Goal: Task Accomplishment & Management: Use online tool/utility

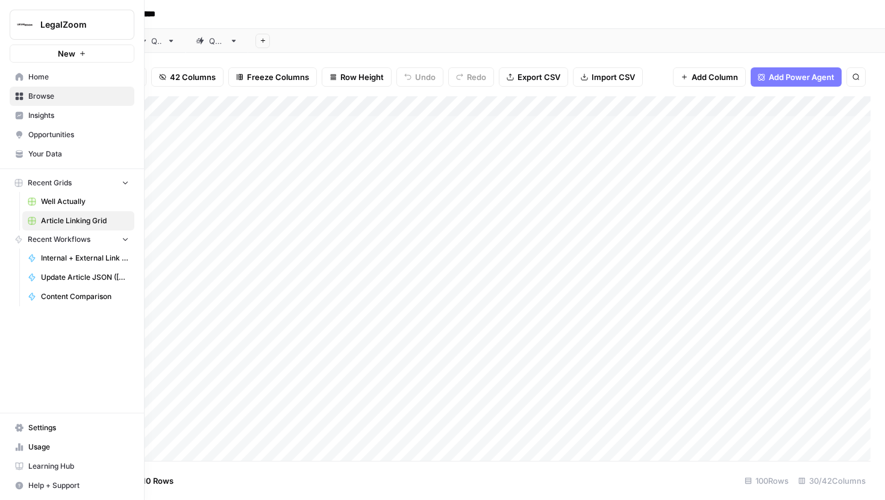
click at [34, 424] on span "Settings" at bounding box center [78, 428] width 101 height 11
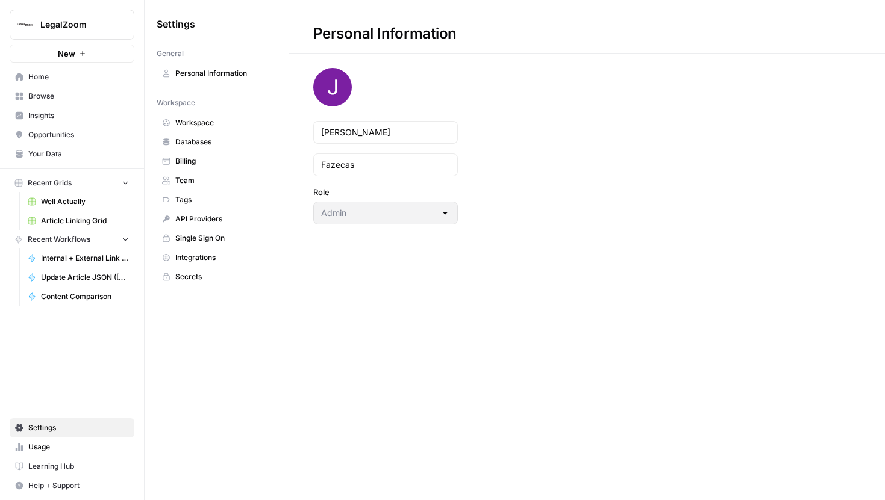
click at [215, 143] on span "Databases" at bounding box center [223, 142] width 96 height 11
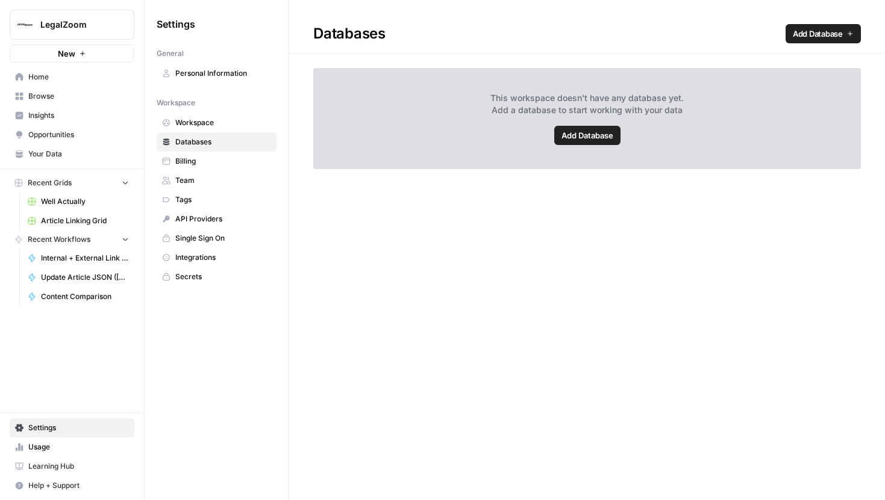
click at [791, 36] on link "Add Database" at bounding box center [822, 33] width 75 height 19
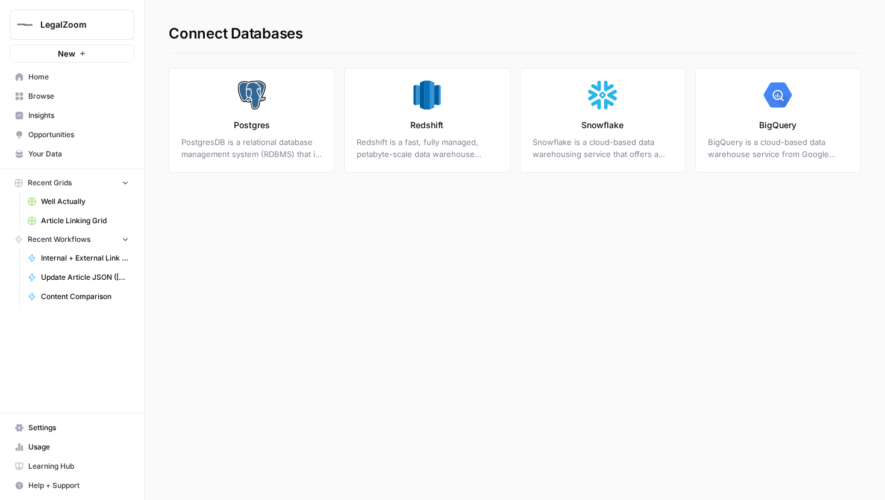
click at [726, 125] on link "BigQuery BigQuery is a cloud-based data warehouse service from Google Cloud Pla…" at bounding box center [778, 120] width 166 height 105
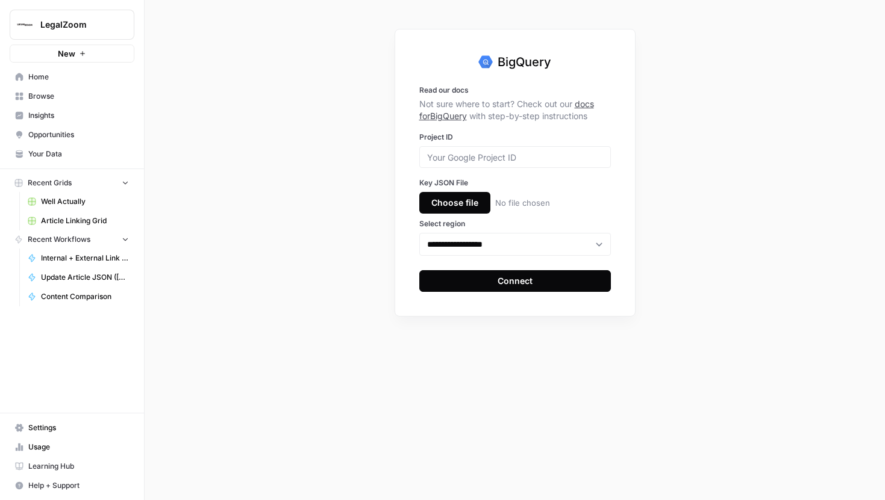
click at [45, 431] on span "Settings" at bounding box center [78, 428] width 101 height 11
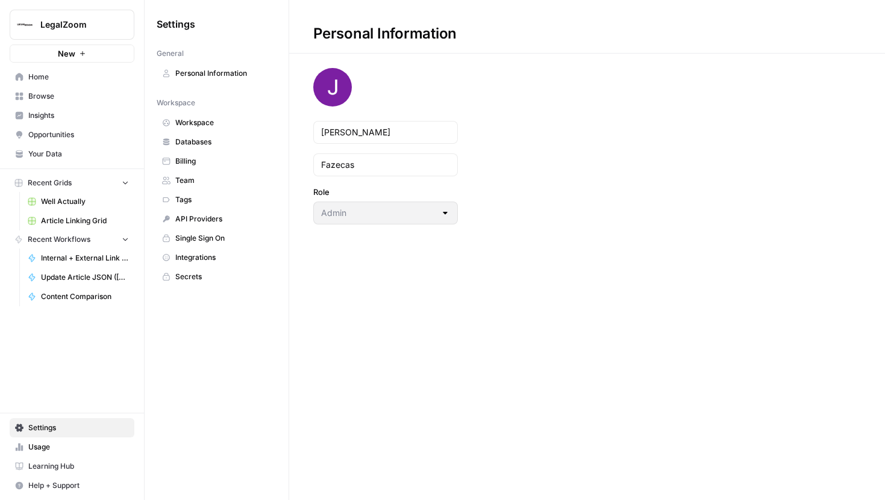
click at [226, 260] on span "Integrations" at bounding box center [223, 257] width 96 height 11
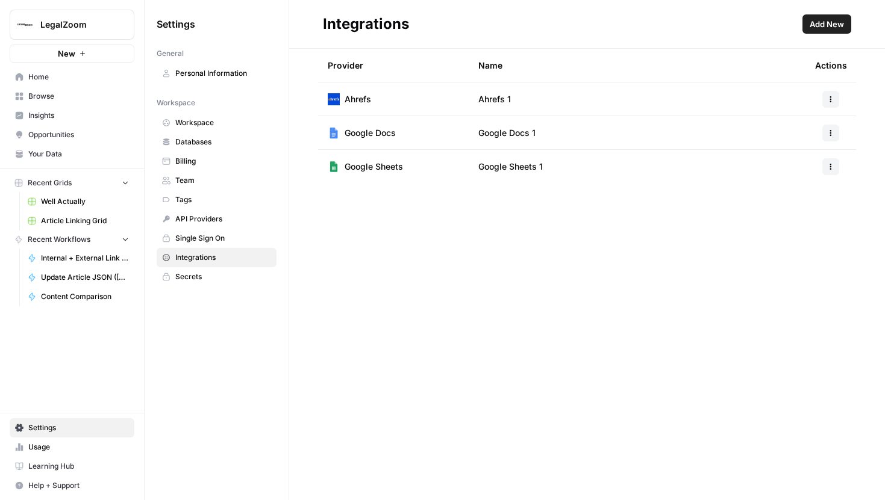
click at [58, 16] on button "LegalZoom" at bounding box center [72, 25] width 125 height 30
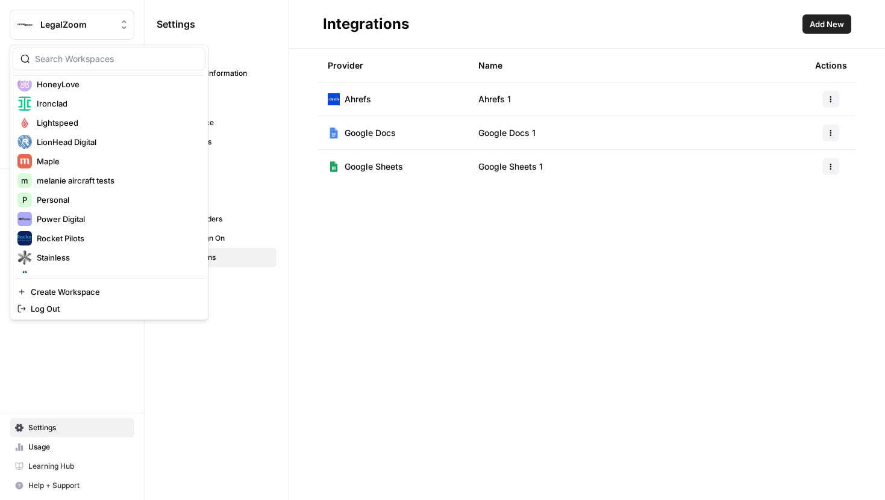
scroll to position [366, 0]
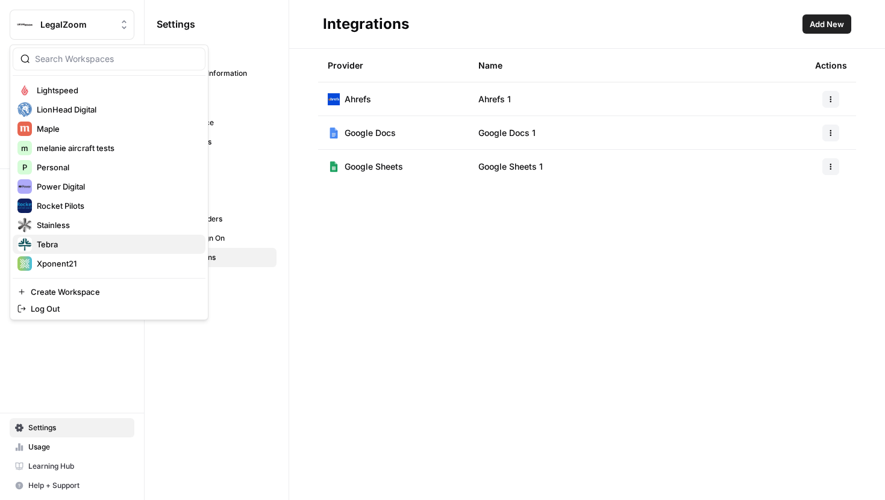
click at [59, 248] on span "Tebra" at bounding box center [116, 244] width 159 height 12
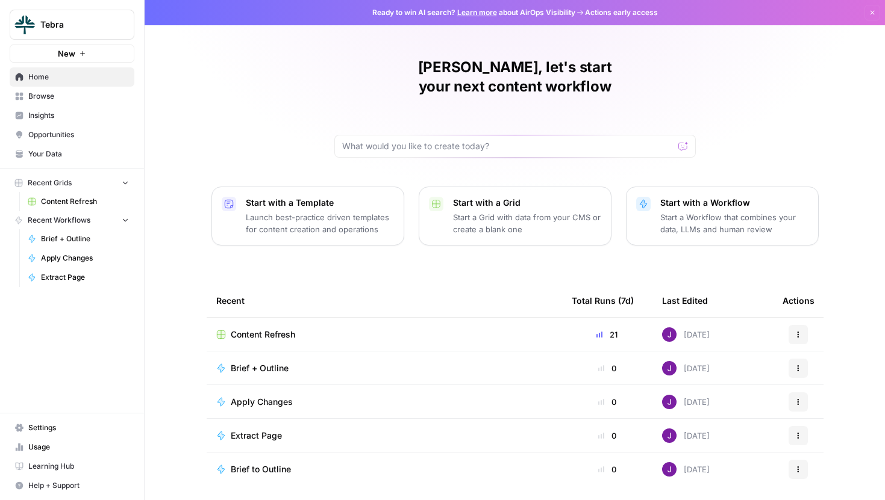
click at [58, 426] on span "Settings" at bounding box center [78, 428] width 101 height 11
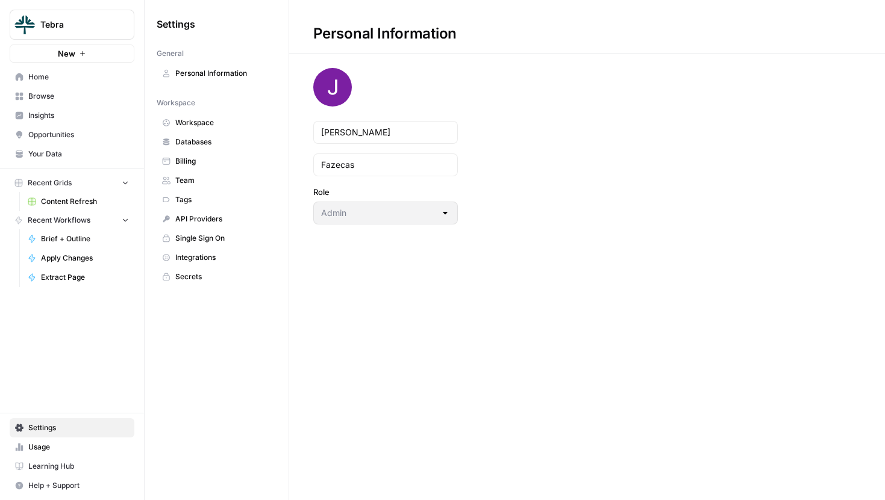
click at [195, 252] on span "Integrations" at bounding box center [223, 257] width 96 height 11
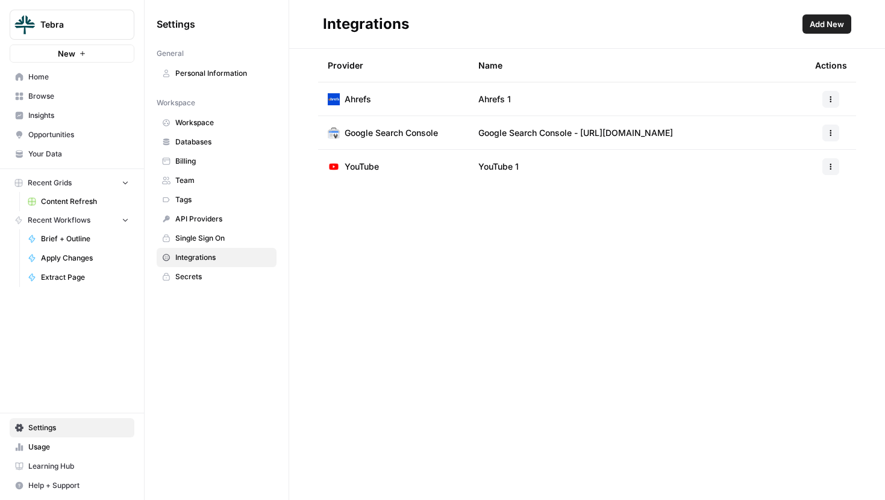
click at [226, 148] on link "Databases" at bounding box center [217, 141] width 120 height 19
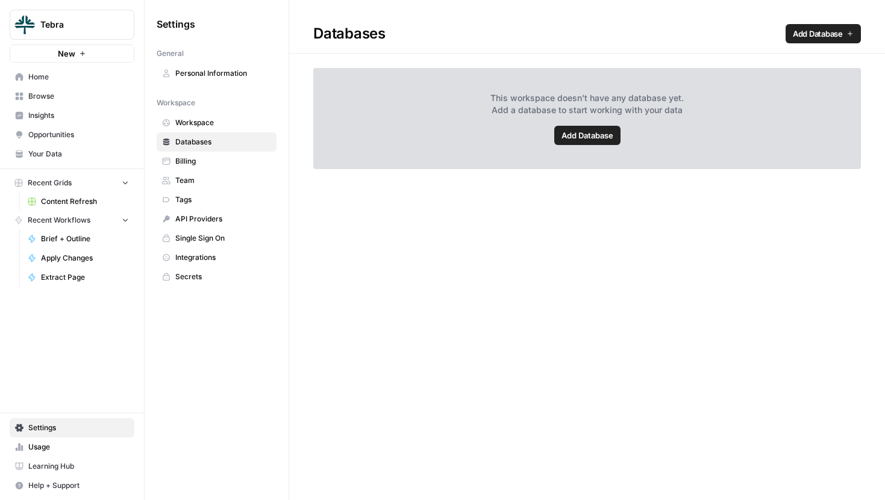
click at [811, 37] on span "Add Database" at bounding box center [818, 34] width 50 height 12
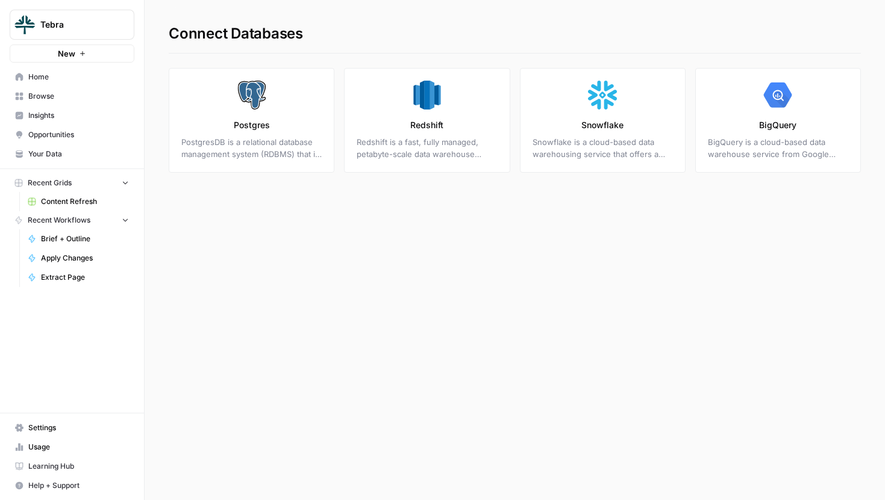
click at [46, 23] on span "Tebra" at bounding box center [76, 25] width 73 height 12
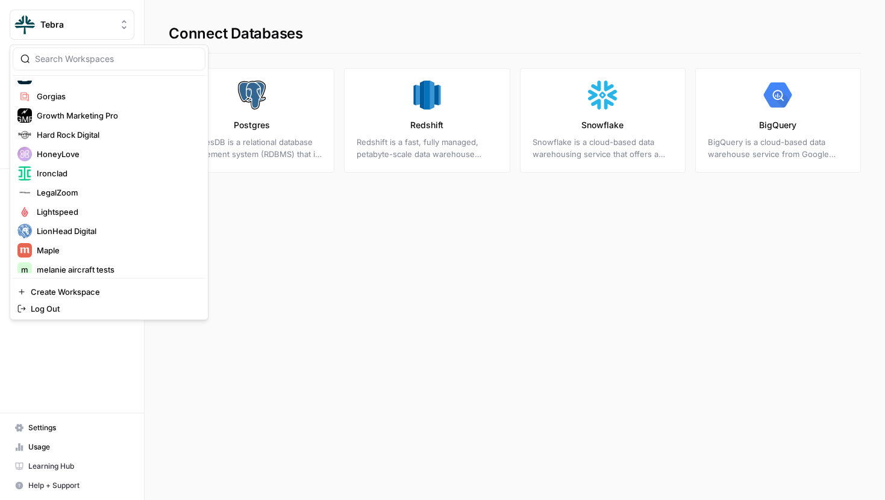
scroll to position [366, 0]
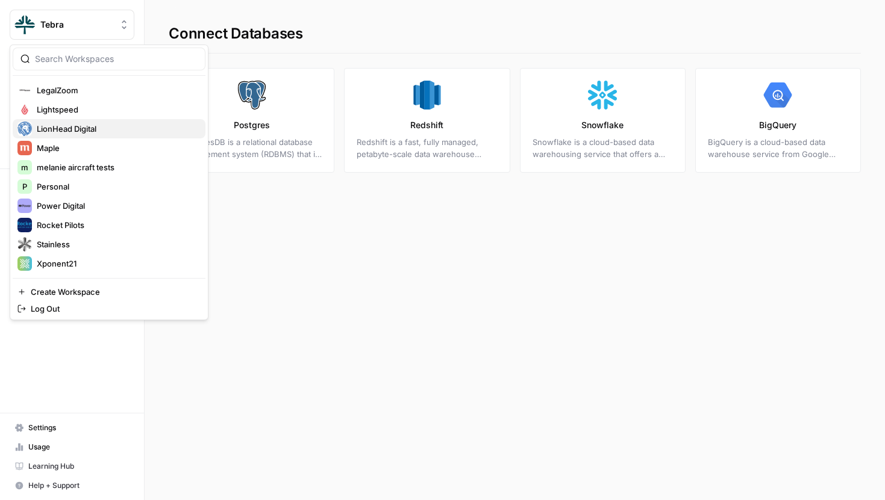
click at [73, 125] on span "LionHead Digital" at bounding box center [116, 129] width 159 height 12
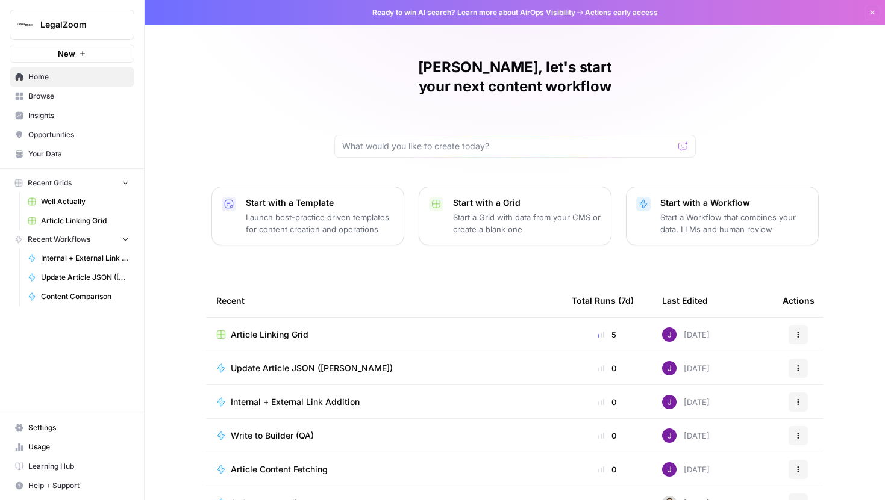
click at [278, 329] on span "Article Linking Grid" at bounding box center [270, 335] width 78 height 12
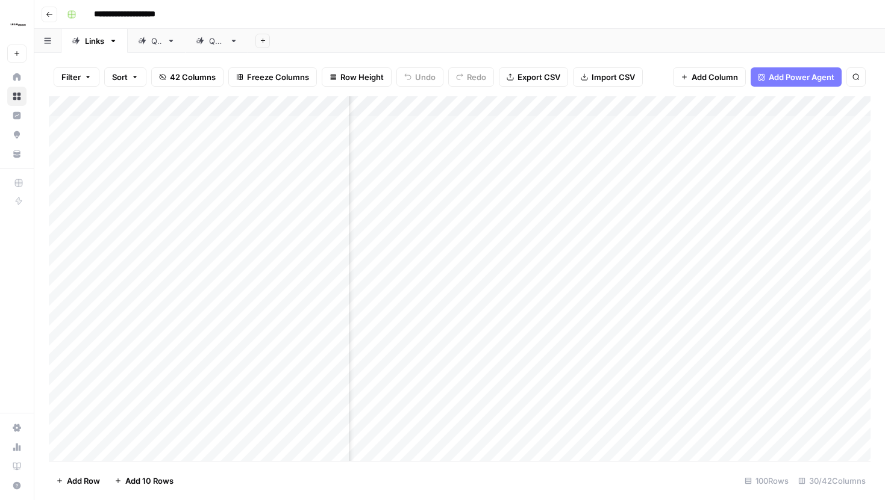
scroll to position [0, 2041]
click at [530, 125] on div "Add Column" at bounding box center [459, 278] width 821 height 365
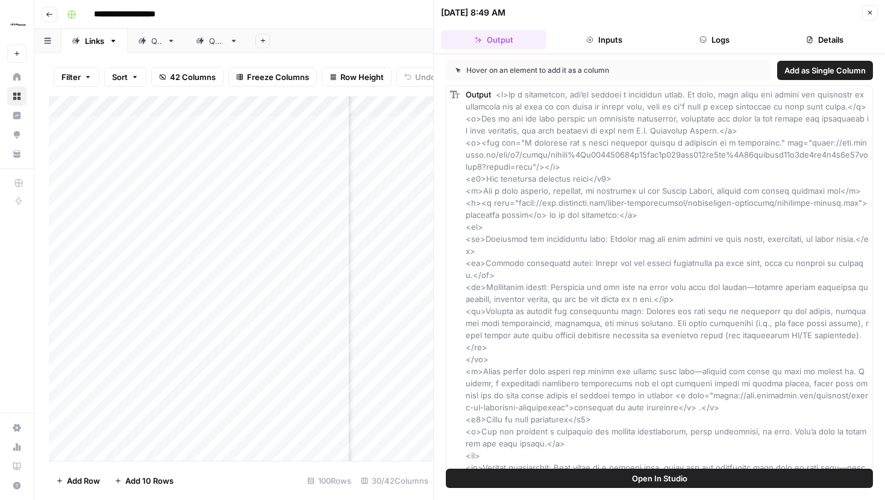
click at [693, 39] on button "Logs" at bounding box center [714, 39] width 105 height 19
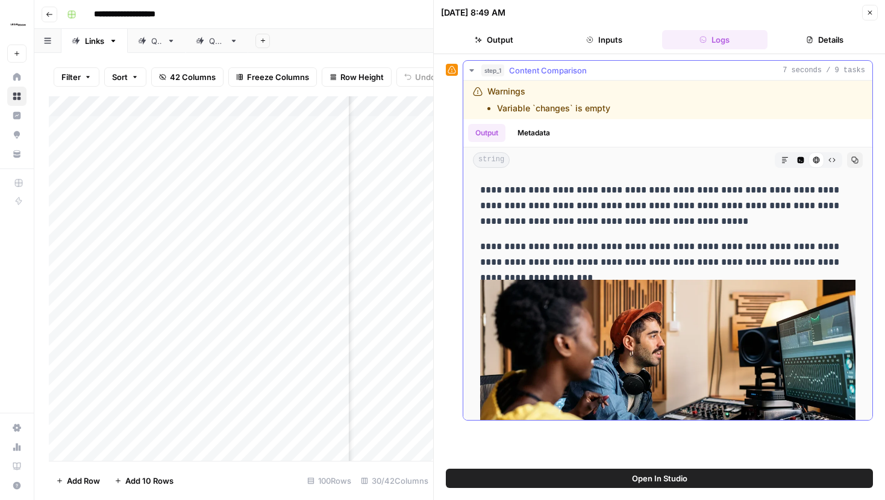
click at [785, 157] on icon "button" at bounding box center [784, 160] width 7 height 7
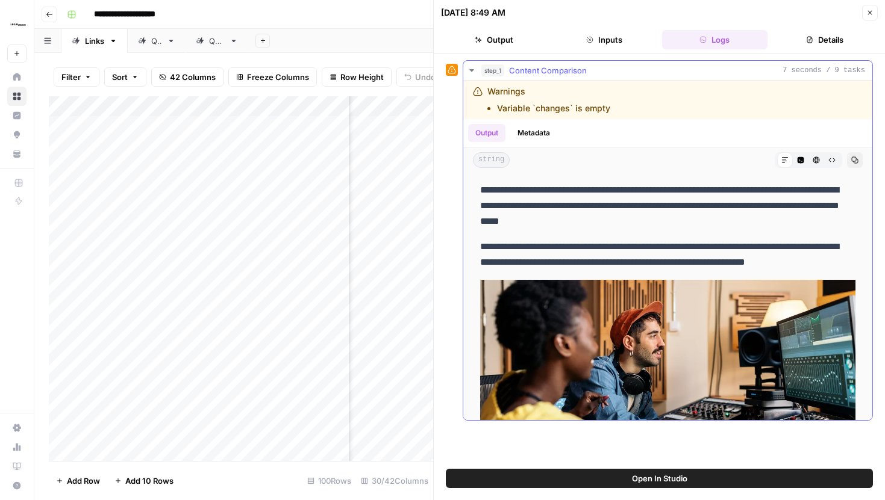
click at [829, 162] on icon "button" at bounding box center [831, 160] width 7 height 7
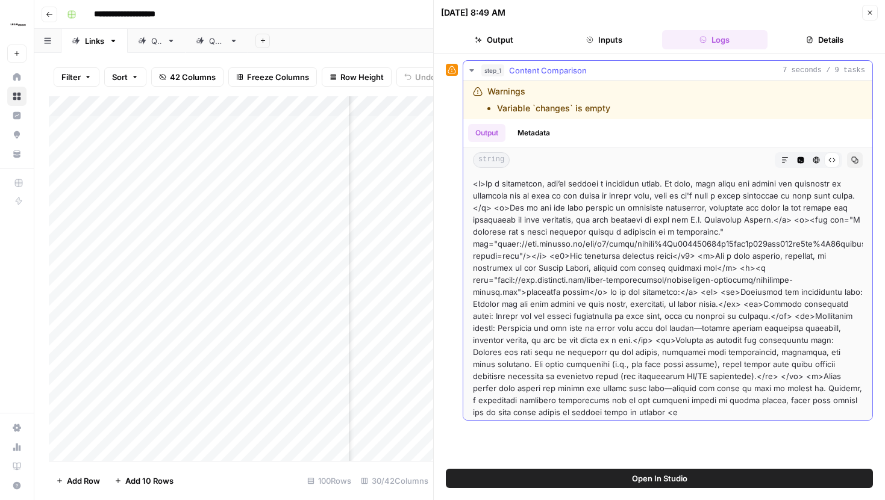
click at [800, 160] on icon "button" at bounding box center [800, 160] width 7 height 7
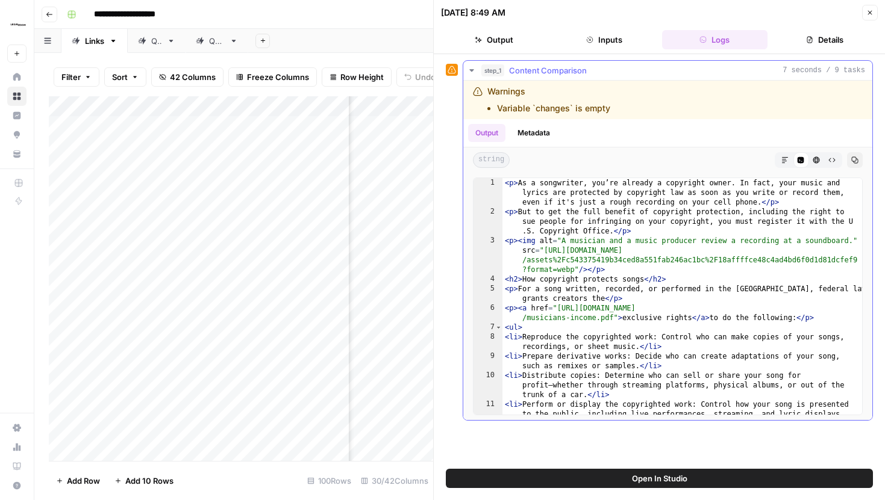
click at [841, 161] on div "Markdown Code Editor HTML Viewer Raw Output" at bounding box center [807, 160] width 67 height 16
click at [829, 160] on icon "button" at bounding box center [832, 160] width 7 height 4
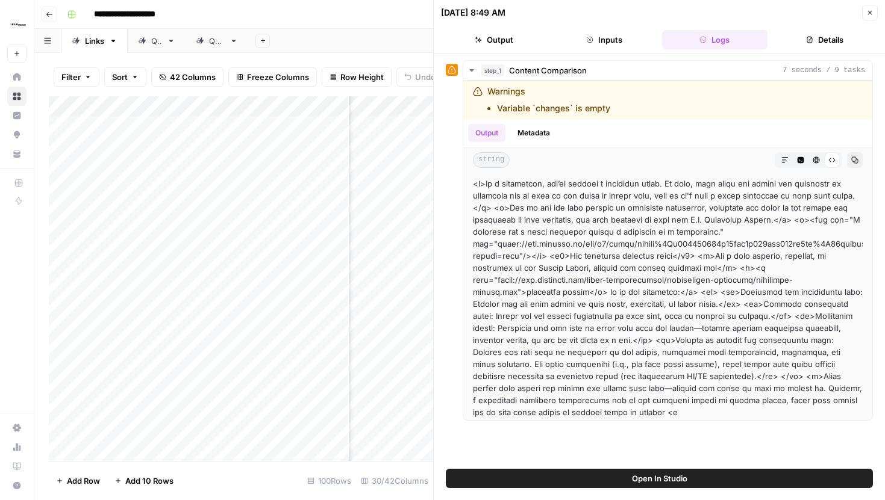
click at [652, 471] on button "Open In Studio" at bounding box center [659, 478] width 427 height 19
click at [873, 13] on span "Close" at bounding box center [873, 13] width 1 height 1
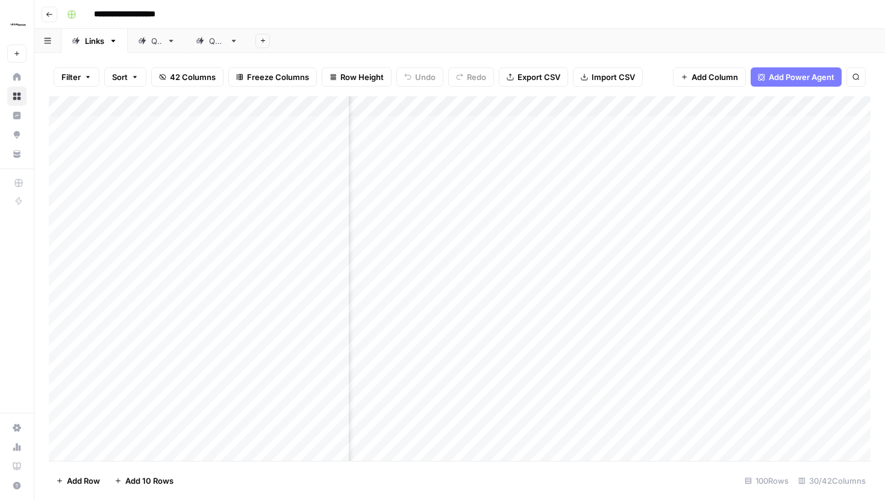
scroll to position [0, 2049]
click at [726, 157] on div "Add Column" at bounding box center [459, 278] width 821 height 365
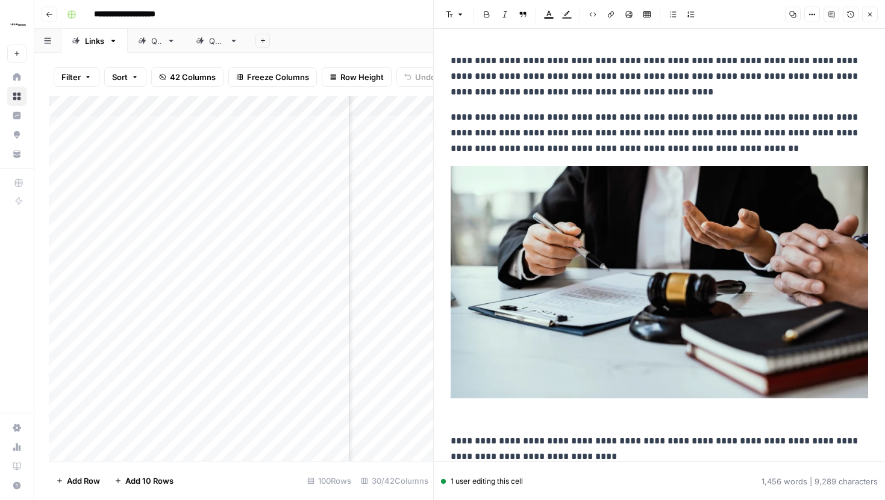
click at [865, 14] on button "Close" at bounding box center [870, 15] width 16 height 16
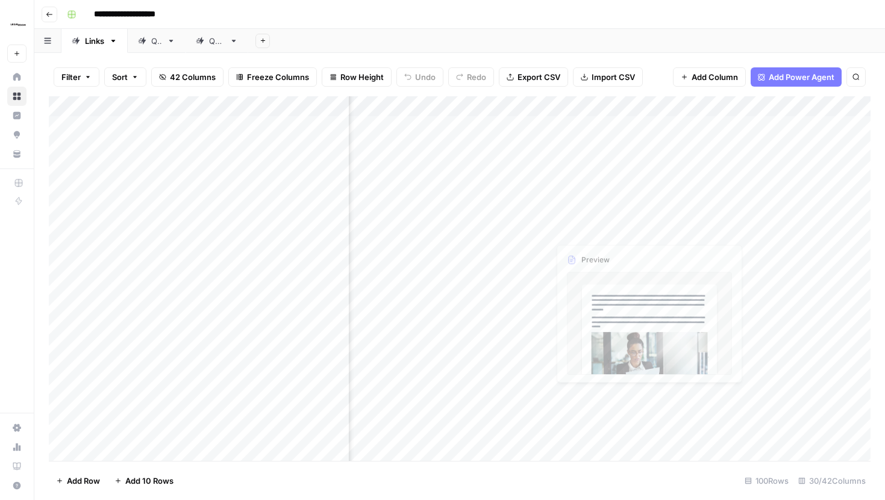
click at [728, 191] on div "Add Column" at bounding box center [459, 278] width 821 height 365
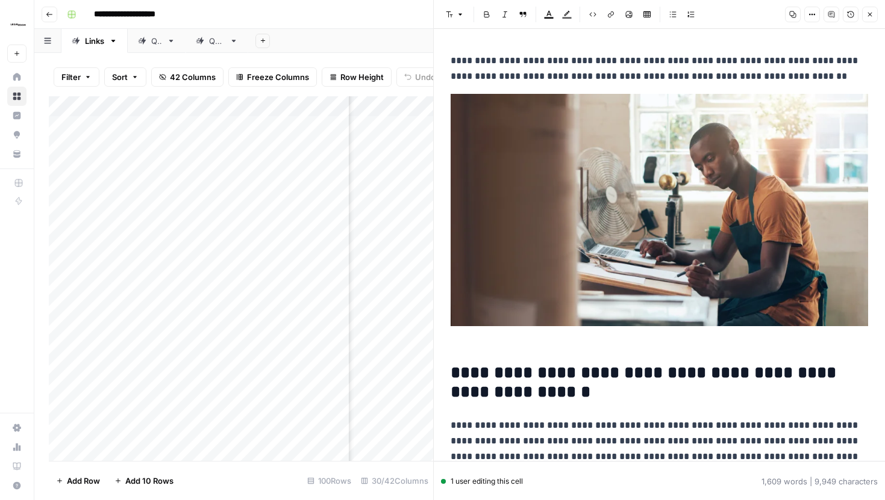
click at [862, 19] on button "Close" at bounding box center [870, 15] width 16 height 16
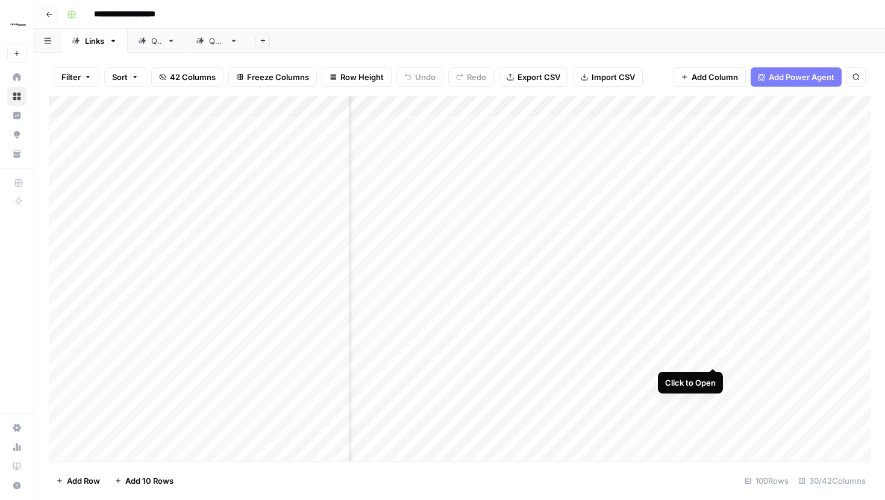
click at [709, 348] on div "Add Column" at bounding box center [459, 278] width 821 height 365
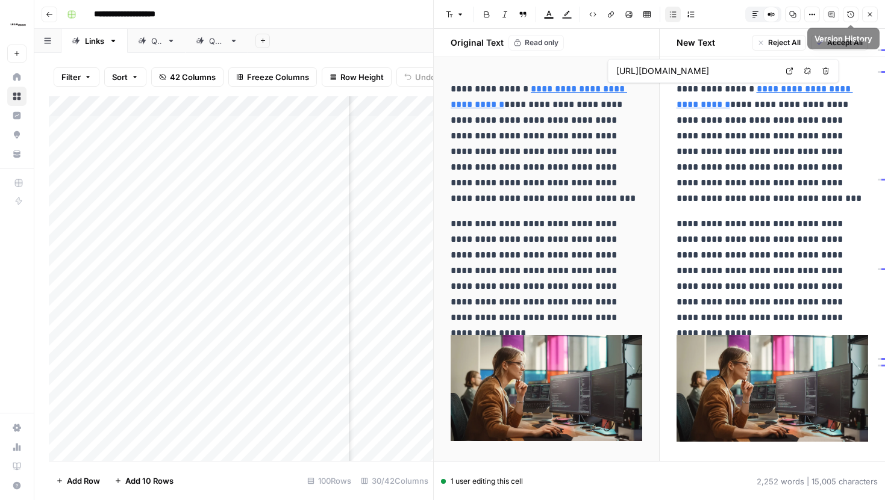
click at [865, 20] on button "Close" at bounding box center [870, 15] width 16 height 16
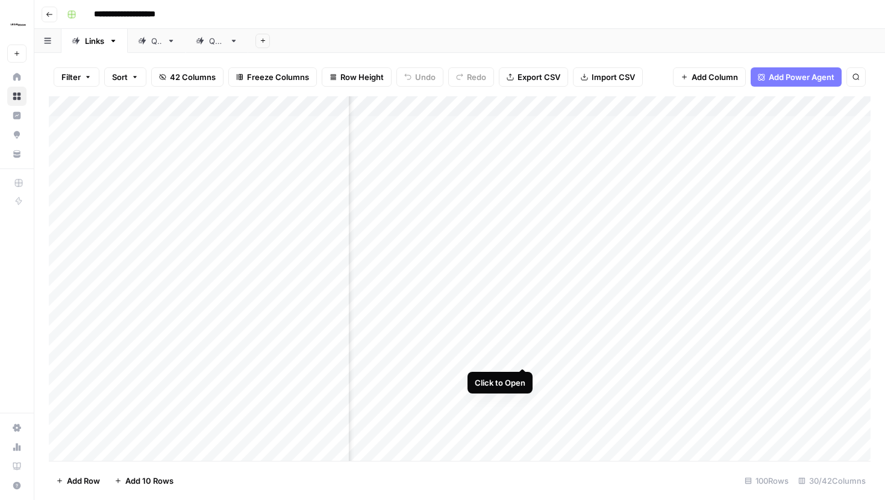
click at [522, 345] on div "Add Column" at bounding box center [459, 278] width 821 height 365
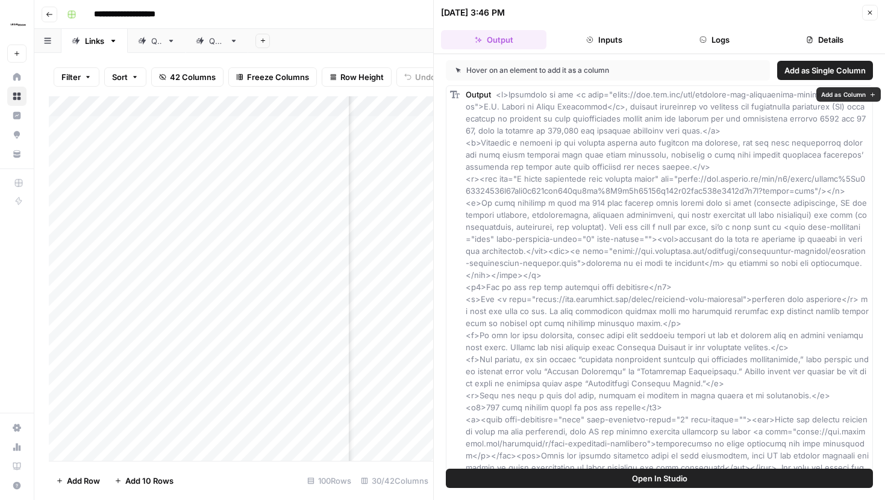
click at [665, 478] on span "Open In Studio" at bounding box center [659, 479] width 55 height 12
click at [864, 13] on button "Close" at bounding box center [870, 13] width 16 height 16
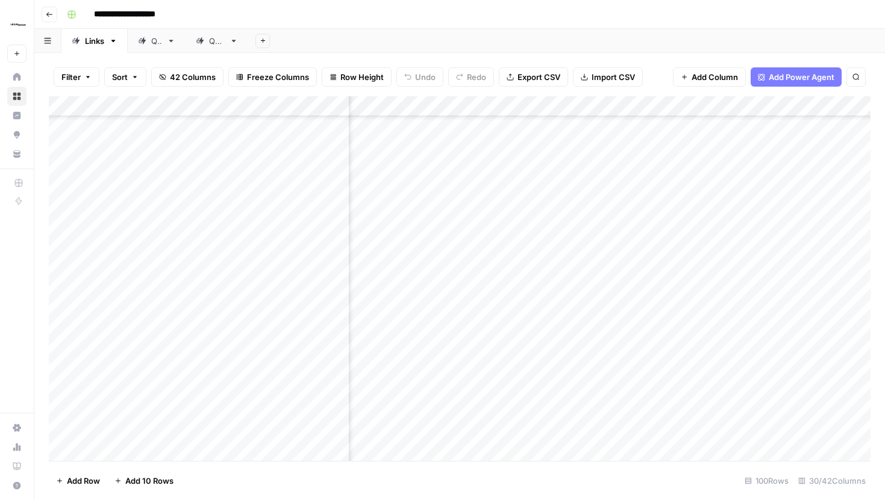
scroll to position [2437, 2096]
click at [681, 257] on div "Add Column" at bounding box center [459, 278] width 821 height 365
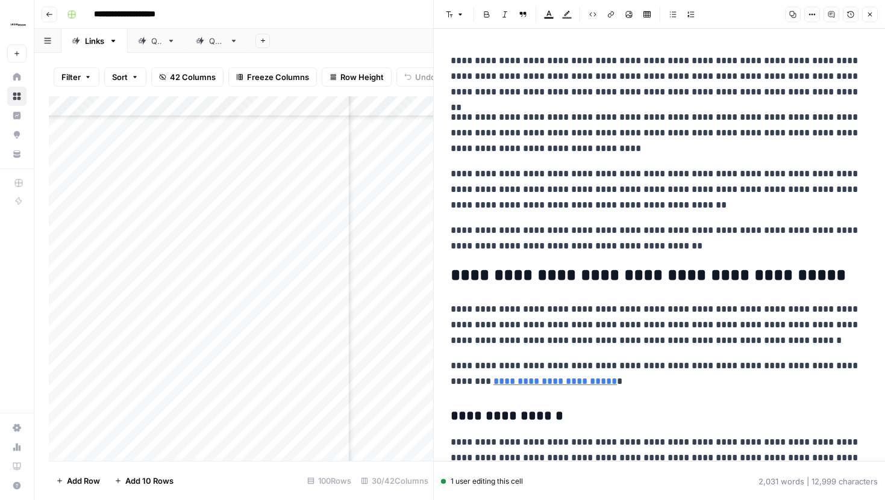
click at [870, 16] on icon "button" at bounding box center [869, 14] width 7 height 7
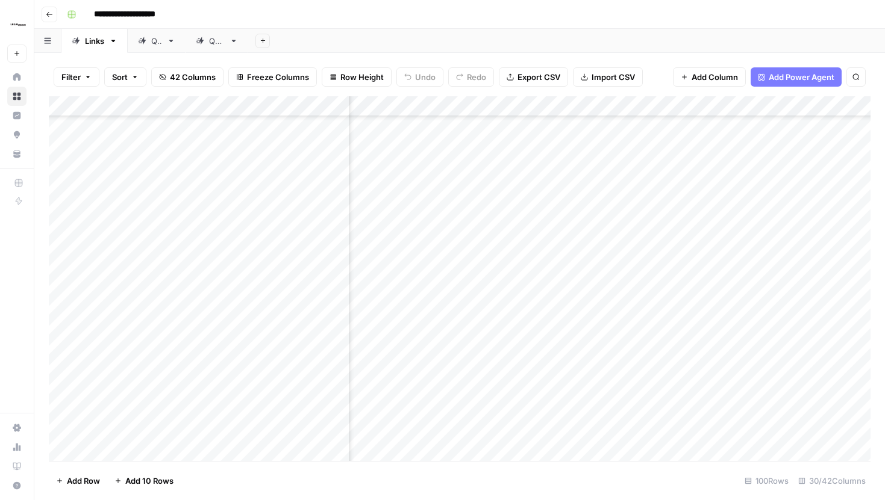
scroll to position [2422, 1952]
click at [825, 237] on div "Add Column" at bounding box center [459, 278] width 821 height 365
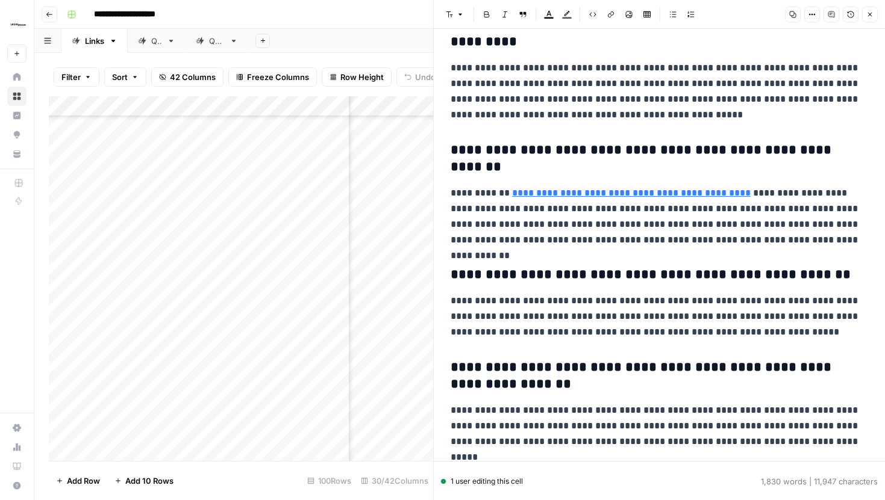
scroll to position [3404, 0]
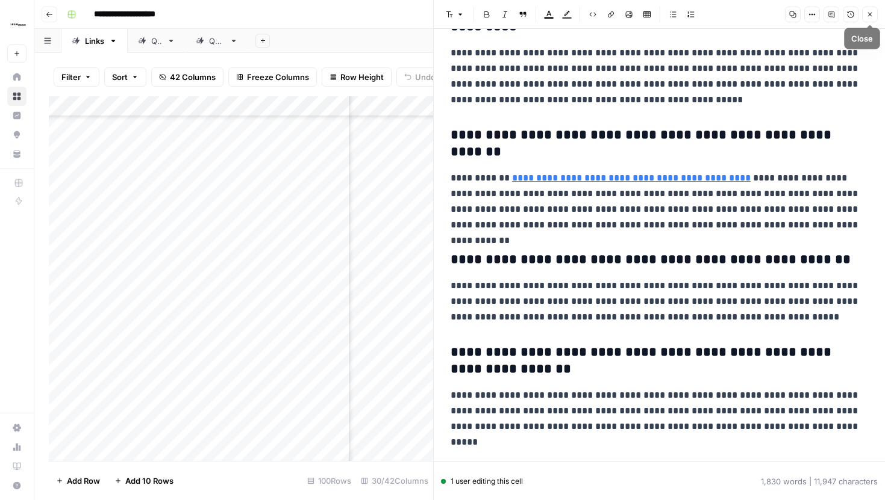
click at [868, 14] on icon "button" at bounding box center [869, 14] width 7 height 7
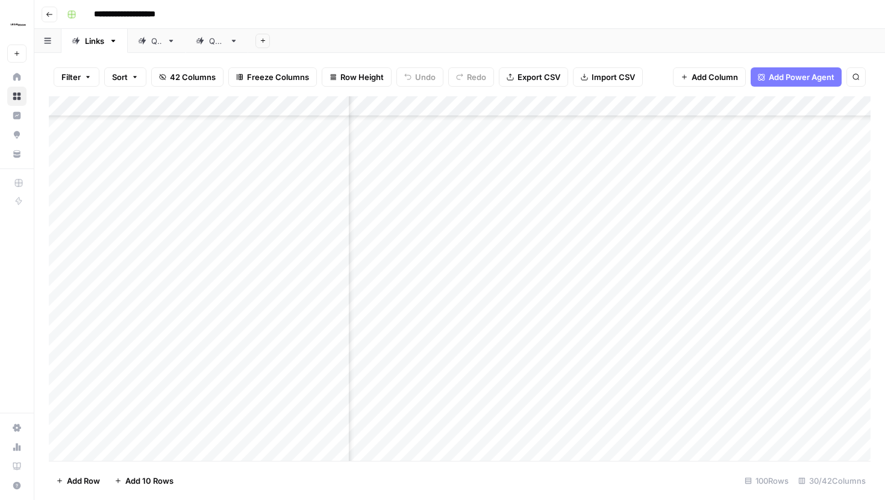
scroll to position [2342, 2075]
click at [703, 258] on div "Add Column" at bounding box center [459, 278] width 821 height 365
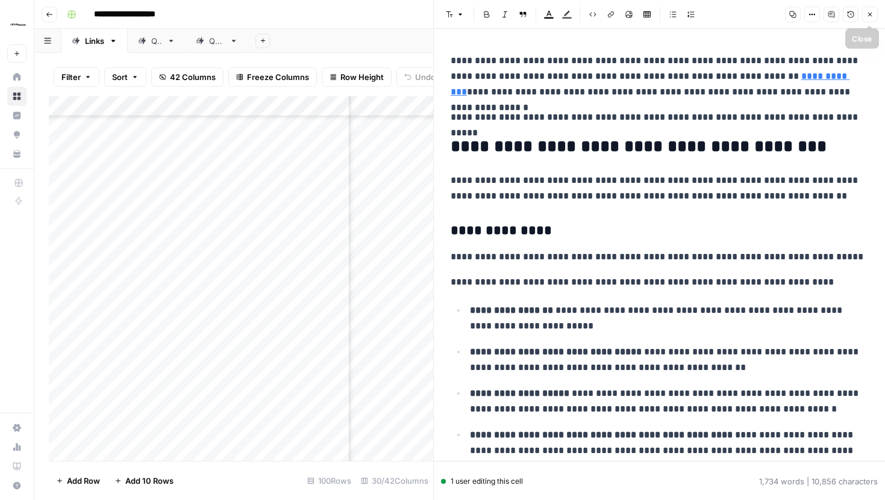
click at [867, 13] on icon "button" at bounding box center [869, 14] width 7 height 7
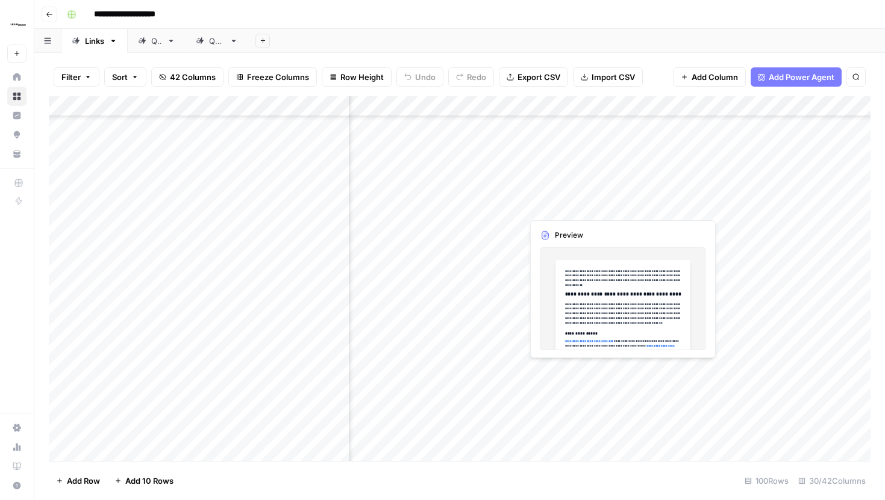
click at [701, 196] on div "Add Column" at bounding box center [459, 278] width 821 height 365
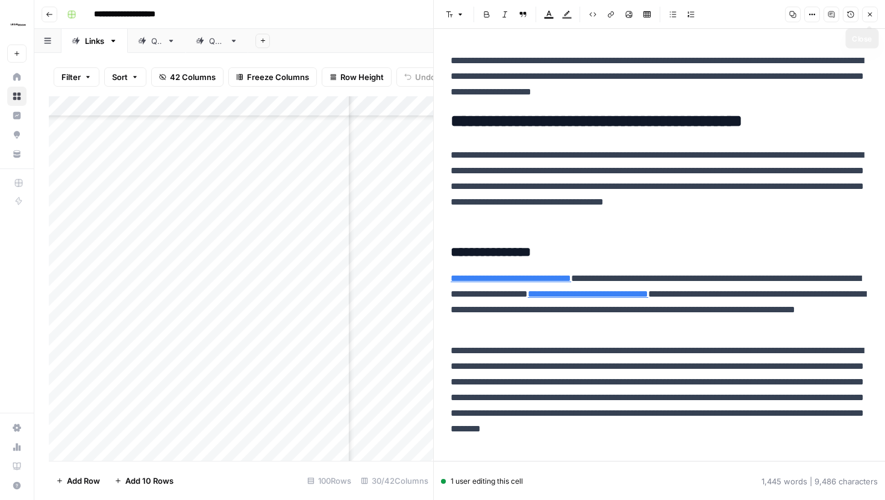
click at [865, 17] on button "Close" at bounding box center [870, 15] width 16 height 16
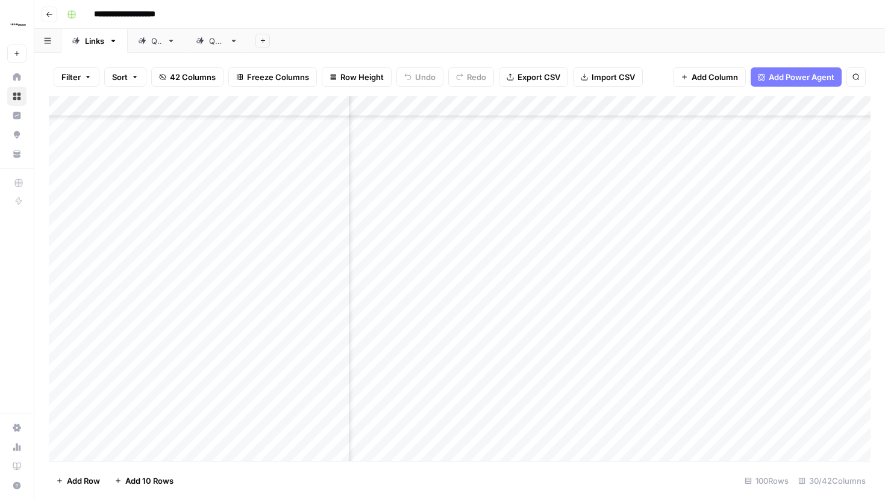
click at [701, 163] on div "Add Column" at bounding box center [459, 278] width 821 height 365
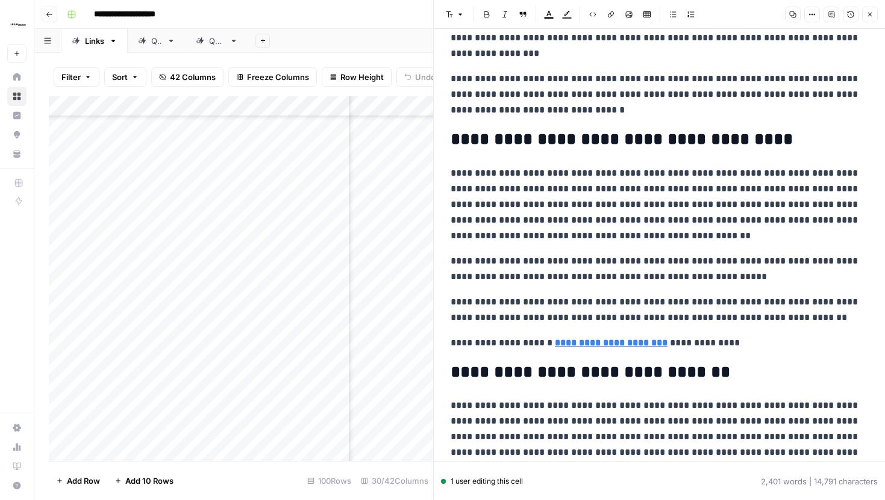
scroll to position [150, 0]
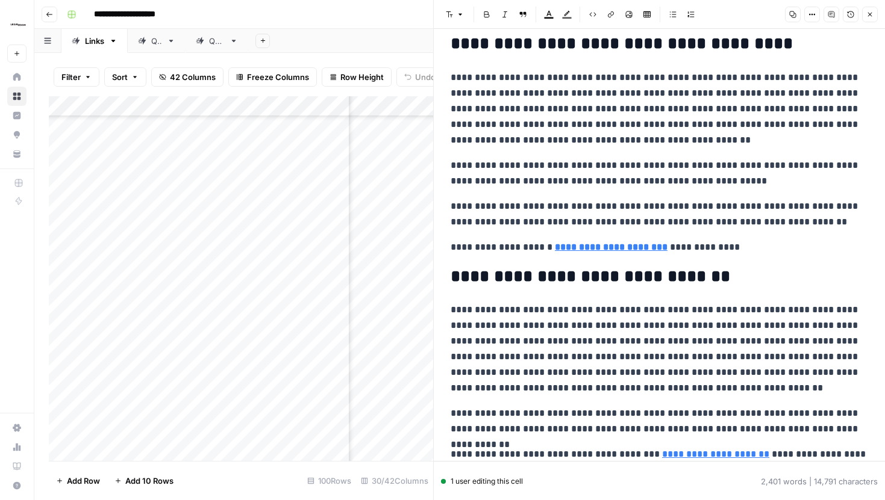
click at [873, 17] on icon "button" at bounding box center [869, 14] width 7 height 7
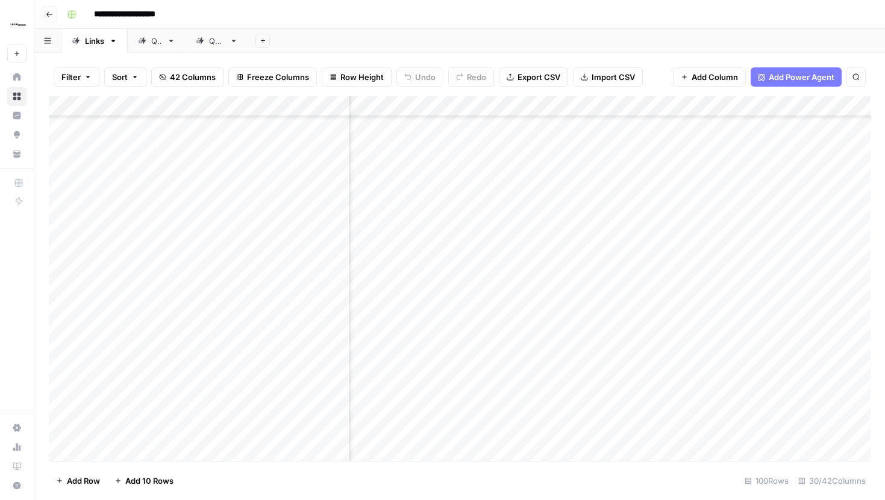
scroll to position [2231, 2075]
click at [701, 215] on div "Add Column" at bounding box center [459, 278] width 821 height 365
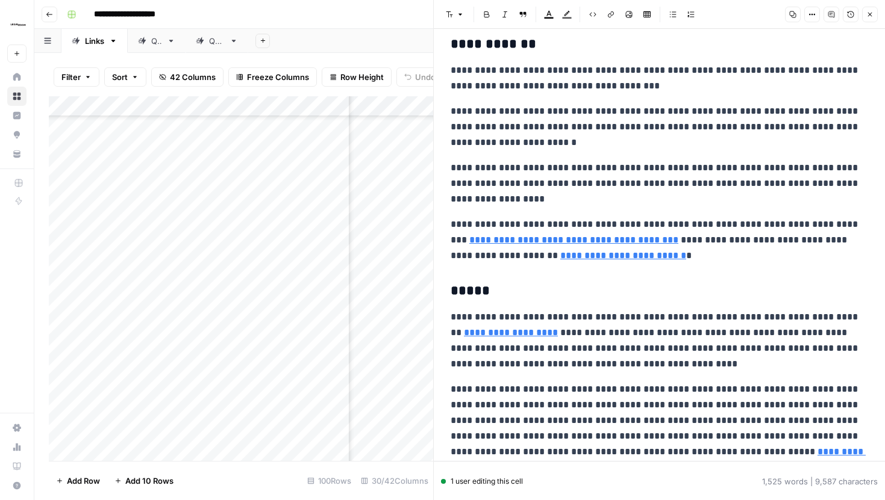
scroll to position [235, 0]
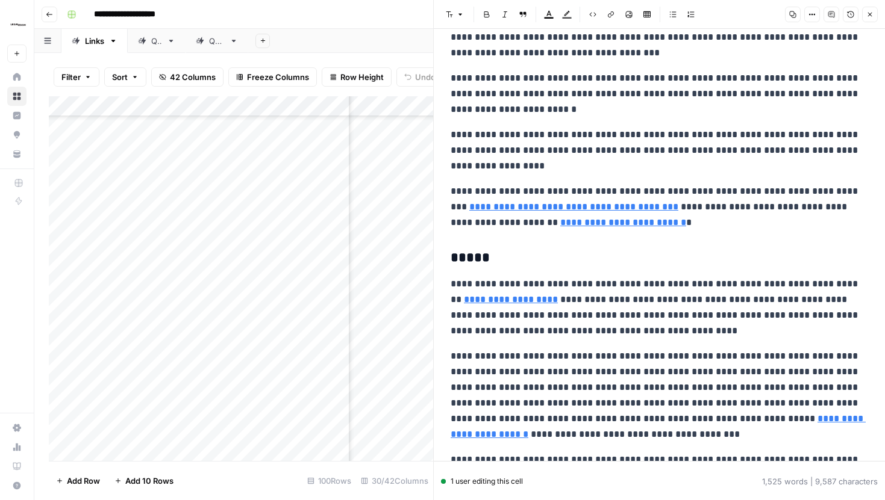
click at [869, 13] on icon "button" at bounding box center [869, 14] width 7 height 7
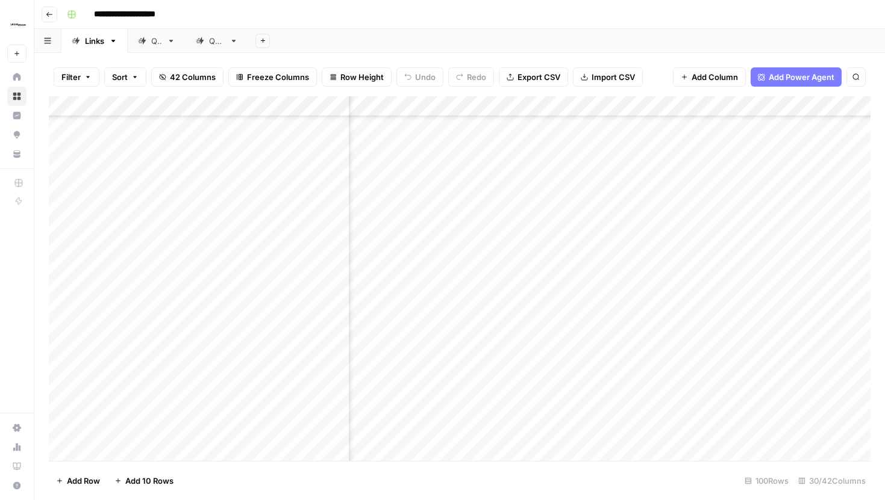
scroll to position [2078, 2075]
click at [702, 240] on div "Add Column" at bounding box center [459, 278] width 821 height 365
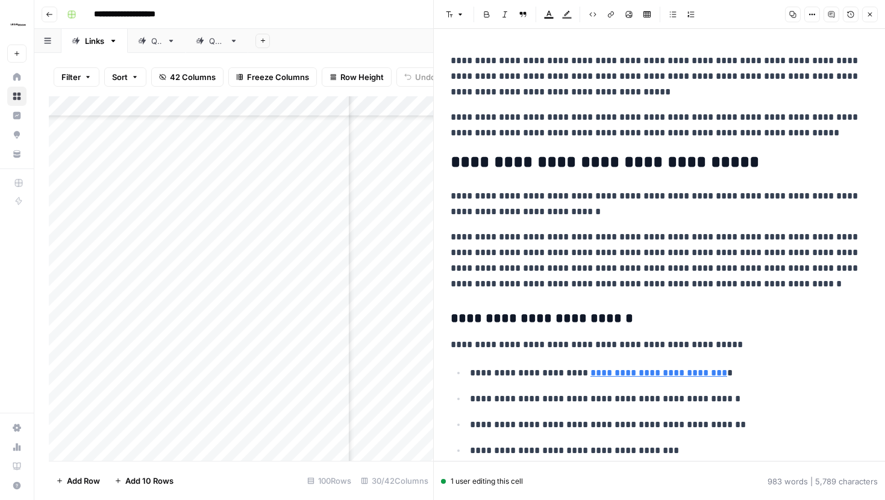
click at [872, 14] on icon "button" at bounding box center [869, 14] width 7 height 7
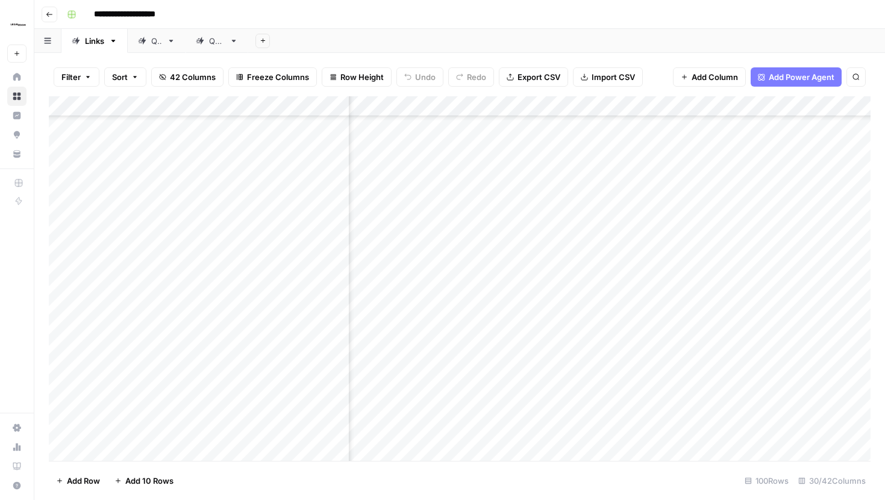
click at [702, 179] on div "Add Column" at bounding box center [459, 278] width 821 height 365
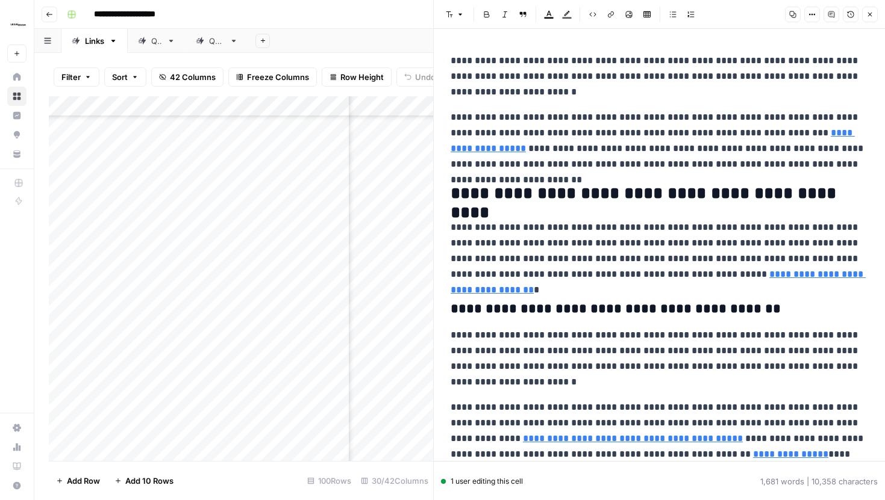
click at [869, 15] on icon "button" at bounding box center [869, 14] width 7 height 7
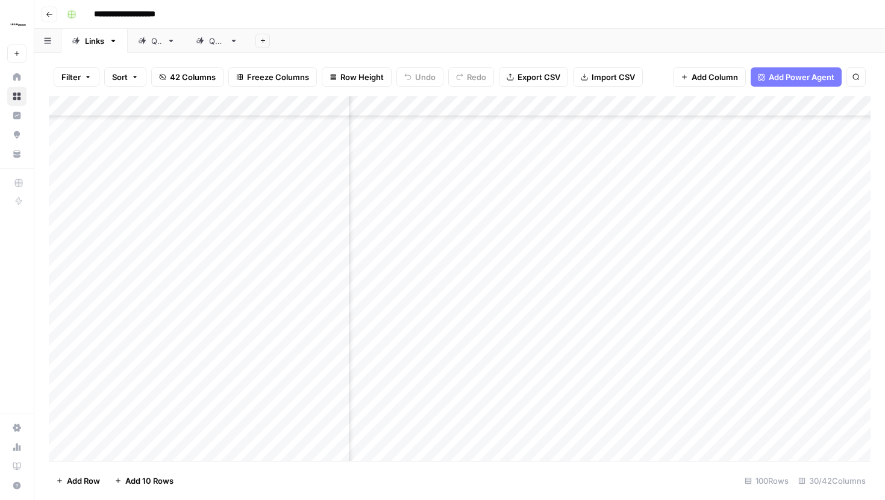
scroll to position [1969, 2075]
click at [702, 193] on div "Add Column" at bounding box center [459, 278] width 821 height 365
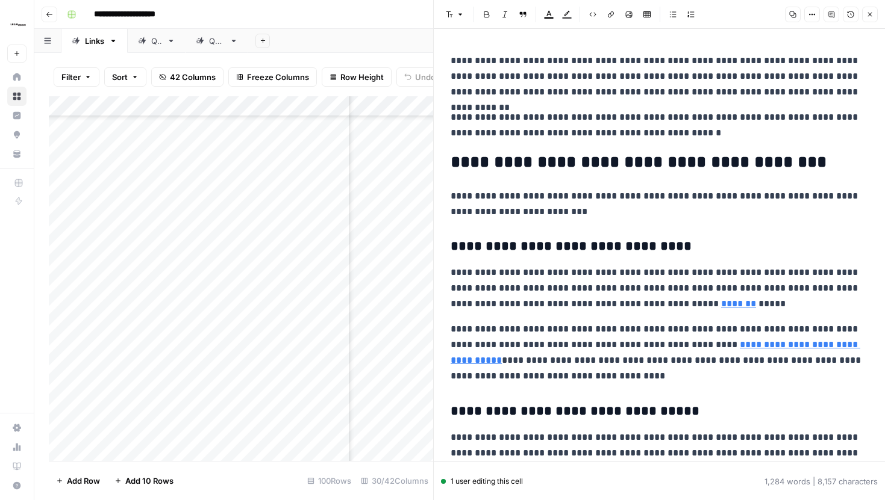
click at [865, 15] on button "Close" at bounding box center [870, 15] width 16 height 16
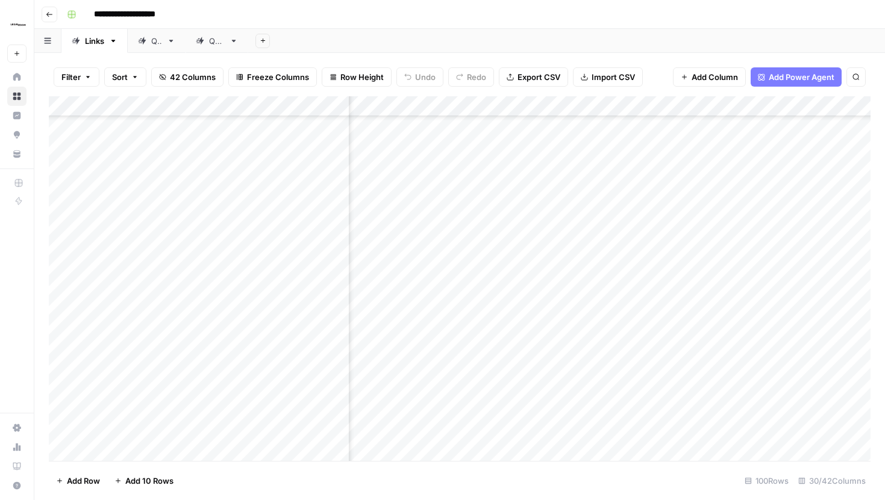
scroll to position [1910, 2075]
click at [702, 187] on div "Add Column" at bounding box center [459, 278] width 821 height 365
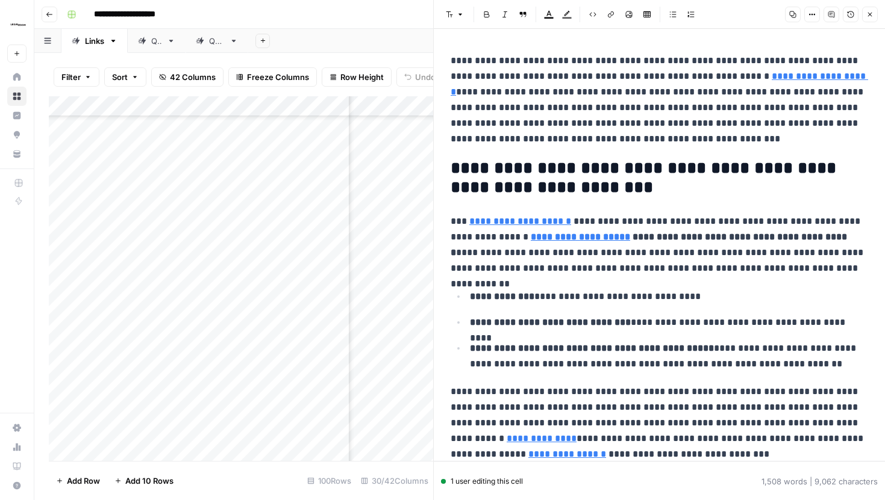
click at [867, 16] on icon "button" at bounding box center [869, 14] width 7 height 7
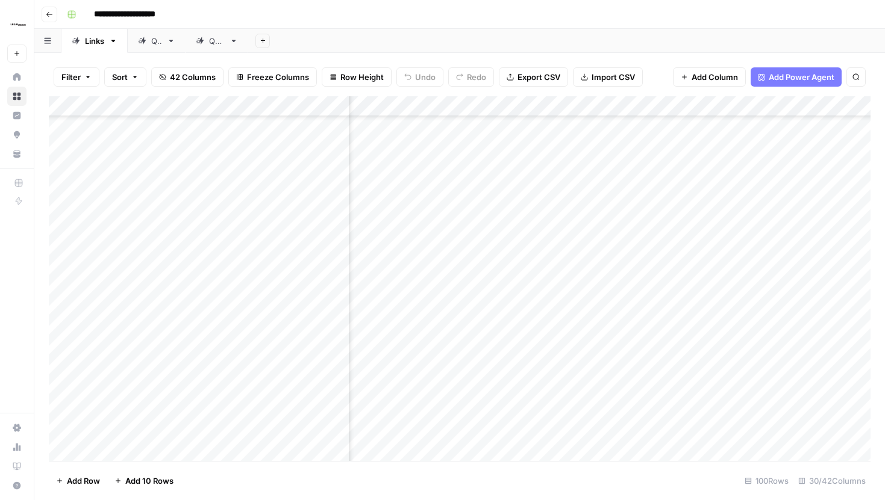
scroll to position [1768, 2075]
click at [704, 208] on div "Add Column" at bounding box center [459, 278] width 821 height 365
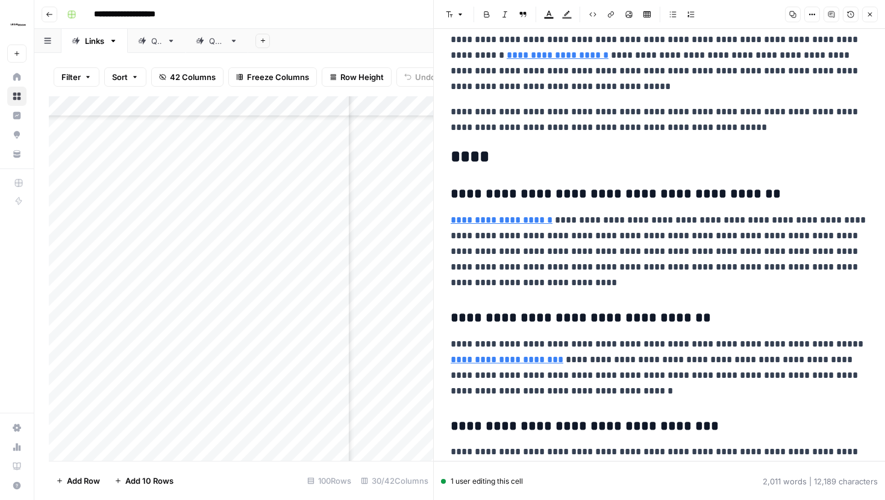
scroll to position [3714, 0]
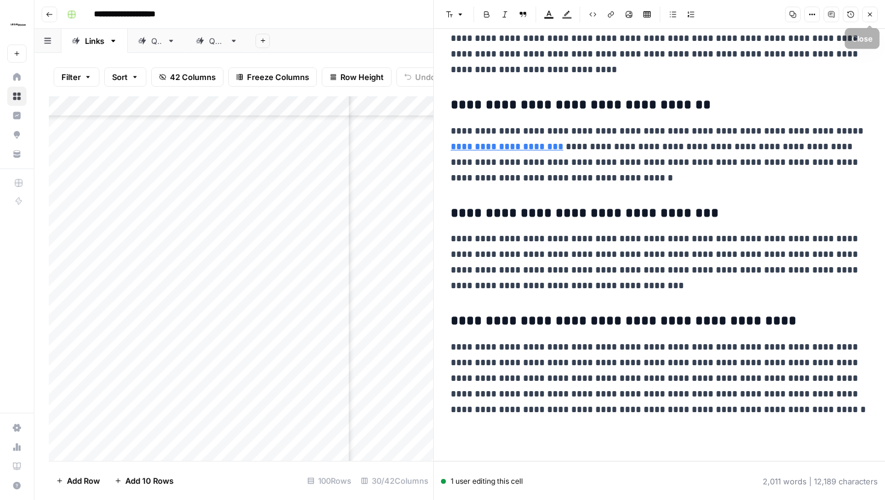
click at [871, 17] on icon "button" at bounding box center [869, 14] width 7 height 7
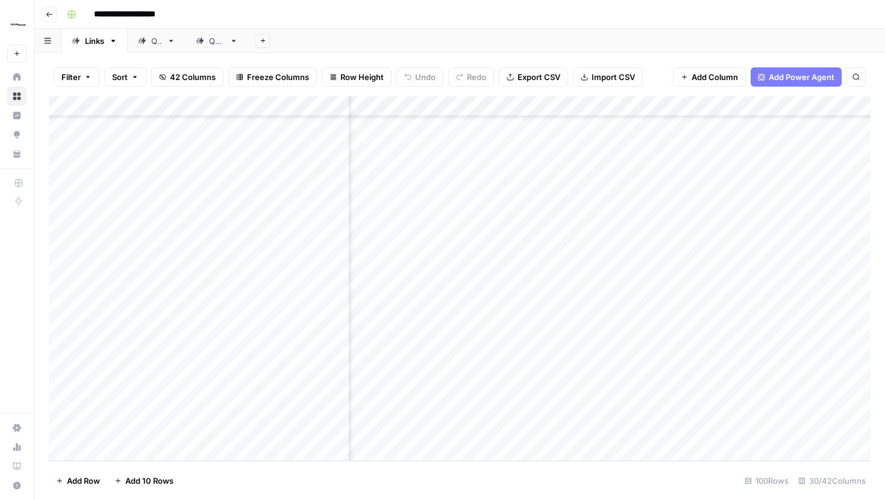
scroll to position [2806, 2193]
click at [582, 417] on div "Add Column" at bounding box center [459, 278] width 821 height 365
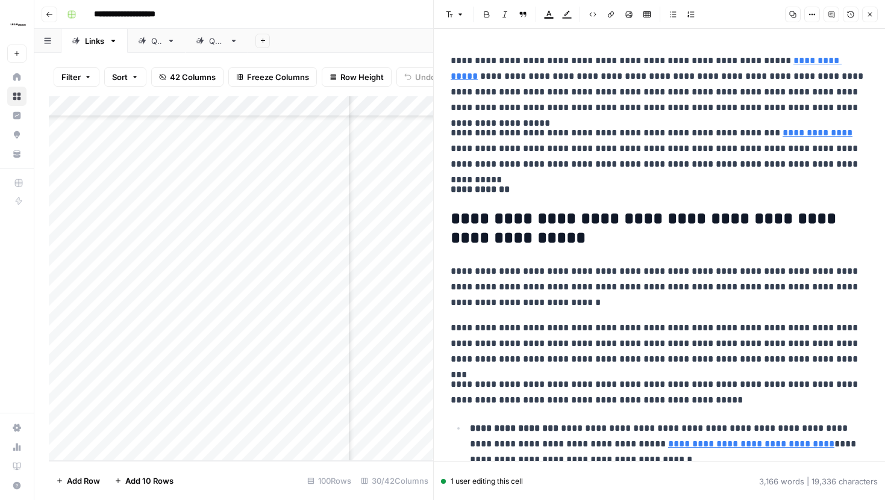
click at [866, 16] on icon "button" at bounding box center [869, 14] width 7 height 7
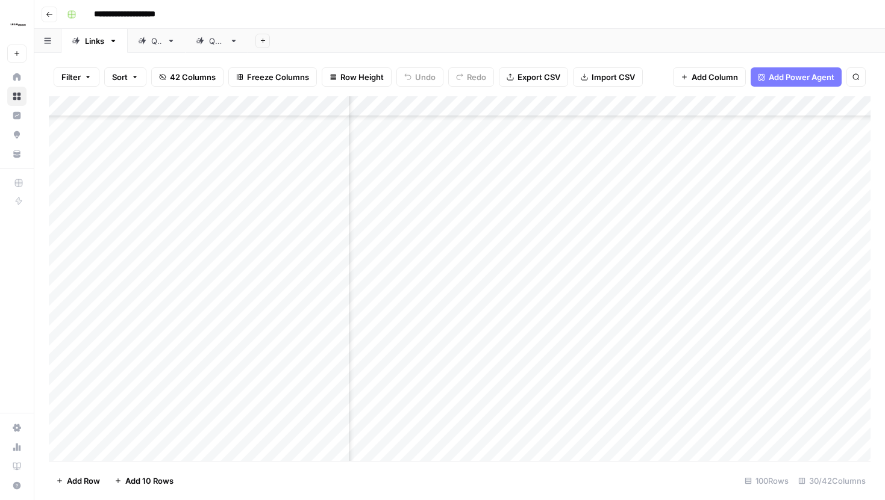
scroll to position [1565, 2194]
click at [567, 344] on div "Add Column" at bounding box center [459, 278] width 821 height 365
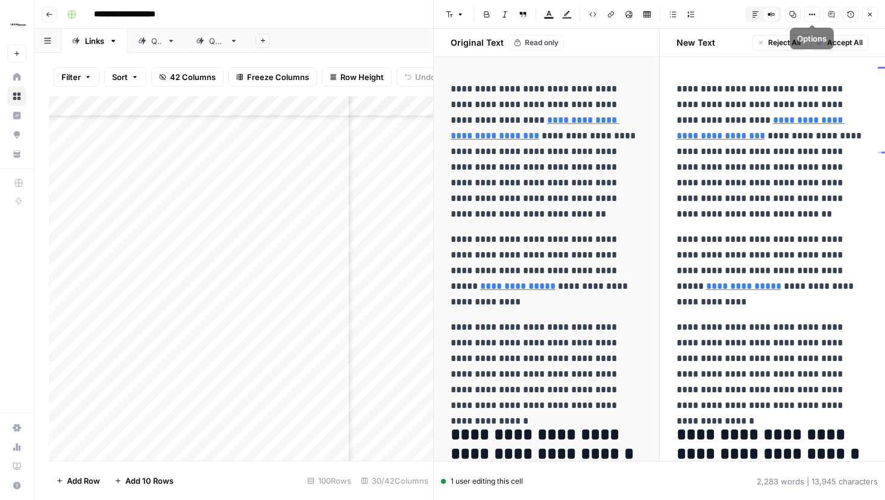
click at [756, 14] on icon "button" at bounding box center [755, 14] width 7 height 7
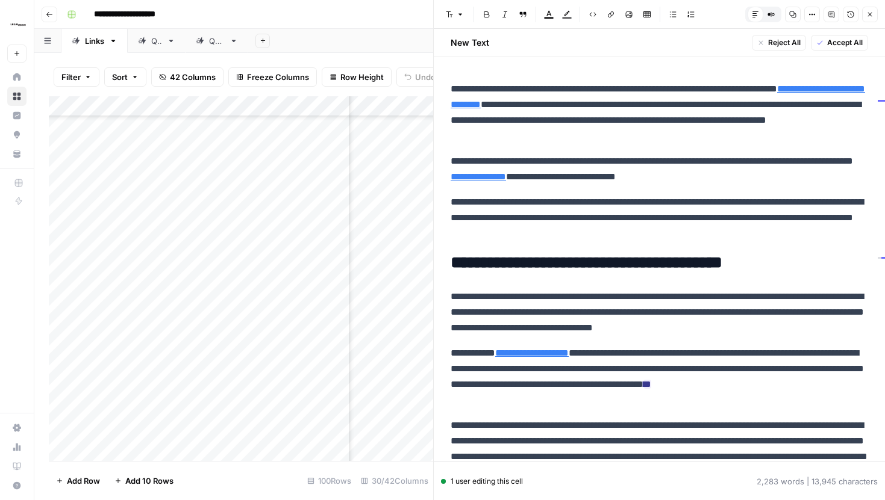
click at [871, 9] on button "Close" at bounding box center [870, 15] width 16 height 16
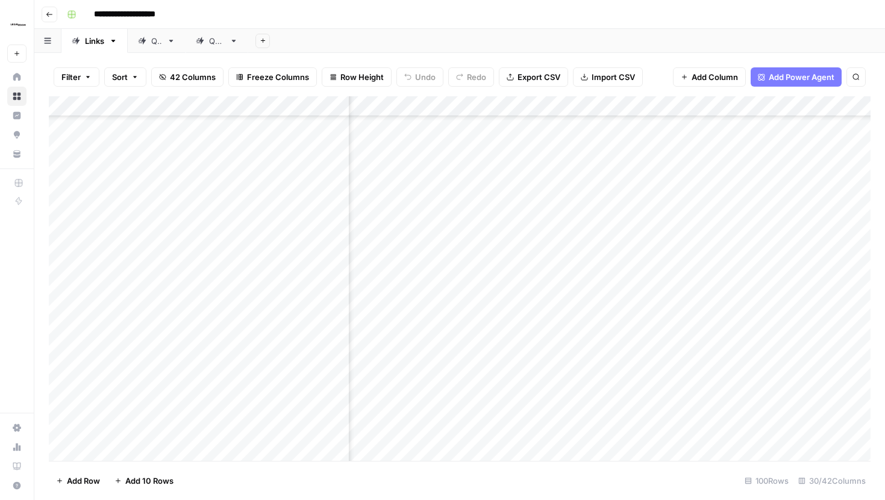
scroll to position [1500, 2194]
click at [582, 252] on div "Add Column" at bounding box center [459, 278] width 821 height 365
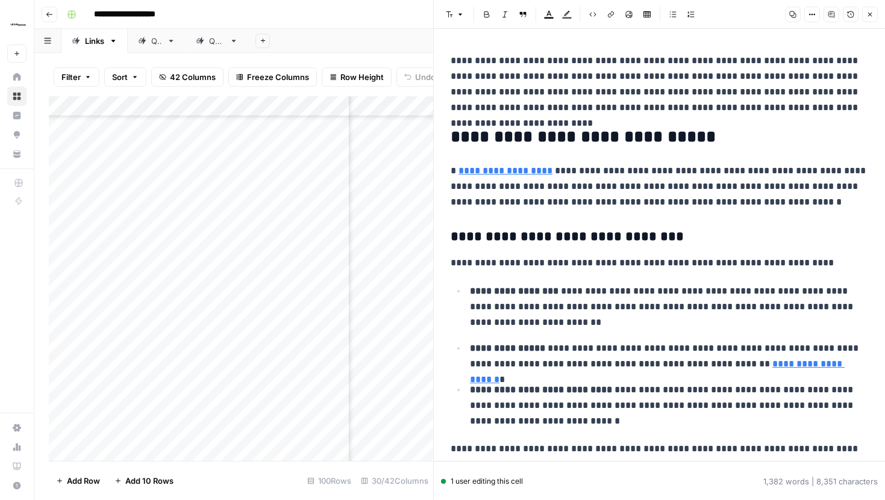
click at [870, 19] on button "Close" at bounding box center [870, 15] width 16 height 16
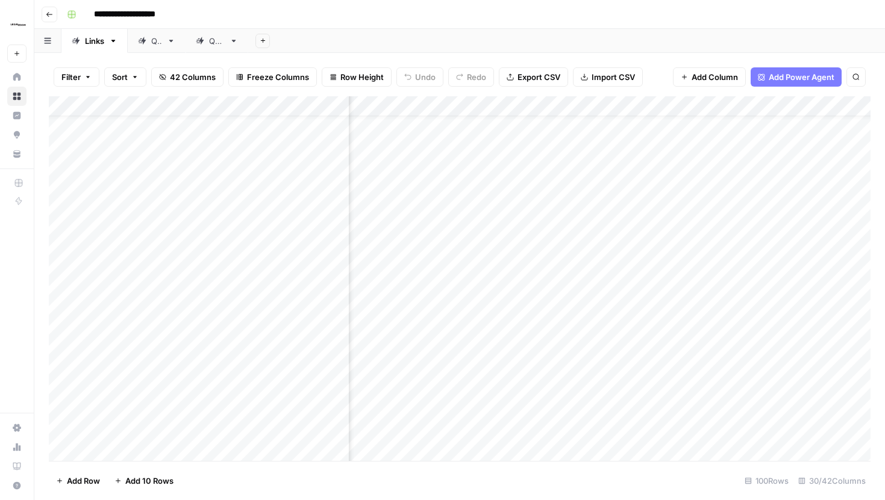
scroll to position [0, 2194]
click at [565, 314] on div "Add Column" at bounding box center [459, 278] width 821 height 365
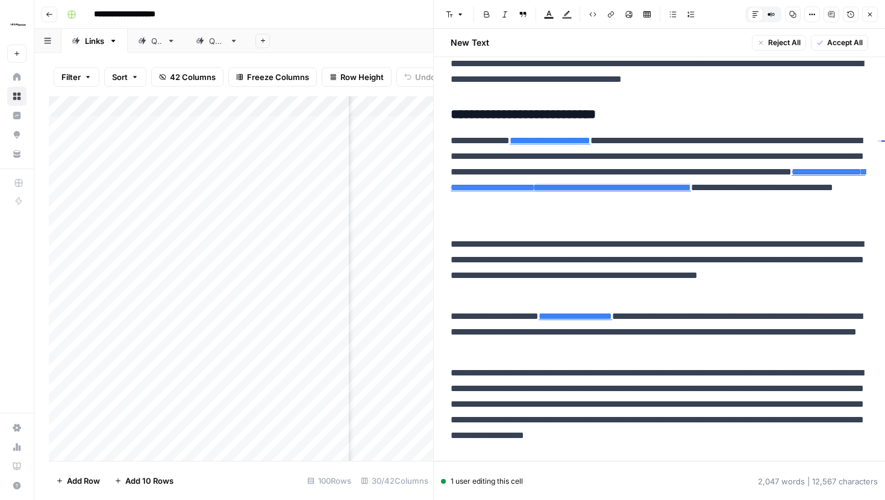
scroll to position [855, 0]
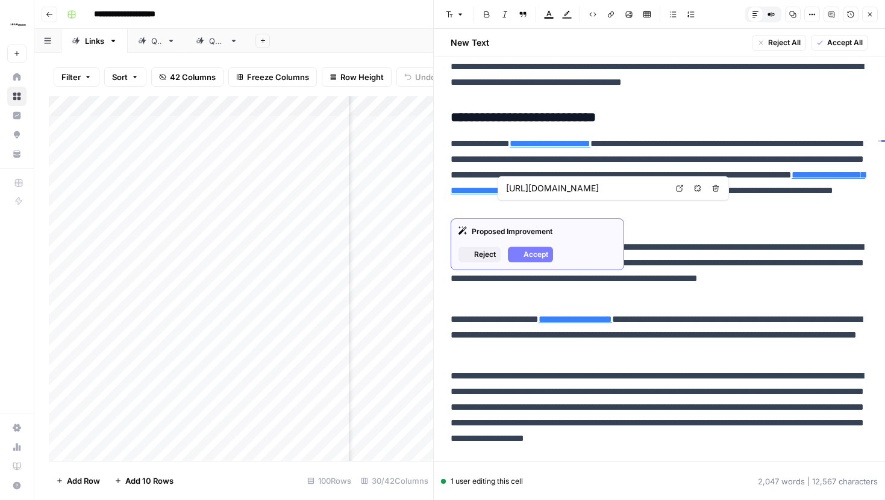
type input "https://www.legalzoom.com/articles/how-to-start-an-llc-in-new-york"
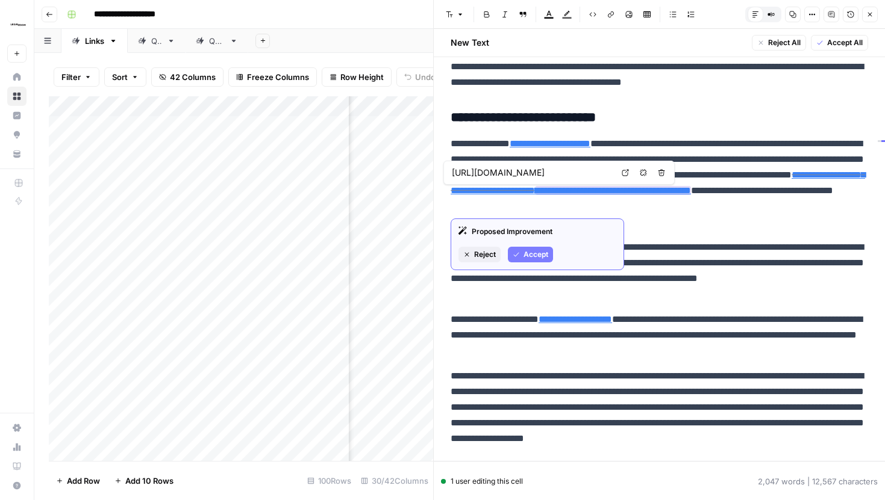
type input "https://dos.ny.gov/certificate-publication-domestic-limited-liability-company-0"
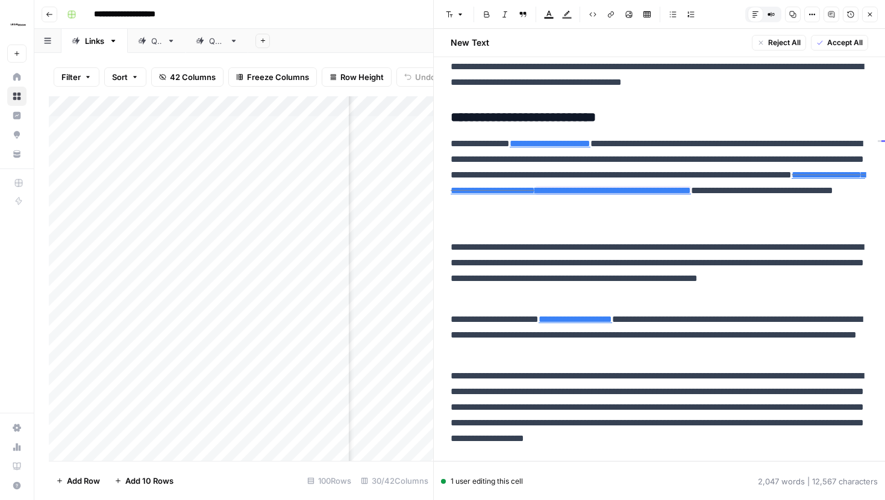
click at [870, 16] on icon "button" at bounding box center [869, 14] width 7 height 7
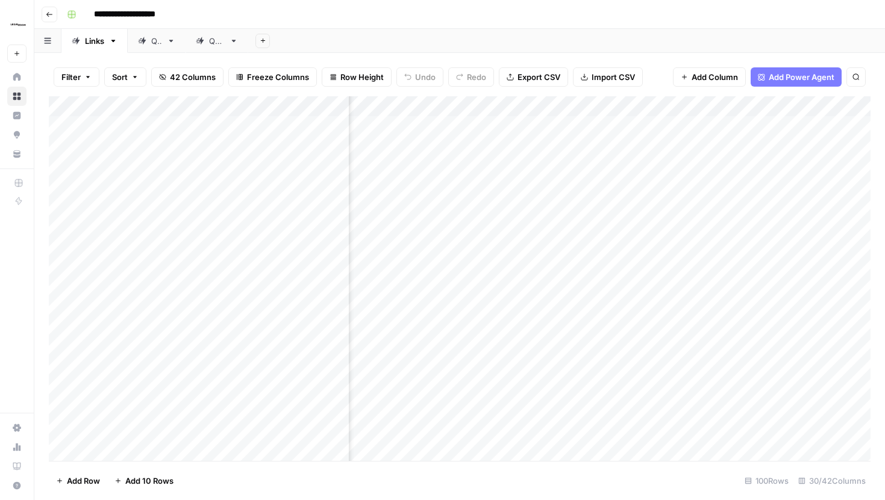
scroll to position [0, 1780]
click at [575, 311] on div "Add Column" at bounding box center [459, 278] width 821 height 365
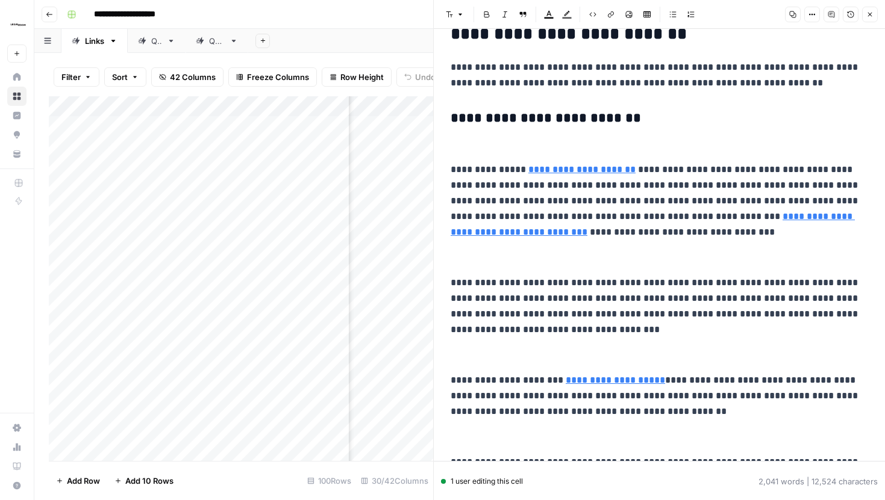
scroll to position [823, 0]
click at [868, 17] on icon "button" at bounding box center [869, 14] width 7 height 7
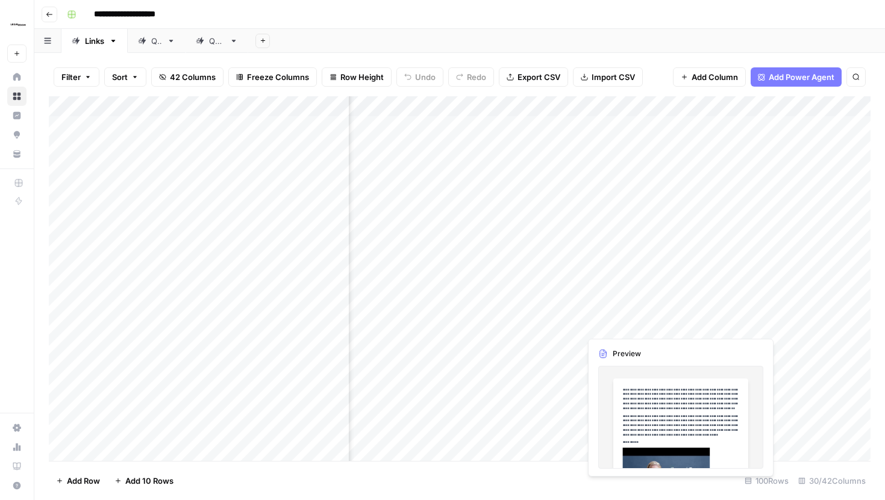
scroll to position [0, 2078]
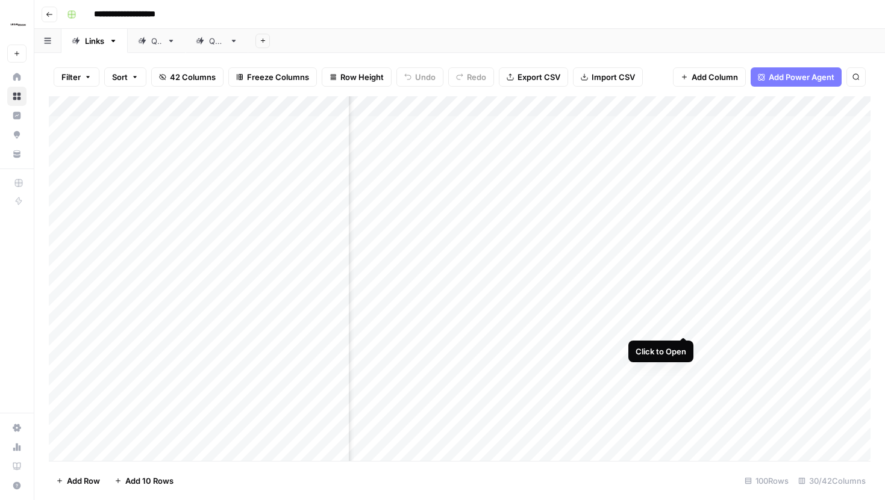
click at [684, 314] on div "Add Column" at bounding box center [459, 278] width 821 height 365
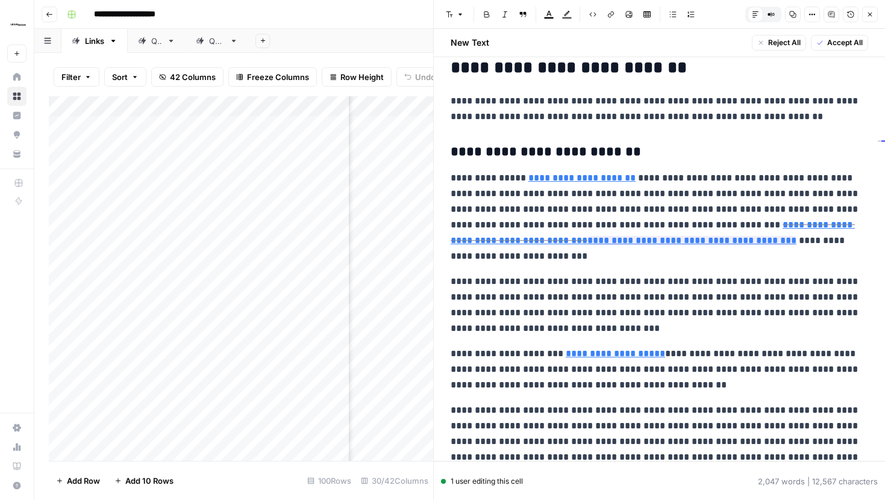
scroll to position [832, 0]
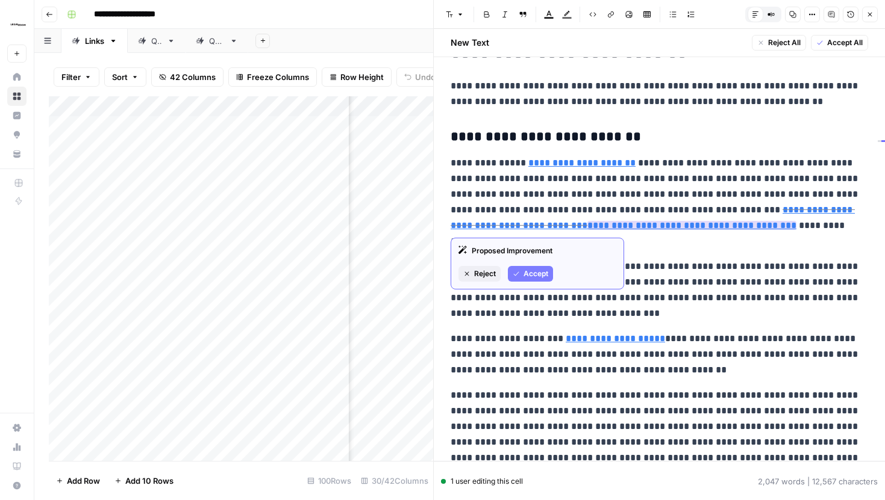
click at [488, 269] on span "Reject" at bounding box center [485, 274] width 22 height 11
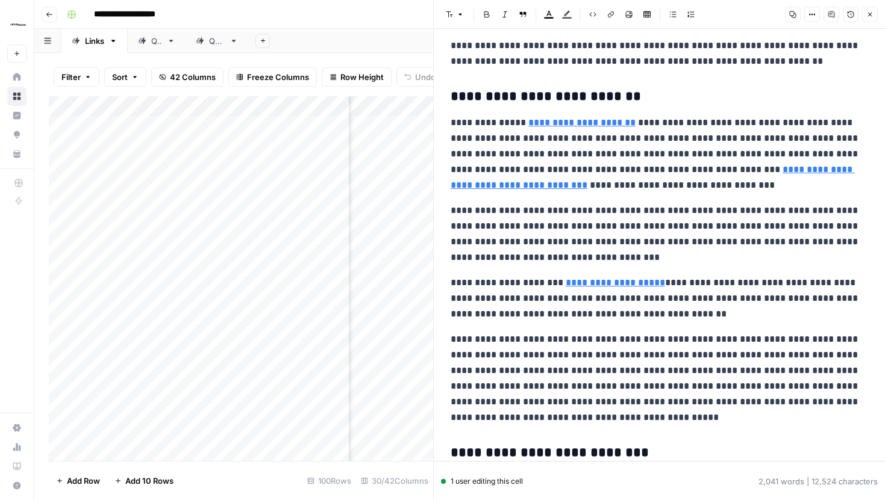
scroll to position [865, 0]
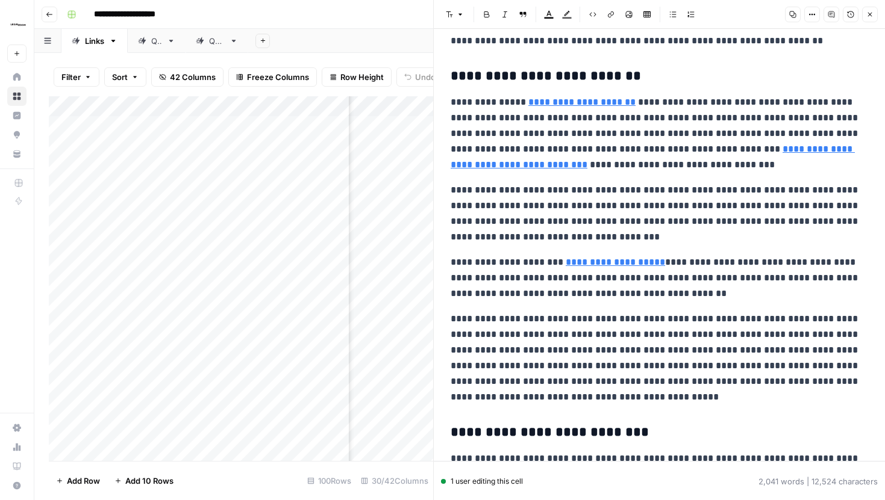
click at [869, 20] on button "Close" at bounding box center [870, 15] width 16 height 16
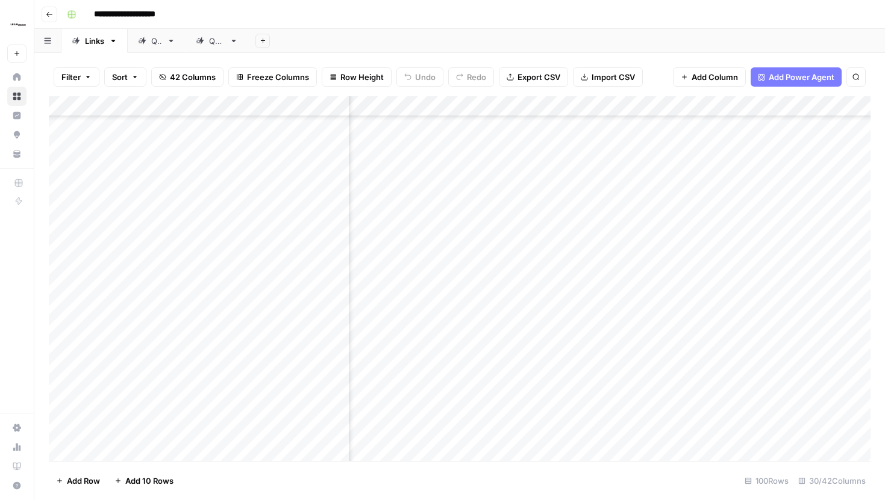
scroll to position [266, 2332]
click at [431, 234] on div "Add Column" at bounding box center [459, 278] width 821 height 365
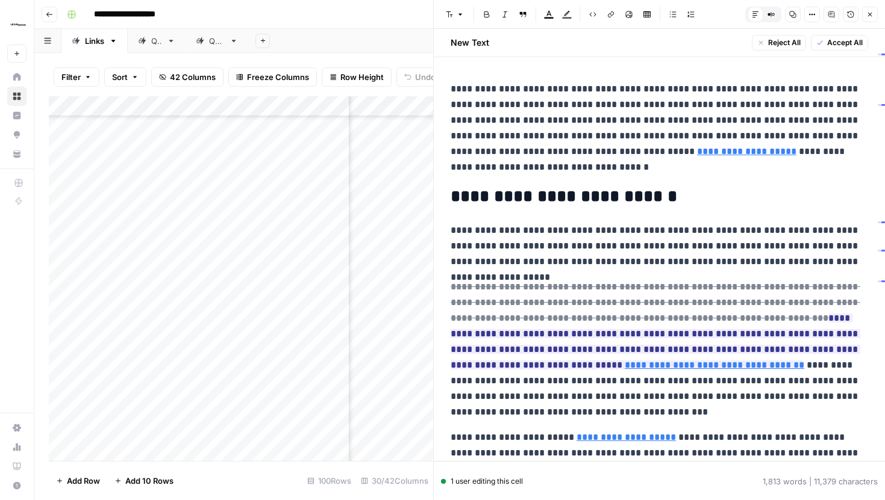
scroll to position [93, 0]
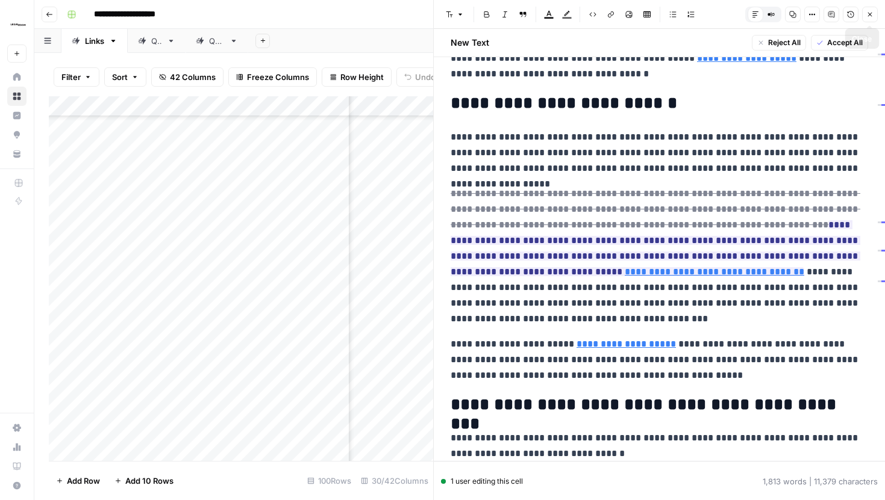
click at [872, 20] on button "Close" at bounding box center [870, 15] width 16 height 16
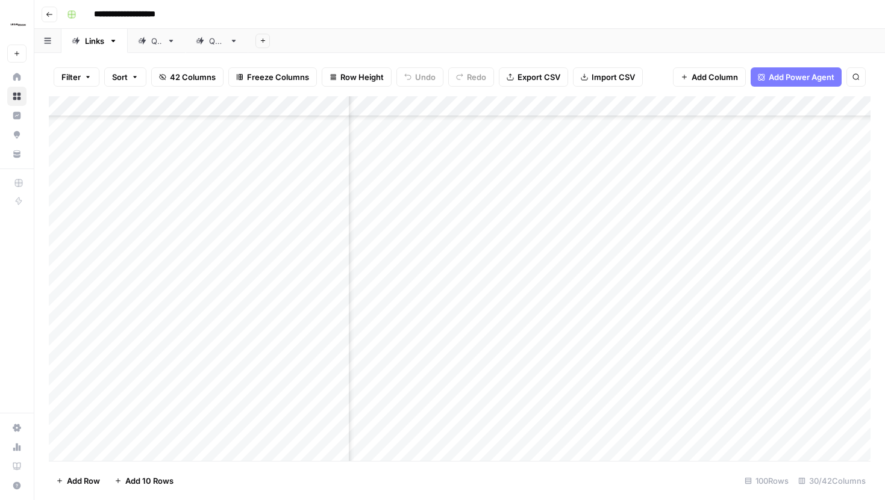
scroll to position [266, 1786]
click at [567, 234] on div "Add Column" at bounding box center [459, 278] width 821 height 365
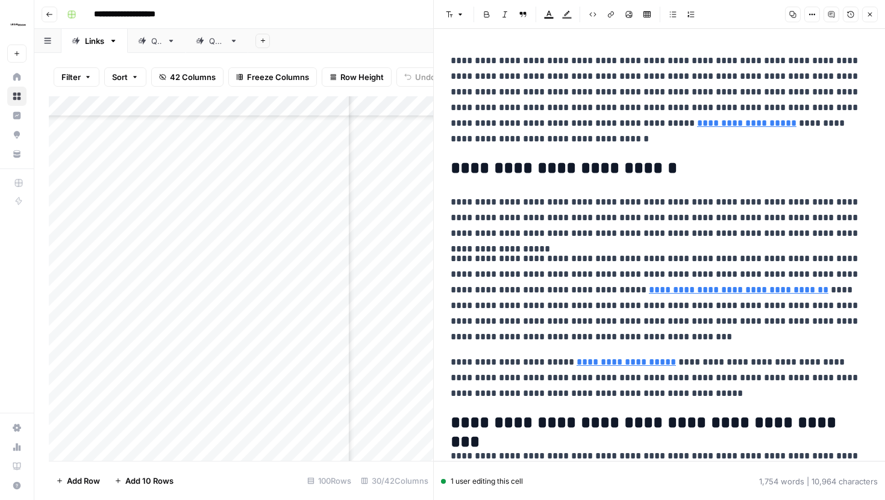
click at [864, 8] on button "Close" at bounding box center [870, 15] width 16 height 16
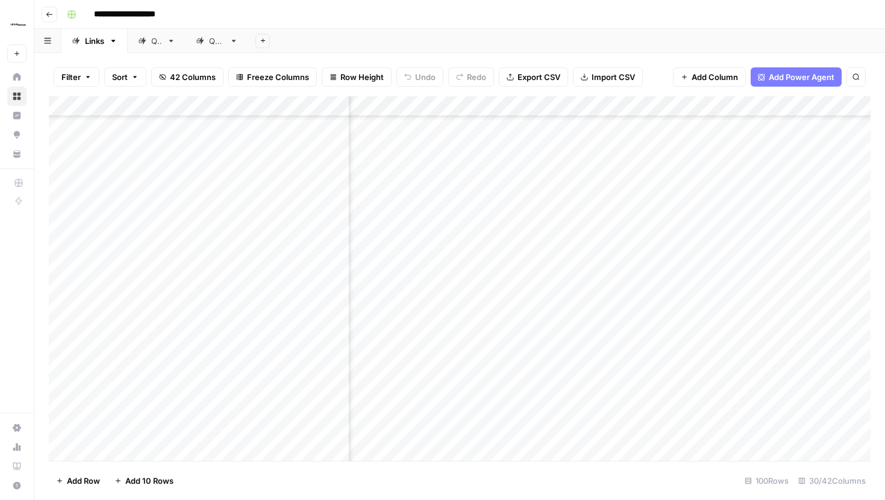
scroll to position [266, 1964]
click at [794, 234] on div "Add Column" at bounding box center [459, 278] width 821 height 365
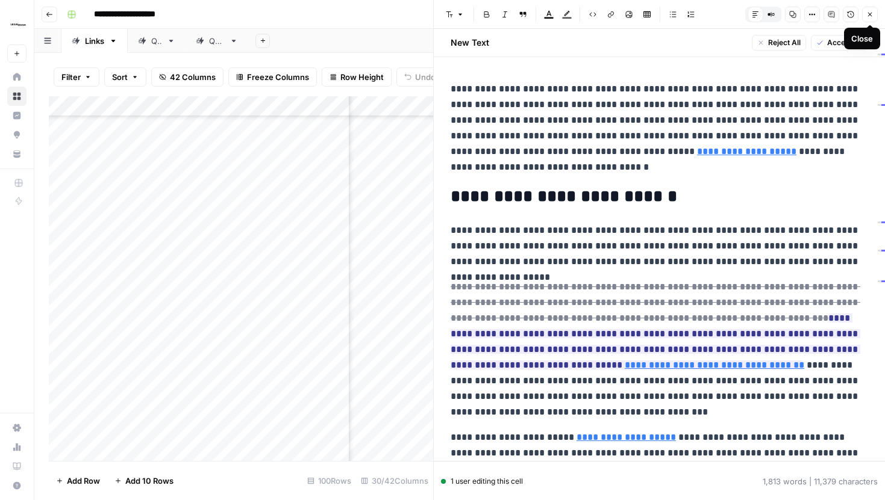
click at [870, 11] on icon "button" at bounding box center [869, 14] width 7 height 7
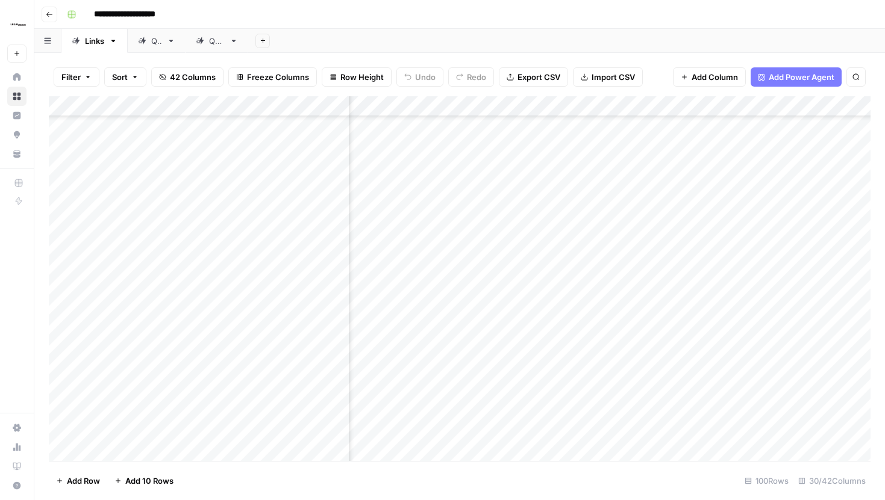
scroll to position [831, 2049]
click at [709, 329] on div "Add Column" at bounding box center [459, 278] width 821 height 365
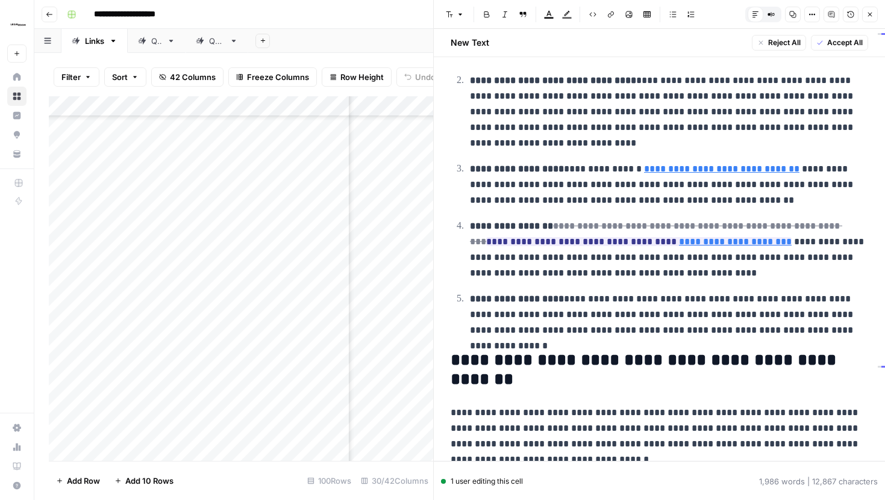
scroll to position [2794, 0]
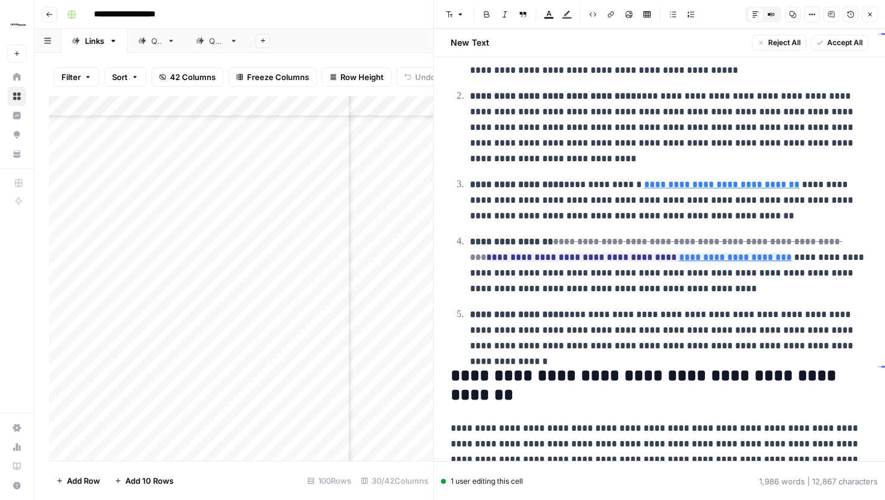
click at [876, 17] on button "Close" at bounding box center [870, 15] width 16 height 16
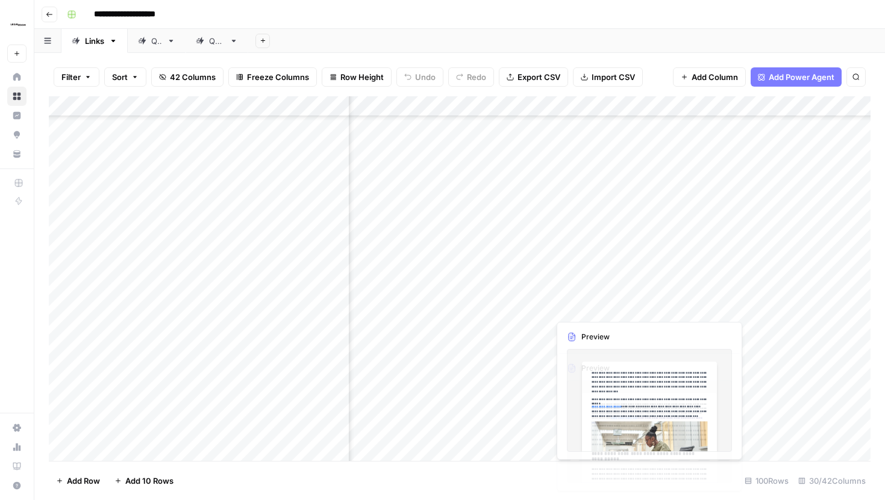
click at [538, 328] on div "Add Column" at bounding box center [459, 278] width 821 height 365
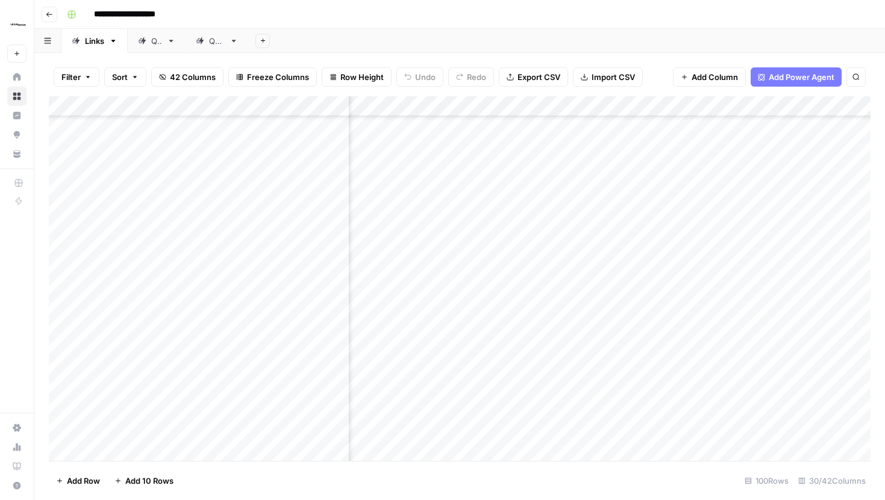
click at [715, 329] on div "Add Column" at bounding box center [459, 278] width 821 height 365
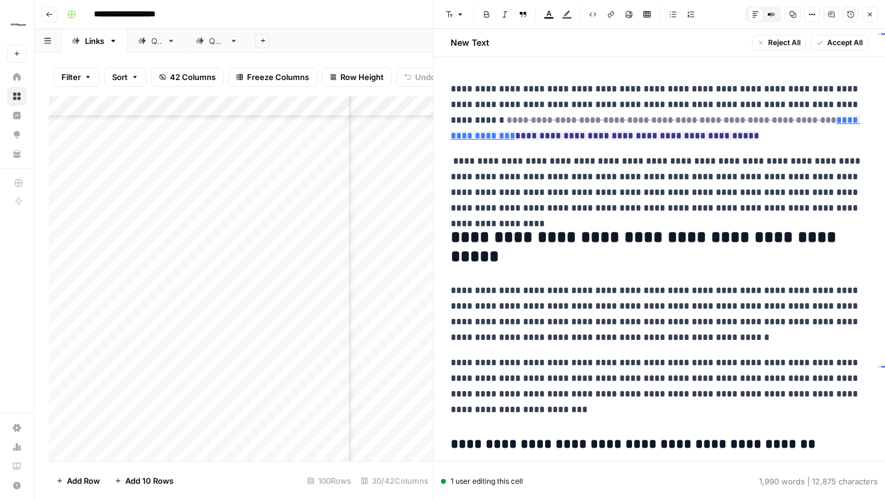
click at [868, 16] on icon "button" at bounding box center [870, 15] width 4 height 4
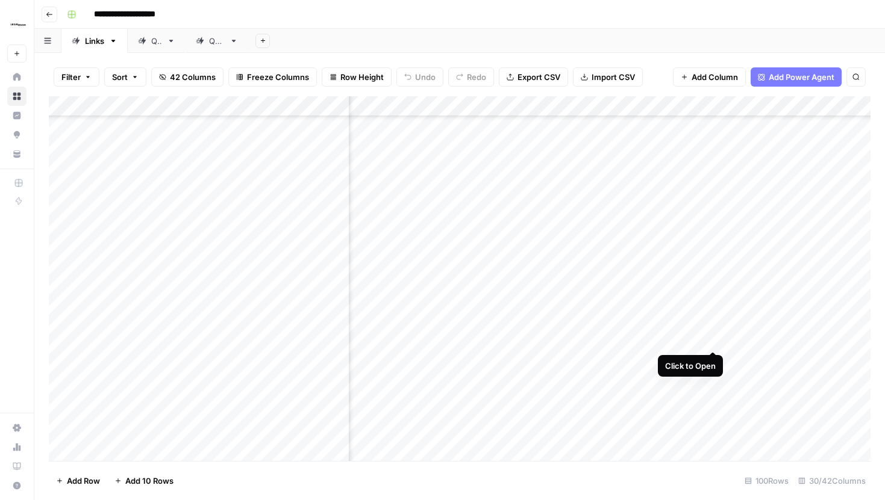
click at [711, 329] on div "Add Column" at bounding box center [459, 278] width 821 height 365
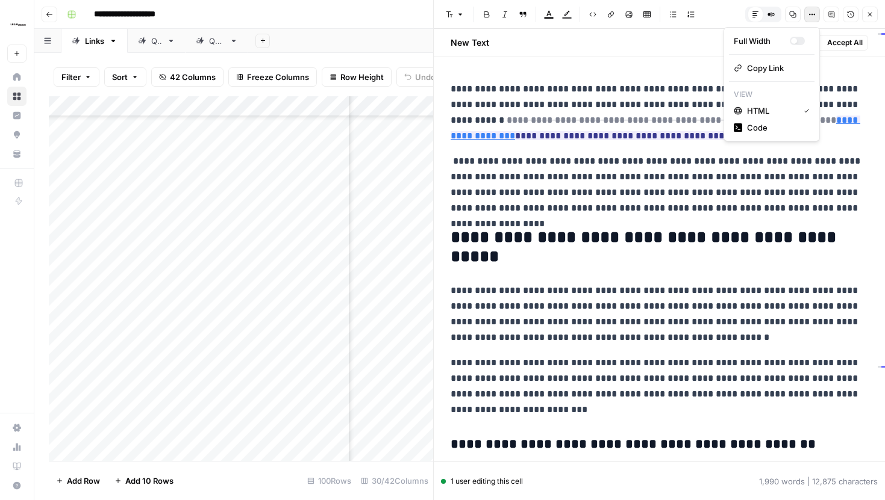
click at [812, 16] on icon "button" at bounding box center [811, 14] width 7 height 7
click at [772, 126] on span "Code" at bounding box center [776, 128] width 58 height 12
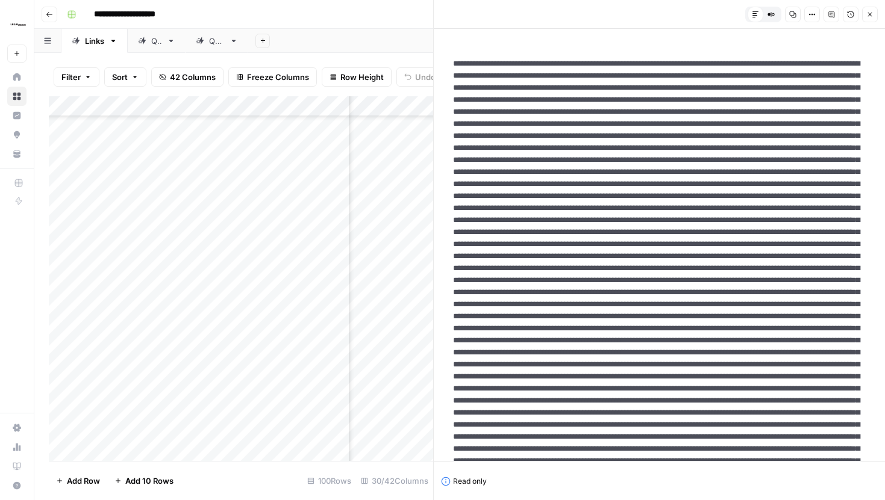
click at [867, 16] on icon "button" at bounding box center [869, 14] width 7 height 7
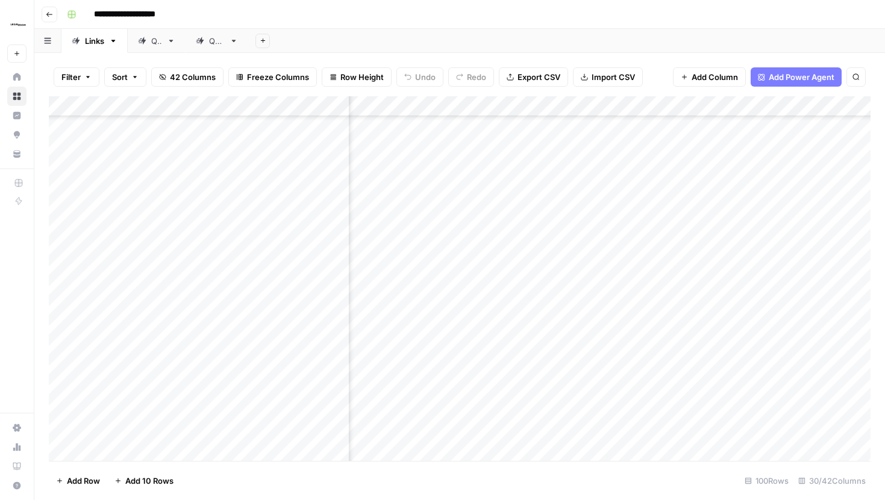
click at [730, 106] on div "Add Column" at bounding box center [459, 278] width 821 height 365
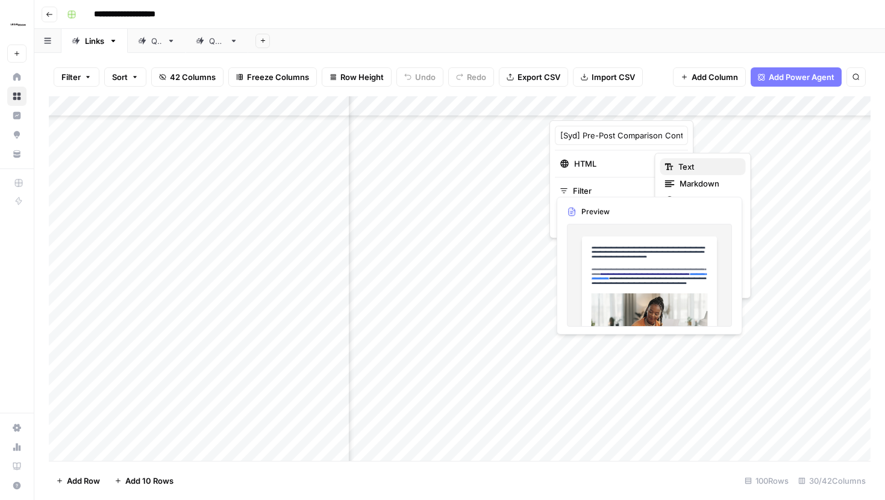
click at [678, 167] on span "Text" at bounding box center [707, 167] width 58 height 12
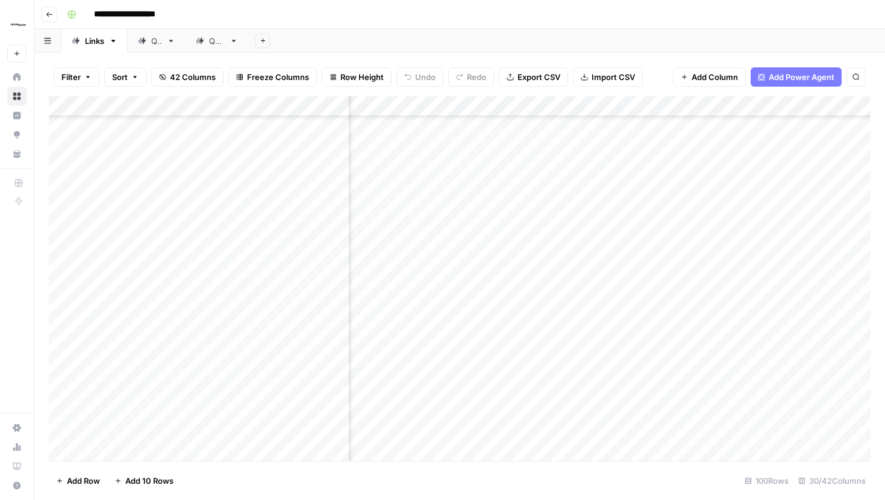
click at [187, 72] on span "42 Columns" at bounding box center [193, 77] width 46 height 12
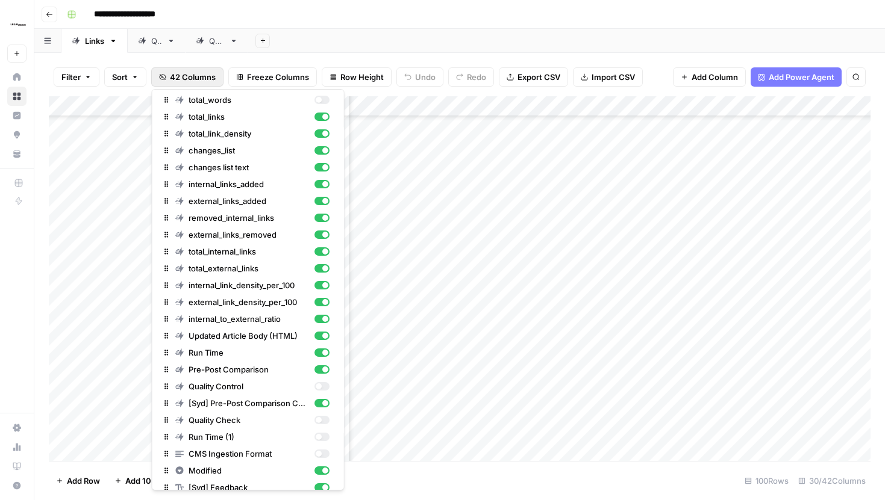
scroll to position [347, 0]
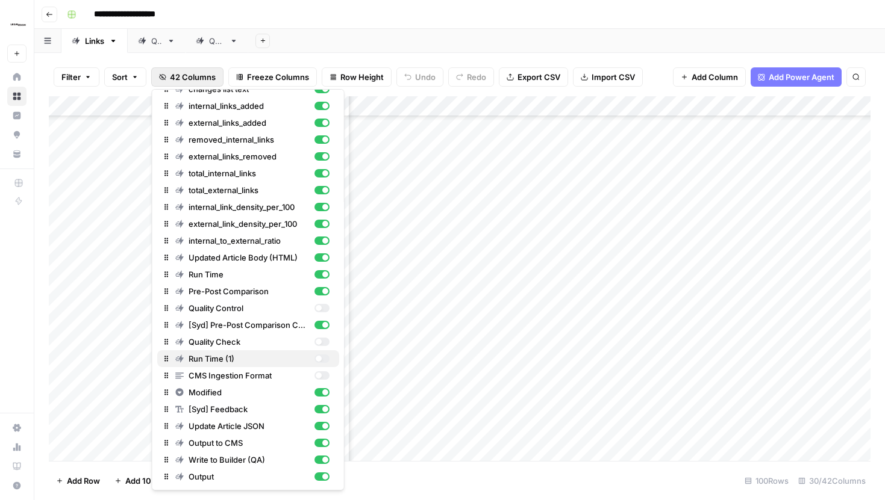
click at [314, 359] on div "button" at bounding box center [321, 359] width 15 height 8
click at [324, 357] on div "button" at bounding box center [325, 359] width 6 height 6
click at [322, 58] on div "Filter Sort 42 Columns Freeze Columns Row Height Undo Redo Export CSV Import CS…" at bounding box center [459, 77] width 821 height 39
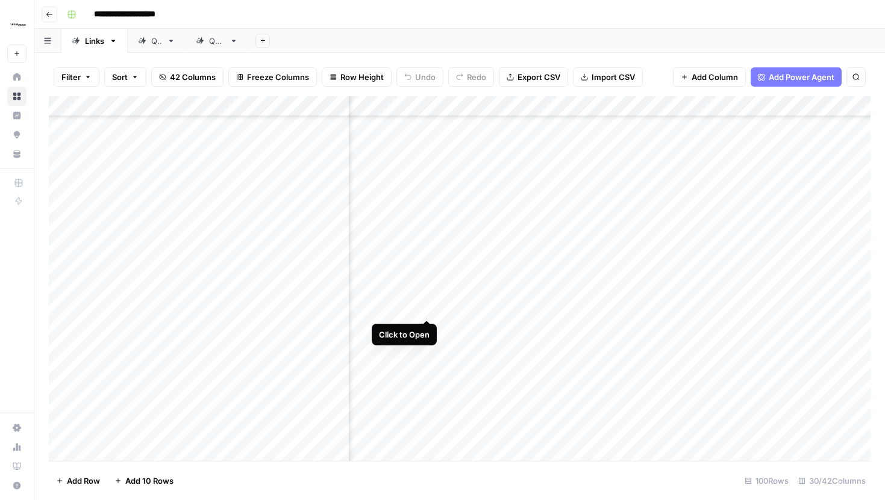
click at [428, 295] on div "Add Column" at bounding box center [459, 278] width 821 height 365
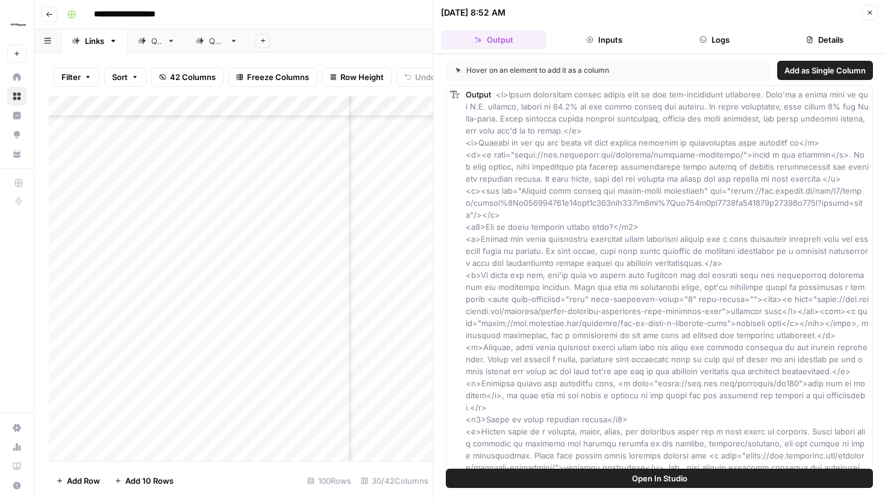
scroll to position [831, 2160]
click at [411, 266] on div "Add Column" at bounding box center [241, 278] width 384 height 365
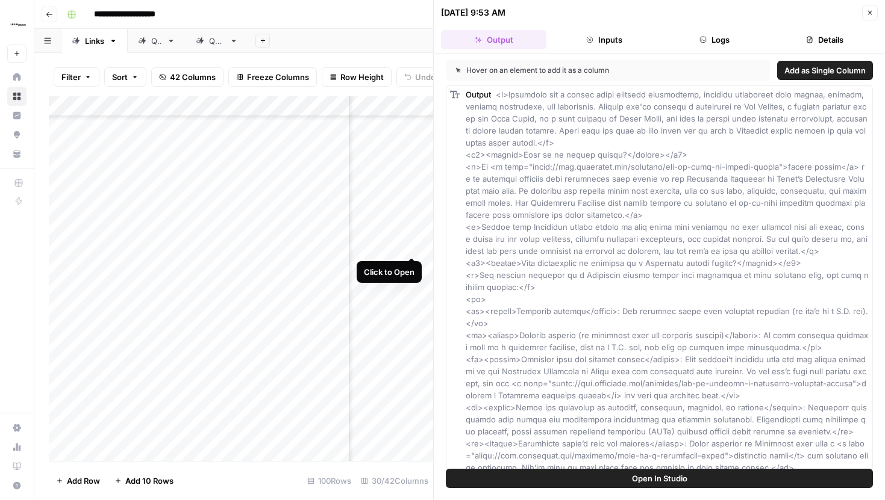
click at [411, 234] on div "Add Column" at bounding box center [241, 278] width 384 height 365
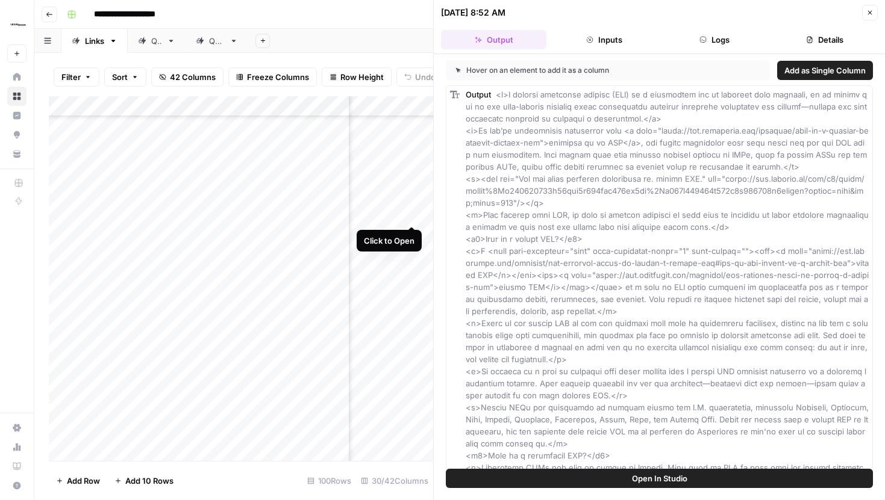
click at [412, 203] on div "Add Column" at bounding box center [241, 278] width 384 height 365
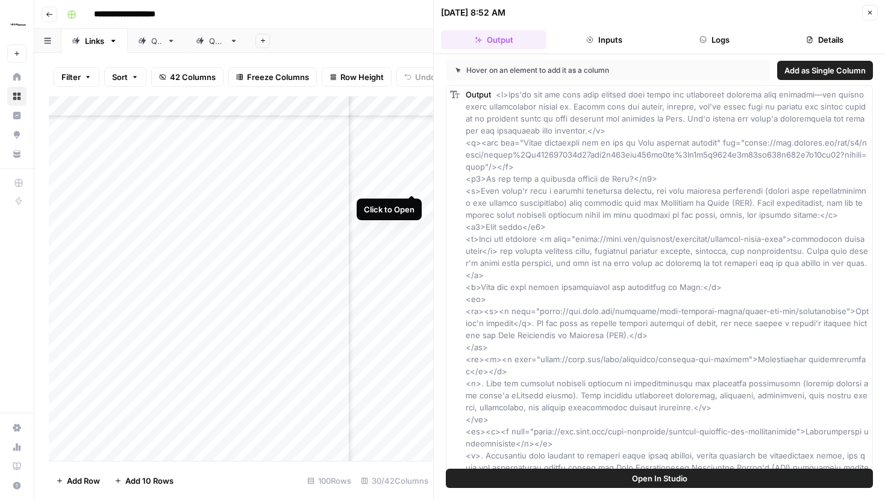
click at [411, 168] on div "Add Column" at bounding box center [241, 278] width 384 height 365
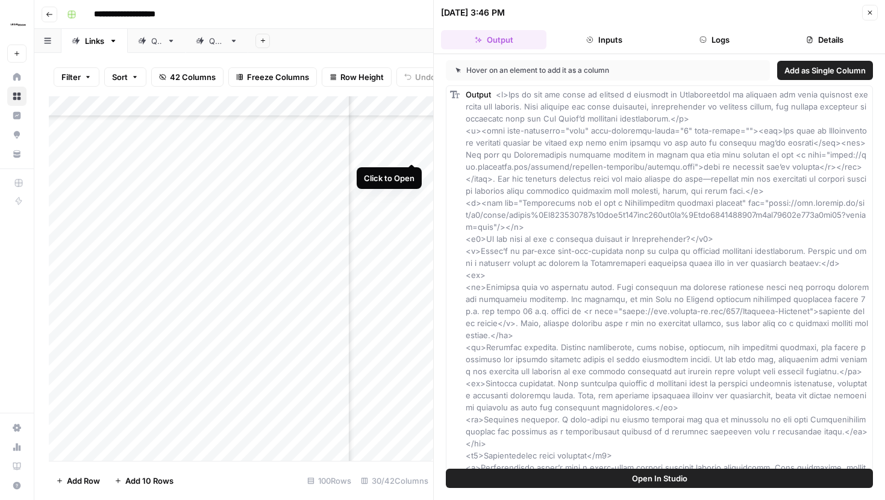
click at [411, 142] on div "Add Column" at bounding box center [241, 278] width 384 height 365
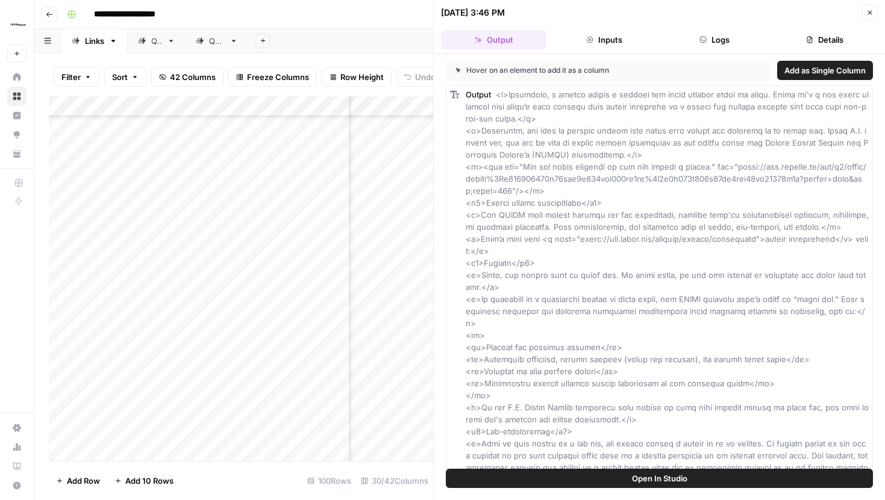
click at [411, 422] on div "Add Column" at bounding box center [241, 278] width 384 height 365
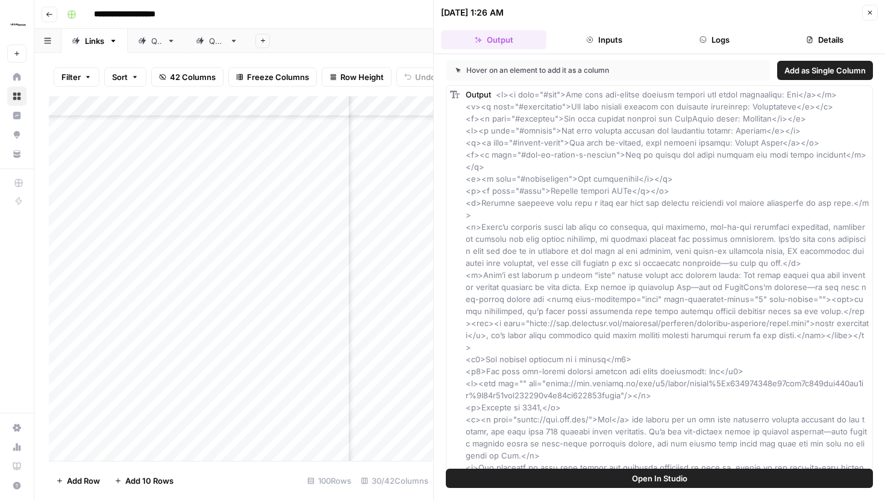
click at [411, 388] on div "Add Column" at bounding box center [241, 278] width 384 height 365
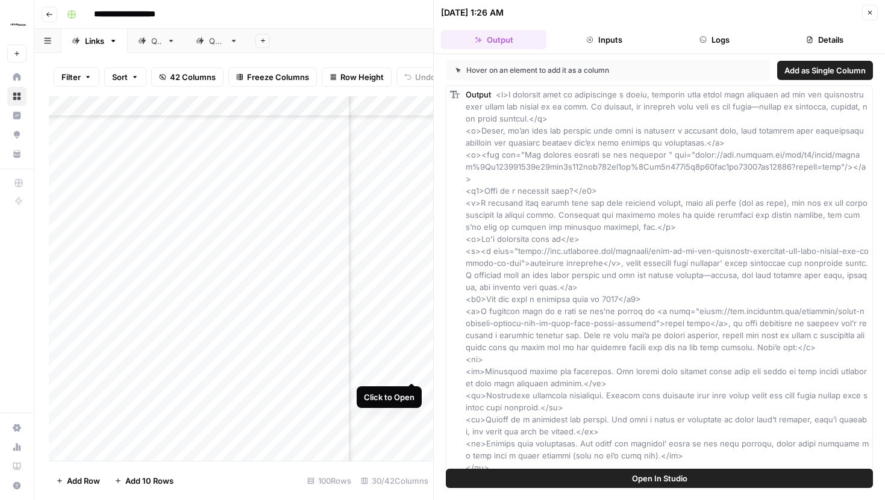
click at [414, 356] on div "Add Column" at bounding box center [241, 278] width 384 height 365
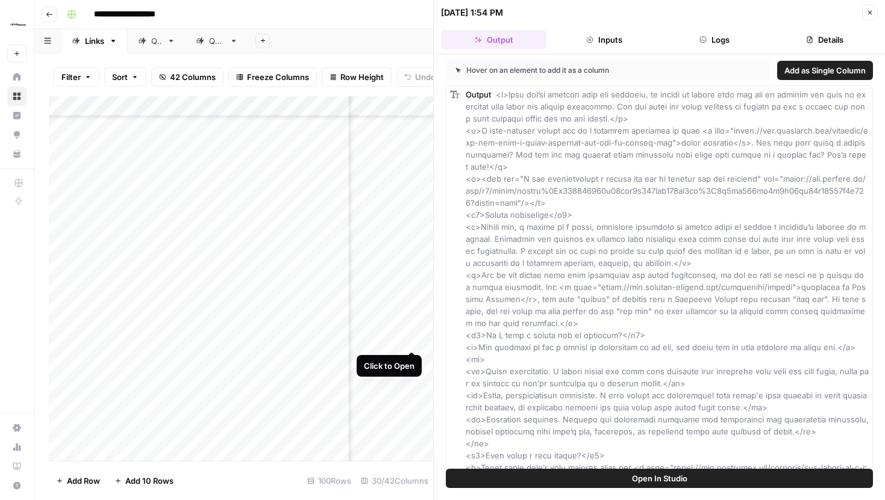
click at [412, 329] on div "Add Column" at bounding box center [241, 278] width 384 height 365
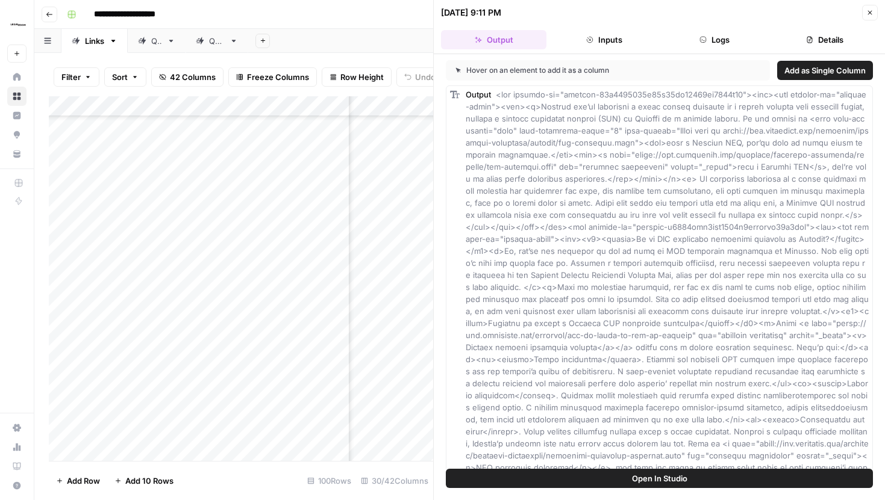
click at [862, 15] on button "Close" at bounding box center [870, 13] width 16 height 16
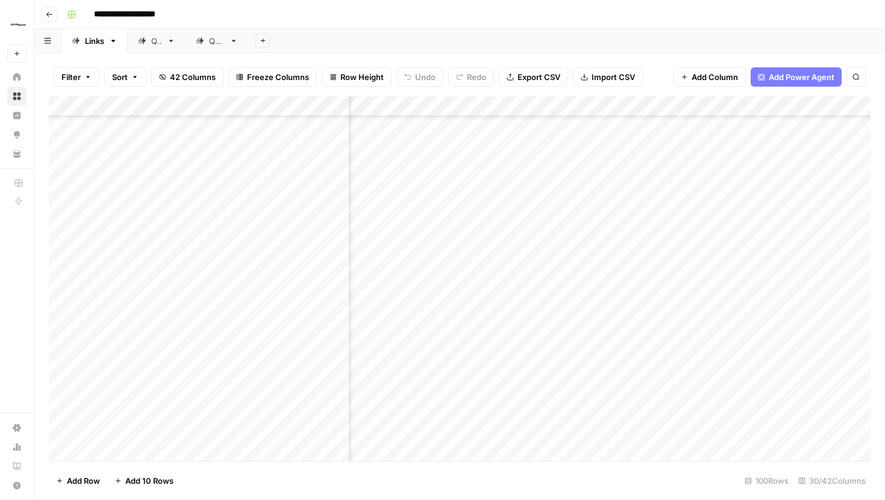
click at [606, 329] on div "Add Column" at bounding box center [459, 278] width 821 height 365
click at [574, 334] on div "Add Column" at bounding box center [459, 278] width 821 height 365
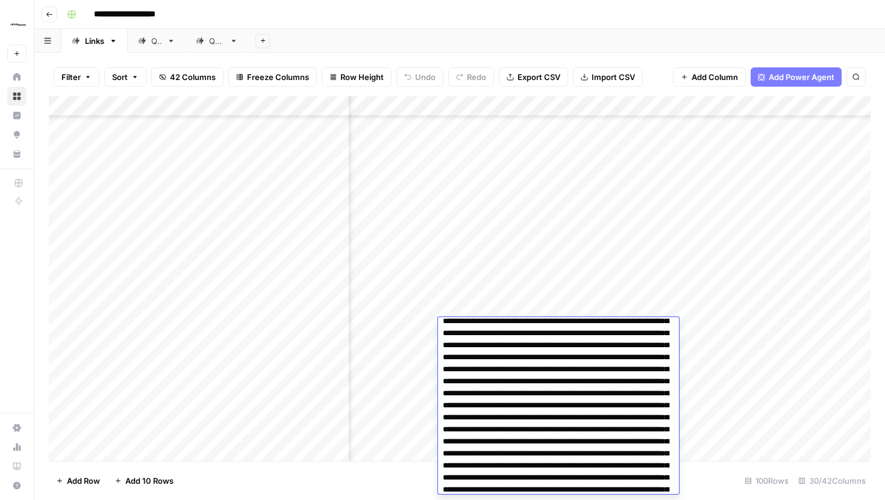
scroll to position [2429, 0]
click at [412, 331] on div "Add Column" at bounding box center [459, 278] width 821 height 365
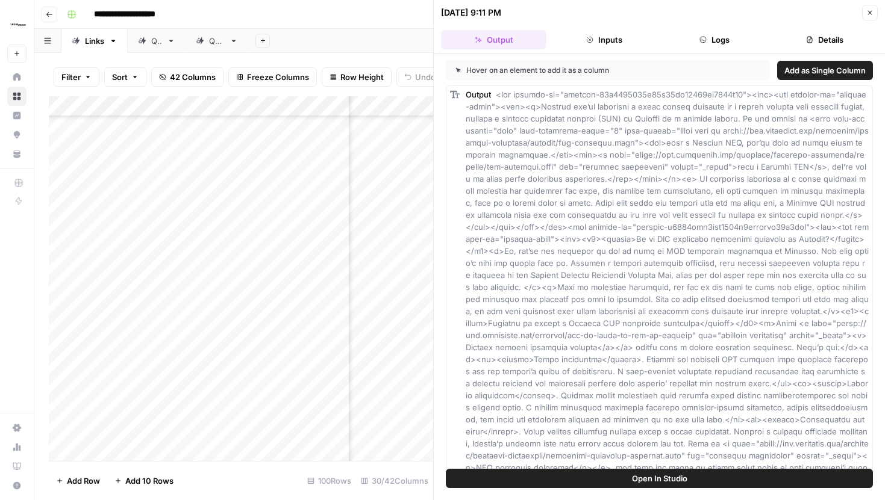
click at [711, 42] on button "Logs" at bounding box center [714, 39] width 105 height 19
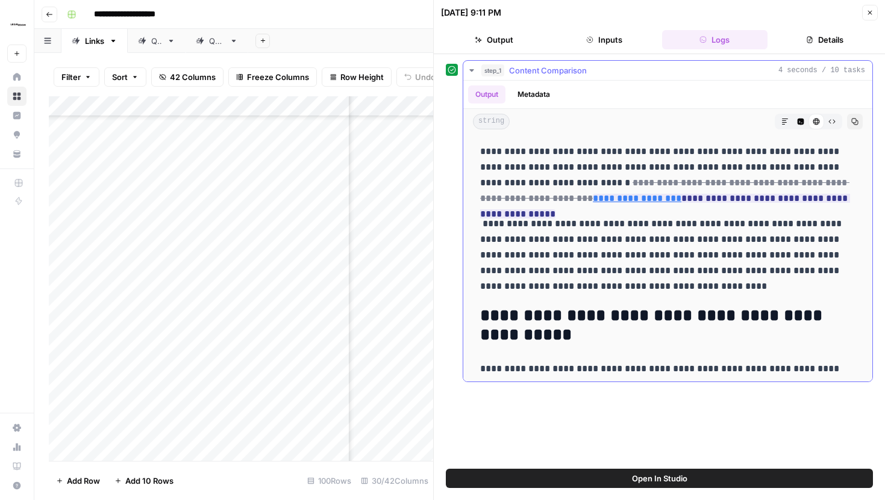
click at [835, 116] on button "Raw Output" at bounding box center [832, 122] width 16 height 16
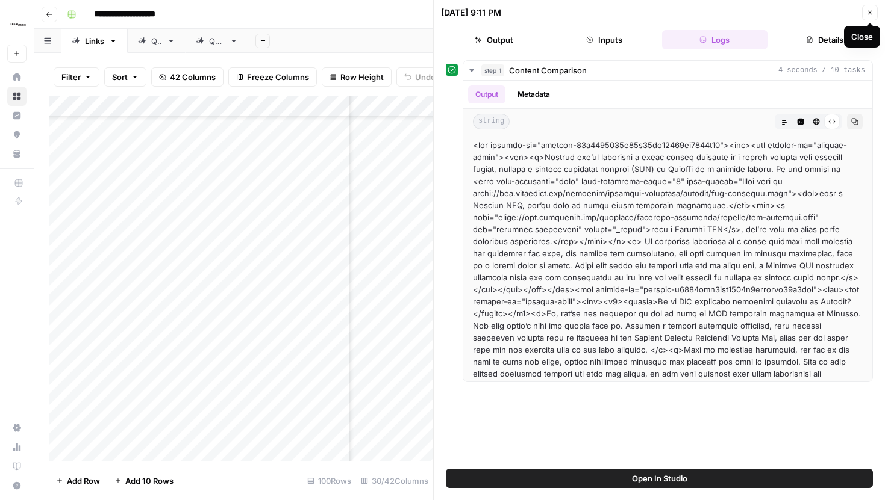
click at [866, 10] on icon "button" at bounding box center [869, 12] width 7 height 7
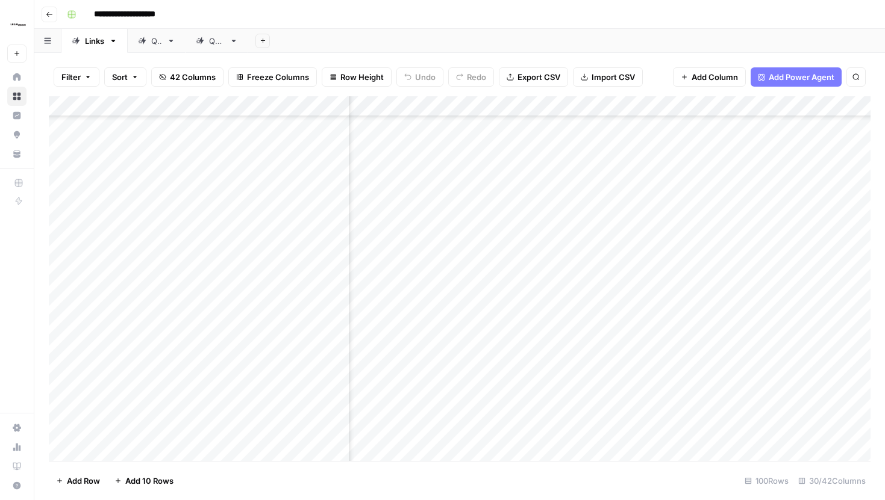
click at [611, 105] on div "Add Column" at bounding box center [459, 278] width 821 height 365
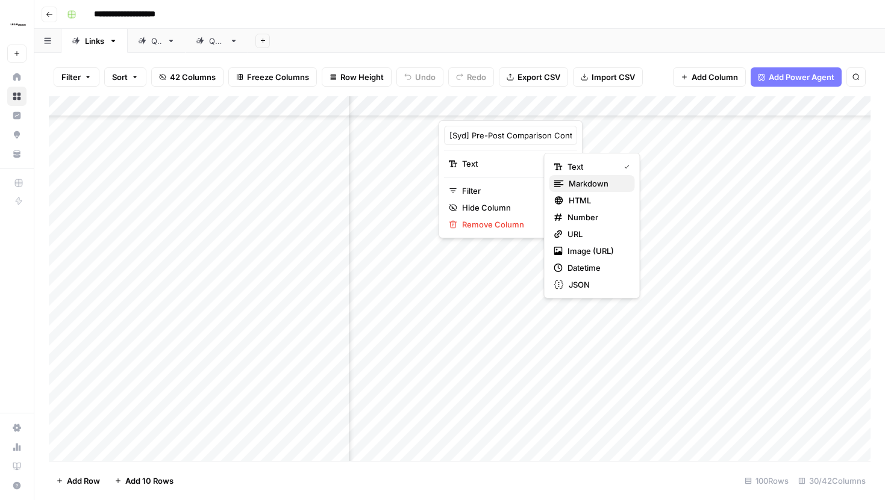
click at [566, 181] on div "Markdown" at bounding box center [592, 184] width 76 height 12
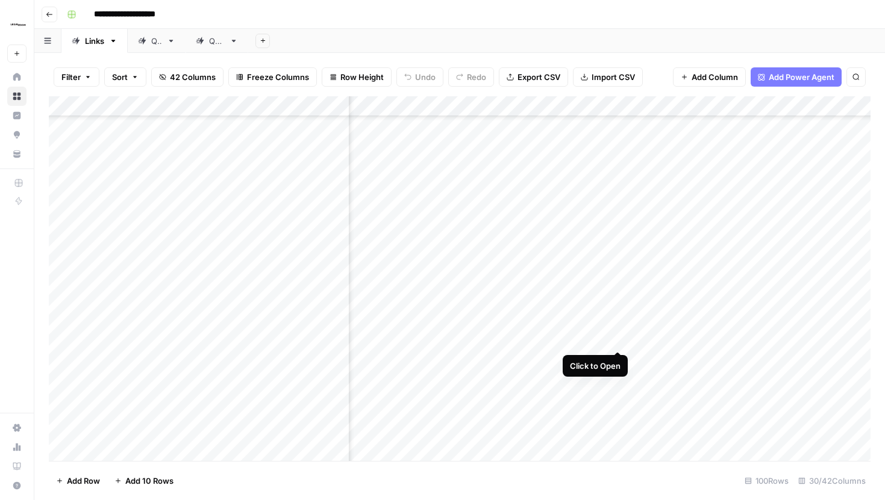
click at [616, 325] on div "Add Column" at bounding box center [459, 278] width 821 height 365
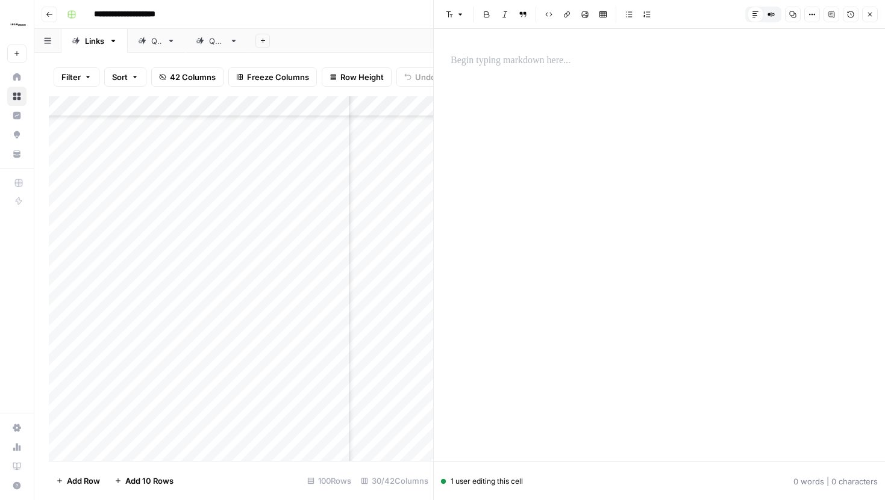
click at [809, 16] on icon "button" at bounding box center [811, 14] width 7 height 7
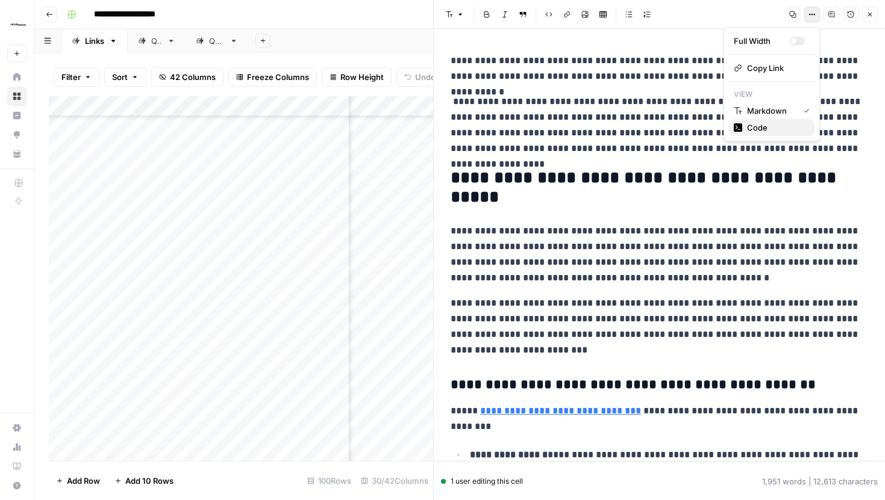
click at [780, 123] on span "Code" at bounding box center [776, 128] width 58 height 12
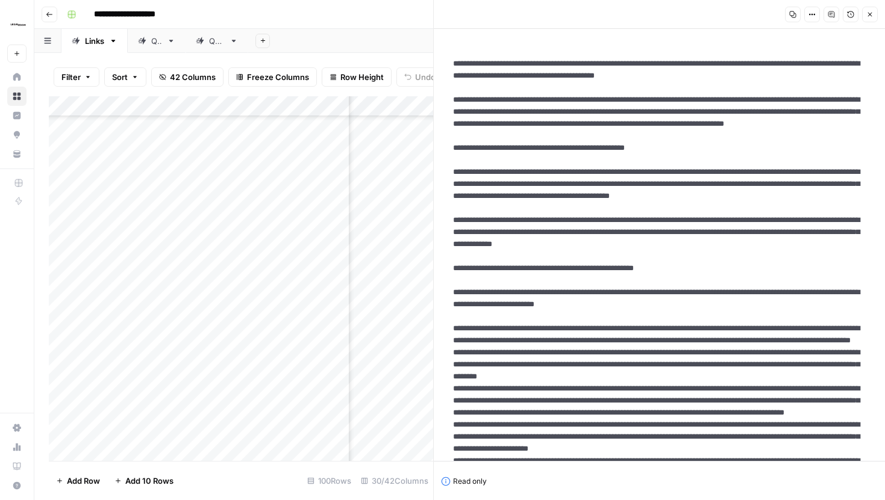
click at [872, 10] on button "Close" at bounding box center [870, 15] width 16 height 16
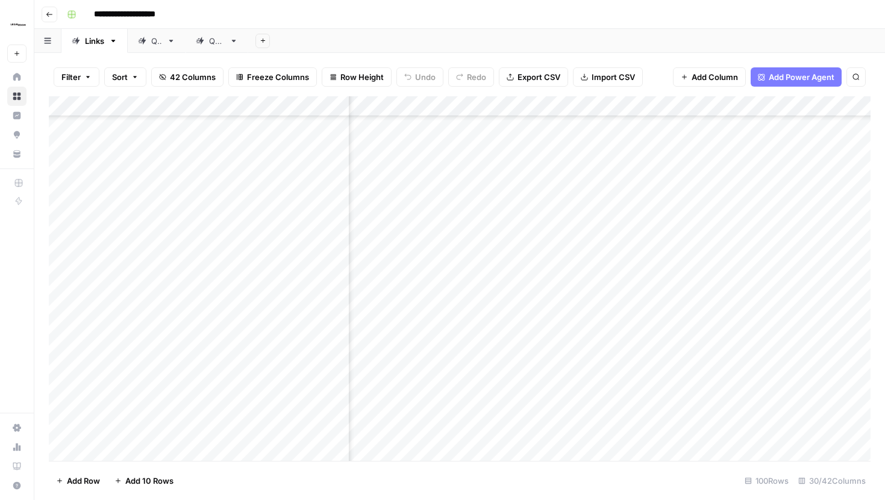
click at [618, 106] on div "Add Column" at bounding box center [459, 278] width 821 height 365
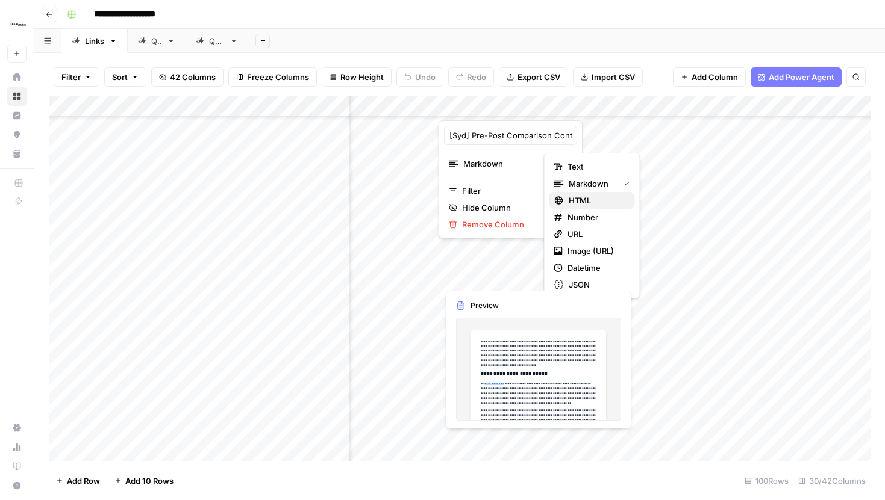
click at [591, 205] on span "HTML" at bounding box center [596, 201] width 57 height 12
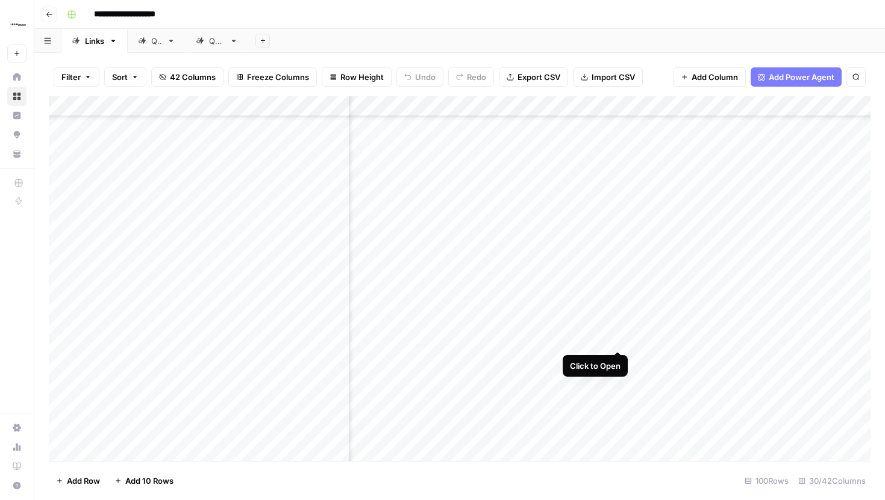
click at [616, 328] on div "Add Column" at bounding box center [459, 278] width 821 height 365
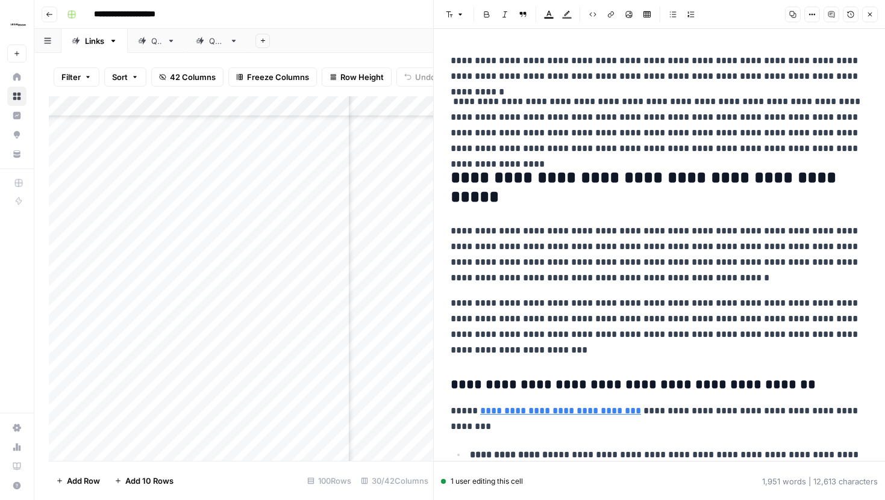
click at [812, 17] on icon "button" at bounding box center [811, 14] width 7 height 7
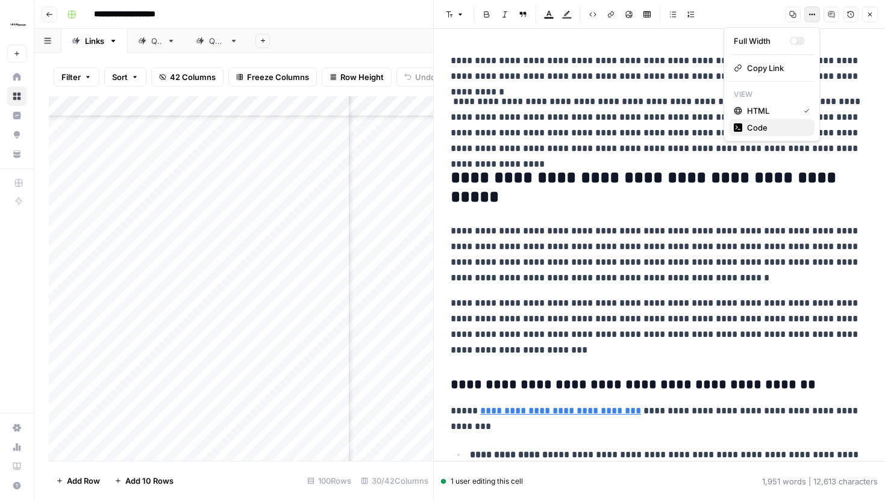
click at [768, 123] on span "Code" at bounding box center [776, 128] width 58 height 12
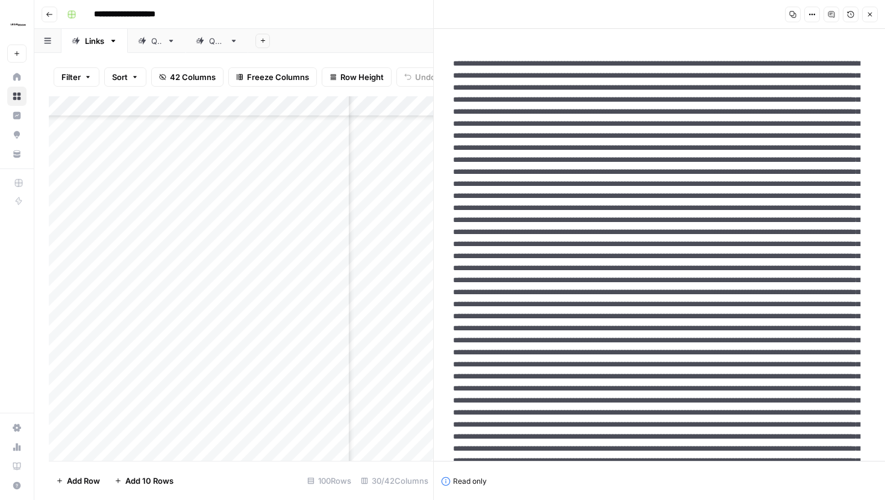
click at [868, 13] on icon "button" at bounding box center [870, 15] width 4 height 4
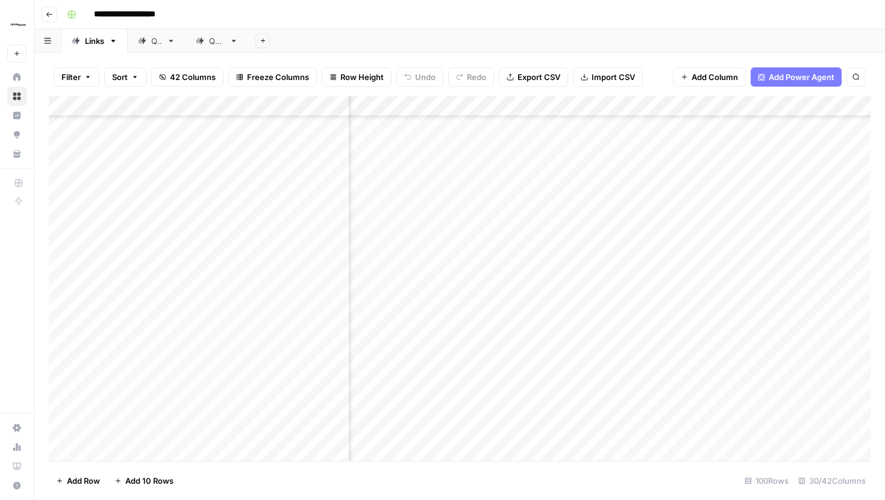
click at [412, 329] on div "Add Column" at bounding box center [459, 278] width 821 height 365
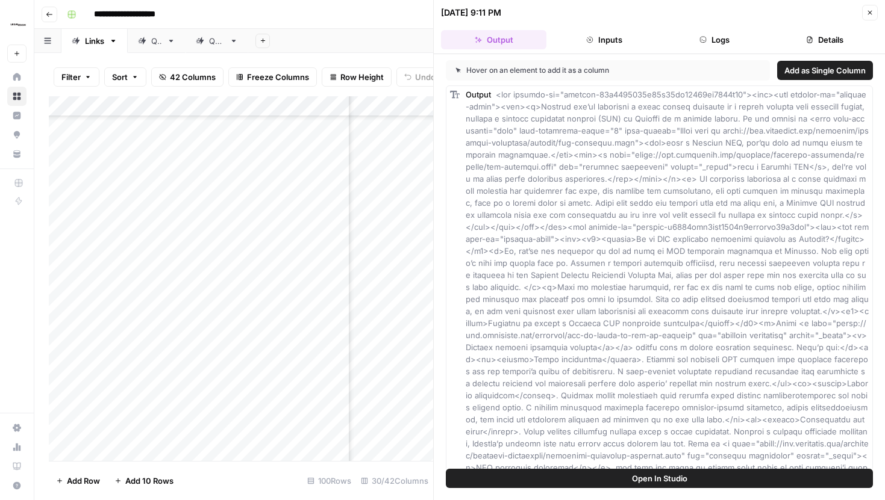
click at [715, 43] on button "Logs" at bounding box center [714, 39] width 105 height 19
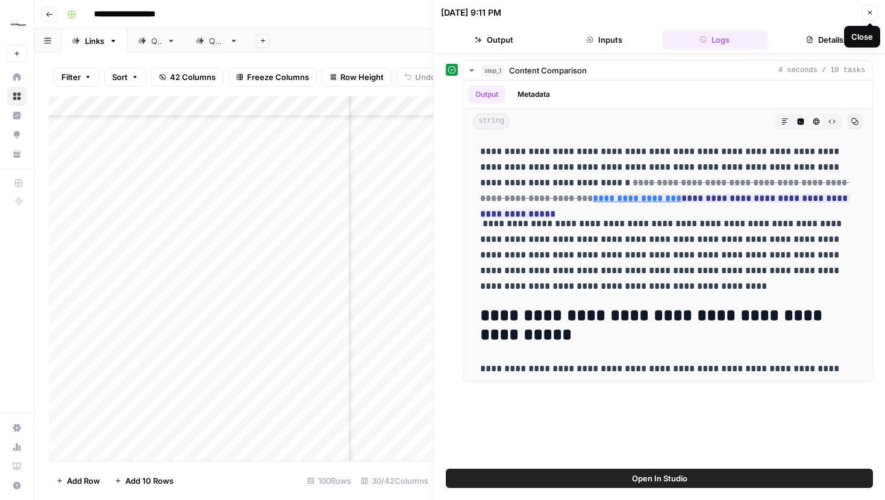
click at [868, 15] on icon "button" at bounding box center [869, 12] width 7 height 7
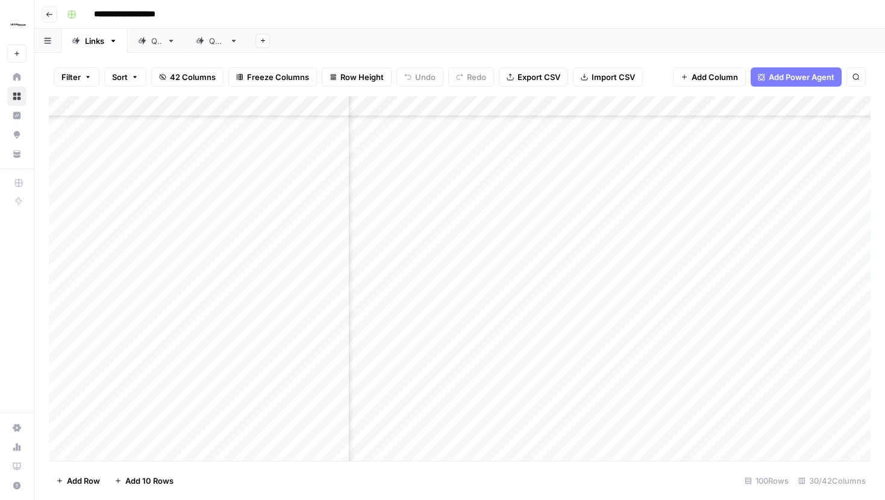
scroll to position [831, 2617]
click at [708, 102] on div "Add Column" at bounding box center [459, 278] width 821 height 365
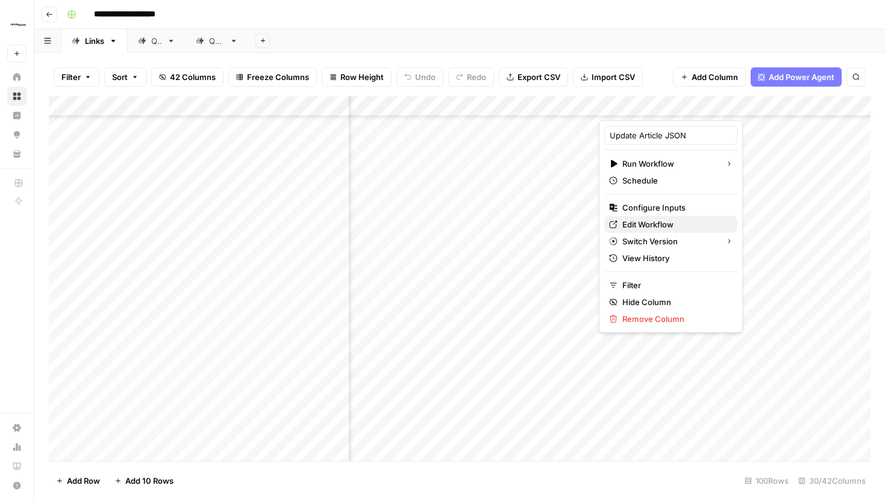
click at [660, 222] on span "Edit Workflow" at bounding box center [674, 225] width 105 height 12
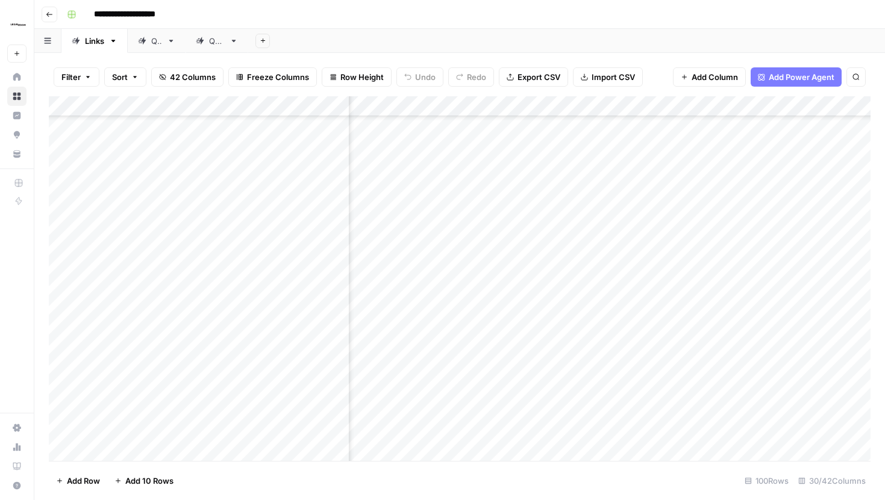
scroll to position [830, 2276]
click at [556, 337] on div "Add Column" at bounding box center [459, 278] width 821 height 365
click at [555, 370] on button "Modified" at bounding box center [552, 376] width 43 height 14
click at [716, 339] on div "Add Column" at bounding box center [459, 278] width 821 height 365
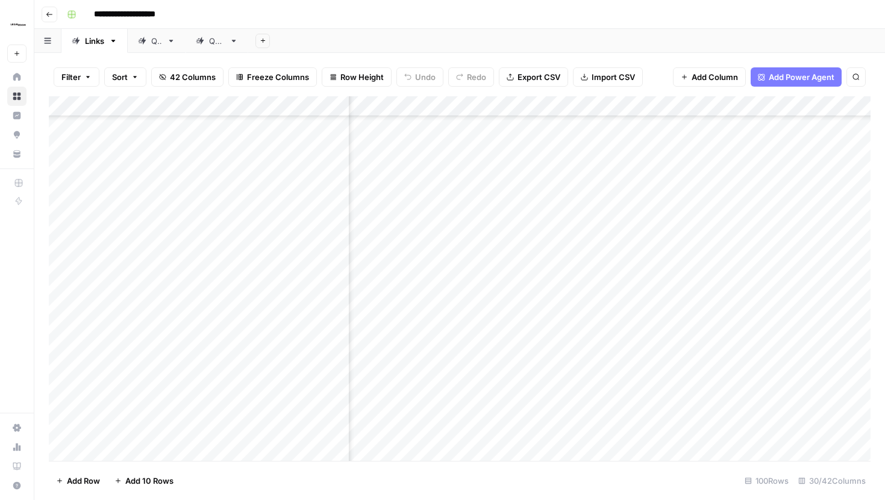
scroll to position [830, 2639]
click at [649, 97] on div "Add Column" at bounding box center [459, 278] width 821 height 365
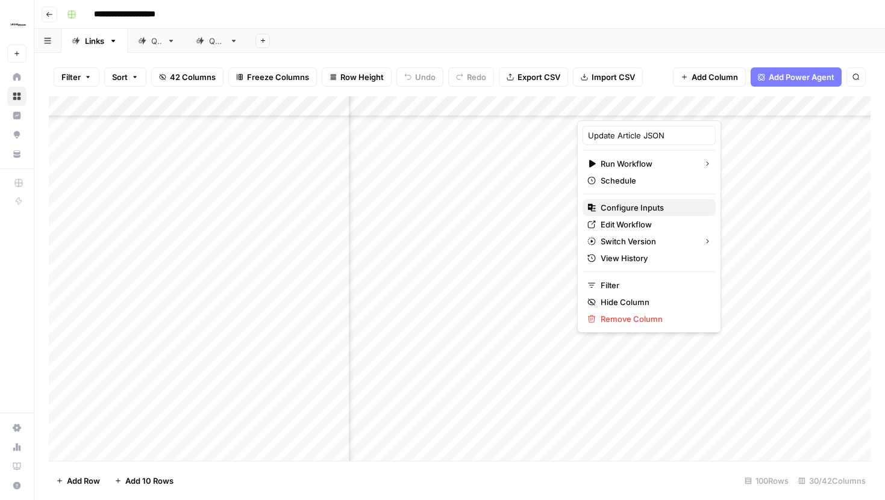
click at [640, 203] on span "Configure Inputs" at bounding box center [652, 208] width 105 height 12
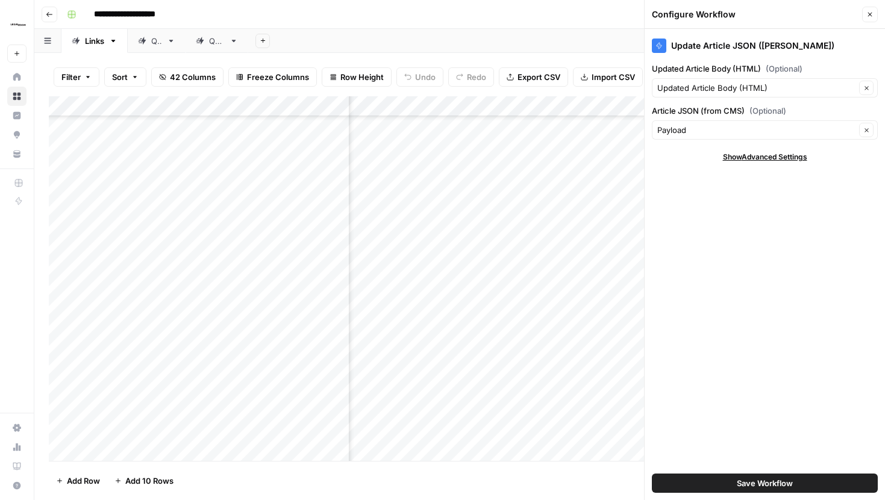
click at [865, 23] on header "Configure Workflow Close" at bounding box center [764, 14] width 240 height 29
click at [866, 17] on icon "button" at bounding box center [869, 14] width 7 height 7
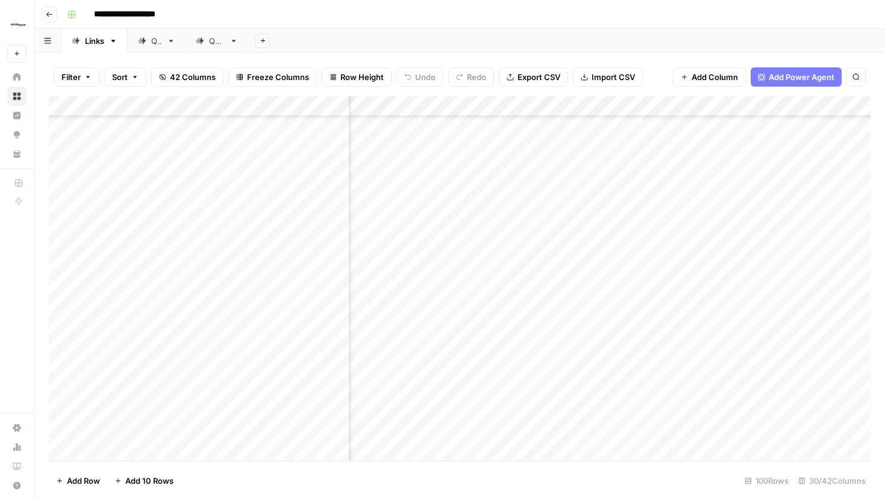
click at [687, 109] on div "Add Column" at bounding box center [459, 278] width 821 height 365
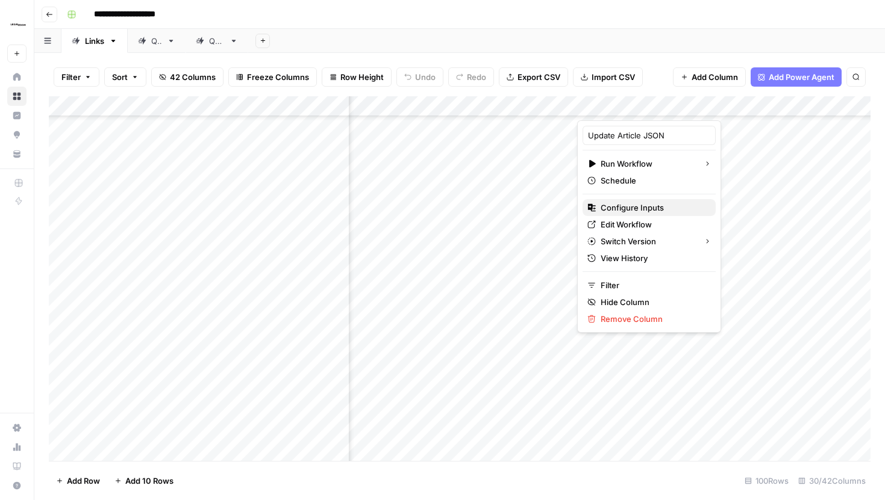
click at [630, 206] on span "Configure Inputs" at bounding box center [652, 208] width 105 height 12
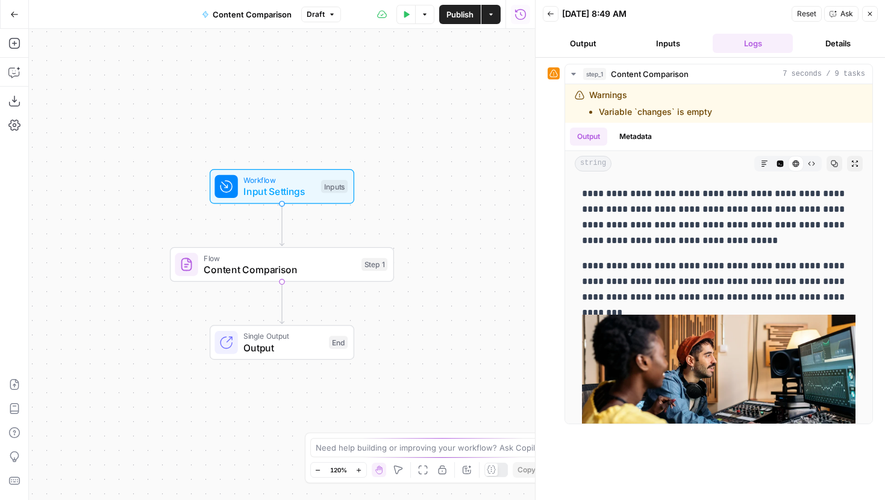
click at [669, 40] on button "Inputs" at bounding box center [667, 43] width 80 height 19
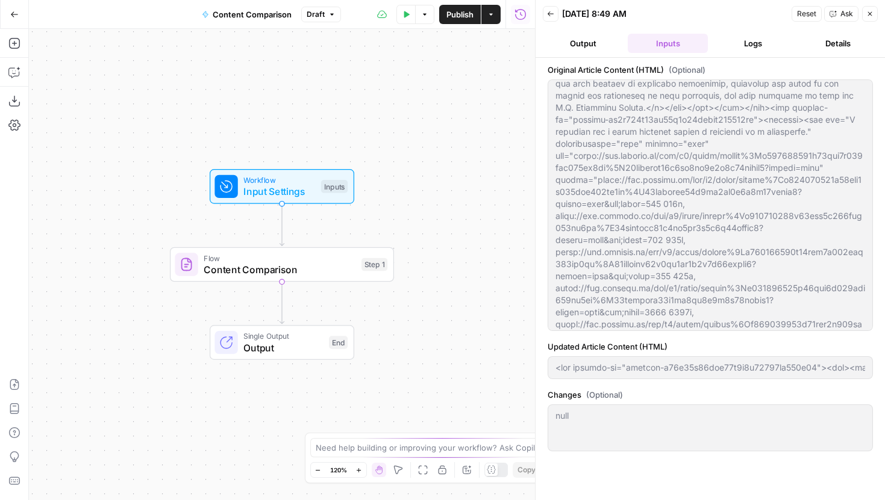
scroll to position [103, 0]
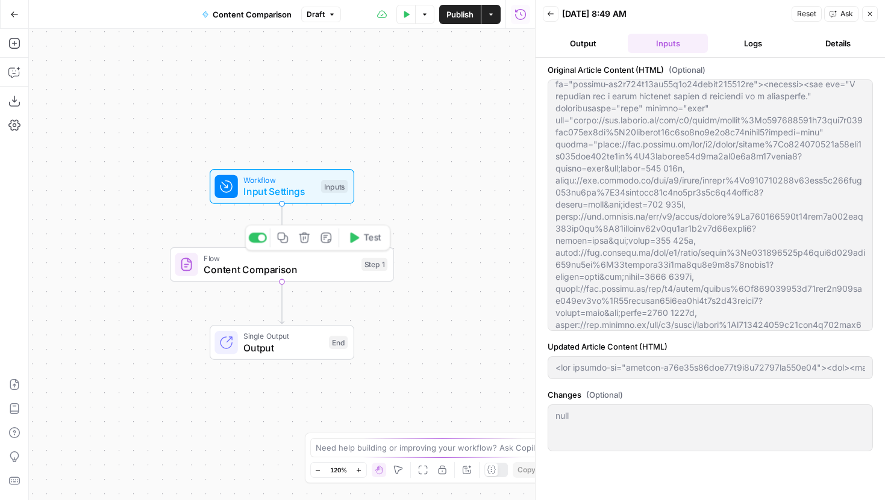
click at [303, 246] on button "Delete step" at bounding box center [304, 238] width 19 height 19
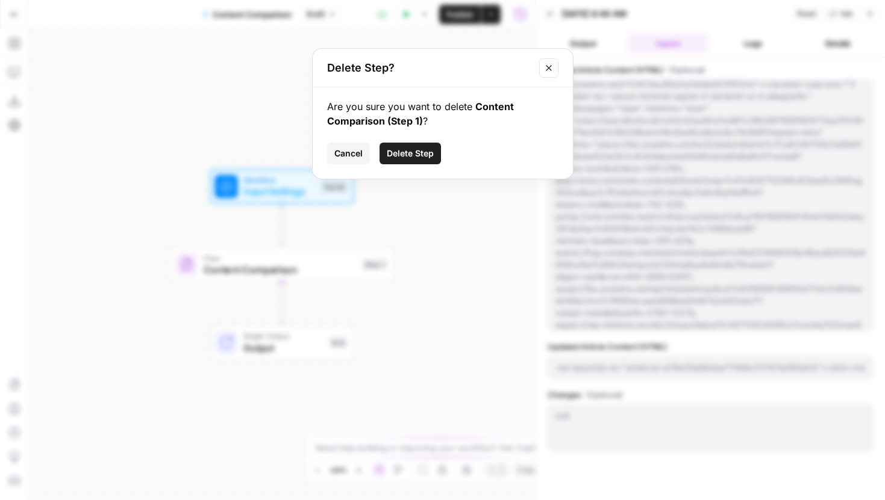
click at [344, 151] on span "Cancel" at bounding box center [348, 154] width 28 height 12
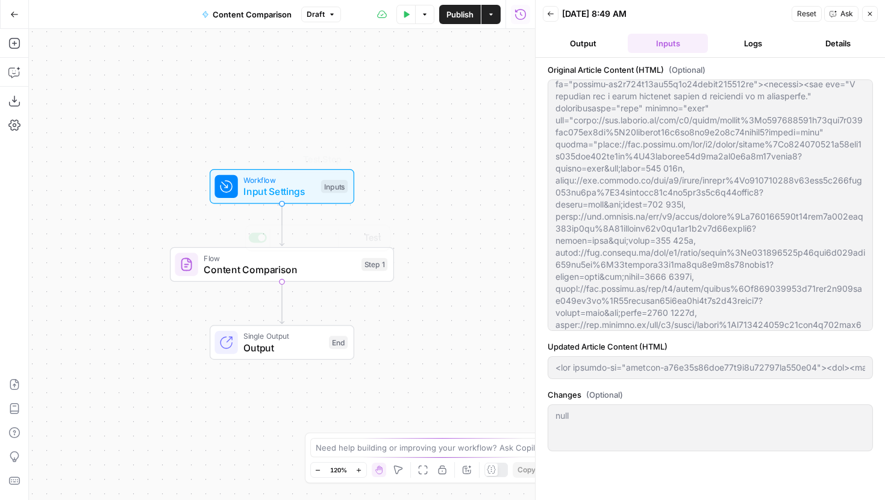
click at [305, 268] on span "Content Comparison" at bounding box center [280, 270] width 152 height 14
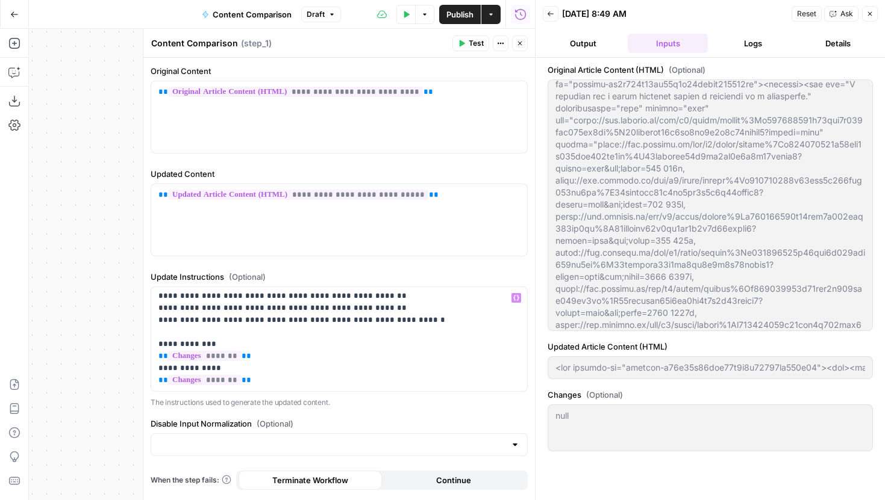
scroll to position [17, 0]
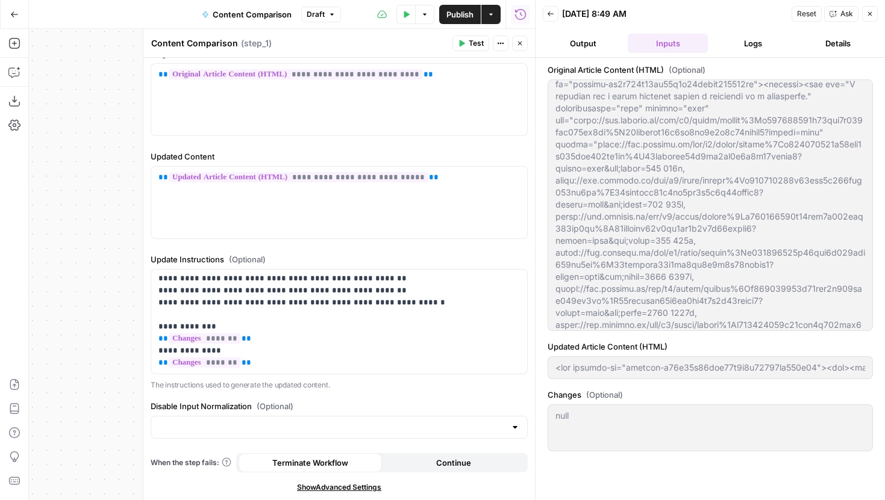
click at [371, 487] on span "Show Advanced Settings" at bounding box center [339, 487] width 84 height 11
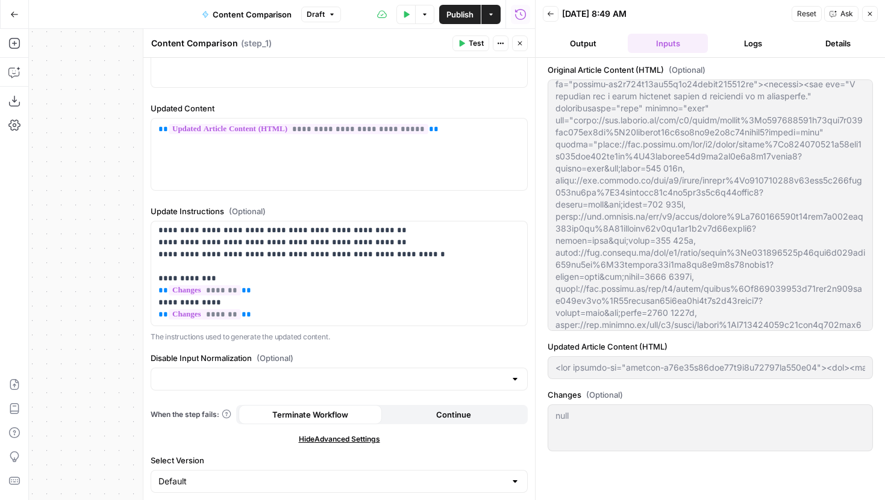
scroll to position [0, 0]
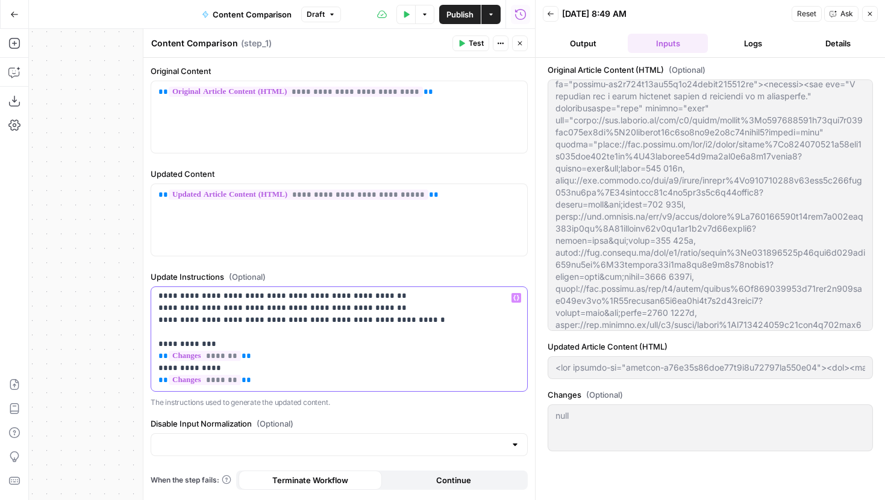
drag, startPoint x: 265, startPoint y: 382, endPoint x: 157, endPoint y: 296, distance: 138.0
click at [157, 296] on div "**********" at bounding box center [339, 339] width 376 height 104
click at [748, 42] on button "Logs" at bounding box center [752, 43] width 80 height 19
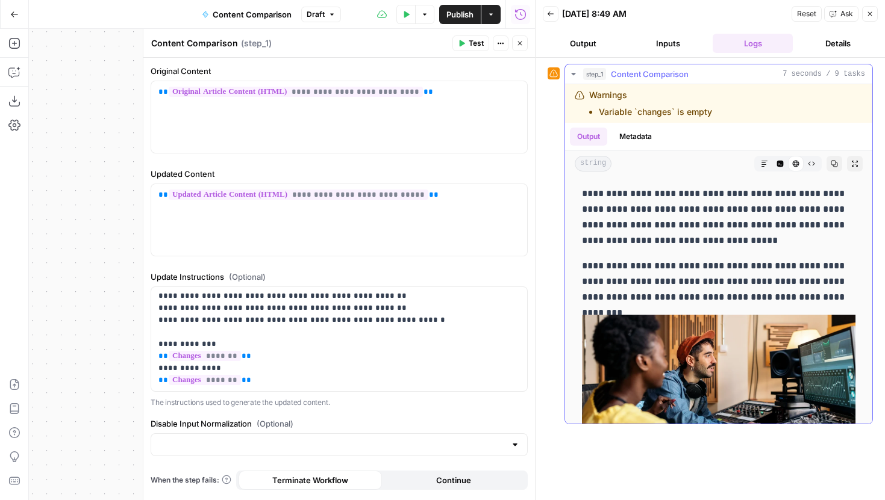
click at [812, 159] on button "Raw Output" at bounding box center [811, 164] width 16 height 16
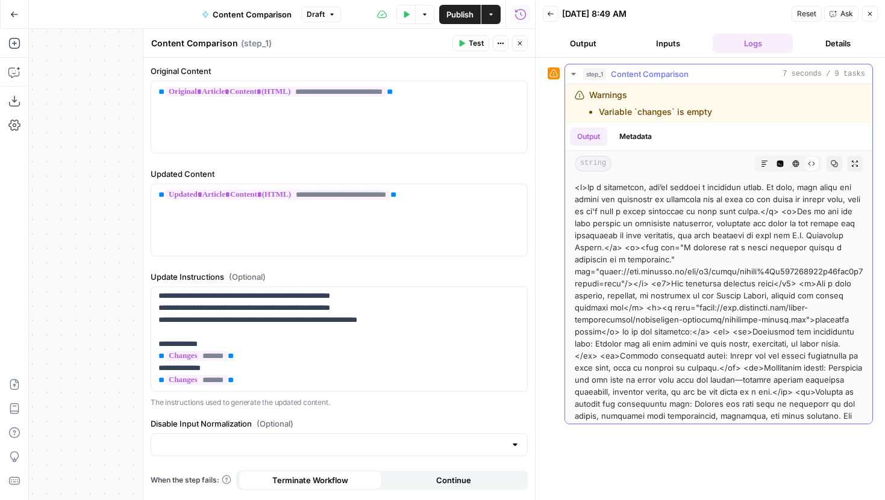
scroll to position [1, 0]
click at [789, 160] on button "HTML Viewer" at bounding box center [796, 164] width 16 height 16
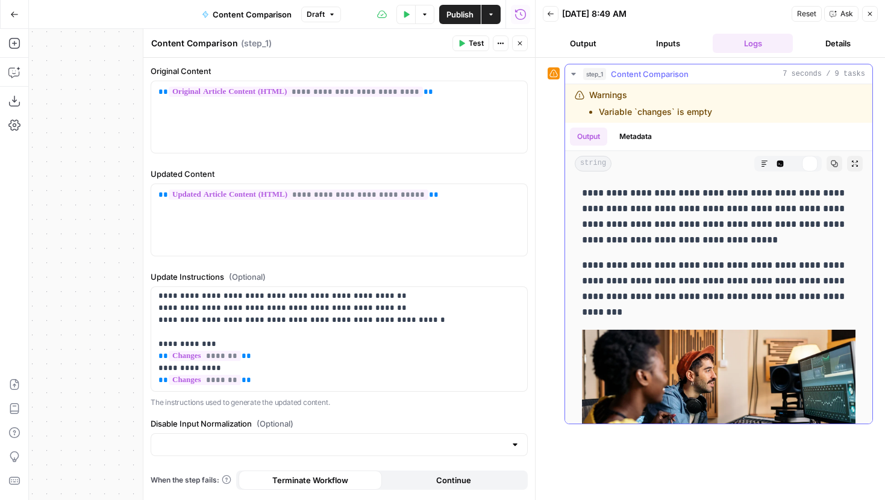
scroll to position [0, 0]
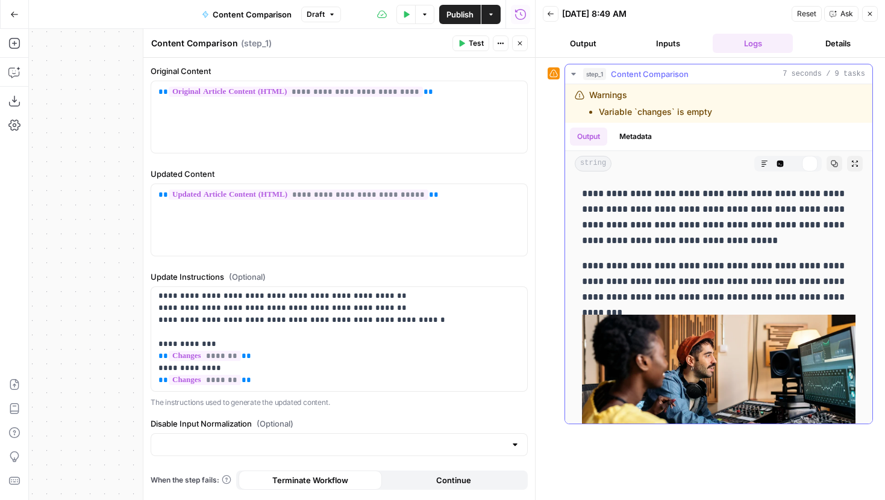
click at [786, 160] on button "Code Editor" at bounding box center [780, 164] width 16 height 16
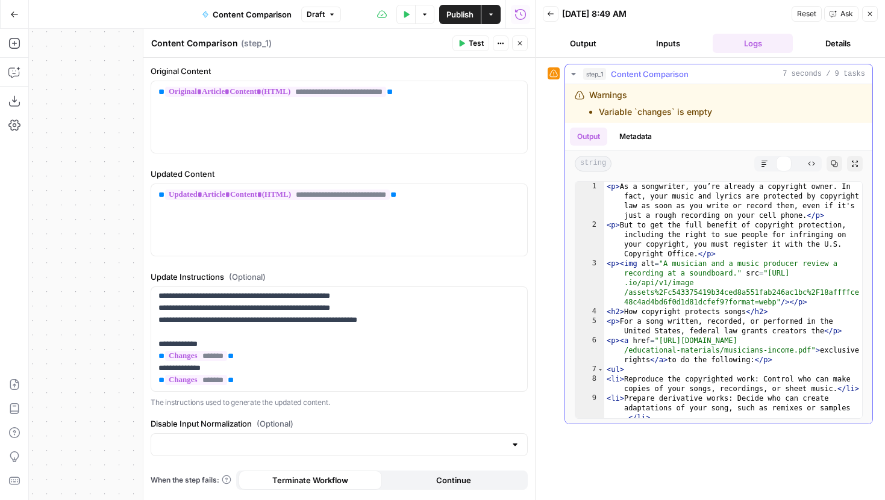
click at [770, 163] on button "Markdown" at bounding box center [764, 164] width 16 height 16
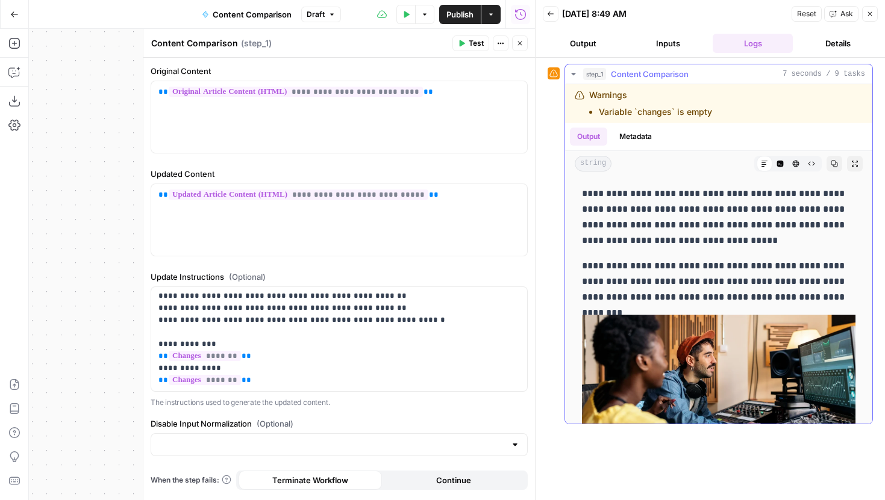
click at [808, 162] on icon "button" at bounding box center [811, 163] width 7 height 7
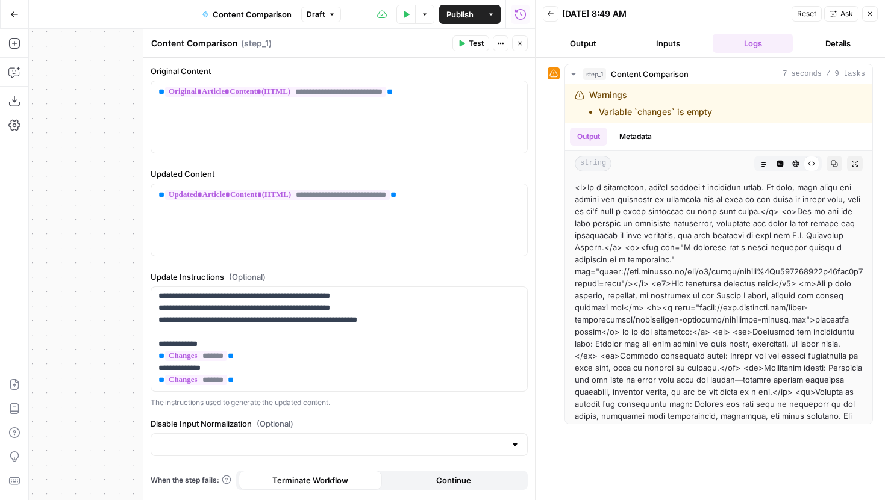
click at [316, 164] on div "**********" at bounding box center [338, 312] width 391 height 508
drag, startPoint x: 279, startPoint y: 378, endPoint x: 142, endPoint y: 297, distance: 159.5
click at [143, 297] on div "**********" at bounding box center [339, 265] width 392 height 472
click at [761, 169] on button "Markdown" at bounding box center [764, 164] width 16 height 16
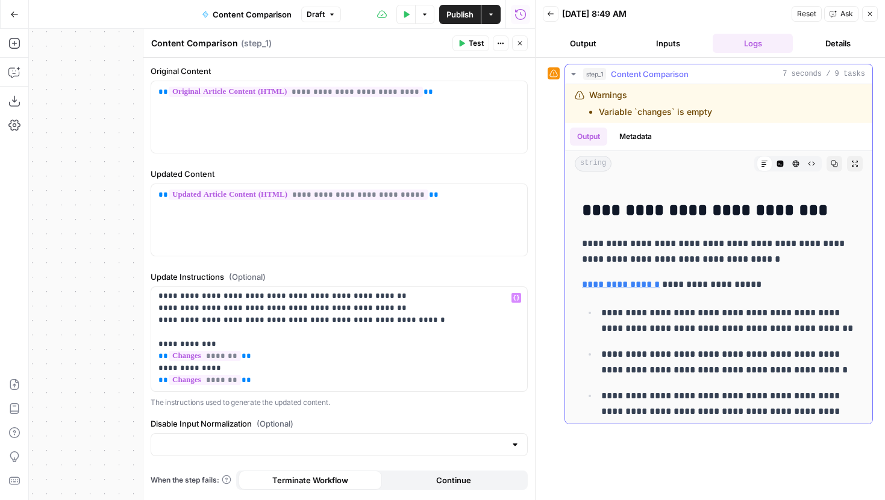
scroll to position [317, 0]
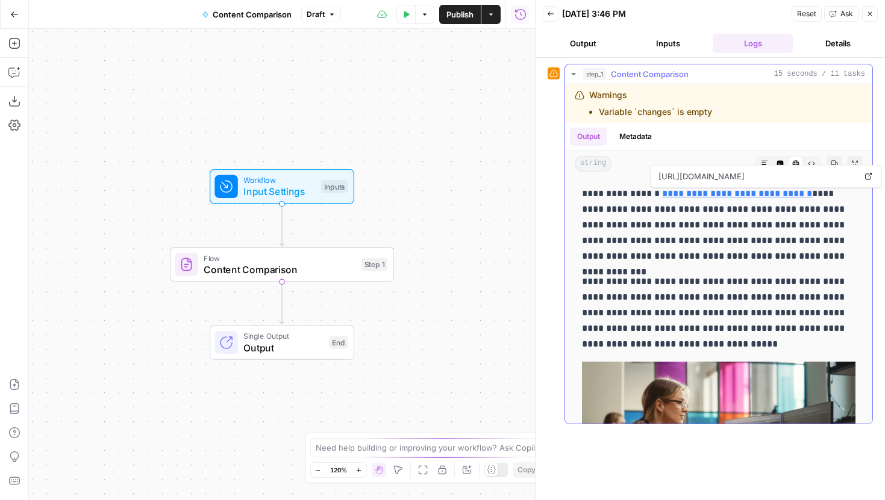
click at [810, 160] on icon "button" at bounding box center [811, 163] width 7 height 7
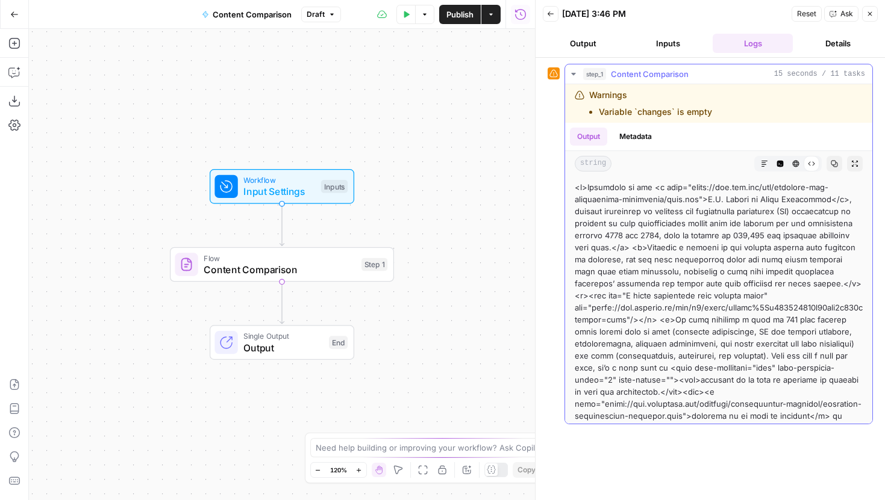
click at [793, 160] on icon "button" at bounding box center [795, 163] width 7 height 7
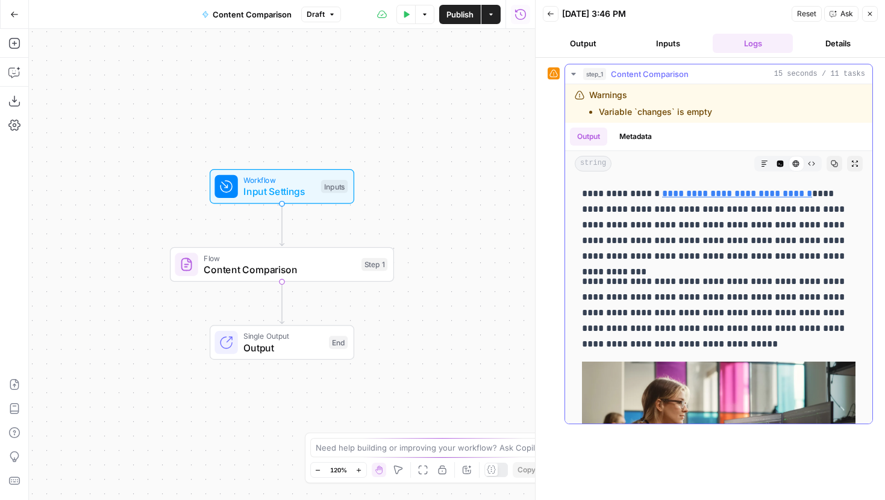
click at [769, 161] on button "Markdown" at bounding box center [764, 164] width 16 height 16
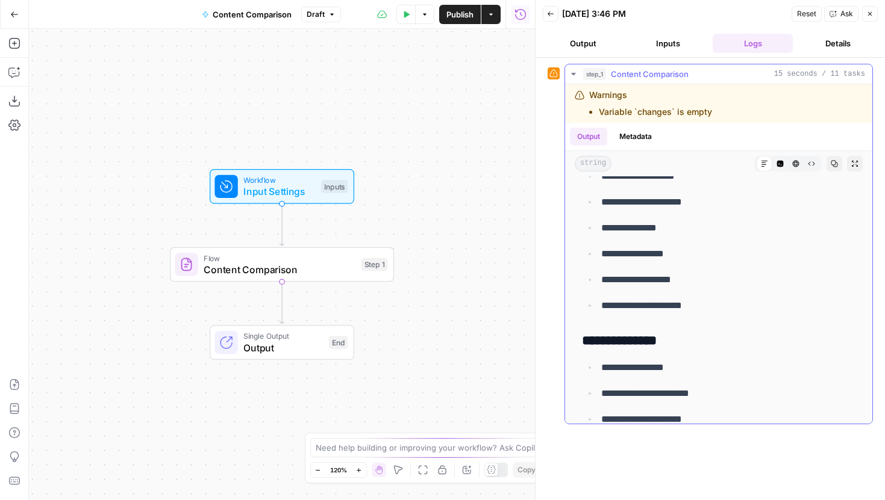
scroll to position [1763, 0]
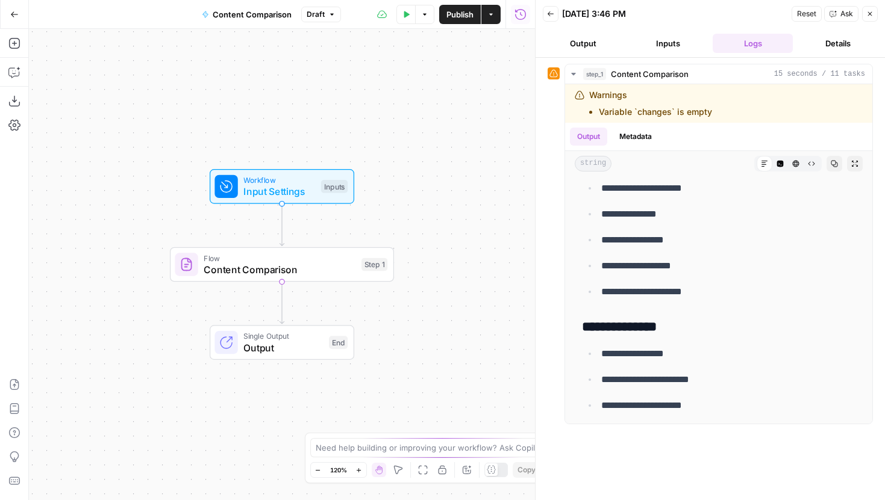
click at [339, 275] on span "Content Comparison" at bounding box center [280, 270] width 152 height 14
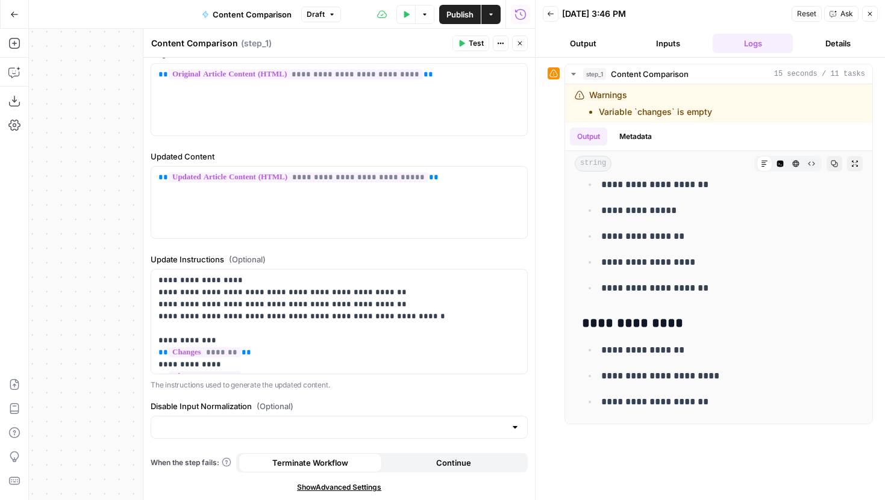
scroll to position [14, 0]
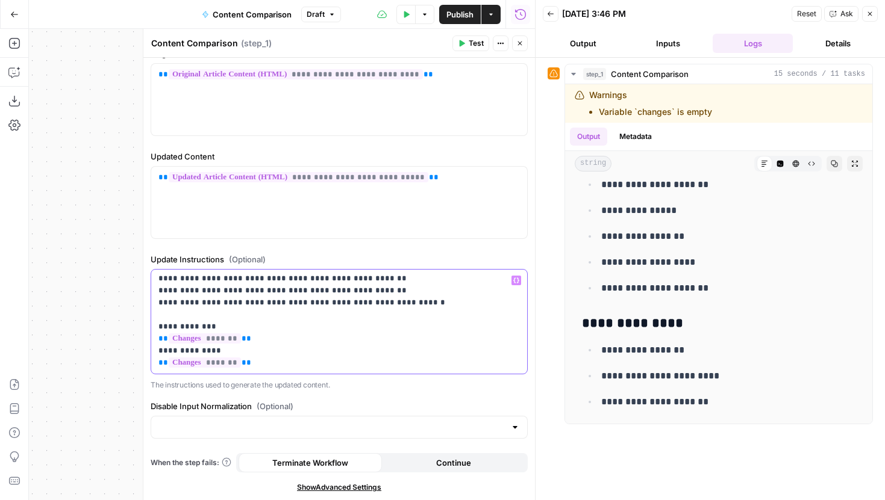
drag, startPoint x: 257, startPoint y: 361, endPoint x: 148, endPoint y: 328, distance: 113.2
click at [148, 328] on div "**********" at bounding box center [339, 265] width 392 height 472
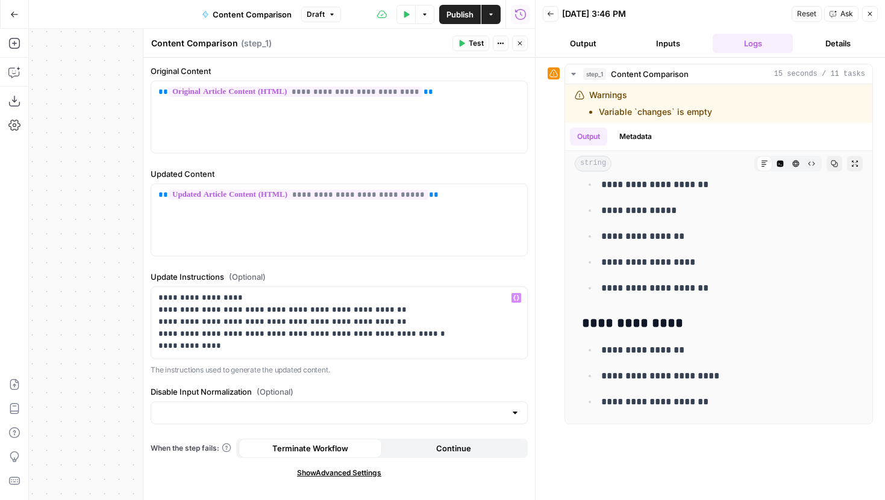
click at [657, 39] on button "Inputs" at bounding box center [667, 43] width 80 height 19
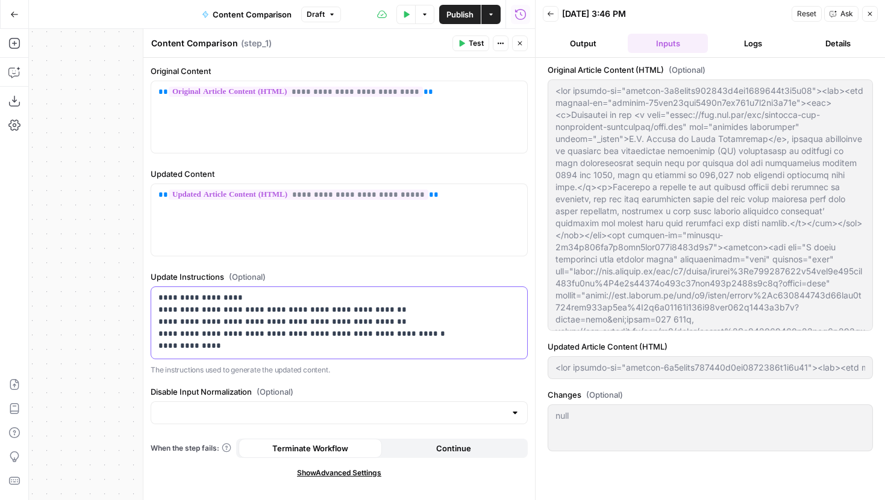
click at [223, 347] on p "**********" at bounding box center [338, 322] width 361 height 60
click at [469, 45] on span "Test" at bounding box center [476, 43] width 15 height 11
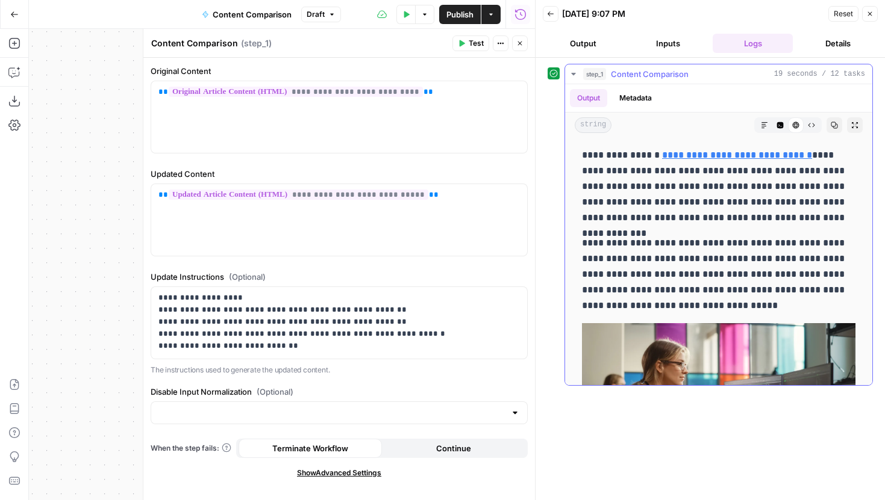
click at [782, 119] on button "Code Editor" at bounding box center [780, 125] width 16 height 16
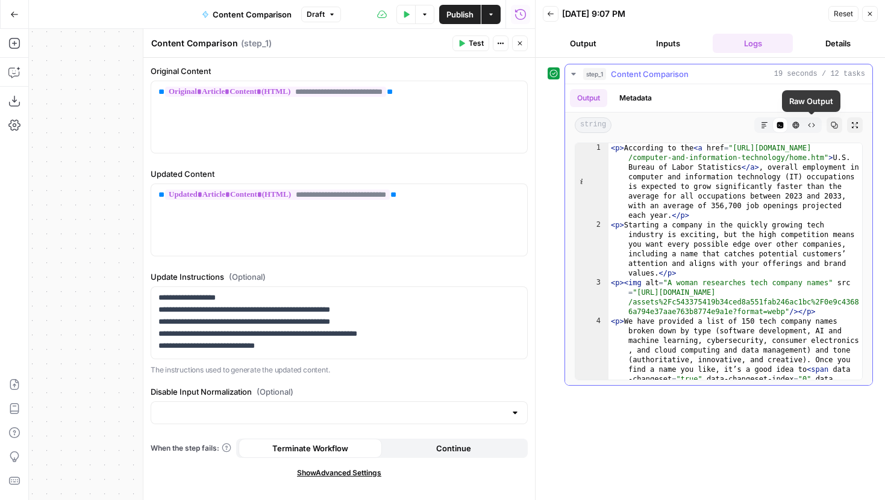
click at [811, 127] on icon "button" at bounding box center [811, 125] width 7 height 7
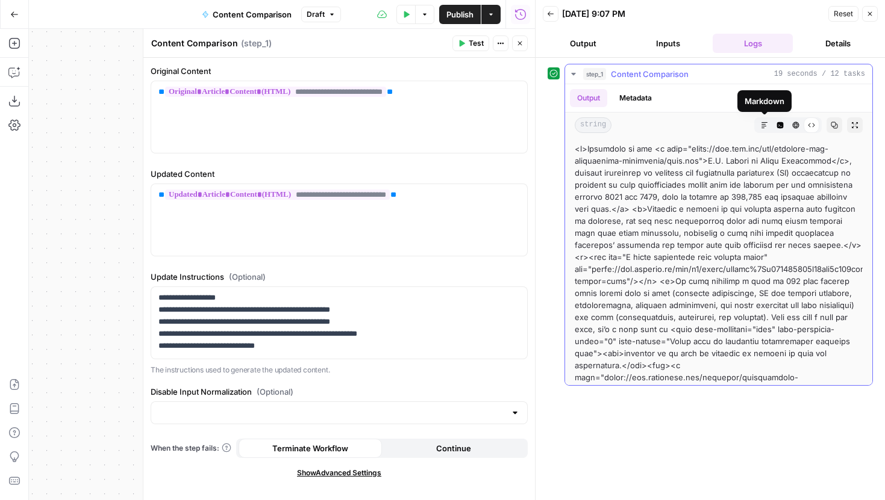
click at [765, 125] on icon "button" at bounding box center [764, 125] width 7 height 7
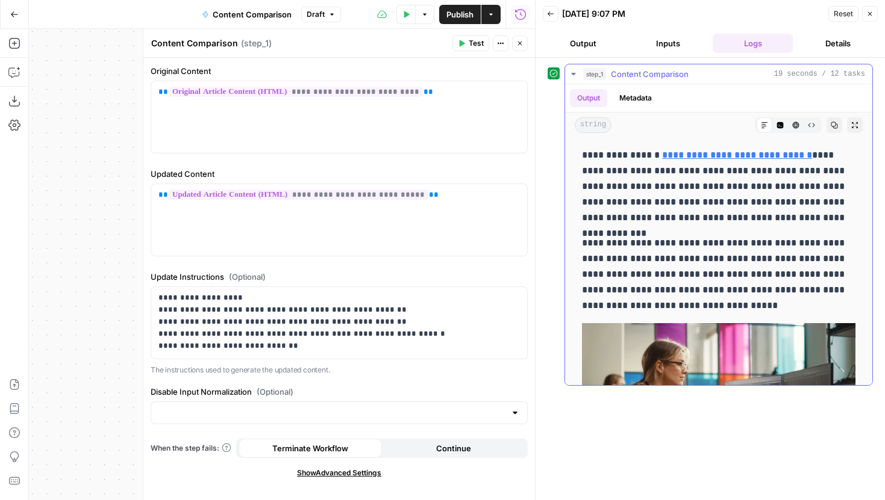
click at [788, 126] on button "HTML Viewer" at bounding box center [796, 125] width 16 height 16
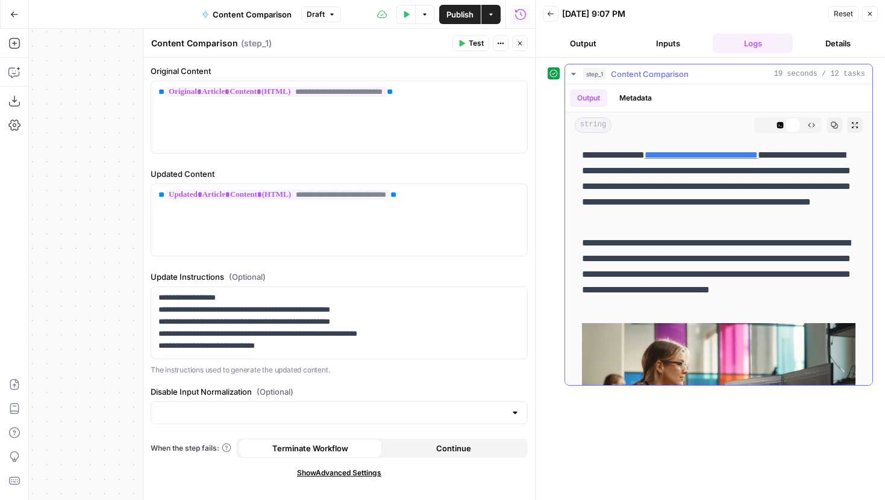
click at [779, 126] on icon "button" at bounding box center [779, 125] width 7 height 7
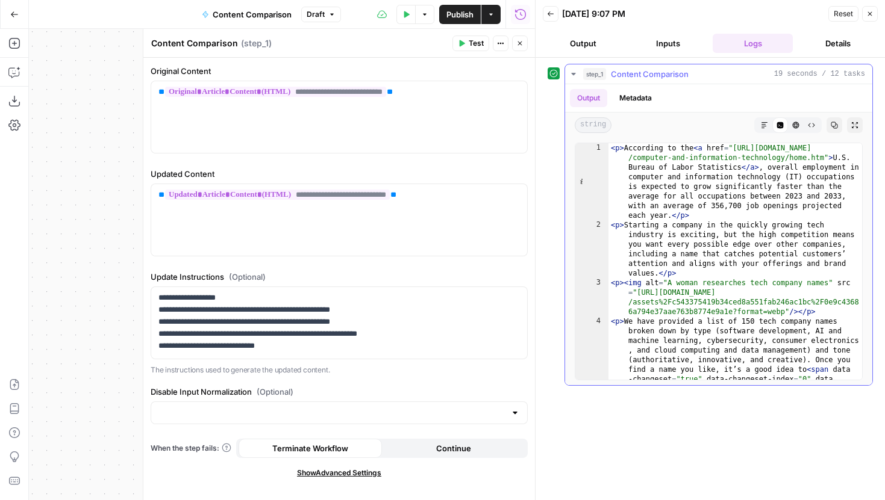
click at [809, 126] on icon "button" at bounding box center [811, 125] width 7 height 7
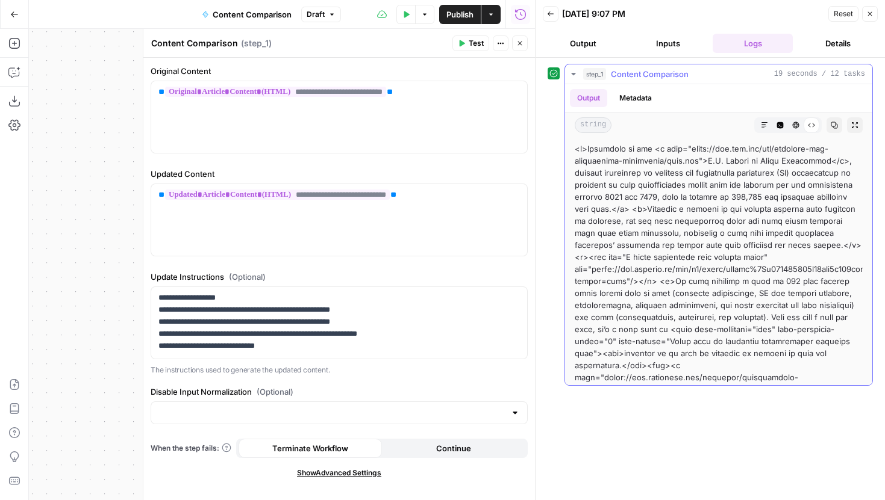
click at [780, 128] on icon "button" at bounding box center [780, 125] width 7 height 7
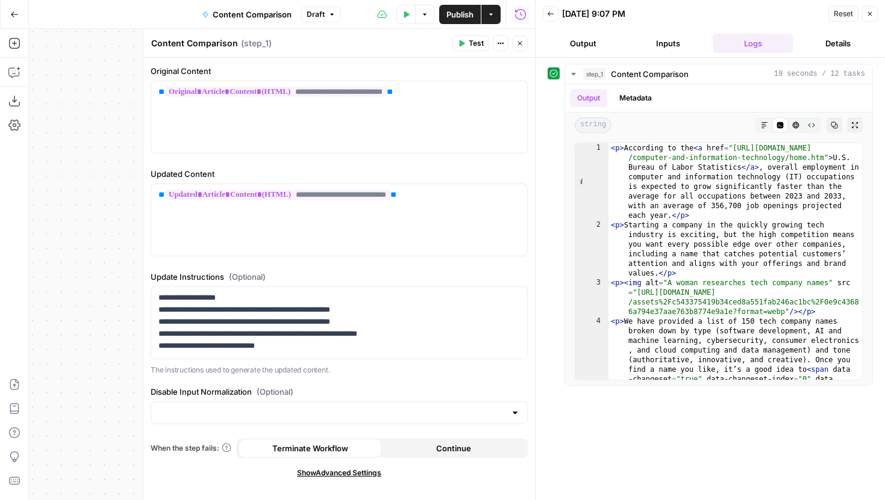
click at [673, 39] on button "Inputs" at bounding box center [667, 43] width 80 height 19
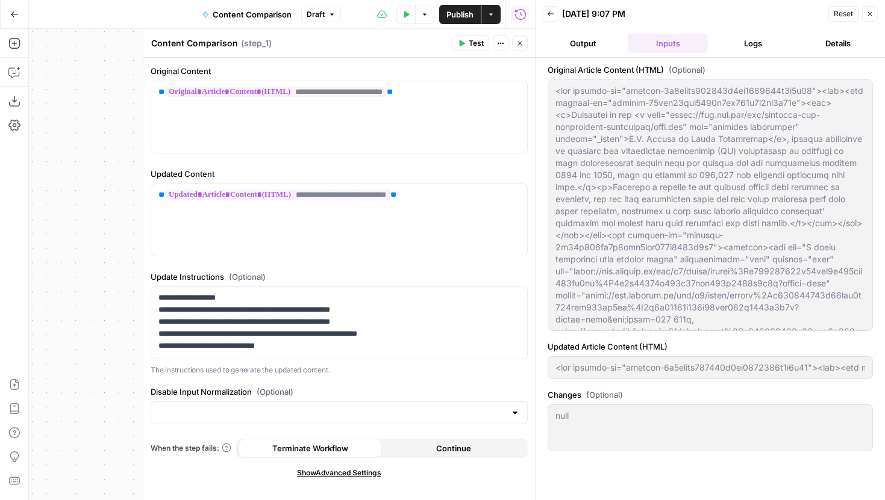
click at [756, 39] on button "Logs" at bounding box center [752, 43] width 80 height 19
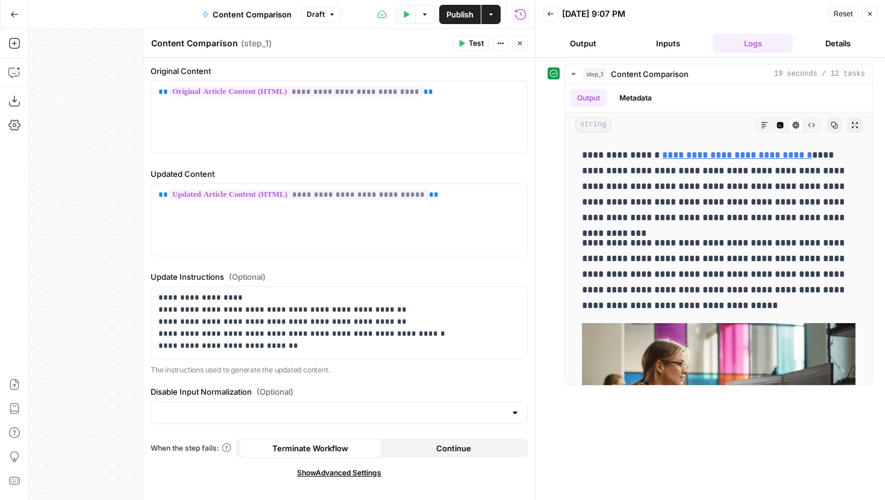
click at [690, 45] on button "Inputs" at bounding box center [667, 43] width 80 height 19
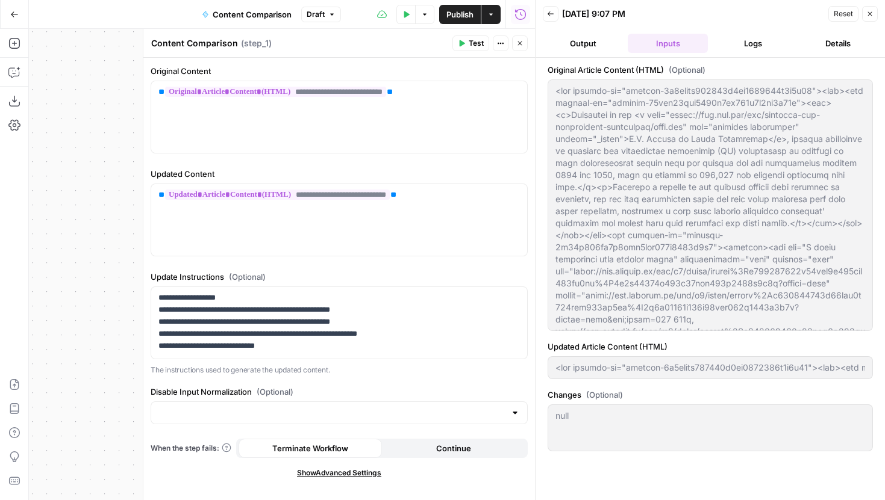
click at [722, 42] on button "Logs" at bounding box center [752, 43] width 80 height 19
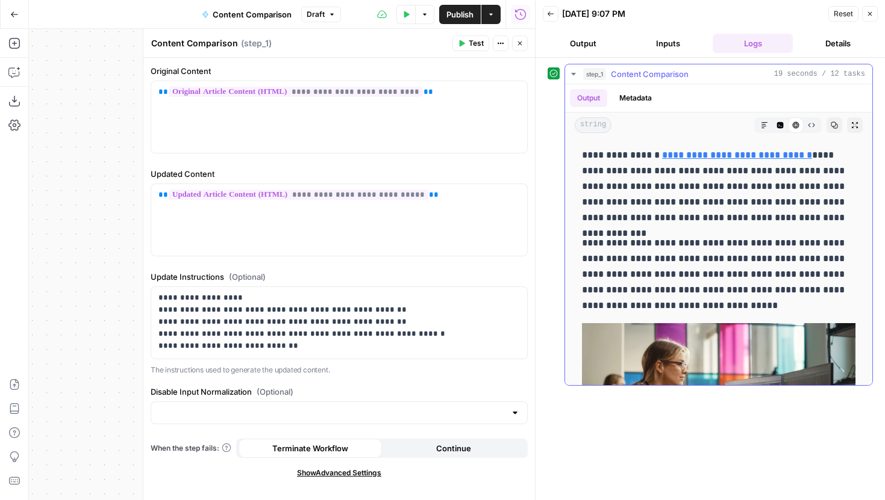
click at [771, 120] on button "Markdown" at bounding box center [764, 125] width 16 height 16
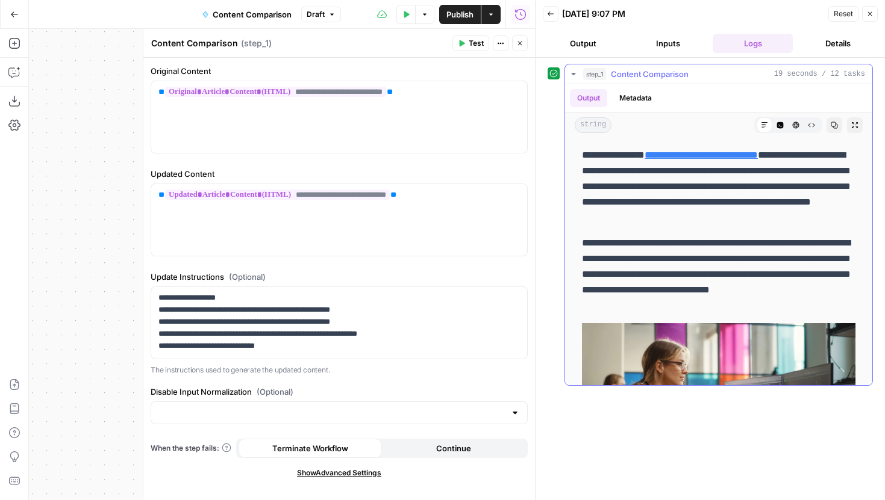
click at [831, 126] on icon "button" at bounding box center [833, 125] width 7 height 7
click at [812, 126] on icon "button" at bounding box center [811, 125] width 7 height 4
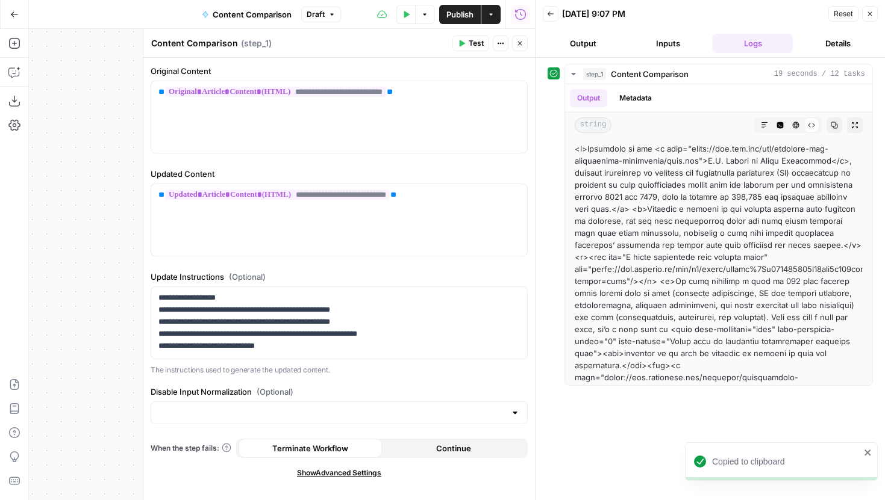
click at [670, 44] on button "Inputs" at bounding box center [667, 43] width 80 height 19
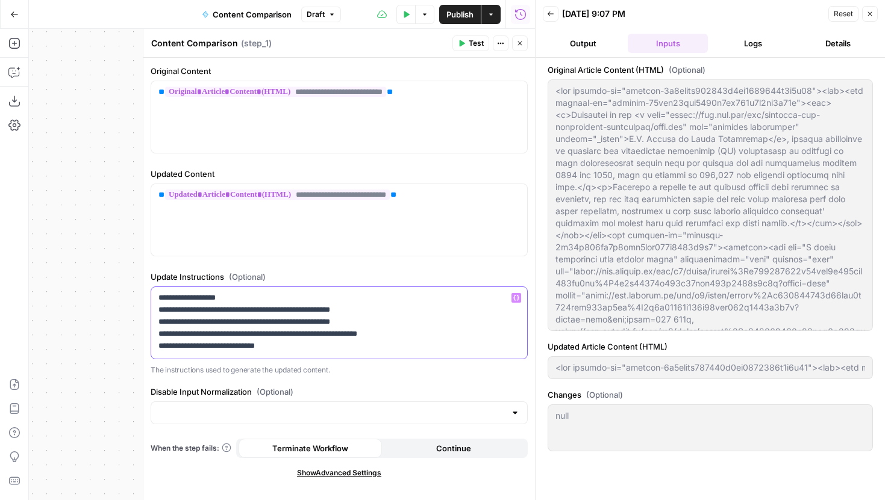
drag, startPoint x: 289, startPoint y: 349, endPoint x: 153, endPoint y: 344, distance: 136.2
click at [152, 344] on div "**********" at bounding box center [339, 323] width 376 height 72
click at [278, 409] on input "Disable Input Normalization (Optional)" at bounding box center [331, 413] width 347 height 12
click at [290, 392] on span "(Optional)" at bounding box center [275, 392] width 37 height 12
click at [290, 407] on input "Disable Input Normalization (Optional)" at bounding box center [331, 413] width 347 height 12
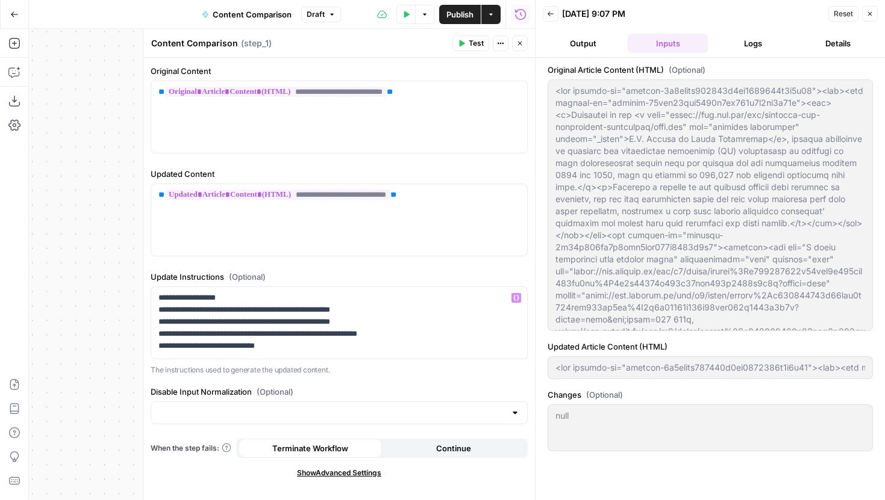
click at [264, 378] on div "**********" at bounding box center [338, 279] width 391 height 443
click at [274, 402] on div at bounding box center [339, 413] width 377 height 23
click at [224, 447] on span "Yes" at bounding box center [337, 443] width 352 height 12
type input "Yes"
click at [464, 47] on button "Test" at bounding box center [470, 44] width 37 height 16
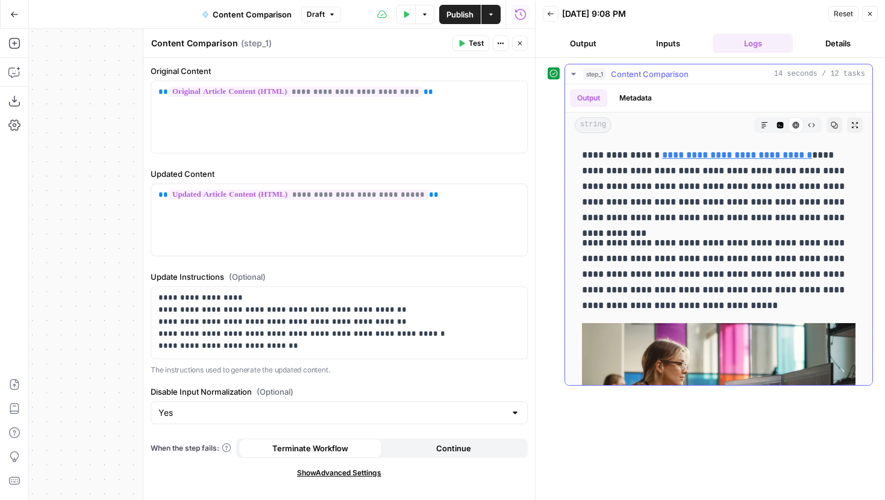
click at [816, 131] on button "Raw Output" at bounding box center [811, 125] width 16 height 16
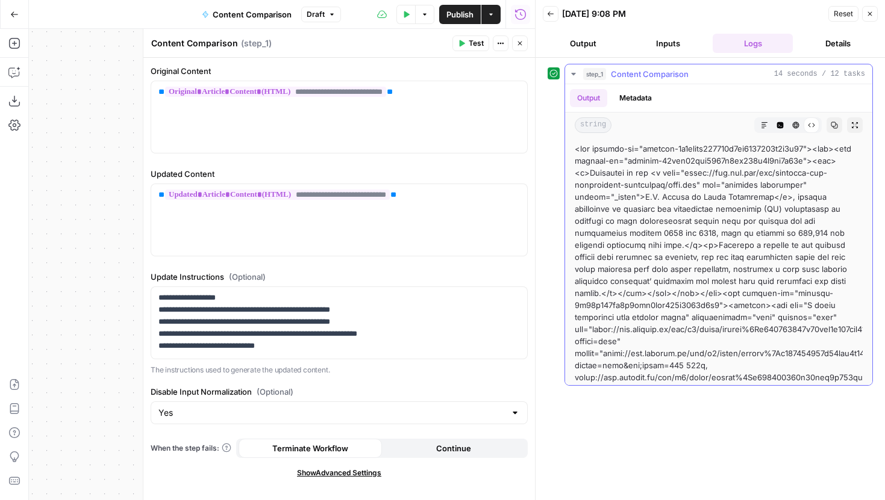
drag, startPoint x: 574, startPoint y: 150, endPoint x: 691, endPoint y: 276, distance: 172.6
drag, startPoint x: 654, startPoint y: 319, endPoint x: 576, endPoint y: 148, distance: 188.4
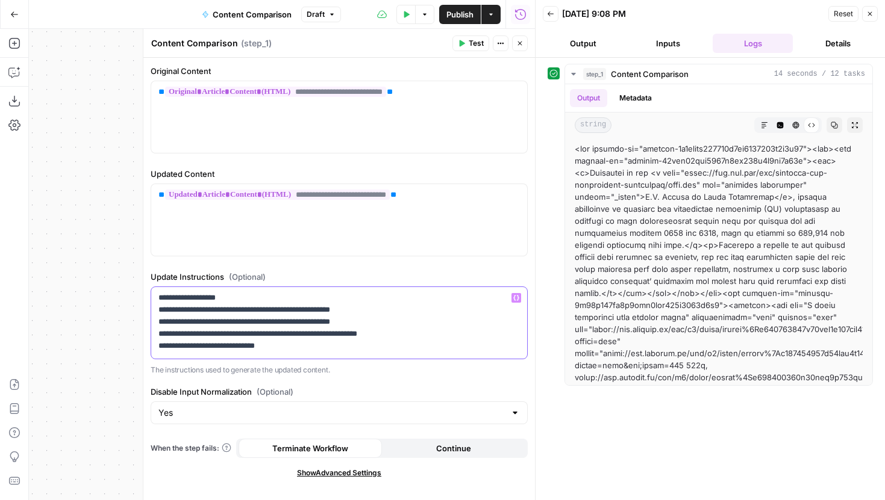
drag, startPoint x: 301, startPoint y: 353, endPoint x: 152, endPoint y: 349, distance: 149.4
click at [152, 349] on div "**********" at bounding box center [339, 323] width 376 height 72
click at [470, 45] on span "Test" at bounding box center [476, 43] width 15 height 11
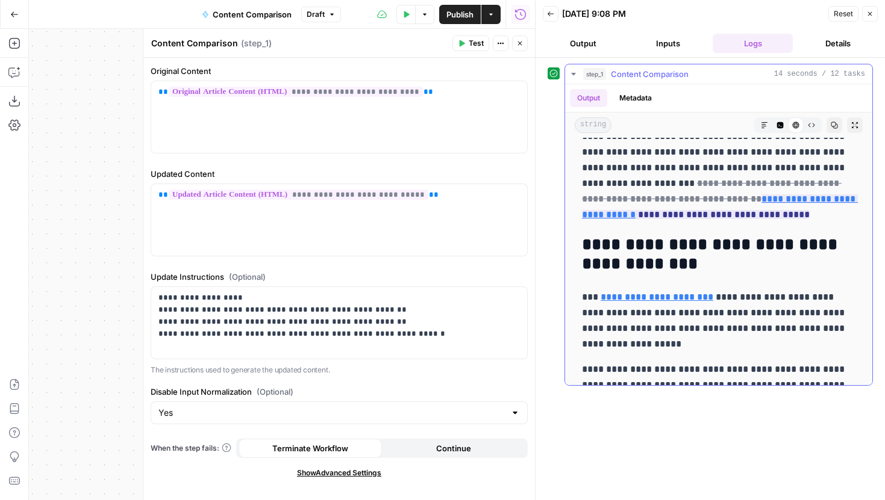
scroll to position [410, 0]
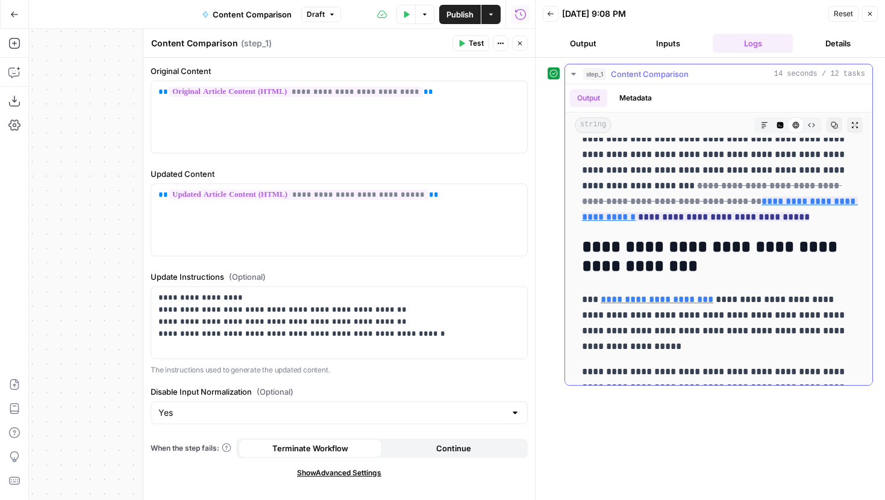
click at [808, 125] on icon "button" at bounding box center [811, 125] width 7 height 4
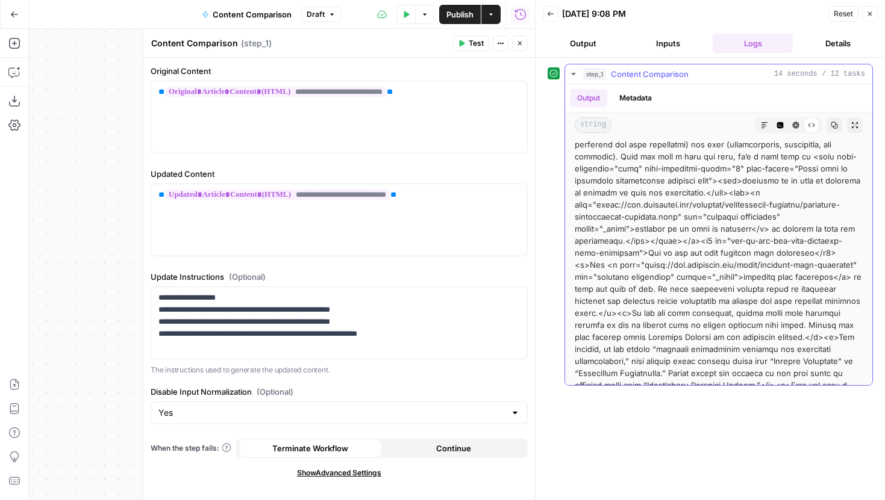
scroll to position [434, 0]
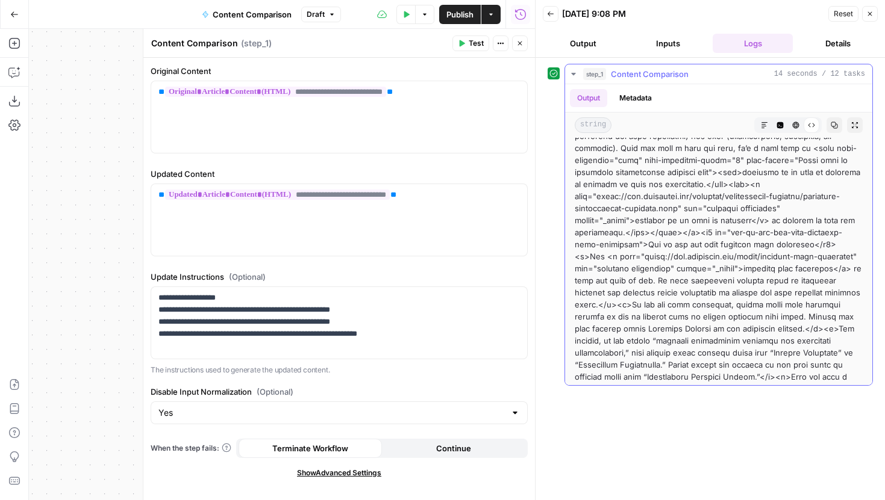
click at [791, 125] on span "HTML Viewer" at bounding box center [791, 125] width 1 height 1
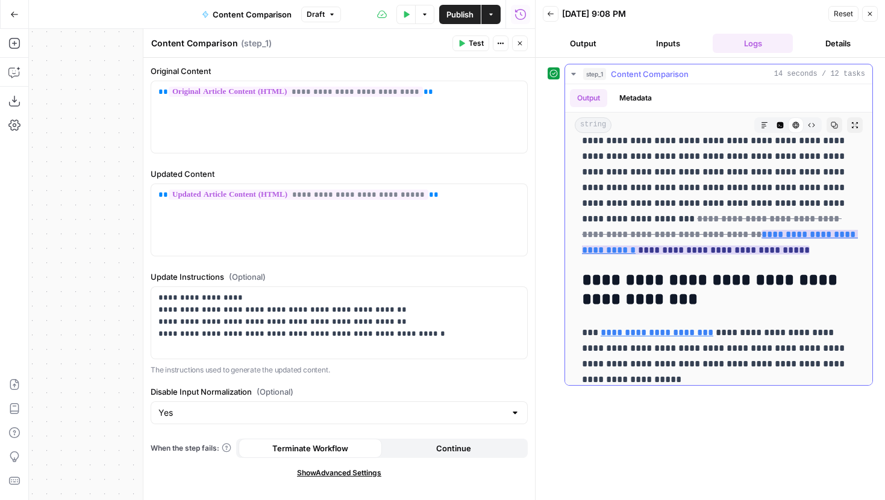
scroll to position [381, 0]
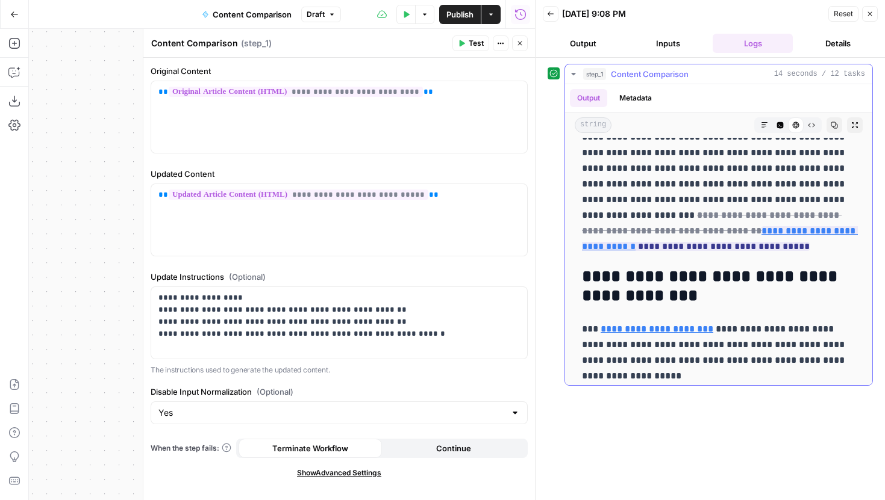
click at [452, 18] on span "Publish" at bounding box center [459, 14] width 27 height 12
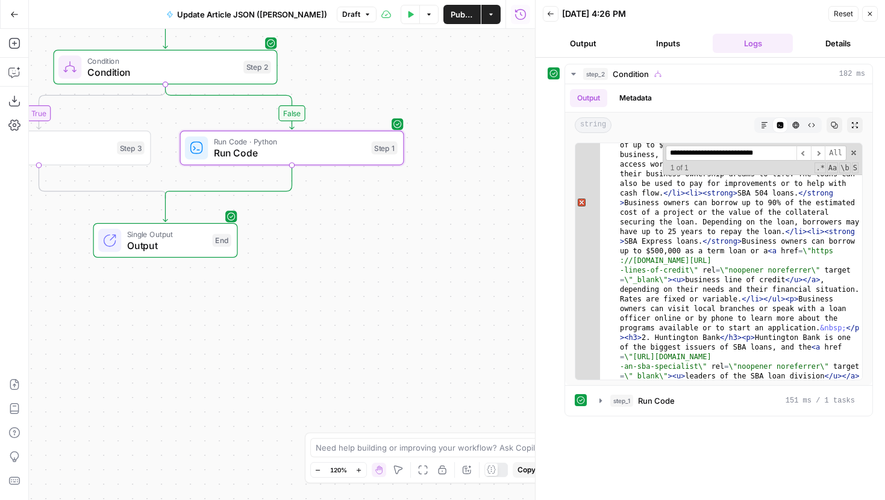
scroll to position [2402, 0]
drag, startPoint x: 307, startPoint y: 52, endPoint x: 428, endPoint y: 101, distance: 130.7
click at [425, 98] on div "false true Workflow Input Settings Inputs Condition Condition Step 2 Run Code ·…" at bounding box center [282, 265] width 506 height 472
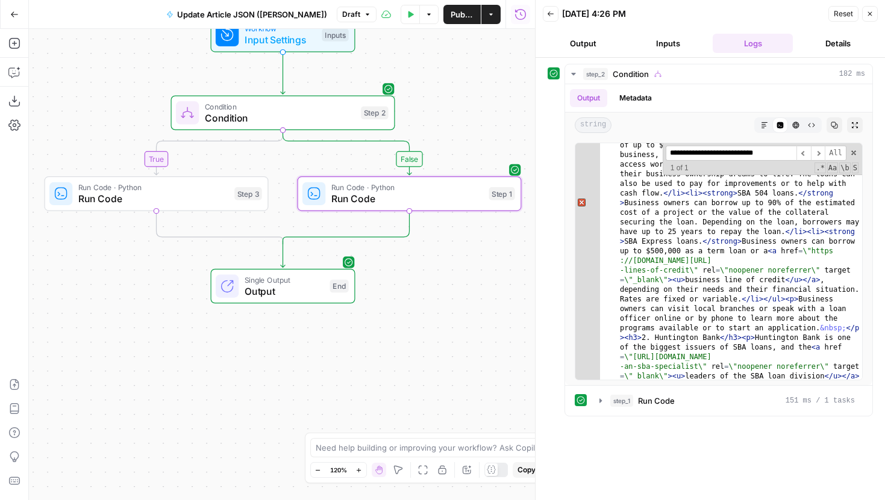
click at [342, 13] on span "Draft" at bounding box center [351, 14] width 18 height 11
click at [291, 13] on span "Update Article JSON ([PERSON_NAME])" at bounding box center [252, 14] width 150 height 12
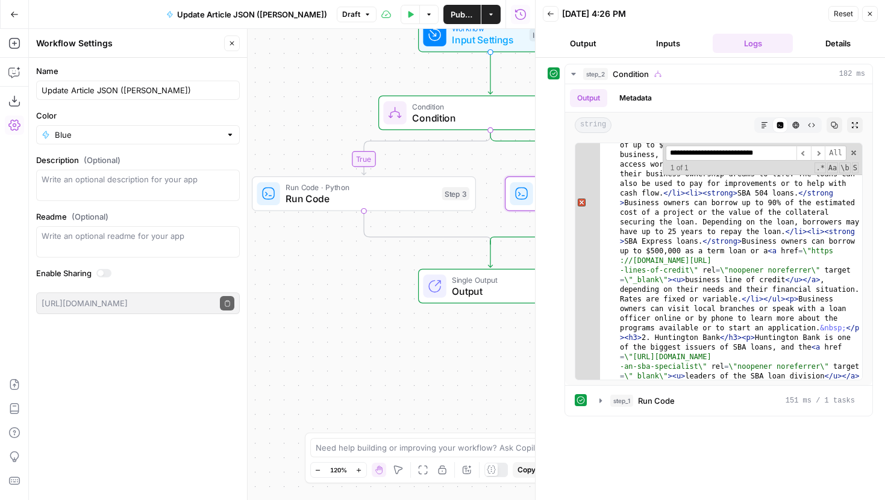
drag, startPoint x: 368, startPoint y: 285, endPoint x: 254, endPoint y: 285, distance: 114.4
click at [254, 285] on div "false true Workflow Input Settings Inputs Condition Condition Step 2 Run Code ·…" at bounding box center [282, 265] width 506 height 472
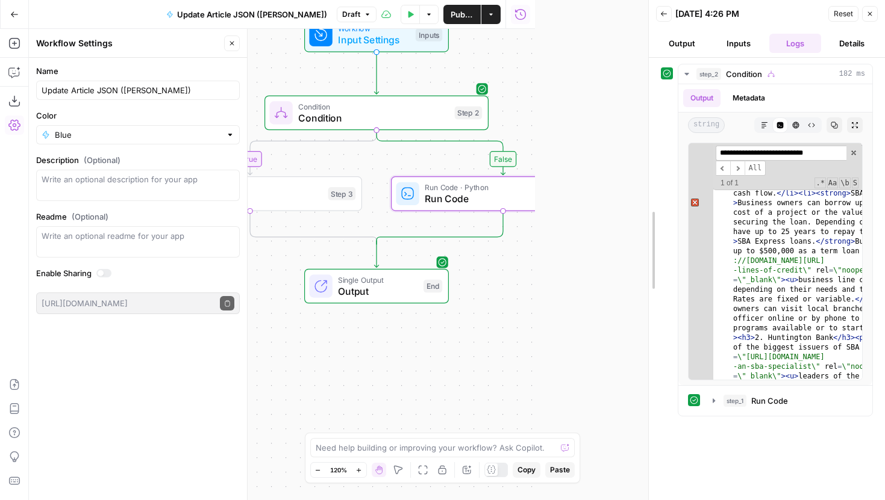
drag, startPoint x: 538, startPoint y: 137, endPoint x: 658, endPoint y: 138, distance: 119.8
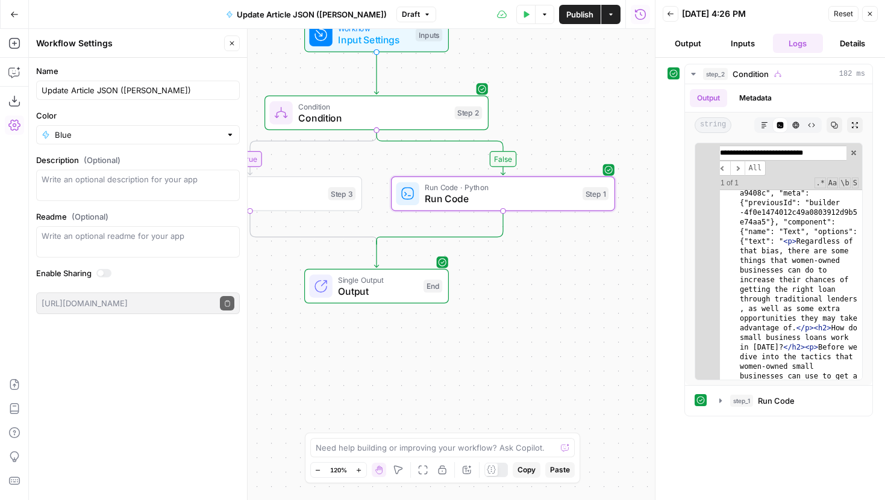
click at [729, 40] on button "Inputs" at bounding box center [742, 43] width 50 height 19
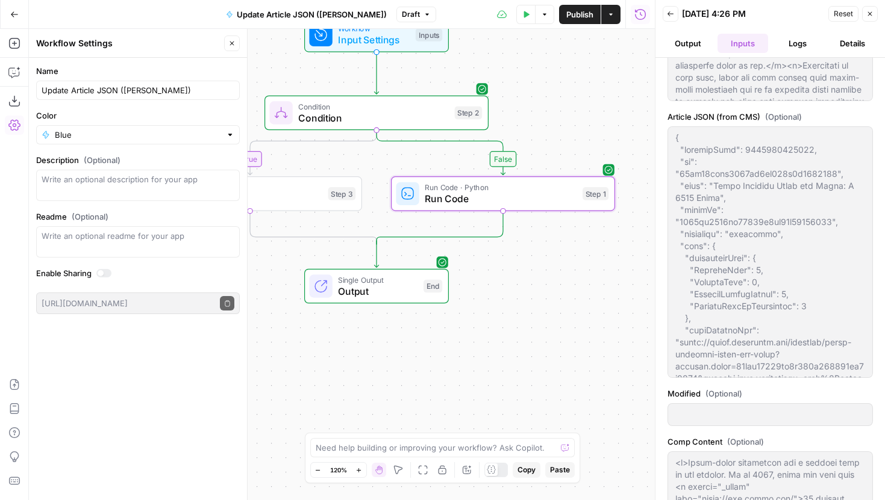
scroll to position [254, 0]
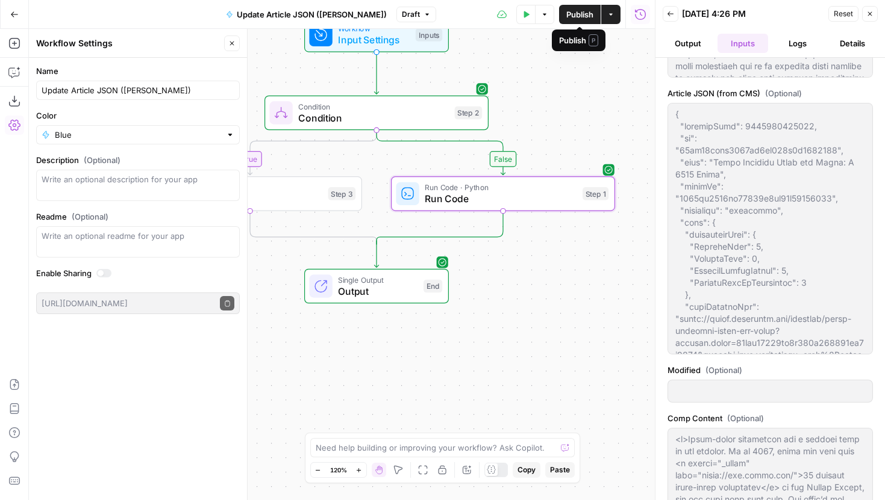
click at [566, 14] on span "Publish" at bounding box center [579, 14] width 27 height 12
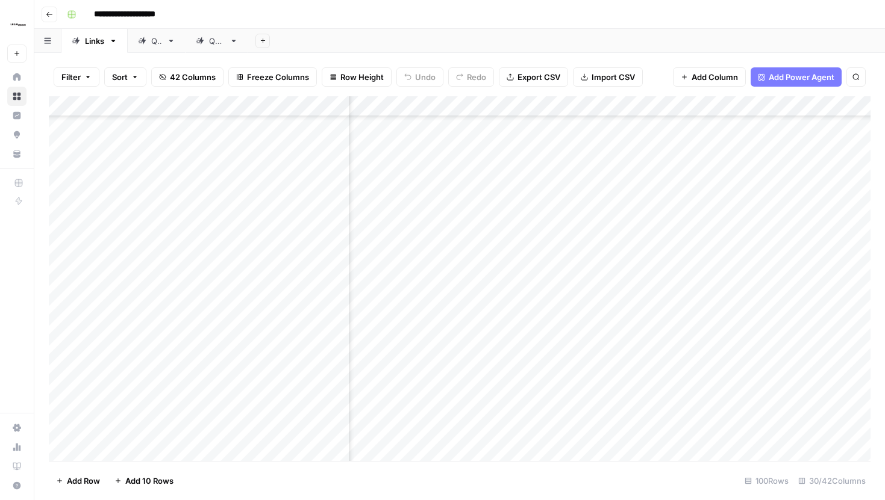
scroll to position [862, 2805]
click at [518, 298] on div "Add Column" at bounding box center [459, 278] width 821 height 365
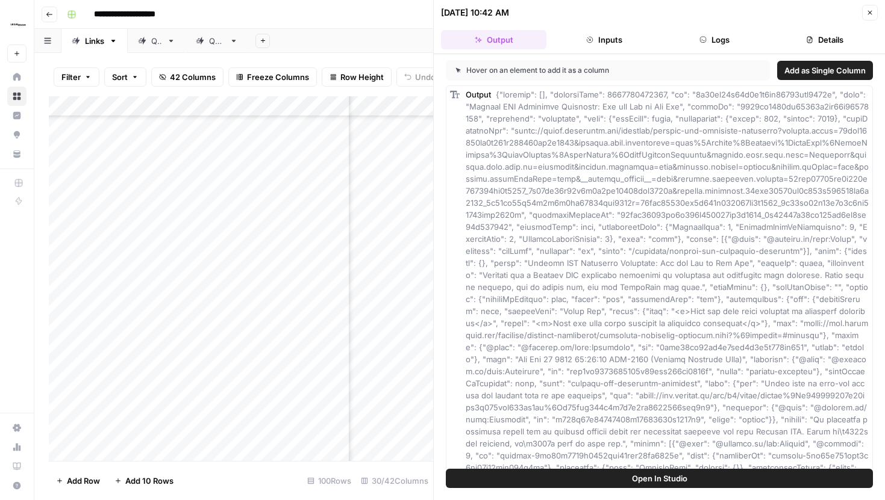
click at [869, 10] on icon "button" at bounding box center [869, 12] width 7 height 7
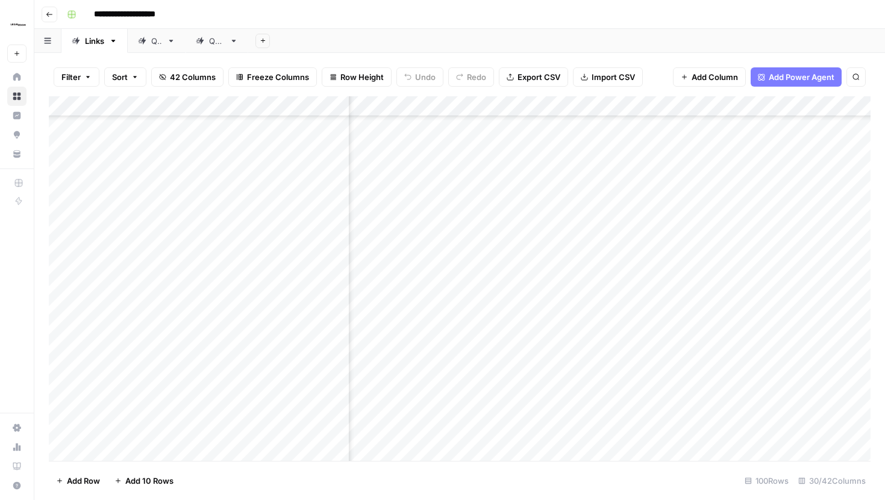
click at [520, 107] on div "Add Column" at bounding box center [459, 278] width 821 height 365
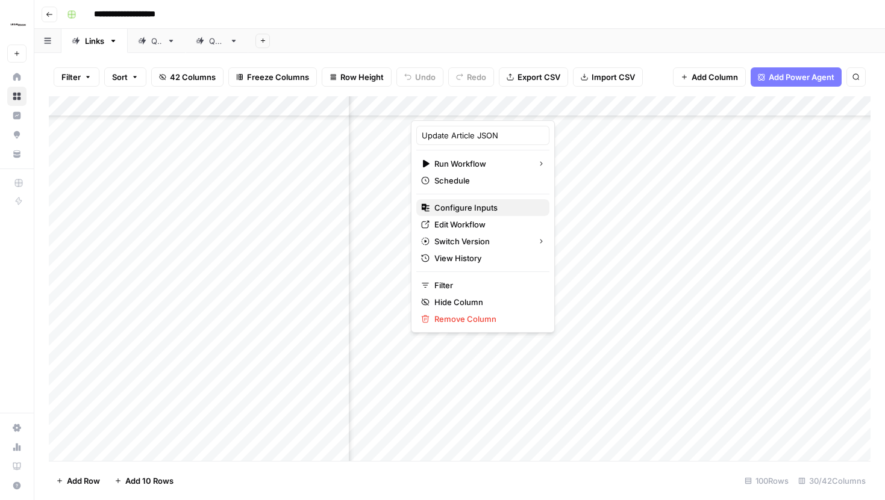
click at [461, 210] on span "Configure Inputs" at bounding box center [486, 208] width 105 height 12
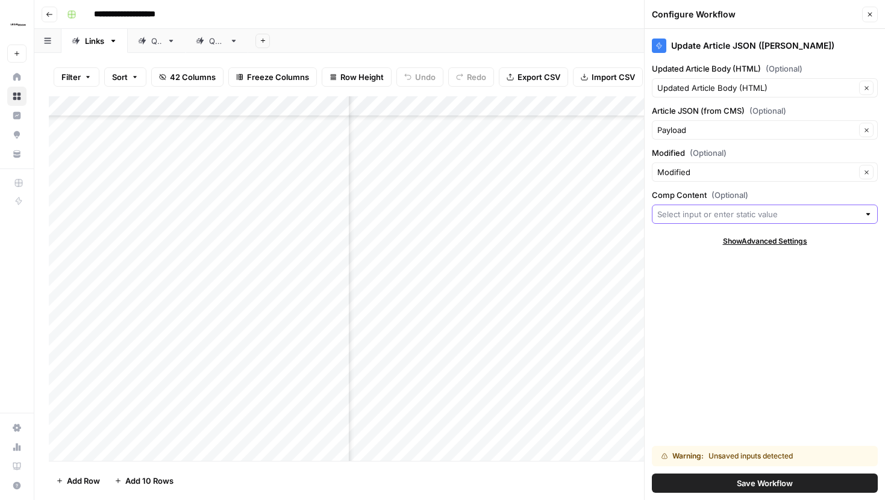
click at [715, 211] on input "Comp Content (Optional)" at bounding box center [758, 214] width 202 height 12
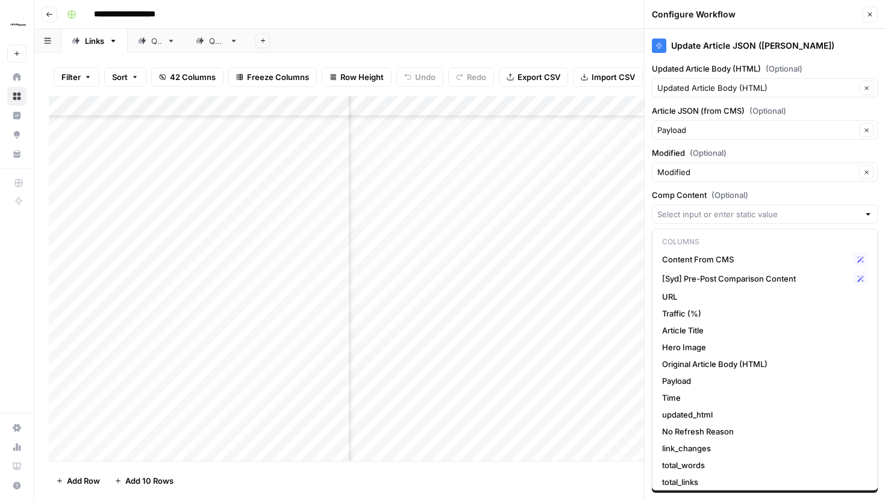
scroll to position [862, 2235]
click at [733, 281] on span "[Syd] Pre-Post Comparison Content" at bounding box center [755, 279] width 186 height 12
type input "[Syd] Pre-Post Comparison Content"
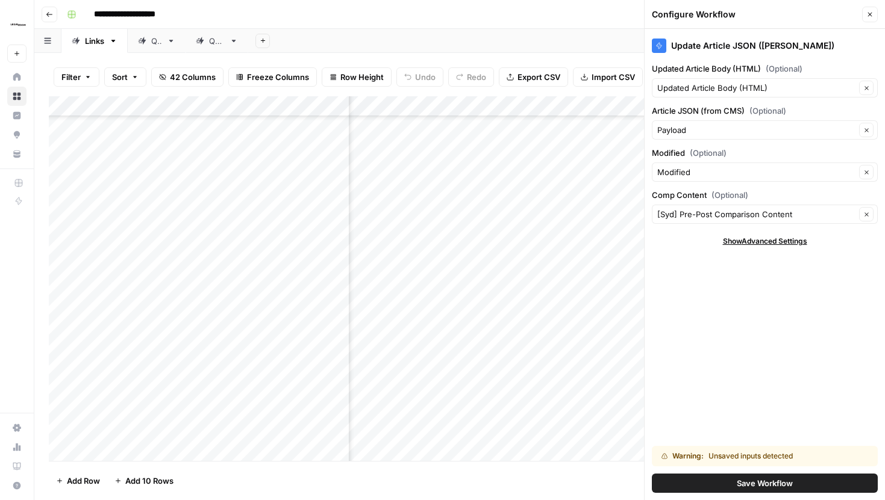
click at [720, 484] on button "Save Workflow" at bounding box center [765, 483] width 226 height 19
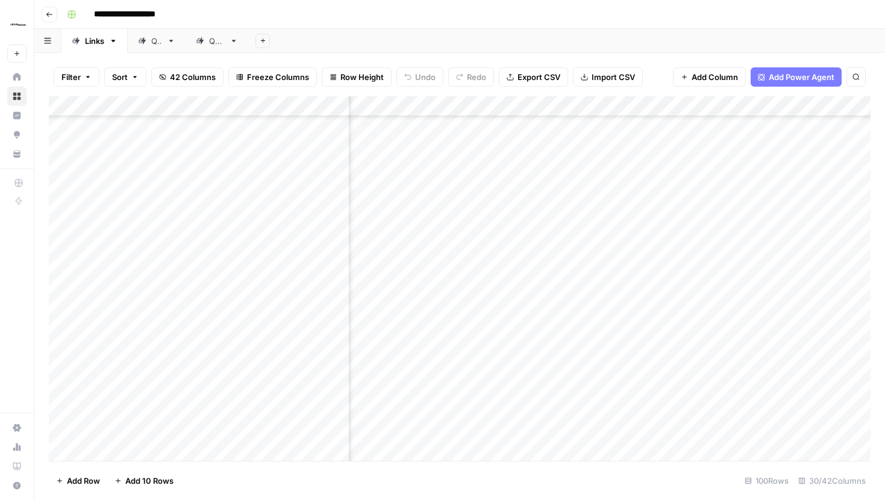
scroll to position [862, 2647]
click at [690, 297] on div "Add Column" at bounding box center [459, 278] width 821 height 365
click at [798, 296] on div "Add Column" at bounding box center [459, 278] width 821 height 365
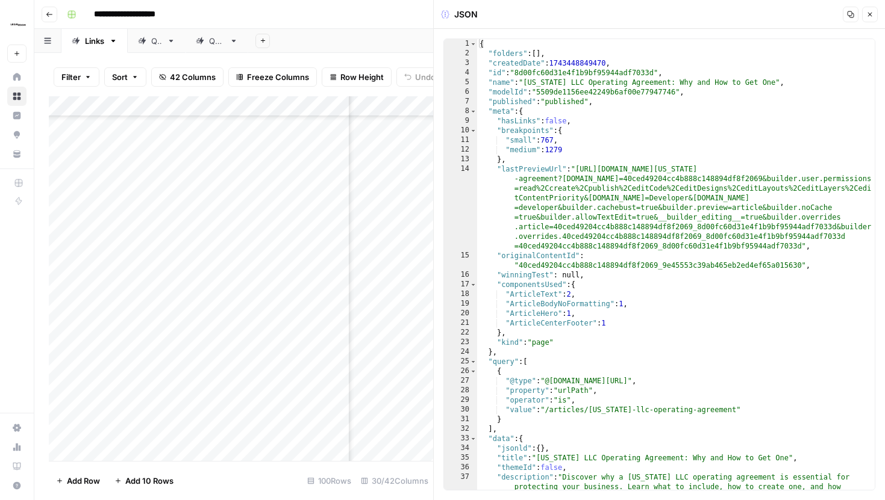
click at [868, 17] on icon "button" at bounding box center [869, 14] width 7 height 7
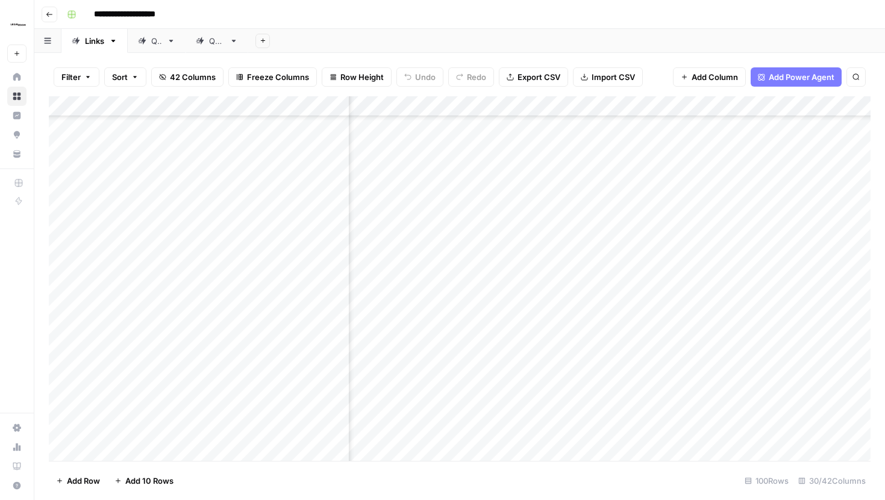
scroll to position [862, 2192]
click at [587, 298] on div "Add Column" at bounding box center [459, 278] width 821 height 365
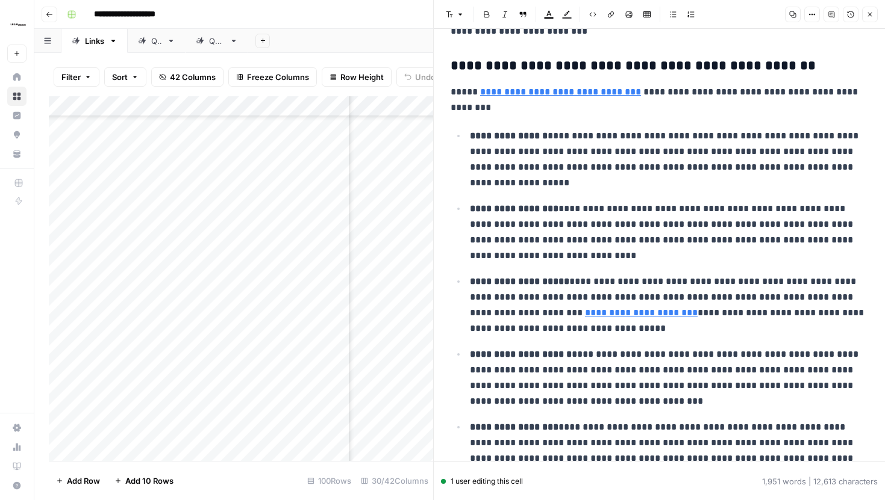
scroll to position [331, 0]
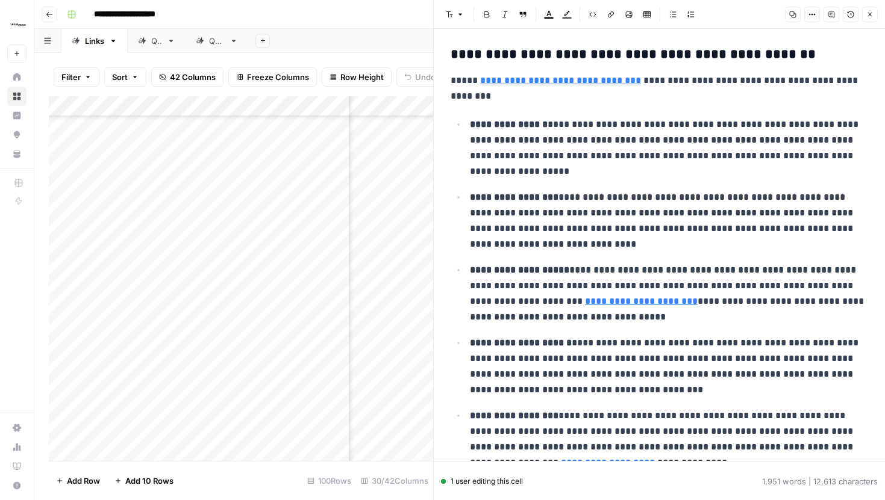
click at [867, 13] on icon "button" at bounding box center [869, 14] width 7 height 7
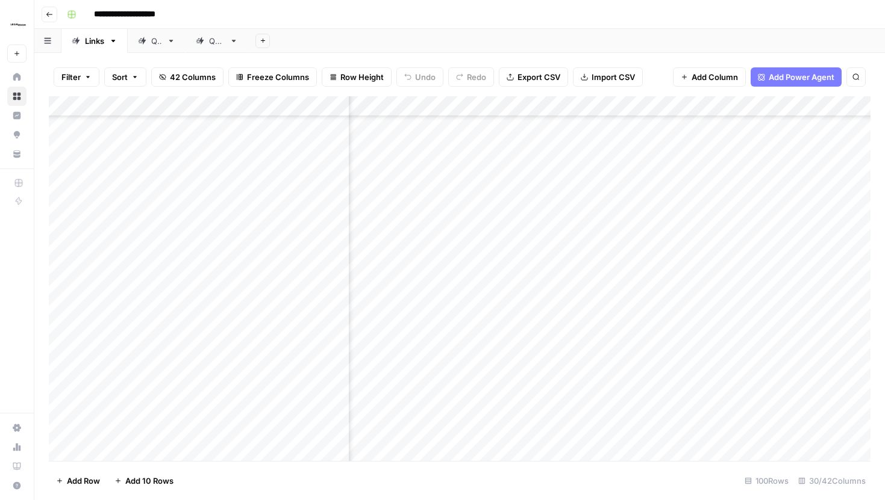
scroll to position [862, 2170]
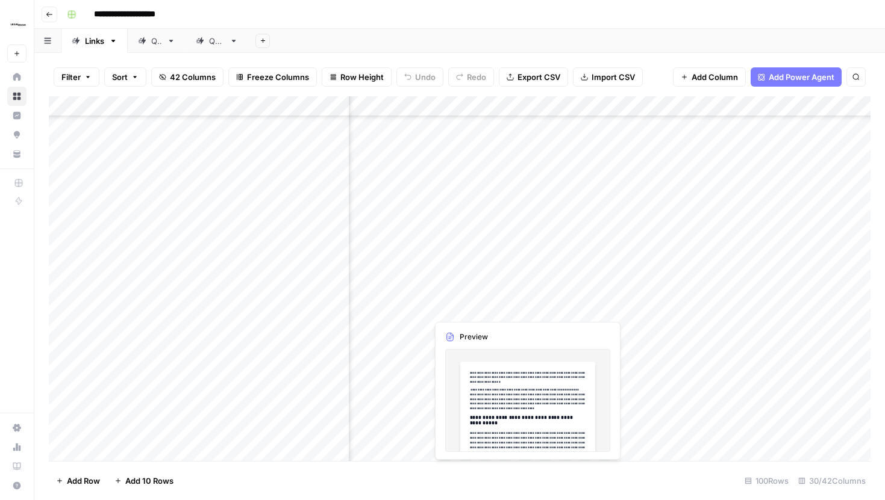
click at [608, 295] on div "Add Column" at bounding box center [459, 278] width 821 height 365
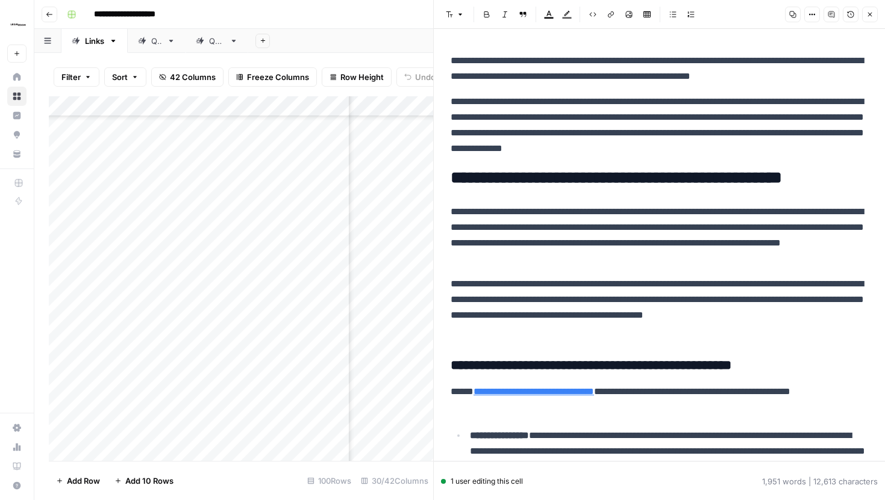
scroll to position [14, 0]
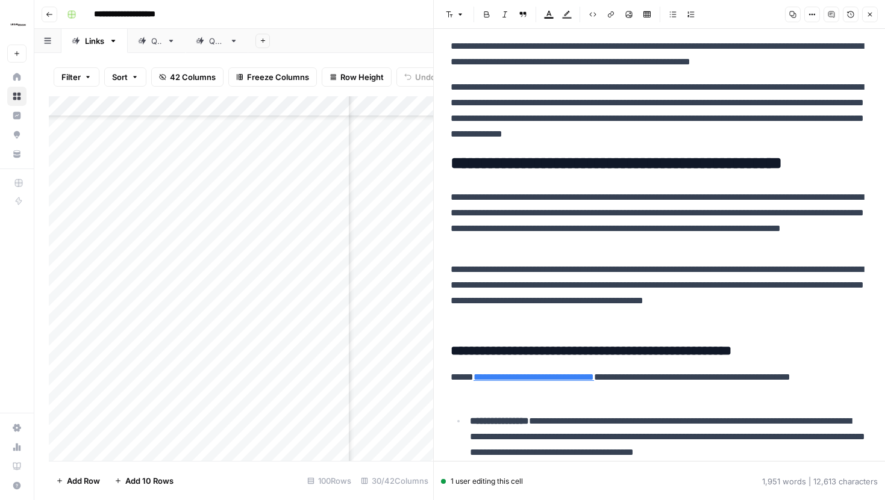
click at [870, 11] on icon "button" at bounding box center [869, 14] width 7 height 7
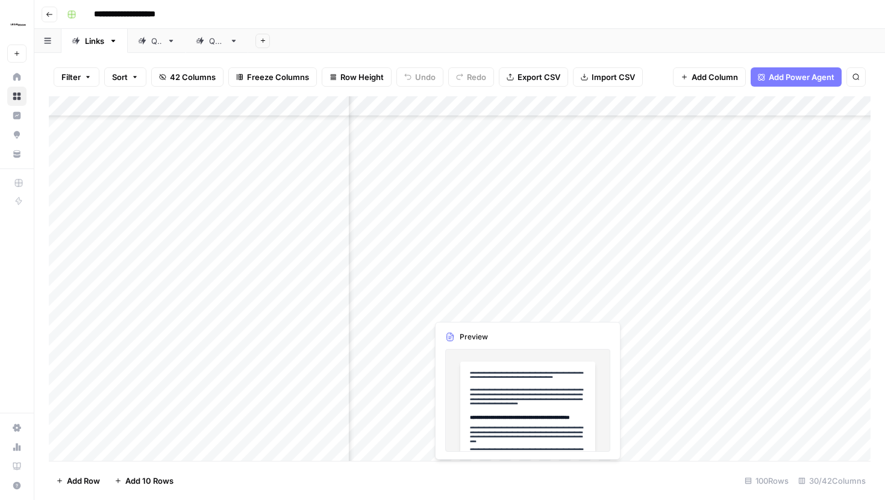
scroll to position [862, 2119]
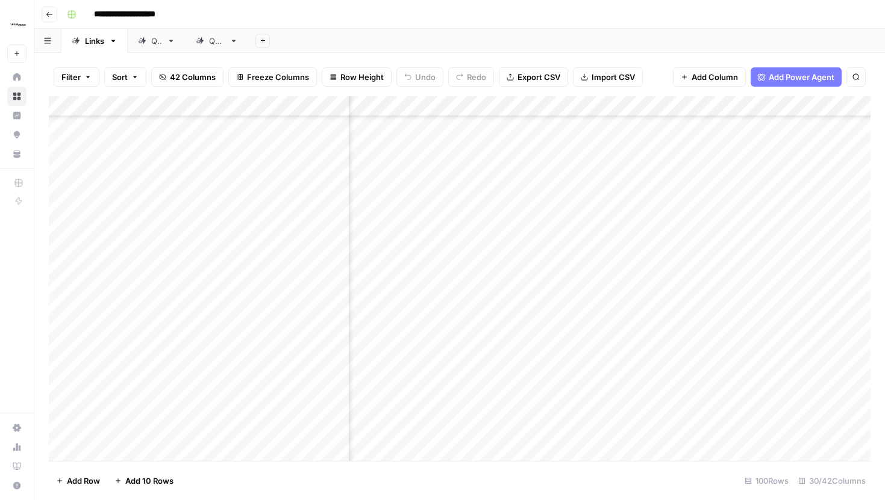
click at [643, 326] on div "Add Column" at bounding box center [459, 278] width 821 height 365
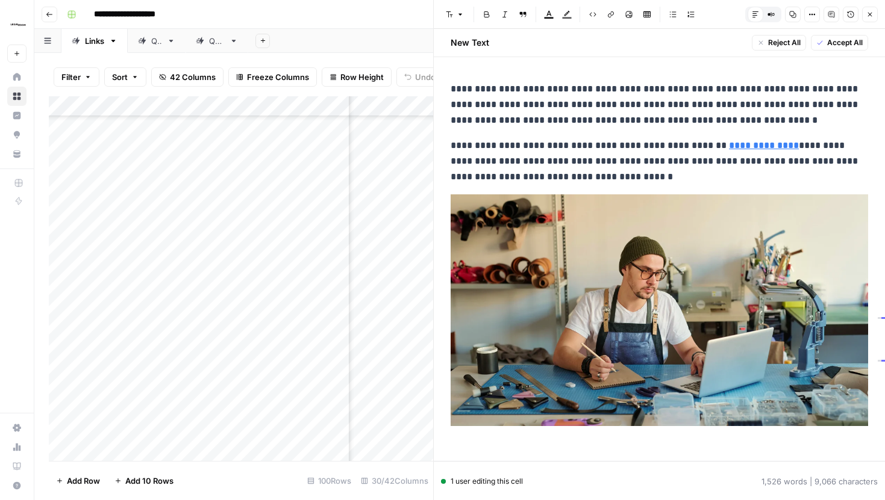
click at [870, 18] on button "Close" at bounding box center [870, 15] width 16 height 16
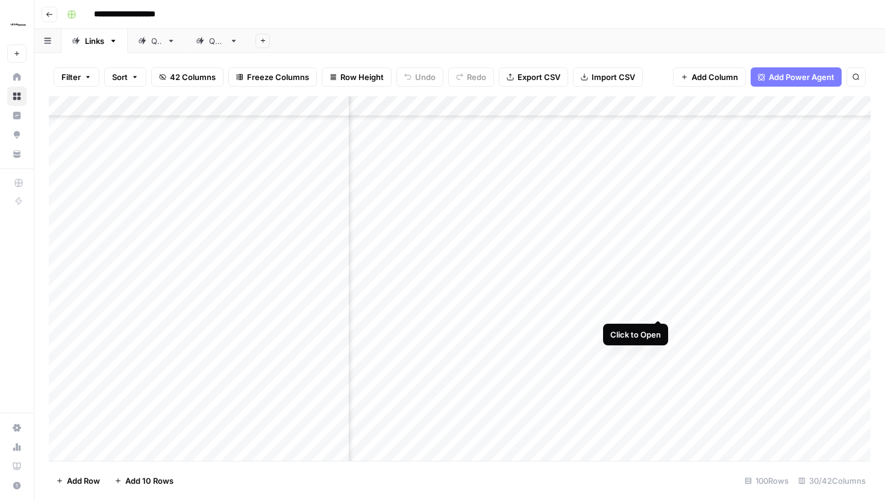
click at [658, 296] on div "Add Column" at bounding box center [459, 278] width 821 height 365
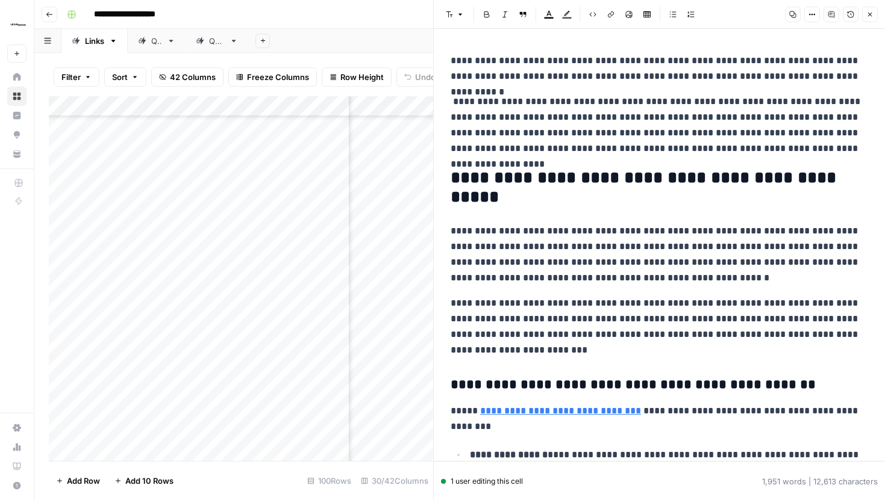
click at [871, 19] on button "Close" at bounding box center [870, 15] width 16 height 16
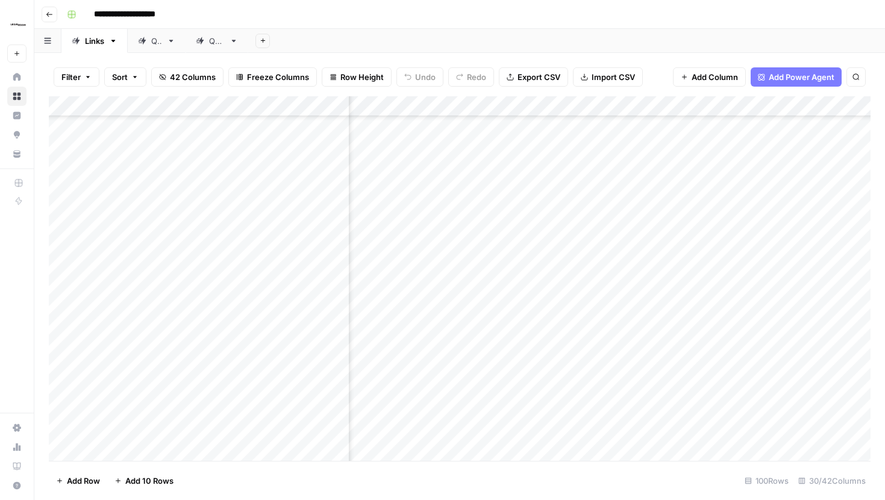
click at [452, 297] on div "Add Column" at bounding box center [459, 278] width 821 height 365
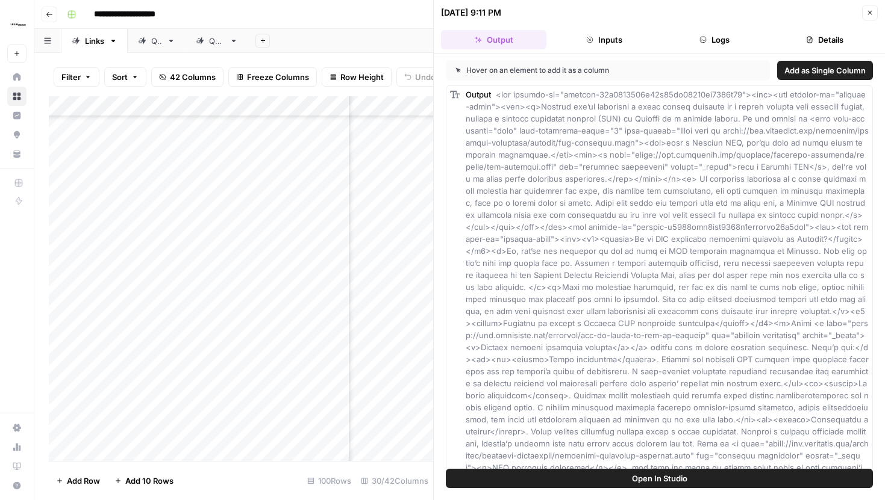
click at [720, 33] on button "Logs" at bounding box center [714, 39] width 105 height 19
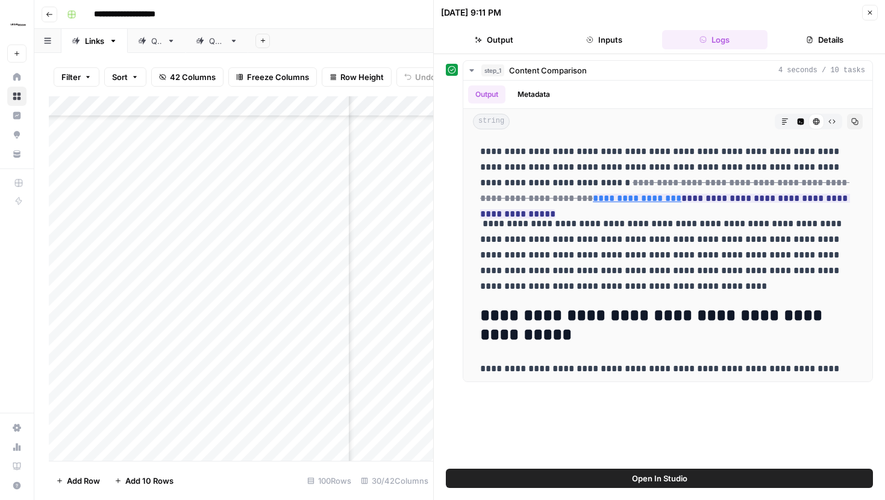
click at [867, 12] on icon "button" at bounding box center [869, 12] width 7 height 7
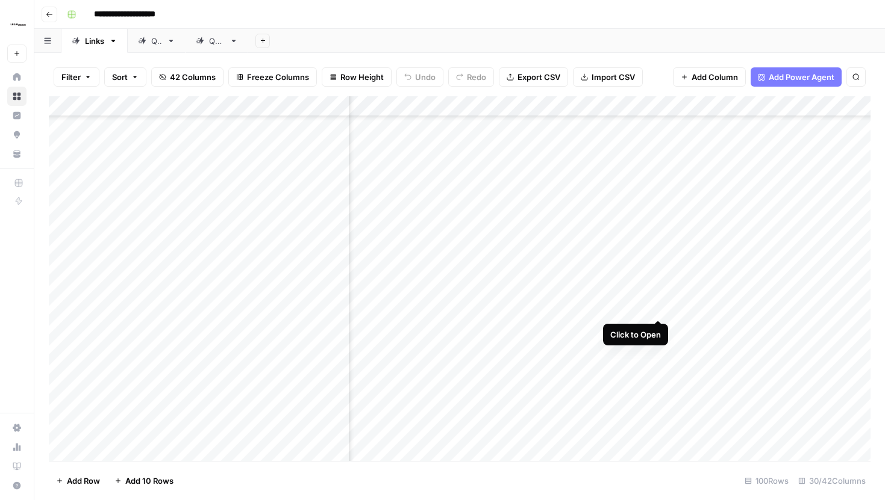
click at [658, 296] on div "Add Column" at bounding box center [459, 278] width 821 height 365
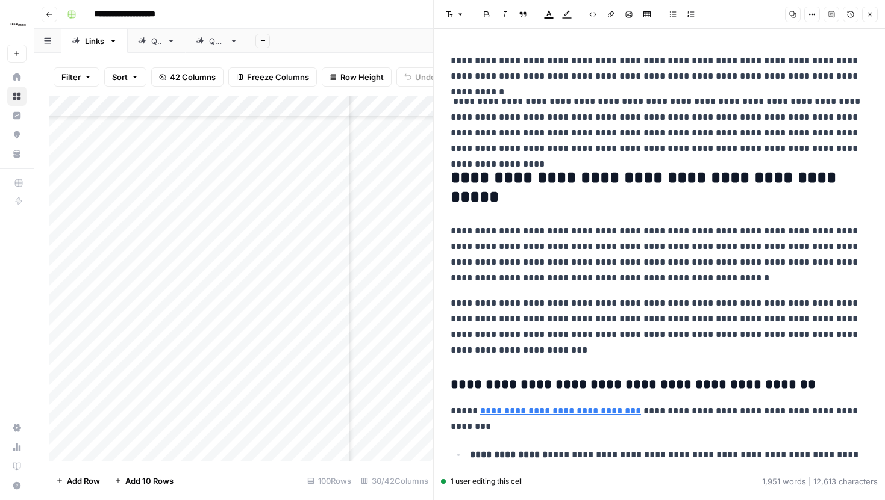
click at [738, 234] on p "**********" at bounding box center [658, 254] width 417 height 63
type input "form a"
click at [862, 33] on icon "button" at bounding box center [860, 31] width 6 height 6
click at [868, 19] on button "Close" at bounding box center [870, 15] width 16 height 16
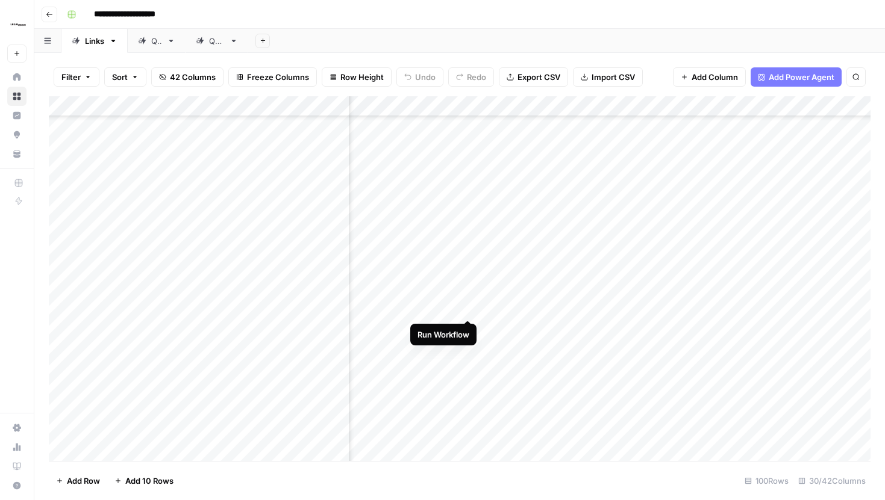
click at [468, 296] on div "Add Column" at bounding box center [459, 278] width 821 height 365
click at [664, 294] on div "Add Column" at bounding box center [459, 278] width 821 height 365
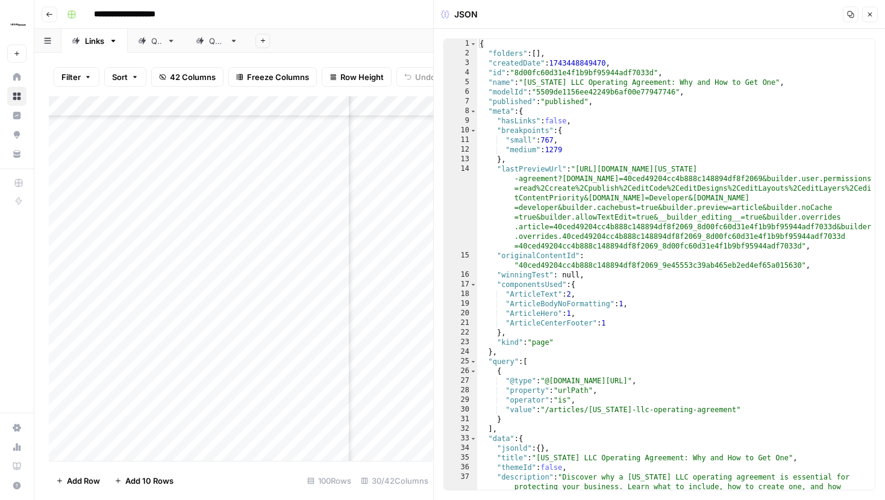
type textarea "**********"
click at [709, 152] on div "{ "folders" : [ ] , "createdDate" : 1743448849470 , "id" : "8d00fc60d31e4f1b9bf…" at bounding box center [675, 284] width 397 height 490
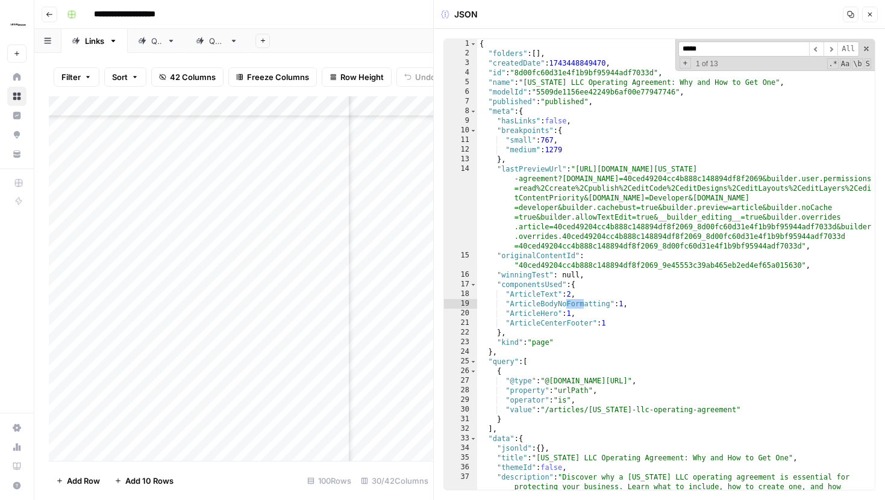
scroll to position [1248, 0]
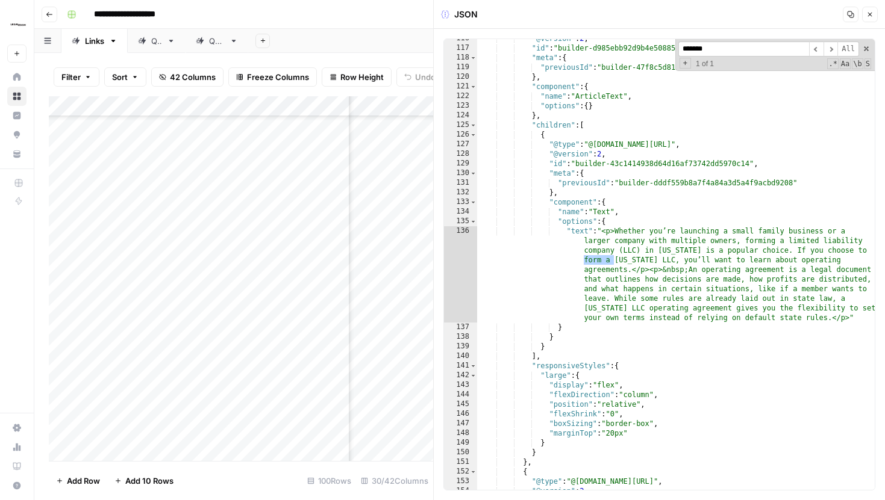
type input "******"
click at [872, 13] on icon "button" at bounding box center [869, 14] width 7 height 7
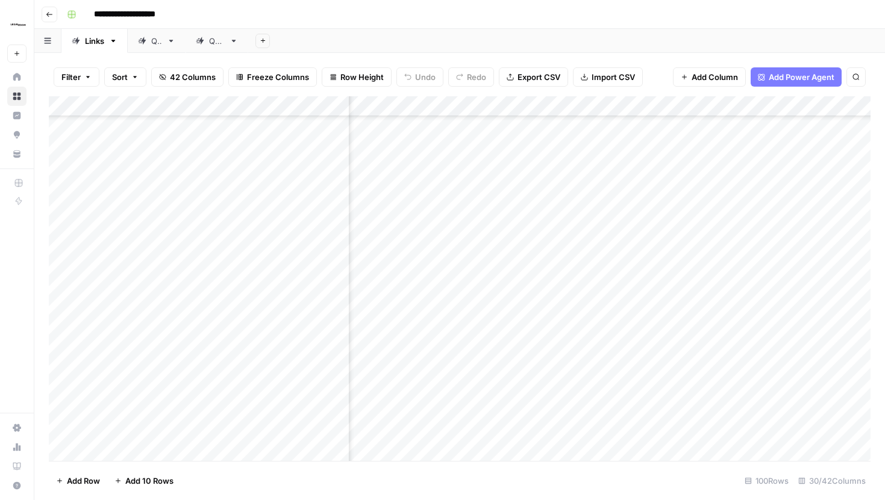
scroll to position [862, 2204]
click at [555, 299] on div "Add Column" at bounding box center [459, 278] width 821 height 365
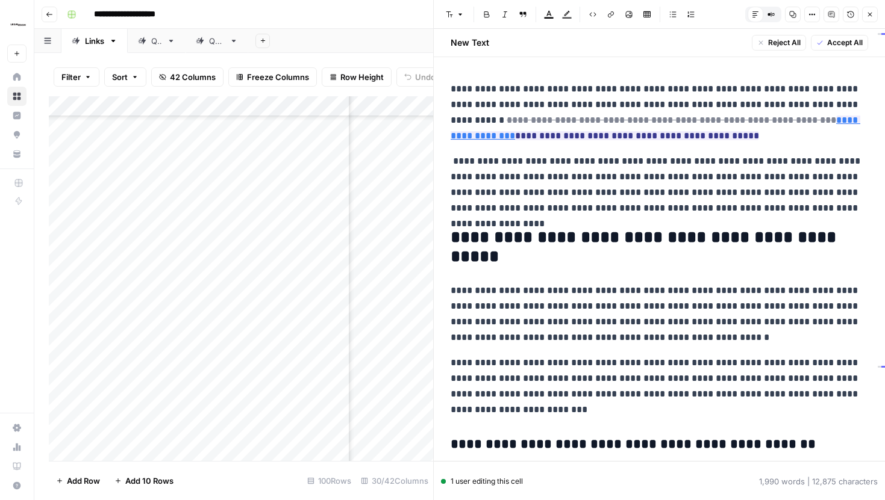
click at [871, 11] on icon "button" at bounding box center [869, 14] width 7 height 7
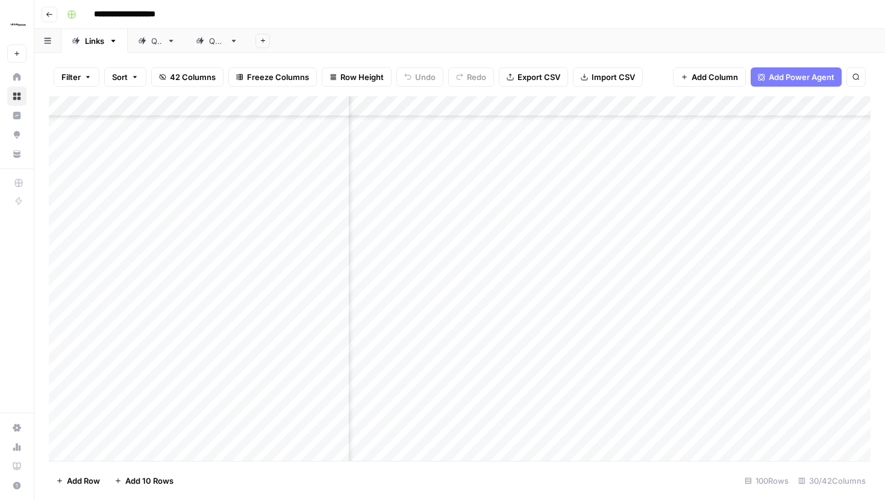
scroll to position [862, 2724]
click at [614, 296] on div "Add Column" at bounding box center [459, 278] width 821 height 365
click at [722, 296] on div "Add Column" at bounding box center [459, 278] width 821 height 365
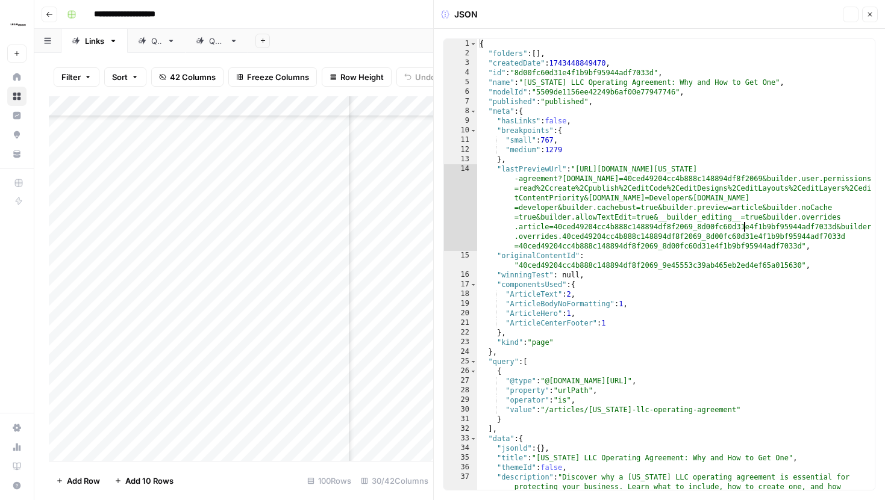
click at [743, 225] on div "{ "folders" : [ ] , "createdDate" : 1743448849470 , "id" : "8d00fc60d31e4f1b9bf…" at bounding box center [675, 284] width 397 height 490
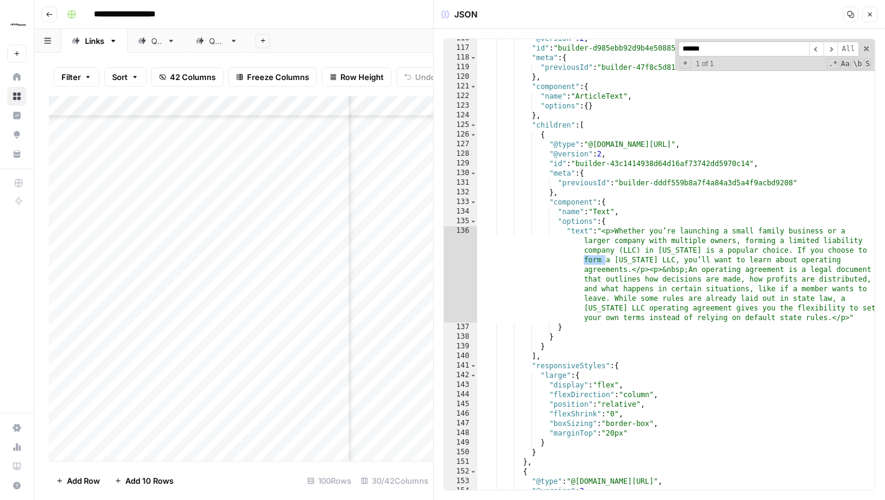
scroll to position [1248, 0]
type input "******"
click at [867, 49] on span at bounding box center [866, 49] width 8 height 8
type textarea "**********"
click at [871, 16] on icon "button" at bounding box center [869, 14] width 7 height 7
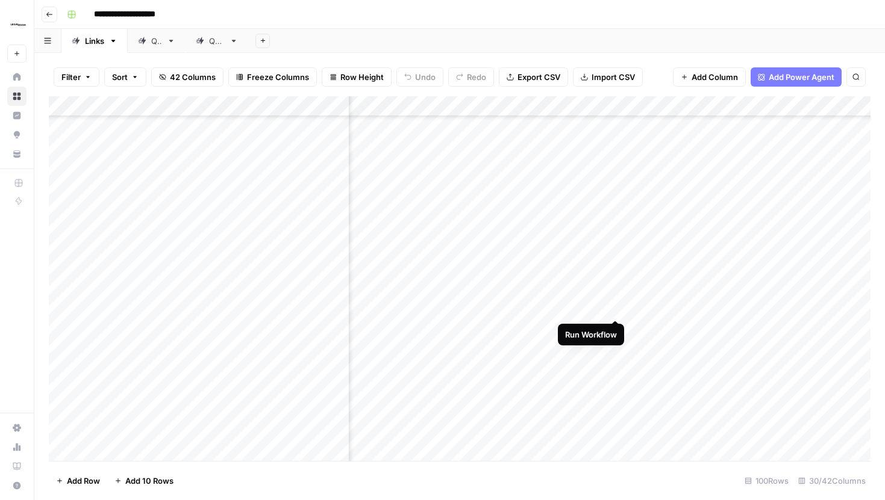
click at [602, 299] on div "Add Column" at bounding box center [459, 278] width 821 height 365
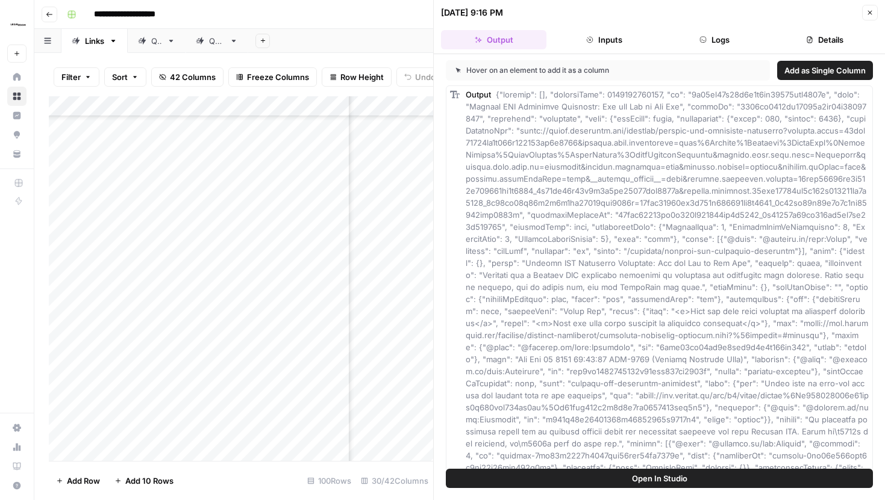
click at [723, 46] on button "Logs" at bounding box center [714, 39] width 105 height 19
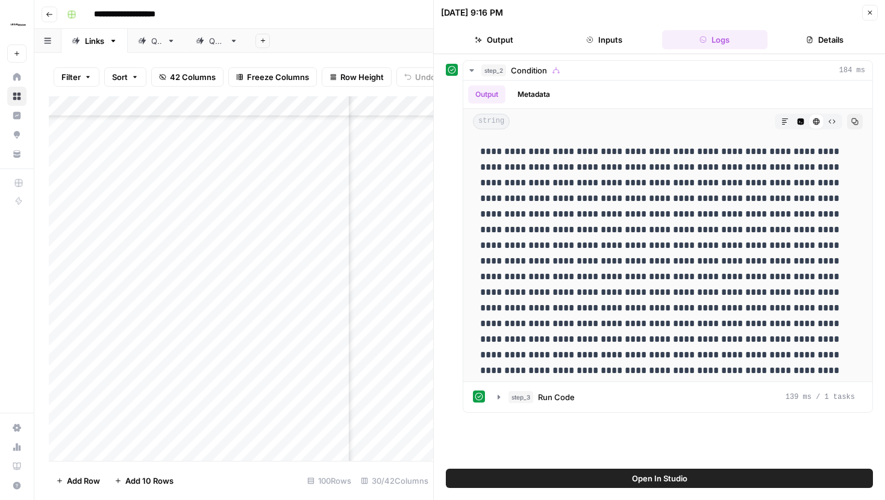
click at [623, 484] on button "Open In Studio" at bounding box center [659, 478] width 427 height 19
click at [870, 19] on button "Close" at bounding box center [870, 13] width 16 height 16
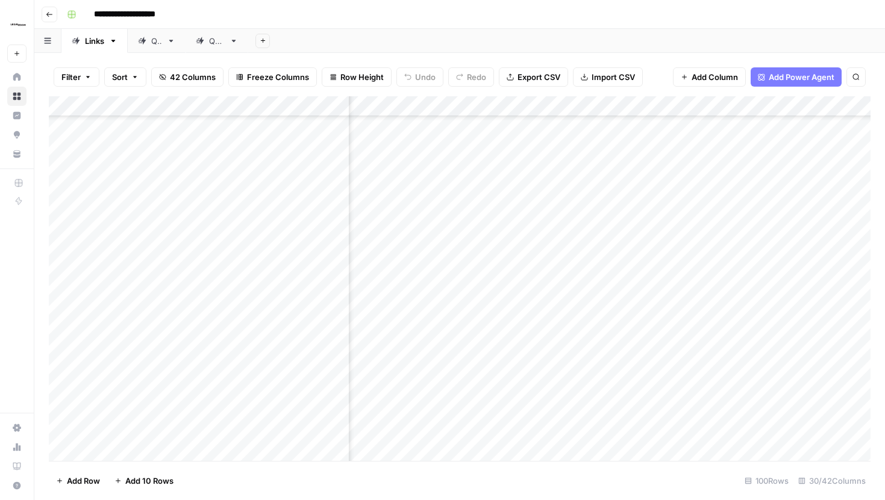
scroll to position [862, 2067]
click at [694, 296] on div "Add Column" at bounding box center [459, 278] width 821 height 365
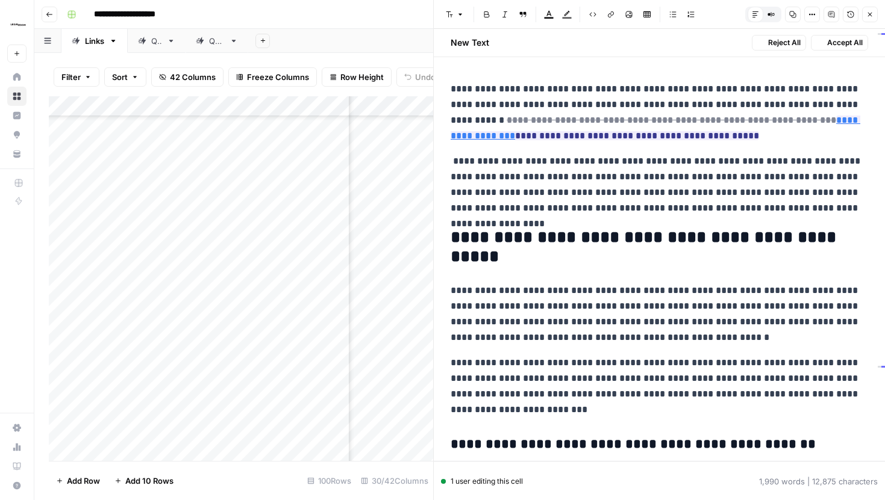
click at [815, 16] on button "Options" at bounding box center [812, 15] width 16 height 16
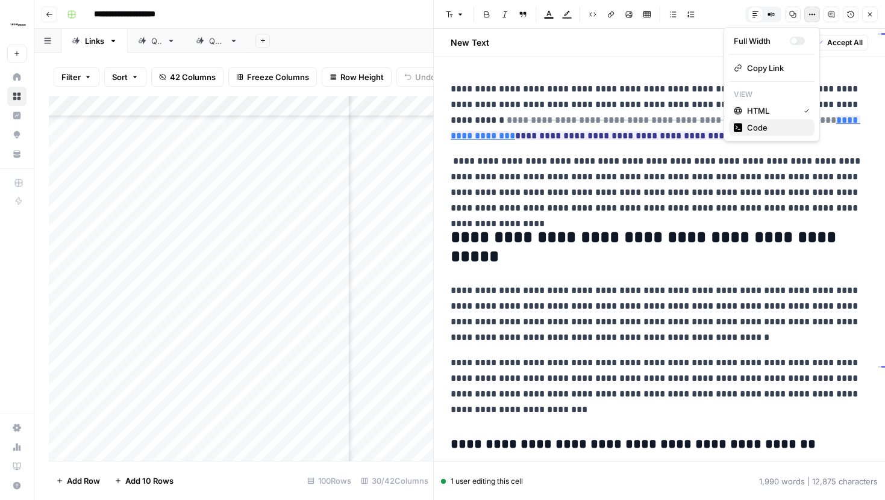
click at [770, 134] on button "Code" at bounding box center [772, 127] width 86 height 17
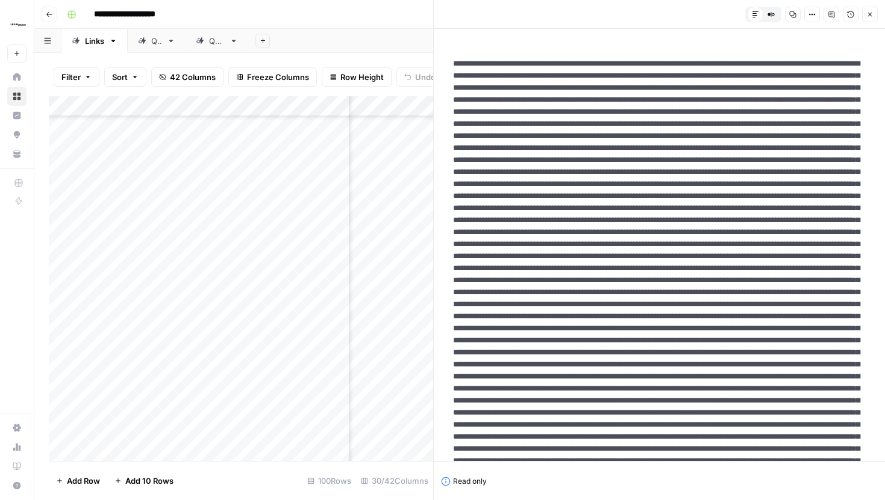
click at [872, 19] on button "Close" at bounding box center [870, 15] width 16 height 16
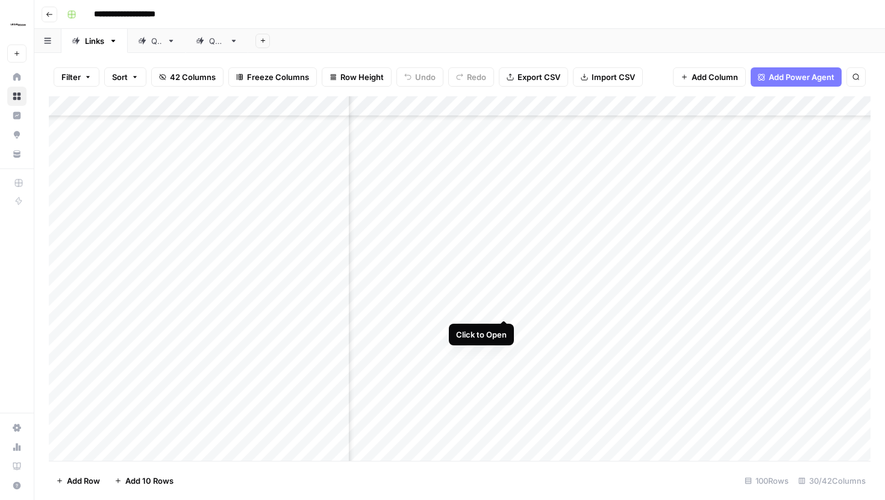
click at [505, 294] on div "Add Column" at bounding box center [459, 278] width 821 height 365
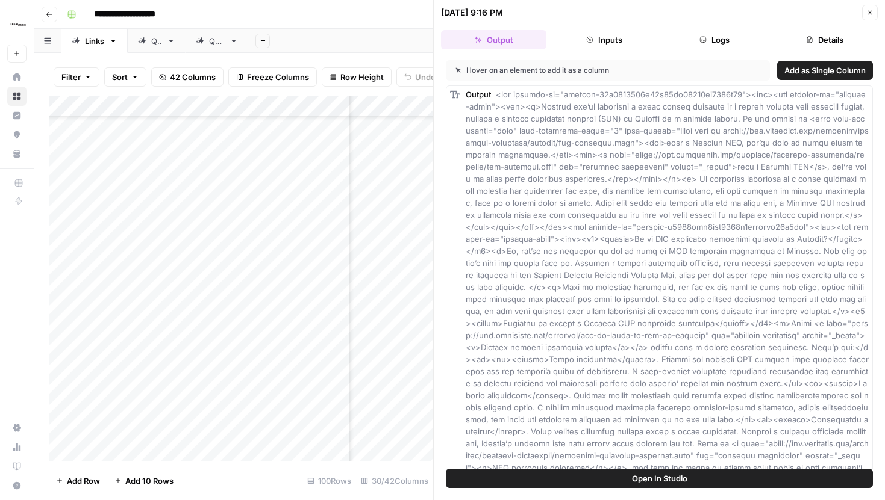
click at [717, 45] on button "Logs" at bounding box center [714, 39] width 105 height 19
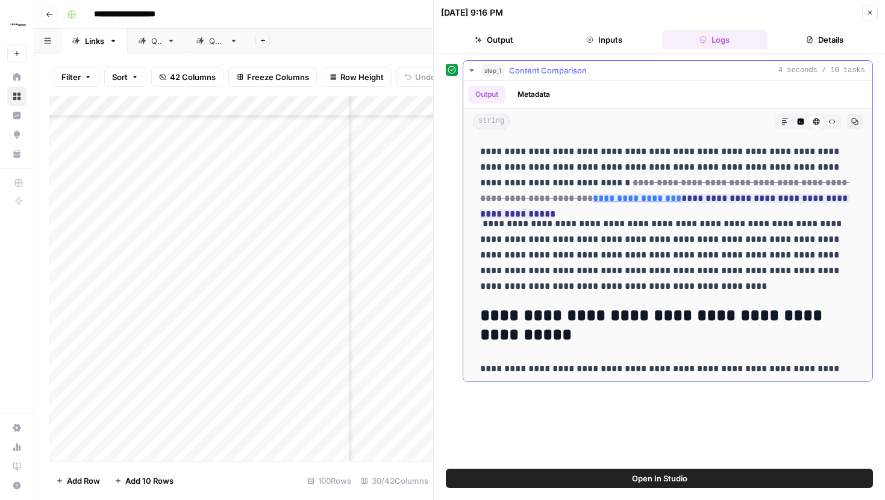
click at [795, 119] on button "Code Editor" at bounding box center [801, 122] width 16 height 16
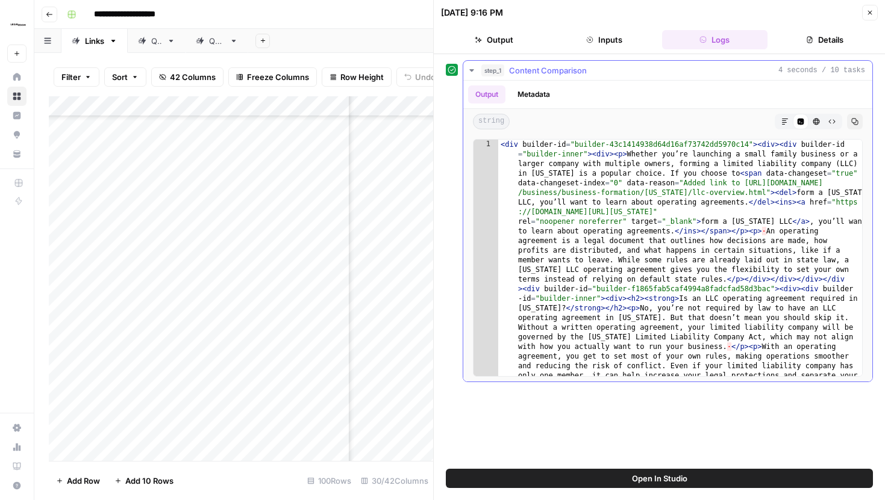
click at [783, 119] on icon "button" at bounding box center [785, 122] width 6 height 6
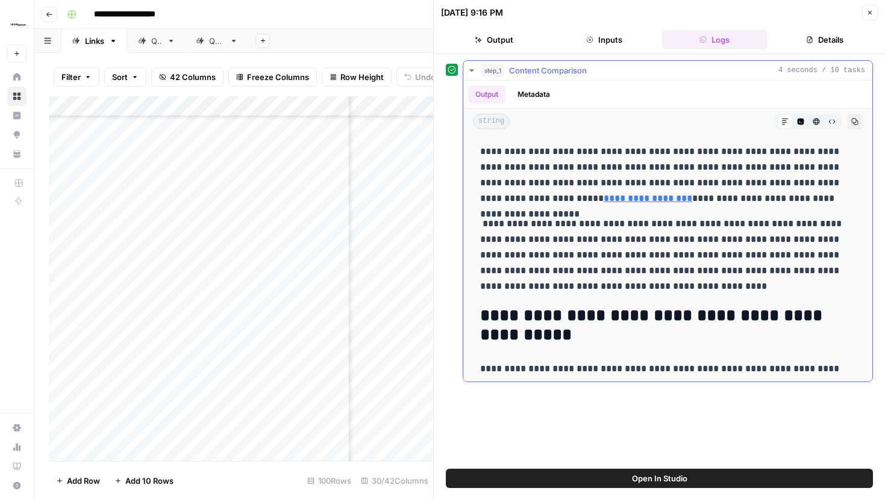
click at [832, 120] on icon "button" at bounding box center [831, 121] width 7 height 7
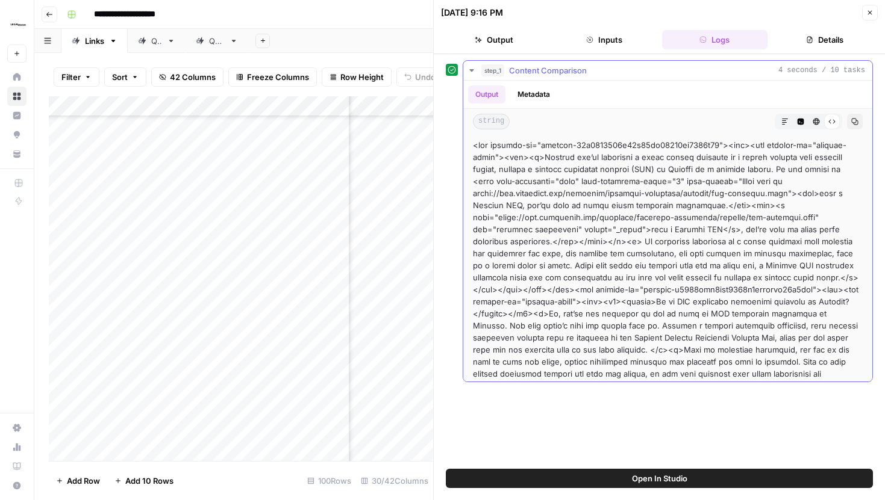
click at [802, 120] on icon "button" at bounding box center [800, 122] width 7 height 7
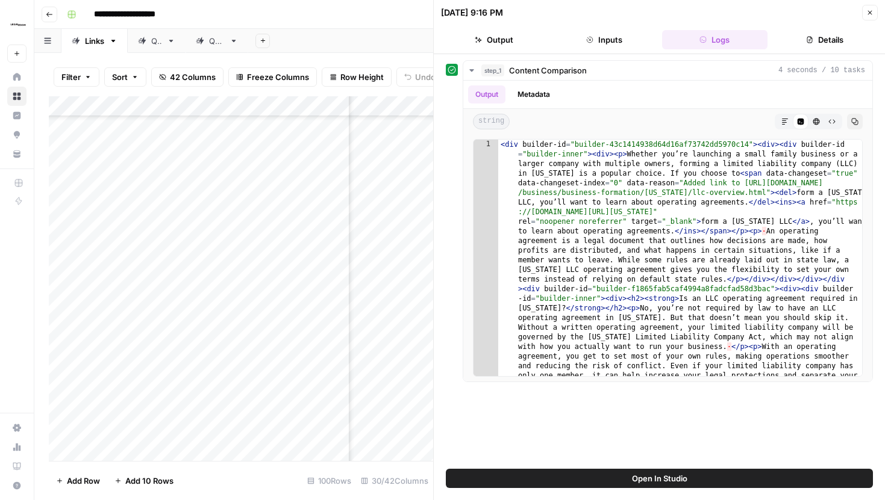
click at [873, 9] on button "Close" at bounding box center [870, 13] width 16 height 16
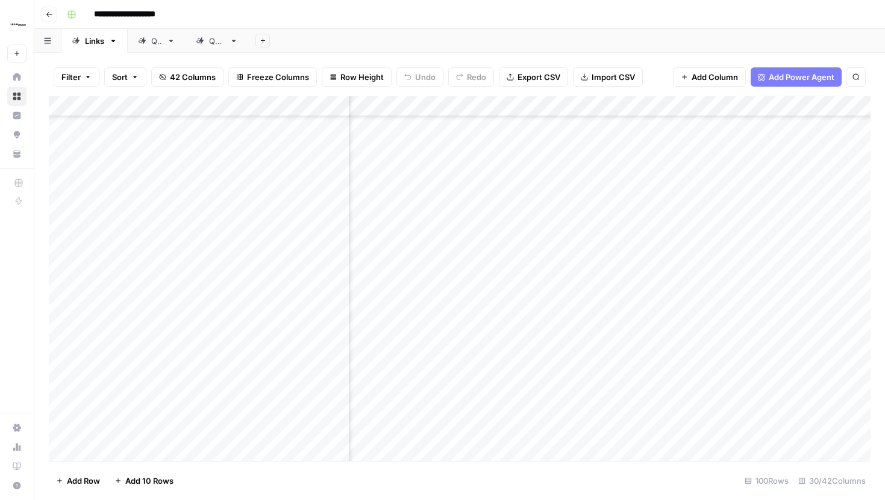
click at [711, 108] on div "Add Column" at bounding box center [459, 278] width 821 height 365
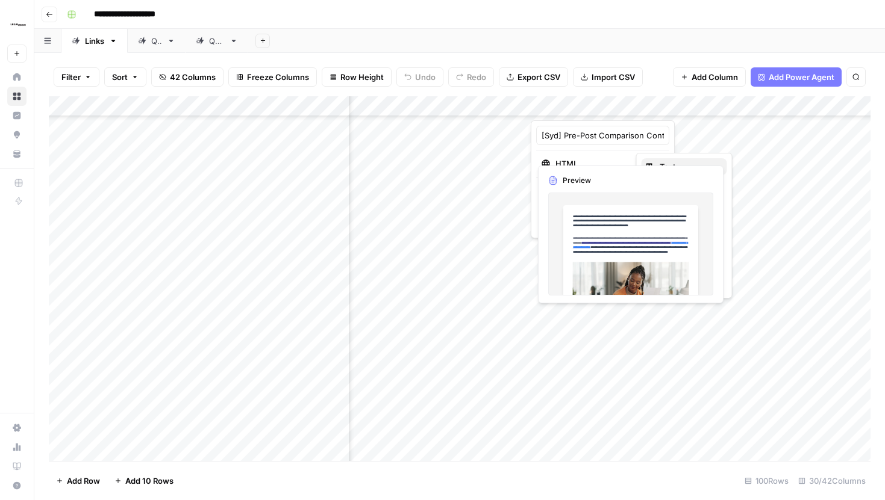
click at [670, 162] on span "Text" at bounding box center [688, 167] width 58 height 12
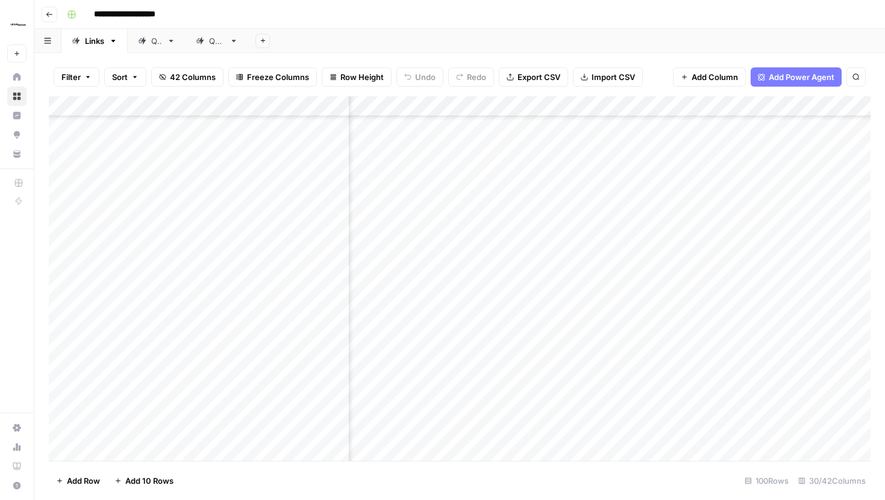
click at [627, 305] on div "Add Column" at bounding box center [459, 278] width 821 height 365
click at [500, 307] on div "Add Column" at bounding box center [459, 278] width 821 height 365
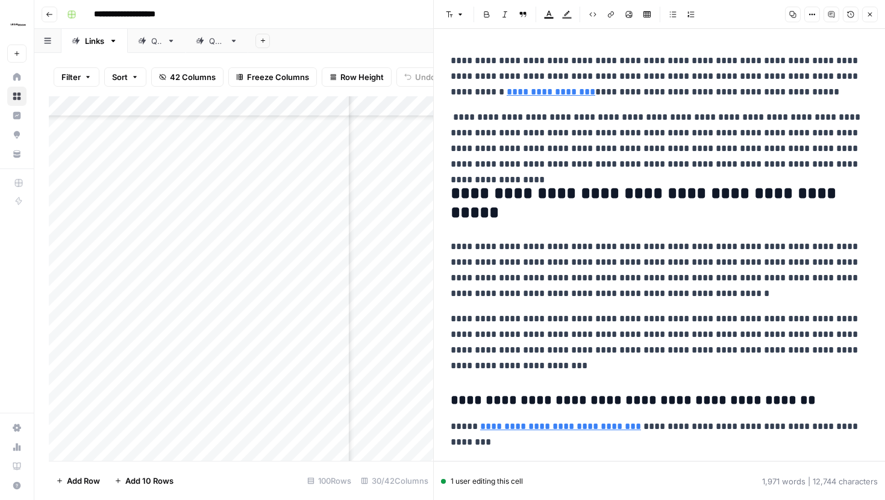
click at [813, 19] on button "Options" at bounding box center [812, 15] width 16 height 16
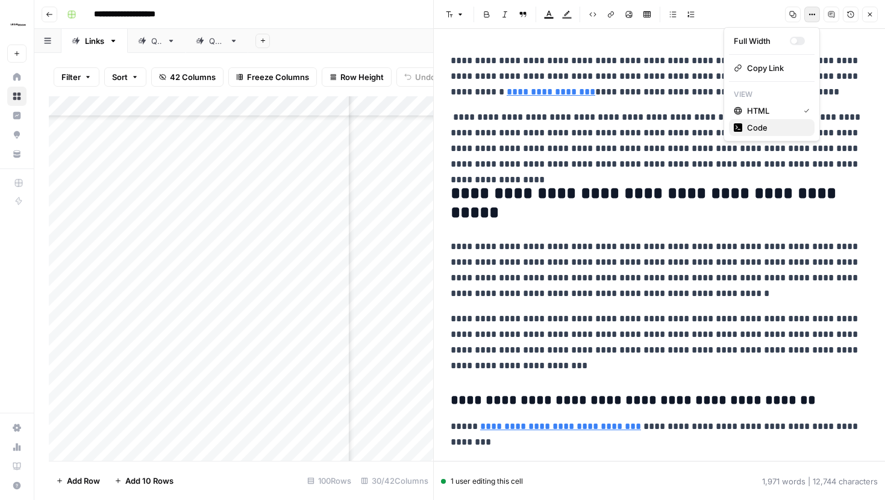
click at [767, 127] on span "Code" at bounding box center [776, 128] width 58 height 12
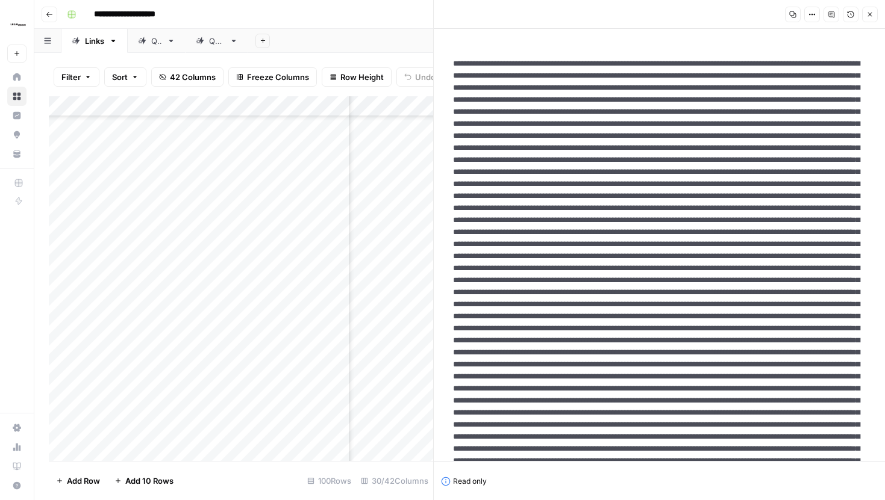
click at [870, 19] on button "Close" at bounding box center [870, 15] width 16 height 16
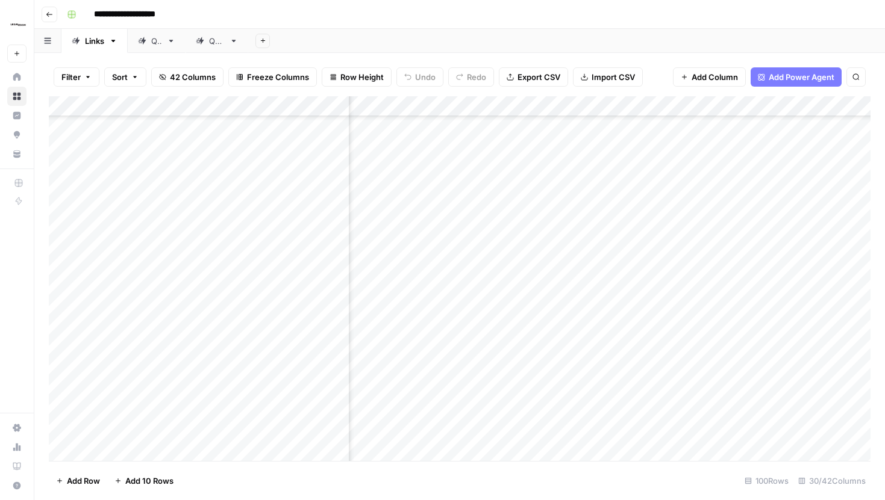
scroll to position [862, 2178]
click at [599, 297] on div "Add Column" at bounding box center [459, 278] width 821 height 365
click at [561, 293] on div "Add Column" at bounding box center [459, 278] width 821 height 365
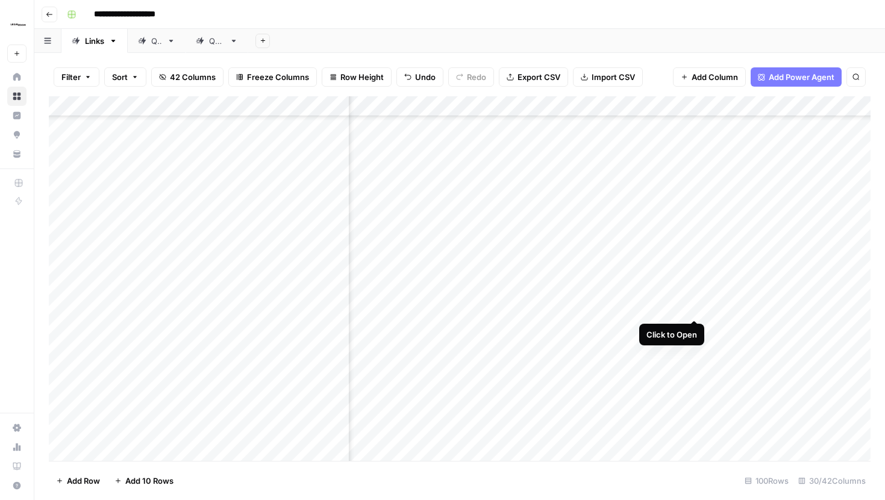
click at [692, 294] on div "Add Column" at bounding box center [459, 278] width 821 height 365
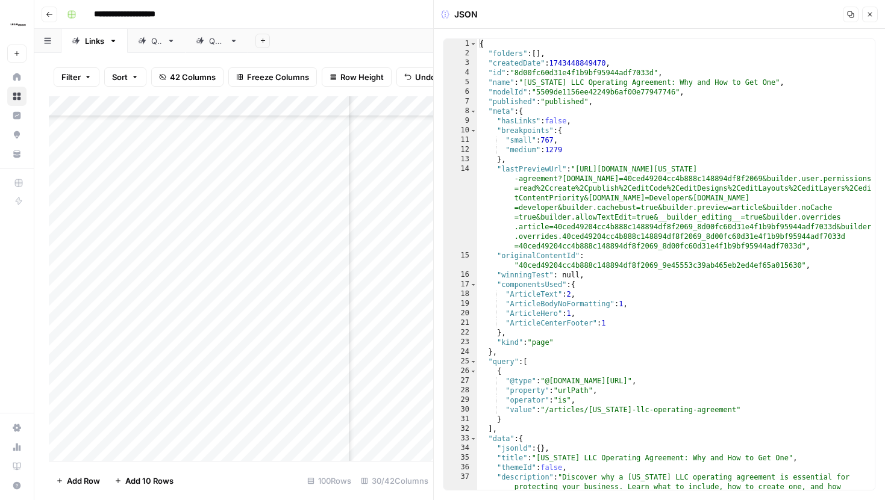
type textarea "**********"
click at [712, 139] on div "{ "folders" : [ ] , "createdDate" : 1743448849470 , "id" : "8d00fc60d31e4f1b9bf…" at bounding box center [675, 284] width 397 height 490
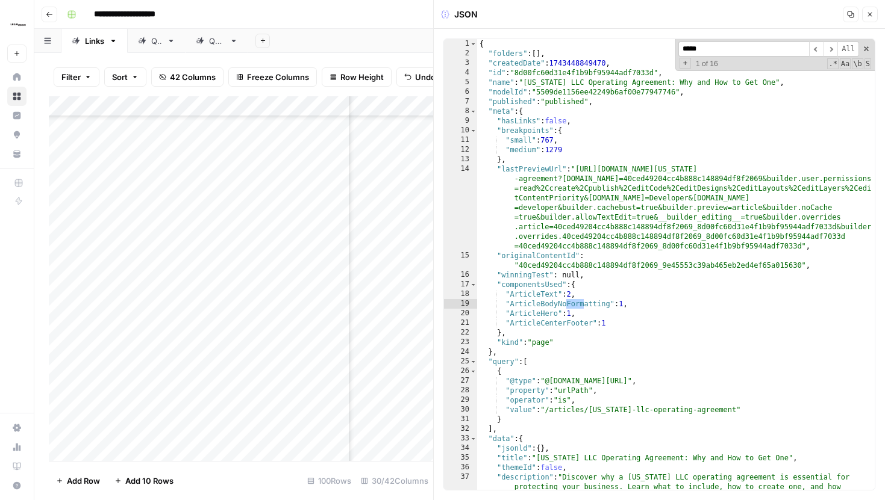
scroll to position [1277, 0]
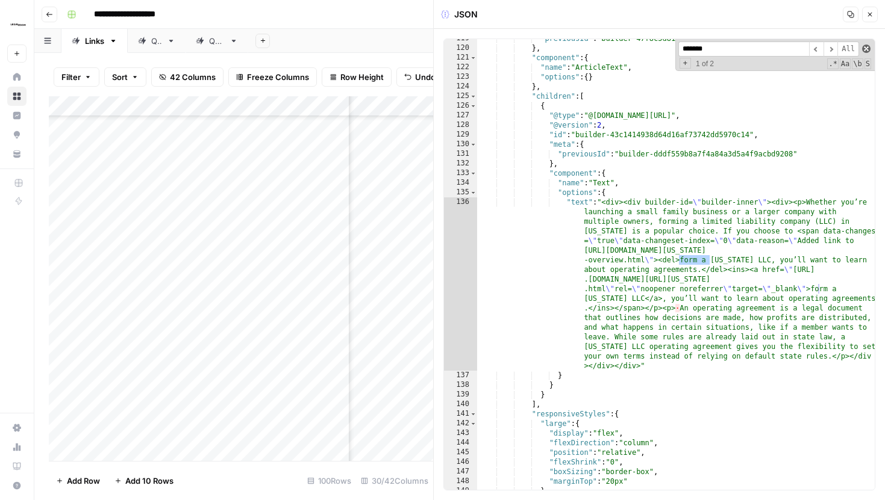
type input "******"
click at [865, 50] on span at bounding box center [866, 49] width 8 height 8
click at [869, 15] on icon "button" at bounding box center [870, 15] width 4 height 4
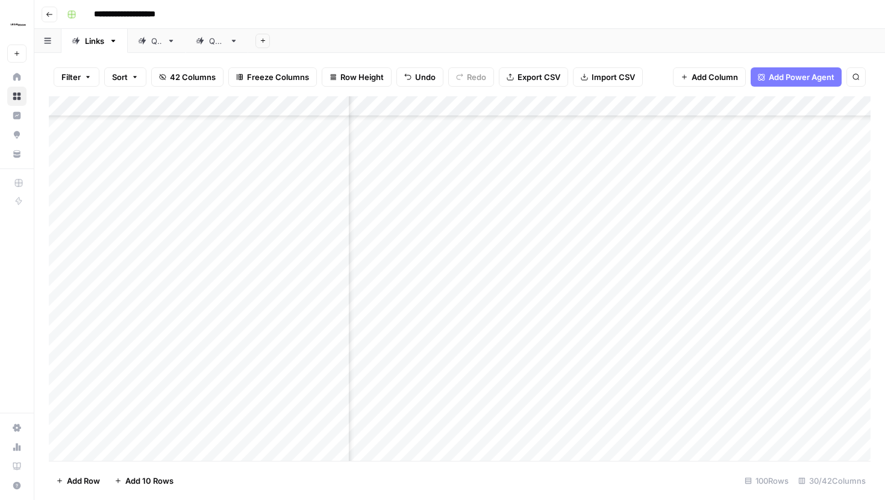
scroll to position [862, 2174]
click at [594, 296] on div "Add Column" at bounding box center [459, 278] width 821 height 365
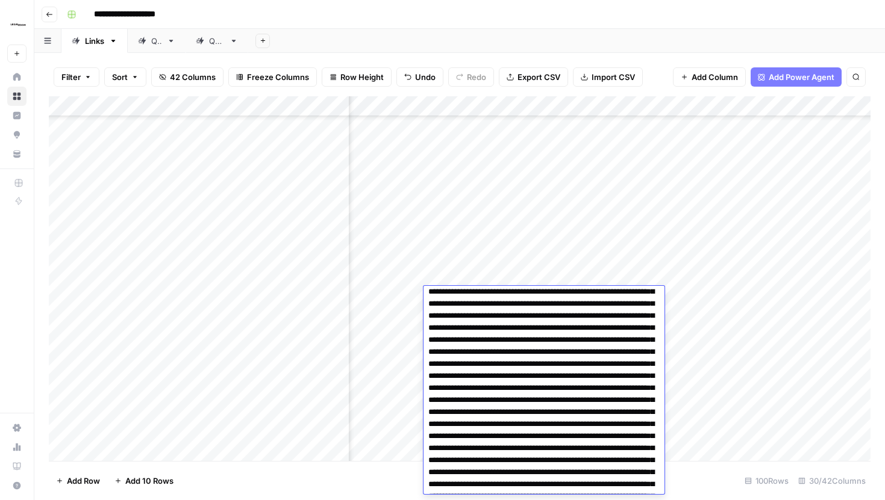
scroll to position [0, 0]
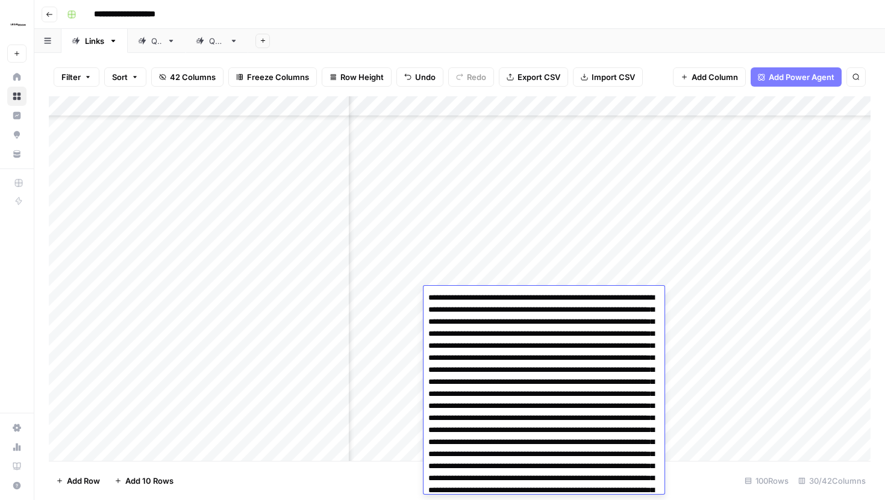
click at [687, 307] on div "Add Column" at bounding box center [459, 278] width 821 height 365
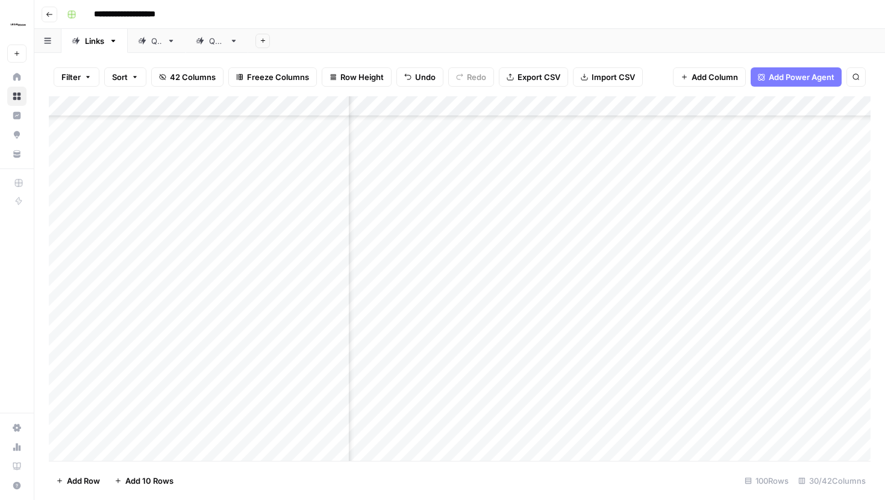
click at [603, 104] on div "Add Column" at bounding box center [459, 278] width 821 height 365
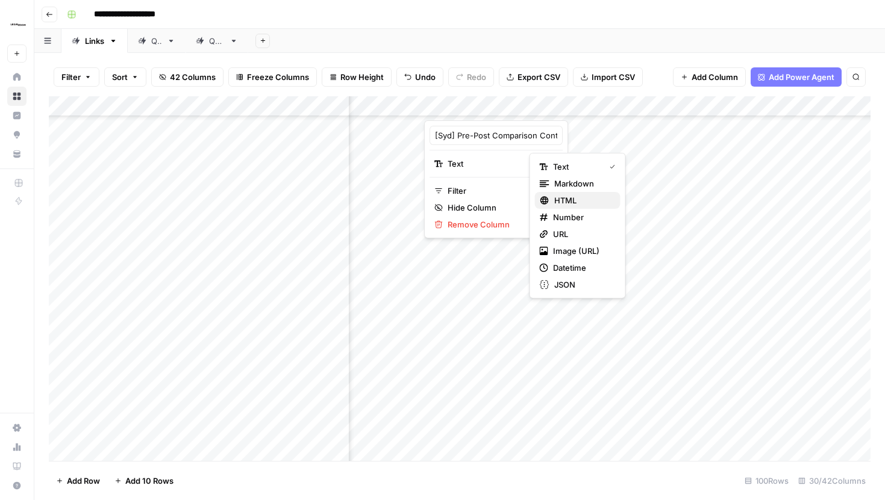
click at [573, 204] on span "HTML" at bounding box center [582, 201] width 57 height 12
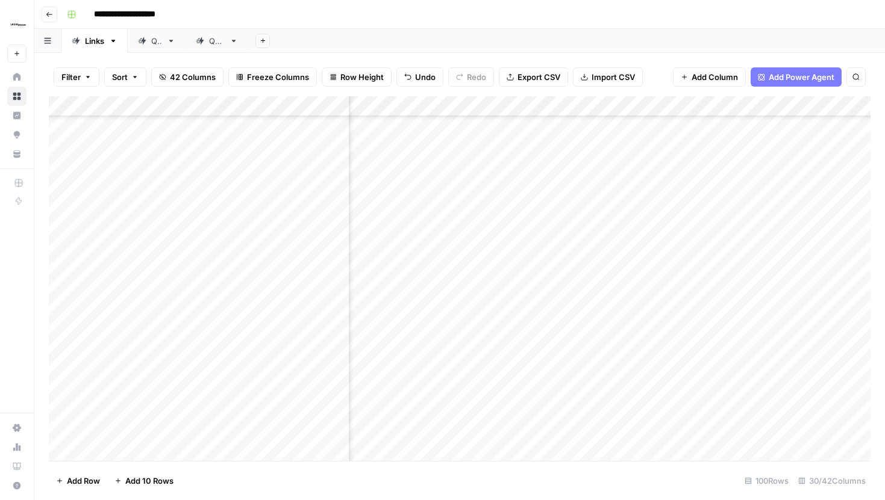
click at [587, 297] on div "Add Column" at bounding box center [459, 278] width 821 height 365
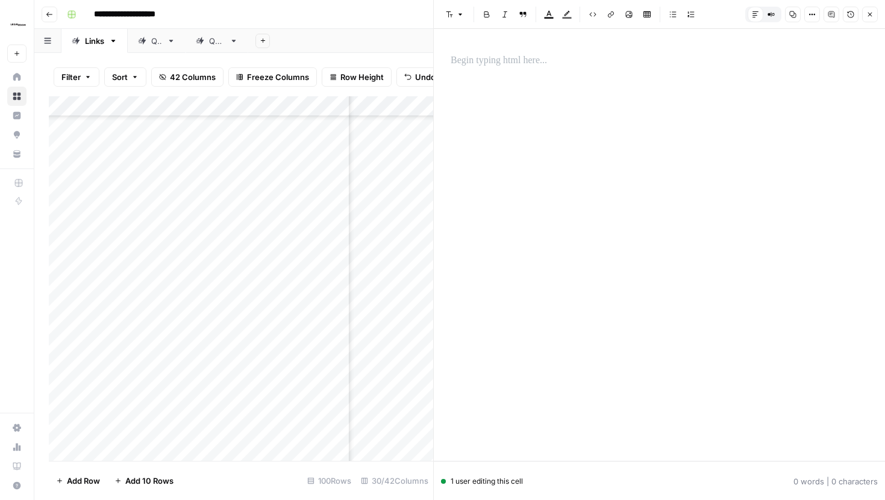
click at [809, 14] on icon "button" at bounding box center [810, 15] width 2 height 2
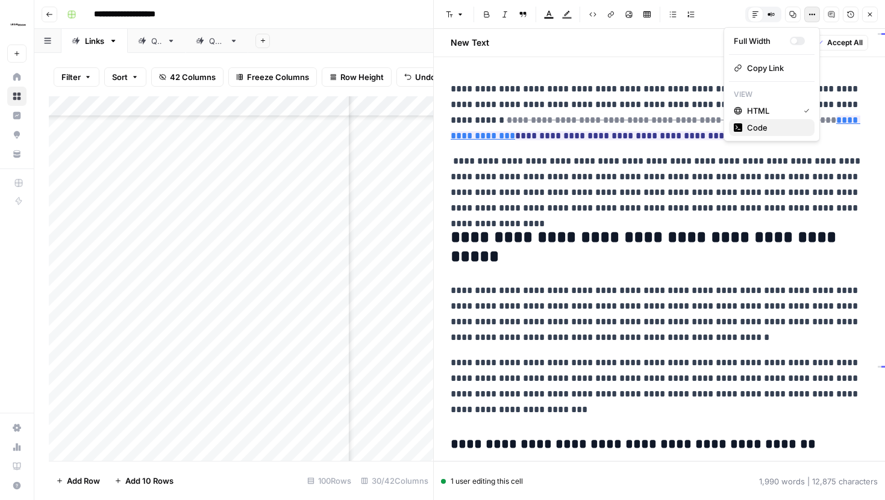
click at [773, 125] on span "Code" at bounding box center [776, 128] width 58 height 12
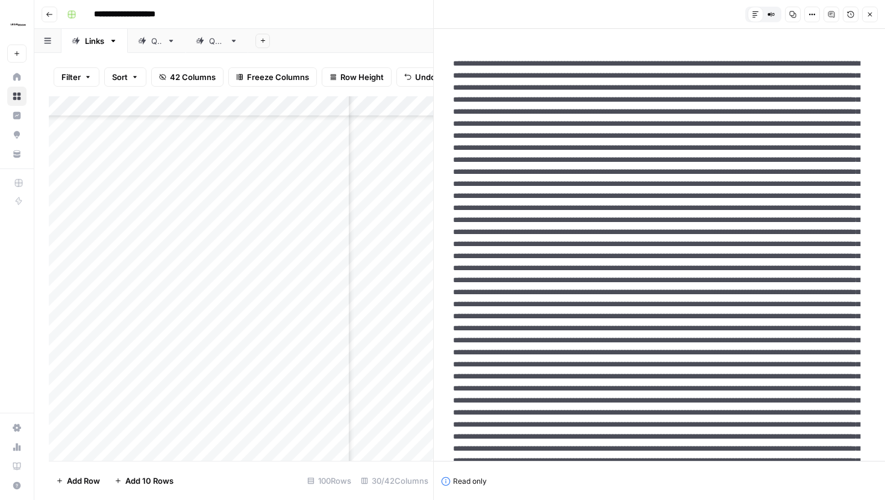
click at [808, 11] on icon "button" at bounding box center [811, 14] width 7 height 7
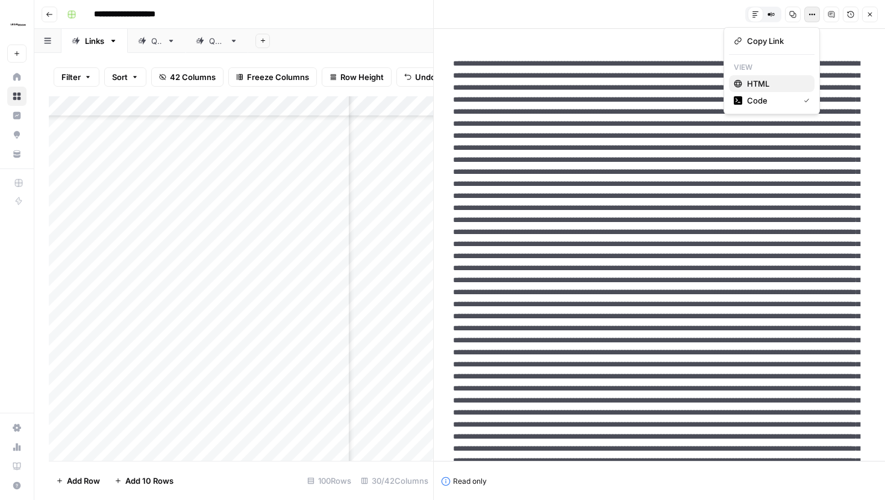
click at [776, 84] on span "HTML" at bounding box center [776, 84] width 58 height 12
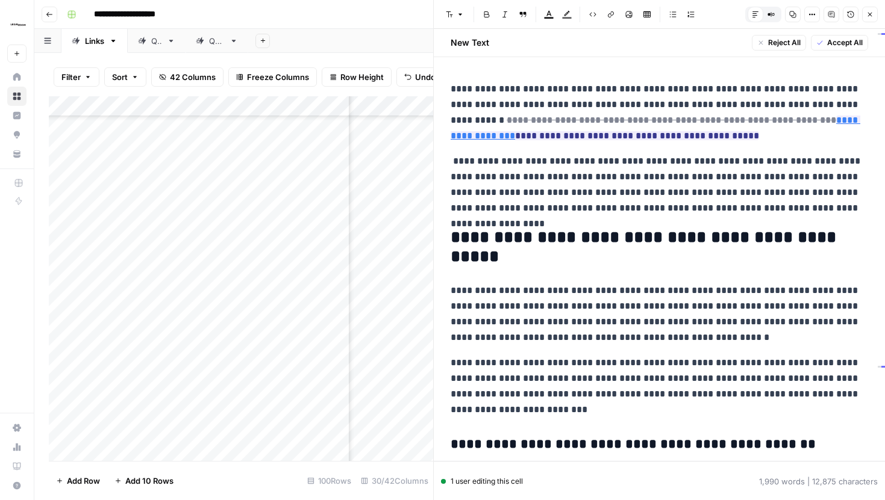
click at [870, 11] on icon "button" at bounding box center [869, 14] width 7 height 7
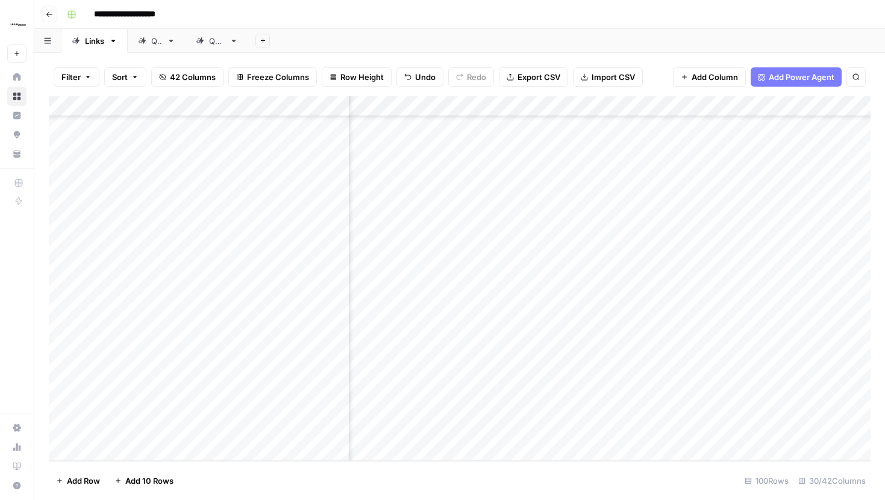
scroll to position [2806, 295]
click at [571, 389] on div "Add Column" at bounding box center [459, 278] width 821 height 365
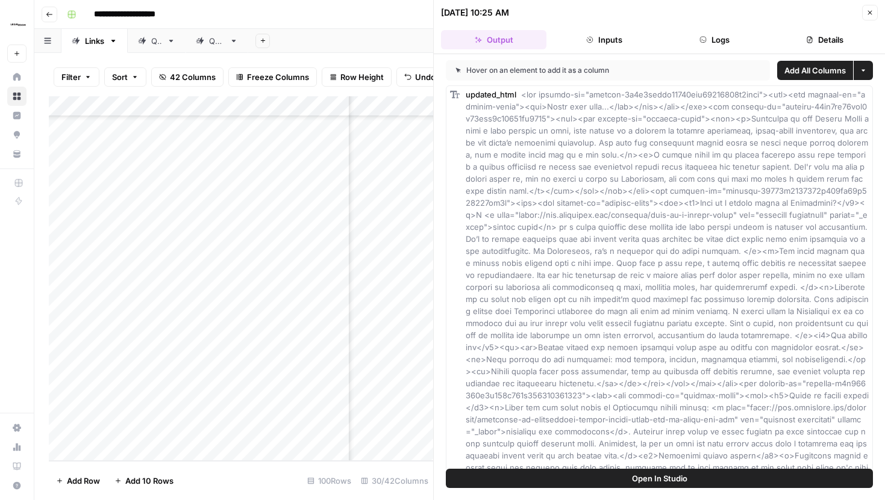
click at [714, 39] on button "Logs" at bounding box center [714, 39] width 105 height 19
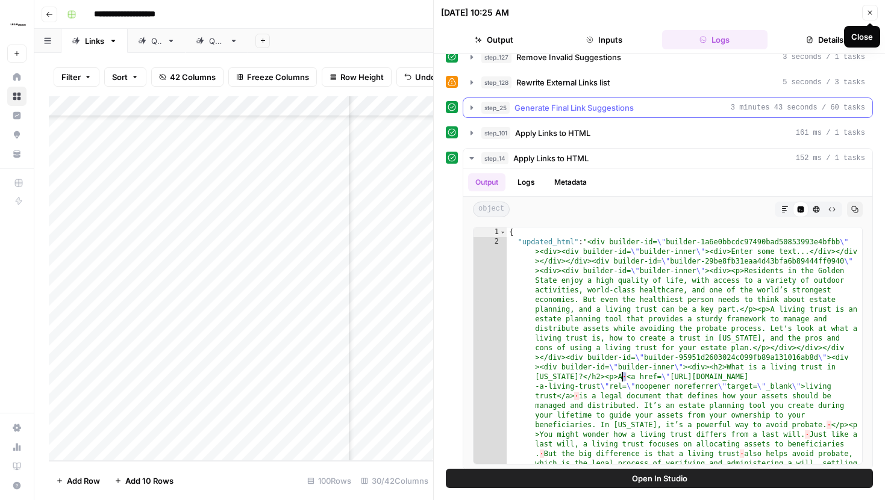
scroll to position [324, 0]
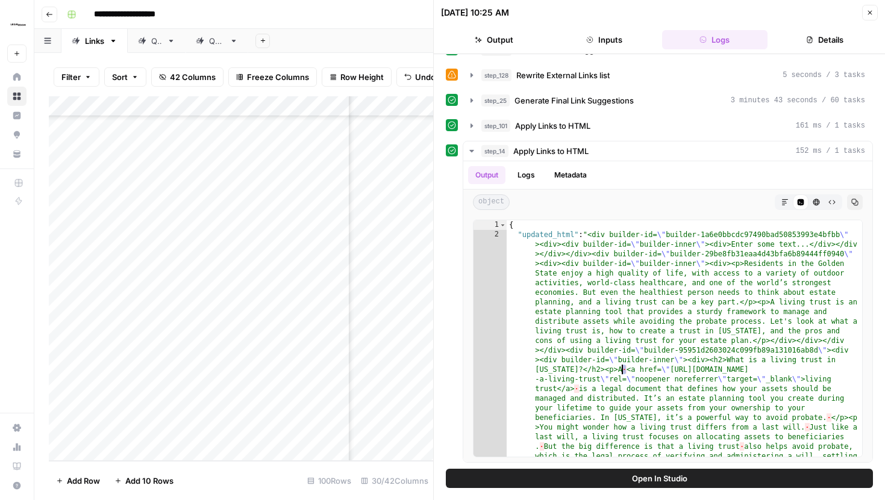
click at [867, 14] on icon "button" at bounding box center [869, 12] width 7 height 7
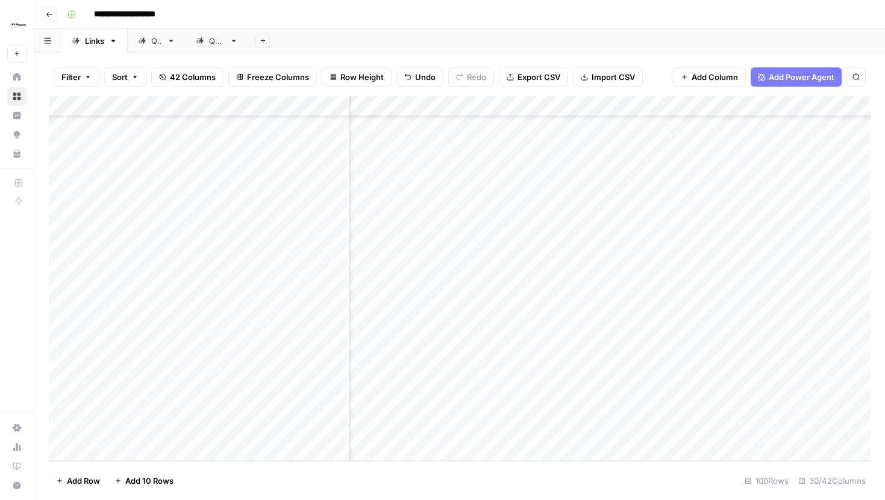
scroll to position [2806, 2155]
click at [608, 388] on div "Add Column" at bounding box center [459, 278] width 821 height 365
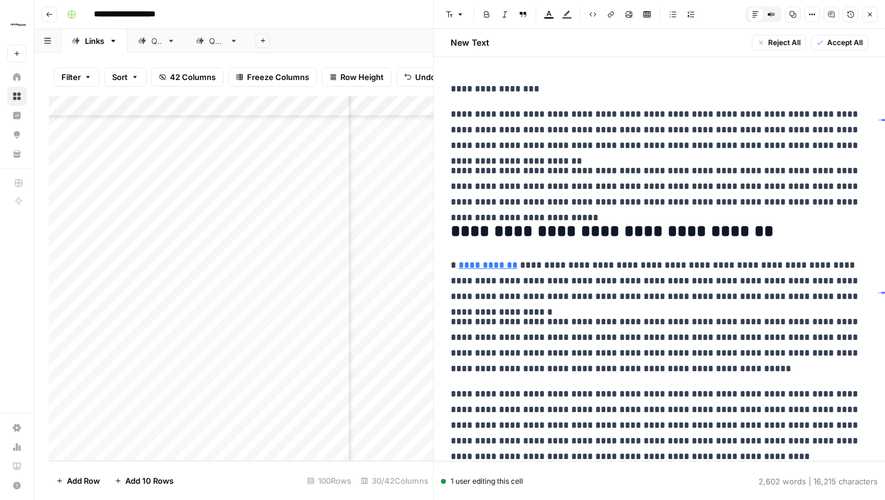
click at [868, 11] on icon "button" at bounding box center [869, 14] width 7 height 7
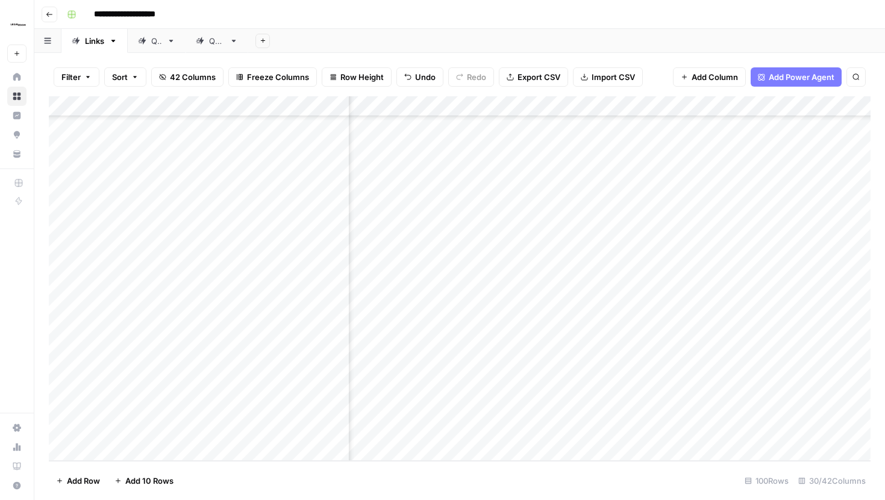
scroll to position [2806, 2250]
click at [511, 387] on div "Add Column" at bounding box center [459, 278] width 821 height 365
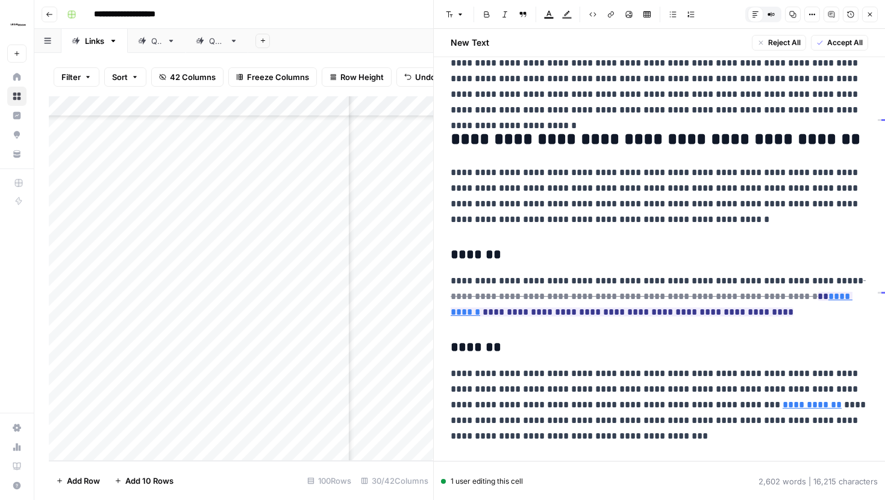
scroll to position [835, 0]
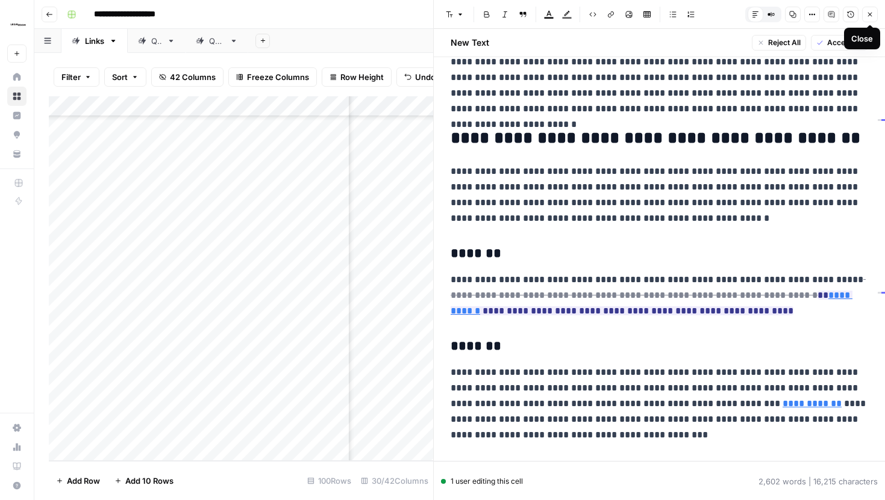
click at [870, 16] on icon "button" at bounding box center [869, 14] width 7 height 7
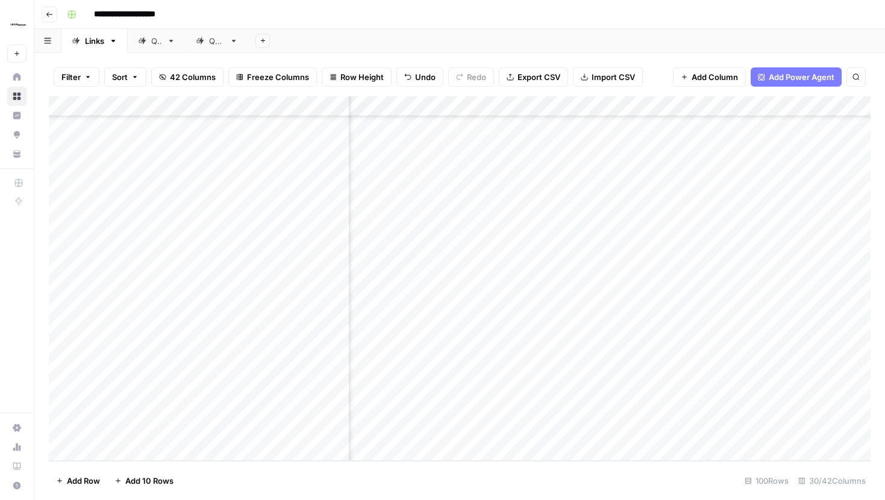
scroll to position [2806, 429]
click at [437, 387] on div "Add Column" at bounding box center [459, 278] width 821 height 365
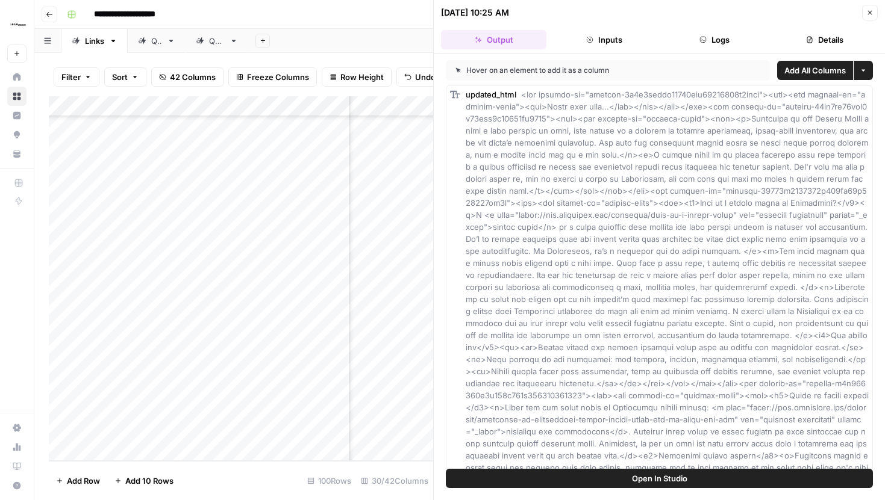
click at [718, 42] on button "Logs" at bounding box center [714, 39] width 105 height 19
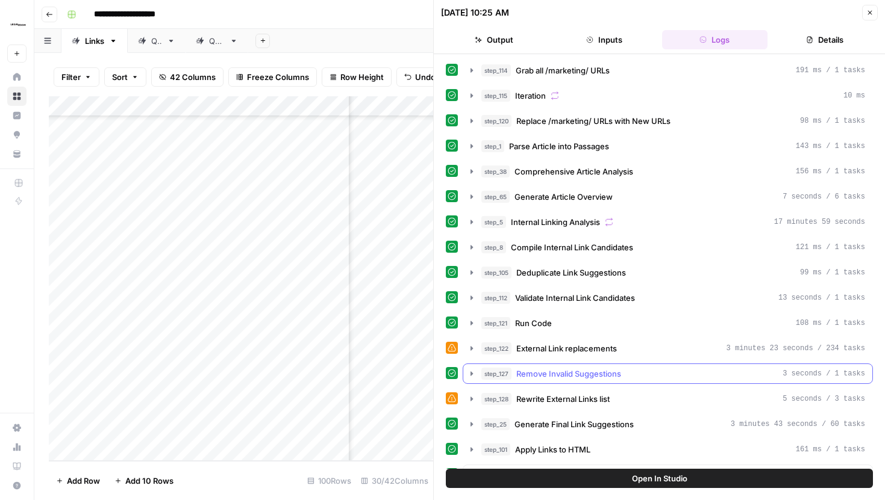
scroll to position [324, 0]
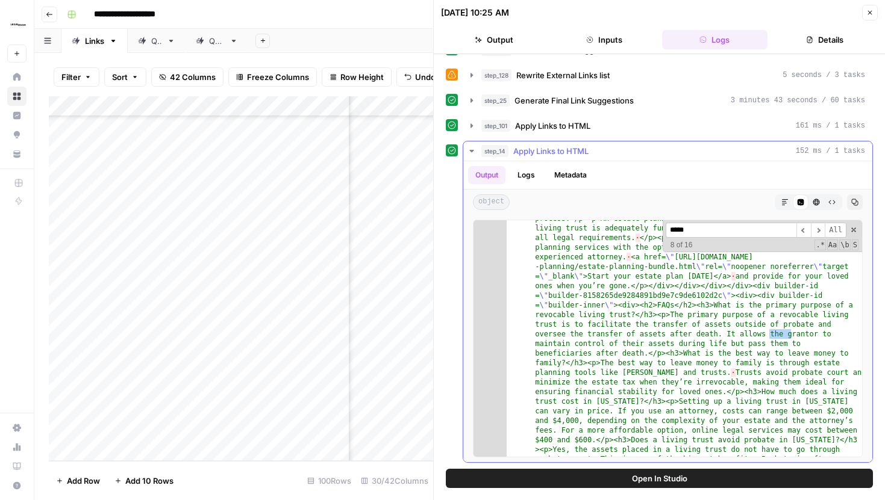
scroll to position [2300, 0]
type input "**********"
click at [812, 231] on span "​" at bounding box center [818, 230] width 14 height 15
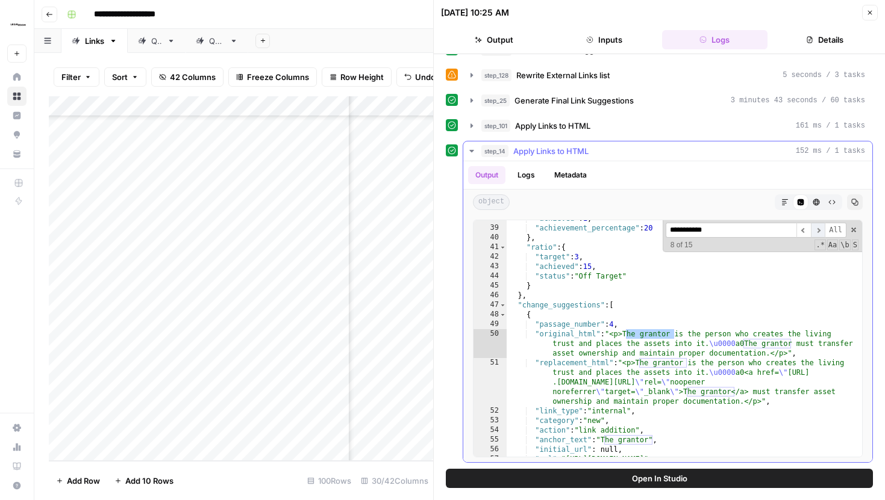
click at [813, 231] on span "​" at bounding box center [818, 230] width 14 height 15
type textarea "**********"
drag, startPoint x: 709, startPoint y: 344, endPoint x: 744, endPoint y: 345, distance: 34.9
click at [744, 345] on div ""achieved" : 1 , "achievement_percentage" : 20 } , "ratio" : { "target" : 3 , "…" at bounding box center [683, 342] width 355 height 256
click at [817, 232] on span "​" at bounding box center [818, 230] width 14 height 15
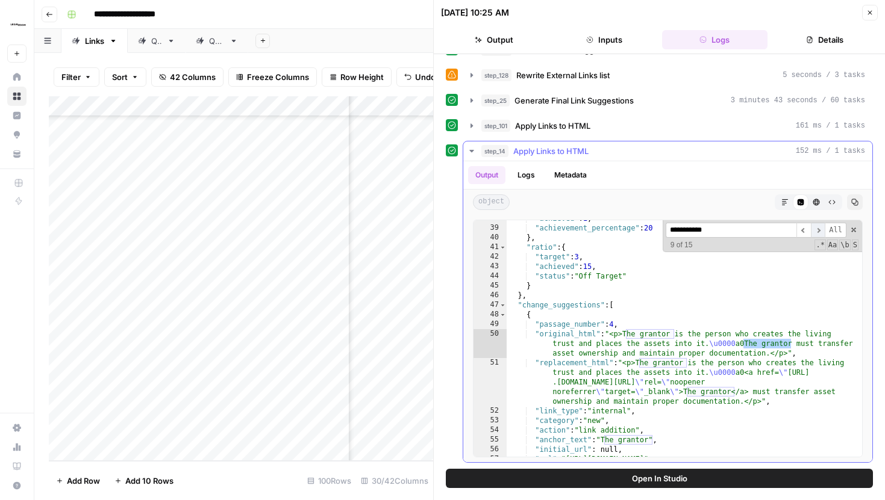
click at [817, 232] on span "​" at bounding box center [818, 230] width 14 height 15
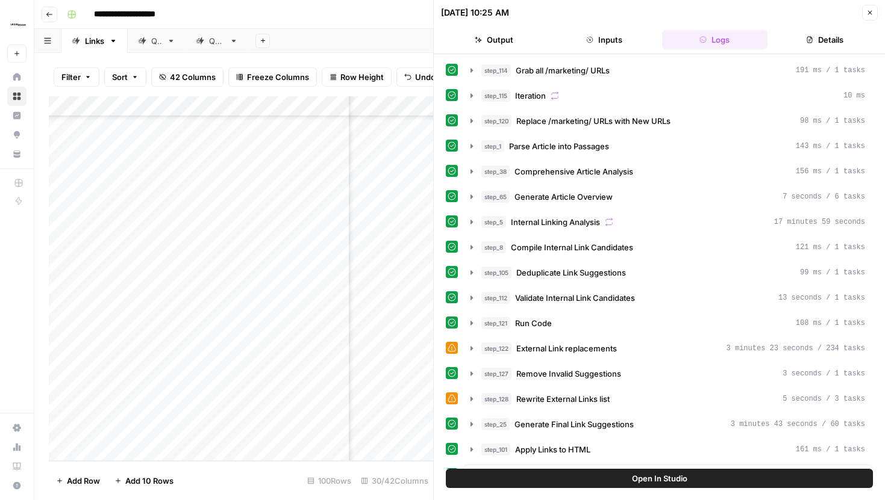
scroll to position [324, 0]
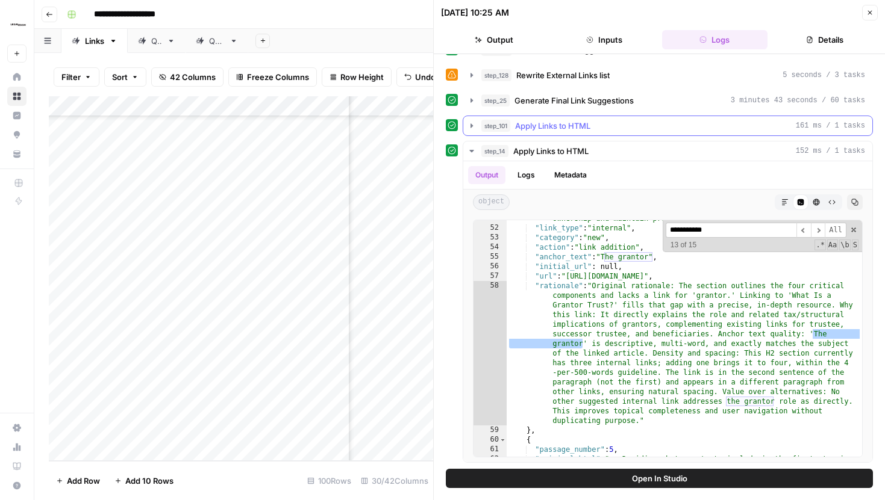
click at [473, 124] on icon "button" at bounding box center [472, 126] width 10 height 10
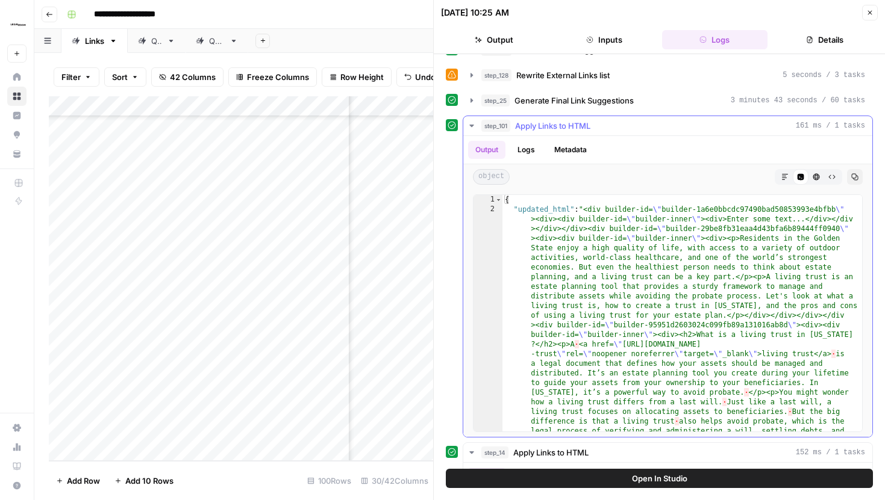
scroll to position [626, 0]
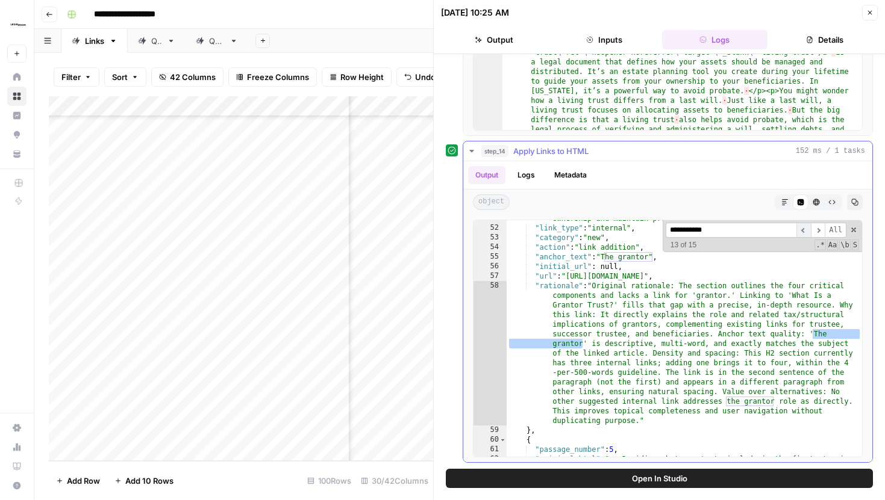
click at [802, 235] on span "​" at bounding box center [803, 230] width 14 height 15
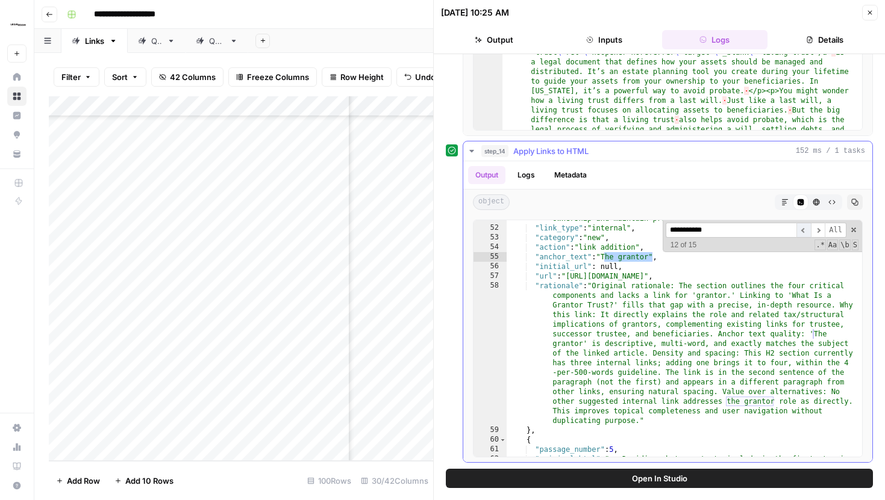
click at [802, 234] on span "​" at bounding box center [803, 230] width 14 height 15
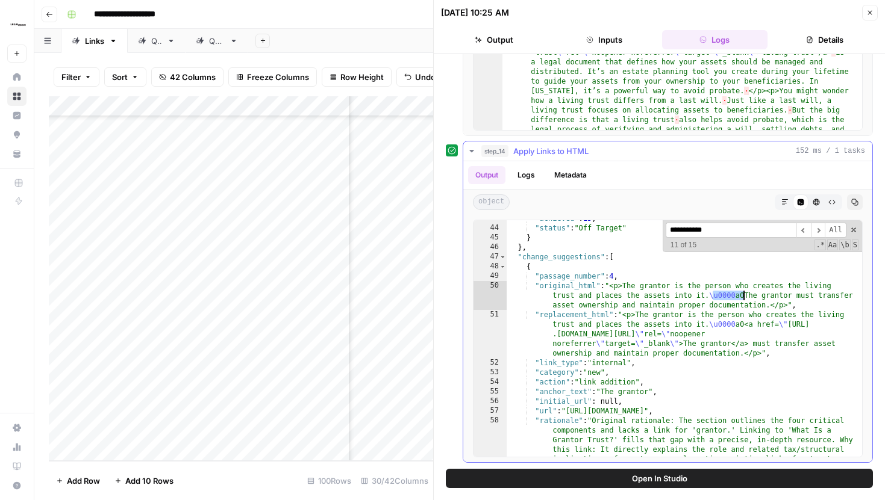
drag, startPoint x: 711, startPoint y: 297, endPoint x: 743, endPoint y: 298, distance: 32.5
click at [743, 298] on div ""achieved" : 15 , "status" : "Off Target" } } , "change_suggestions" : [ { "pas…" at bounding box center [683, 409] width 355 height 391
drag, startPoint x: 732, startPoint y: 231, endPoint x: 668, endPoint y: 231, distance: 63.8
click at [668, 231] on input "**********" at bounding box center [730, 230] width 131 height 15
paste input
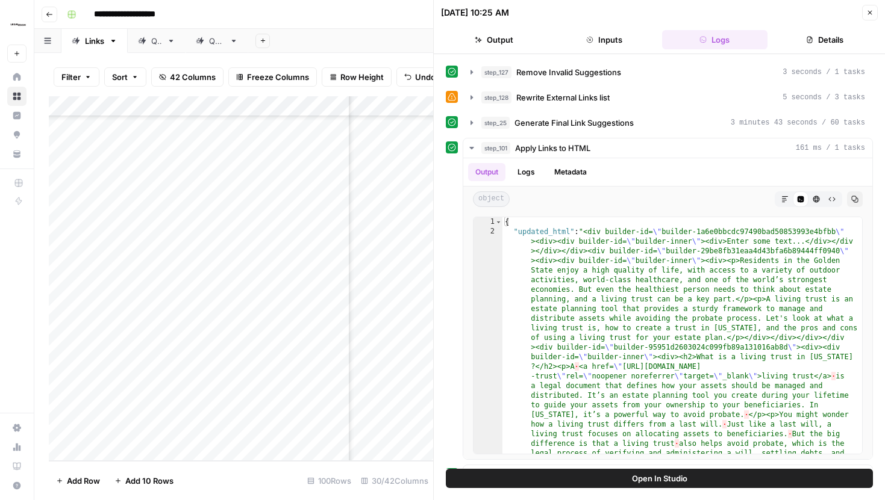
scroll to position [167, 0]
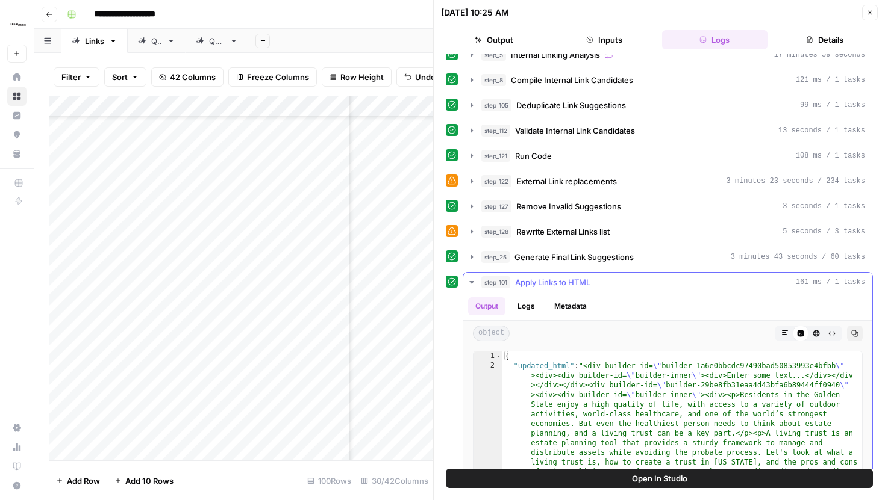
type input "*******"
type textarea "**********"
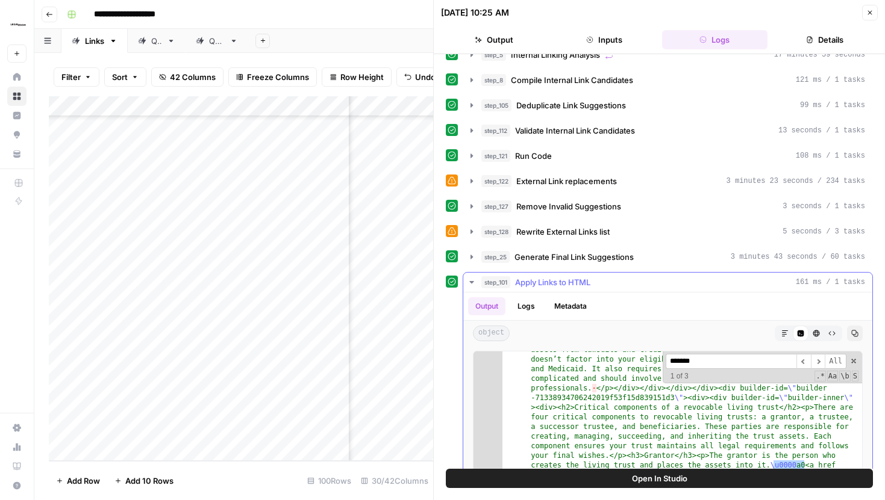
scroll to position [280, 0]
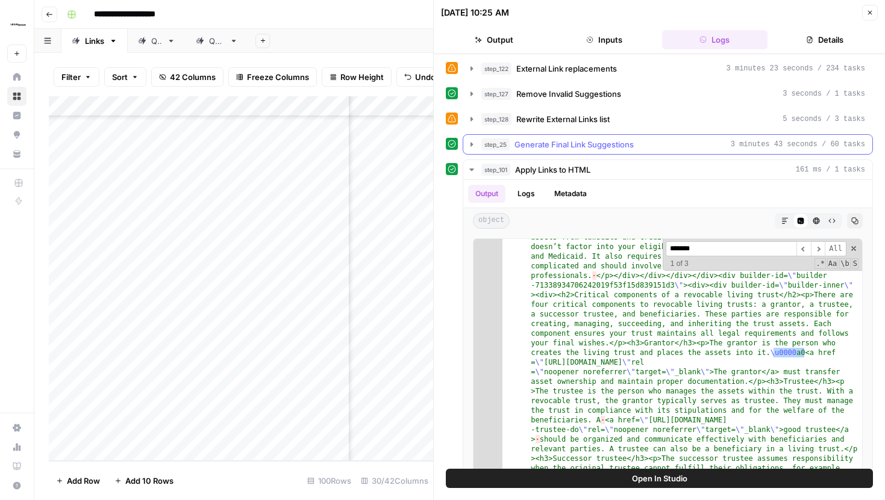
type input "*******"
click at [476, 142] on icon "button" at bounding box center [472, 145] width 10 height 10
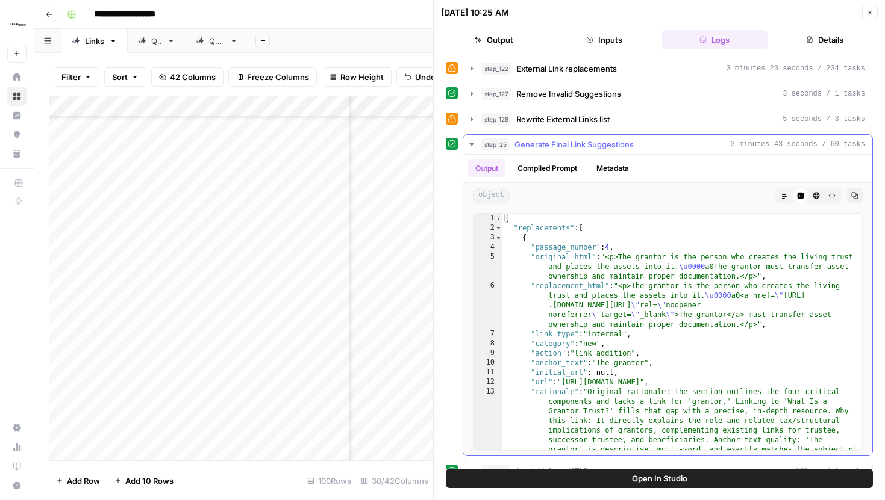
type textarea "**********"
click at [710, 326] on div "{ "replacements" : [ { "passage_number" : 4 , "original_html" : "<p>The grantor…" at bounding box center [682, 409] width 360 height 391
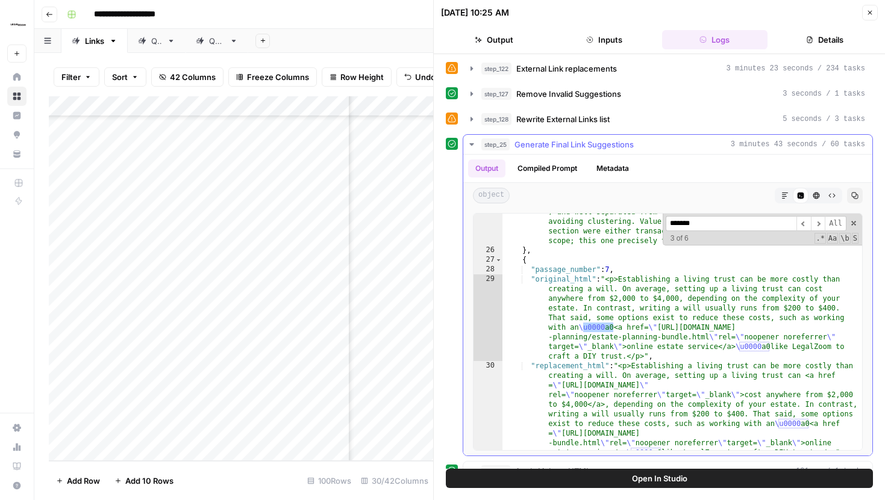
scroll to position [604, 0]
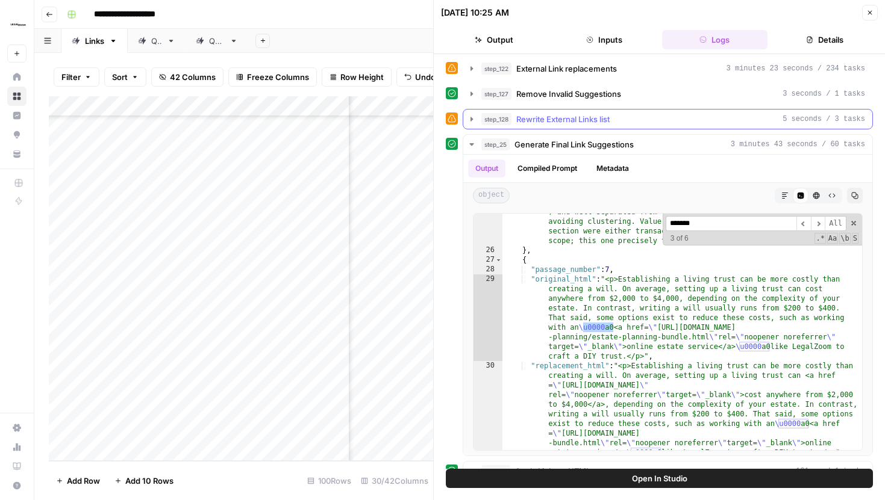
type input "*******"
click at [475, 123] on icon "button" at bounding box center [472, 119] width 10 height 10
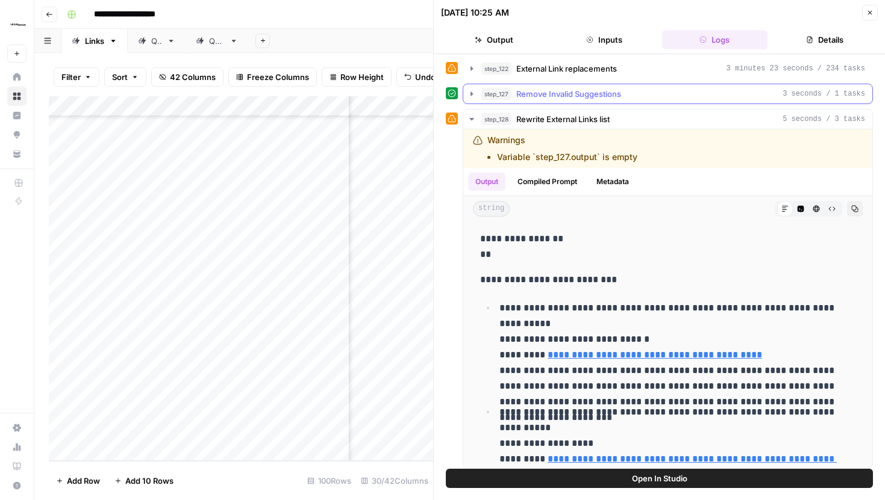
click at [473, 93] on icon "button" at bounding box center [472, 94] width 10 height 10
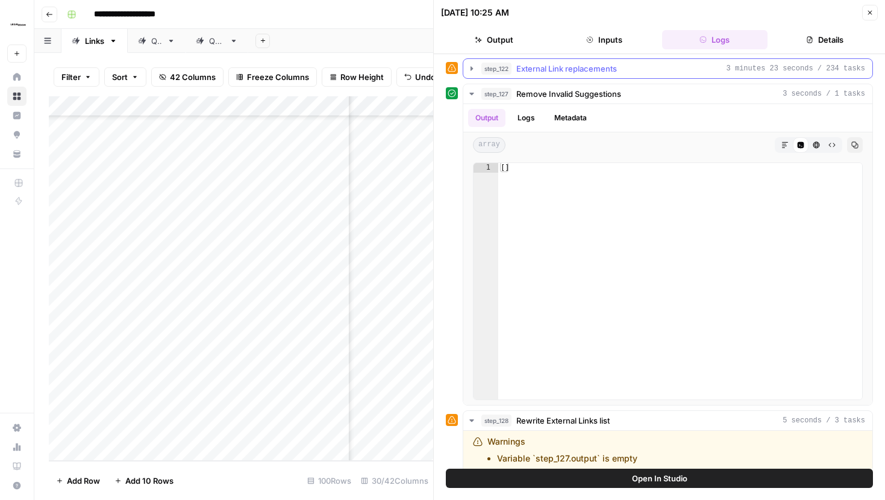
click at [472, 69] on icon "button" at bounding box center [472, 69] width 10 height 10
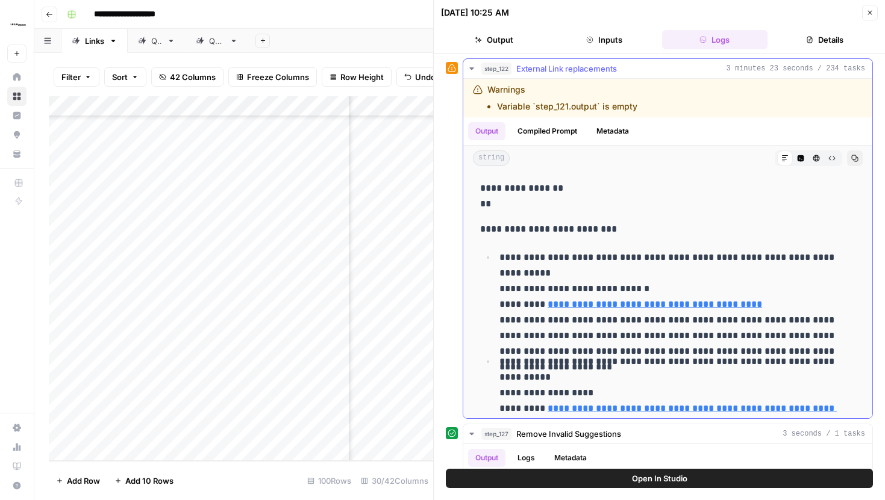
scroll to position [164, 0]
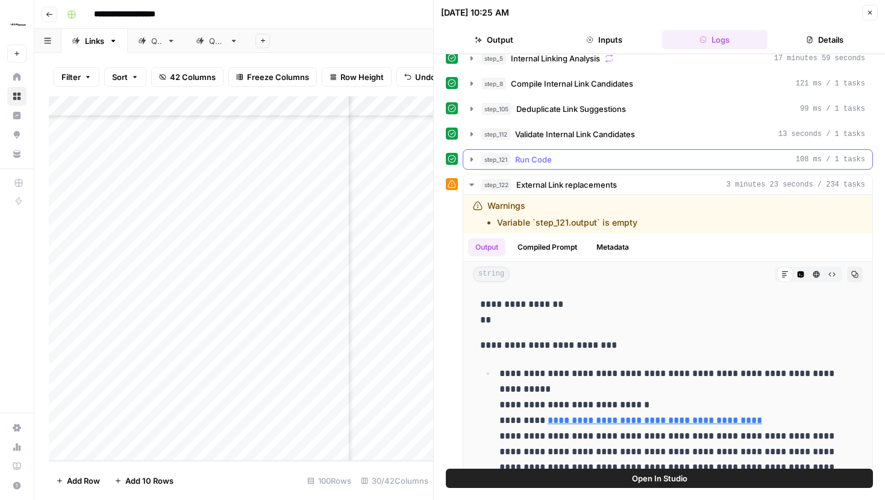
click at [476, 161] on button "step_121 Run Code 108 ms / 1 tasks" at bounding box center [667, 159] width 409 height 19
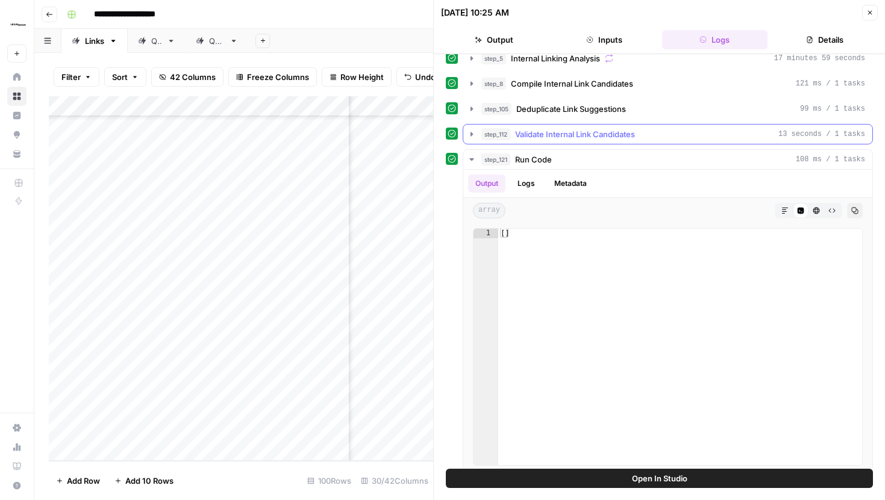
click at [472, 126] on button "step_112 Validate Internal Link Candidates 13 seconds / 1 tasks" at bounding box center [667, 134] width 409 height 19
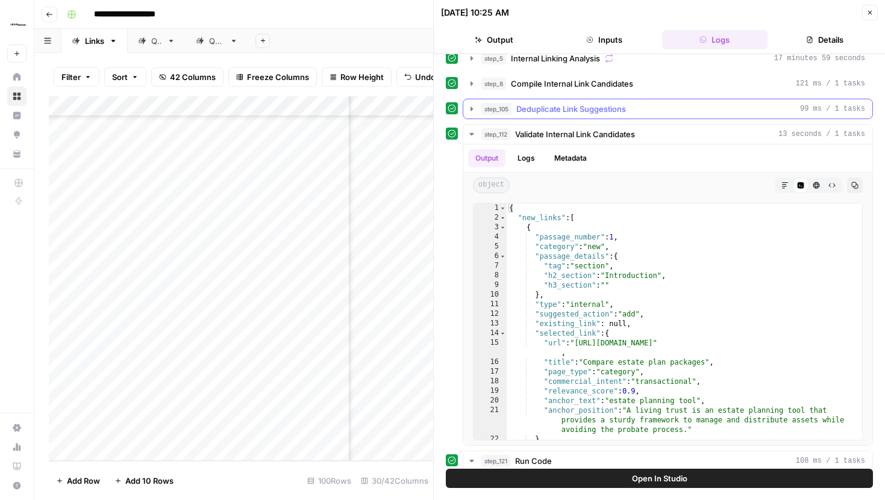
click at [470, 116] on button "step_105 Deduplicate Link Suggestions 99 ms / 1 tasks" at bounding box center [667, 108] width 409 height 19
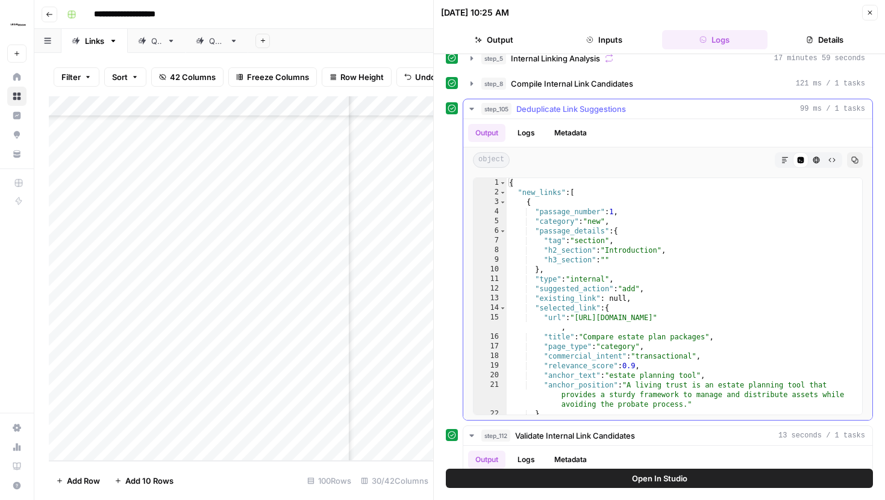
type textarea "**********"
click at [688, 281] on div "{ "new_links" : [ { "passage_number" : 1 , "category" : "new" , "passage_detail…" at bounding box center [683, 306] width 355 height 256
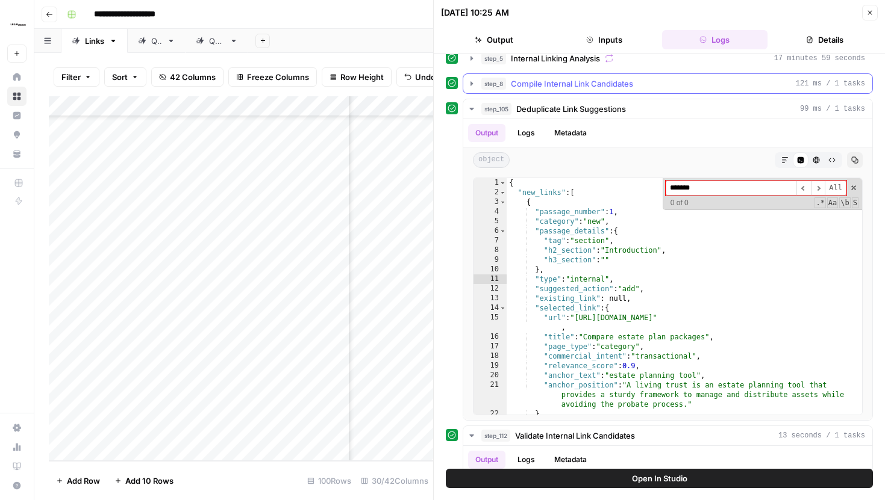
type input "*******"
click at [470, 82] on icon "button" at bounding box center [472, 84] width 10 height 10
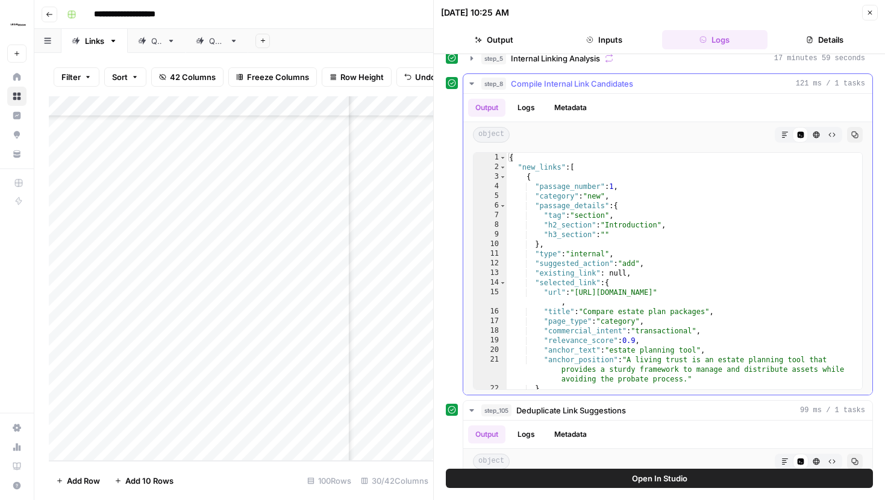
type textarea "**********"
click at [672, 224] on div "{ "new_links" : [ { "passage_number" : 1 , "category" : "new" , "passage_detail…" at bounding box center [683, 281] width 355 height 256
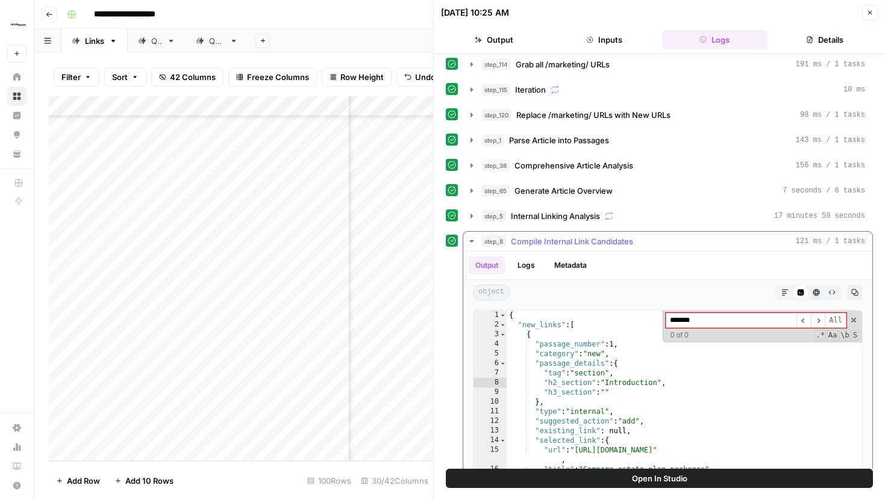
scroll to position [0, 0]
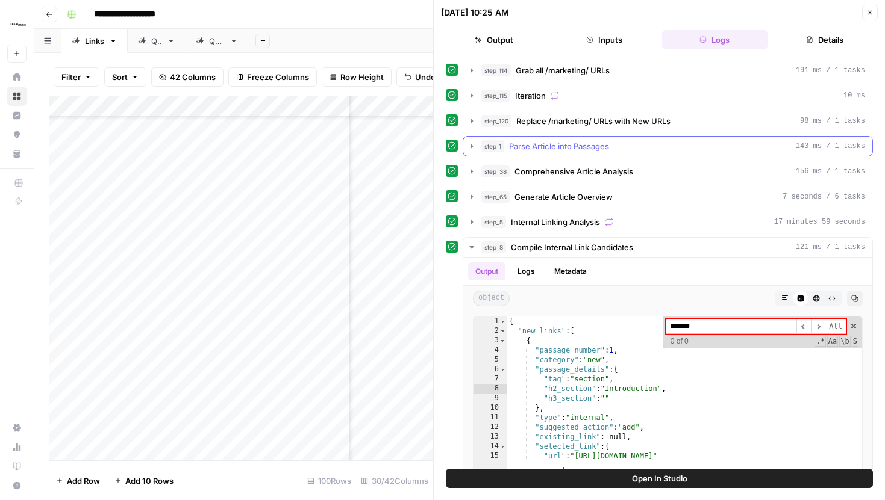
type input "*******"
click at [475, 148] on icon "button" at bounding box center [472, 147] width 10 height 10
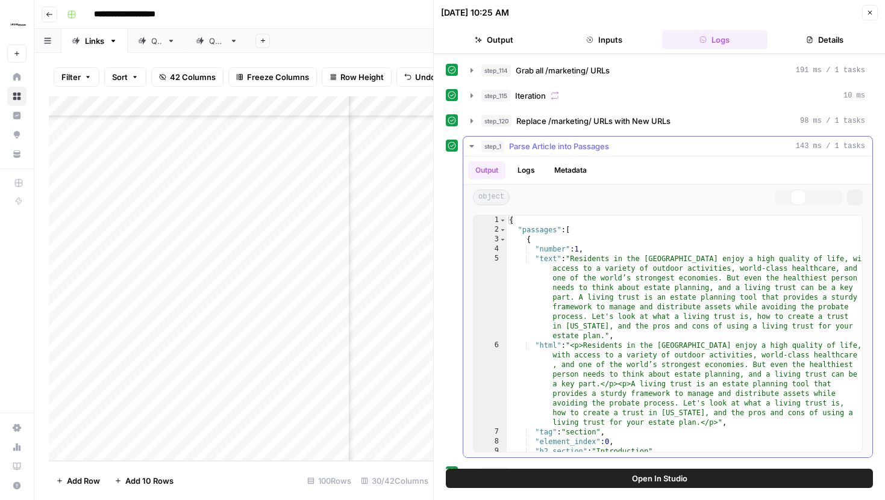
type textarea "**********"
click at [712, 293] on div "{ "passages" : [ { "number" : 1 , "text" : "Residents in the Golden State enjoy…" at bounding box center [683, 344] width 355 height 256
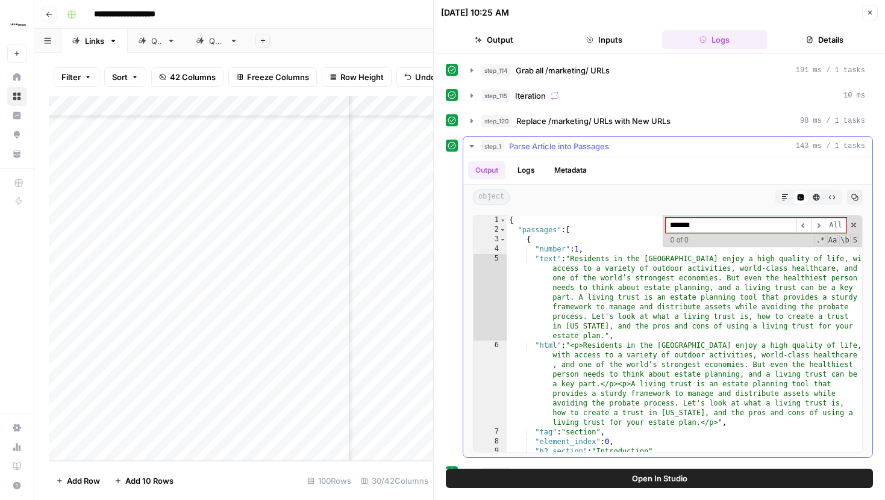
type input "*******"
click at [472, 144] on icon "button" at bounding box center [472, 147] width 10 height 10
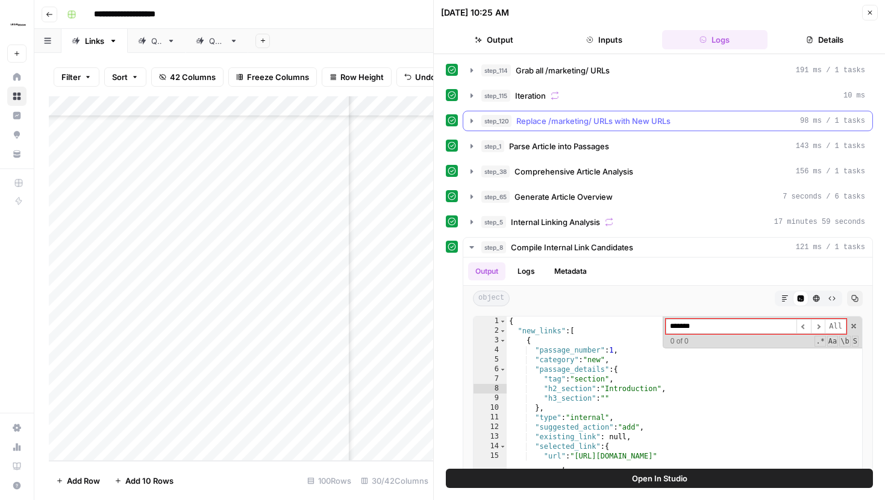
click at [472, 126] on button "step_120 Replace /marketing/ URLs with New URLs 98 ms / 1 tasks" at bounding box center [667, 120] width 409 height 19
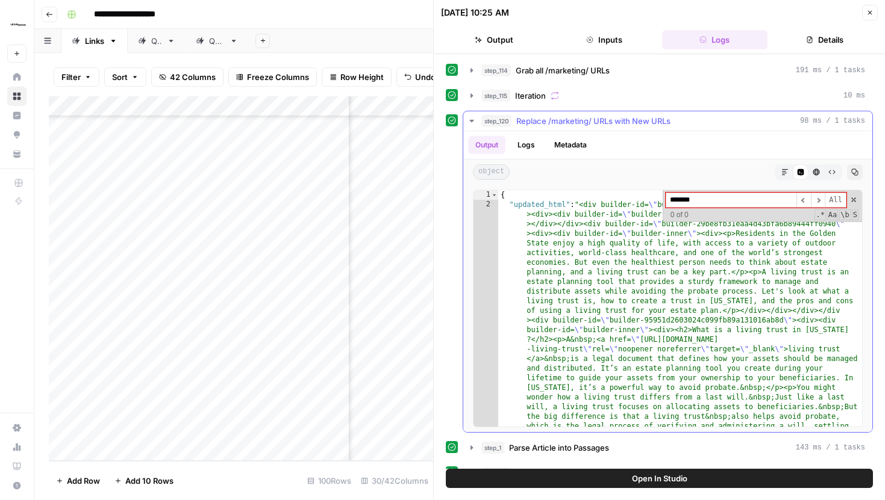
type input "*******"
click at [474, 99] on icon "button" at bounding box center [472, 96] width 10 height 10
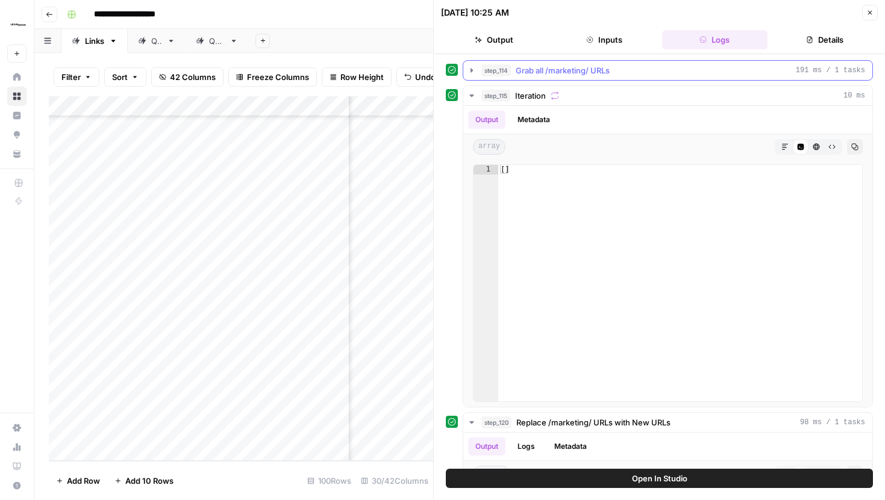
click at [469, 70] on icon "button" at bounding box center [472, 71] width 10 height 10
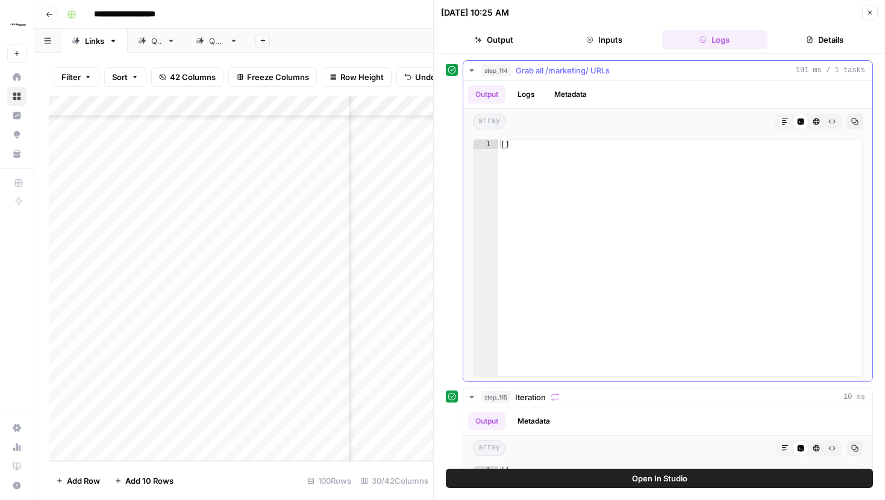
click at [473, 77] on button "step_114 Grab all /marketing/ URLs 191 ms / 1 tasks" at bounding box center [667, 70] width 409 height 19
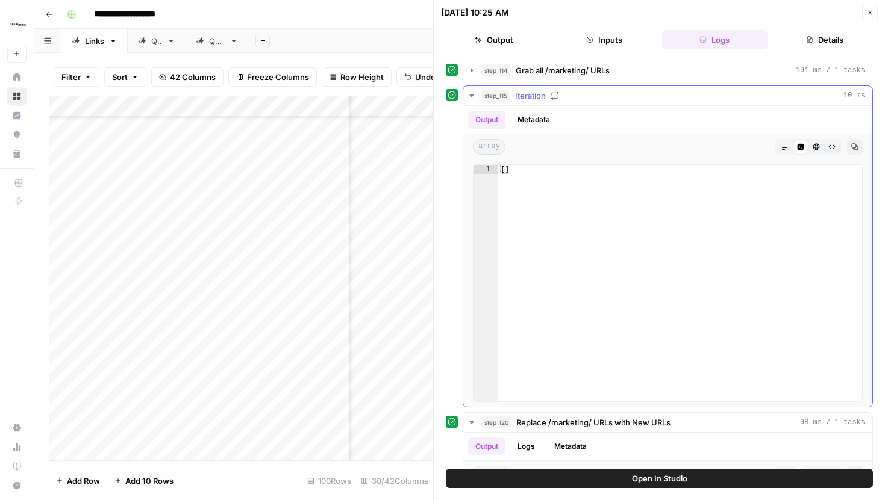
click at [473, 92] on icon "button" at bounding box center [472, 96] width 10 height 10
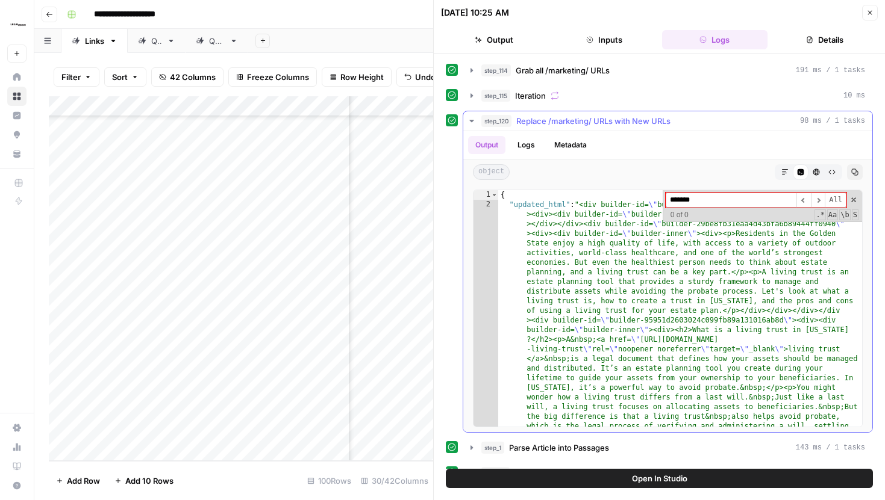
click at [474, 116] on icon "button" at bounding box center [472, 121] width 10 height 10
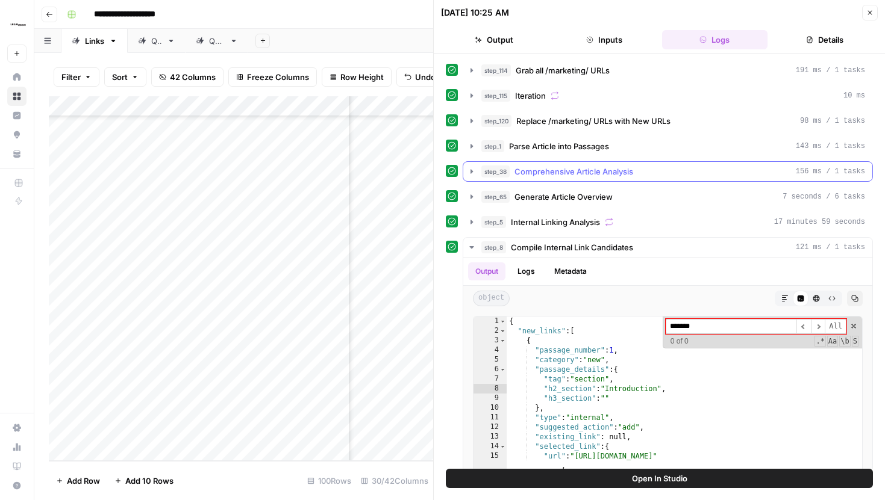
click at [472, 174] on icon "button" at bounding box center [472, 172] width 10 height 10
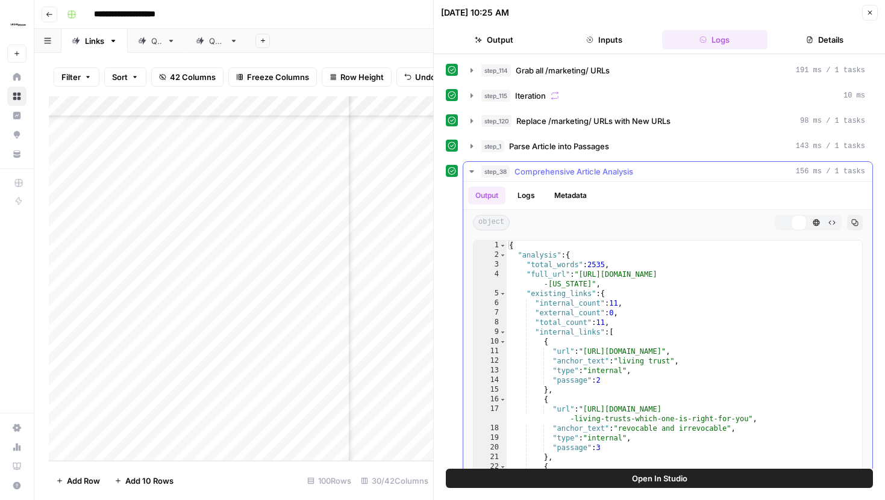
click at [472, 174] on icon "button" at bounding box center [472, 172] width 10 height 10
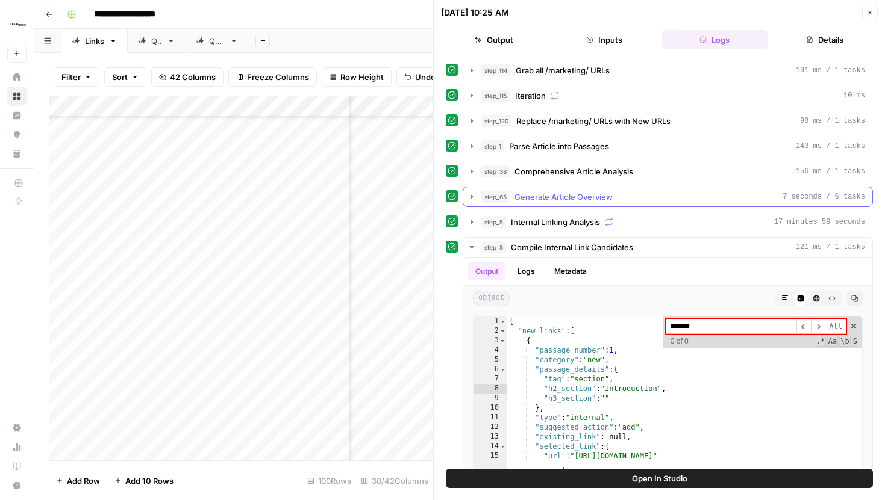
click at [472, 201] on icon "button" at bounding box center [472, 197] width 10 height 10
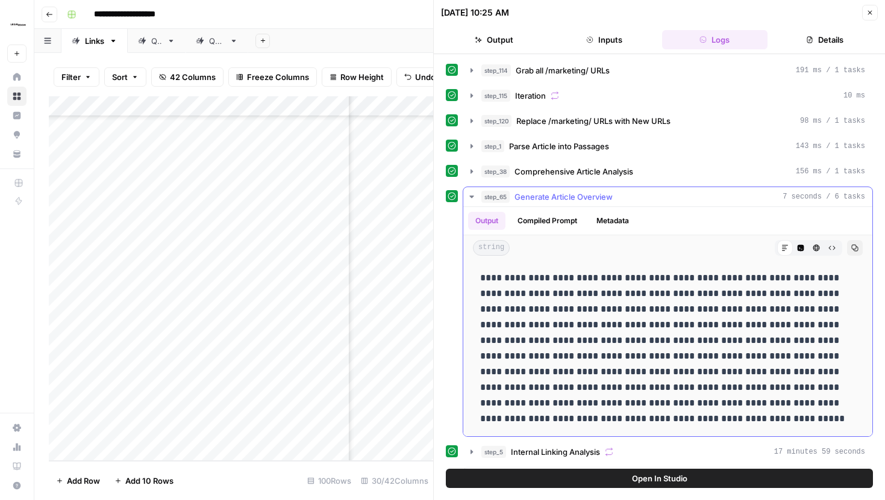
click at [472, 201] on icon "button" at bounding box center [472, 197] width 10 height 10
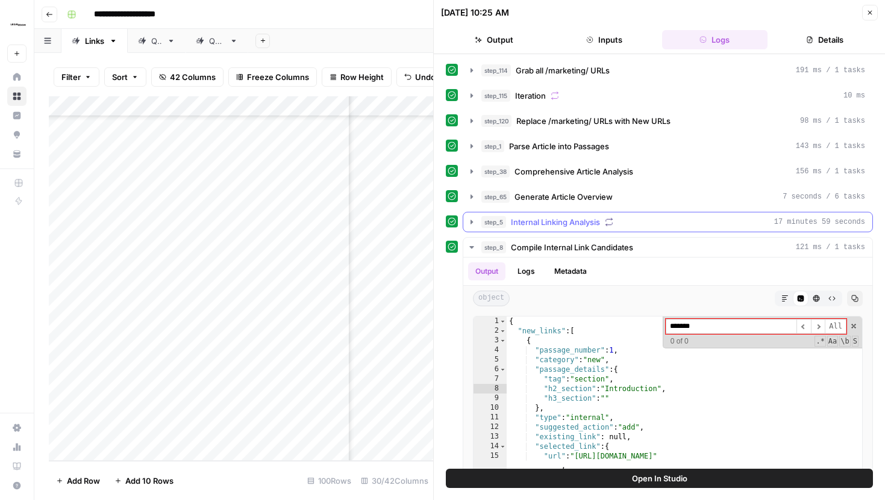
click at [469, 228] on button "step_5 Internal Linking Analysis 17 minutes 59 seconds" at bounding box center [667, 222] width 409 height 19
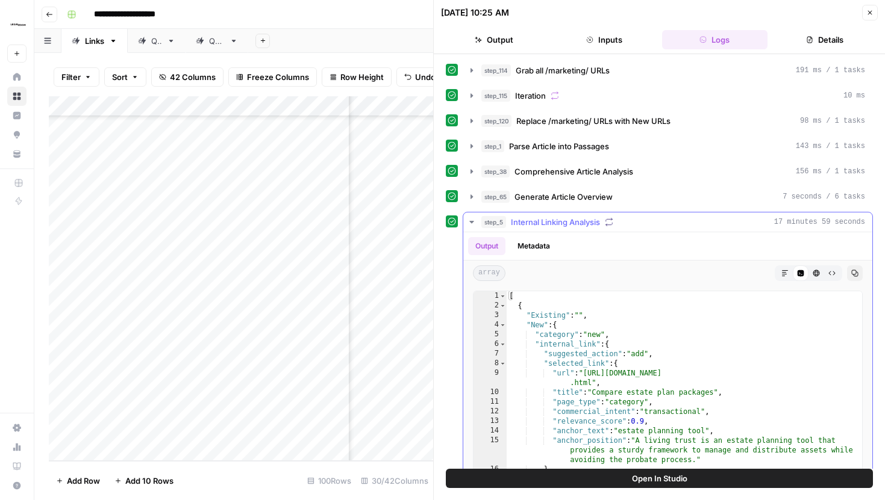
type textarea "*"
click at [641, 307] on div "[ { "Existing" : "" , "New" : { "category" : "new" , "internal_link" : { "sugge…" at bounding box center [683, 419] width 355 height 256
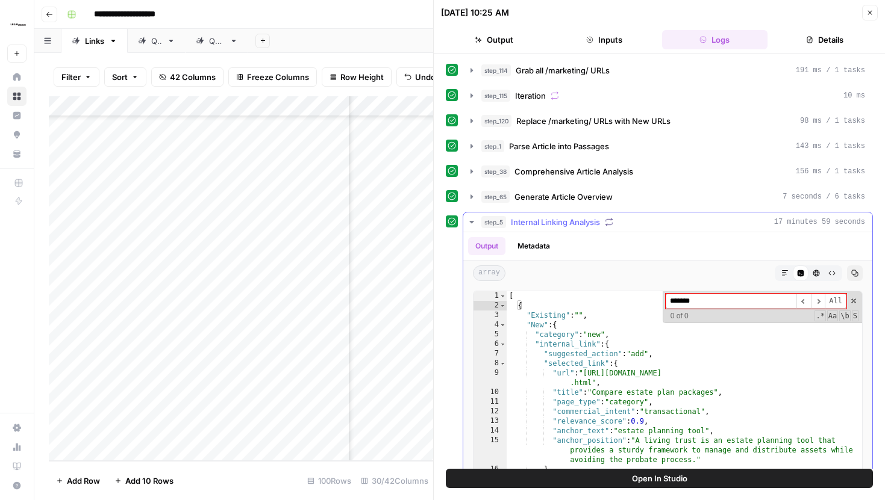
type input "*******"
click at [473, 220] on icon "button" at bounding box center [472, 222] width 10 height 10
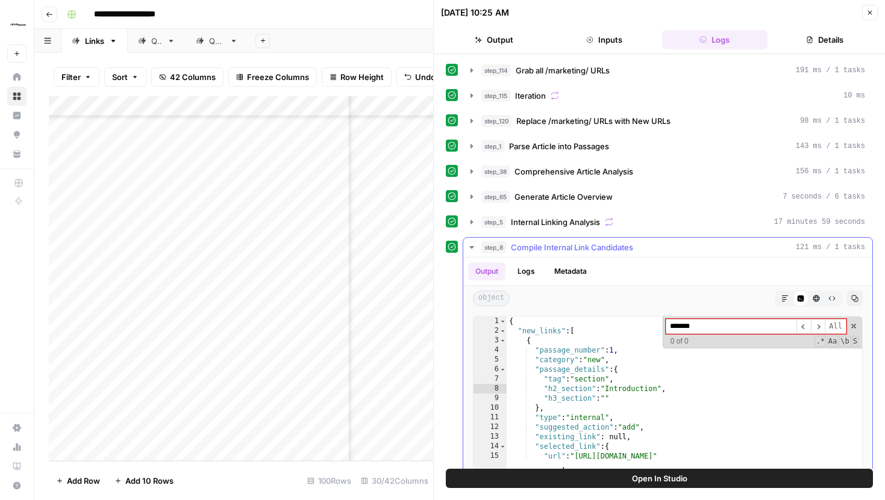
click at [471, 244] on icon "button" at bounding box center [472, 248] width 10 height 10
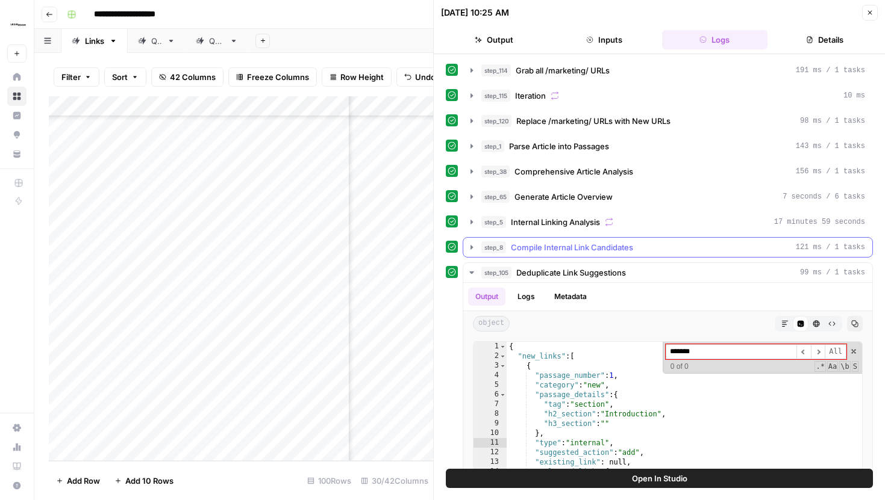
scroll to position [125, 0]
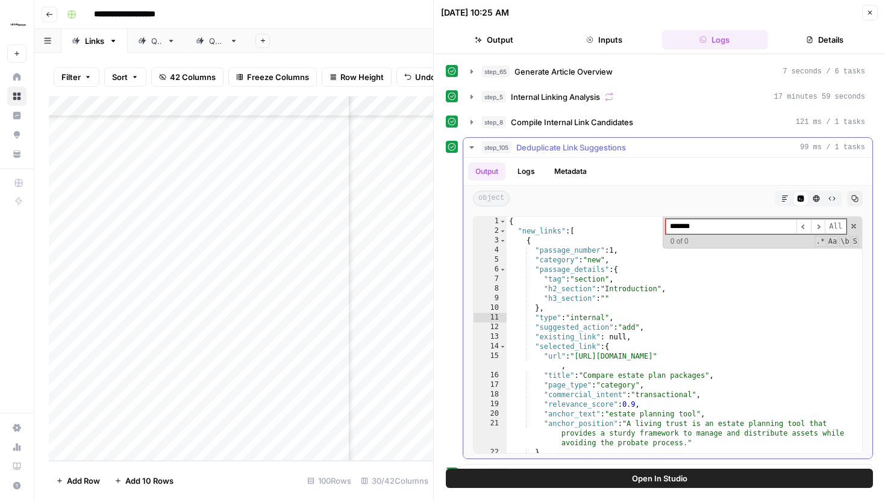
click at [467, 143] on icon "button" at bounding box center [472, 148] width 10 height 10
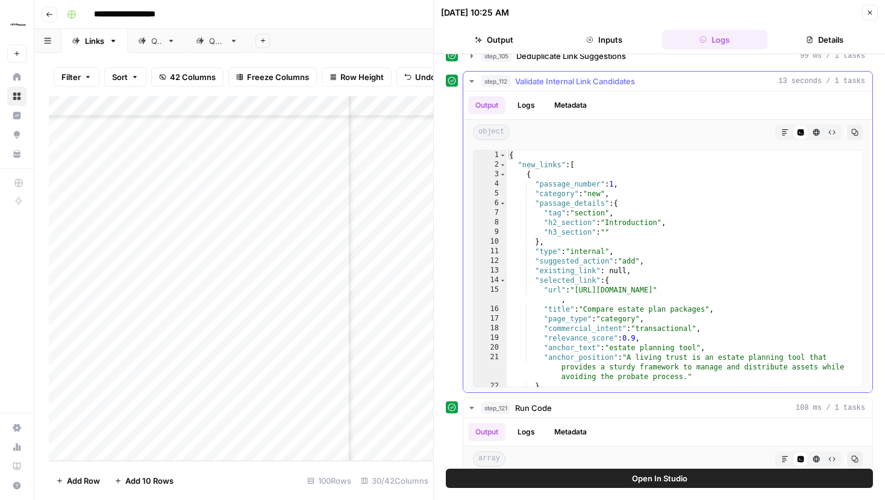
scroll to position [228, 0]
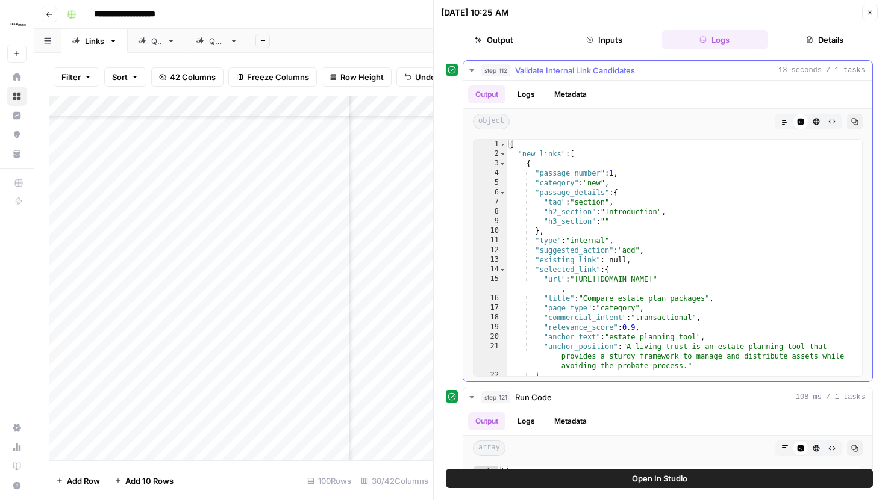
type textarea "**********"
click at [645, 279] on div "{ "new_links" : [ { "passage_number" : 1 , "category" : "new" , "passage_detail…" at bounding box center [683, 268] width 355 height 256
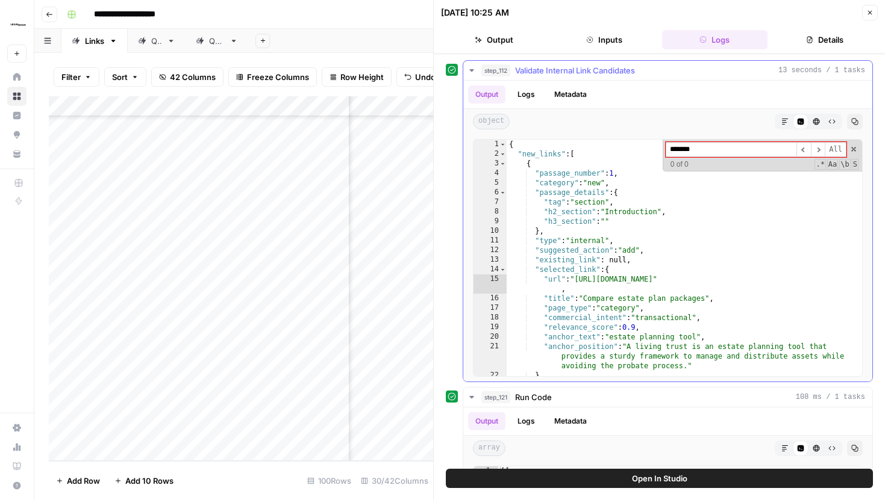
type input "*******"
click at [476, 72] on icon "button" at bounding box center [472, 71] width 10 height 10
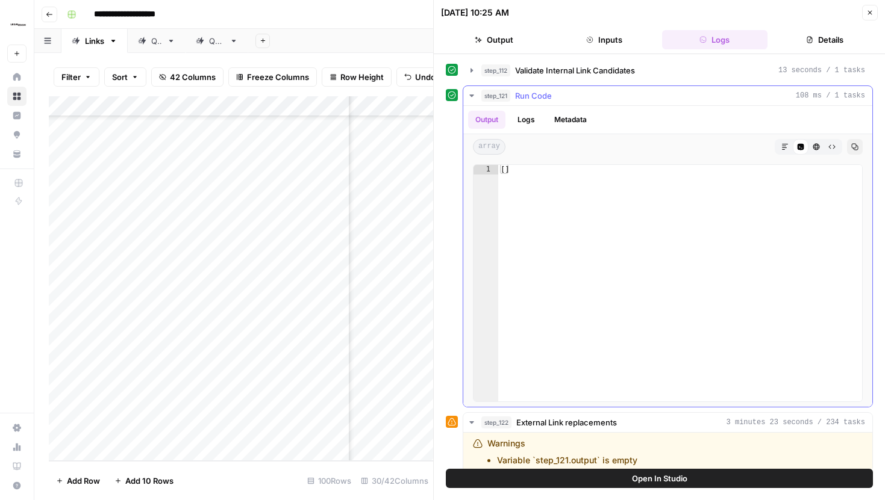
click at [472, 102] on button "step_121 Run Code 108 ms / 1 tasks" at bounding box center [667, 95] width 409 height 19
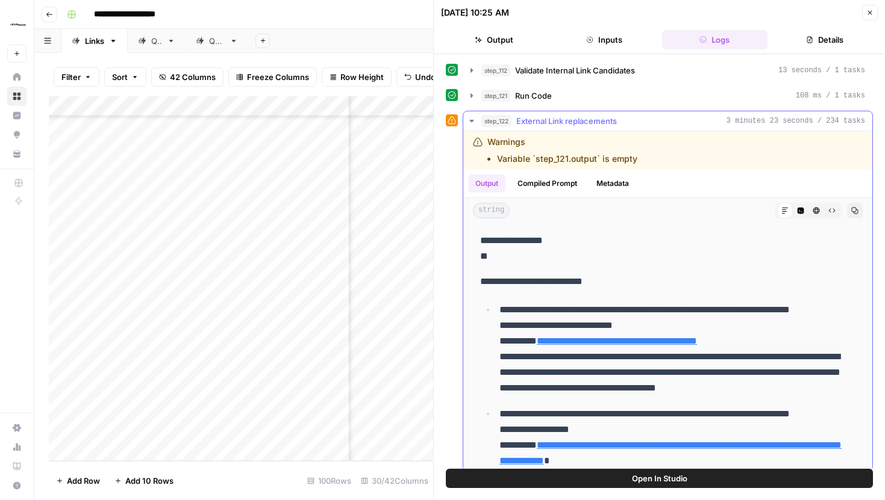
click at [682, 310] on p "**********" at bounding box center [677, 349] width 356 height 94
click at [801, 214] on icon "button" at bounding box center [800, 210] width 7 height 7
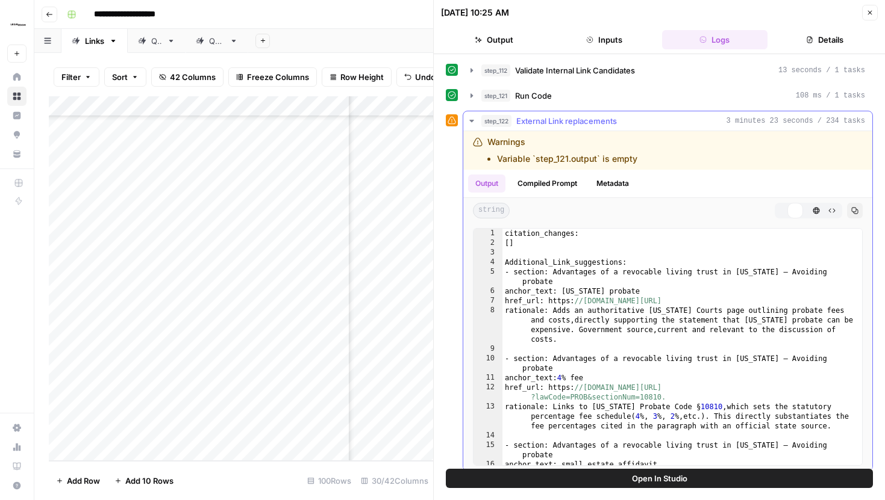
type textarea "**********"
click at [723, 266] on div "citation_changes: [ ] Additional_Link_suggestions: - section: Advantages of a r…" at bounding box center [682, 357] width 360 height 256
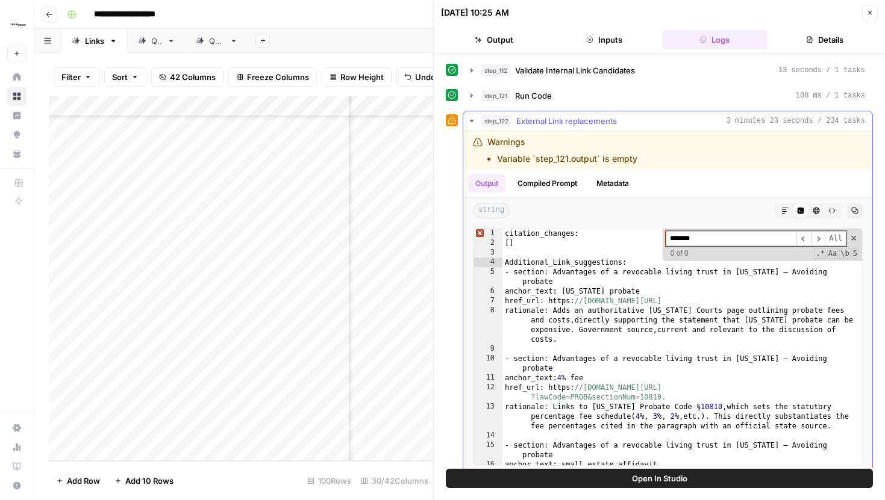
type input "*******"
click at [467, 122] on icon "button" at bounding box center [472, 121] width 10 height 10
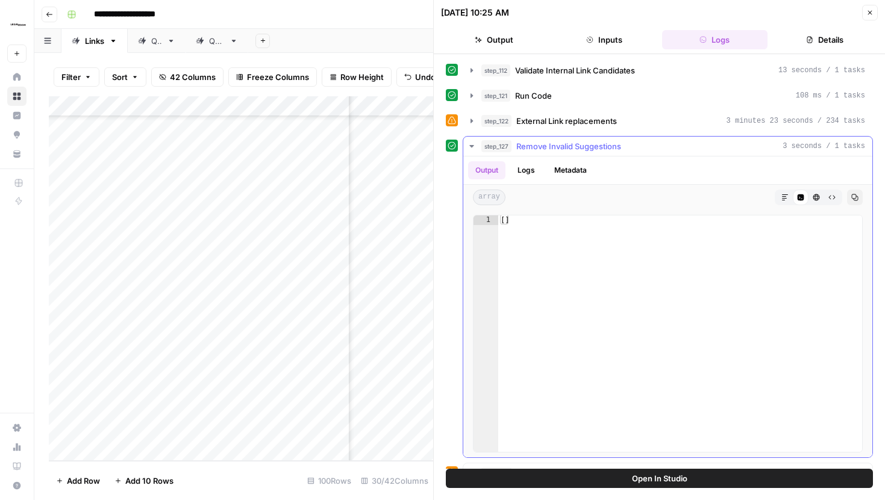
click at [471, 148] on icon "button" at bounding box center [472, 147] width 10 height 10
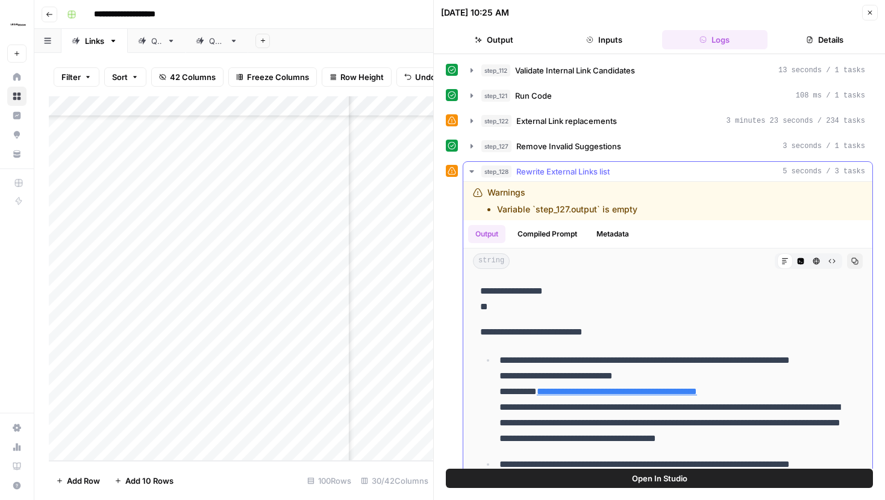
click at [797, 260] on icon "button" at bounding box center [800, 261] width 7 height 7
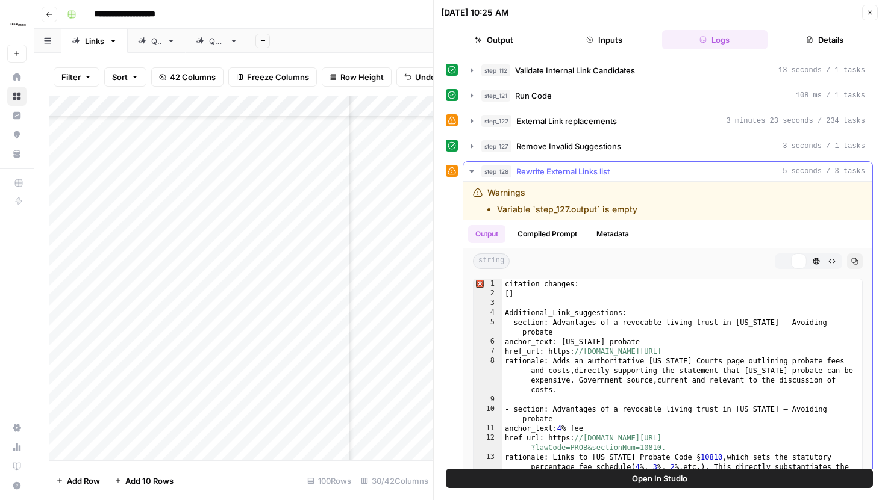
type textarea "**"
click at [765, 295] on div "citation_changes: [ ] Additional_Link_suggestions: - section: Advantages of a r…" at bounding box center [682, 407] width 360 height 256
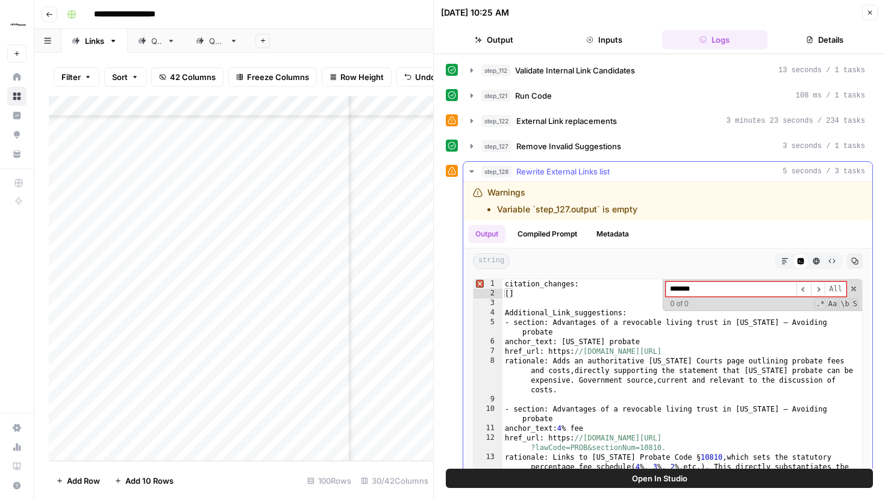
type input "*******"
click at [477, 172] on button "step_128 Rewrite External Links list 5 seconds / 3 tasks" at bounding box center [667, 171] width 409 height 19
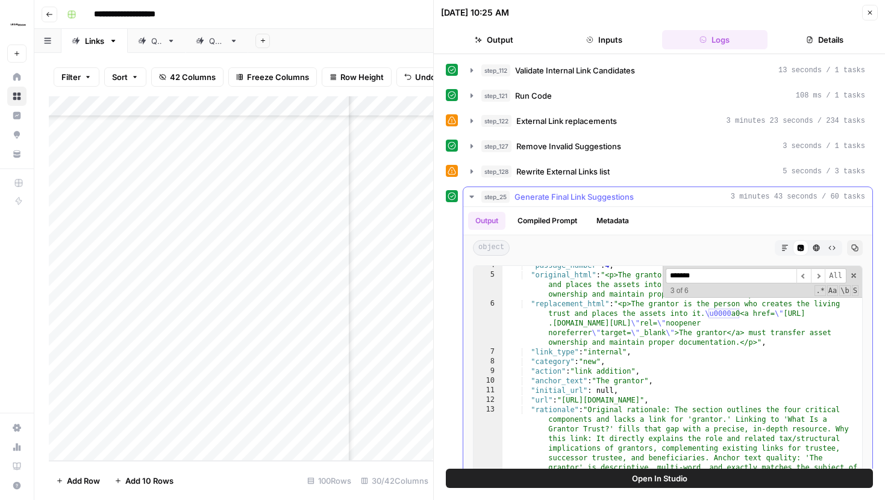
scroll to position [0, 0]
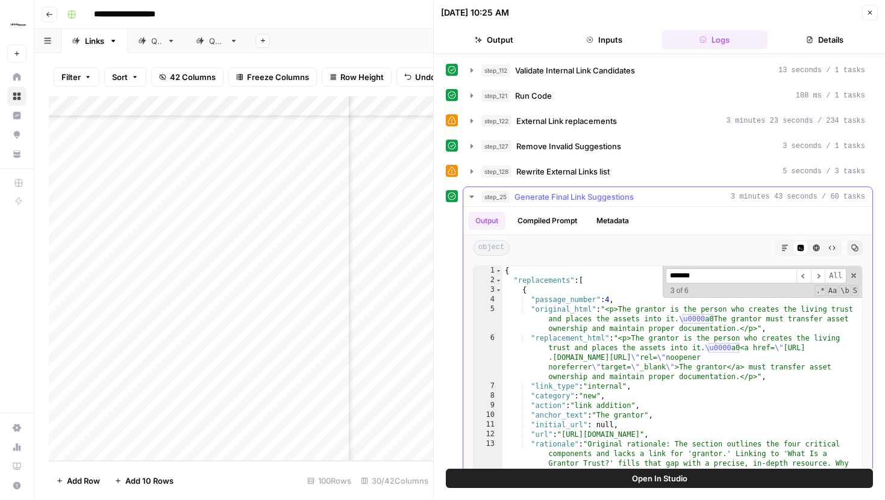
click at [736, 355] on div "{ "replacements" : [ { "passage_number" : 4 , "original_html" : "<p>The grantor…" at bounding box center [682, 461] width 360 height 391
click at [853, 276] on span at bounding box center [853, 276] width 8 height 8
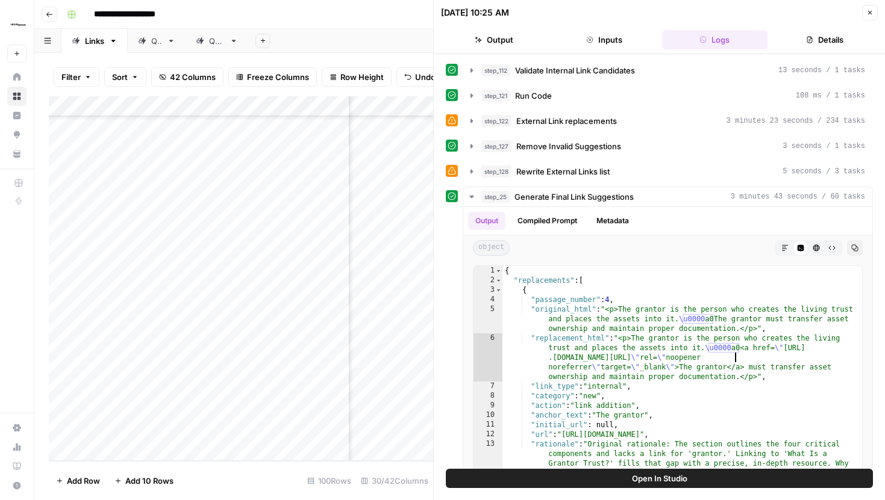
click at [646, 492] on div "Open In Studio" at bounding box center [659, 484] width 451 height 31
click at [647, 479] on span "Open In Studio" at bounding box center [659, 479] width 55 height 12
type textarea "**********"
click at [690, 325] on div "{ "replacements" : [ { "passage_number" : 4 , "original_html" : "<p>The grantor…" at bounding box center [682, 461] width 360 height 391
drag, startPoint x: 714, startPoint y: 322, endPoint x: 680, endPoint y: 322, distance: 34.3
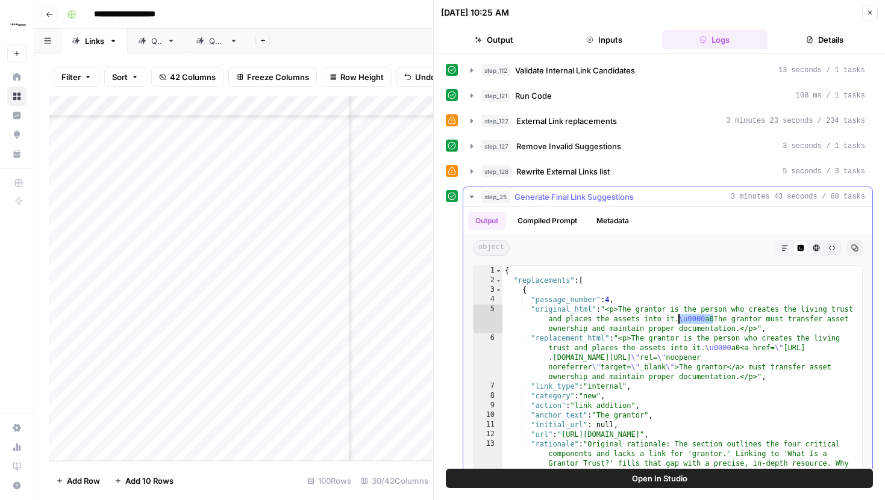
click at [680, 322] on div "{ "replacements" : [ { "passage_number" : 4 , "original_html" : "<p>The grantor…" at bounding box center [682, 461] width 360 height 391
click at [704, 320] on div "{ "replacements" : [ { "passage_number" : 4 , "original_html" : "<p>The grantor…" at bounding box center [682, 461] width 360 height 391
drag, startPoint x: 713, startPoint y: 320, endPoint x: 680, endPoint y: 320, distance: 33.1
click at [680, 320] on div "{ "replacements" : [ { "passage_number" : 4 , "original_html" : "<p>The grantor…" at bounding box center [682, 461] width 360 height 391
click at [712, 323] on div "{ "replacements" : [ { "passage_number" : 4 , "original_html" : "<p>The grantor…" at bounding box center [682, 461] width 360 height 391
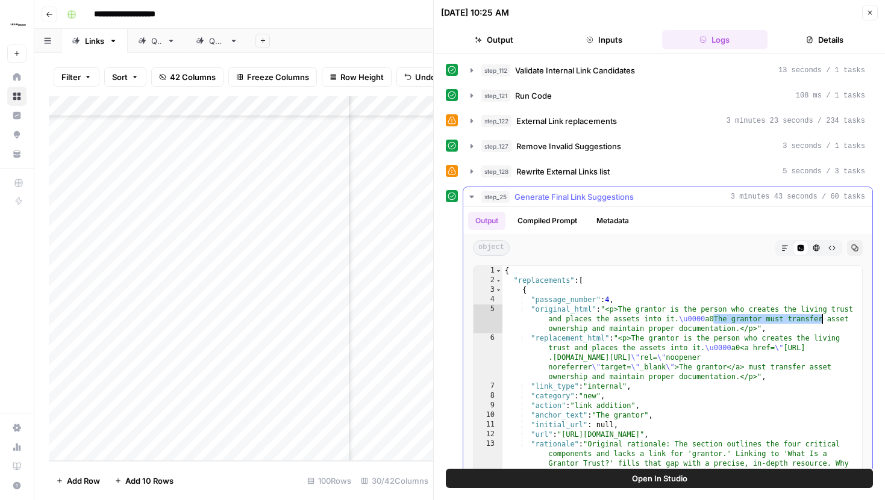
drag, startPoint x: 717, startPoint y: 319, endPoint x: 823, endPoint y: 320, distance: 106.6
click at [823, 320] on div "{ "replacements" : [ { "passage_number" : 4 , "original_html" : "<p>The grantor…" at bounding box center [682, 461] width 360 height 391
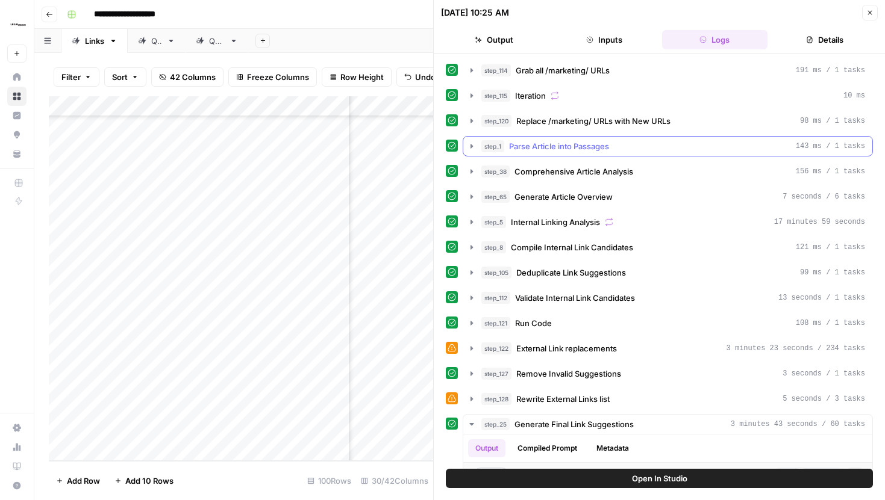
click at [469, 140] on button "step_1 Parse Article into Passages 143 ms / 1 tasks" at bounding box center [667, 146] width 409 height 19
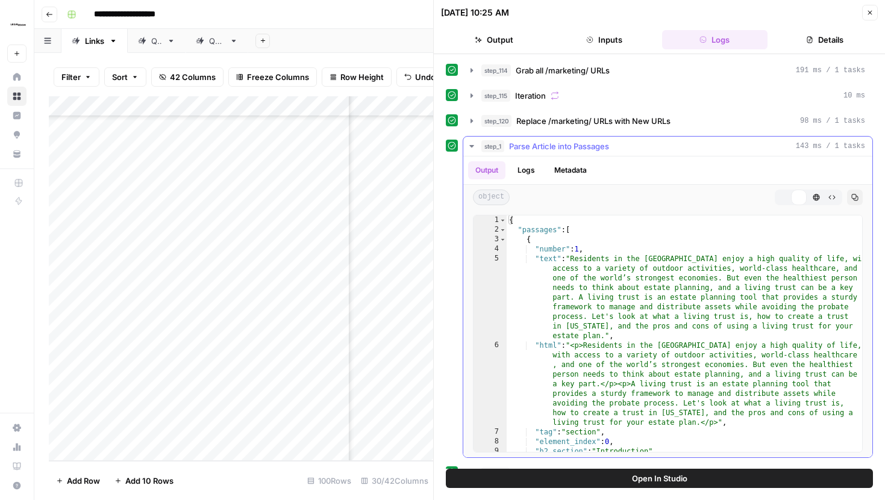
click at [636, 317] on div "{ "passages" : [ { "number" : 1 , "text" : "Residents in the Golden State enjoy…" at bounding box center [683, 344] width 355 height 256
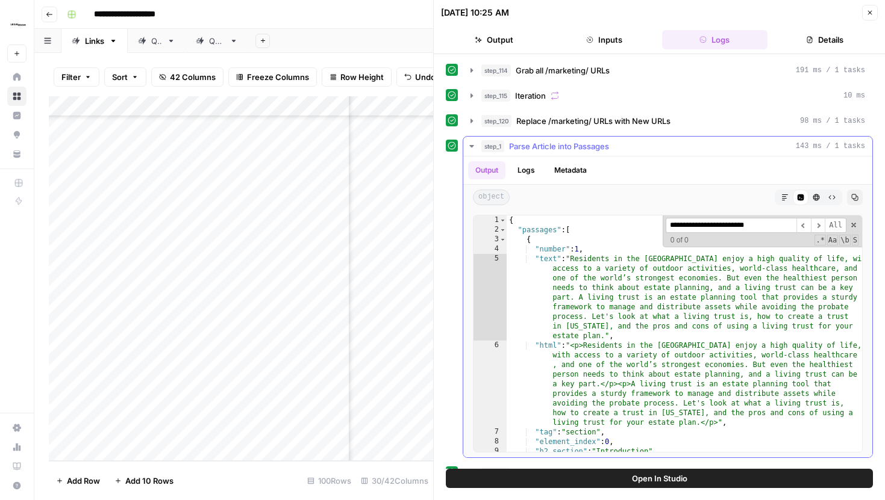
scroll to position [1221, 0]
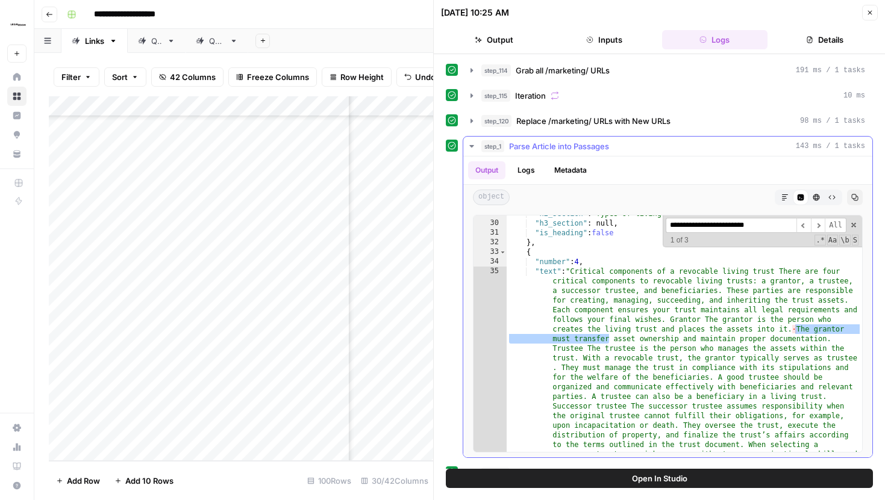
type input "**********"
click at [684, 318] on div ""h2_section" : "Types of living trusts" , "h3_section" : null , "is_heading" : …" at bounding box center [683, 472] width 355 height 526
type textarea "**********"
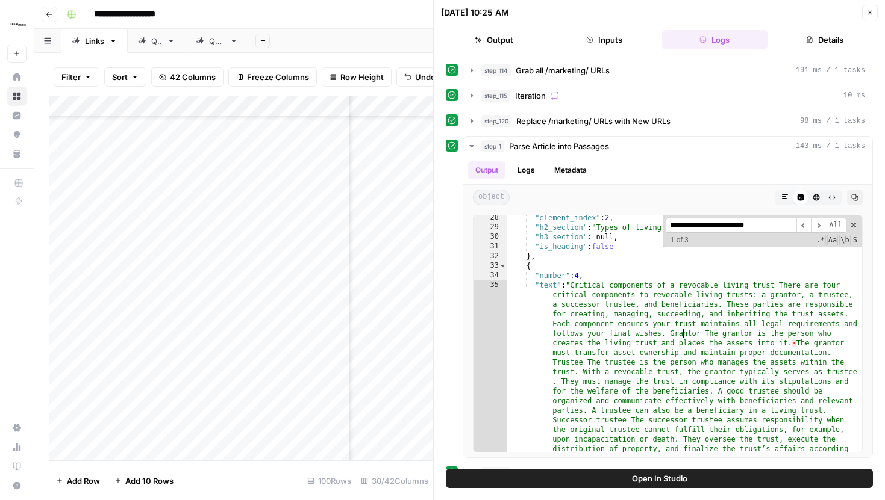
scroll to position [2806, 149]
drag, startPoint x: 433, startPoint y: 352, endPoint x: 680, endPoint y: 365, distance: 247.3
click at [390, 395] on div "Add Column" at bounding box center [241, 278] width 384 height 365
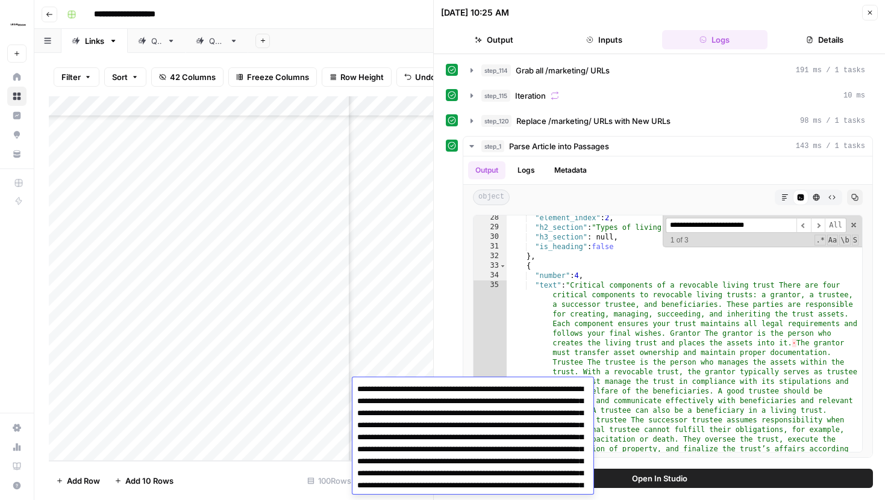
scroll to position [3987, 0]
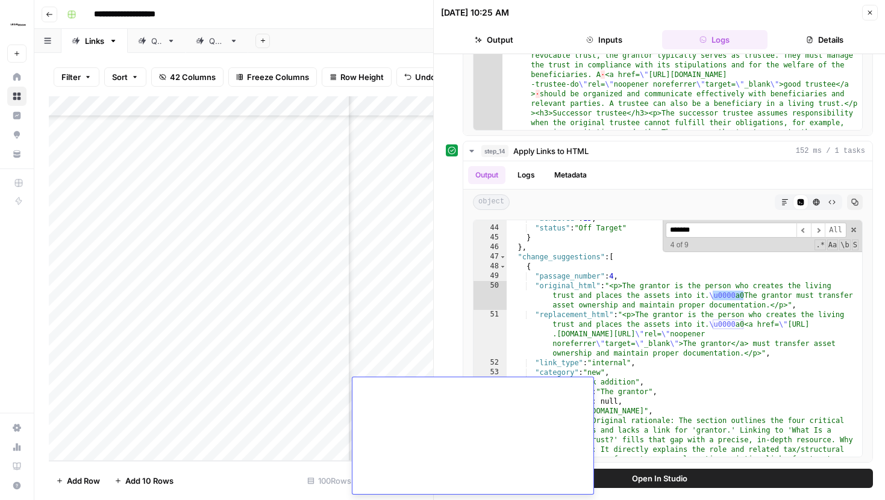
scroll to position [959, 0]
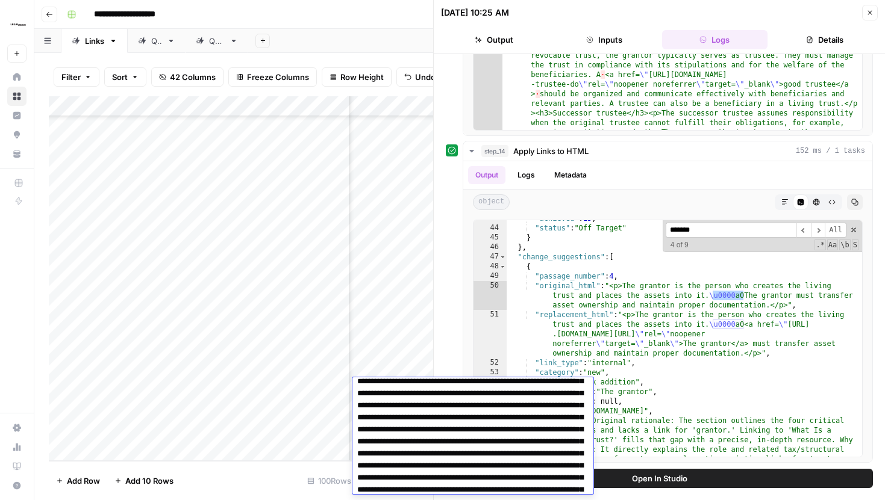
drag, startPoint x: 518, startPoint y: 430, endPoint x: 542, endPoint y: 434, distance: 24.4
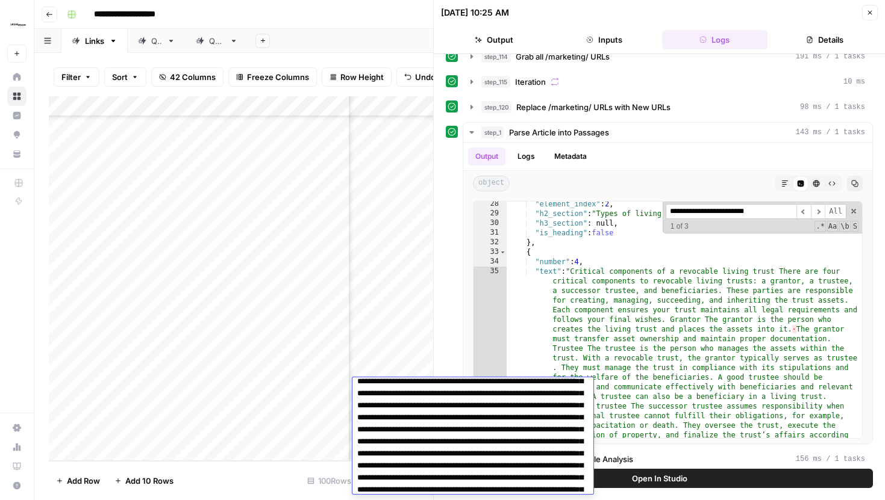
scroll to position [0, 0]
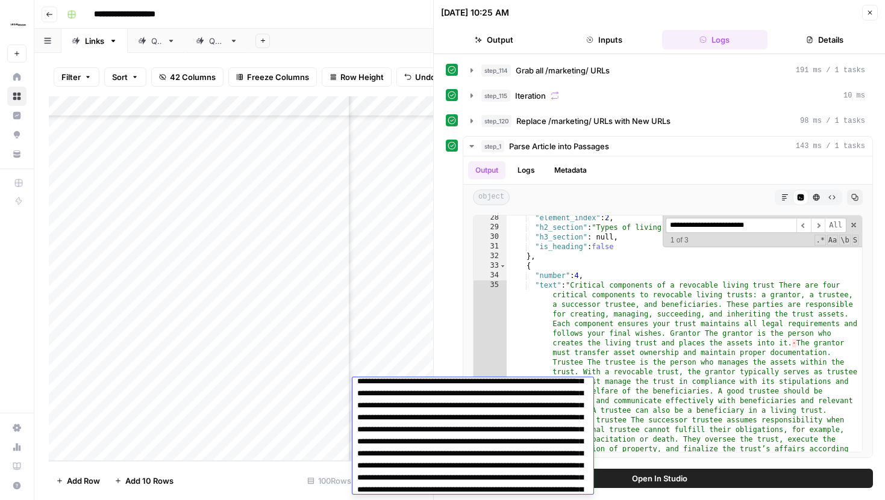
click at [872, 11] on icon "button" at bounding box center [869, 12] width 7 height 7
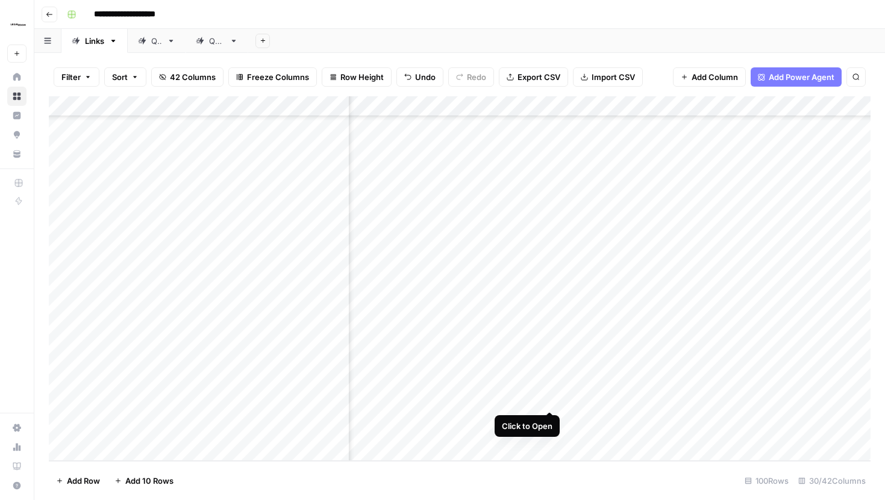
scroll to position [2806, 119]
click at [555, 388] on div "Add Column" at bounding box center [459, 278] width 821 height 365
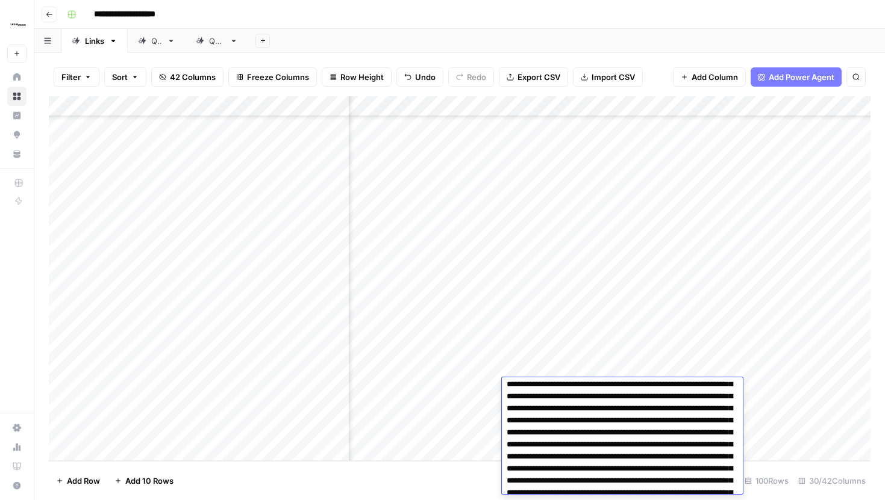
scroll to position [186, 0]
click at [664, 87] on div "Filter Sort 42 Columns Freeze Columns Row Height Undo Redo Export CSV Import CS…" at bounding box center [459, 77] width 821 height 39
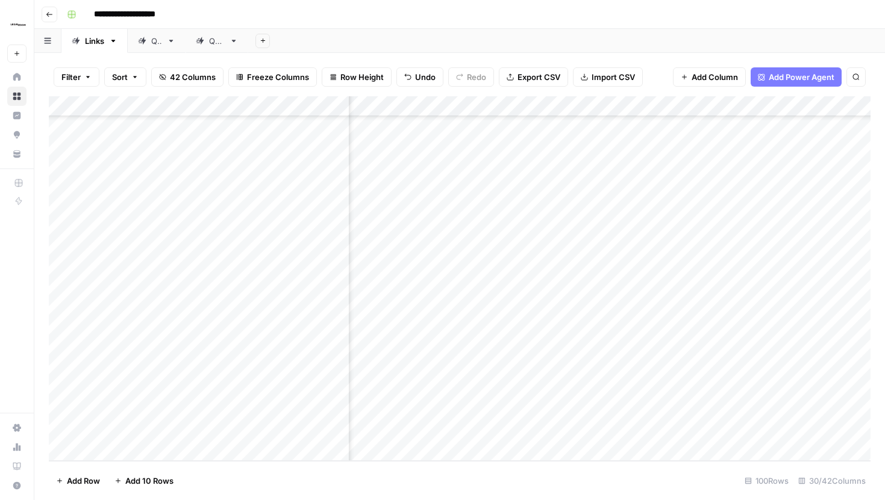
scroll to position [2806, 369]
click at [497, 386] on div "Add Column" at bounding box center [459, 278] width 821 height 365
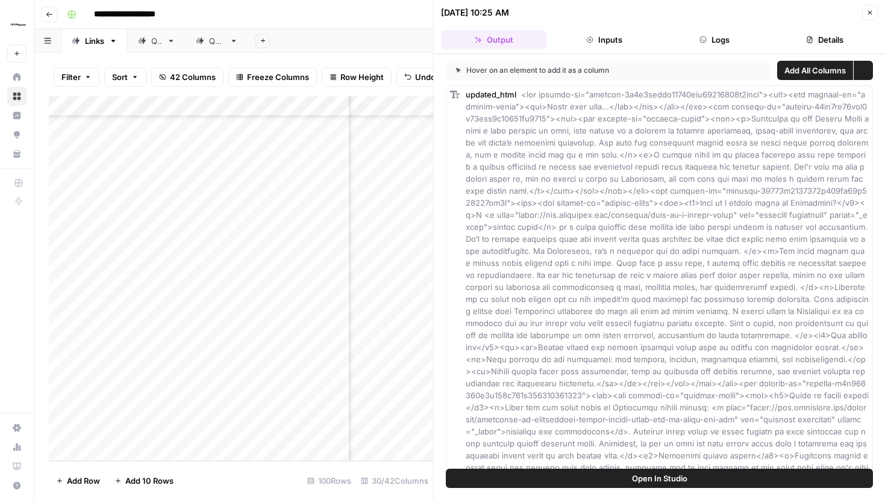
click at [719, 35] on button "Logs" at bounding box center [714, 39] width 105 height 19
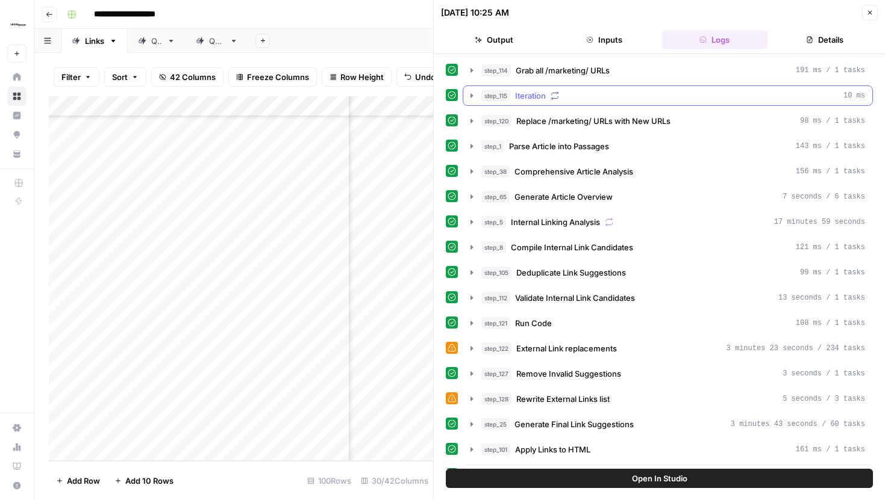
click at [470, 99] on icon "button" at bounding box center [472, 96] width 10 height 10
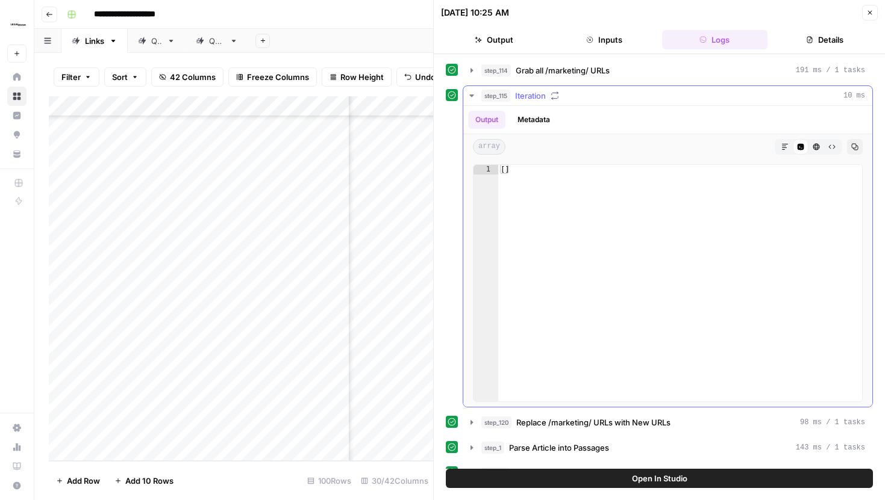
click at [470, 98] on icon "button" at bounding box center [472, 96] width 10 height 10
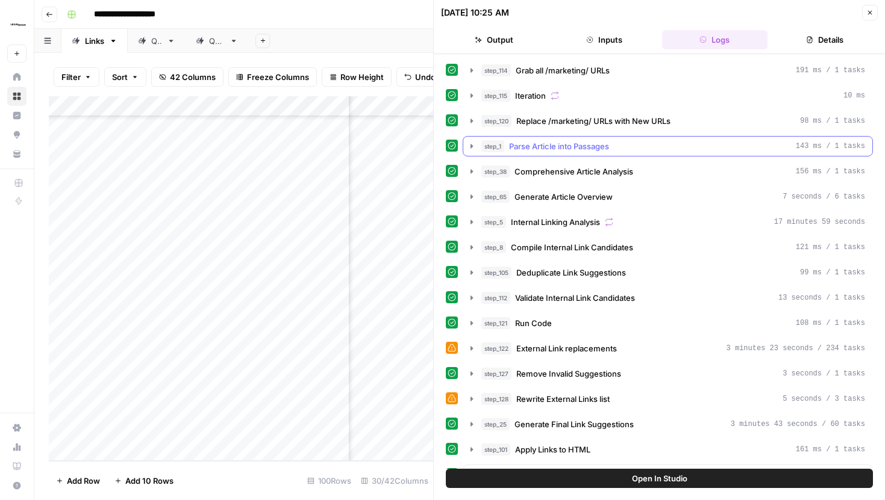
click at [470, 151] on button "step_1 Parse Article into Passages 143 ms / 1 tasks" at bounding box center [667, 146] width 409 height 19
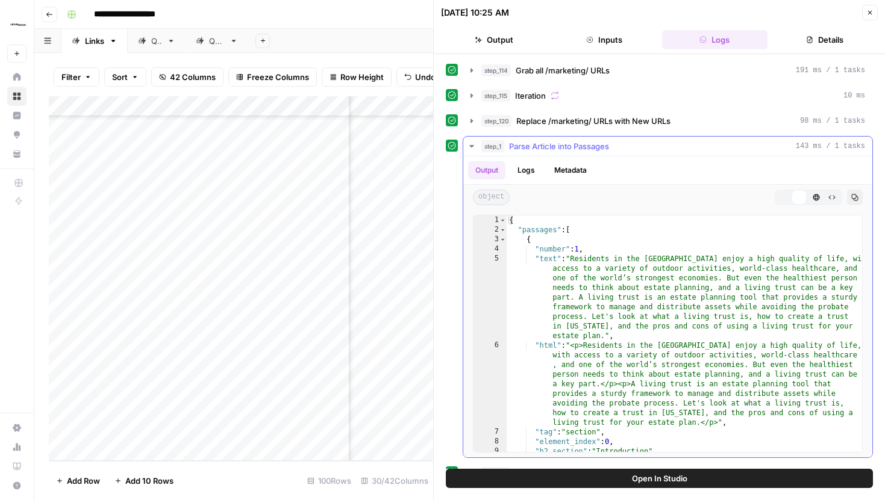
type textarea "**********"
click at [587, 254] on div "{ "passages" : [ { "number" : 1 , "text" : "Residents in the Golden State enjoy…" at bounding box center [683, 344] width 355 height 256
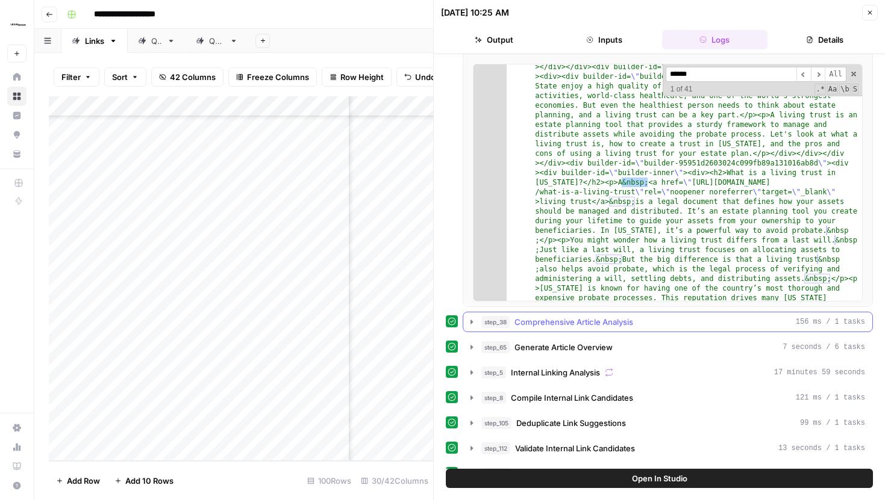
scroll to position [154, 0]
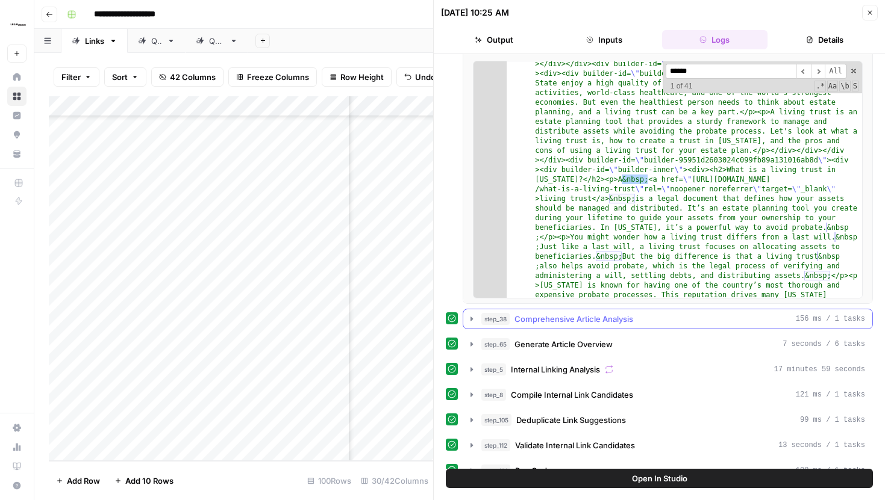
type input "******"
click at [470, 320] on icon "button" at bounding box center [472, 319] width 10 height 10
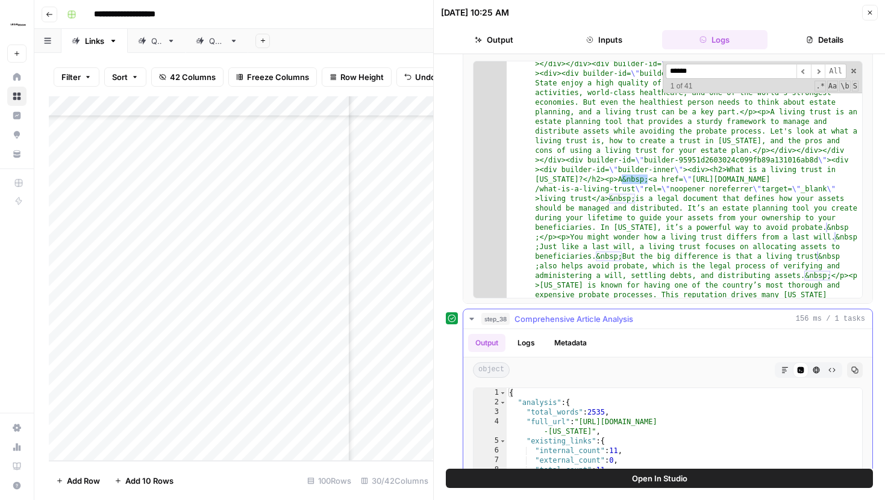
scroll to position [276, 0]
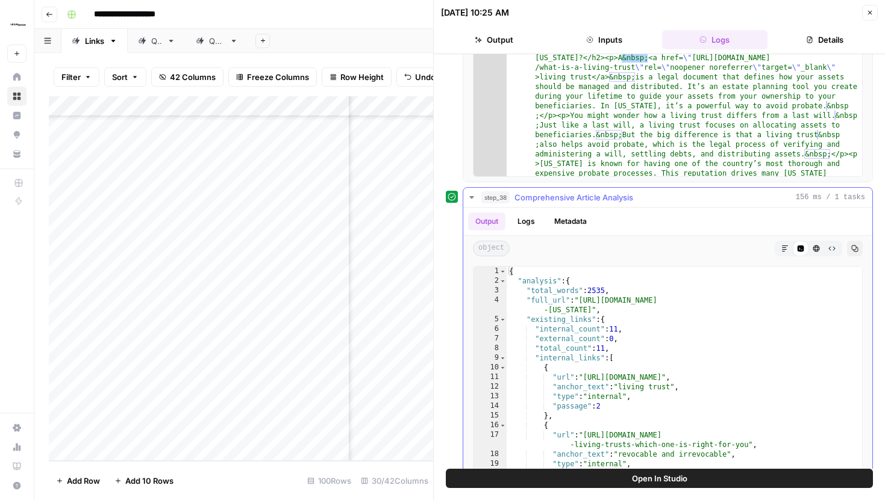
click at [472, 200] on icon "button" at bounding box center [472, 198] width 10 height 10
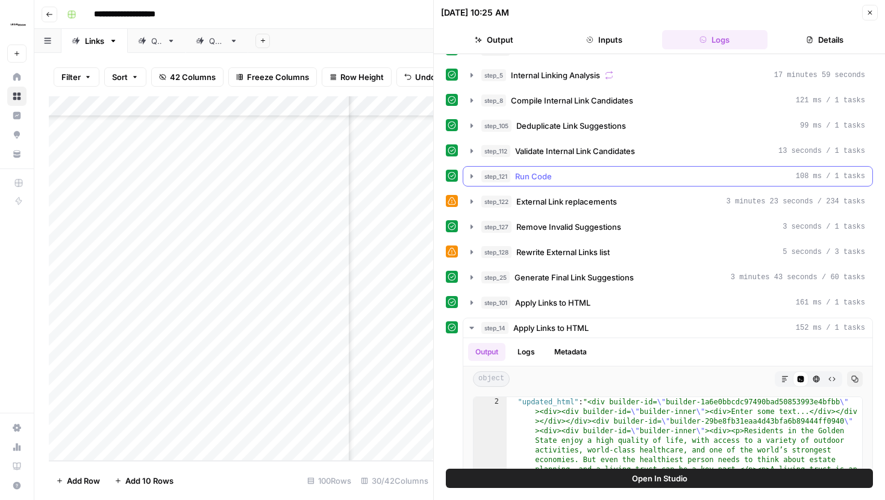
scroll to position [352, 0]
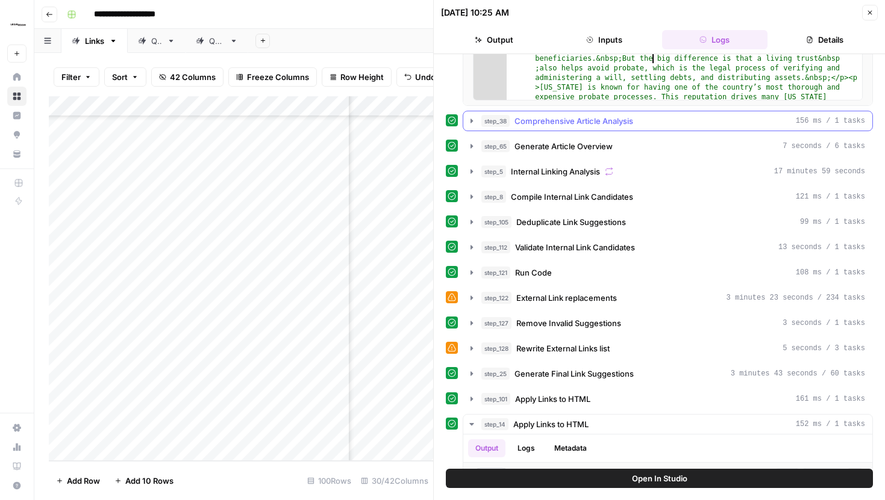
click at [471, 119] on icon "button" at bounding box center [472, 121] width 10 height 10
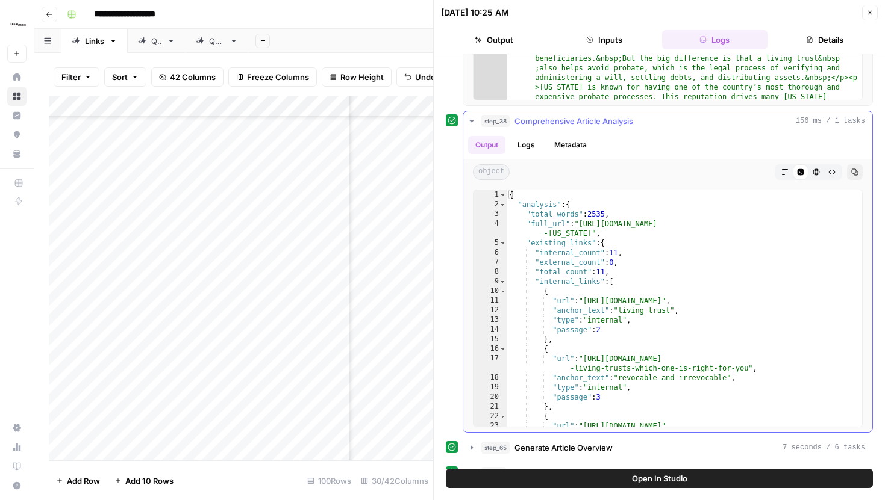
click at [471, 119] on icon "button" at bounding box center [472, 121] width 10 height 10
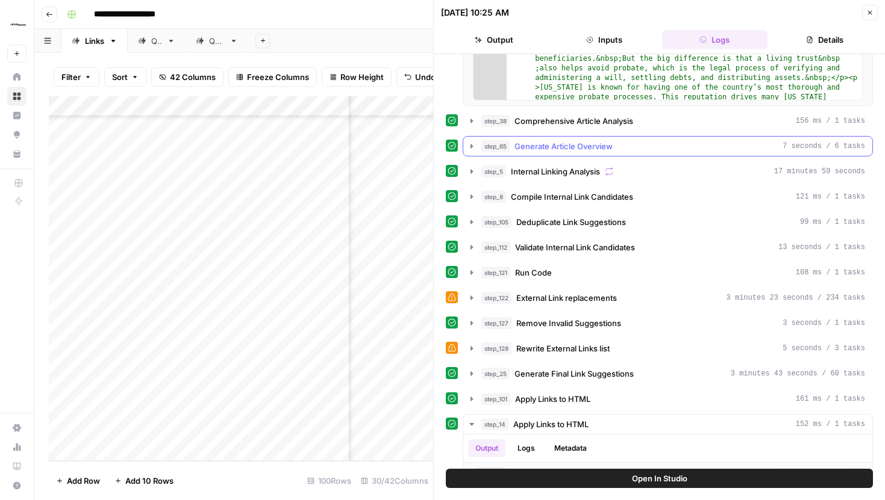
click at [472, 139] on button "step_65 Generate Article Overview 7 seconds / 6 tasks" at bounding box center [667, 146] width 409 height 19
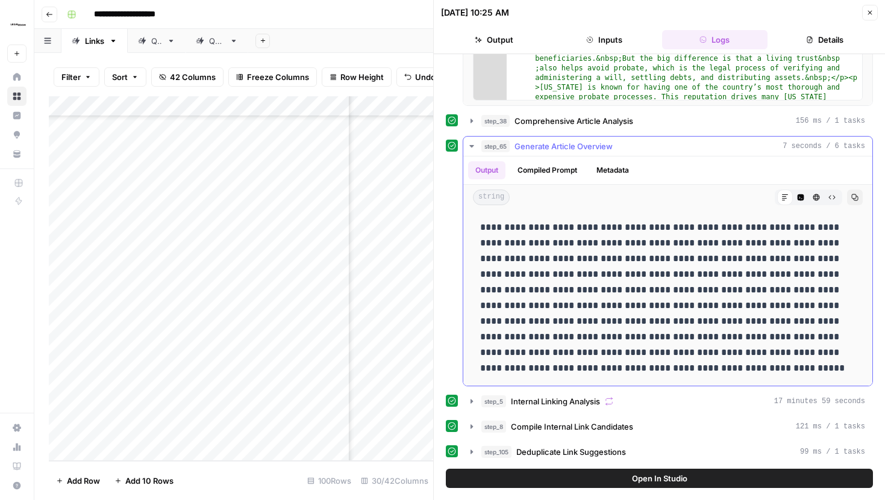
click at [471, 144] on icon "button" at bounding box center [472, 147] width 10 height 10
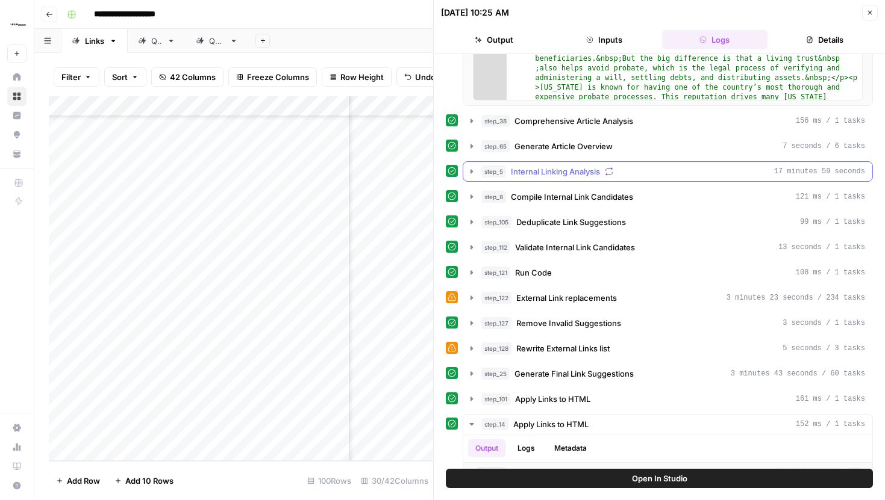
click at [470, 168] on icon "button" at bounding box center [472, 172] width 10 height 10
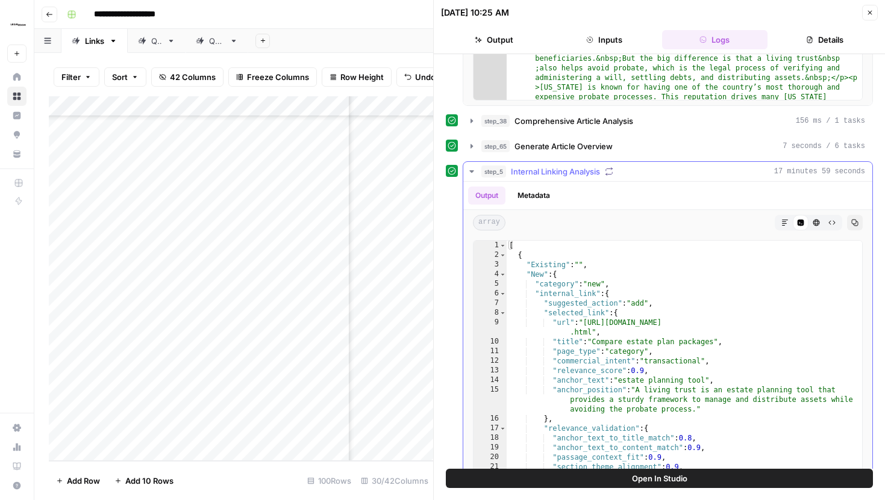
click at [470, 168] on icon "button" at bounding box center [472, 172] width 10 height 10
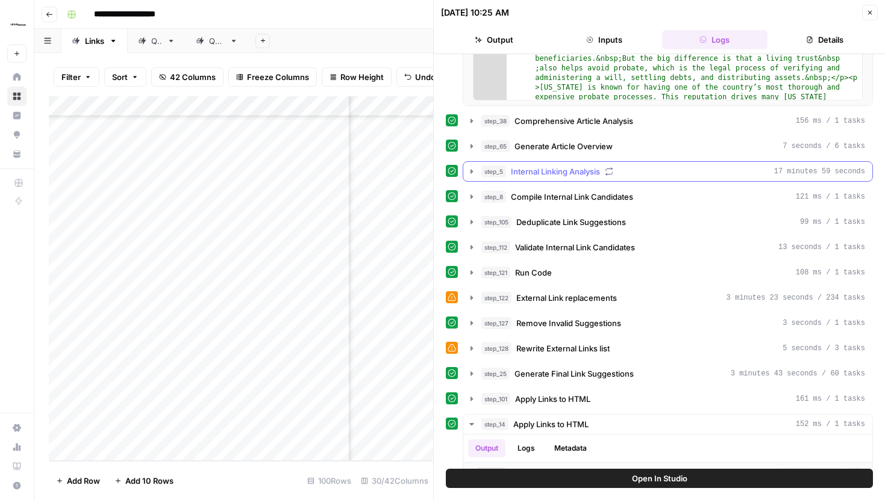
click at [470, 168] on icon "button" at bounding box center [472, 172] width 10 height 10
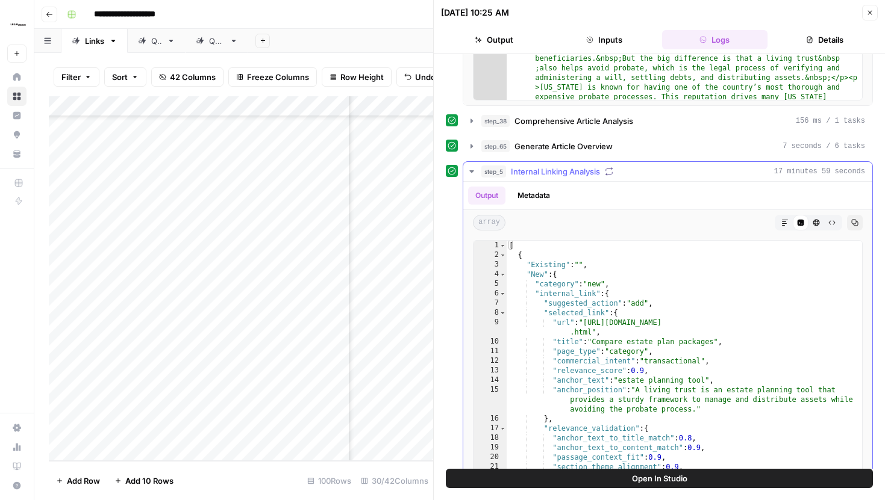
type textarea "**********"
click at [567, 267] on div "[ { "Existing" : "" , "New" : { "category" : "new" , "internal_link" : { "sugge…" at bounding box center [683, 369] width 355 height 256
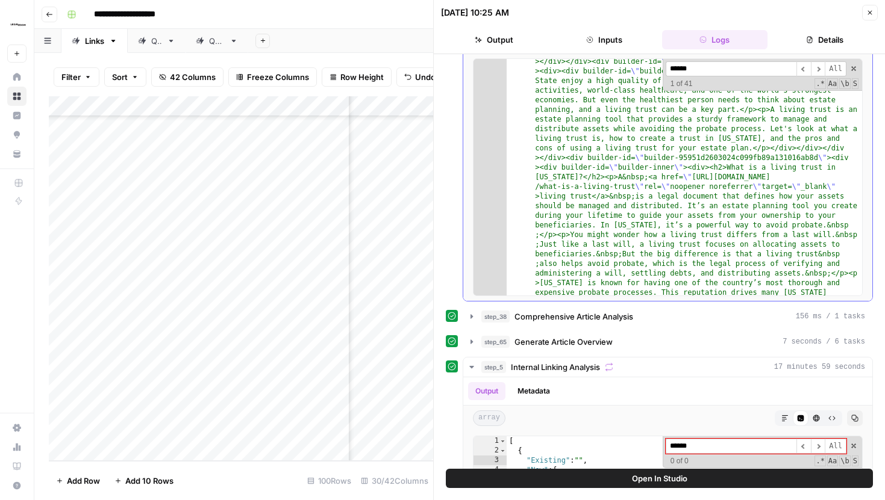
scroll to position [184, 0]
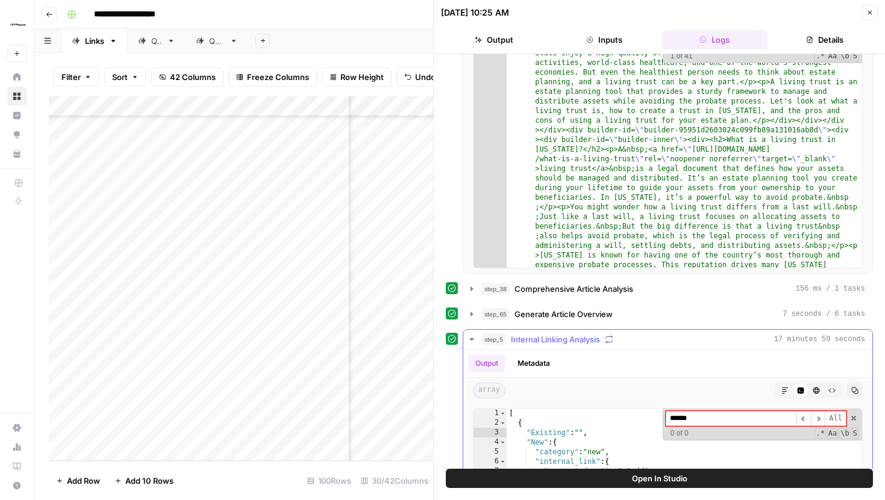
type input "******"
click at [469, 334] on button "step_5 Internal Linking Analysis 17 minutes 59 seconds" at bounding box center [667, 339] width 409 height 19
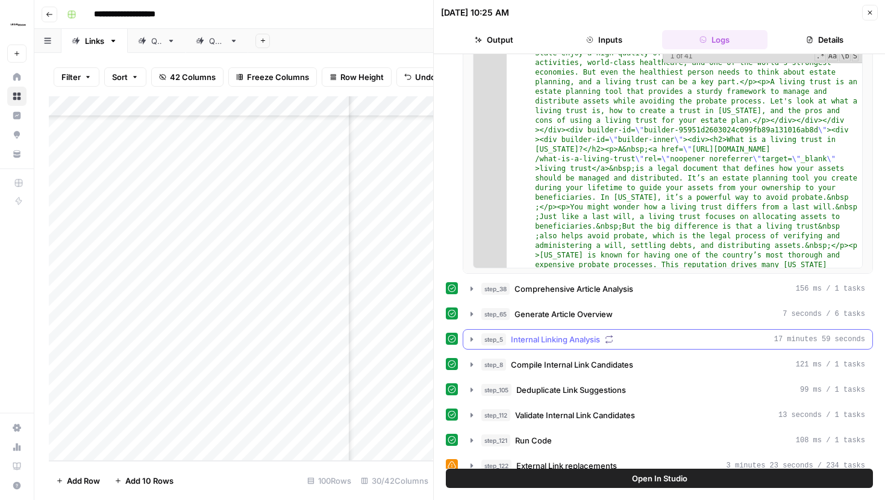
scroll to position [279, 0]
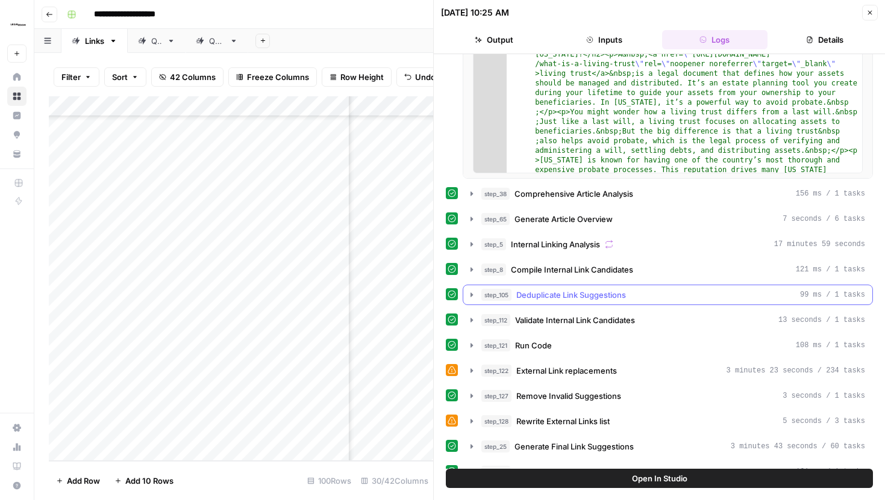
click at [472, 285] on button "step_105 Deduplicate Link Suggestions 99 ms / 1 tasks" at bounding box center [667, 294] width 409 height 19
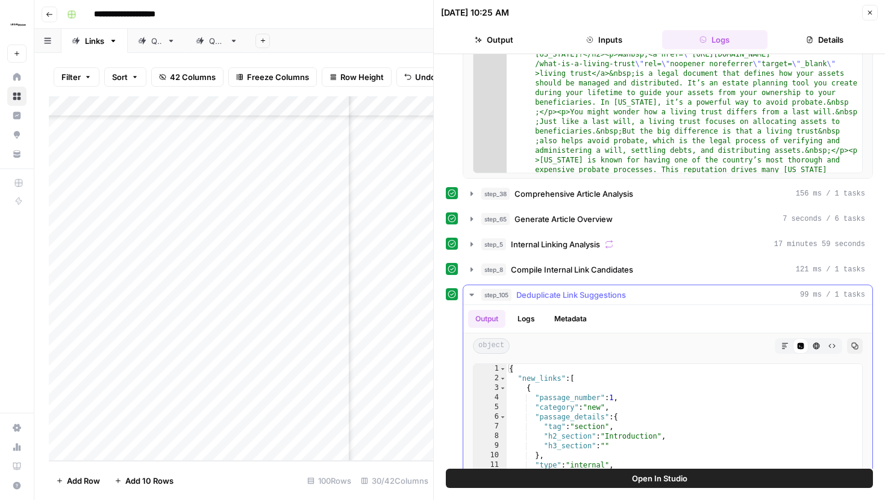
click at [469, 293] on icon "button" at bounding box center [472, 295] width 10 height 10
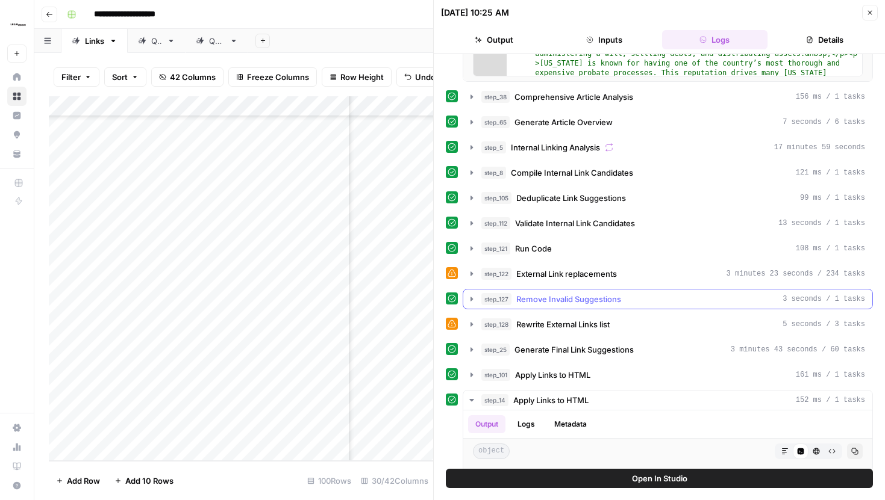
scroll to position [444, 0]
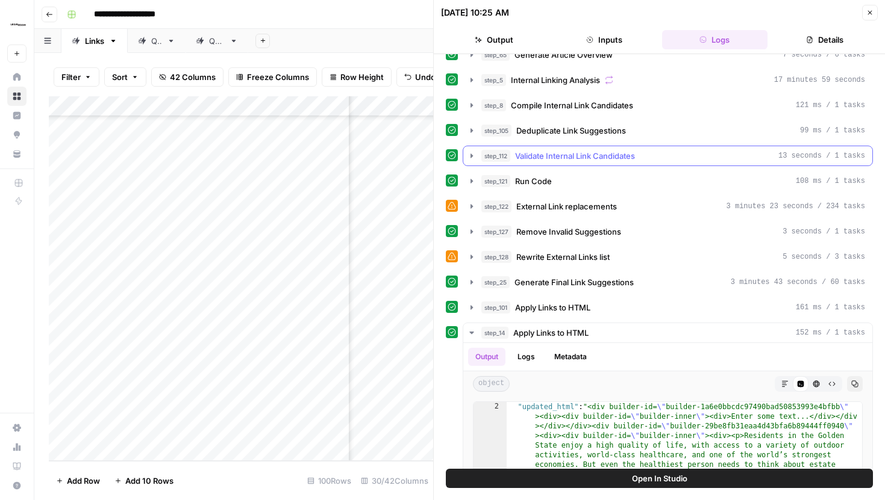
click at [474, 161] on button "step_112 Validate Internal Link Candidates 13 seconds / 1 tasks" at bounding box center [667, 155] width 409 height 19
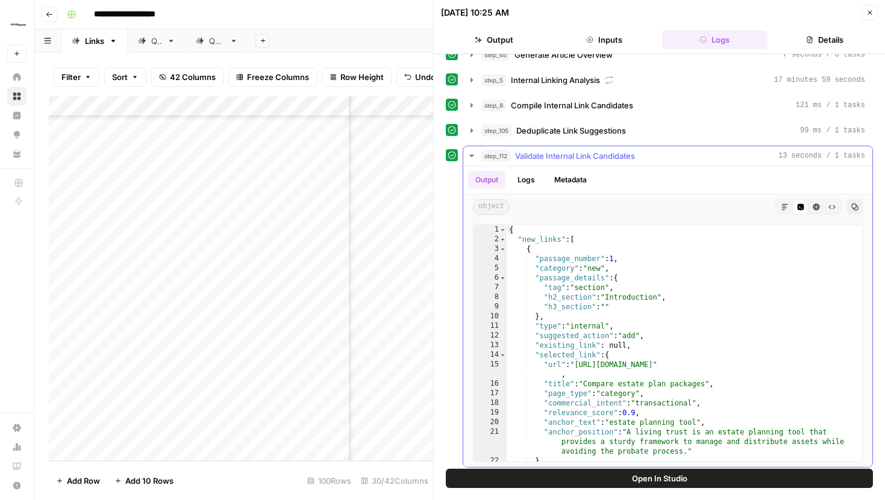
type textarea "**********"
click at [608, 299] on div "{ "new_links" : [ { "passage_number" : 1 , "category" : "new" , "passage_detail…" at bounding box center [683, 353] width 355 height 256
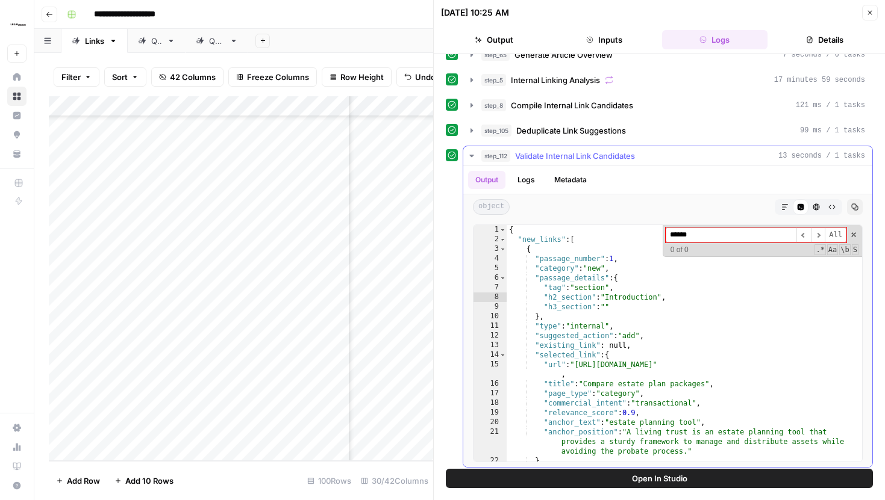
type input "******"
click at [474, 158] on icon "button" at bounding box center [472, 156] width 10 height 10
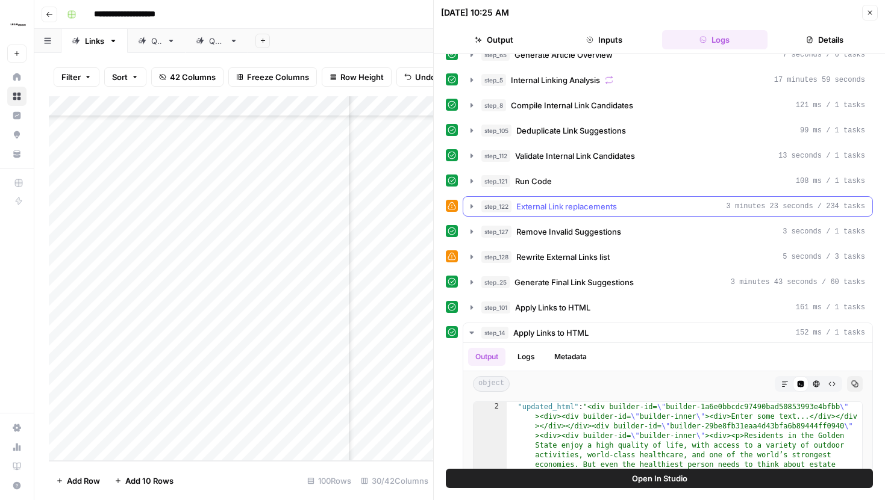
scroll to position [473, 0]
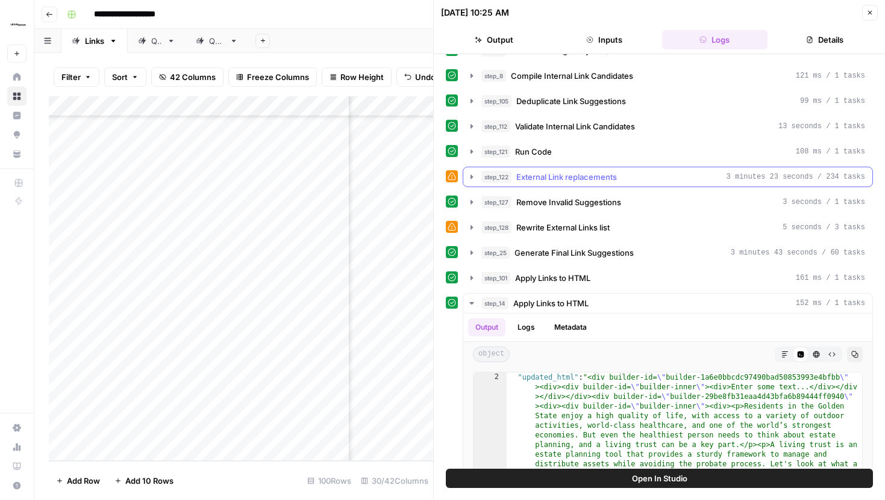
click at [469, 181] on icon "button" at bounding box center [472, 177] width 10 height 10
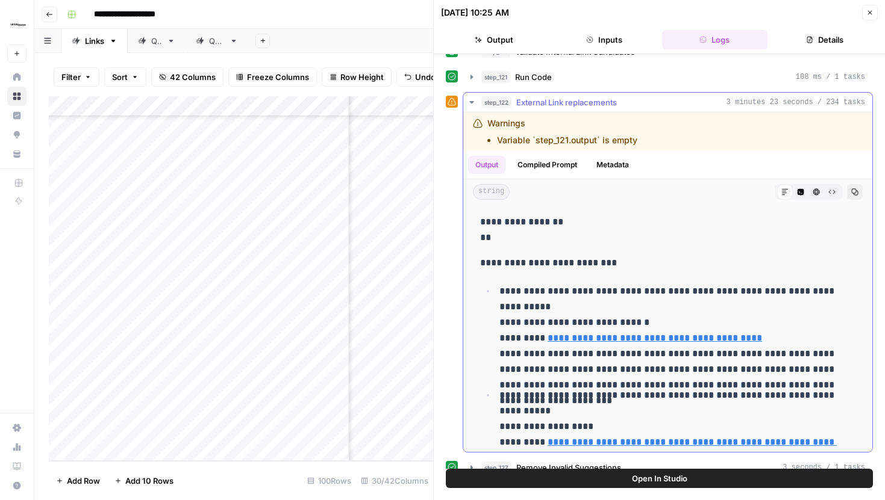
scroll to position [551, 0]
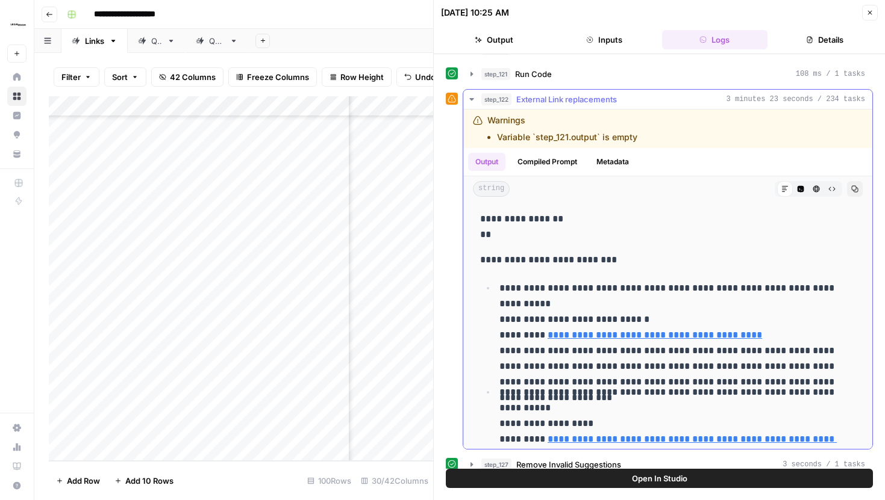
click at [758, 238] on p "**********" at bounding box center [667, 226] width 375 height 31
click at [476, 96] on button "step_122 External Link replacements 3 minutes 23 seconds / 234 tasks" at bounding box center [667, 99] width 409 height 19
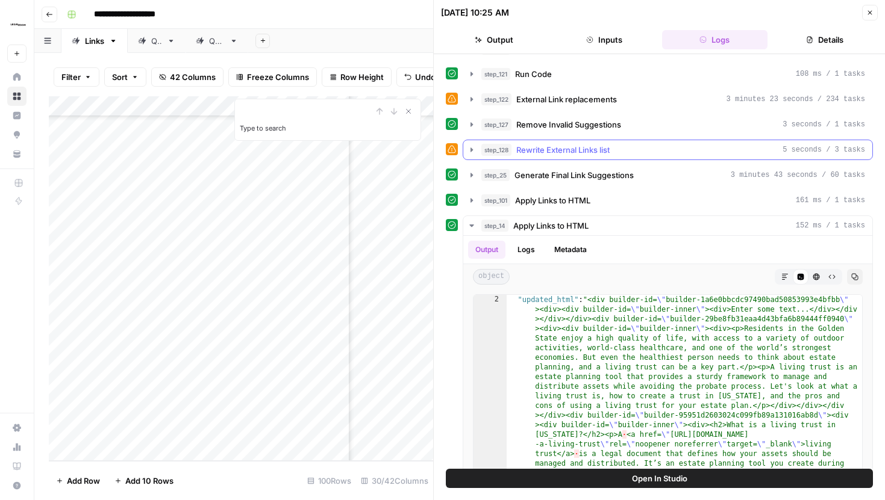
click at [469, 146] on icon "button" at bounding box center [472, 150] width 10 height 10
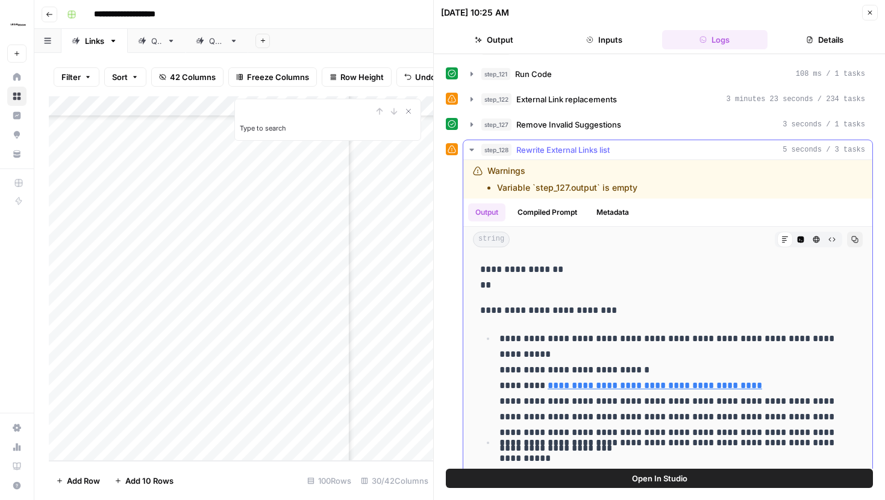
click at [796, 237] on button "Code Editor" at bounding box center [801, 240] width 16 height 16
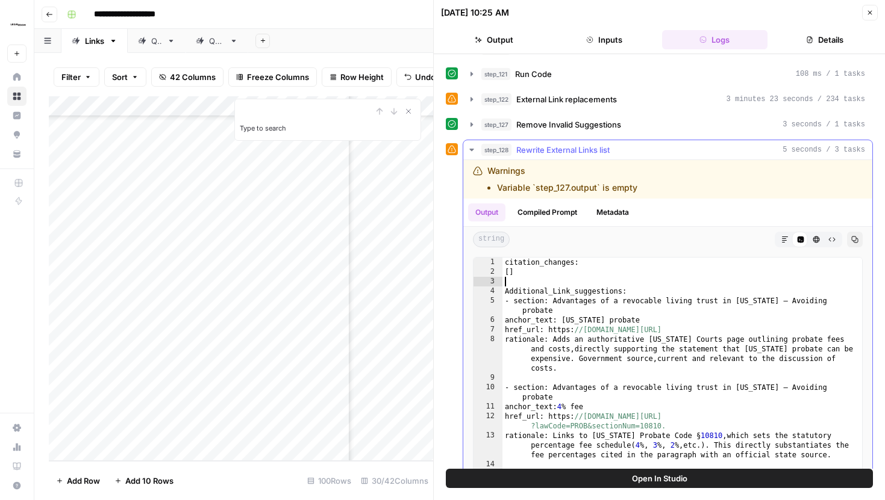
click at [712, 279] on div "citation_changes: [ ] Additional_Link_suggestions: - section: Advantages of a r…" at bounding box center [682, 386] width 360 height 256
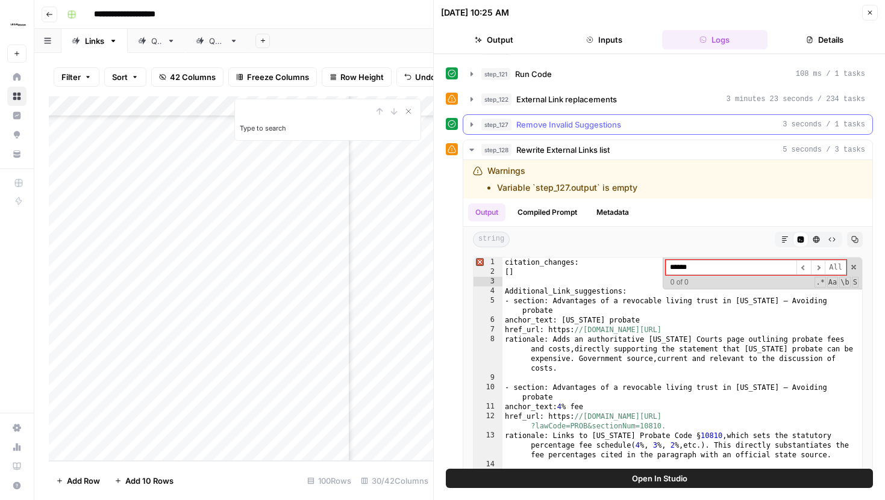
type input "******"
click at [473, 126] on icon "button" at bounding box center [472, 125] width 10 height 10
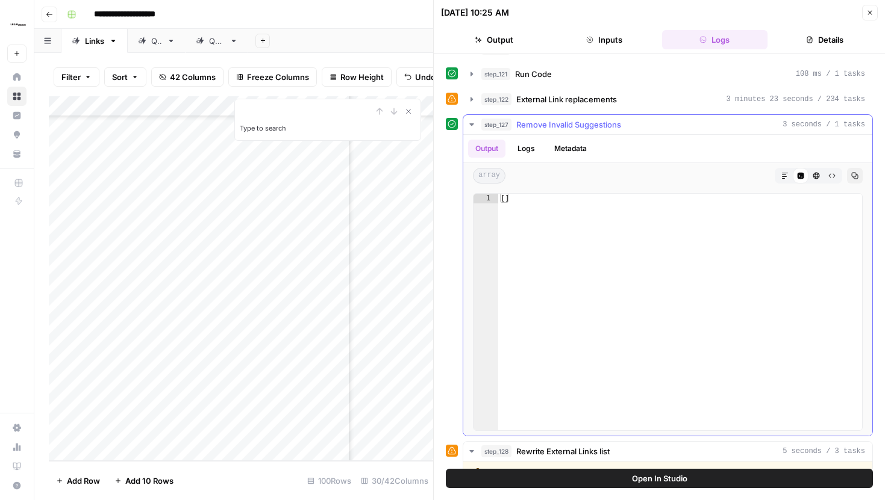
click at [473, 126] on icon "button" at bounding box center [472, 125] width 10 height 10
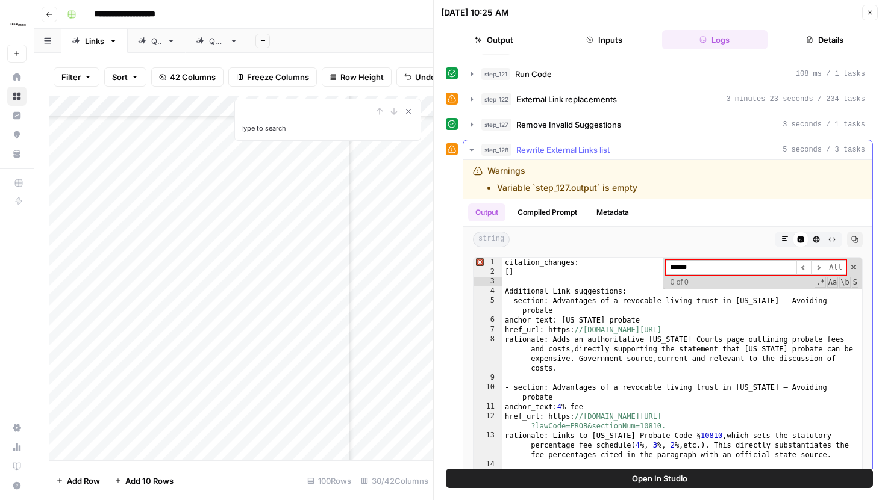
click at [472, 152] on icon "button" at bounding box center [472, 150] width 10 height 10
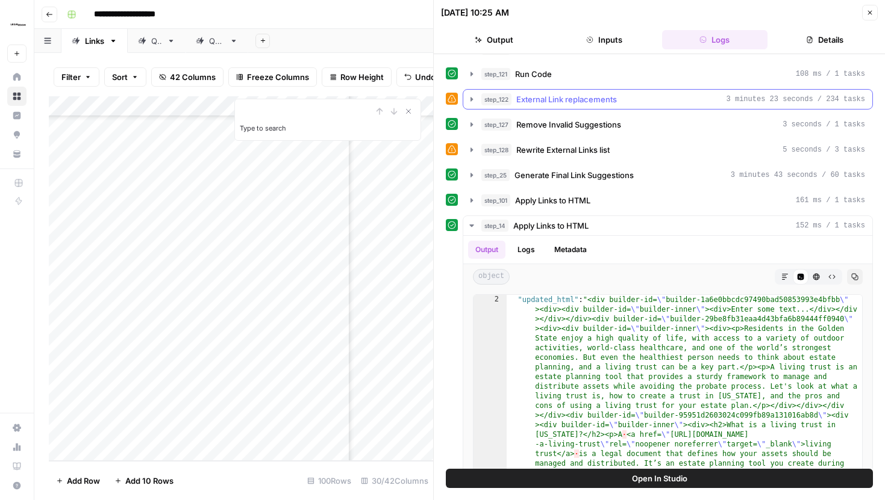
click at [466, 90] on button "step_122 External Link replacements 3 minutes 23 seconds / 234 tasks" at bounding box center [667, 99] width 409 height 19
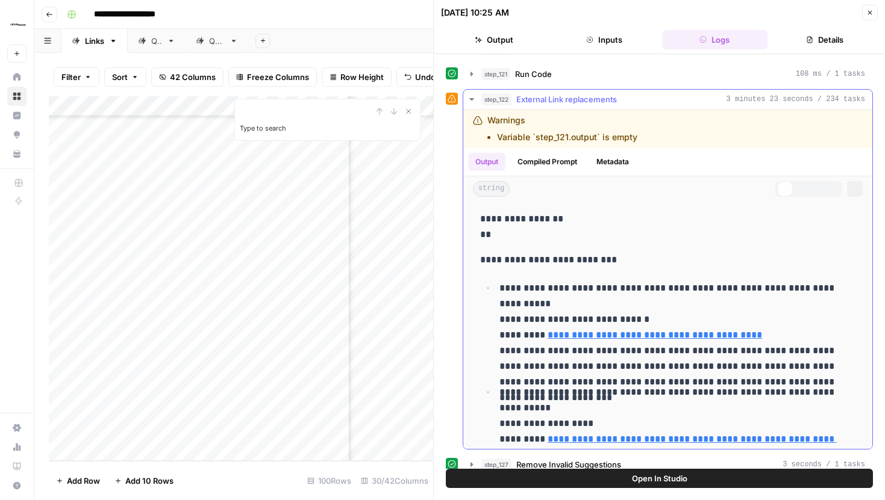
click at [468, 96] on icon "button" at bounding box center [472, 100] width 10 height 10
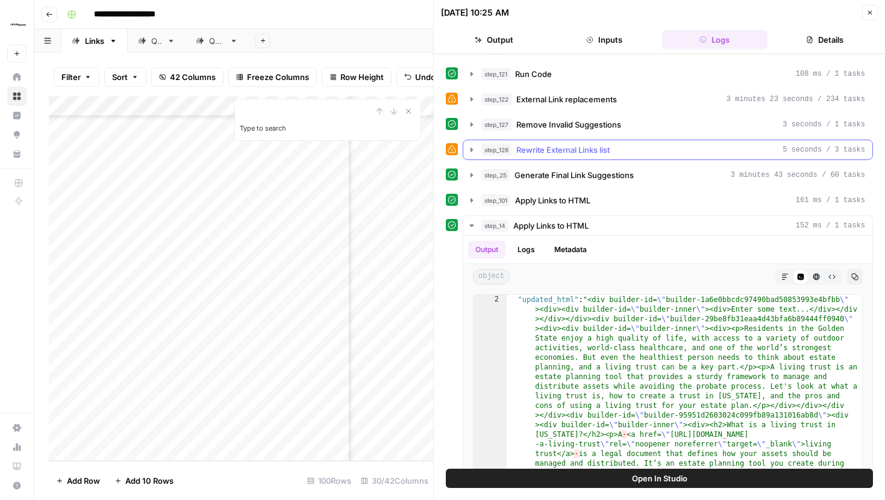
click at [471, 146] on icon "button" at bounding box center [472, 150] width 10 height 10
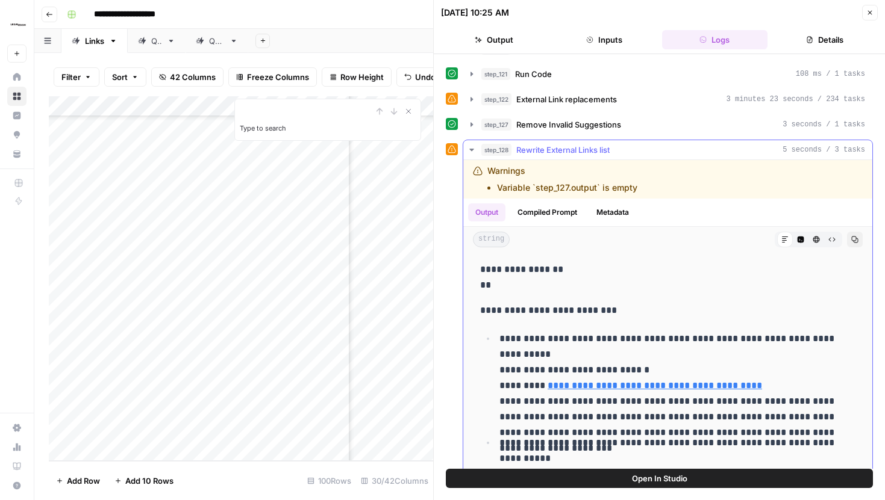
click at [472, 147] on icon "button" at bounding box center [472, 150] width 10 height 10
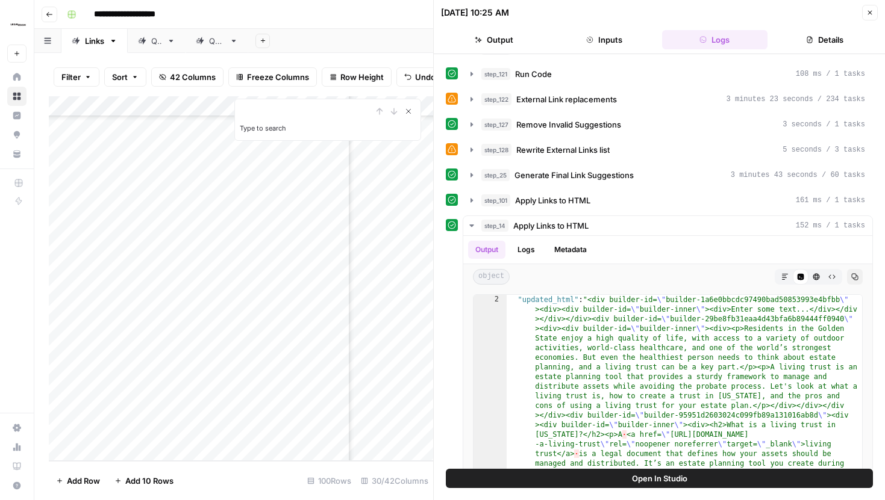
click at [413, 113] on button "Close Search" at bounding box center [408, 111] width 14 height 14
click at [868, 18] on button "Close" at bounding box center [870, 13] width 16 height 16
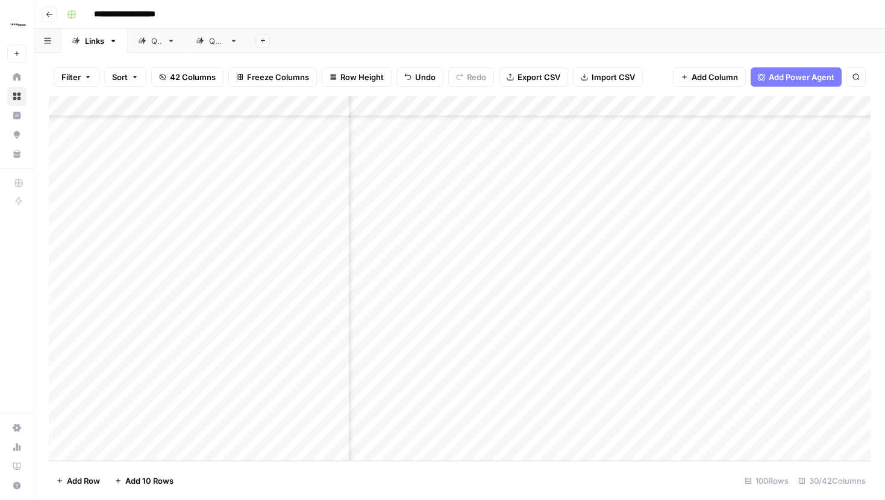
scroll to position [2806, 2293]
click at [469, 389] on div "Add Column" at bounding box center [459, 278] width 821 height 365
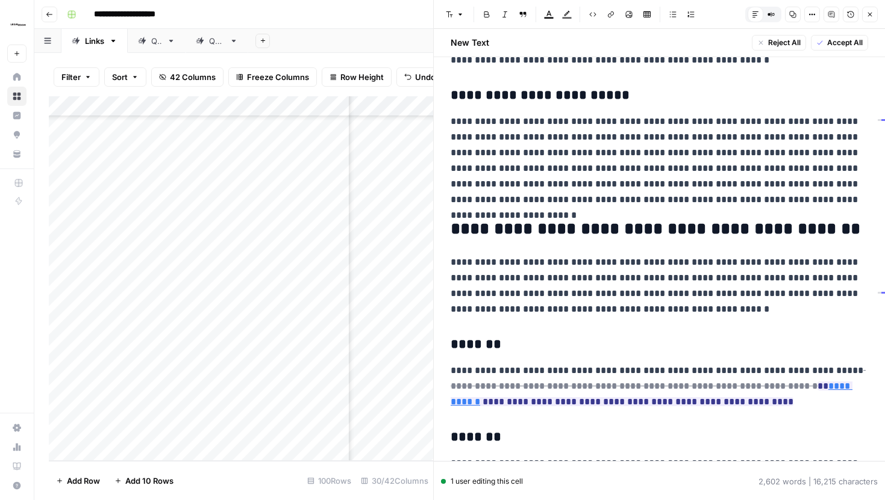
scroll to position [883, 0]
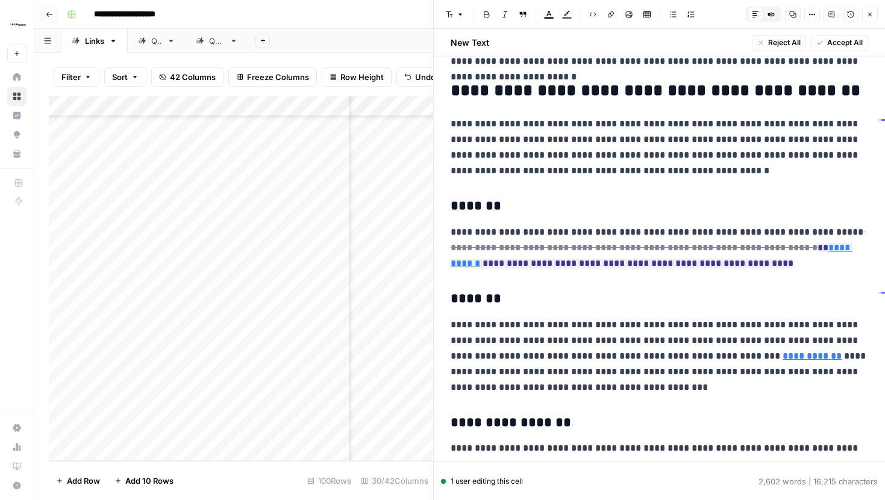
click at [812, 18] on button "Options" at bounding box center [812, 15] width 16 height 16
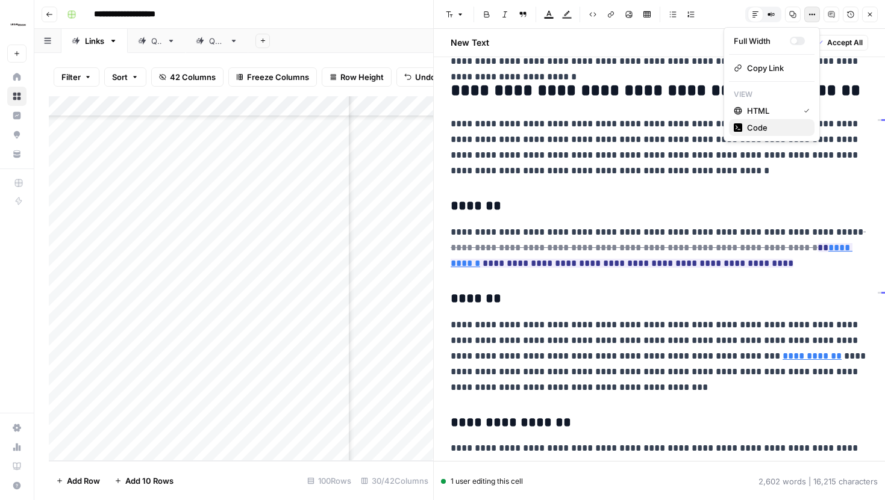
click at [774, 125] on span "Code" at bounding box center [776, 128] width 58 height 12
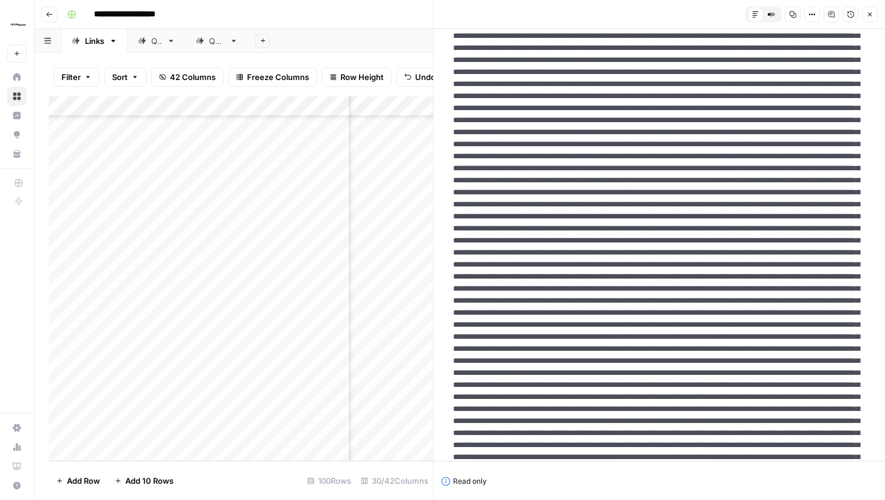
scroll to position [0, 0]
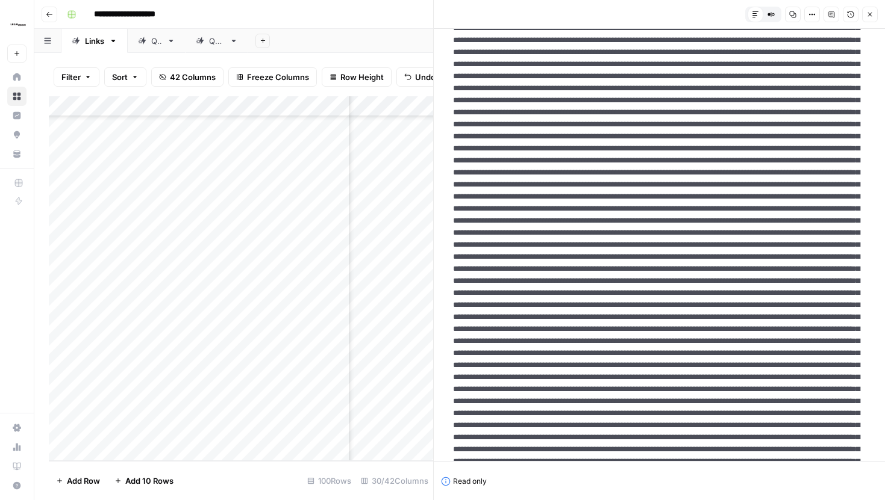
drag, startPoint x: 816, startPoint y: 243, endPoint x: 784, endPoint y: 246, distance: 32.1
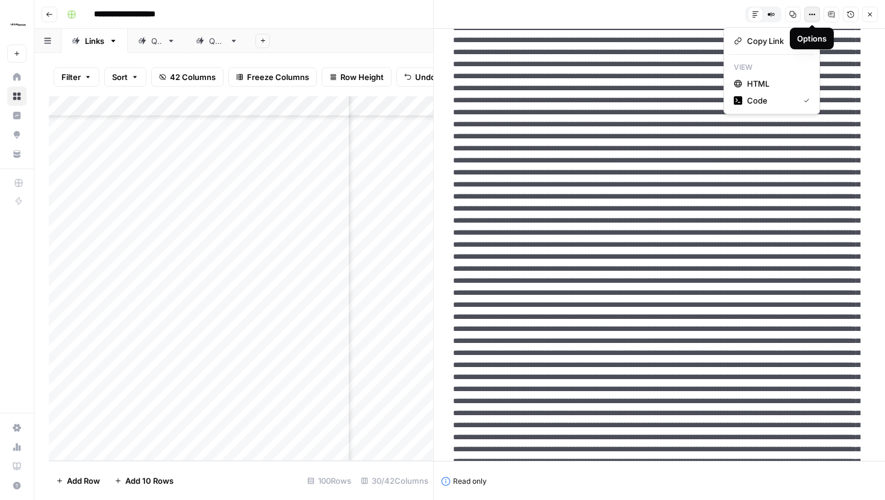
click at [812, 14] on icon "button" at bounding box center [812, 15] width 2 height 2
click at [769, 83] on span "HTML" at bounding box center [776, 84] width 58 height 12
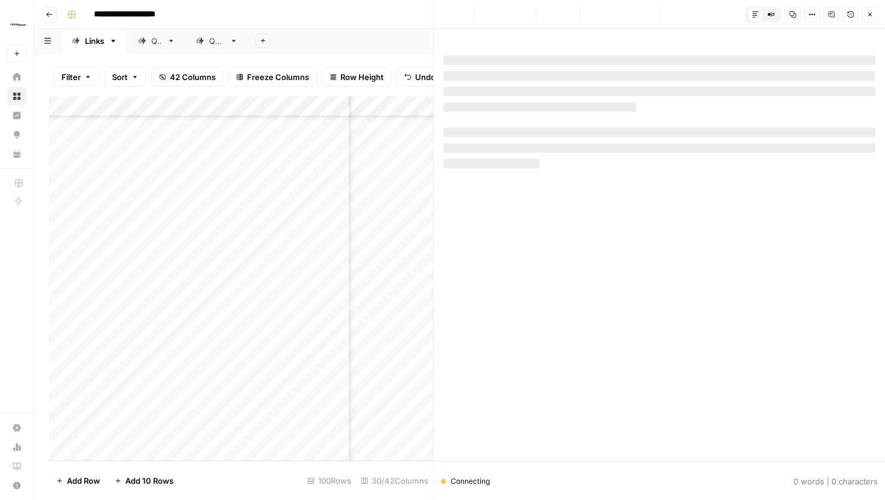
scroll to position [0, 0]
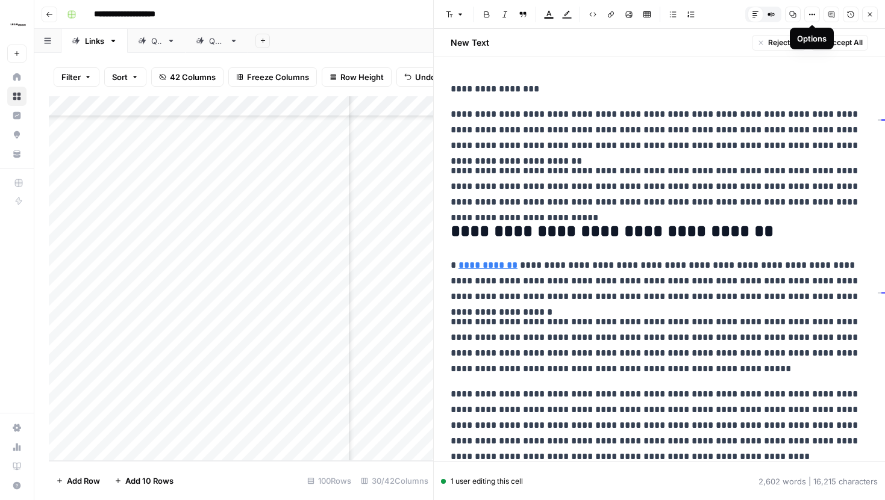
click at [808, 14] on button "Options" at bounding box center [812, 15] width 16 height 16
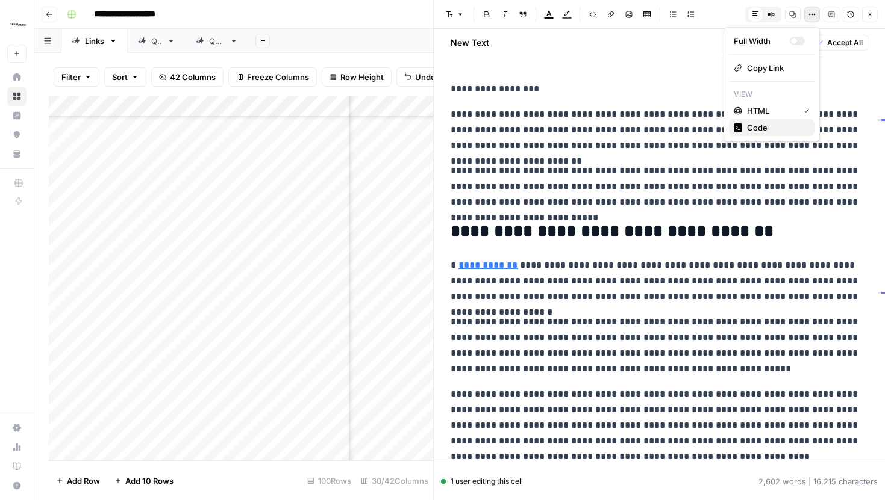
click at [761, 130] on span "Code" at bounding box center [776, 128] width 58 height 12
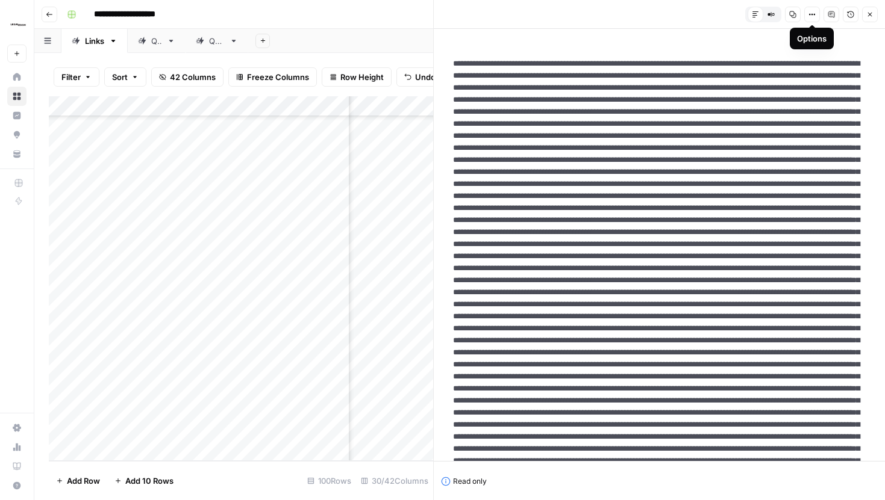
click at [811, 12] on icon "button" at bounding box center [811, 14] width 7 height 7
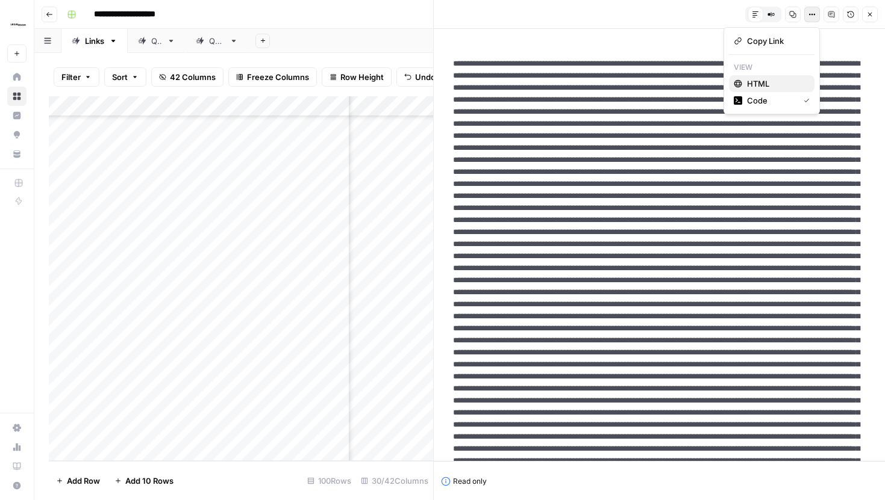
click at [773, 76] on button "HTML" at bounding box center [772, 83] width 86 height 17
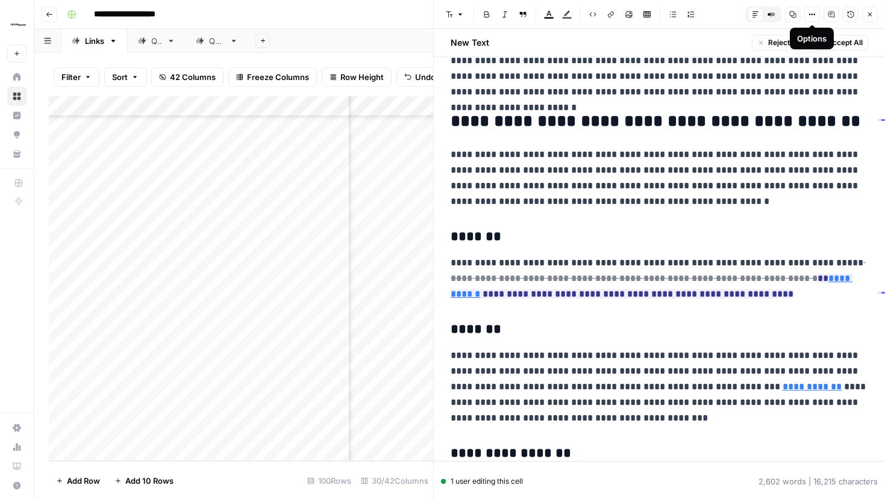
scroll to position [850, 0]
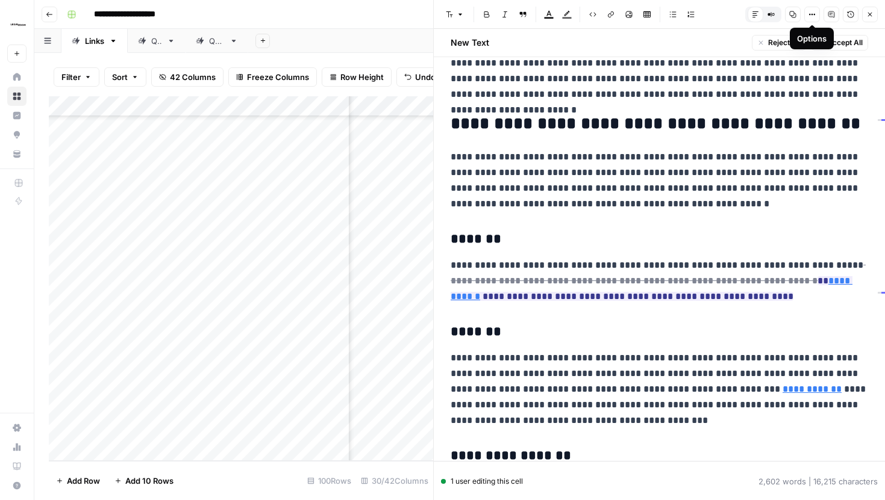
click at [868, 14] on icon "button" at bounding box center [869, 14] width 7 height 7
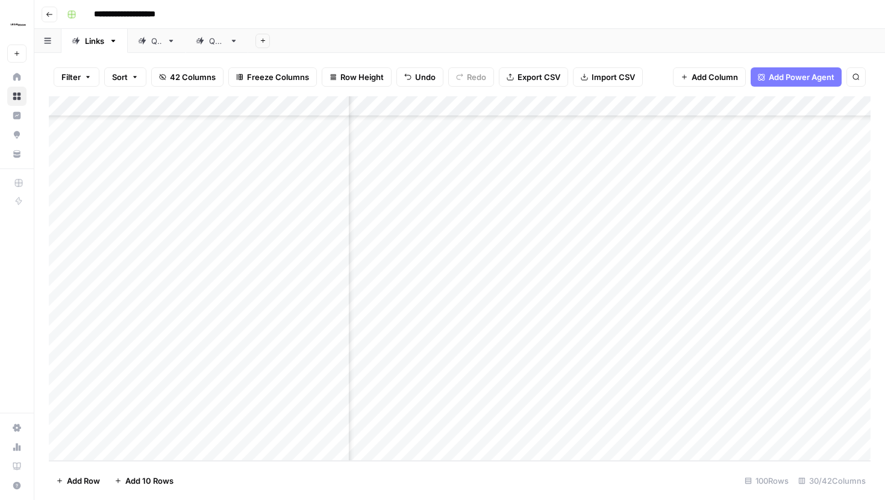
scroll to position [2806, 1875]
click at [482, 387] on div "Add Column" at bounding box center [459, 278] width 821 height 365
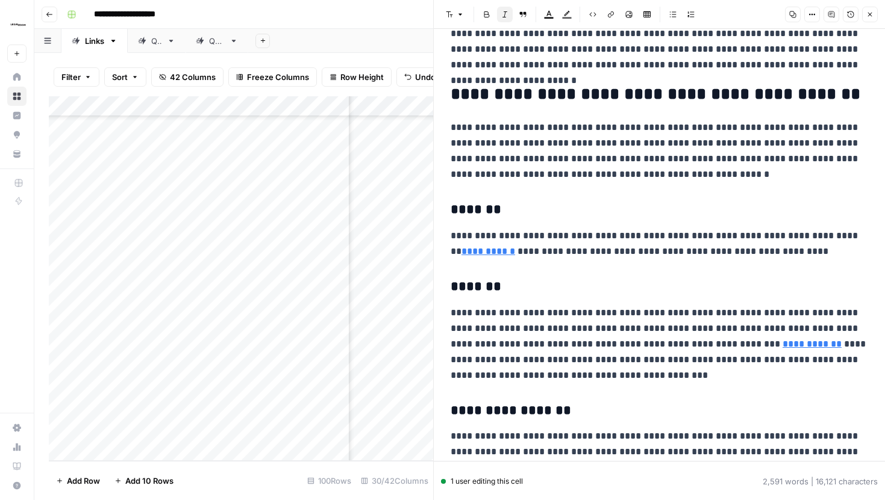
scroll to position [855, 0]
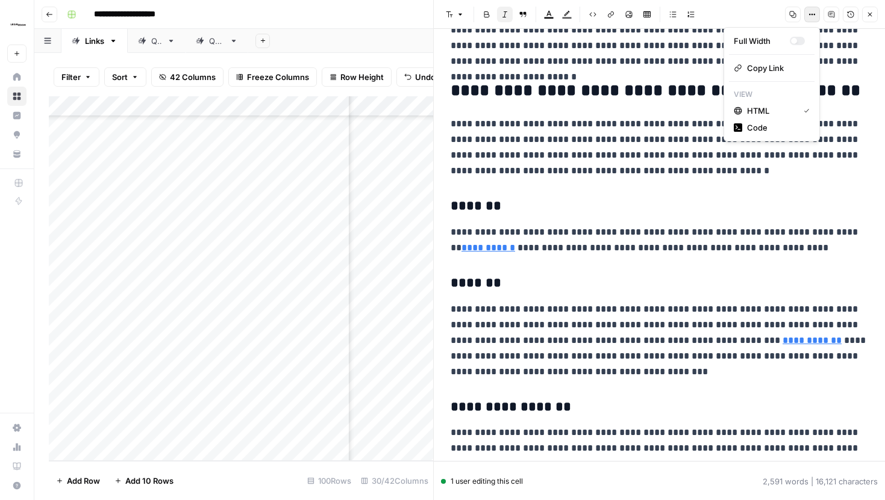
click at [815, 17] on icon "button" at bounding box center [811, 14] width 7 height 7
click at [767, 128] on span "Code" at bounding box center [776, 128] width 58 height 12
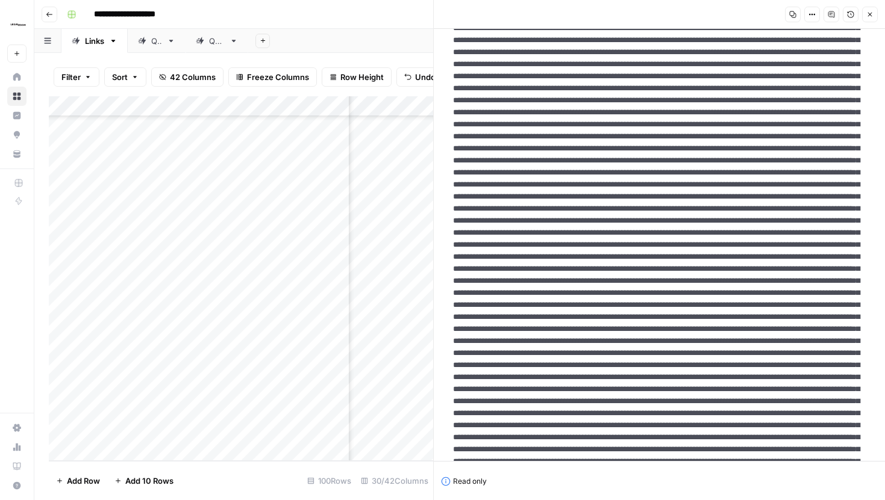
click at [875, 14] on button "Close" at bounding box center [870, 15] width 16 height 16
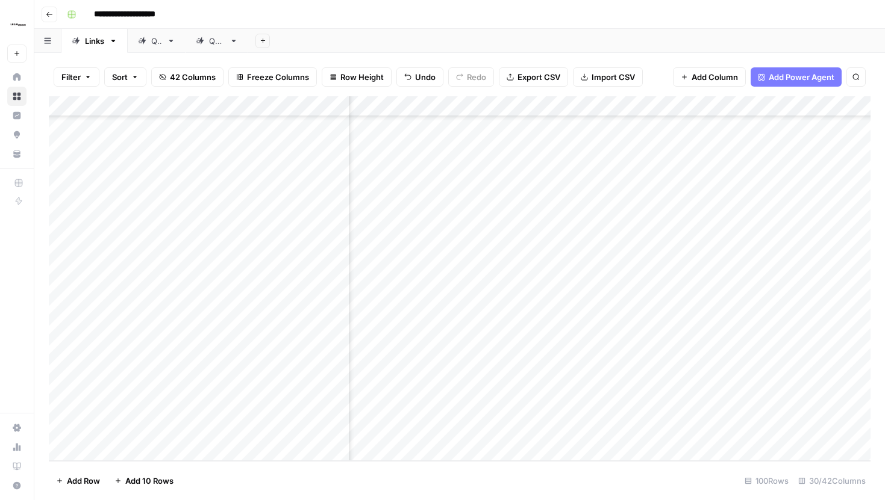
scroll to position [2806, 1847]
click at [507, 391] on div "Add Column" at bounding box center [459, 278] width 821 height 365
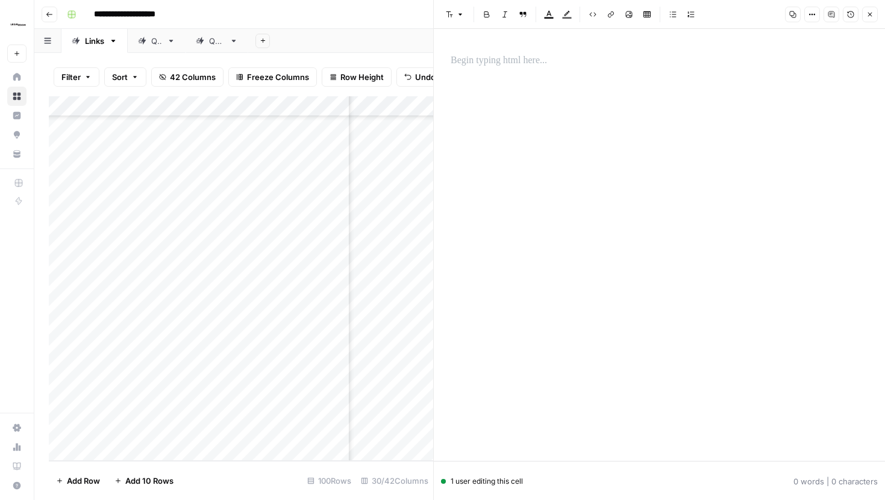
click at [865, 17] on button "Close" at bounding box center [870, 15] width 16 height 16
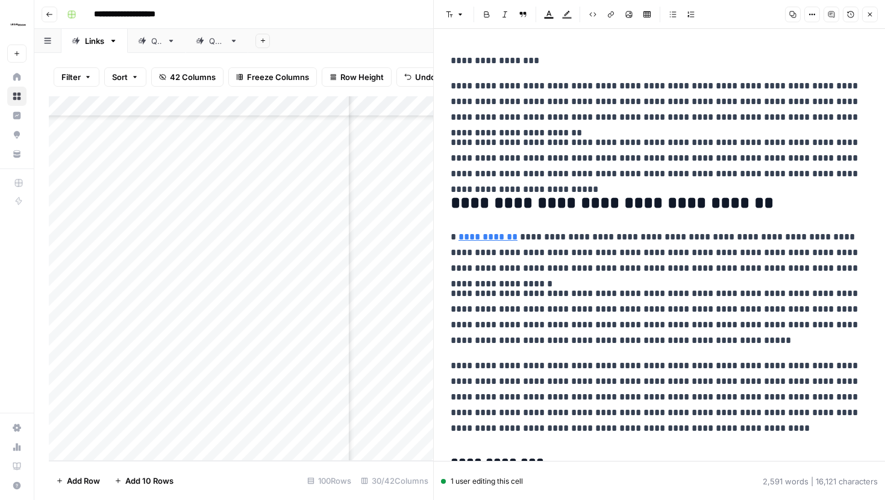
click at [872, 13] on icon "button" at bounding box center [869, 14] width 7 height 7
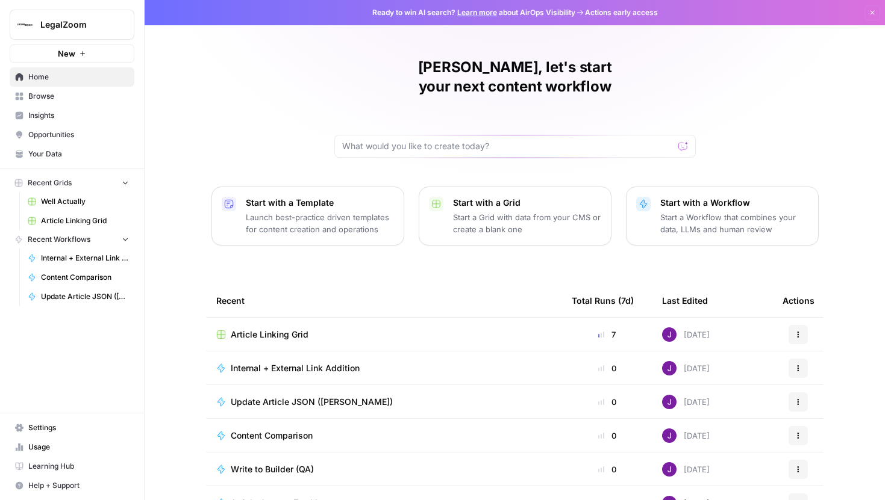
click at [60, 215] on link "Article Linking Grid" at bounding box center [78, 220] width 112 height 19
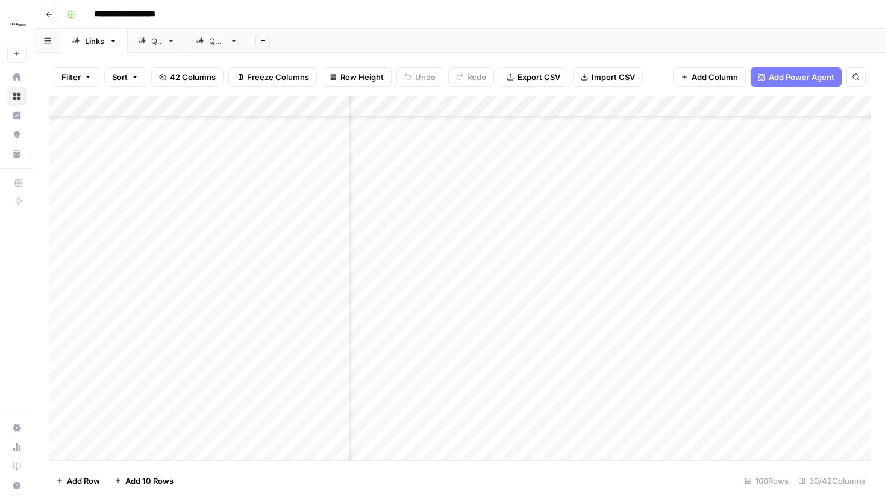
scroll to position [2806, 477]
click at [583, 390] on div "Add Column" at bounding box center [459, 278] width 821 height 365
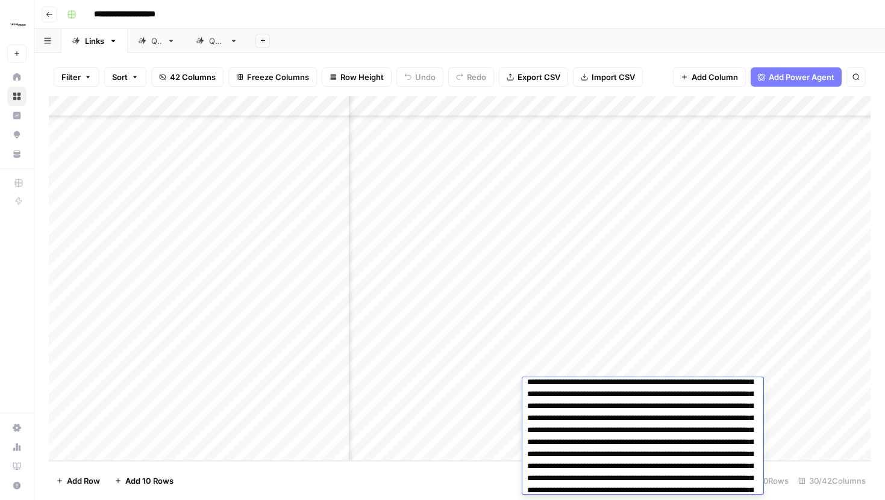
scroll to position [0, 0]
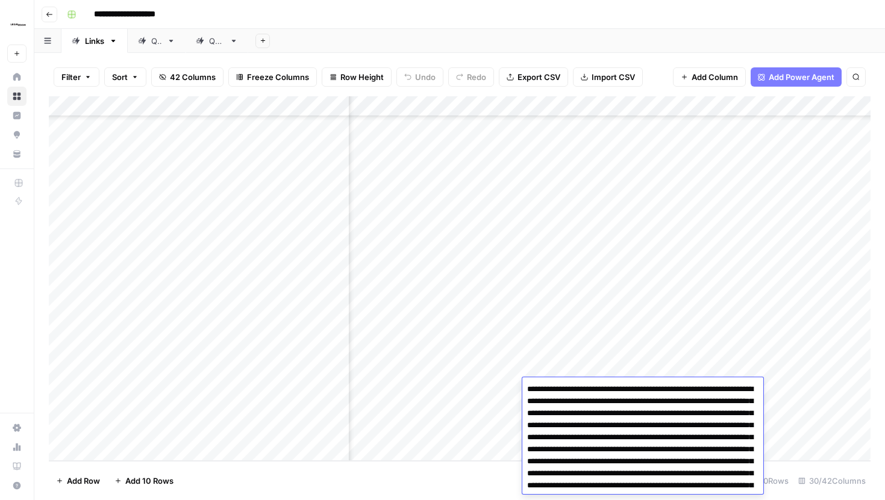
click at [653, 65] on div "Filter Sort 42 Columns Freeze Columns Row Height Undo Redo Export CSV Import CS…" at bounding box center [459, 77] width 821 height 39
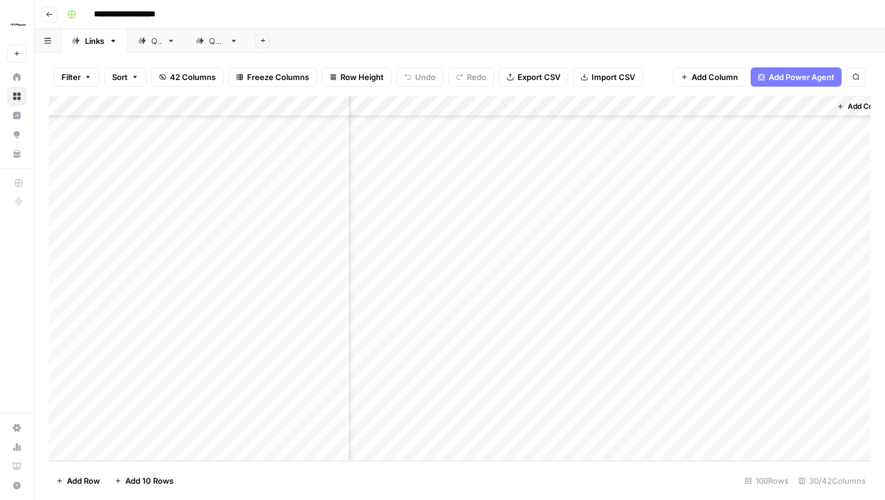
scroll to position [2806, 2873]
click at [453, 106] on div "Add Column" at bounding box center [459, 278] width 821 height 365
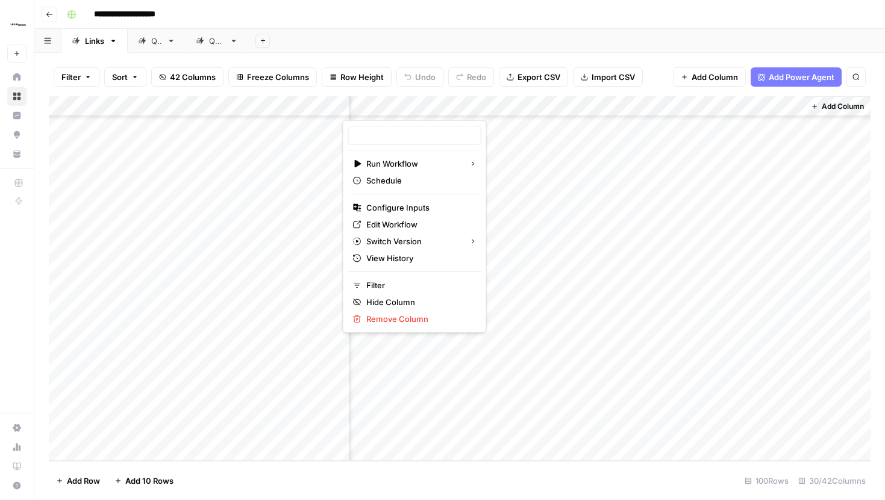
type input "Update Article JSON"
click at [387, 210] on span "Configure Inputs" at bounding box center [418, 208] width 105 height 12
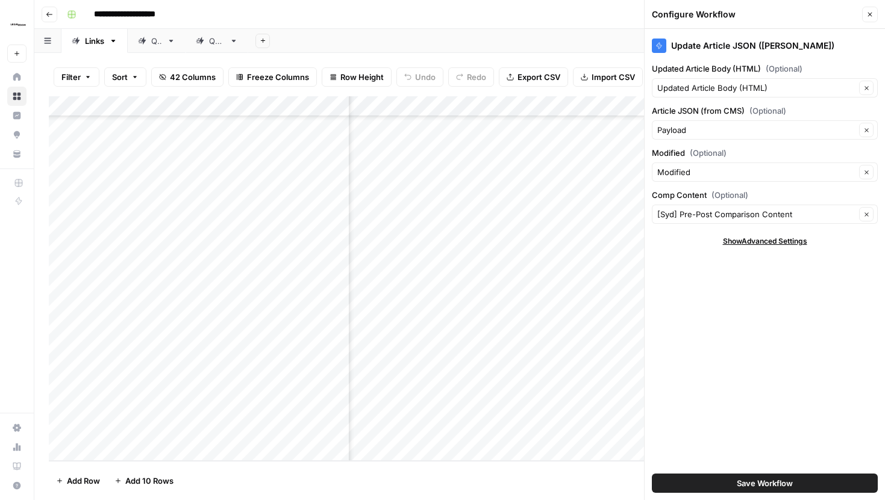
scroll to position [2806, 2521]
click at [864, 16] on button "Close" at bounding box center [870, 15] width 16 height 16
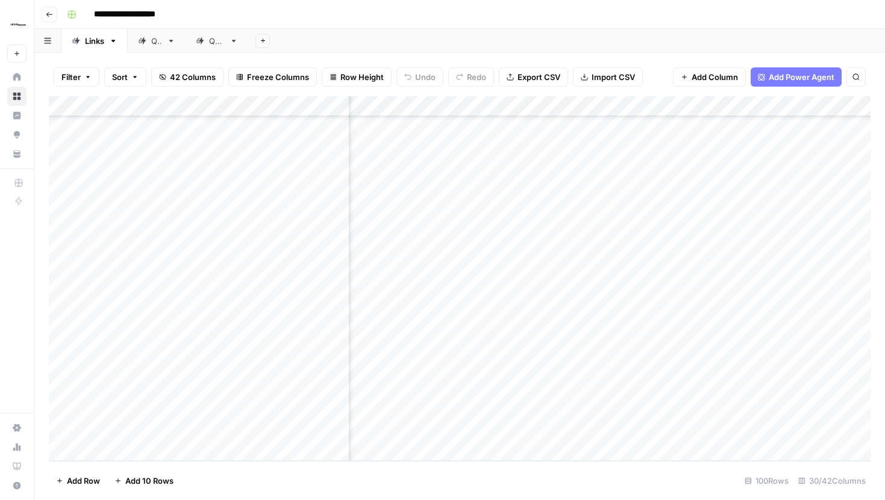
scroll to position [2806, 2782]
click at [541, 390] on div "Add Column" at bounding box center [459, 278] width 821 height 365
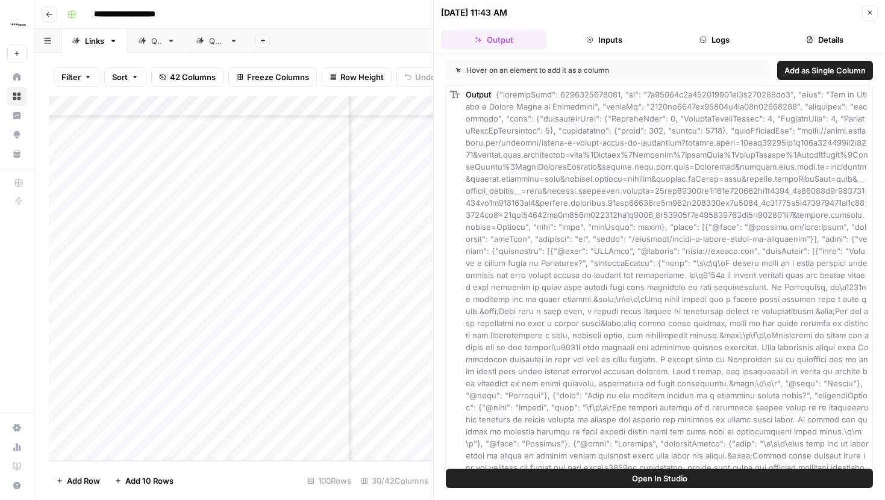
click at [614, 48] on button "Inputs" at bounding box center [603, 39] width 105 height 19
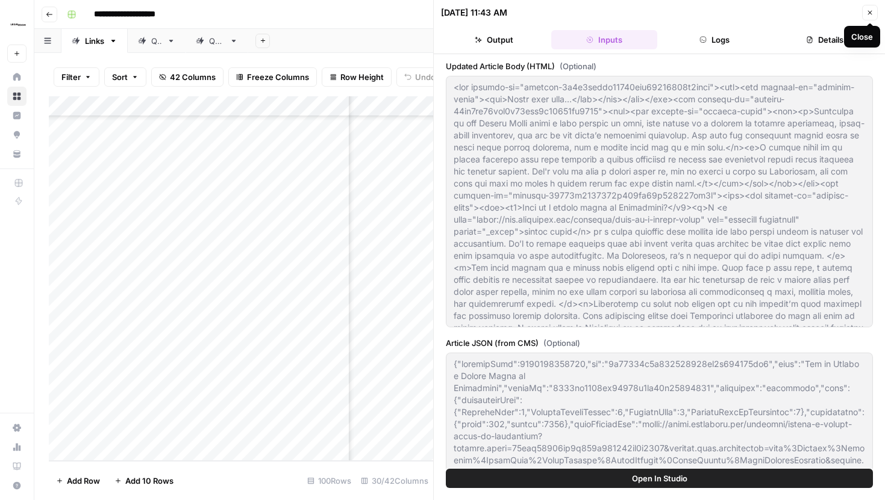
click at [870, 9] on icon "button" at bounding box center [869, 12] width 7 height 7
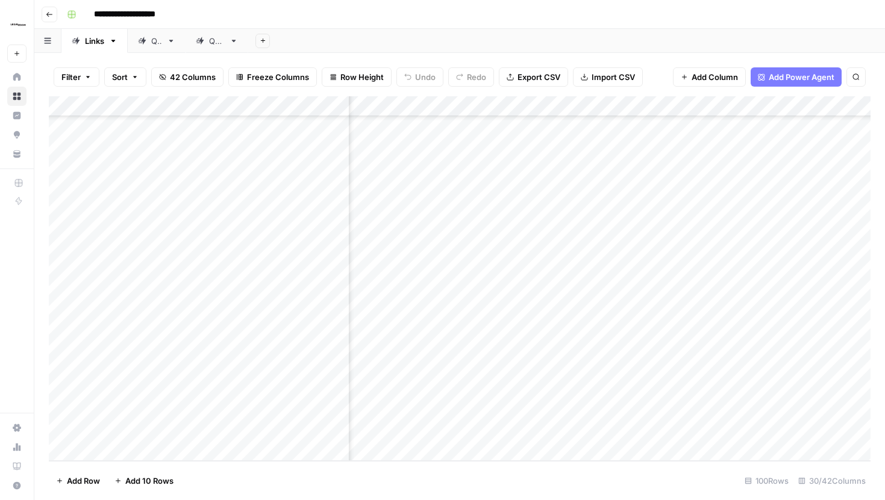
click at [540, 326] on div "Add Column" at bounding box center [459, 278] width 821 height 365
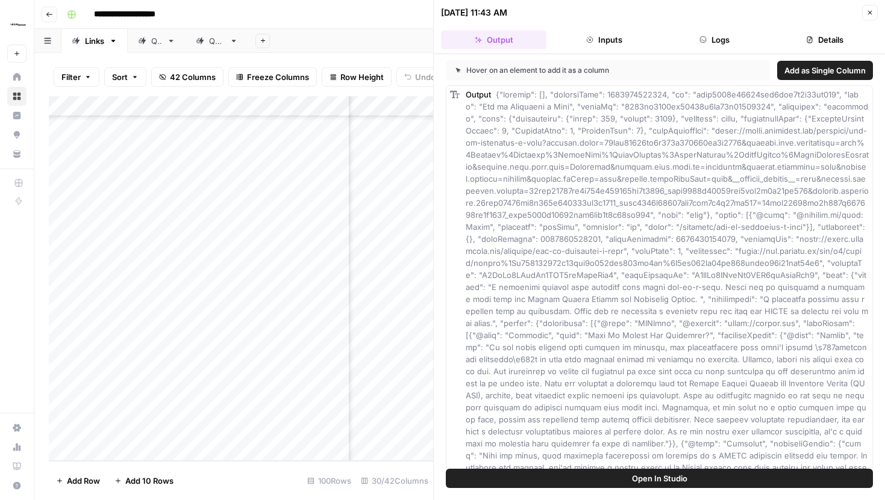
click at [615, 42] on button "Inputs" at bounding box center [603, 39] width 105 height 19
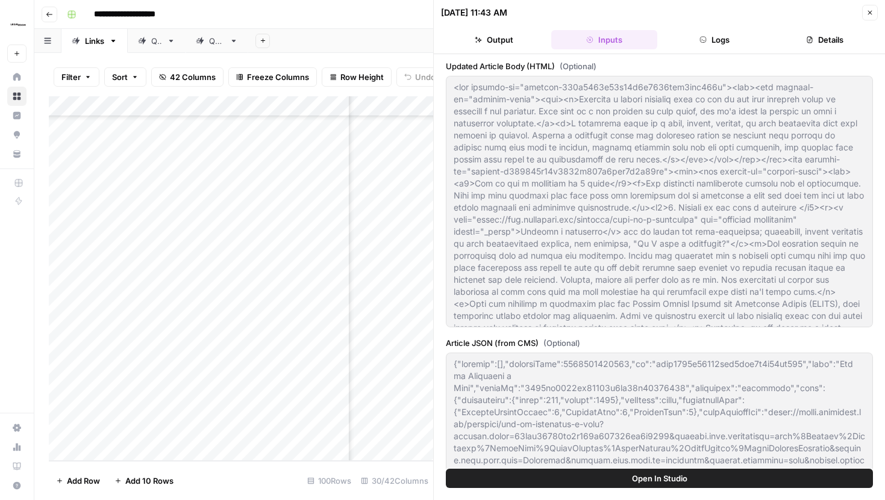
click at [870, 12] on icon "button" at bounding box center [870, 13] width 4 height 4
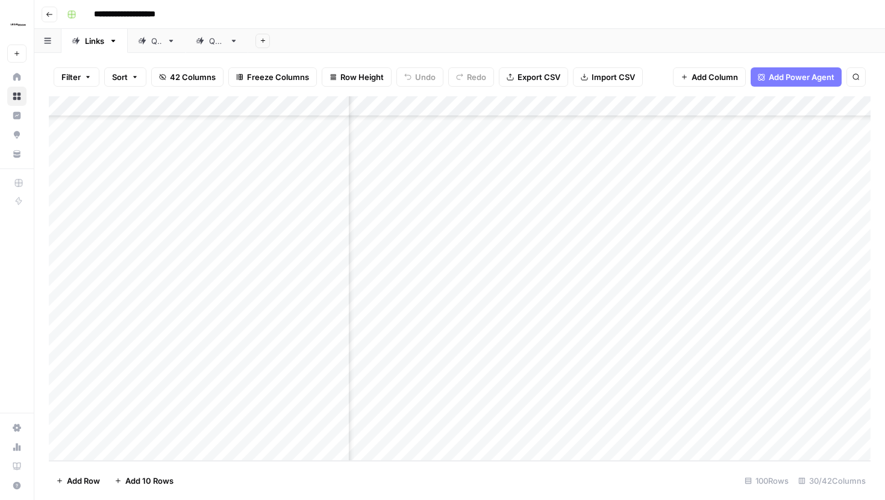
scroll to position [2806, 239]
click at [624, 391] on div "Add Column" at bounding box center [459, 278] width 821 height 365
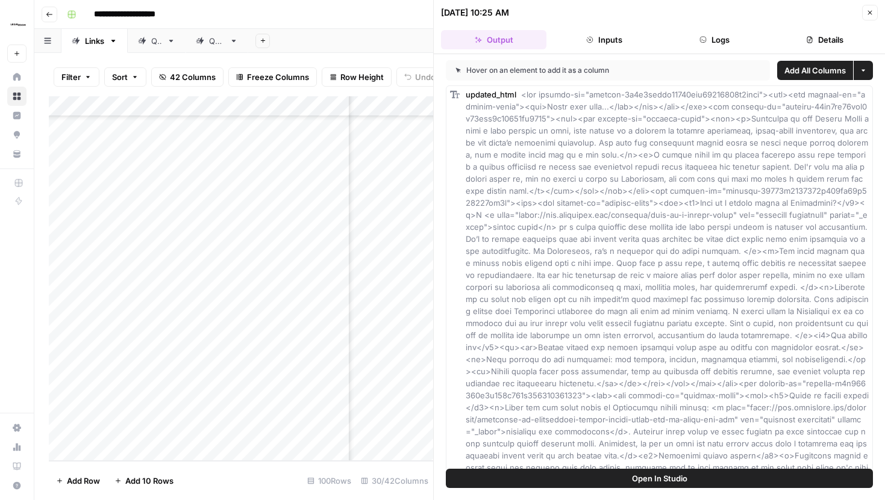
click at [718, 38] on button "Logs" at bounding box center [714, 39] width 105 height 19
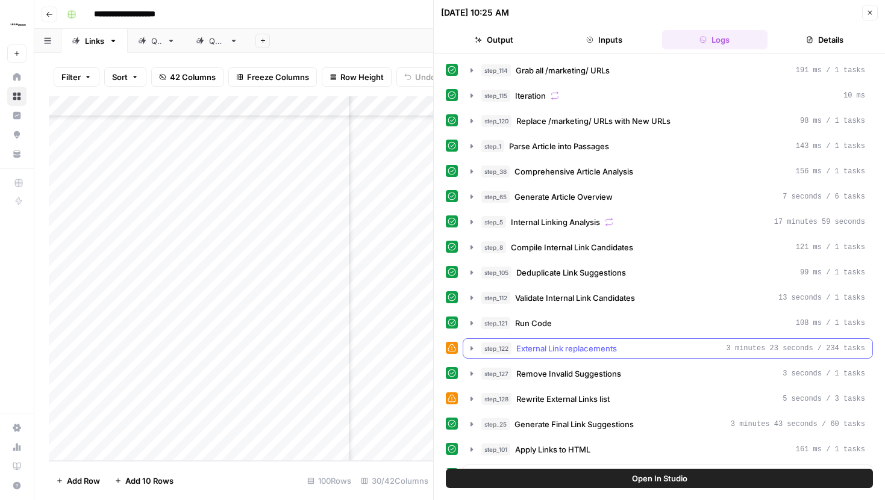
scroll to position [324, 0]
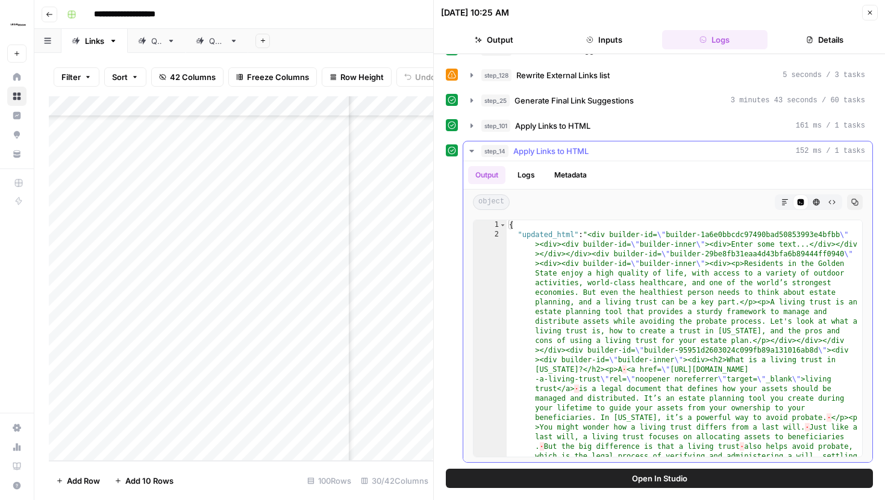
click at [782, 202] on icon "button" at bounding box center [784, 202] width 7 height 7
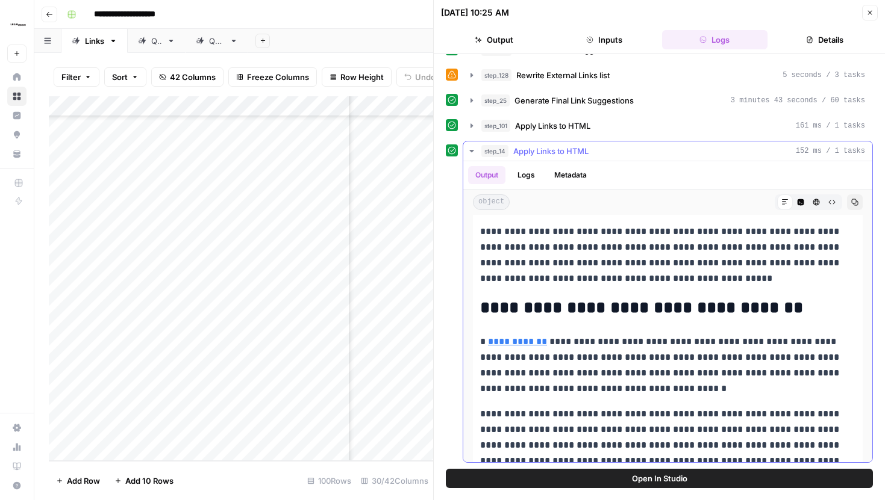
scroll to position [0, 0]
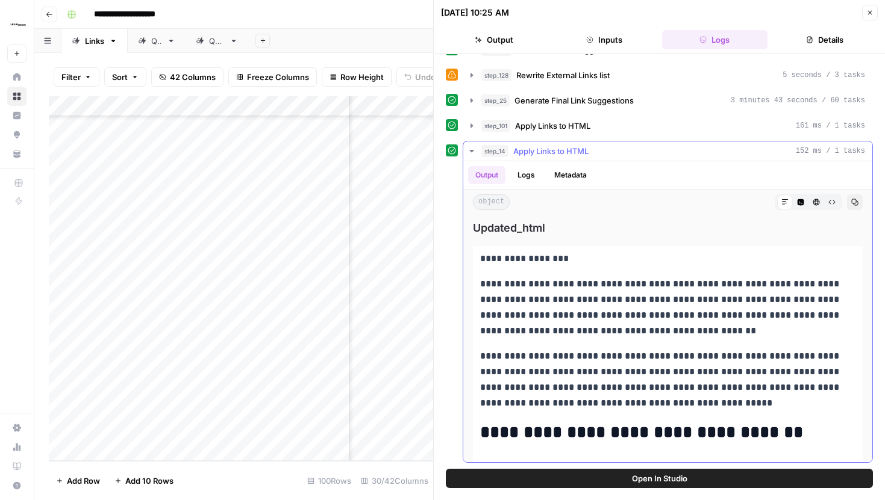
click at [800, 202] on icon "button" at bounding box center [800, 202] width 7 height 7
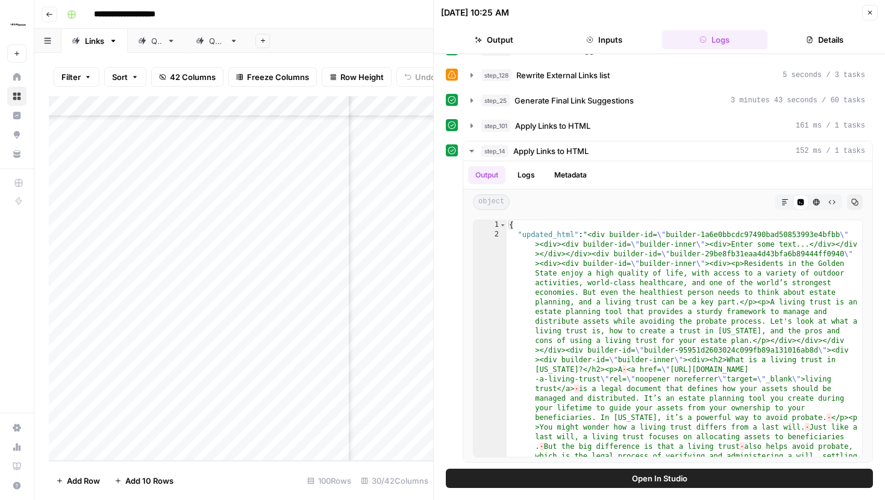
click at [870, 13] on icon "button" at bounding box center [870, 13] width 4 height 4
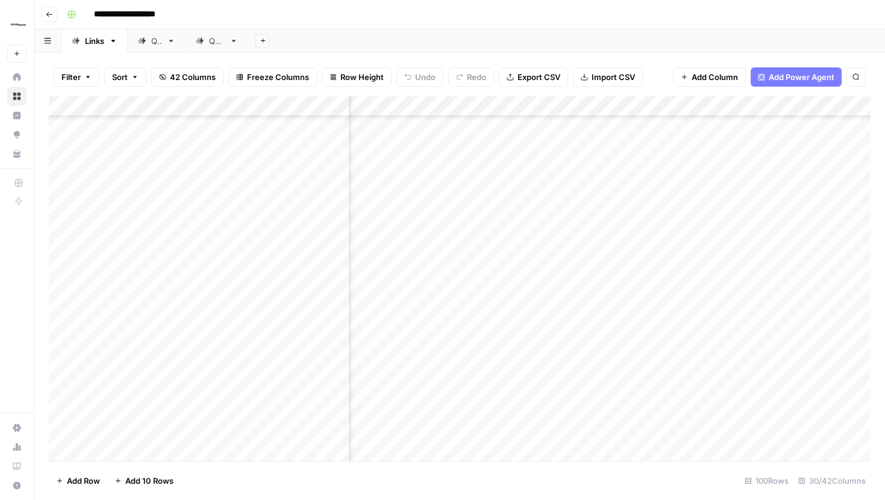
scroll to position [2772, 2114]
click at [337, 423] on div "Add Column" at bounding box center [459, 278] width 821 height 365
click at [652, 423] on div "Add Column" at bounding box center [459, 278] width 821 height 365
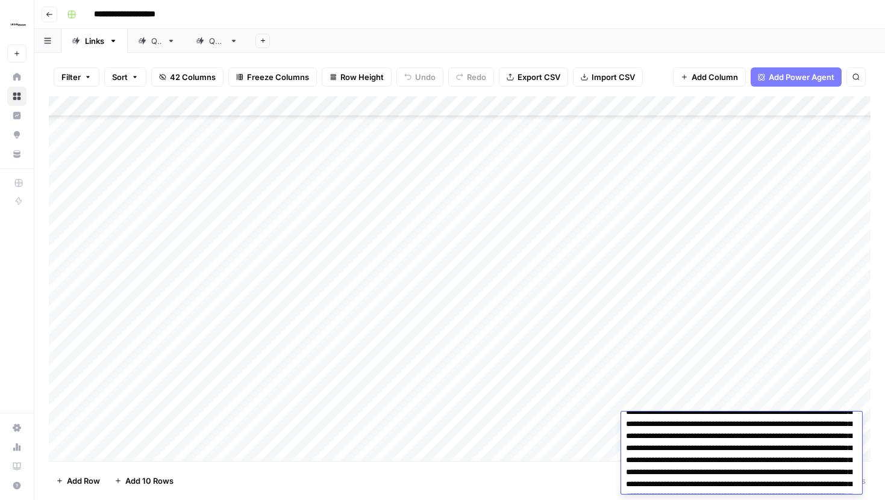
scroll to position [0, 0]
drag, startPoint x: 718, startPoint y: 449, endPoint x: 783, endPoint y: 450, distance: 65.1
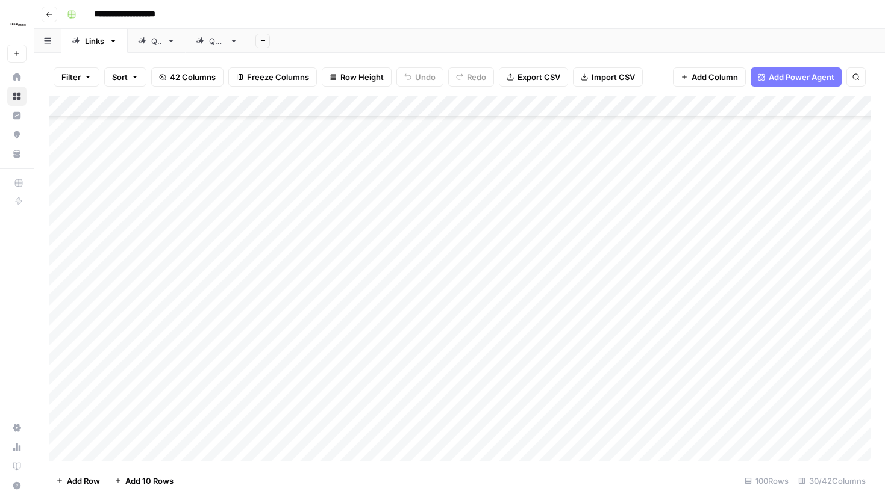
click at [567, 470] on footer "Add Row Add 10 Rows 100 Rows 30/42 Columns" at bounding box center [459, 480] width 821 height 39
click at [606, 422] on div "Add Column" at bounding box center [459, 278] width 821 height 365
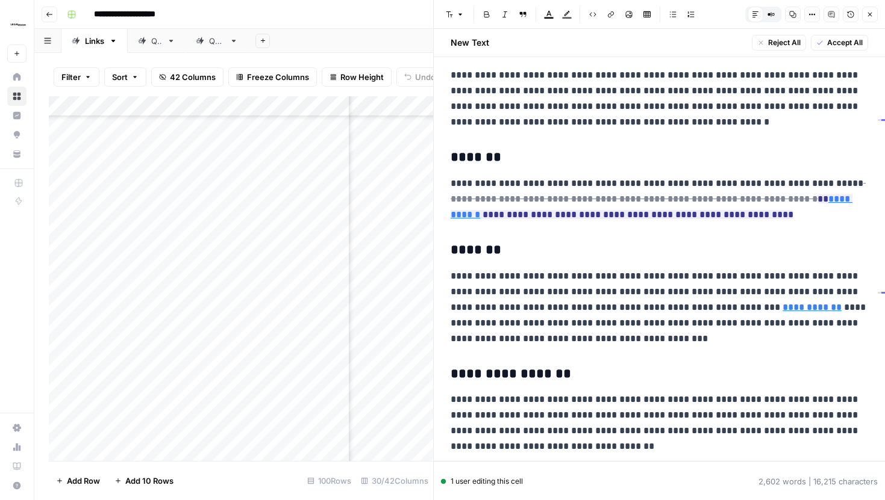
scroll to position [930, 0]
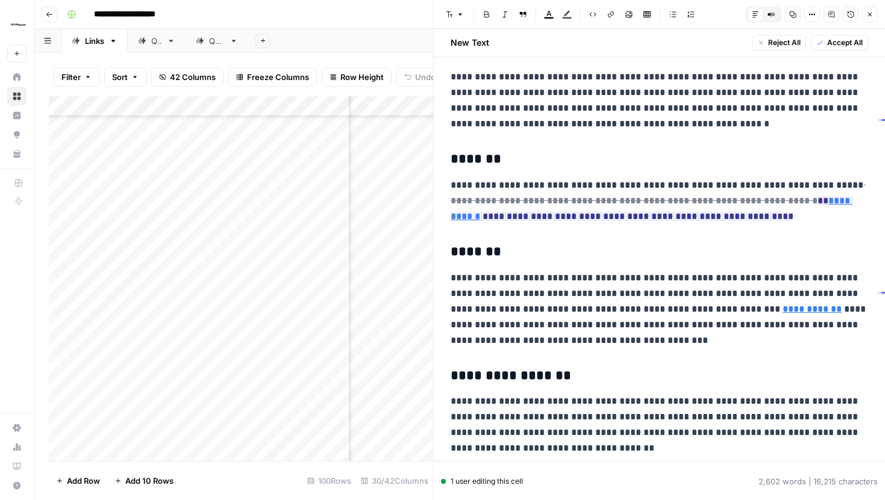
click at [867, 19] on button "Close" at bounding box center [870, 15] width 16 height 16
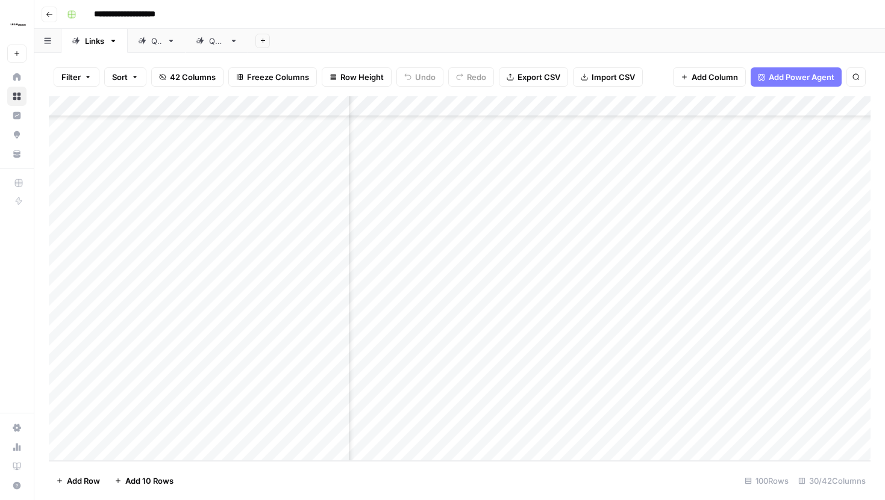
scroll to position [2806, 245]
click at [634, 390] on div "Add Column" at bounding box center [459, 278] width 821 height 365
click at [497, 167] on div "Add Column" at bounding box center [459, 278] width 821 height 365
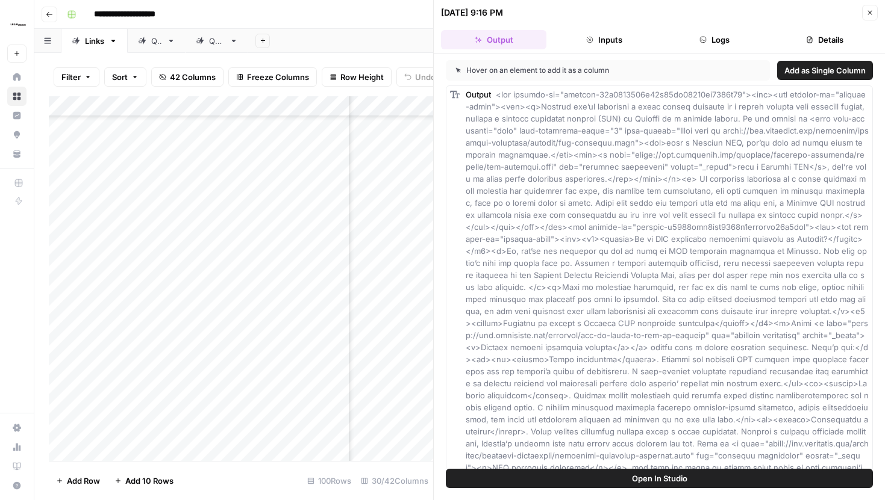
click at [673, 481] on span "Open In Studio" at bounding box center [659, 479] width 55 height 12
click at [869, 12] on icon "button" at bounding box center [870, 13] width 4 height 4
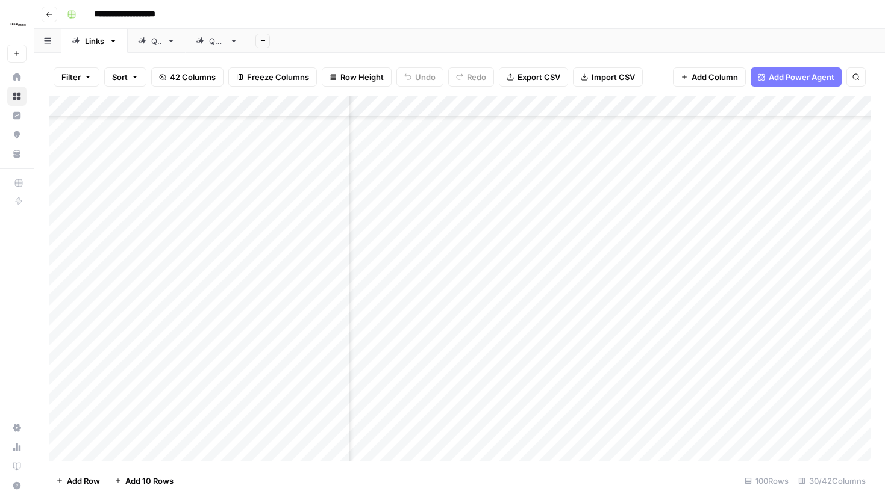
scroll to position [989, 2182]
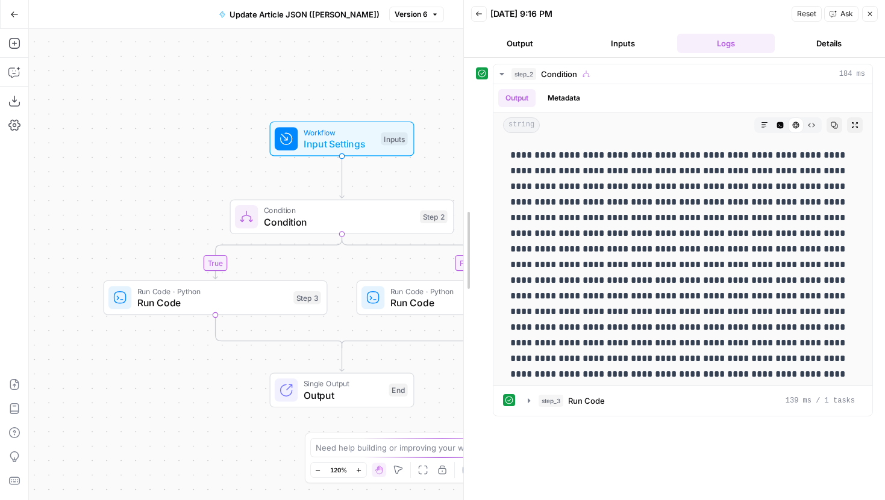
drag, startPoint x: 654, startPoint y: 164, endPoint x: 463, endPoint y: 162, distance: 190.9
click at [463, 162] on div at bounding box center [464, 250] width 12 height 500
click at [525, 398] on icon "button" at bounding box center [530, 401] width 10 height 10
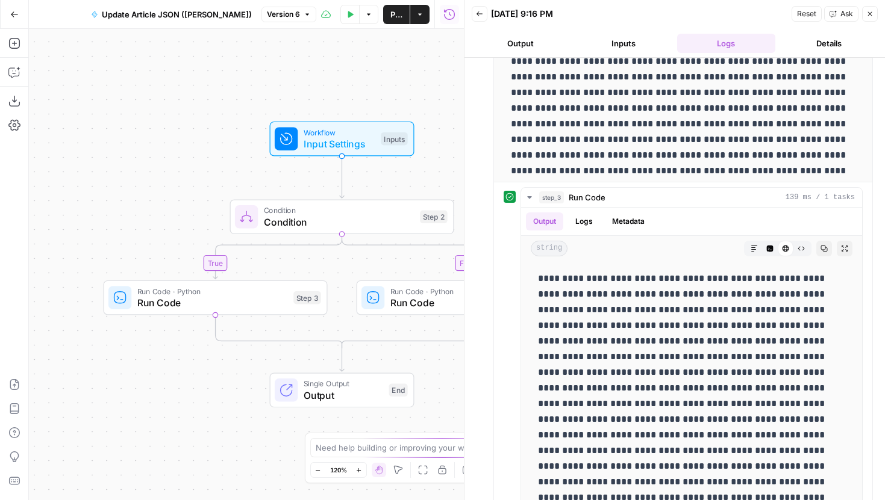
scroll to position [204, 0]
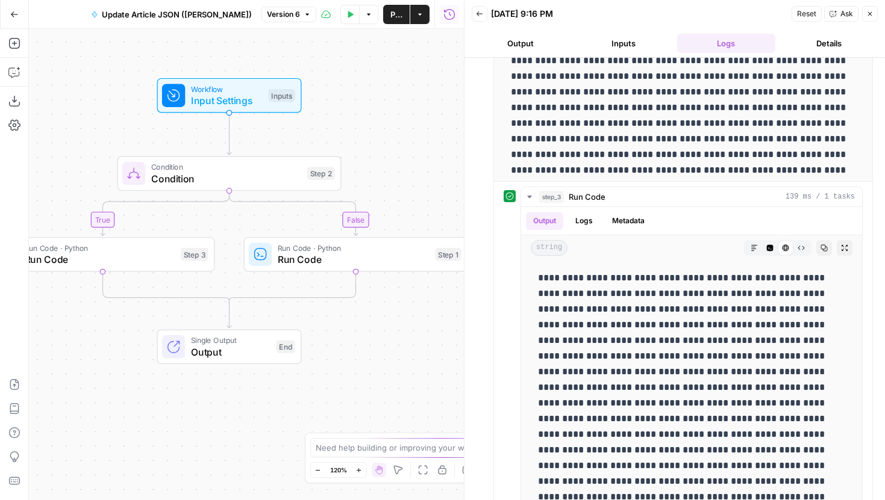
drag, startPoint x: 246, startPoint y: 357, endPoint x: 134, endPoint y: 314, distance: 120.1
click at [134, 314] on div "true false Workflow Input Settings Inputs Condition Condition Step 2 Run Code ·…" at bounding box center [246, 265] width 435 height 472
click at [747, 248] on button "Markdown" at bounding box center [754, 248] width 16 height 16
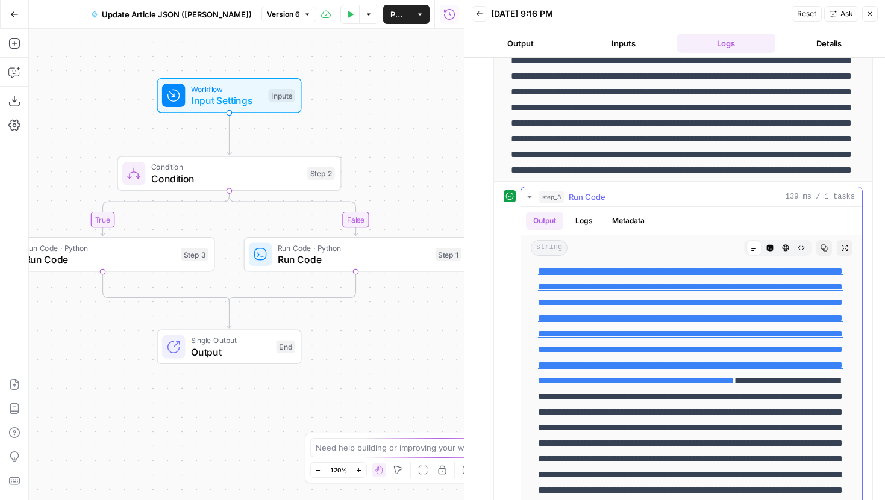
scroll to position [73, 0]
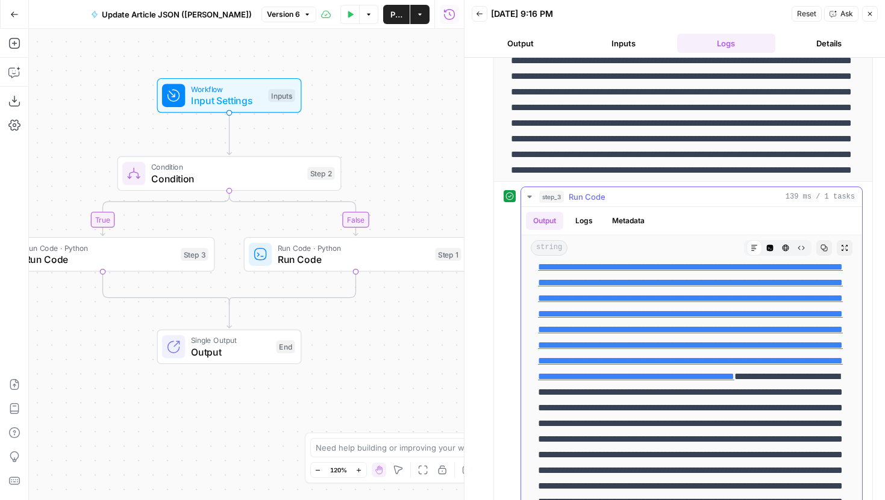
click at [769, 249] on icon "button" at bounding box center [770, 248] width 7 height 7
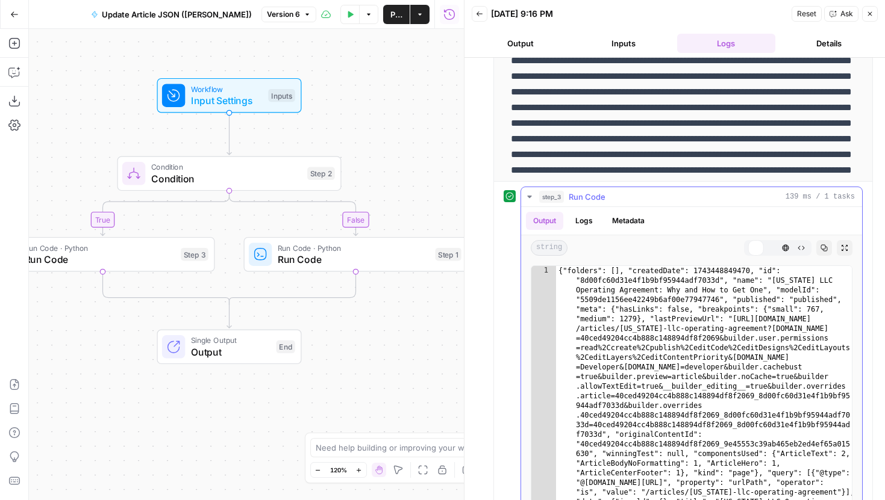
scroll to position [0, 0]
type textarea "**********"
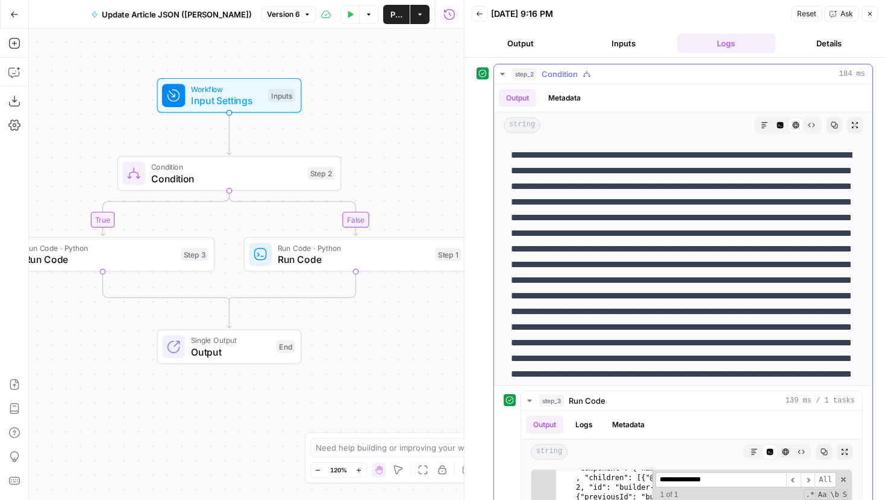
type input "**********"
click at [630, 42] on button "Inputs" at bounding box center [624, 43] width 98 height 19
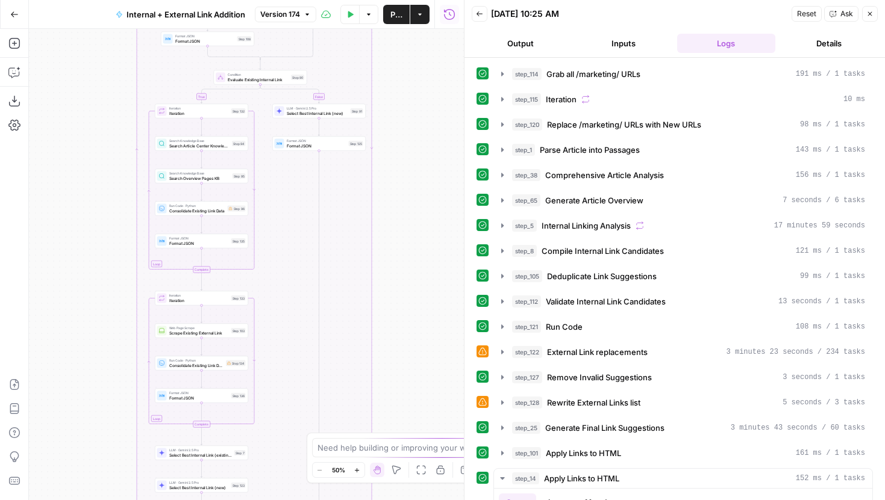
drag, startPoint x: 398, startPoint y: 281, endPoint x: 414, endPoint y: 154, distance: 128.0
click at [414, 155] on div "true false true false Workflow Input Settings Inputs Run Code · Python Grab all…" at bounding box center [246, 265] width 435 height 472
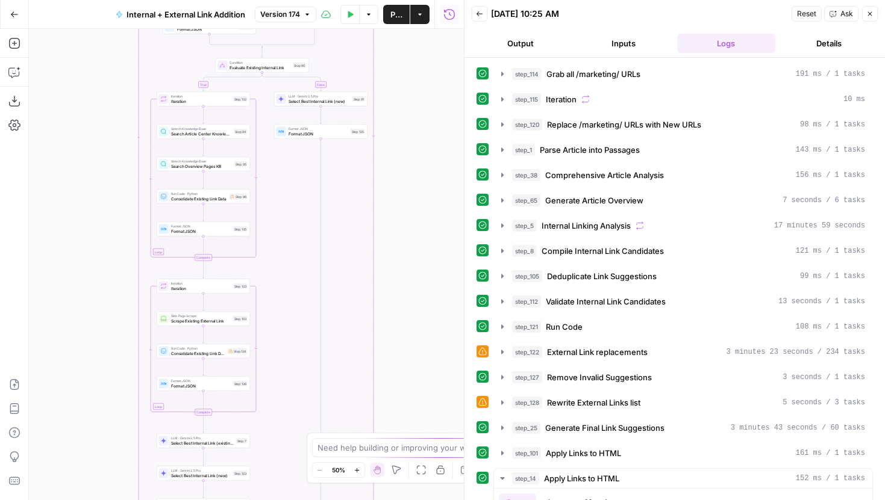
drag, startPoint x: 407, startPoint y: 301, endPoint x: 431, endPoint y: 126, distance: 175.6
click at [431, 129] on div "true false true false Workflow Input Settings Inputs Run Code · Python Grab all…" at bounding box center [246, 265] width 435 height 472
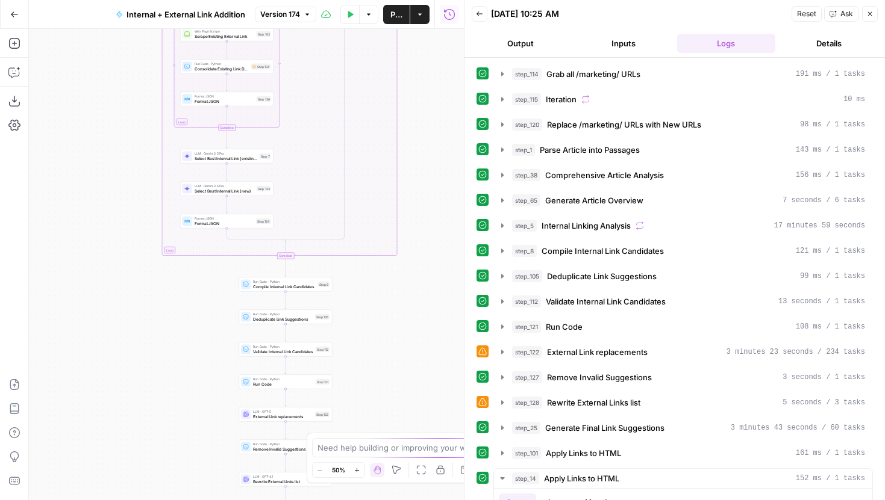
drag, startPoint x: 421, startPoint y: 371, endPoint x: 424, endPoint y: 139, distance: 232.5
click at [424, 139] on div "true false true false Workflow Input Settings Inputs Run Code · Python Grab all…" at bounding box center [246, 265] width 435 height 472
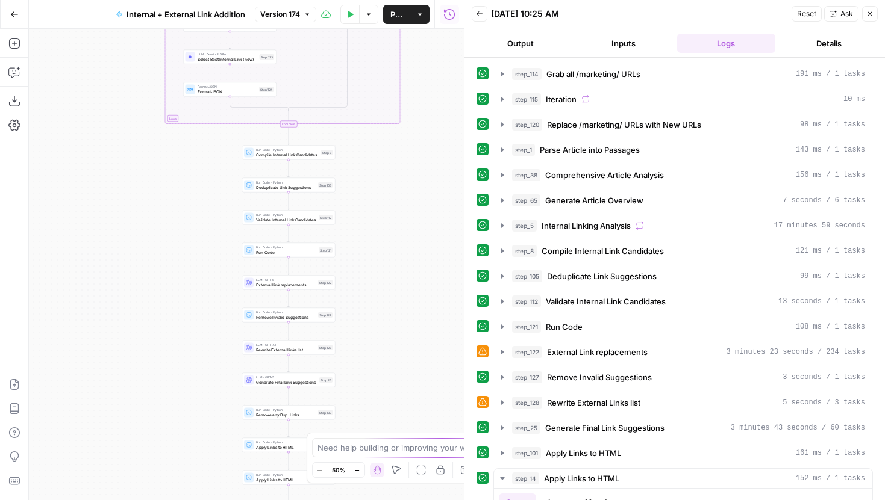
click at [358, 469] on icon "button" at bounding box center [356, 470] width 7 height 7
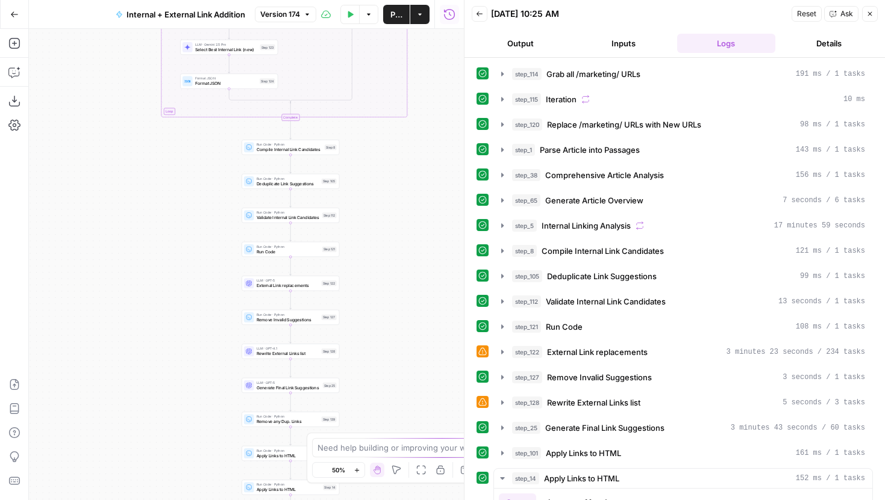
click at [358, 469] on icon "button" at bounding box center [356, 470] width 7 height 7
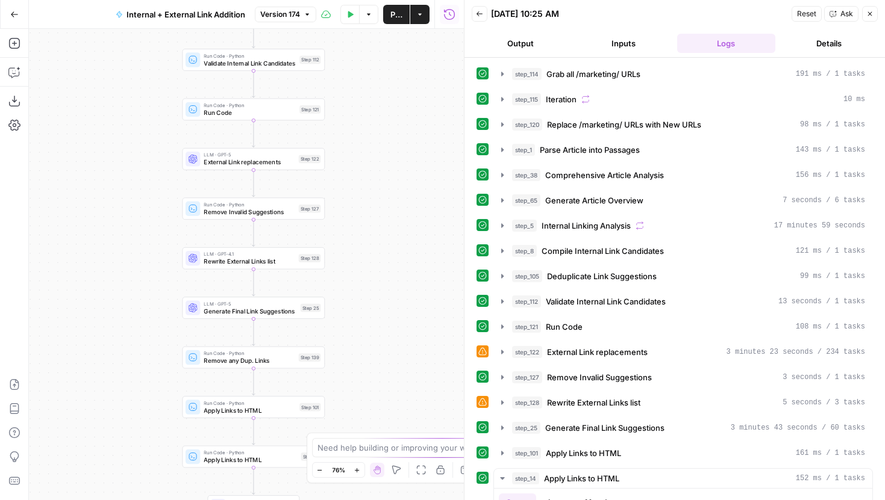
drag, startPoint x: 422, startPoint y: 384, endPoint x: 364, endPoint y: 251, distance: 144.3
click at [364, 251] on div "true false true false Workflow Input Settings Inputs Run Code · Python Grab all…" at bounding box center [246, 265] width 435 height 472
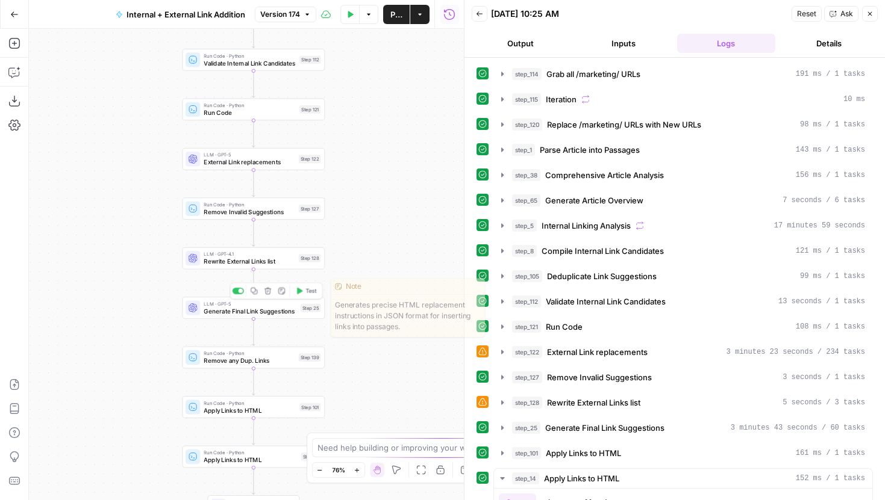
click at [304, 306] on div "Step 25" at bounding box center [311, 308] width 20 height 8
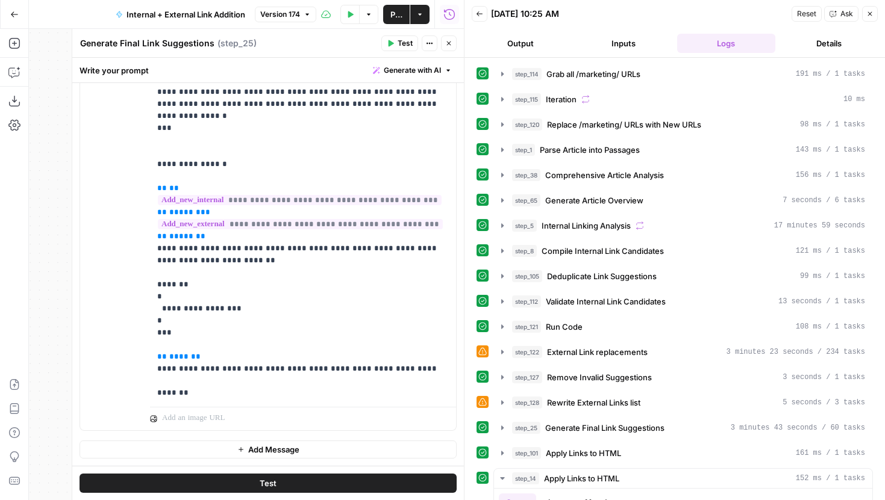
scroll to position [4047, 0]
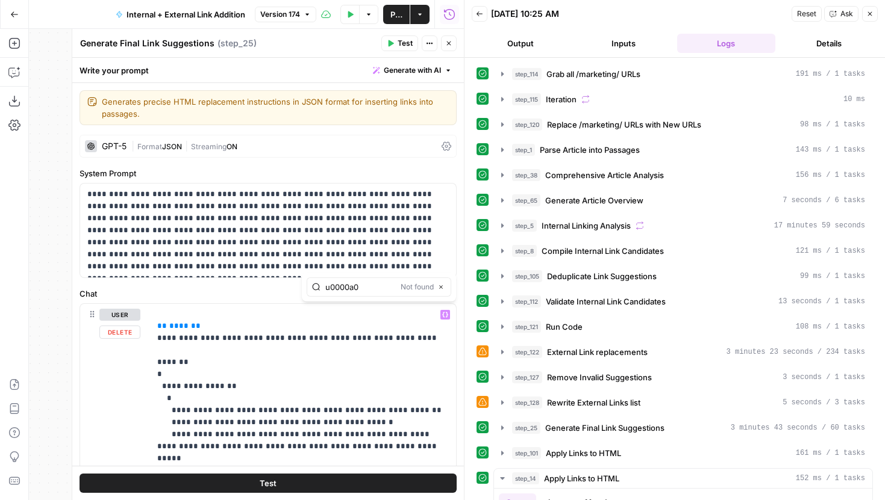
type input "u0000a0"
click at [444, 287] on button "Close" at bounding box center [441, 287] width 10 height 10
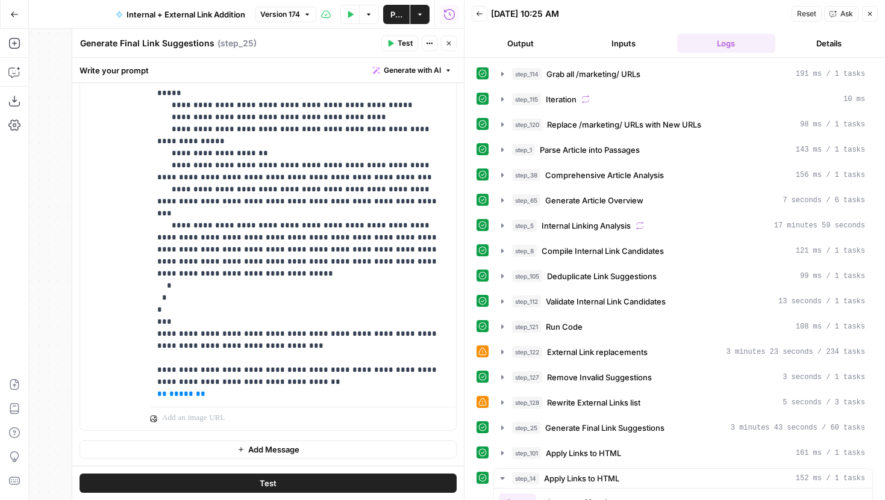
scroll to position [4018, 0]
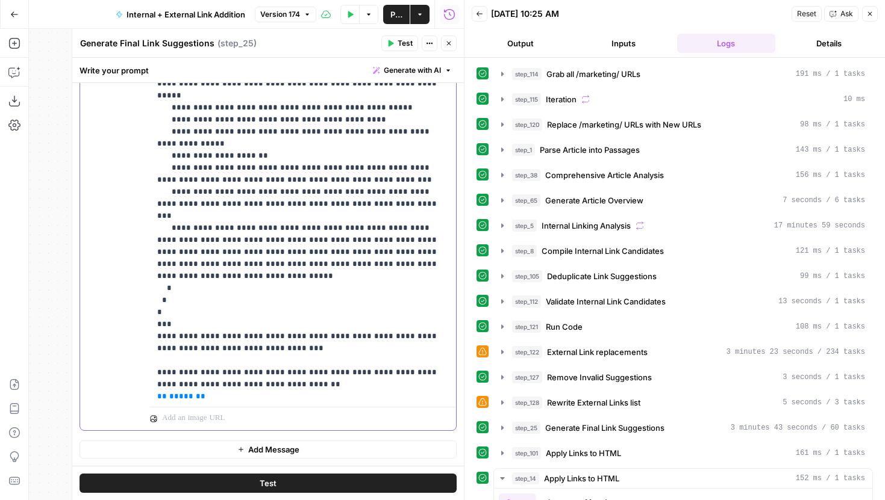
drag, startPoint x: 329, startPoint y: 324, endPoint x: 262, endPoint y: 324, distance: 66.8
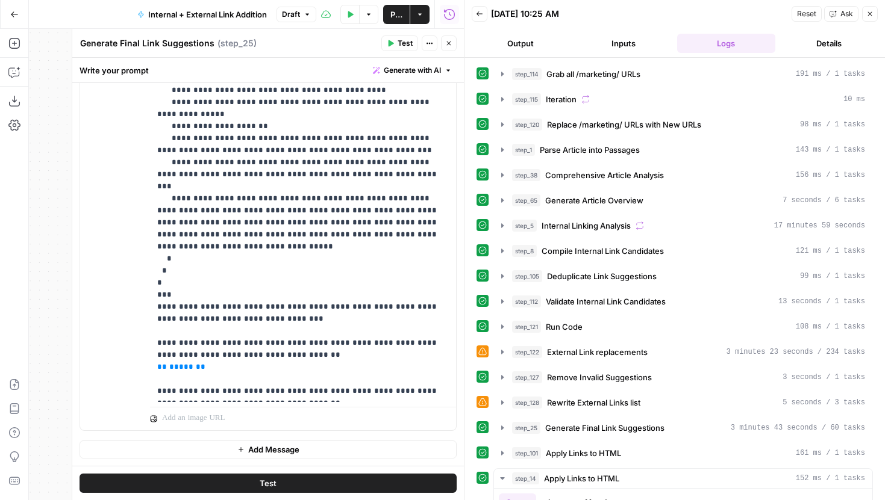
click at [341, 485] on button "Test" at bounding box center [267, 483] width 377 height 19
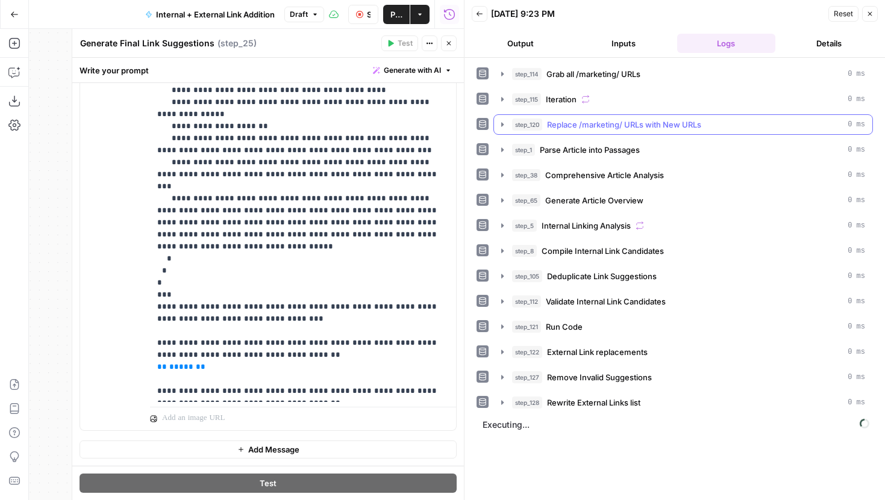
click at [501, 127] on icon "button" at bounding box center [502, 125] width 10 height 10
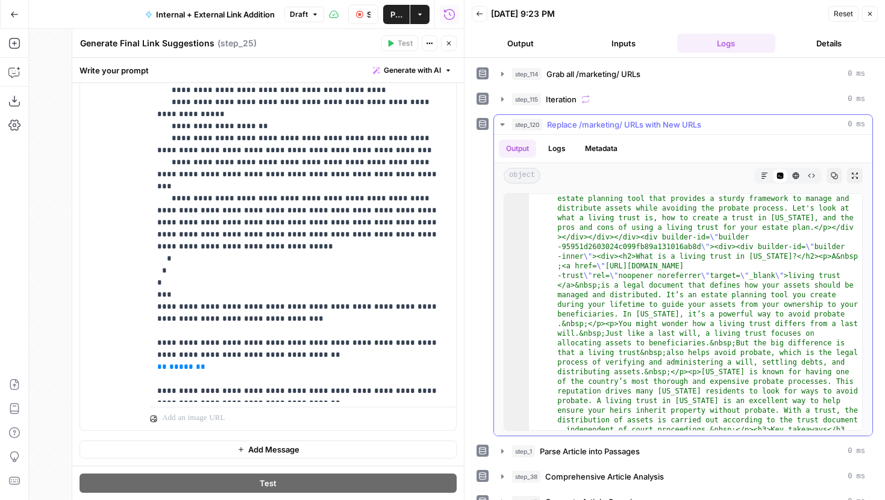
scroll to position [96, 0]
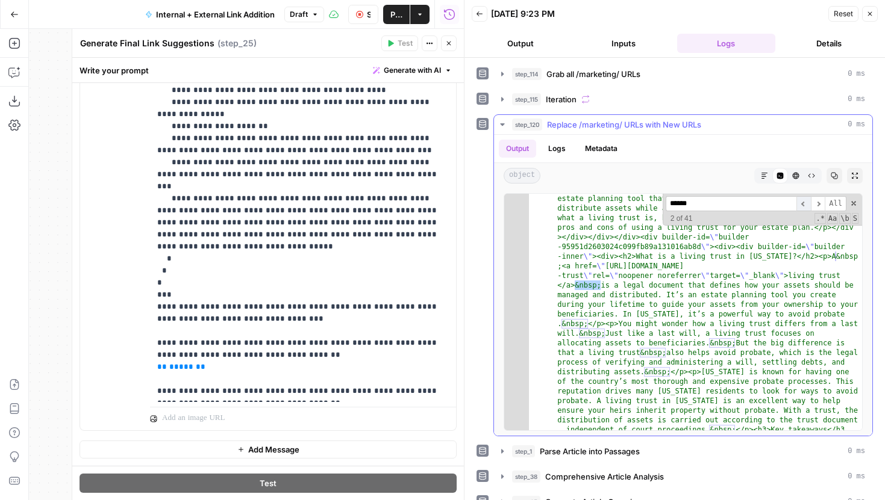
type input "******"
click at [806, 202] on span "​" at bounding box center [803, 203] width 14 height 15
click at [814, 202] on span "​" at bounding box center [818, 203] width 14 height 15
click at [765, 174] on icon "button" at bounding box center [764, 175] width 7 height 7
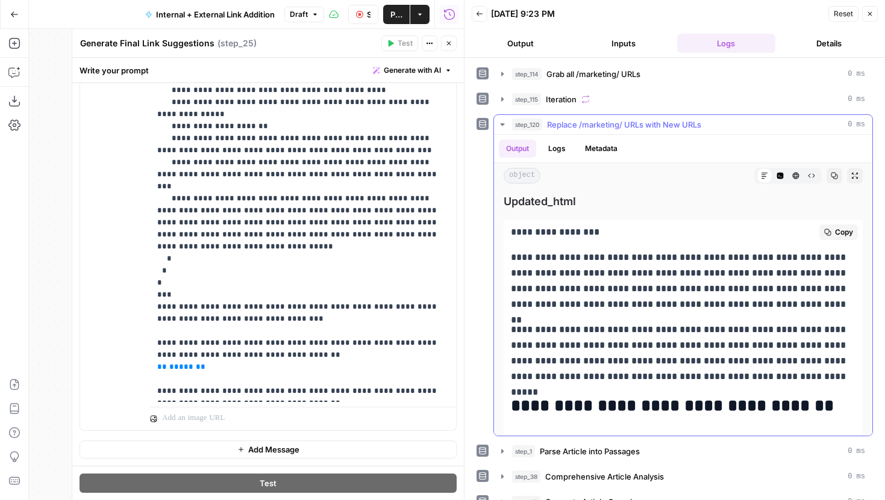
scroll to position [17, 0]
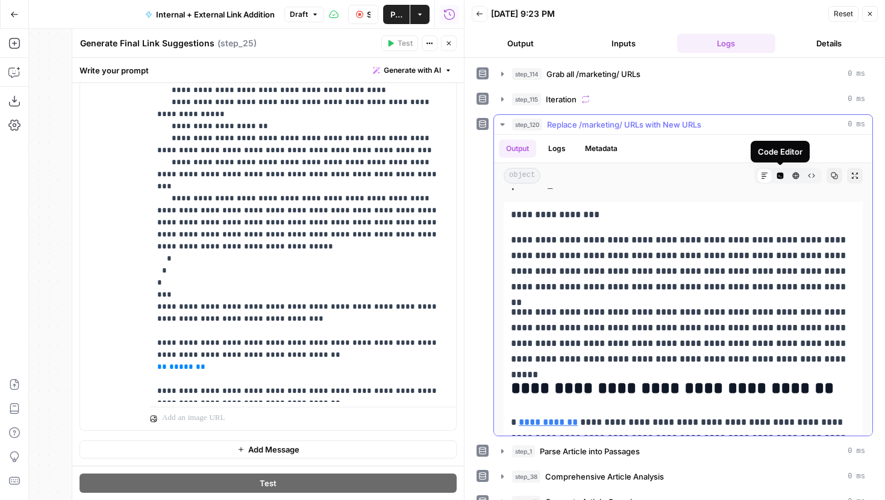
click at [778, 175] on icon "button" at bounding box center [779, 175] width 7 height 7
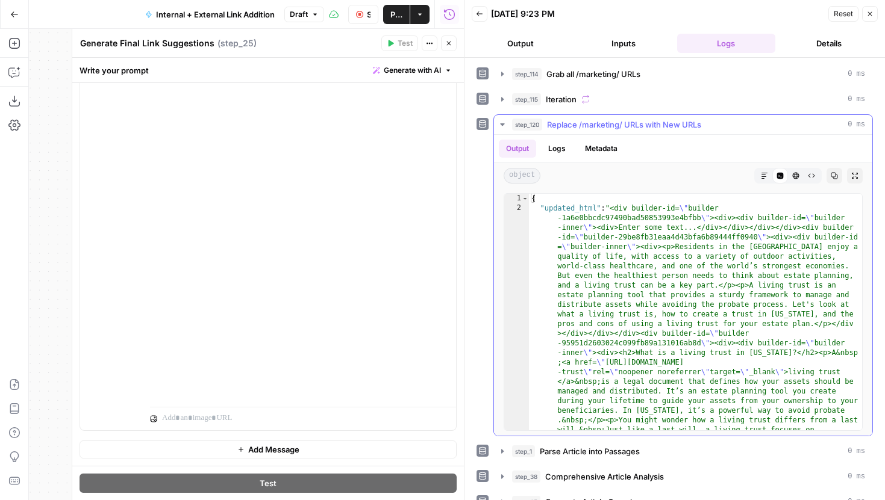
scroll to position [242, 0]
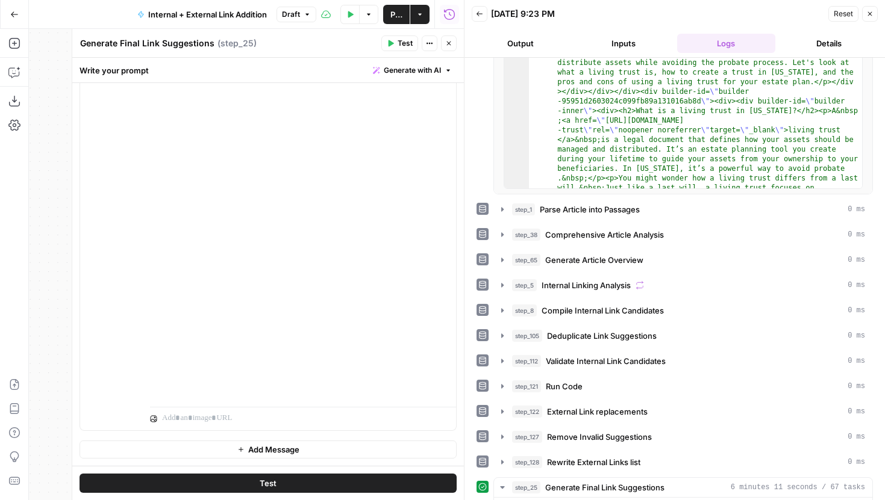
click at [443, 42] on button "Close" at bounding box center [449, 44] width 16 height 16
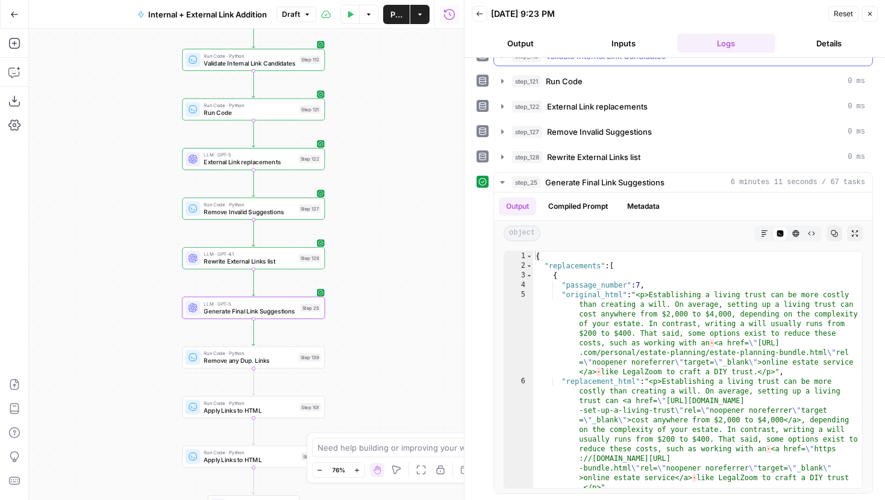
scroll to position [3, 0]
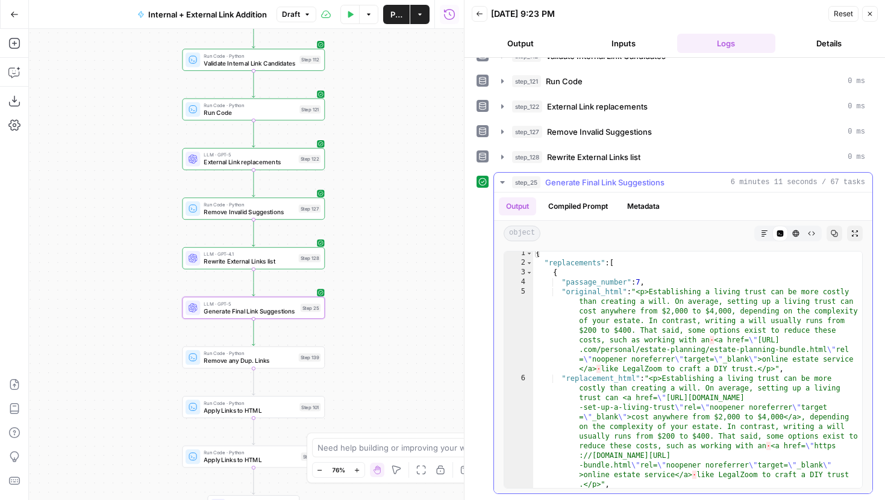
type textarea "**********"
click at [710, 341] on div "{ "replacements" : [ { "passage_number" : 7 , "original_html" : "<p>Establishin…" at bounding box center [697, 377] width 329 height 256
click at [729, 364] on div "{ "replacements" : [ { "passage_number" : 7 , "original_html" : "<p>Establishin…" at bounding box center [697, 377] width 329 height 256
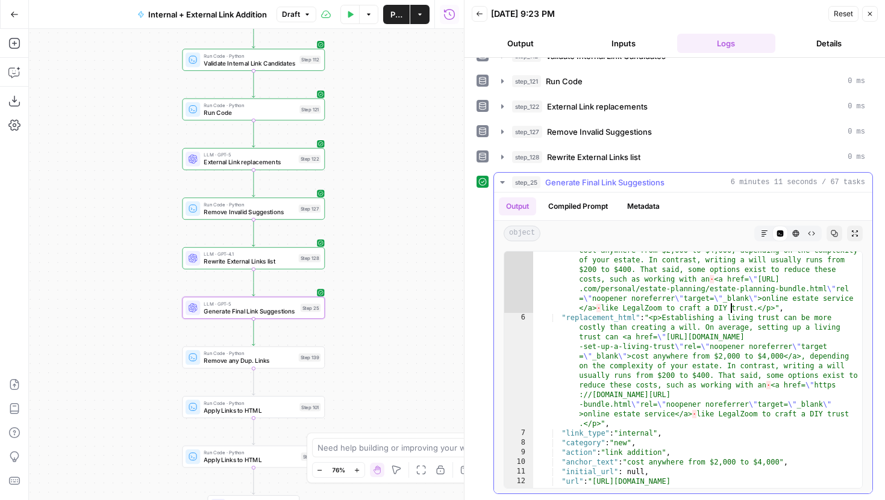
scroll to position [31, 0]
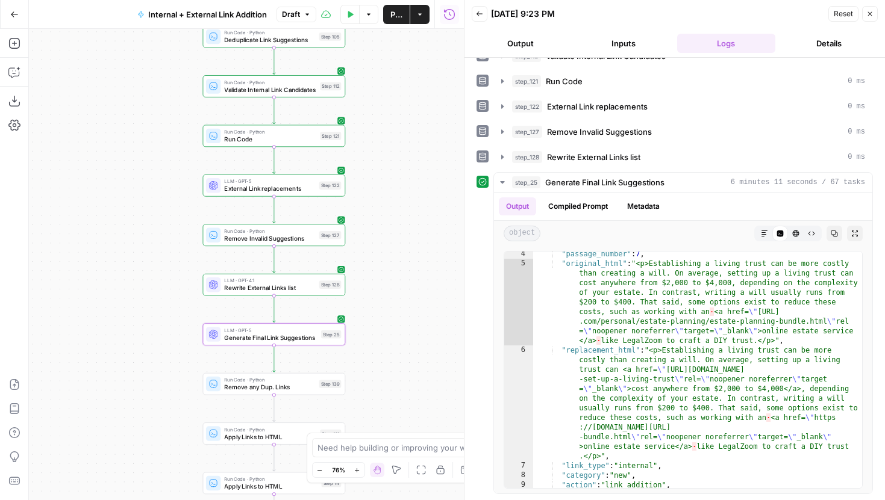
drag, startPoint x: 386, startPoint y: 291, endPoint x: 406, endPoint y: 317, distance: 32.6
click at [406, 317] on div "true false true false Workflow Input Settings Inputs Run Code · Python Grab all…" at bounding box center [246, 265] width 435 height 472
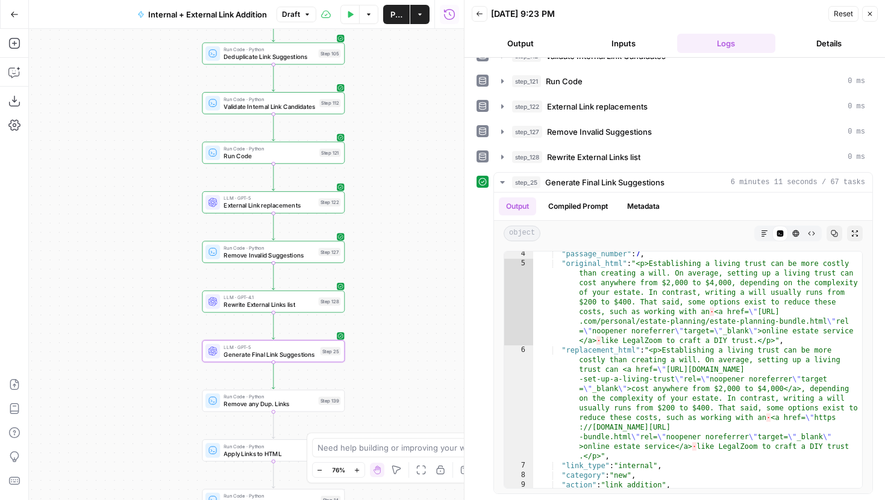
drag, startPoint x: 376, startPoint y: 202, endPoint x: 376, endPoint y: 220, distance: 18.1
click at [376, 220] on div "true false true false Workflow Input Settings Inputs Run Code · Python Grab all…" at bounding box center [246, 265] width 435 height 472
click at [307, 299] on span "LLM · GPT-4.1" at bounding box center [268, 298] width 91 height 7
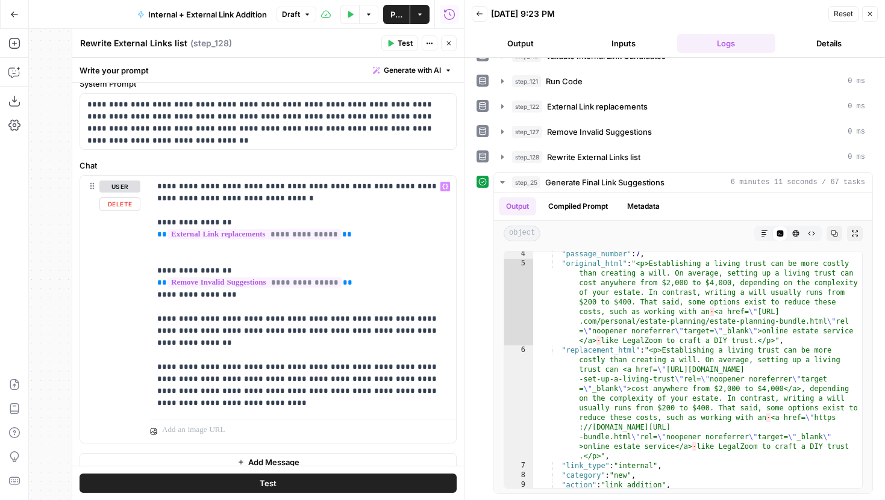
scroll to position [58, 0]
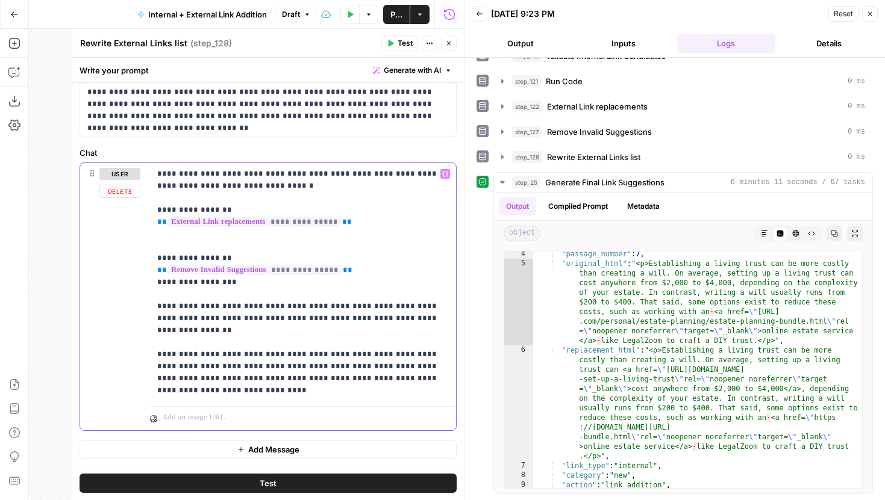
click at [296, 243] on p "**********" at bounding box center [302, 282] width 291 height 229
click at [452, 46] on button "Close" at bounding box center [449, 44] width 16 height 16
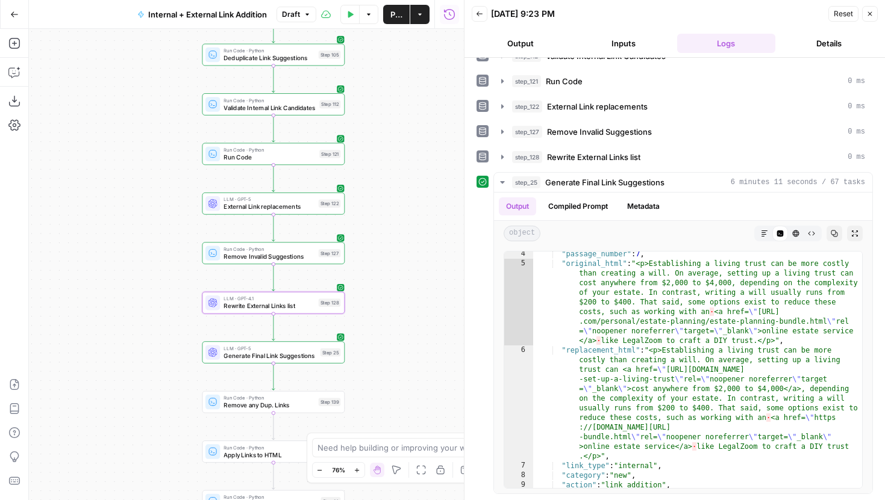
click at [307, 204] on span "External Link replacements" at bounding box center [268, 206] width 91 height 9
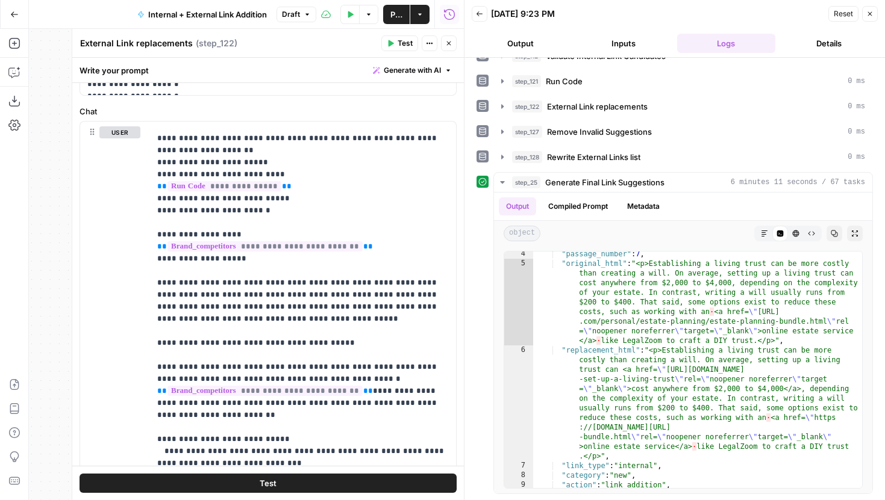
scroll to position [377, 0]
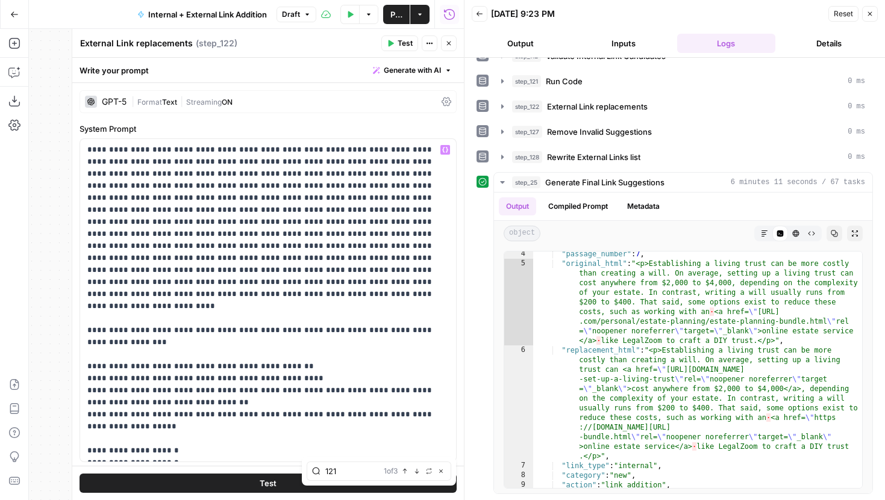
type input "121"
click at [419, 469] on icon "button" at bounding box center [417, 472] width 6 height 6
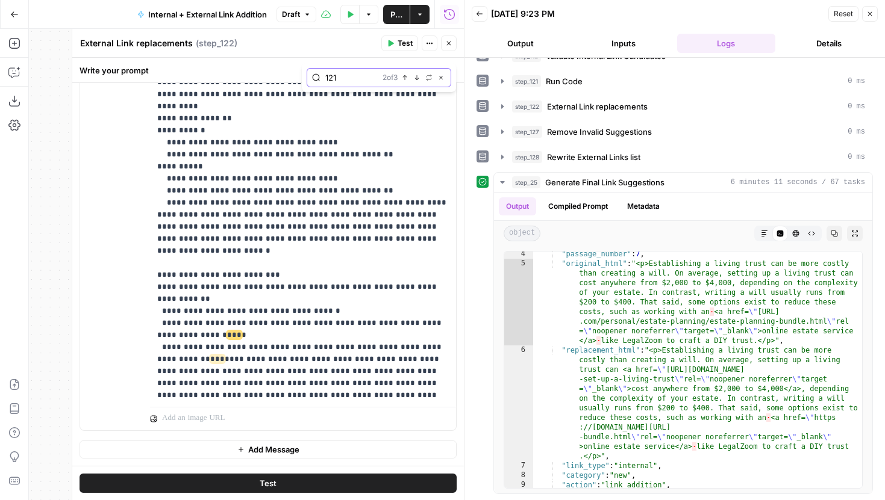
scroll to position [2313, 0]
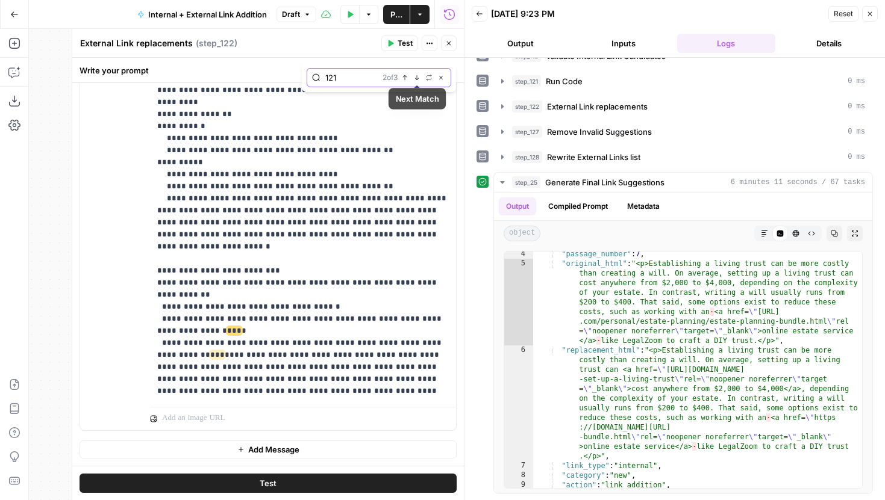
click at [415, 79] on icon "button" at bounding box center [417, 78] width 6 height 6
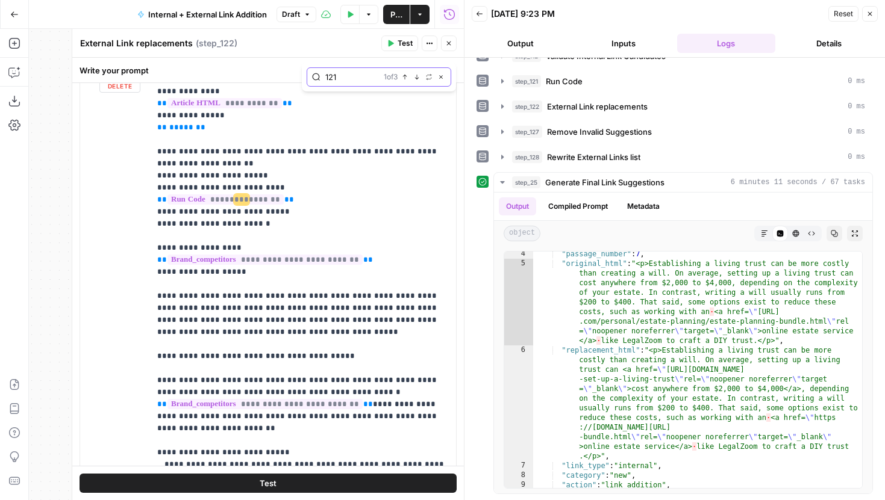
scroll to position [83, 0]
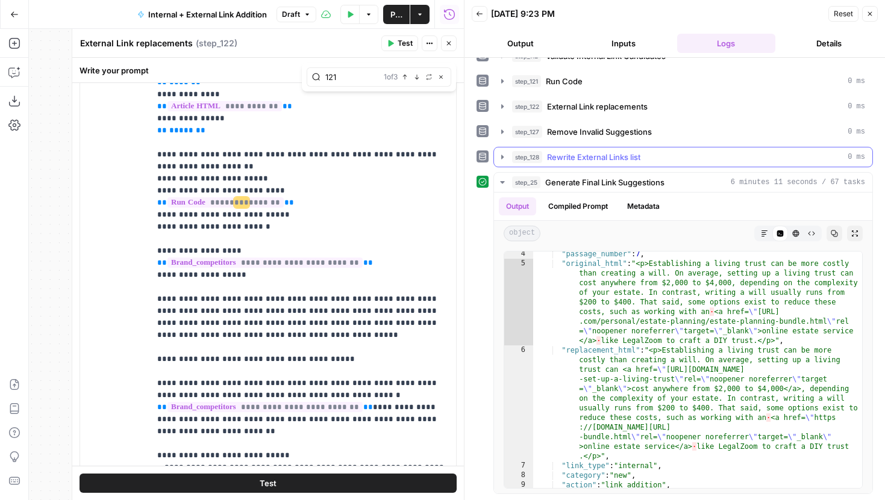
click at [500, 161] on icon "button" at bounding box center [502, 157] width 10 height 10
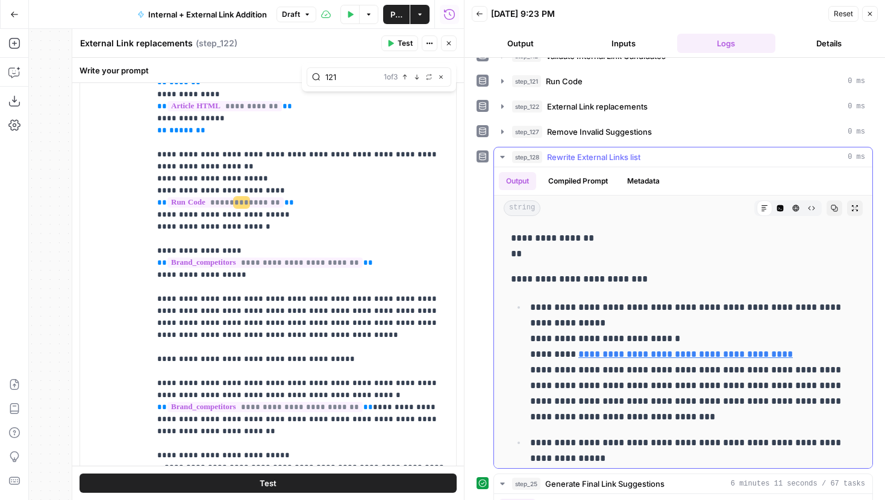
click at [500, 160] on icon "button" at bounding box center [502, 157] width 10 height 10
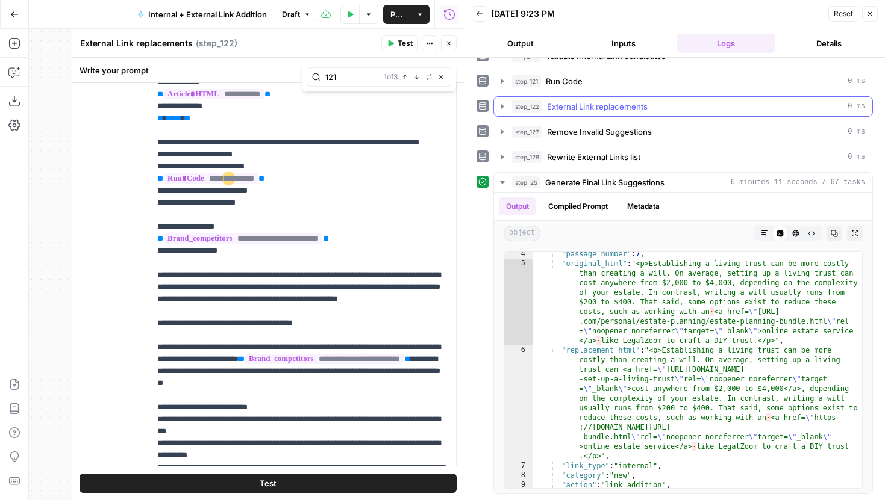
click at [503, 106] on icon "button" at bounding box center [502, 106] width 2 height 4
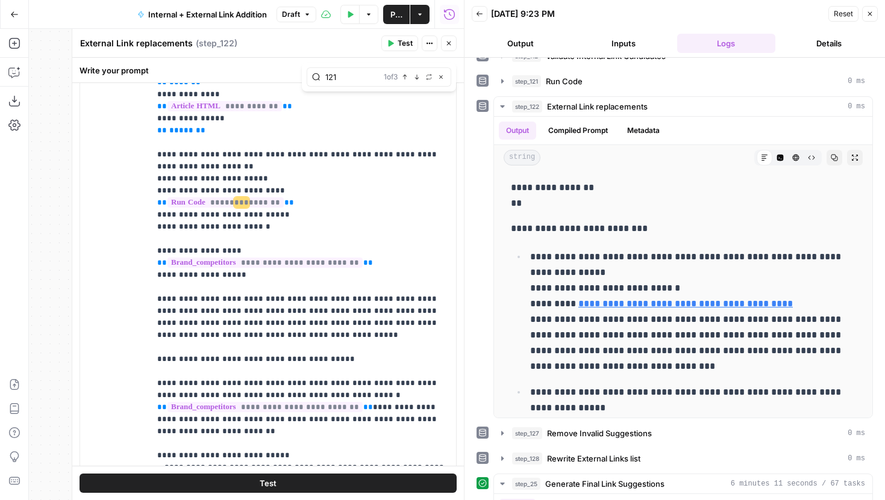
click at [502, 88] on button "step_121 Run Code 0 ms" at bounding box center [683, 81] width 378 height 19
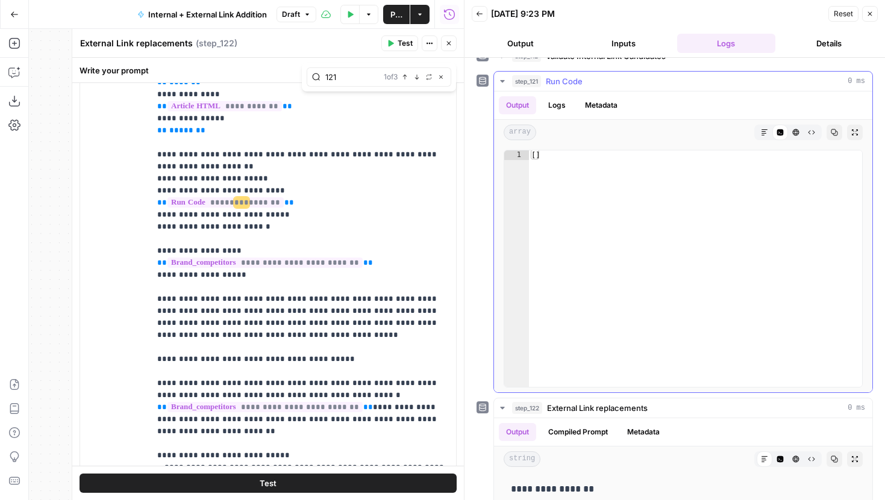
scroll to position [498, 0]
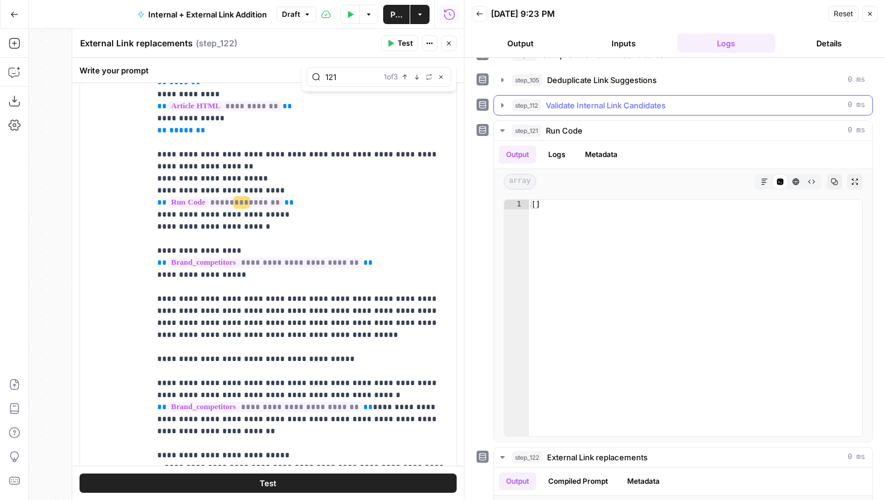
click at [500, 102] on icon "button" at bounding box center [502, 106] width 10 height 10
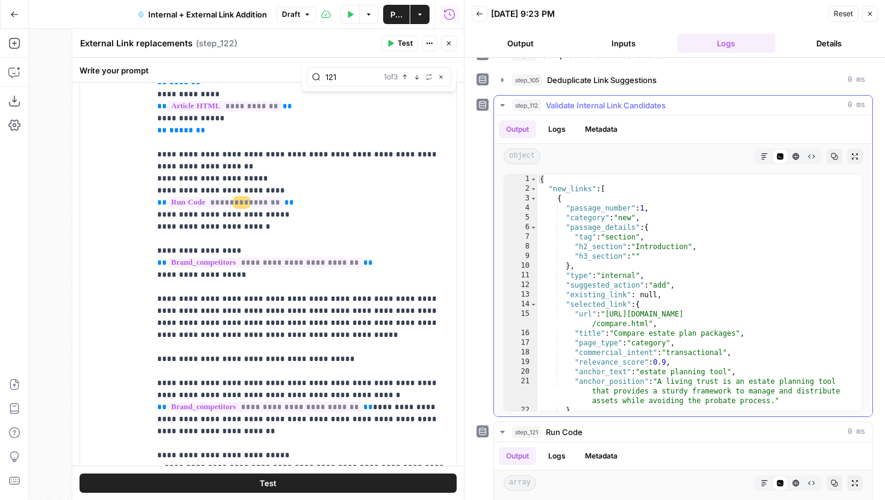
click at [500, 101] on icon "button" at bounding box center [502, 106] width 10 height 10
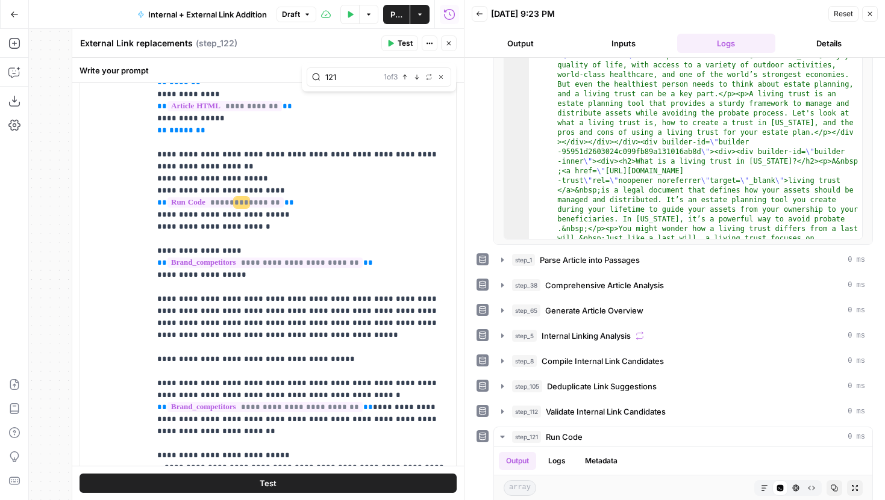
scroll to position [205, 0]
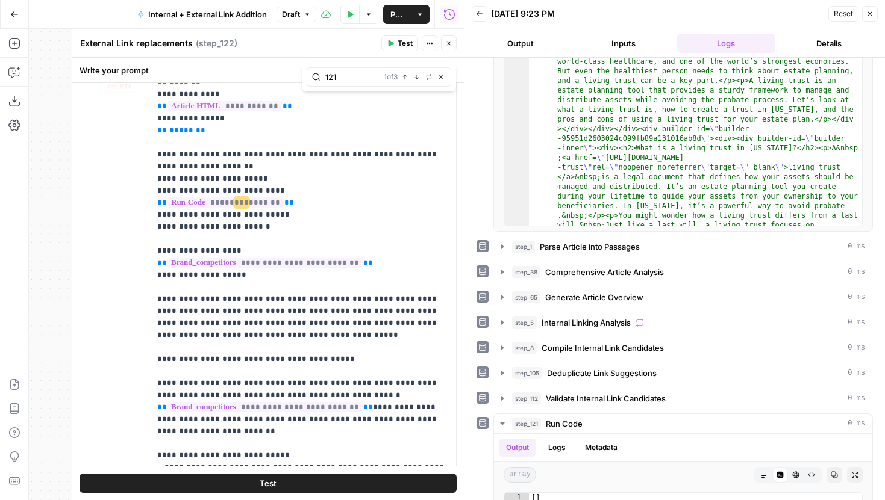
click at [449, 47] on button "Close" at bounding box center [449, 44] width 16 height 16
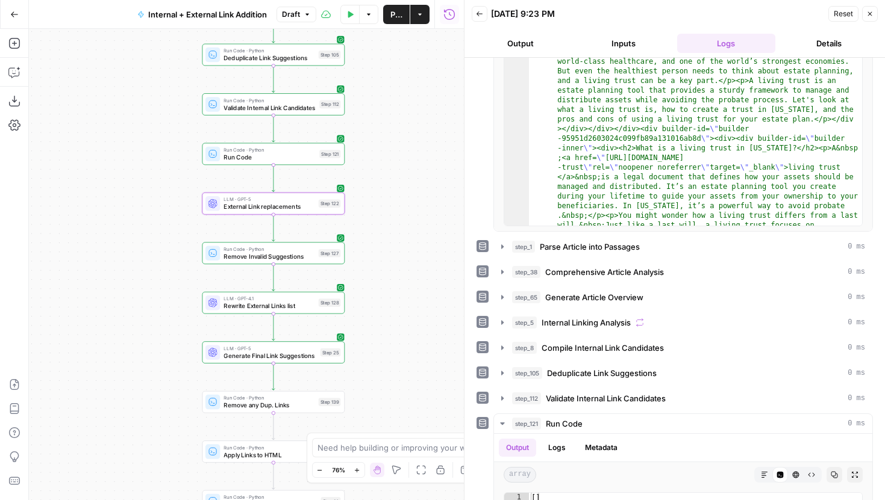
click at [306, 158] on span "Run Code" at bounding box center [269, 157] width 92 height 9
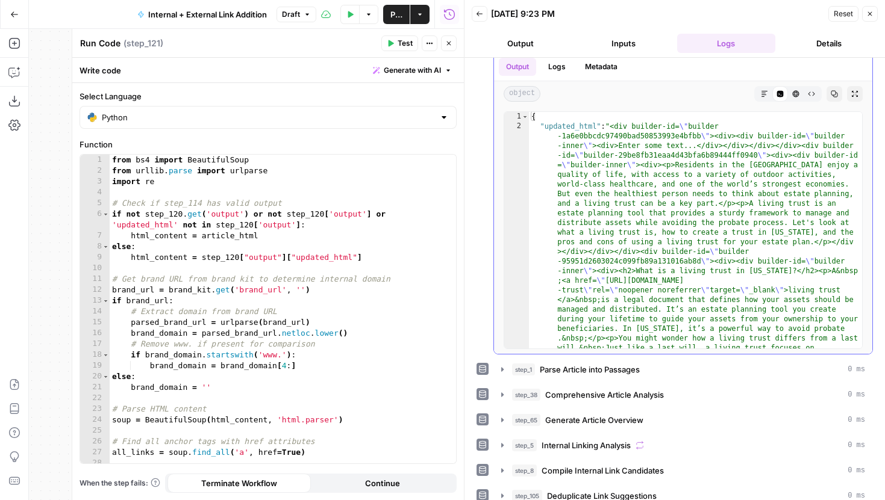
scroll to position [0, 0]
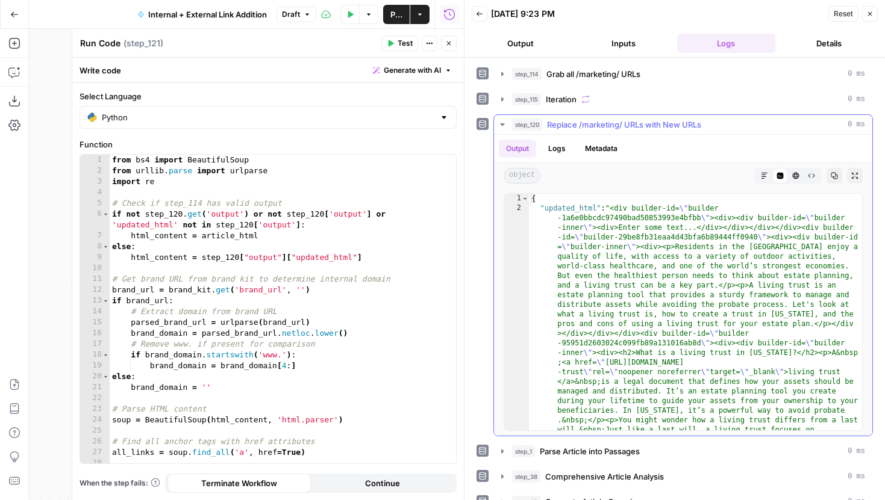
click at [501, 124] on icon "button" at bounding box center [502, 124] width 4 height 2
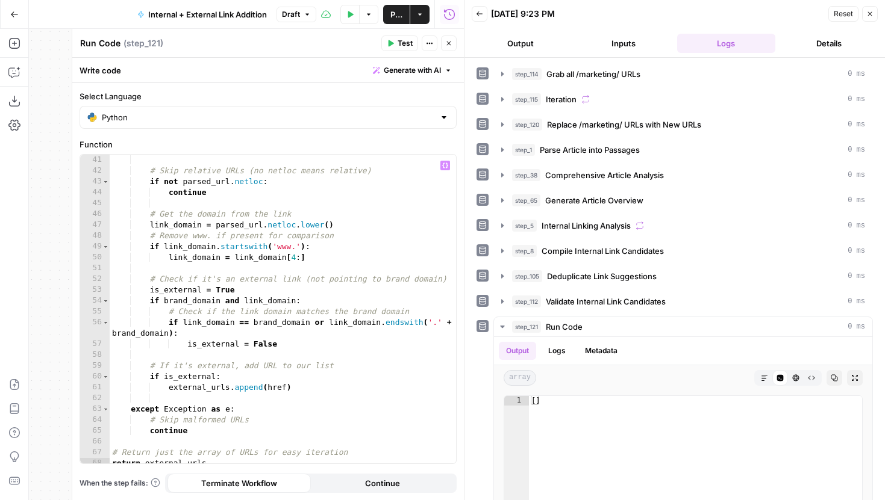
scroll to position [461, 0]
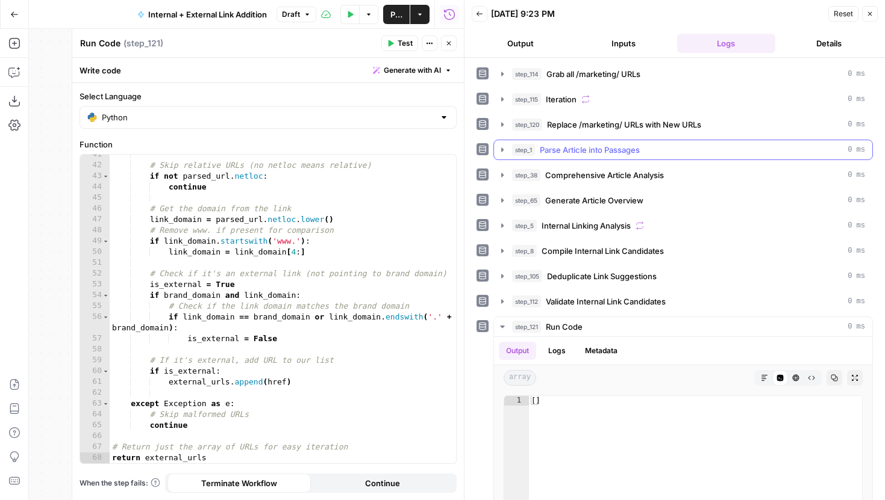
click at [500, 154] on icon "button" at bounding box center [502, 150] width 10 height 10
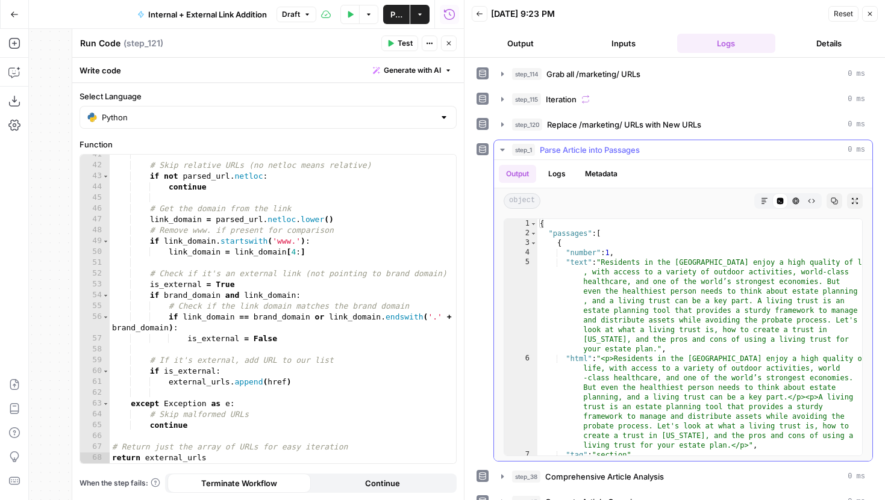
type textarea "**********"
click at [683, 306] on div "{ "passages" : [ { "number" : 1 , "text" : "Residents in the Golden State enjoy…" at bounding box center [699, 347] width 325 height 256
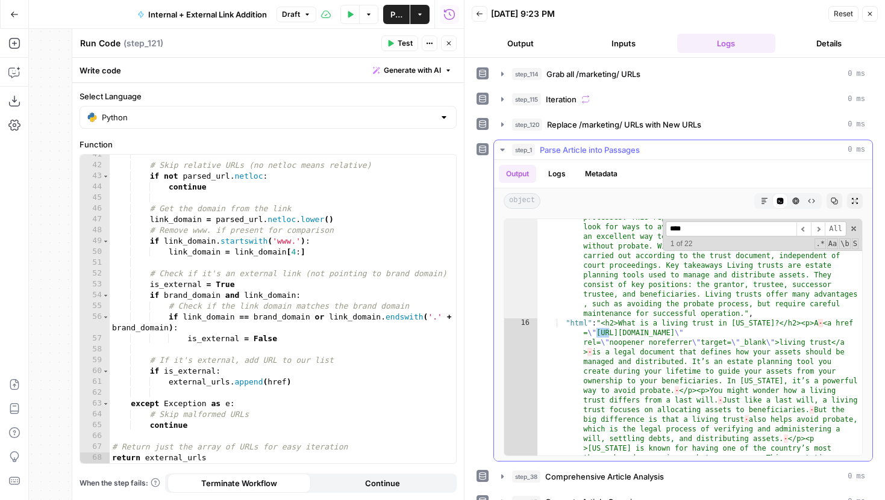
scroll to position [431, 0]
type input "*****"
click at [817, 231] on span "​" at bounding box center [818, 229] width 14 height 15
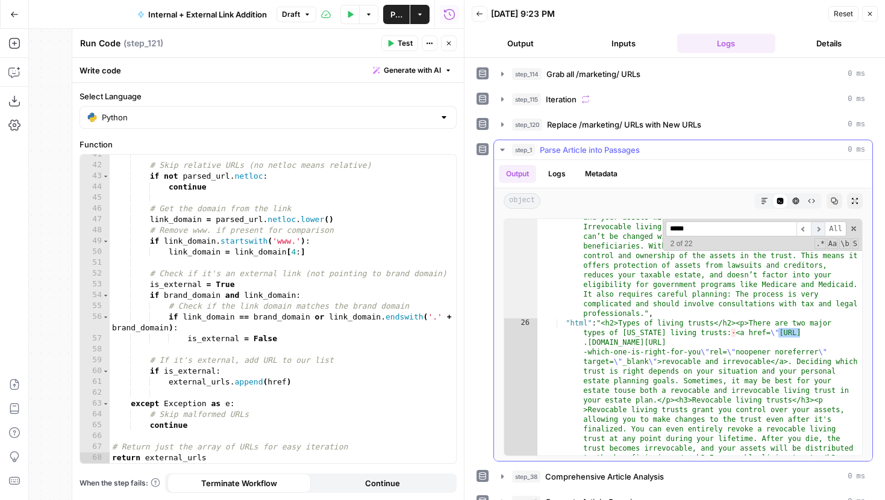
scroll to position [961, 0]
click at [817, 231] on span "​" at bounding box center [818, 229] width 14 height 15
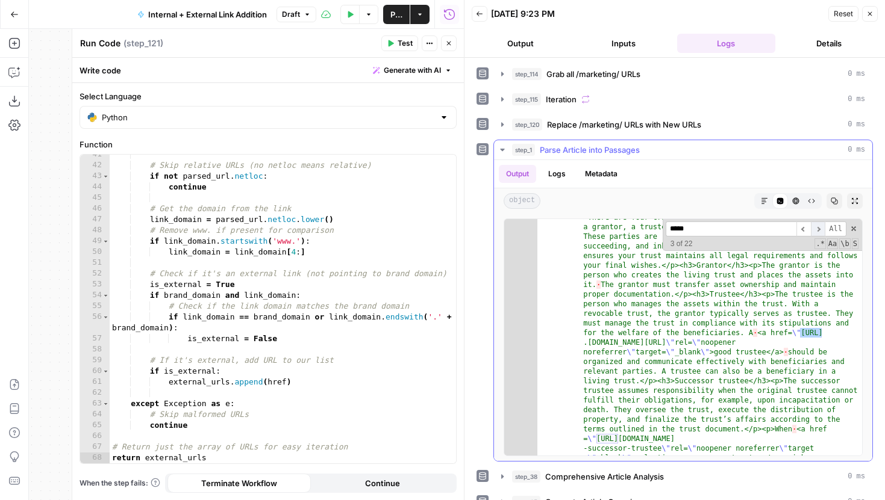
scroll to position [1702, 0]
click at [817, 231] on span "​" at bounding box center [818, 229] width 14 height 15
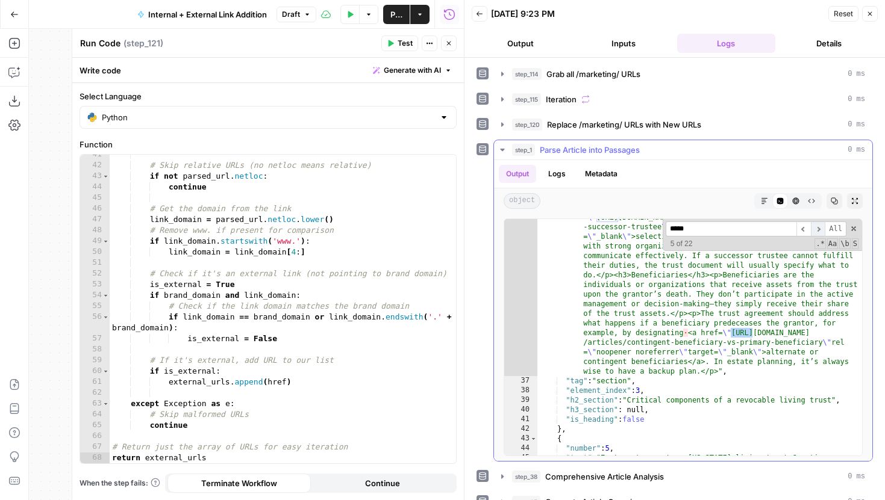
click at [817, 231] on span "​" at bounding box center [818, 229] width 14 height 15
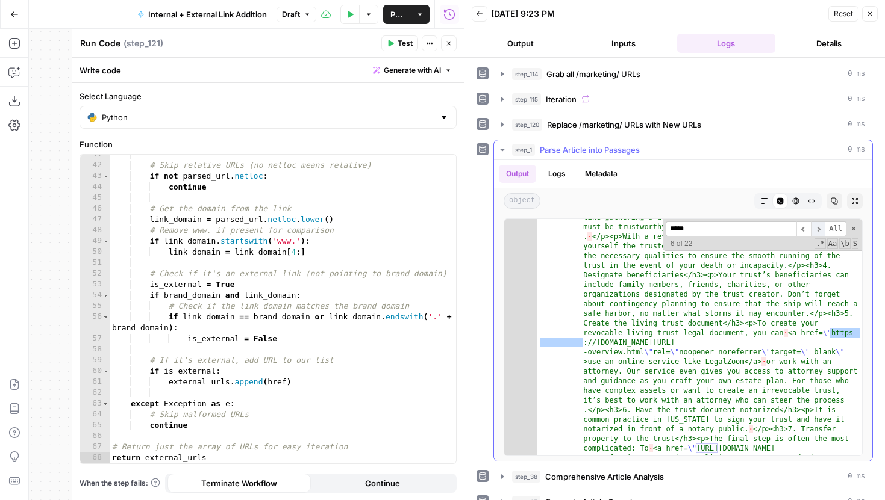
click at [817, 231] on span "​" at bounding box center [818, 229] width 14 height 15
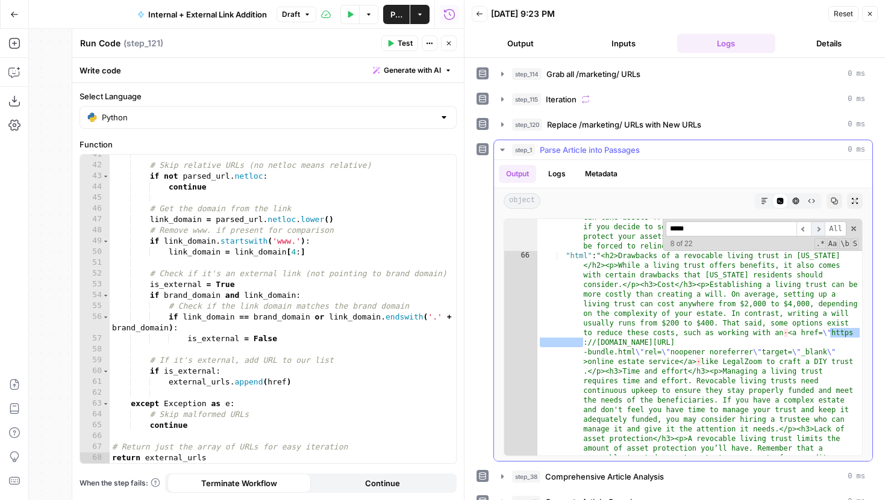
scroll to position [3996, 0]
click at [817, 231] on span "​" at bounding box center [818, 229] width 14 height 15
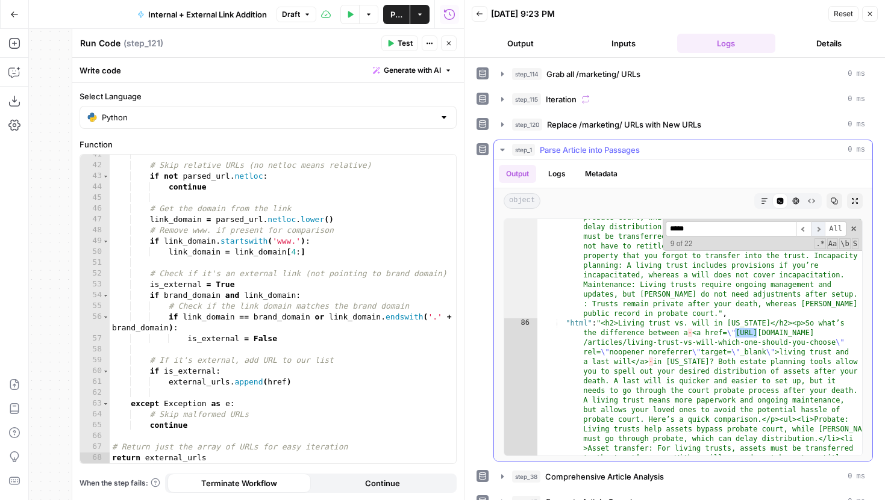
scroll to position [4959, 0]
click at [817, 231] on span "​" at bounding box center [818, 229] width 14 height 15
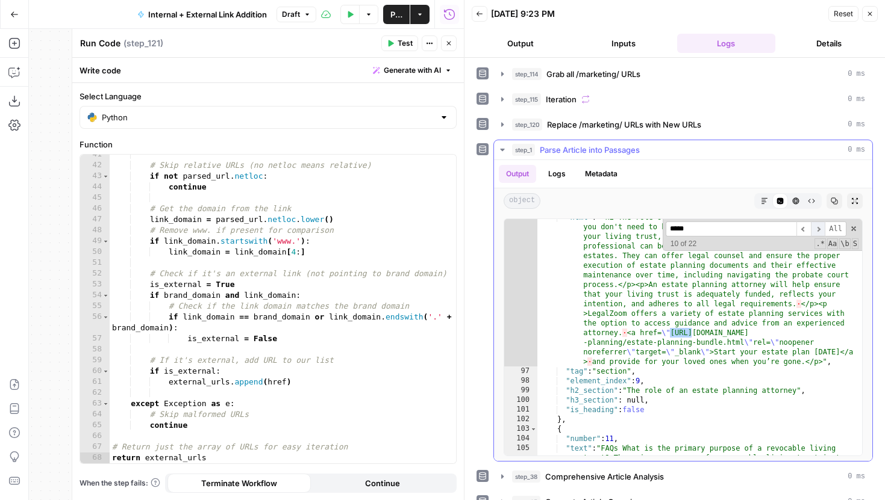
click at [817, 231] on span "​" at bounding box center [818, 229] width 14 height 15
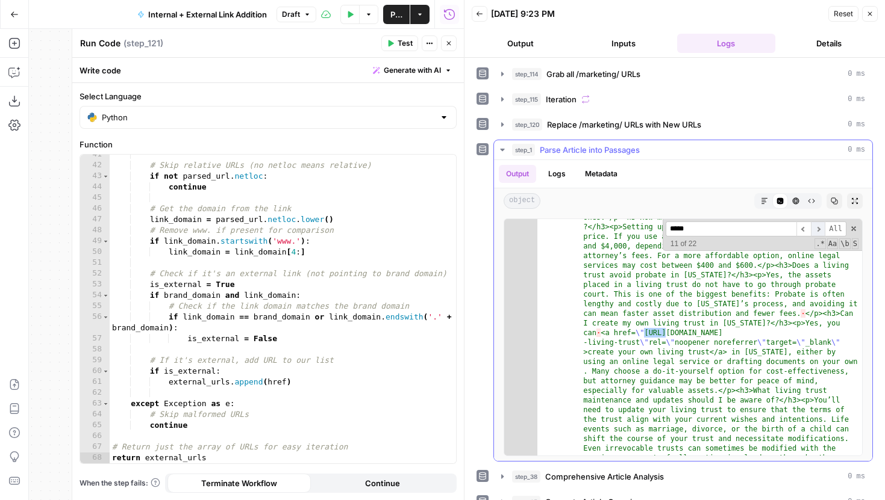
scroll to position [6164, 0]
click at [817, 231] on span "​" at bounding box center [818, 229] width 14 height 15
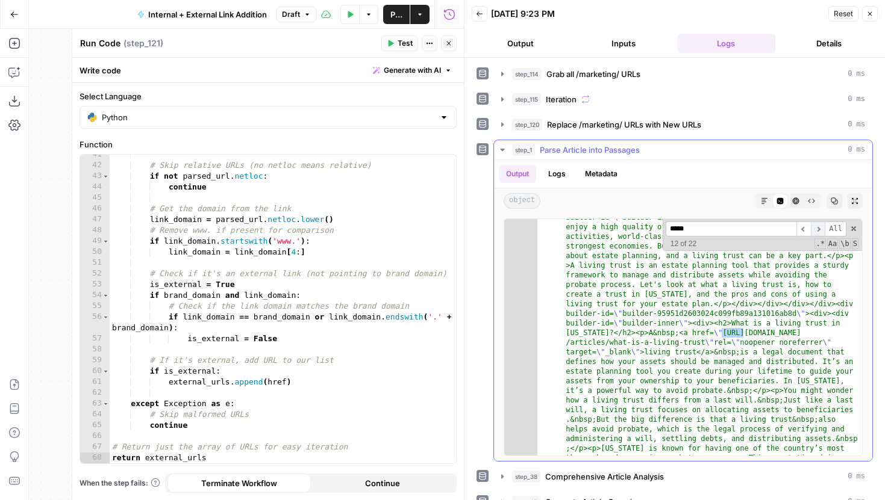
scroll to position [6539, 0]
click at [817, 231] on span "​" at bounding box center [818, 229] width 14 height 15
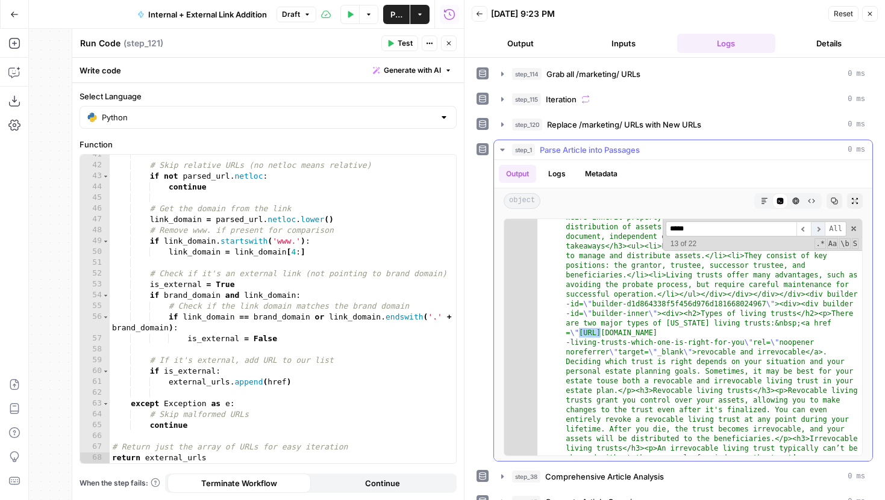
click at [817, 231] on span "​" at bounding box center [818, 229] width 14 height 15
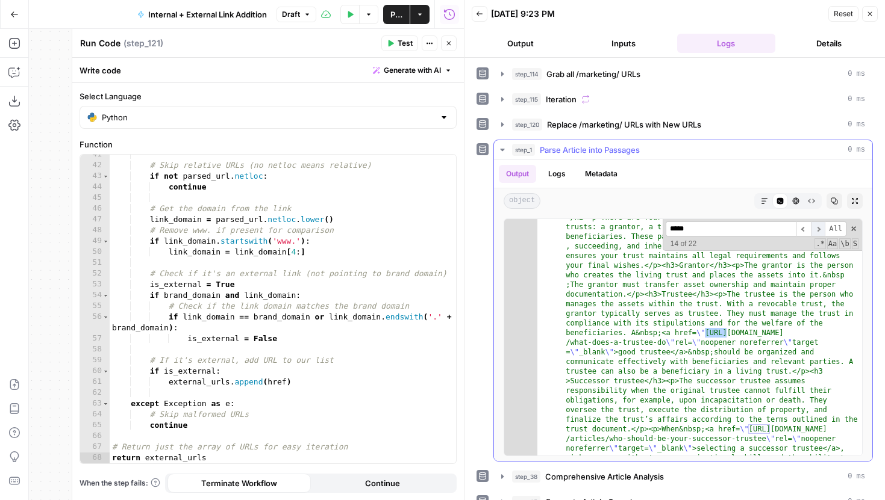
click at [817, 230] on span "​" at bounding box center [818, 229] width 14 height 15
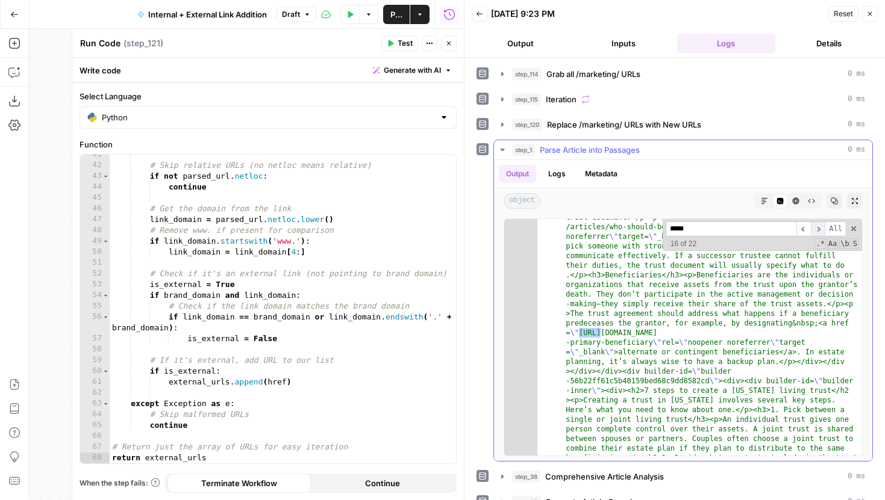
click at [817, 230] on span "​" at bounding box center [818, 229] width 14 height 15
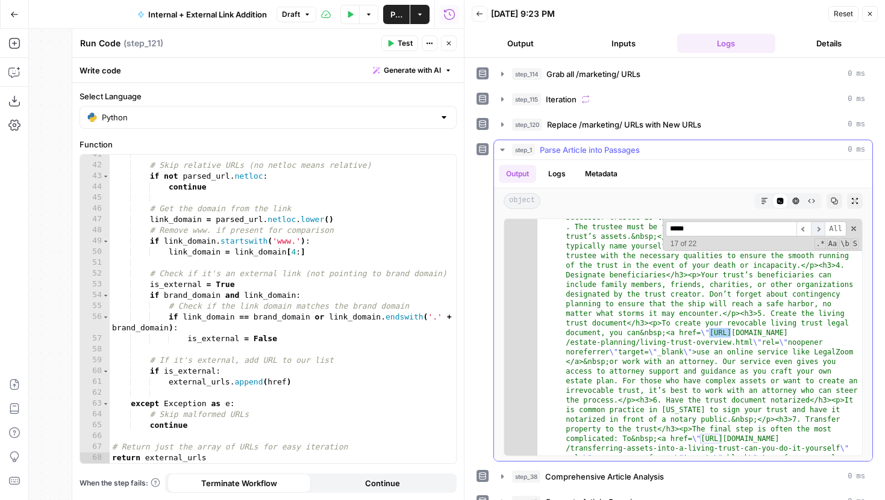
click at [817, 230] on span "​" at bounding box center [818, 229] width 14 height 15
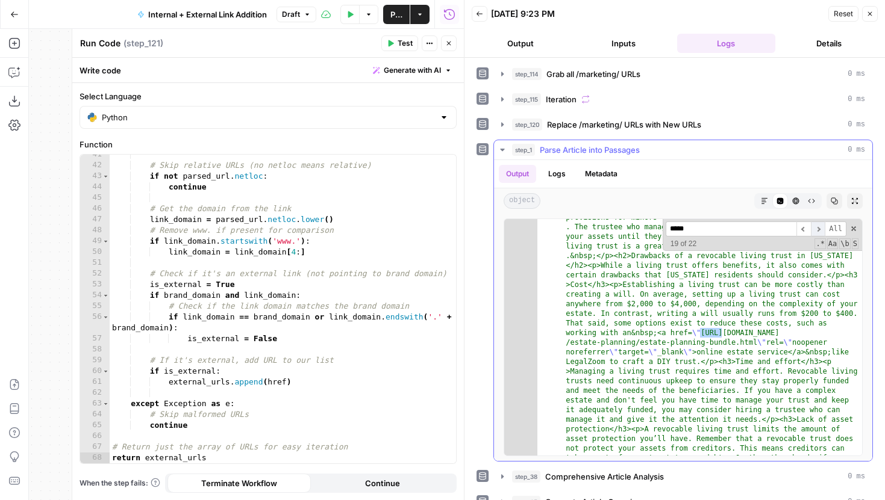
click at [817, 230] on span "​" at bounding box center [818, 229] width 14 height 15
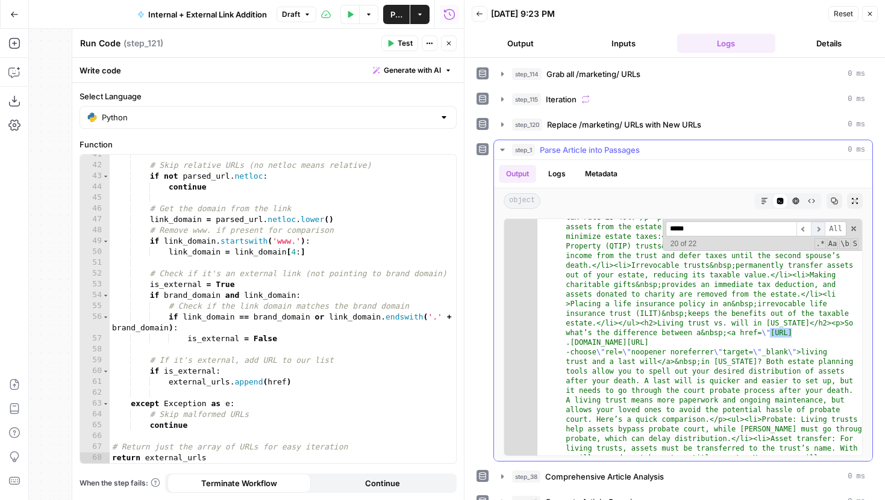
click at [817, 230] on span "​" at bounding box center [818, 229] width 14 height 15
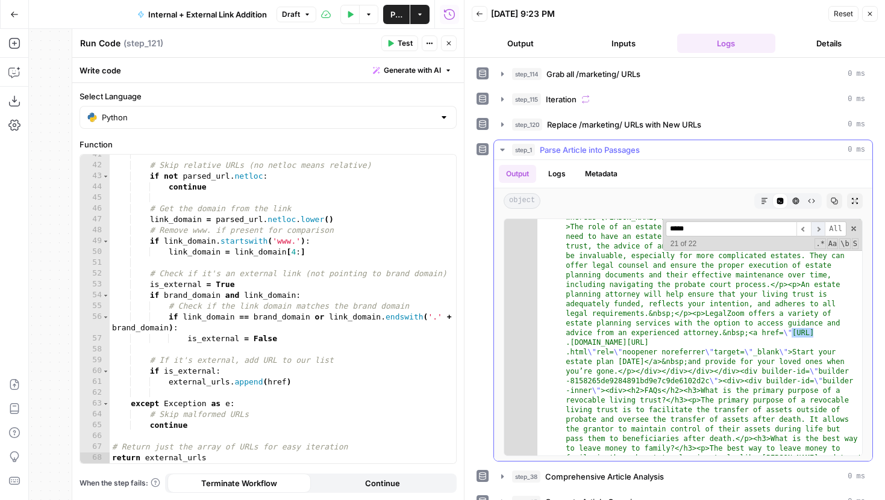
click at [817, 230] on span "​" at bounding box center [818, 229] width 14 height 15
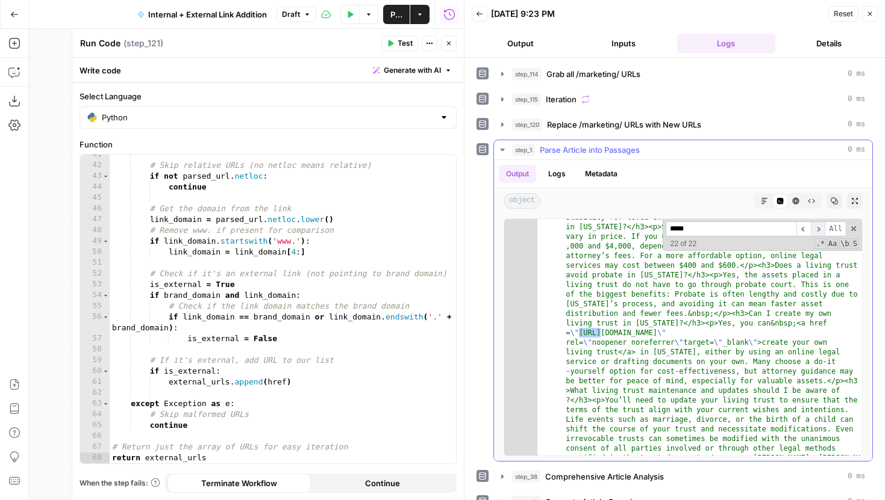
click at [817, 230] on span "​" at bounding box center [818, 229] width 14 height 15
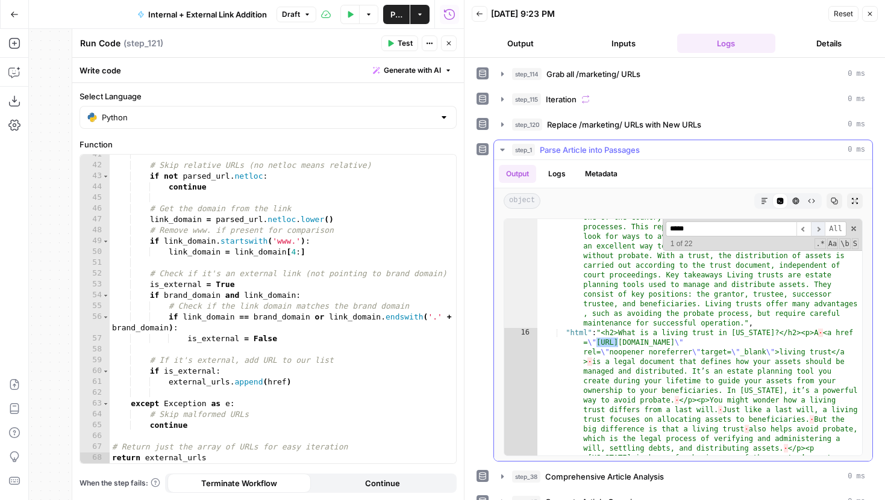
click at [817, 230] on span "​" at bounding box center [818, 229] width 14 height 15
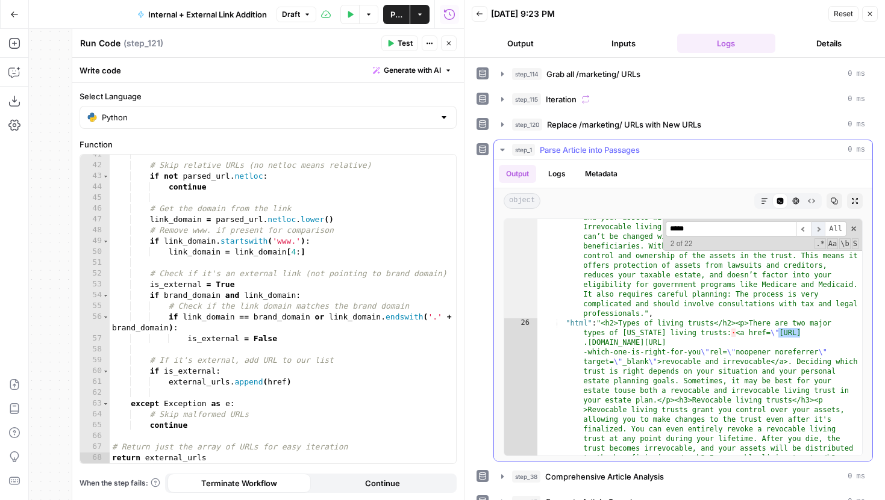
click at [817, 230] on span "​" at bounding box center [818, 229] width 14 height 15
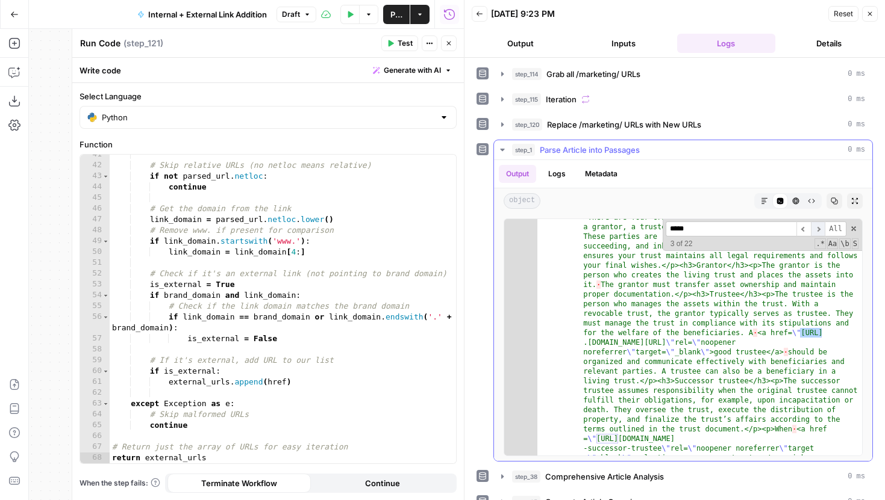
scroll to position [1702, 0]
click at [449, 46] on icon "button" at bounding box center [448, 43] width 7 height 7
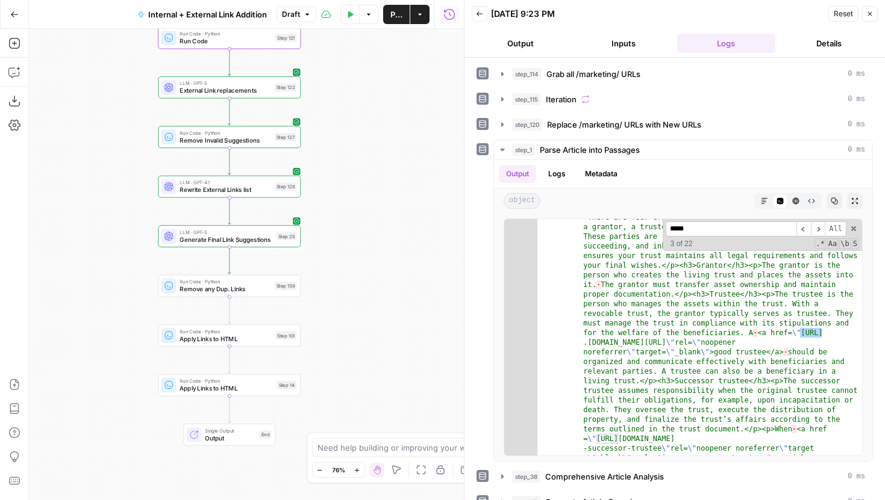
drag, startPoint x: 401, startPoint y: 302, endPoint x: 357, endPoint y: 185, distance: 124.3
click at [357, 185] on div "true false true false Workflow Input Settings Inputs Run Code · Python Grab all…" at bounding box center [246, 265] width 435 height 472
click at [265, 94] on span "External Link replacements" at bounding box center [224, 90] width 91 height 9
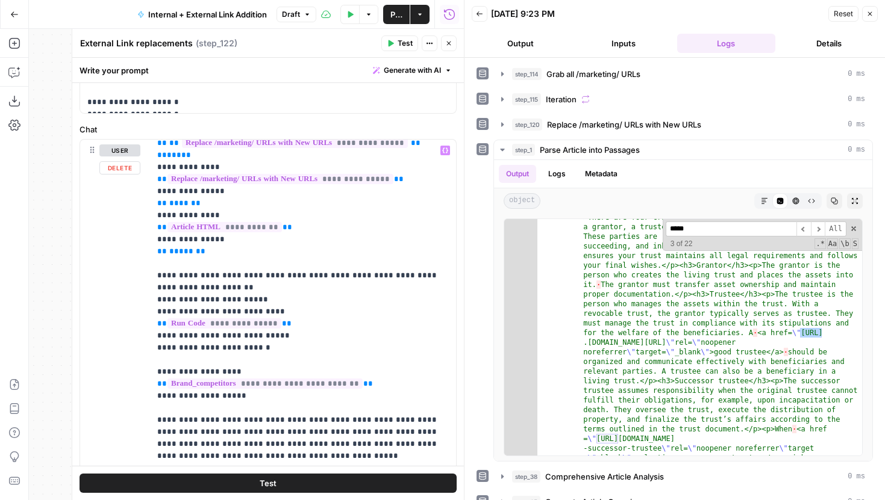
scroll to position [152, 0]
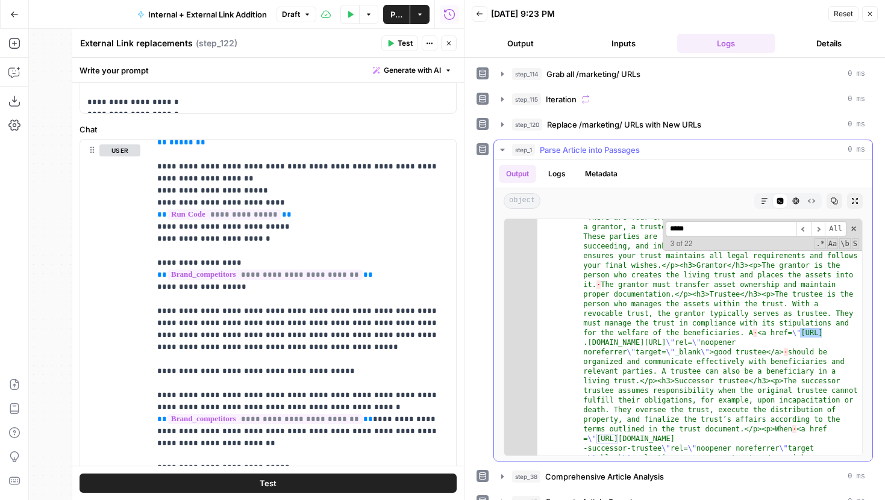
click at [510, 146] on button "step_1 Parse Article into Passages 0 ms" at bounding box center [683, 149] width 378 height 19
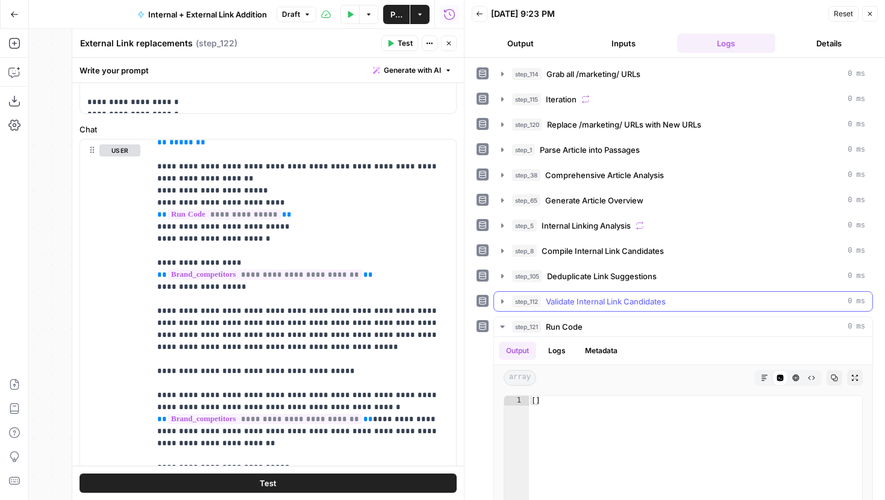
scroll to position [65, 0]
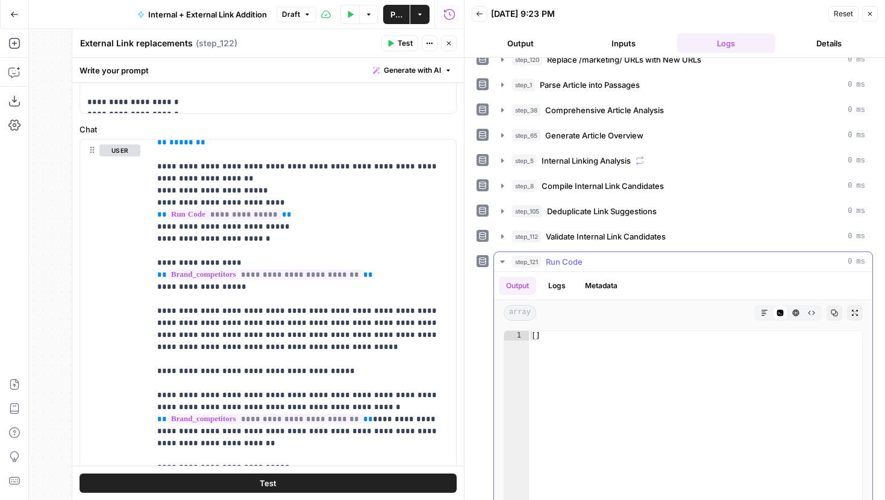
click at [499, 259] on icon "button" at bounding box center [502, 262] width 10 height 10
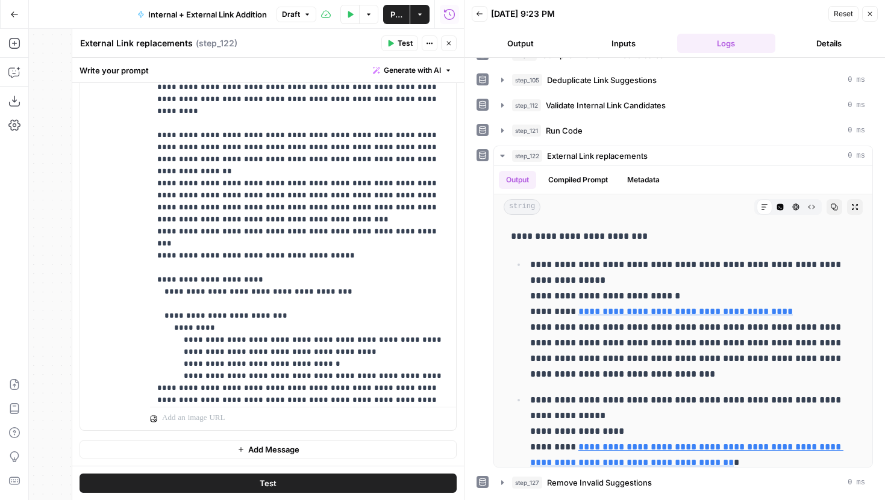
scroll to position [1852, 0]
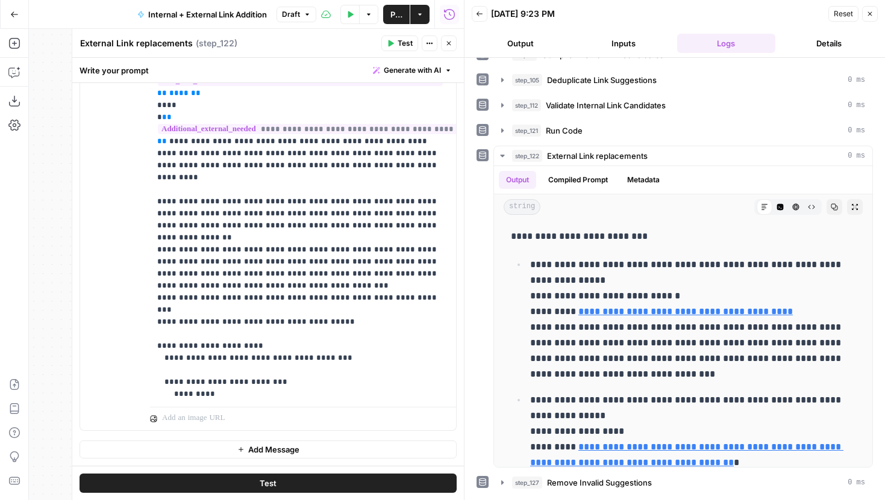
click at [447, 38] on button "Close" at bounding box center [449, 44] width 16 height 16
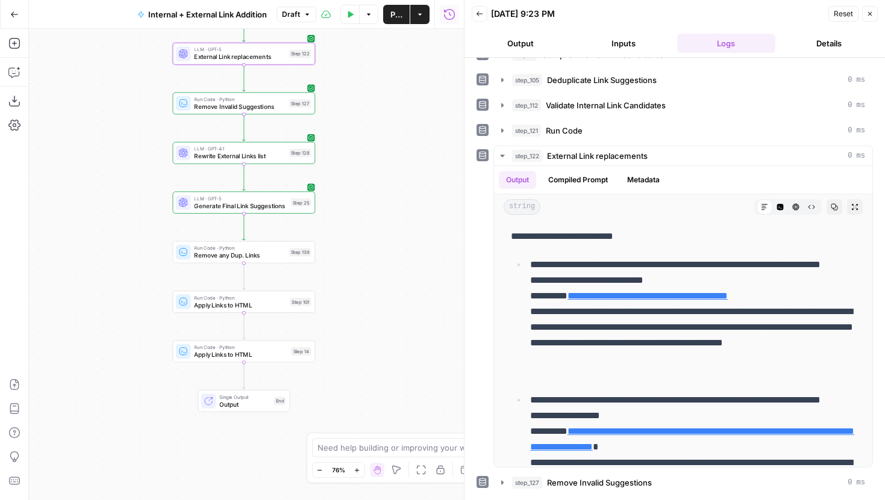
drag, startPoint x: 380, startPoint y: 318, endPoint x: 394, endPoint y: 284, distance: 36.7
click at [394, 284] on div "true false true false Workflow Input Settings Inputs Run Code · Python Grab all…" at bounding box center [246, 265] width 435 height 472
click at [506, 156] on button "step_122 External Link replacements 0 ms" at bounding box center [683, 155] width 378 height 19
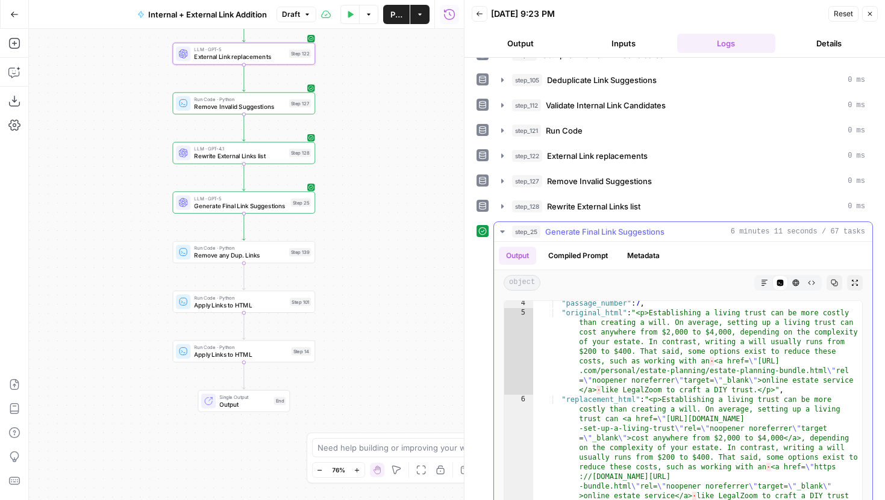
type textarea "**********"
click at [709, 362] on div ""passage_number" : 7 , "original_html" : "<p>Establishing a living trust can be…" at bounding box center [697, 427] width 329 height 256
click at [220, 213] on div "LLM · GPT-5 Generate Final Link Suggestions Step 25" at bounding box center [244, 203] width 143 height 22
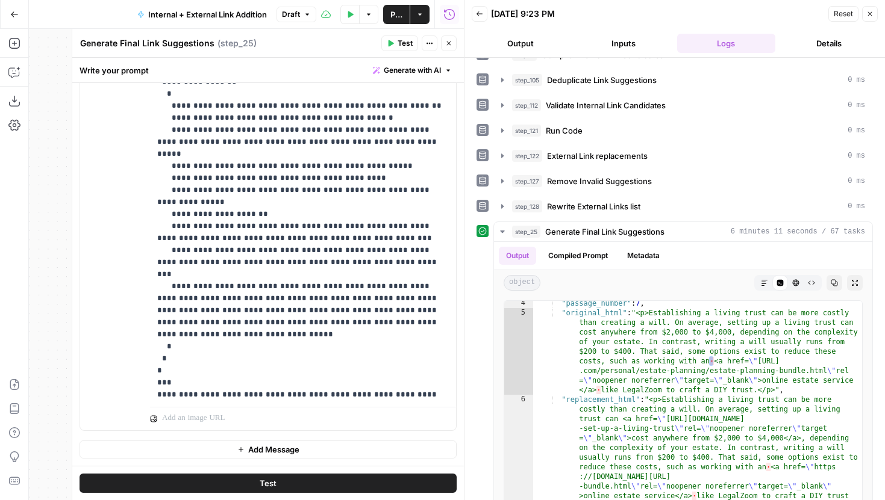
scroll to position [4072, 0]
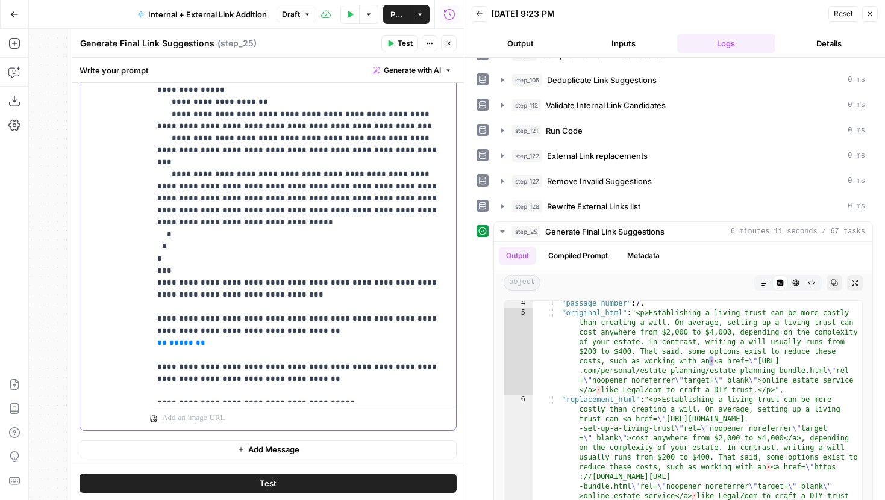
paste div
click at [342, 486] on button "Test" at bounding box center [267, 483] width 377 height 19
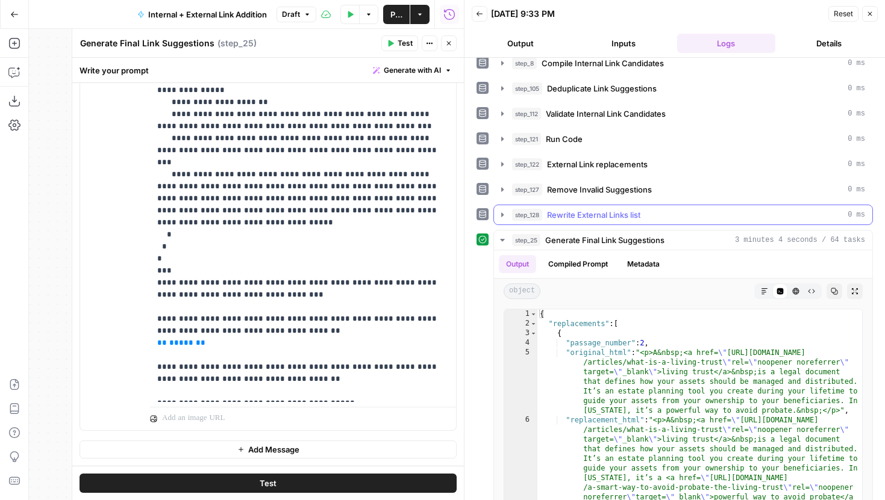
scroll to position [246, 0]
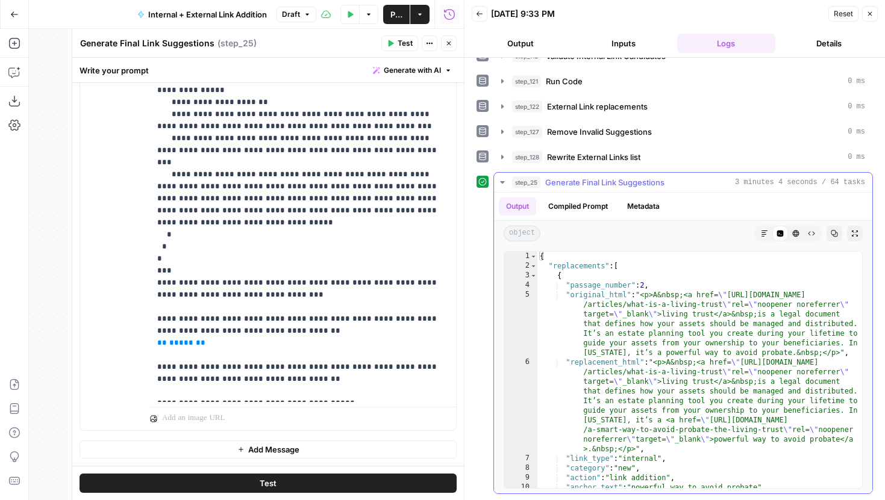
click at [682, 320] on div "{ "replacements" : [ { "passage_number" : 2 , "original_html" : "<p>A&nbsp;<a h…" at bounding box center [699, 380] width 325 height 256
drag, startPoint x: 670, startPoint y: 361, endPoint x: 699, endPoint y: 365, distance: 29.1
click at [699, 365] on div "{ "replacements" : [ { "passage_number" : 2 , "original_html" : "<p>A&nbsp;<a h…" at bounding box center [699, 380] width 325 height 256
click at [696, 310] on div "{ "replacements" : [ { "passage_number" : 2 , "original_html" : "<p>A&nbsp;<a h…" at bounding box center [699, 380] width 325 height 256
type textarea "**********"
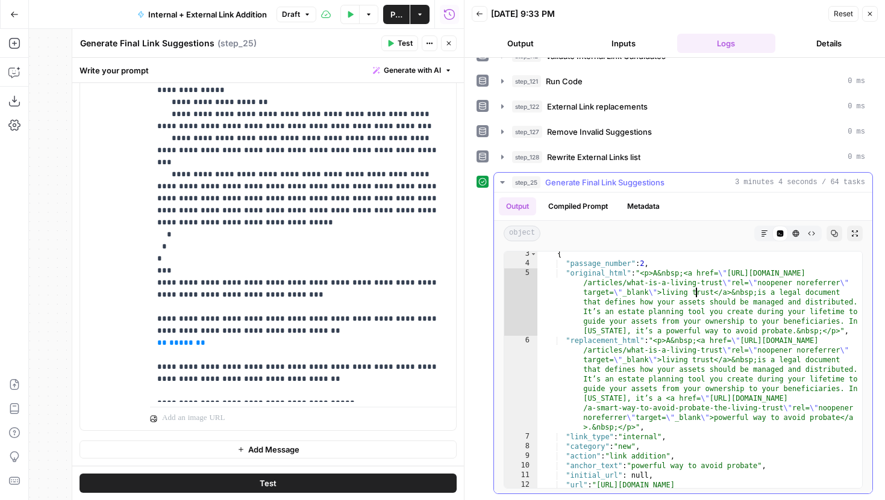
scroll to position [45, 0]
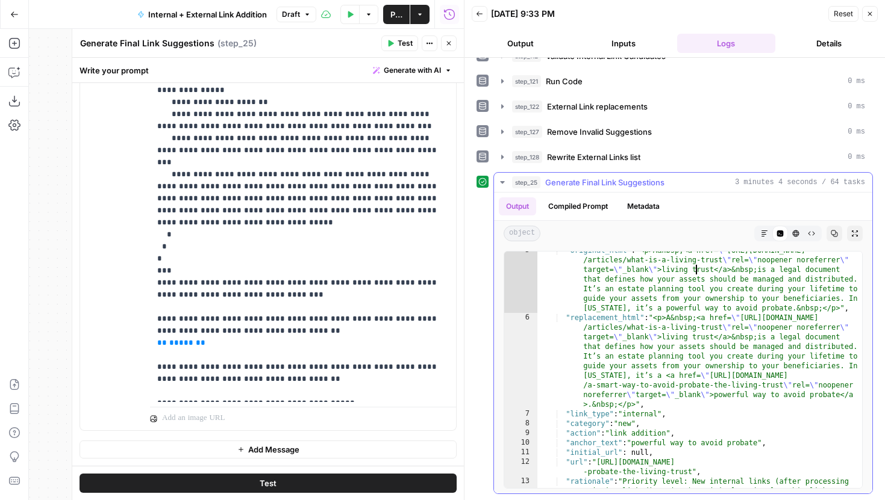
click at [759, 231] on button "Markdown" at bounding box center [764, 234] width 16 height 16
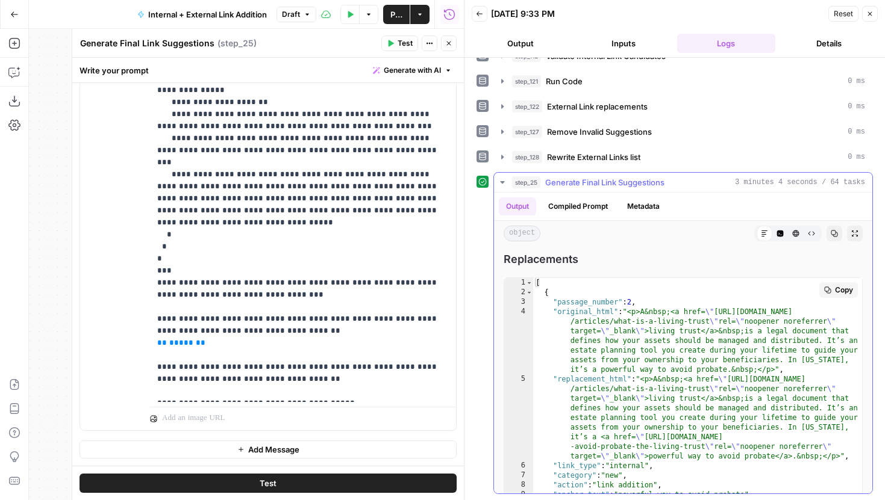
scroll to position [237, 0]
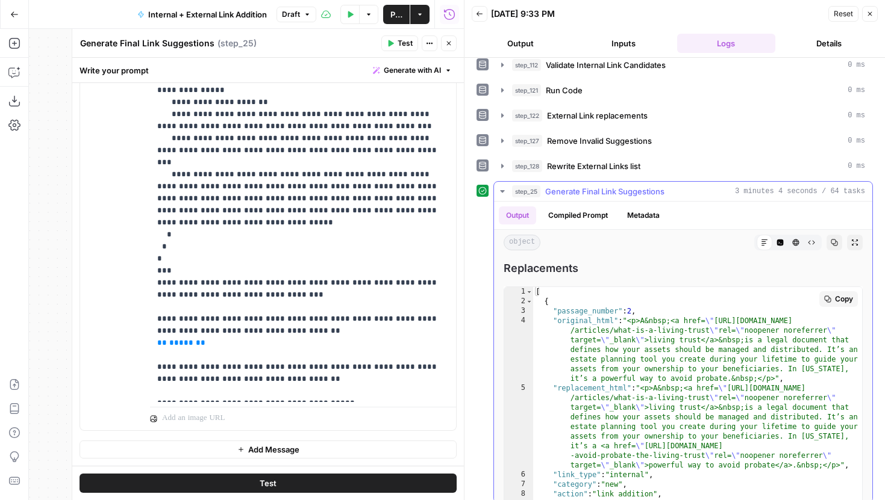
type textarea "**********"
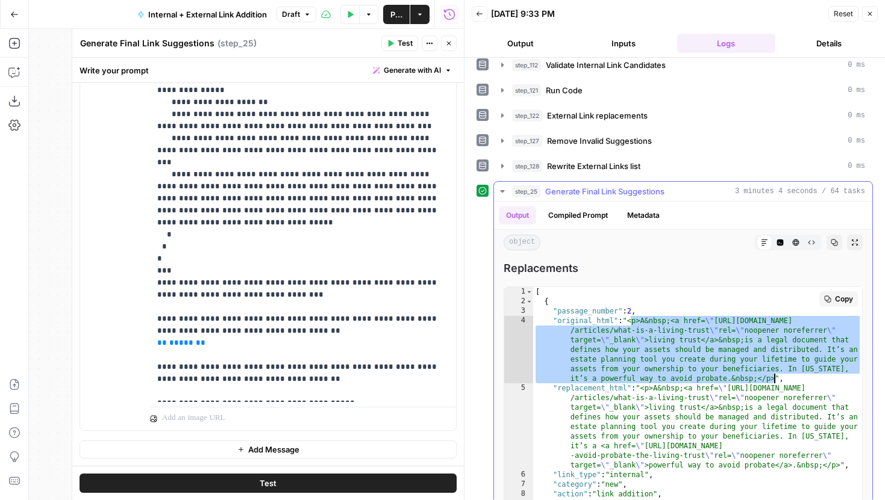
drag, startPoint x: 631, startPoint y: 322, endPoint x: 774, endPoint y: 375, distance: 152.0
click at [774, 375] on div "[ { "passage_number" : 2 , "original_html" : "<p>A&nbsp;<a href= \" https://www…" at bounding box center [697, 422] width 329 height 270
click at [445, 39] on button "Close" at bounding box center [449, 44] width 16 height 16
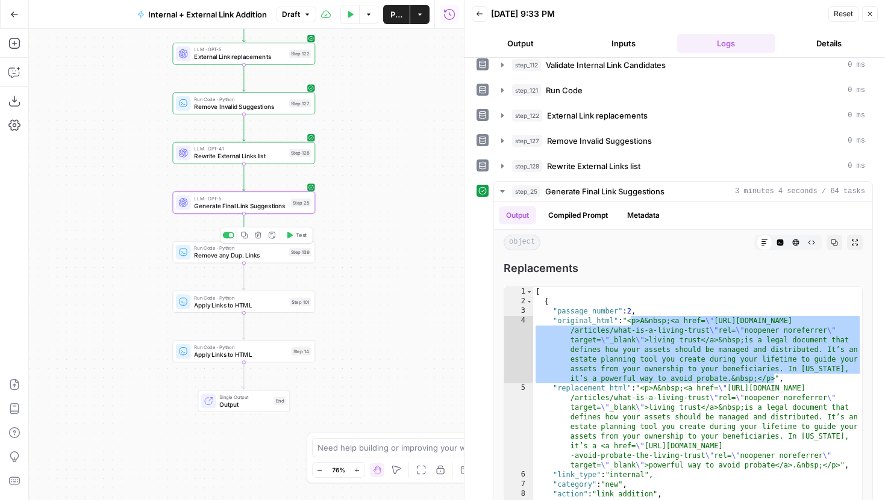
click at [294, 237] on button "Test" at bounding box center [296, 235] width 28 height 12
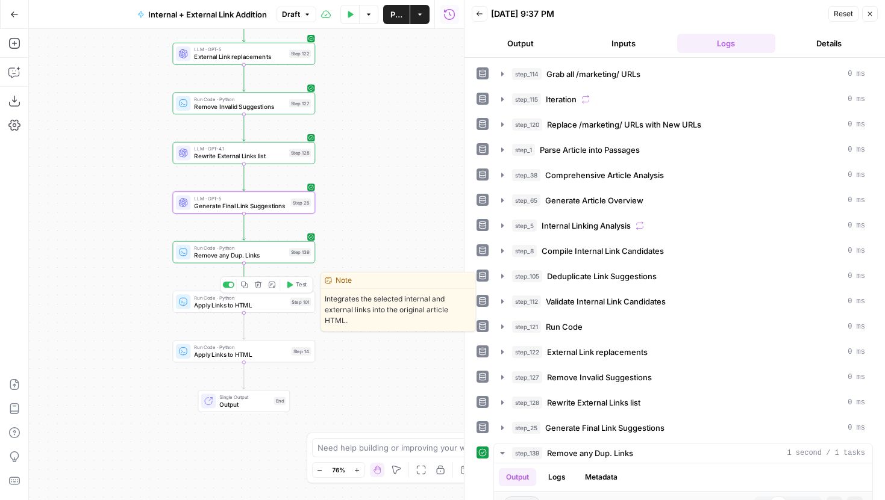
click at [298, 288] on span "Test" at bounding box center [301, 285] width 11 height 8
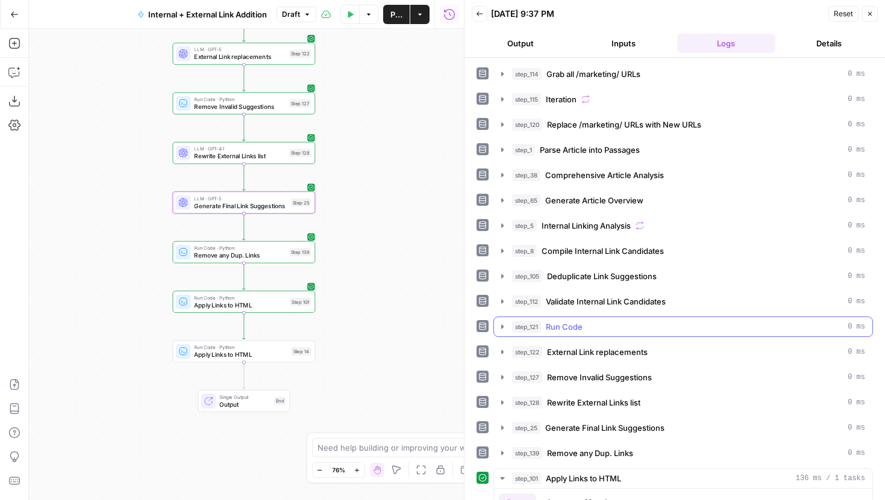
scroll to position [296, 0]
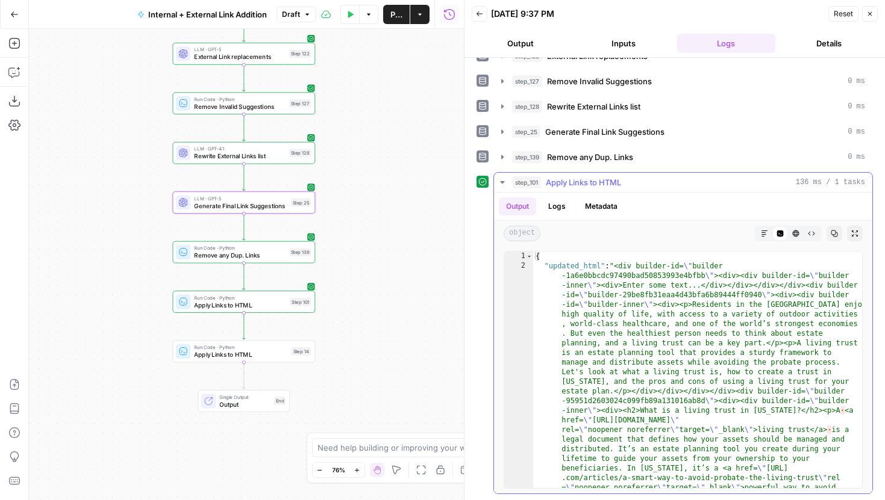
click at [765, 236] on icon "button" at bounding box center [764, 233] width 7 height 7
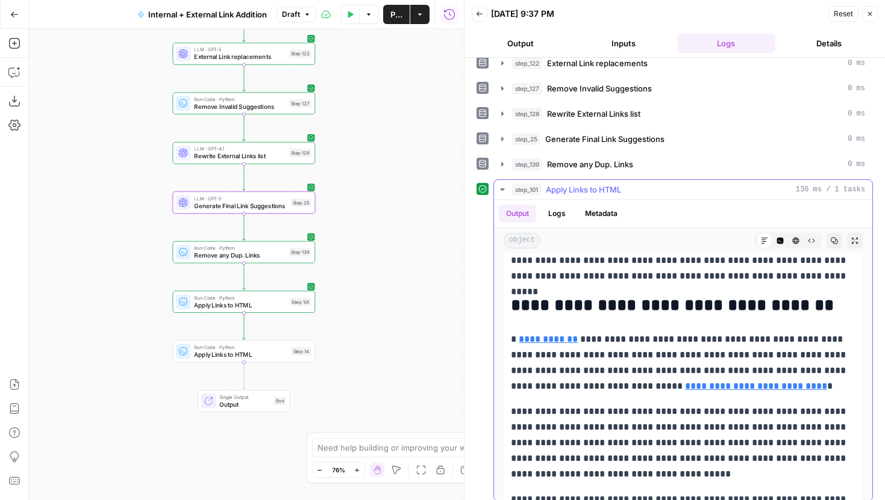
scroll to position [0, 0]
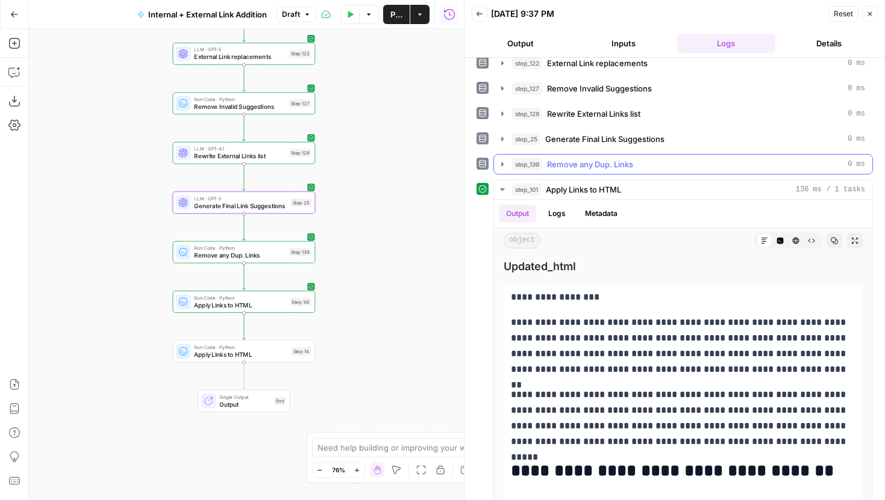
click at [502, 161] on icon "button" at bounding box center [502, 165] width 10 height 10
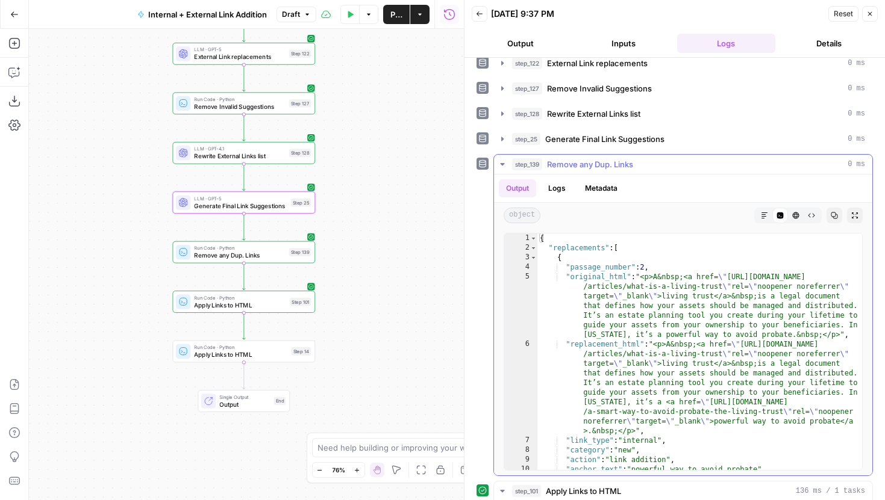
click at [764, 216] on icon "button" at bounding box center [764, 215] width 7 height 7
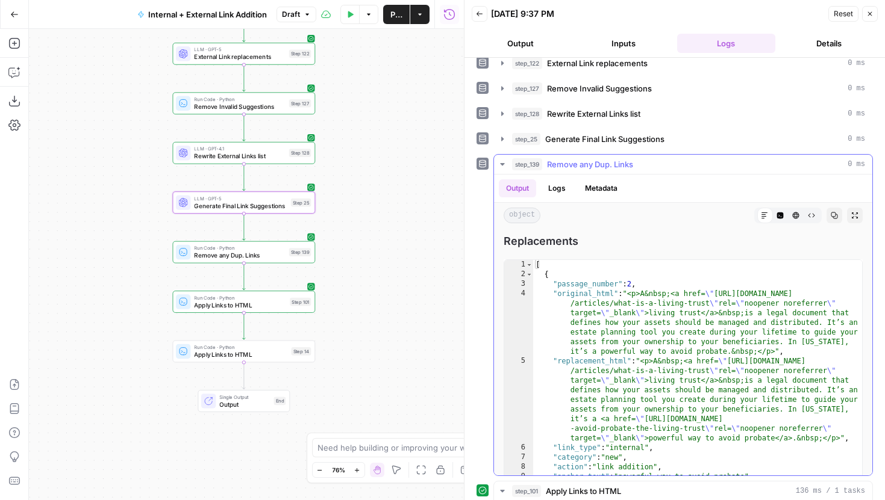
click at [764, 216] on icon at bounding box center [764, 215] width 7 height 7
click at [502, 158] on button "step_139 Remove any Dup. Links 0 ms" at bounding box center [683, 164] width 378 height 19
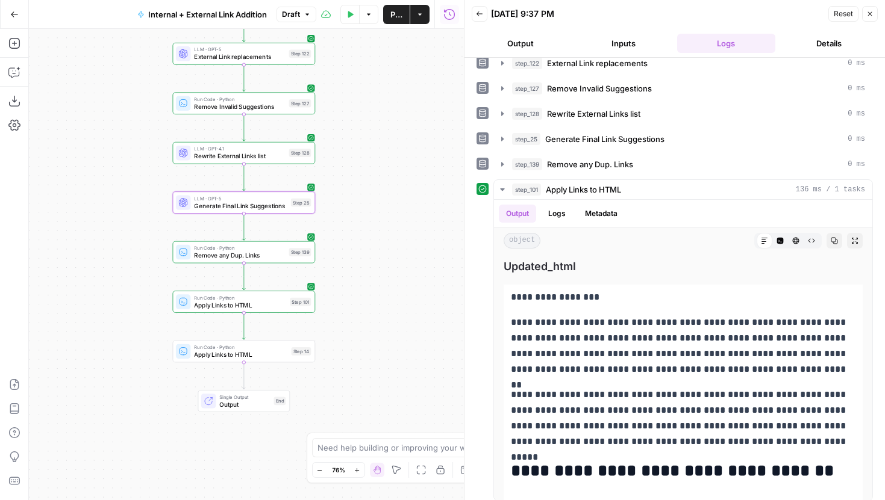
click at [269, 305] on span "Apply Links to HTML" at bounding box center [240, 305] width 92 height 9
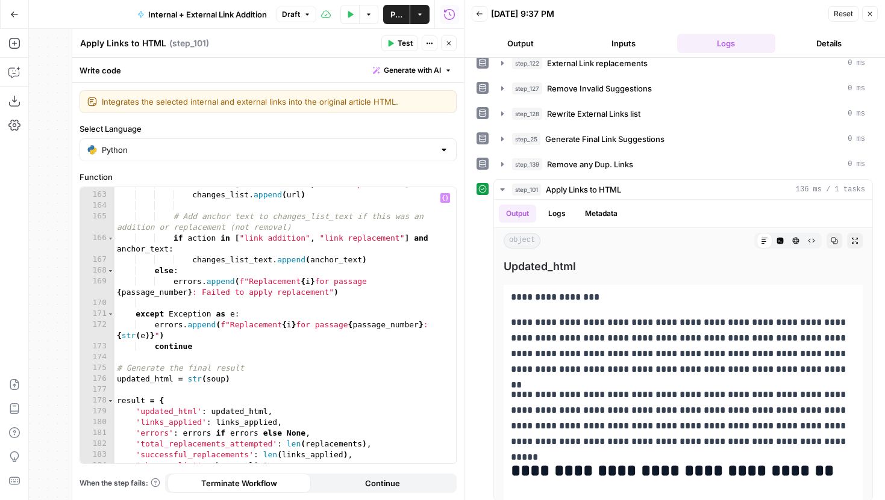
scroll to position [2011, 0]
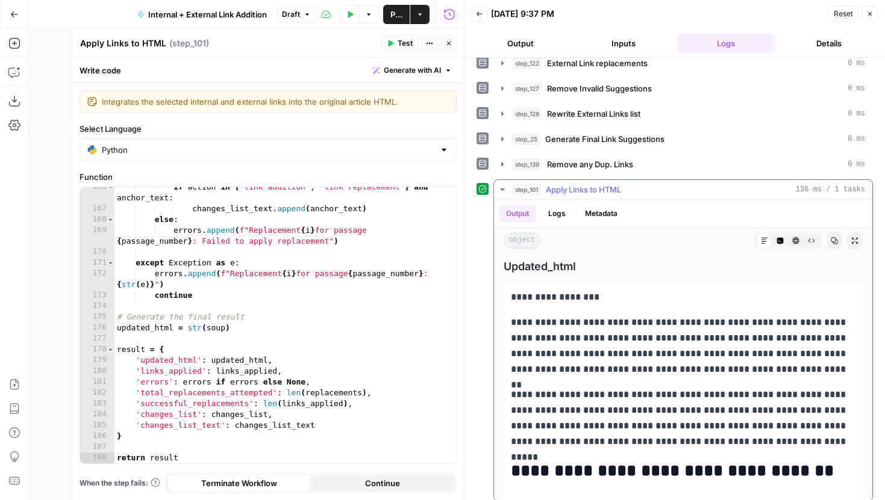
click at [777, 238] on icon "button" at bounding box center [780, 241] width 7 height 7
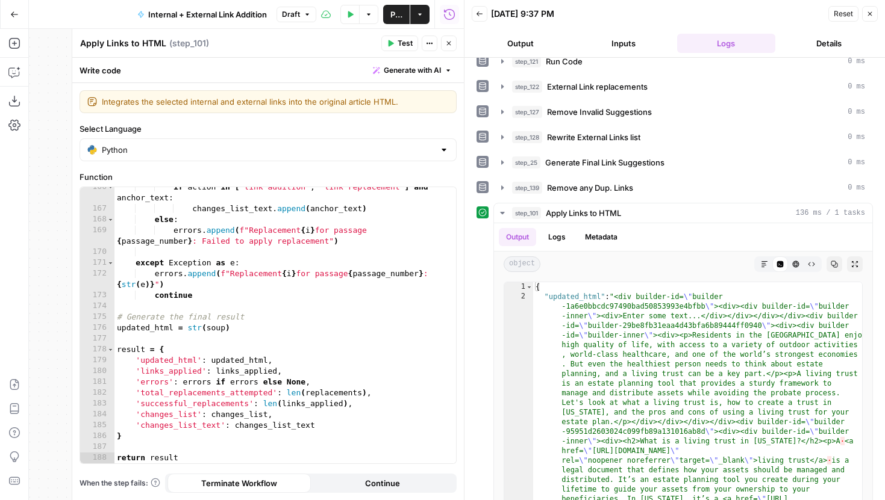
scroll to position [265, 0]
click at [458, 45] on div at bounding box center [464, 250] width 12 height 500
click at [445, 42] on icon "button" at bounding box center [448, 43] width 7 height 7
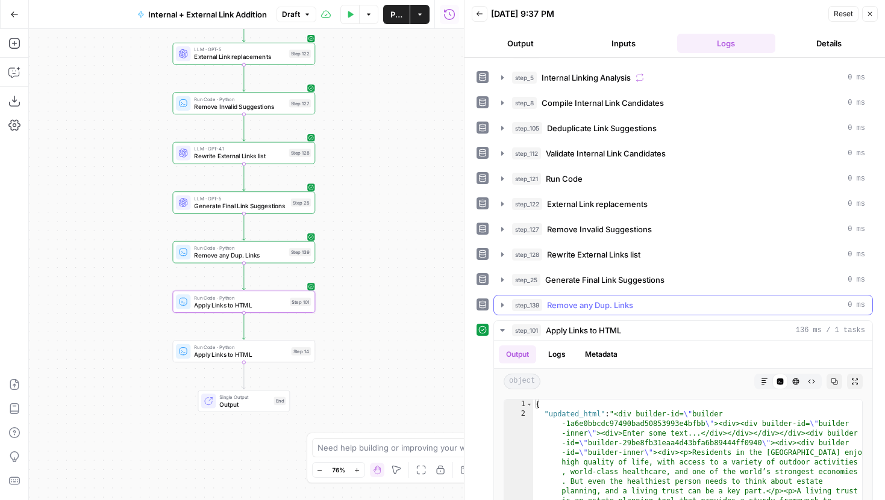
scroll to position [0, 0]
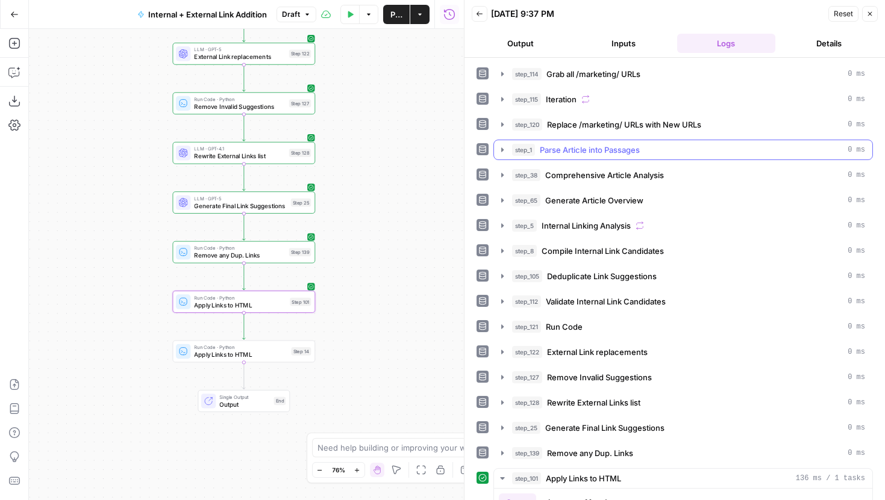
click at [499, 148] on icon "button" at bounding box center [502, 150] width 10 height 10
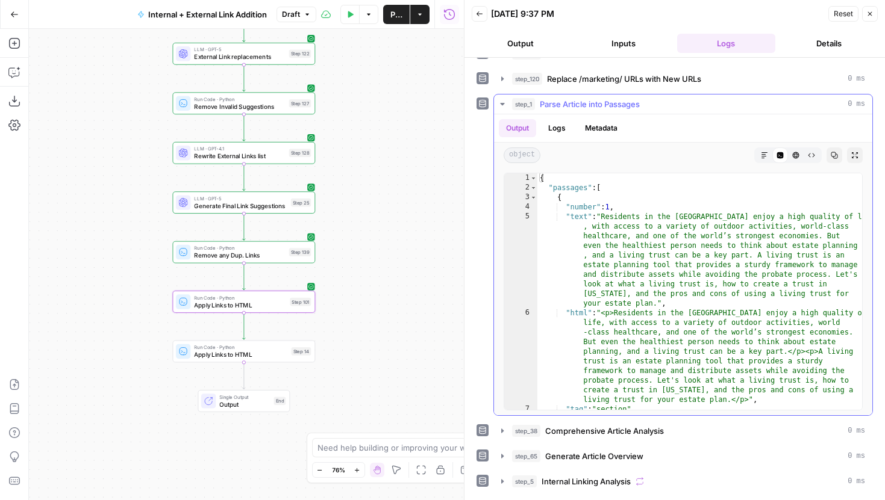
scroll to position [43, 0]
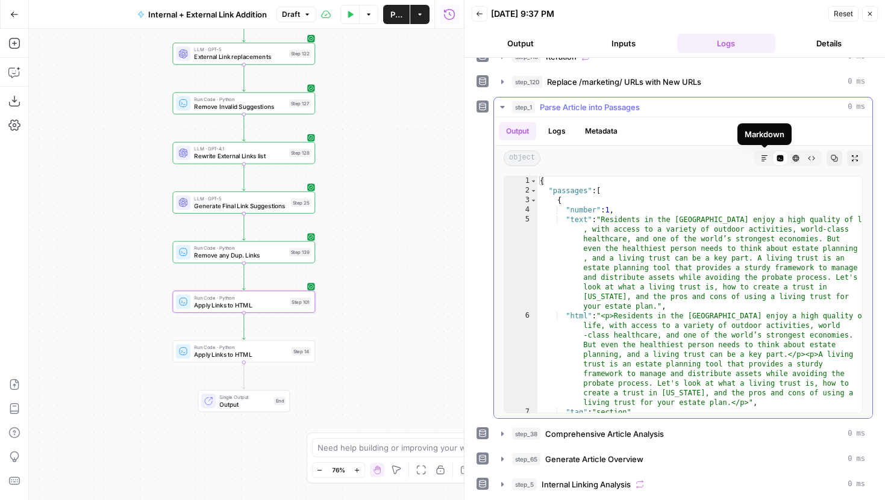
click at [764, 155] on icon "button" at bounding box center [764, 158] width 7 height 7
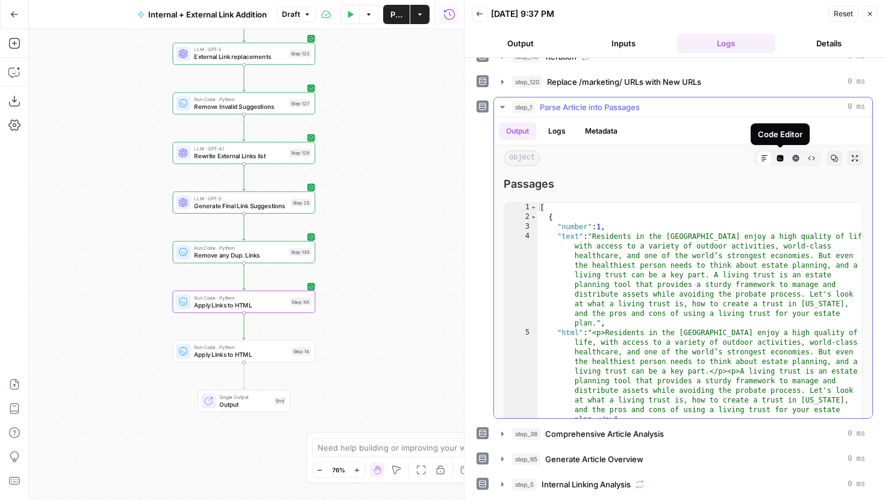
click at [779, 159] on icon "button" at bounding box center [779, 158] width 7 height 7
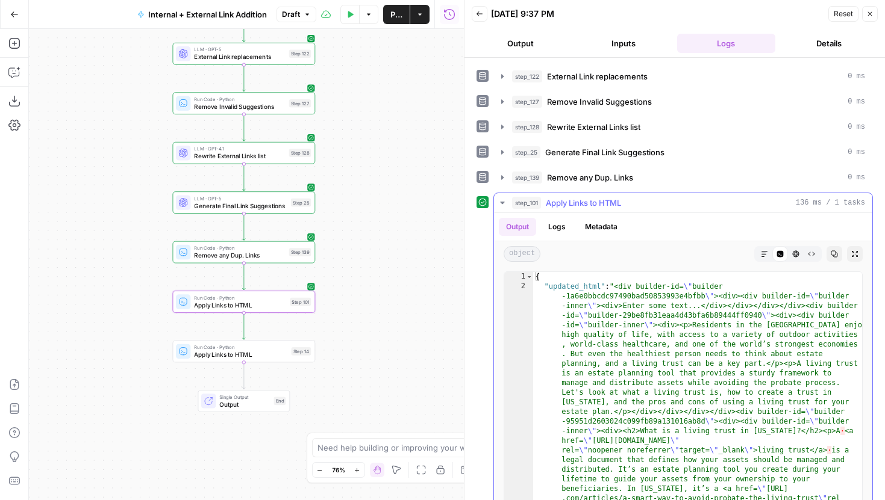
scroll to position [598, 0]
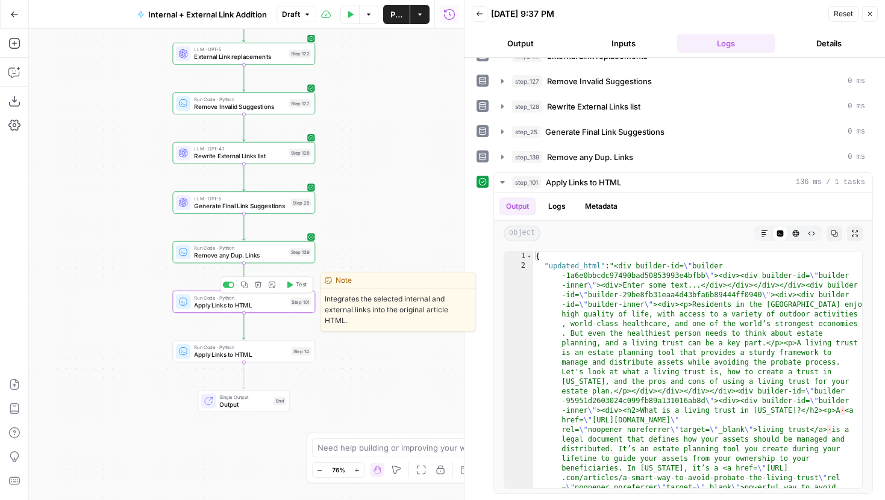
click at [262, 308] on span "Apply Links to HTML" at bounding box center [240, 305] width 92 height 9
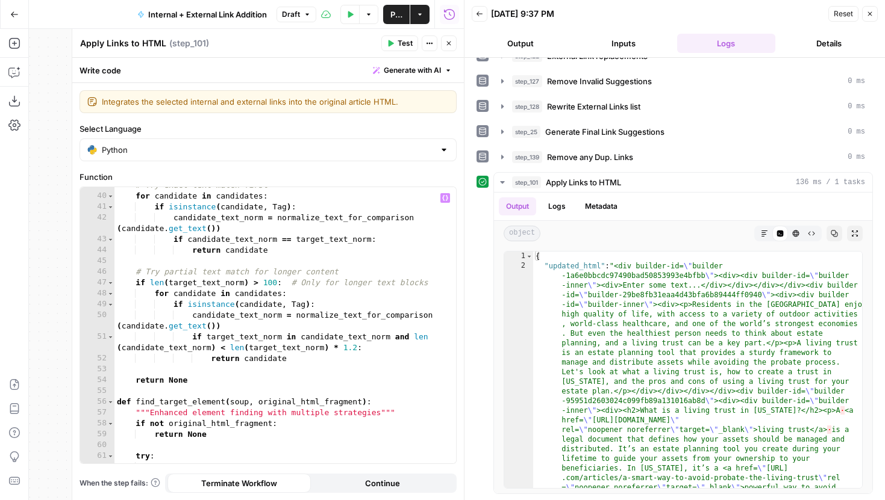
scroll to position [504, 0]
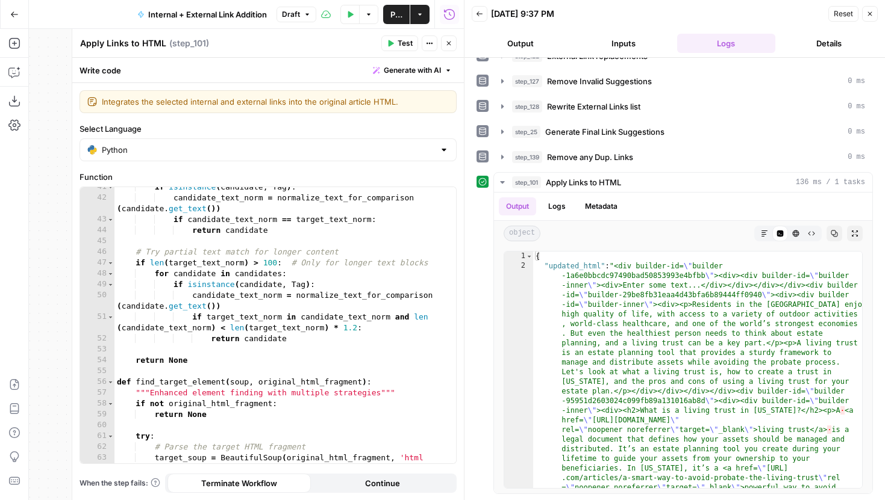
click at [615, 52] on button "Inputs" at bounding box center [624, 43] width 98 height 19
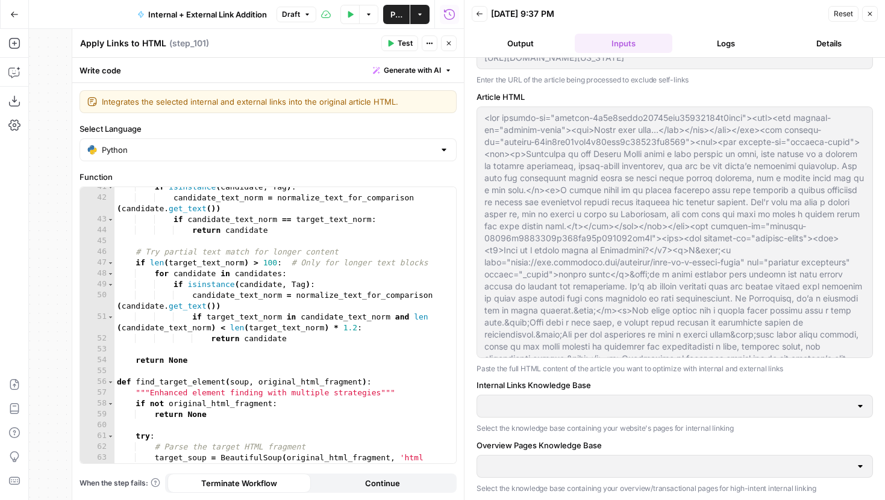
scroll to position [76, 0]
type input "Articles Center Sitemap"
type input "Overview Pages Sitemap"
type input "LegalZoom - LLC"
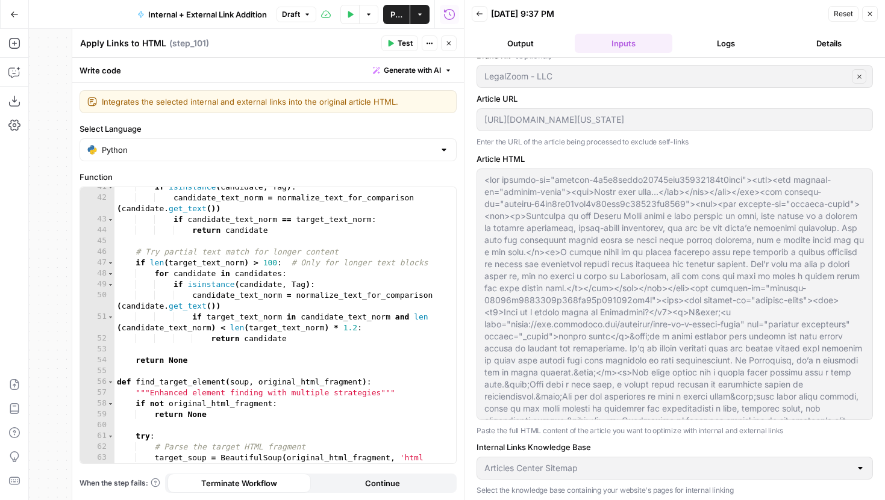
scroll to position [0, 0]
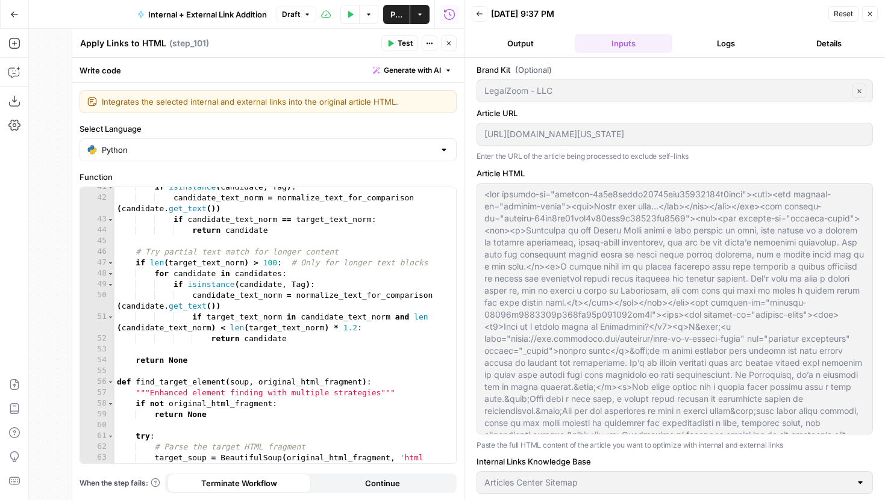
click at [735, 45] on button "Logs" at bounding box center [726, 43] width 98 height 19
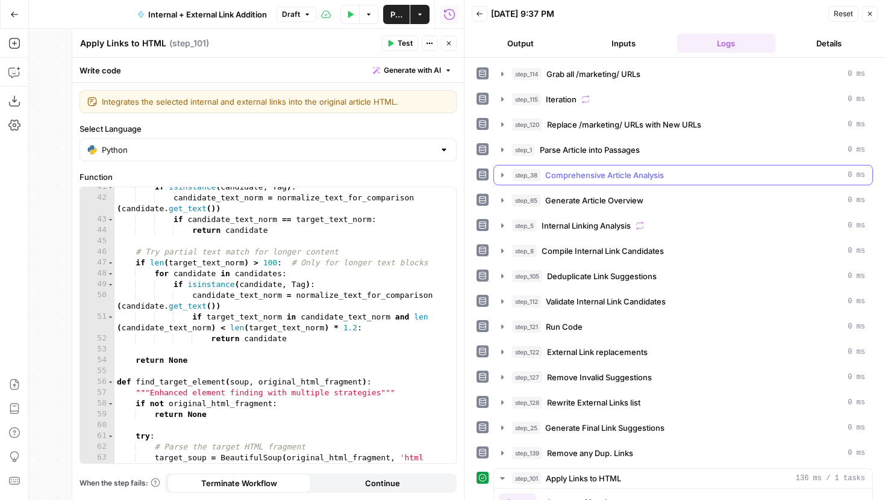
scroll to position [296, 0]
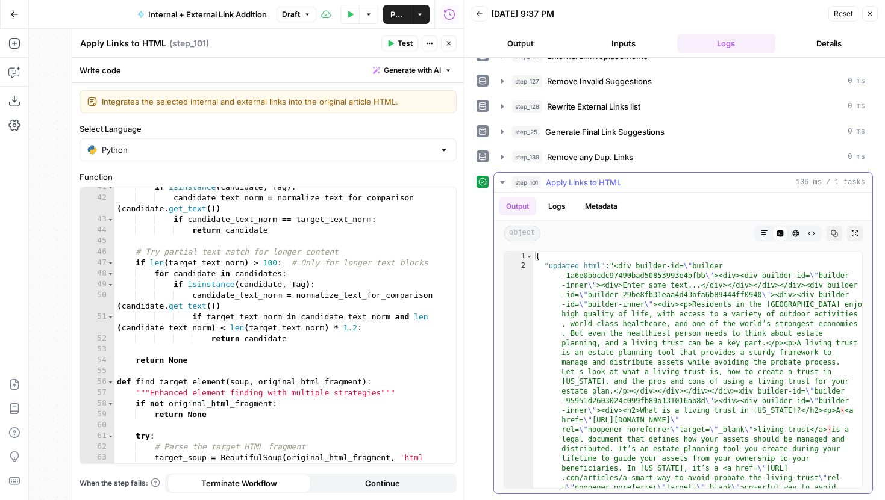
click at [768, 231] on button "Markdown" at bounding box center [764, 234] width 16 height 16
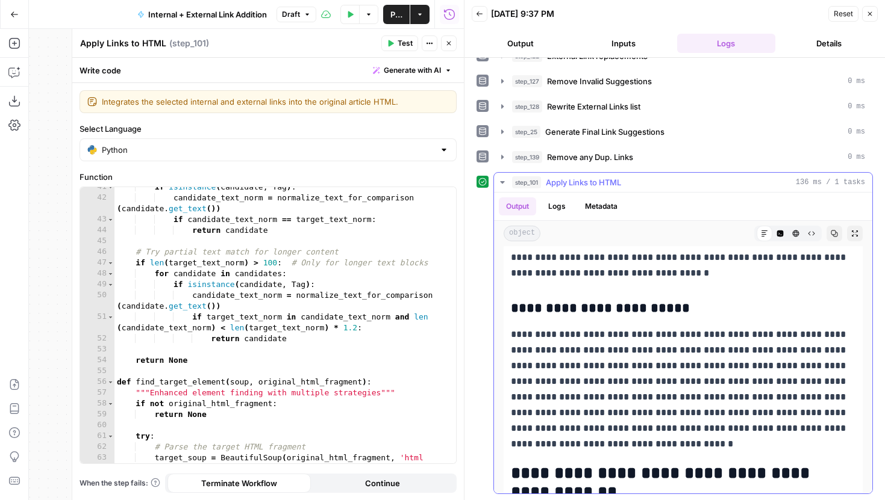
scroll to position [860, 0]
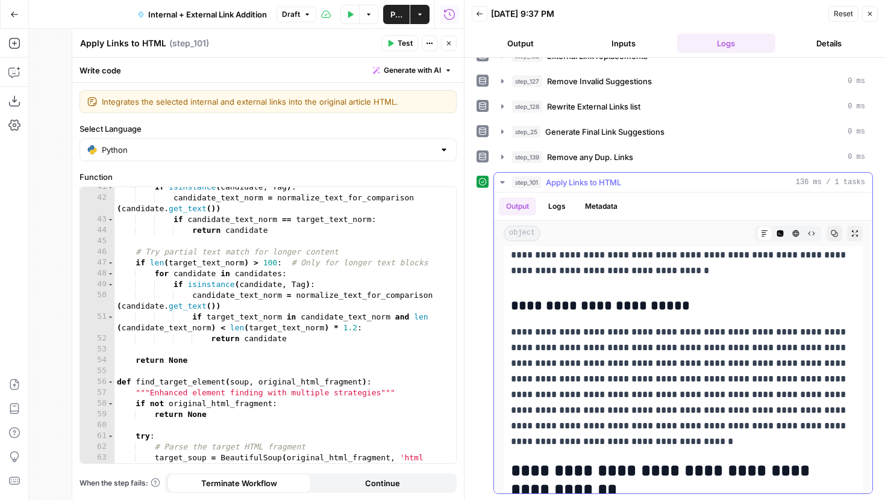
click at [689, 394] on p "**********" at bounding box center [683, 387] width 344 height 125
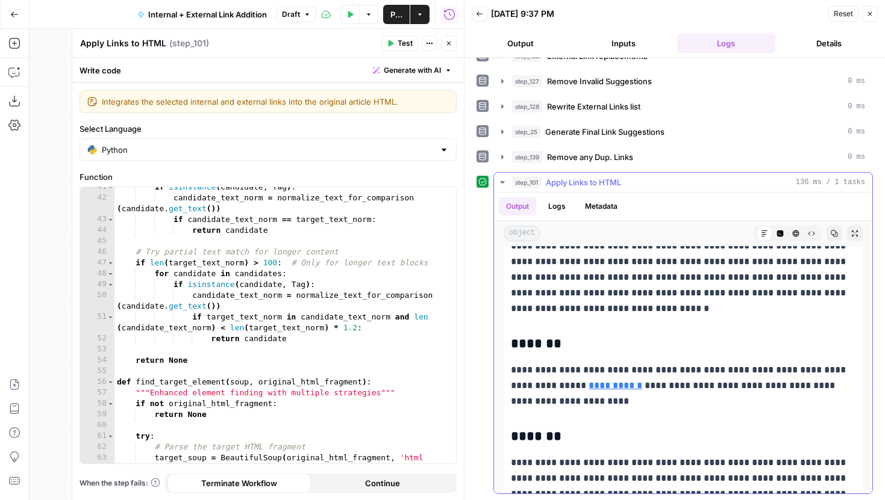
click at [630, 395] on p "**********" at bounding box center [683, 386] width 344 height 47
click at [626, 369] on p "**********" at bounding box center [683, 386] width 344 height 47
click at [450, 43] on icon "button" at bounding box center [448, 43] width 7 height 7
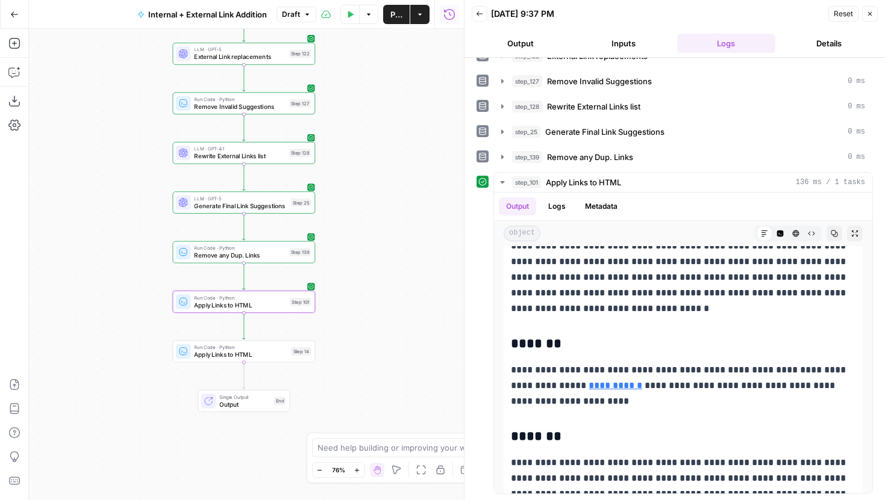
click at [400, 19] on span "Publish" at bounding box center [396, 14] width 12 height 12
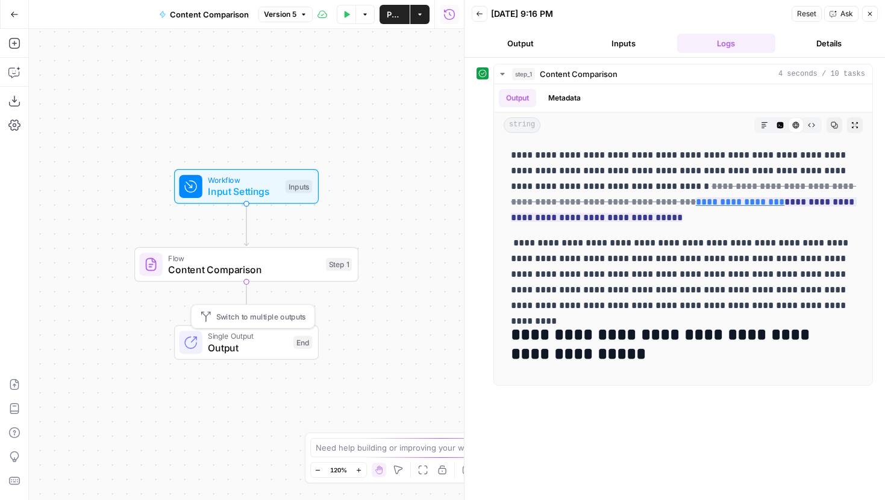
click at [287, 345] on div "Single Output Output End Switch to multiple outputs" at bounding box center [245, 343] width 133 height 25
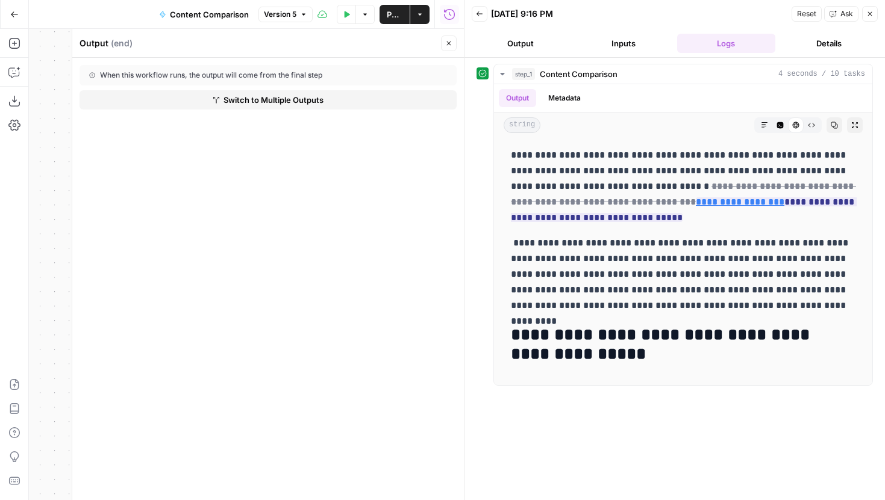
click at [258, 77] on div "When this workflow runs, the output will come from the final step" at bounding box center [237, 75] width 296 height 11
click at [261, 95] on span "Switch to Multiple Outputs" at bounding box center [273, 100] width 100 height 12
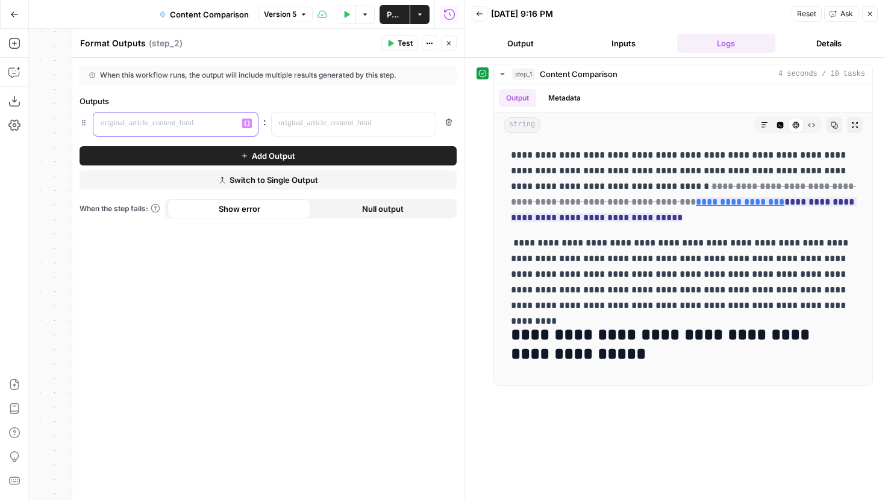
click at [188, 118] on p at bounding box center [166, 123] width 131 height 12
click at [363, 122] on p at bounding box center [344, 123] width 131 height 12
click at [420, 120] on button "Variables Menu" at bounding box center [425, 124] width 10 height 10
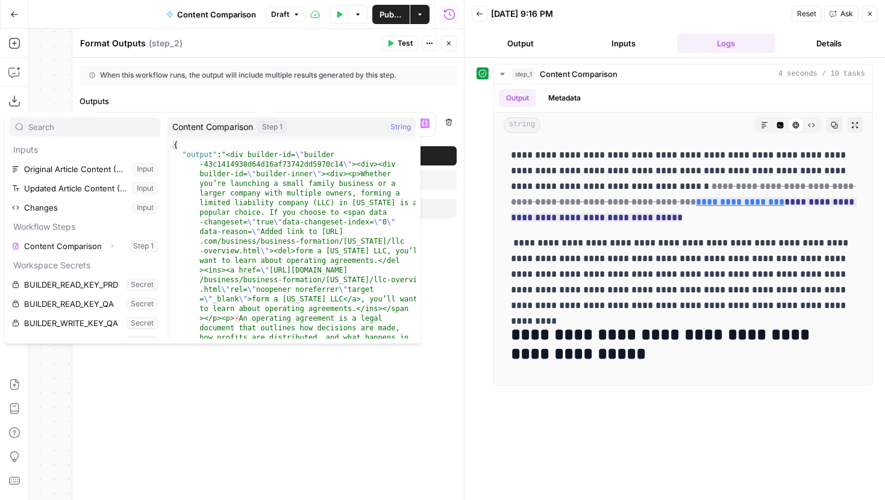
scroll to position [33, 0]
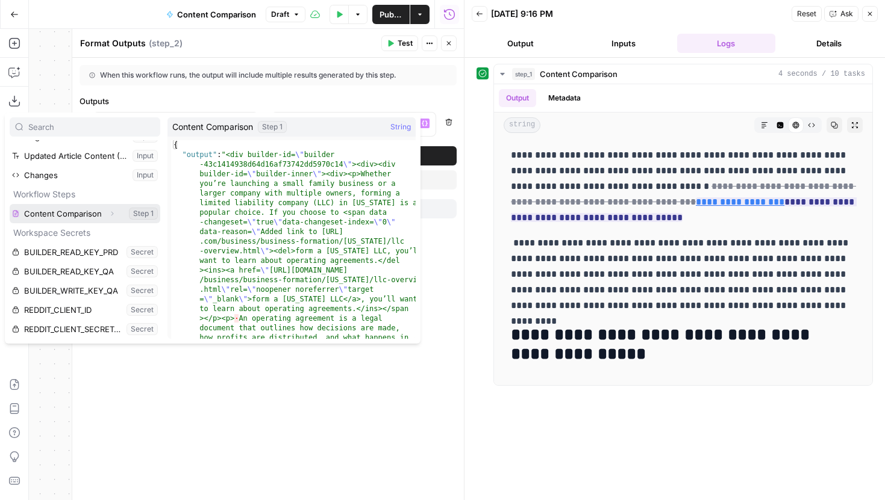
click at [111, 216] on icon "button" at bounding box center [111, 213] width 7 height 7
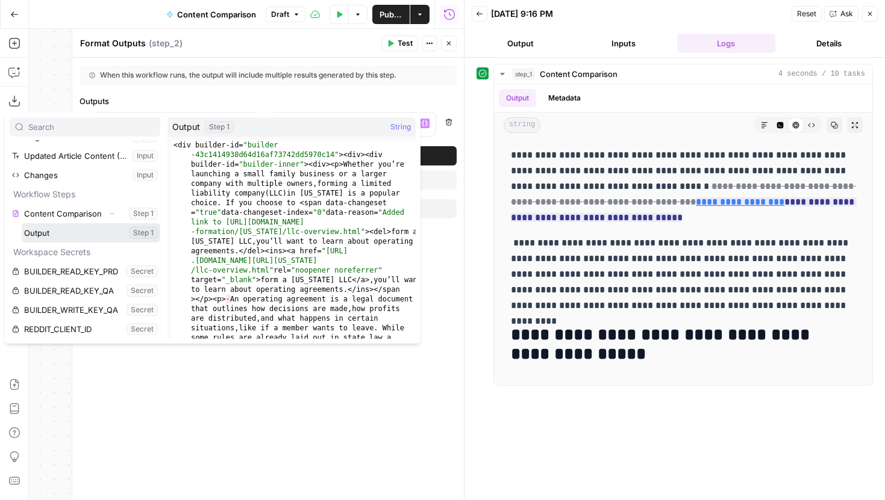
click at [65, 230] on button "Select variable Output" at bounding box center [91, 232] width 139 height 19
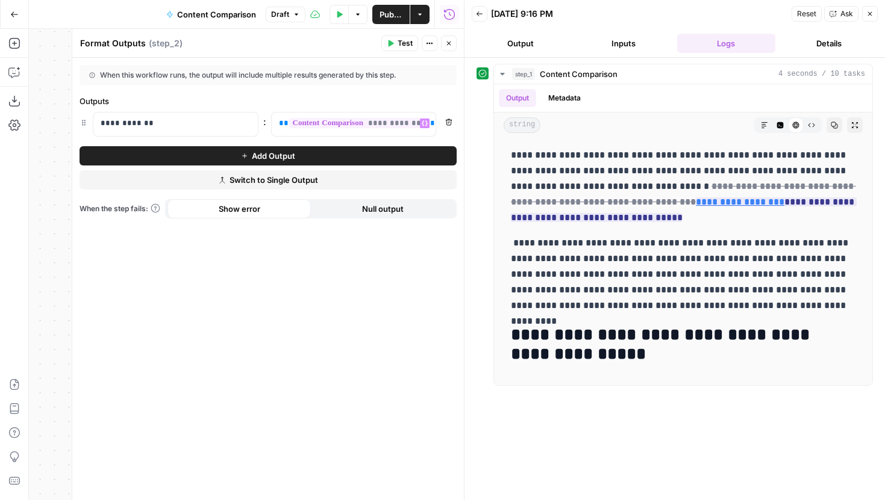
click at [404, 43] on span "Test" at bounding box center [404, 43] width 15 height 11
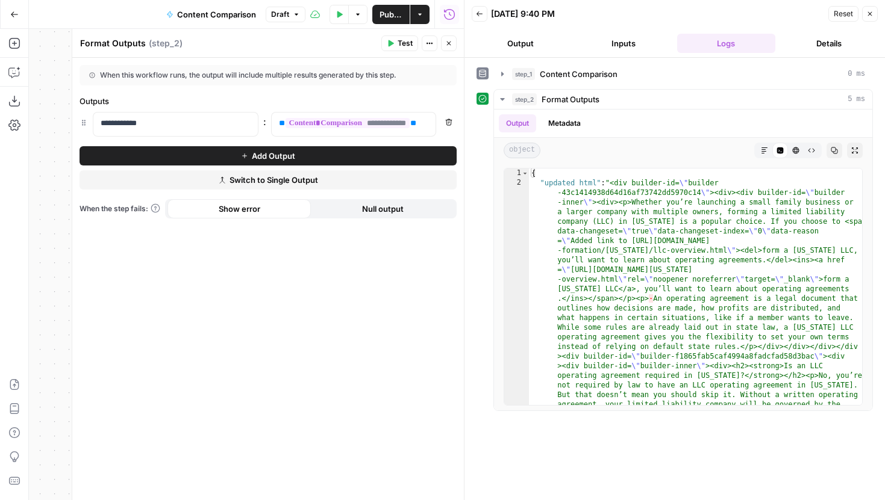
click at [448, 38] on button "Close" at bounding box center [449, 44] width 16 height 16
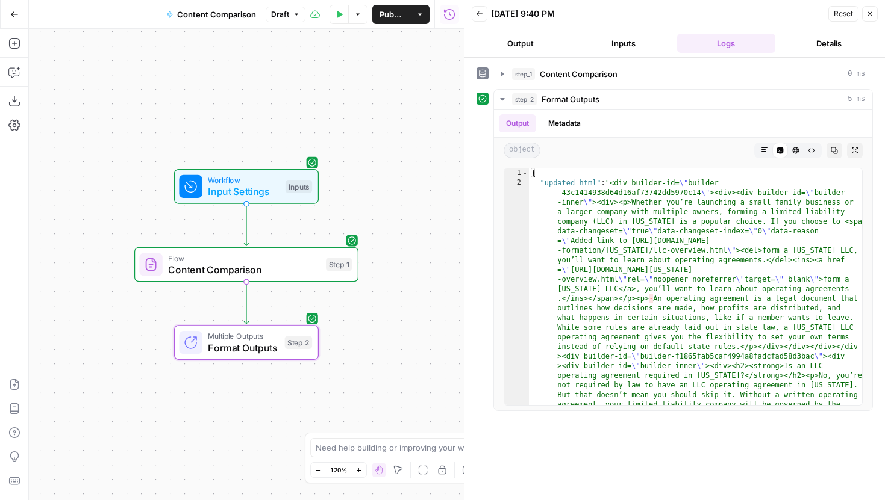
click at [391, 13] on span "Publish" at bounding box center [390, 14] width 23 height 12
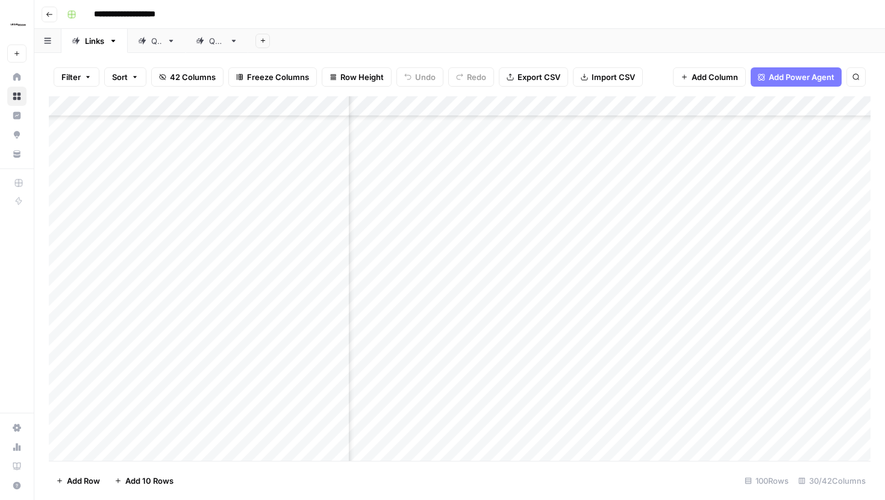
scroll to position [989, 2076]
click at [511, 172] on div "Add Column" at bounding box center [459, 278] width 821 height 365
click at [699, 170] on div "Add Column" at bounding box center [459, 278] width 821 height 365
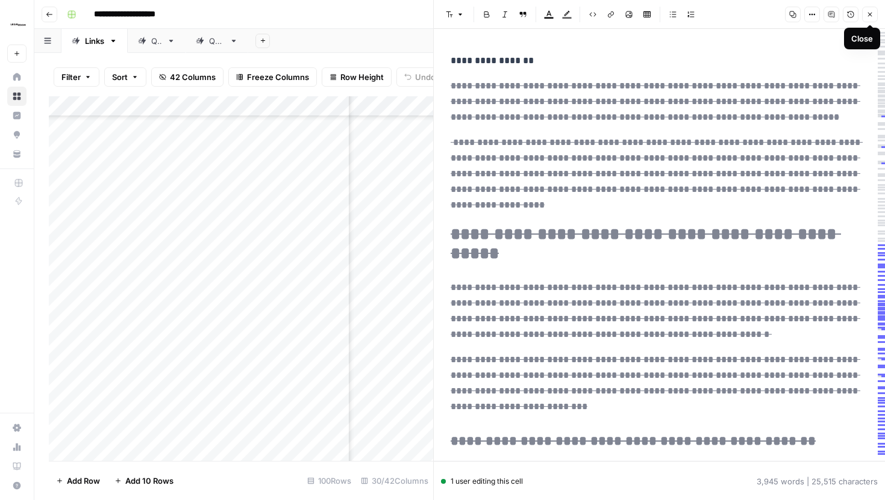
click at [867, 18] on button "Close" at bounding box center [870, 15] width 16 height 16
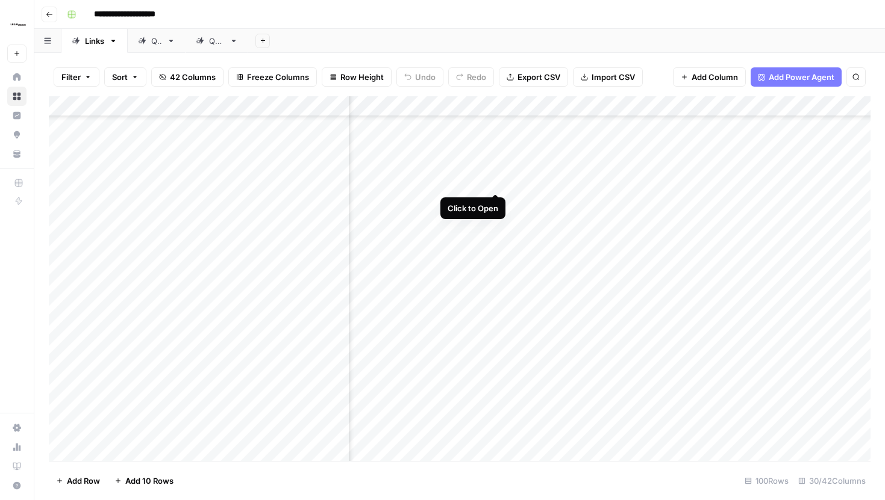
click at [495, 171] on div "Add Column" at bounding box center [459, 278] width 821 height 365
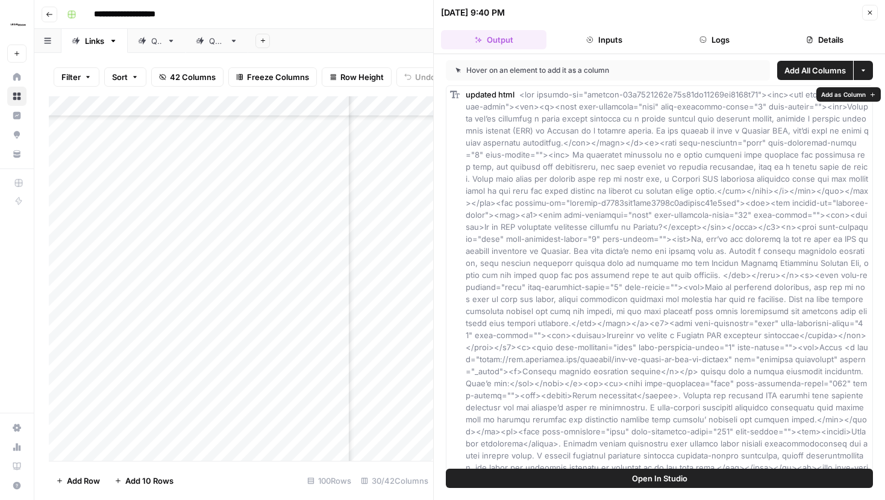
click at [826, 96] on span "Add as Column" at bounding box center [843, 95] width 45 height 10
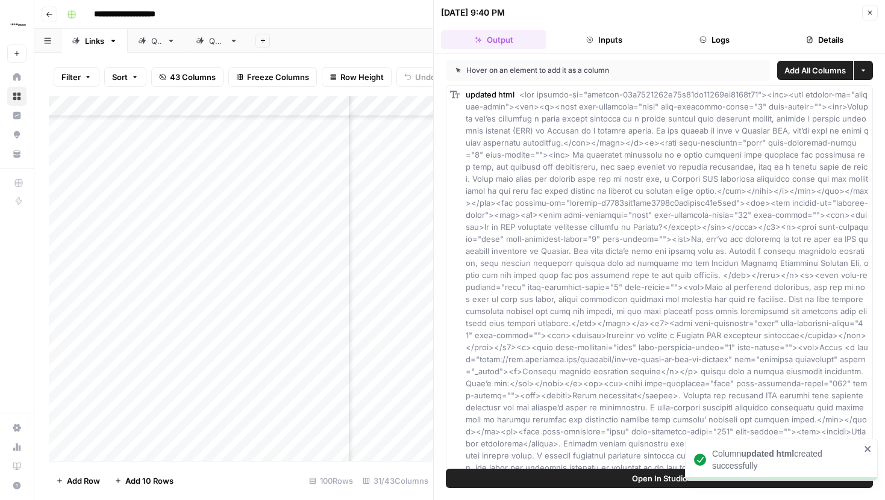
scroll to position [989, 2364]
click at [865, 13] on button "Close" at bounding box center [870, 13] width 16 height 16
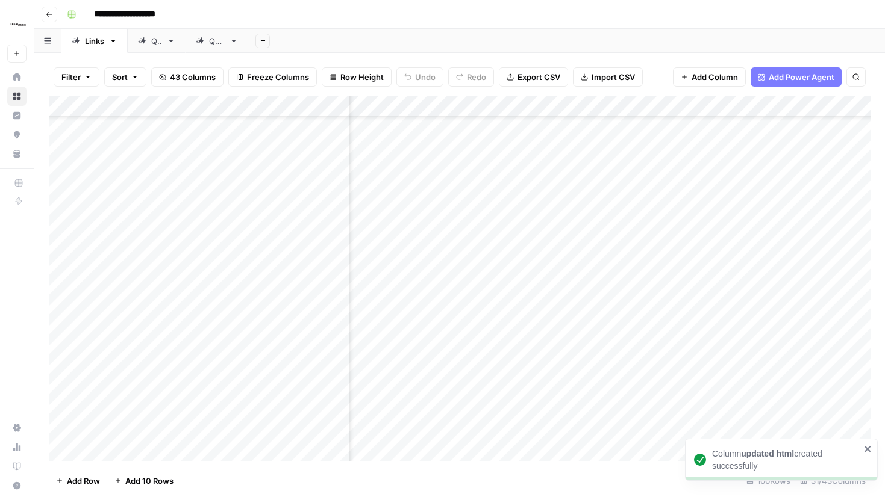
scroll to position [989, 2114]
click at [573, 167] on div "Add Column" at bounding box center [459, 278] width 821 height 365
click at [566, 171] on div "Add Column" at bounding box center [459, 278] width 821 height 365
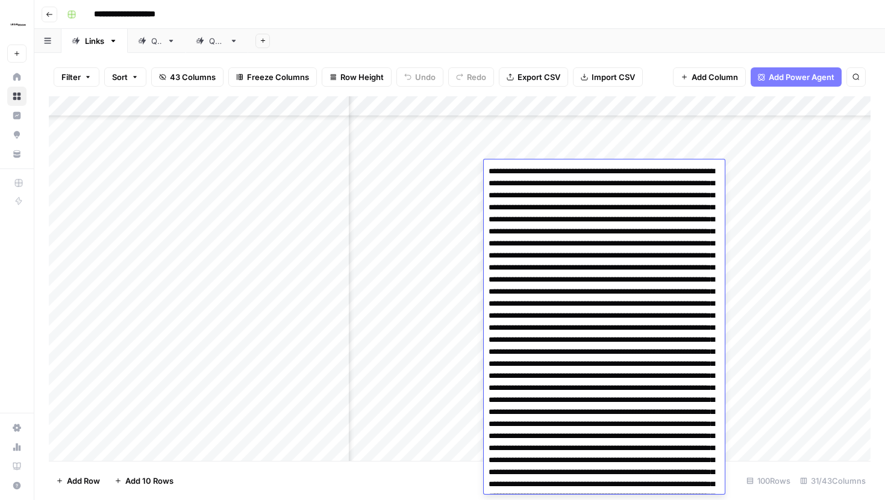
click at [585, 110] on div "Add Column" at bounding box center [459, 278] width 821 height 365
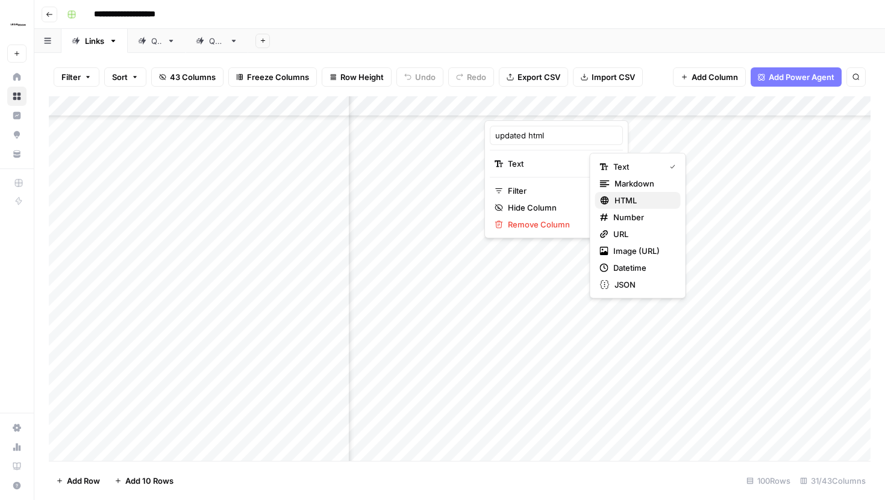
click at [636, 201] on span "HTML" at bounding box center [642, 201] width 57 height 12
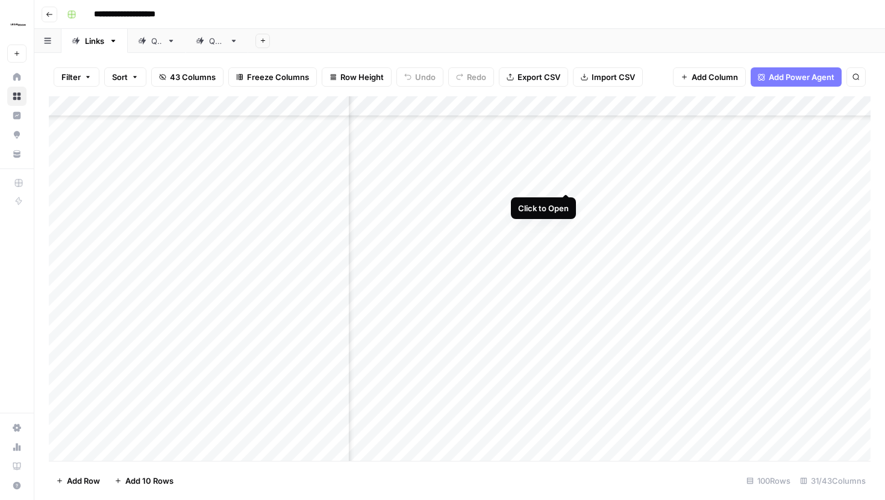
click at [567, 172] on div "Add Column" at bounding box center [459, 278] width 821 height 365
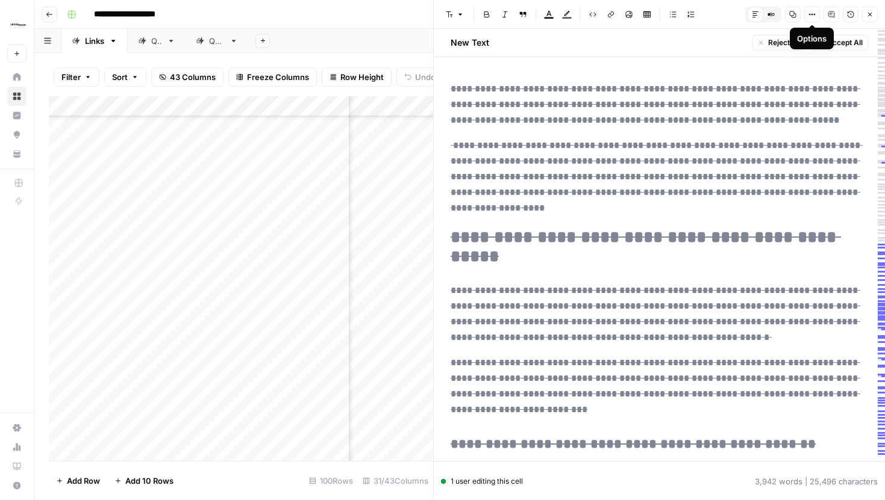
click at [814, 20] on button "Options" at bounding box center [812, 15] width 16 height 16
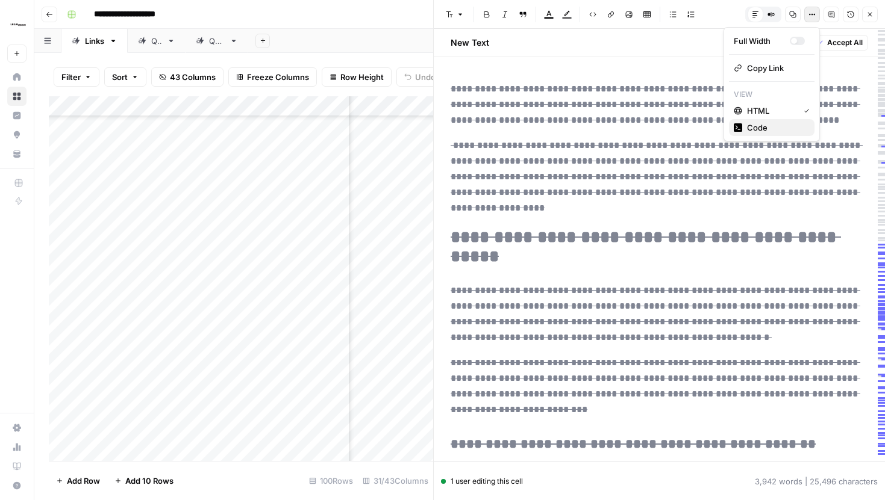
click at [759, 126] on span "Code" at bounding box center [776, 128] width 58 height 12
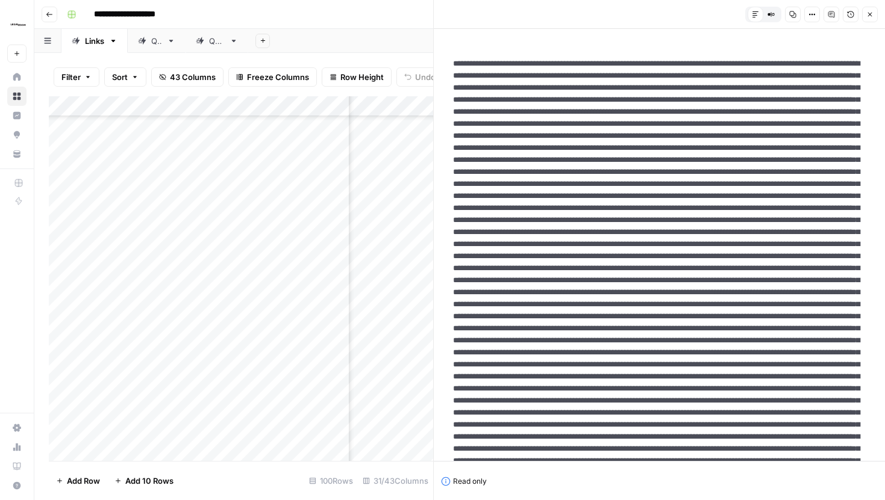
click at [870, 11] on icon "button" at bounding box center [869, 14] width 7 height 7
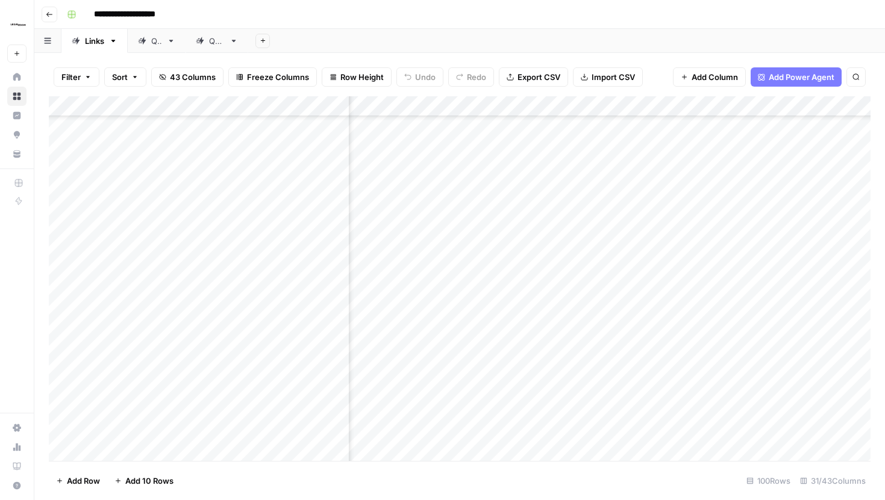
click at [587, 104] on div "Add Column" at bounding box center [459, 278] width 821 height 365
click at [544, 224] on span "Remove Column" at bounding box center [560, 225] width 105 height 12
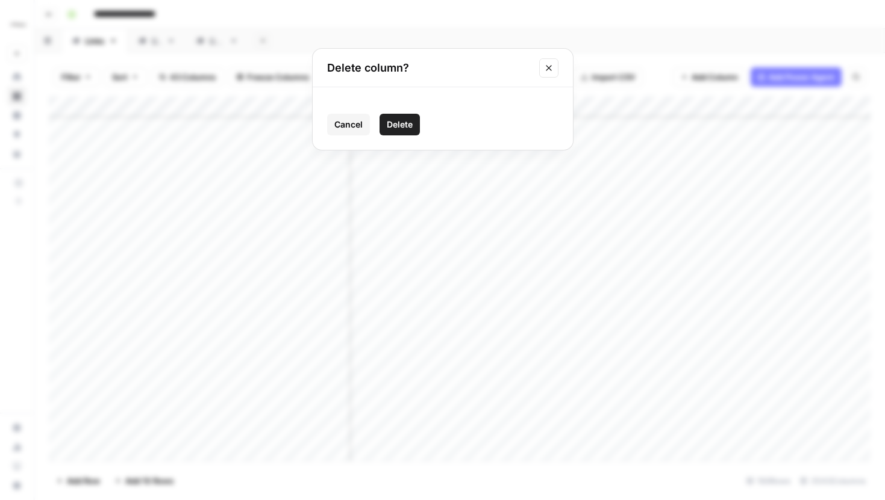
click at [409, 119] on span "Delete" at bounding box center [400, 125] width 26 height 12
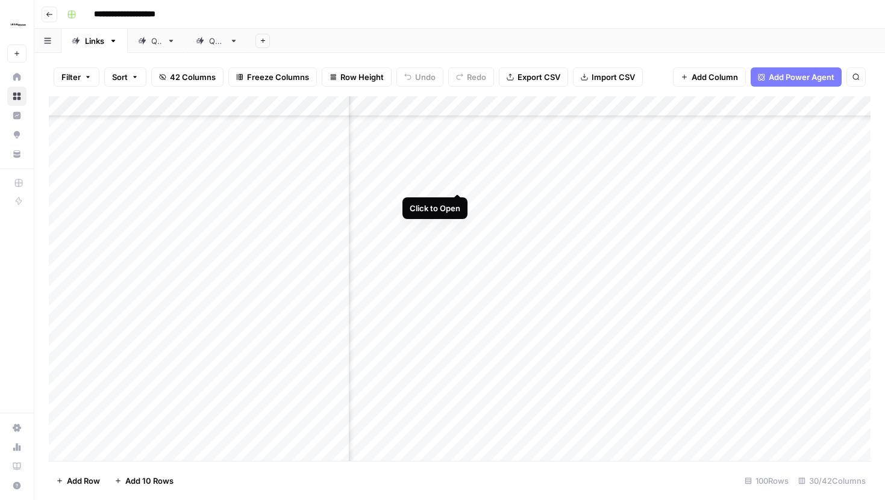
click at [458, 172] on div "Add Column" at bounding box center [459, 278] width 821 height 365
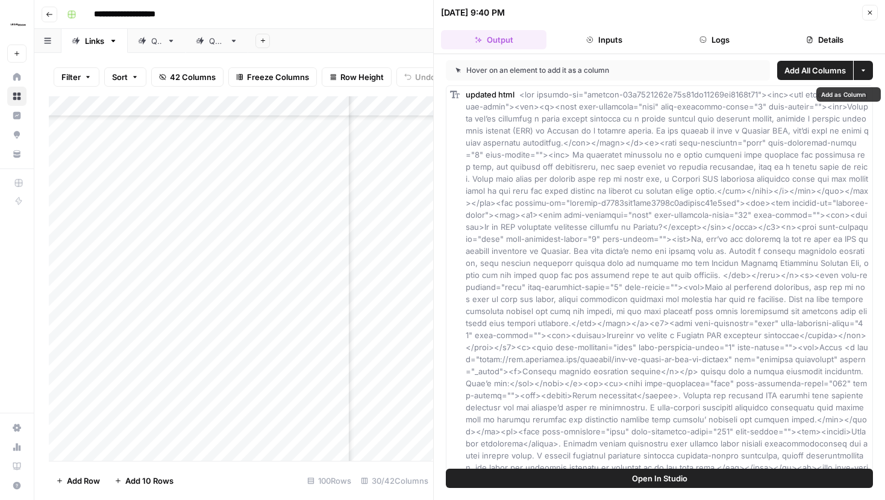
click at [498, 475] on button "Open In Studio" at bounding box center [659, 478] width 427 height 19
click at [862, 10] on button "Close" at bounding box center [870, 13] width 16 height 16
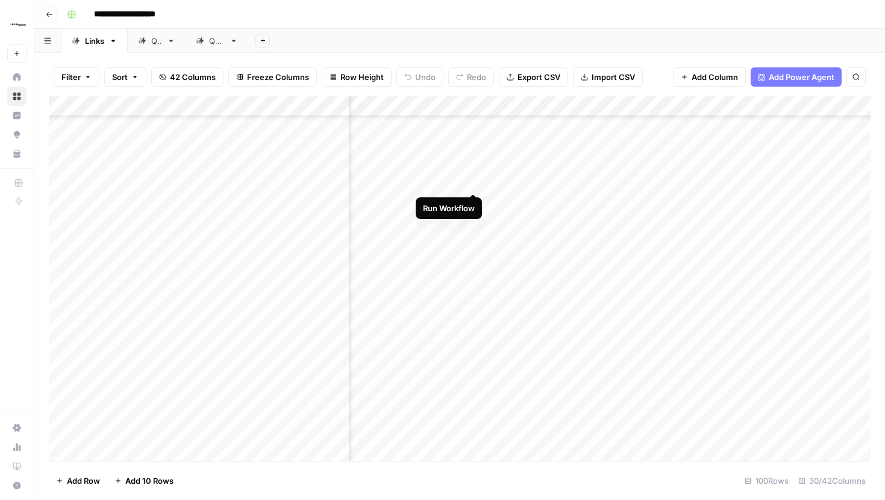
click at [474, 170] on div "Add Column" at bounding box center [459, 278] width 821 height 365
click at [646, 170] on div "Add Column" at bounding box center [459, 278] width 821 height 365
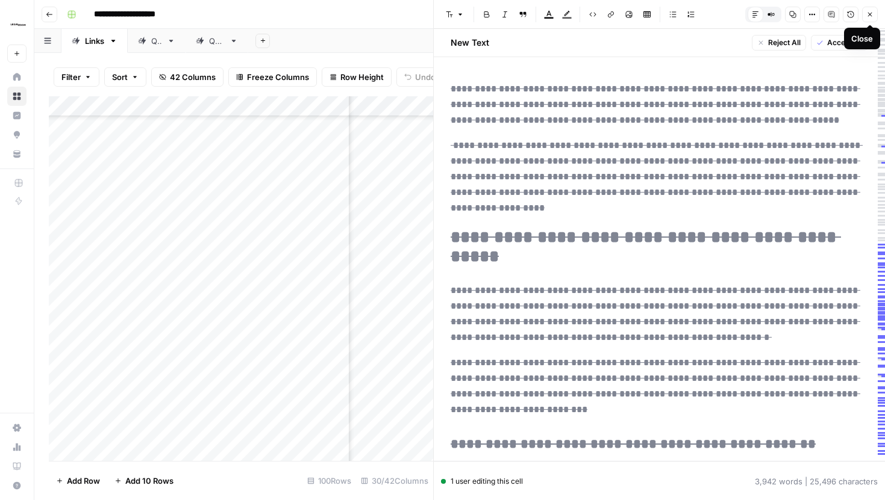
click at [870, 14] on icon "button" at bounding box center [869, 14] width 7 height 7
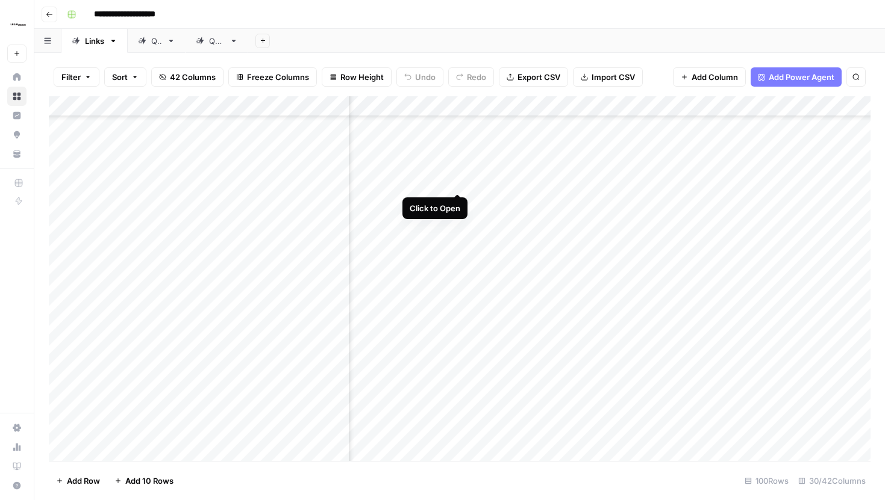
click at [458, 170] on div "Add Column" at bounding box center [459, 278] width 821 height 365
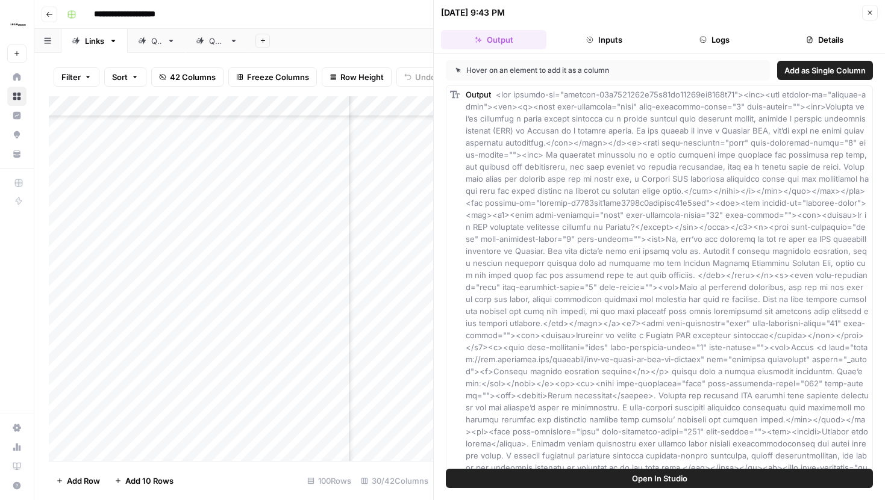
click at [724, 37] on button "Logs" at bounding box center [714, 39] width 105 height 19
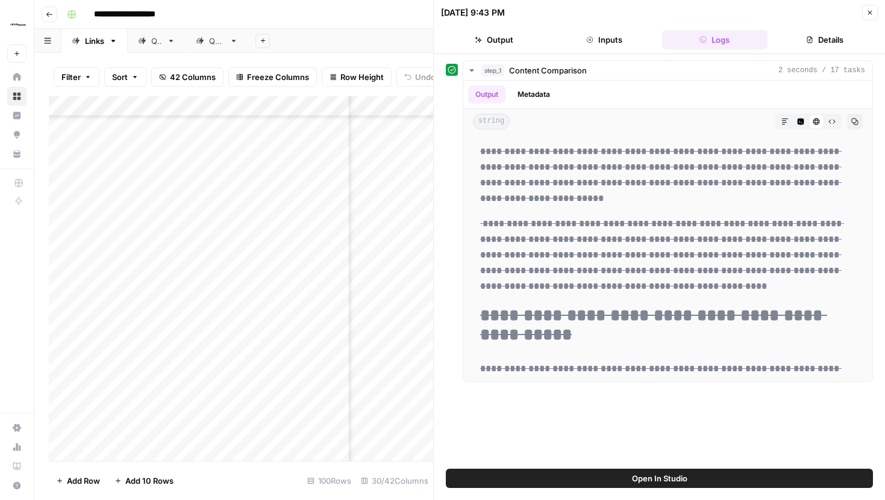
click at [867, 13] on icon "button" at bounding box center [869, 12] width 7 height 7
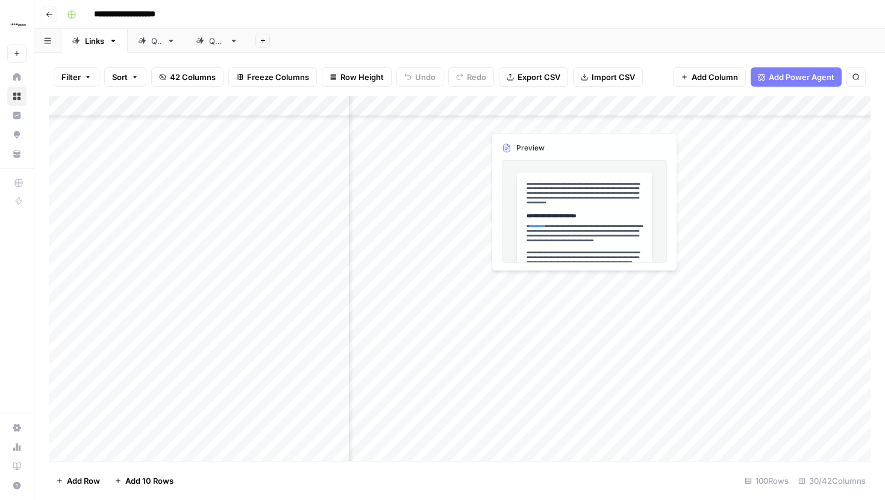
click at [666, 110] on div "Add Column" at bounding box center [459, 278] width 821 height 365
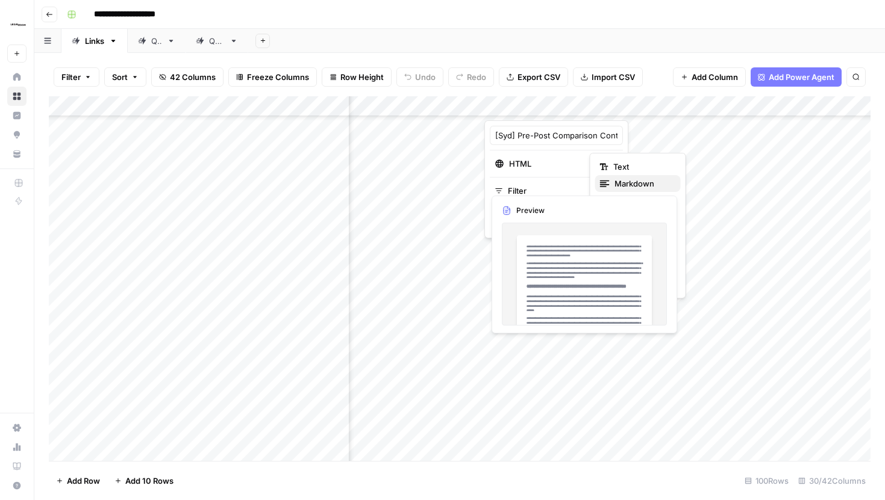
click at [637, 181] on span "Markdown" at bounding box center [642, 184] width 57 height 12
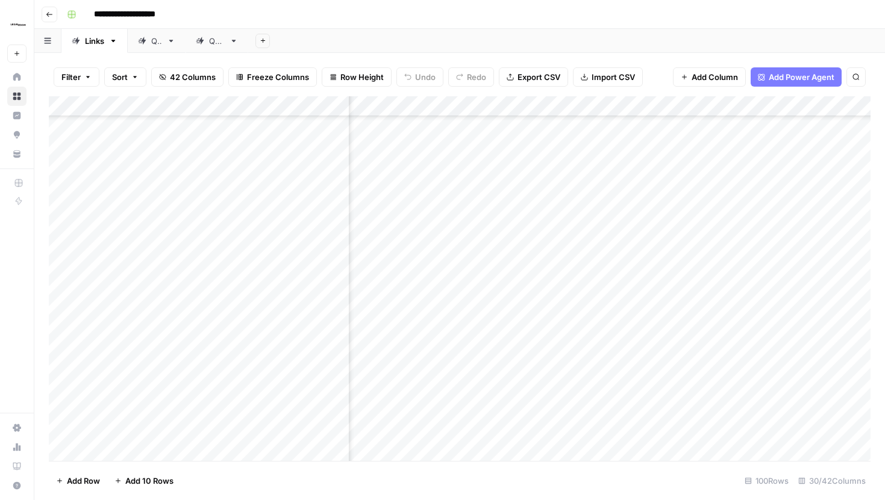
click at [664, 45] on div "Add Sheet" at bounding box center [566, 41] width 637 height 24
click at [662, 170] on div "Add Column" at bounding box center [459, 278] width 821 height 365
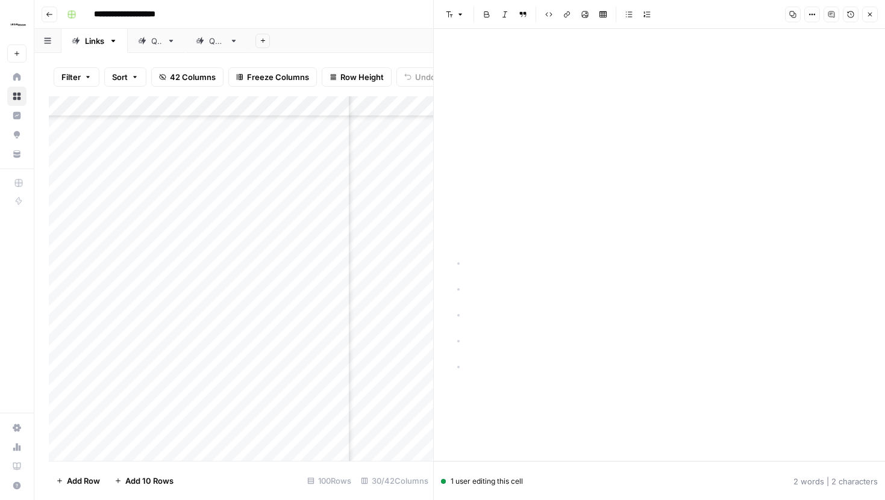
click at [870, 15] on icon "button" at bounding box center [870, 15] width 4 height 4
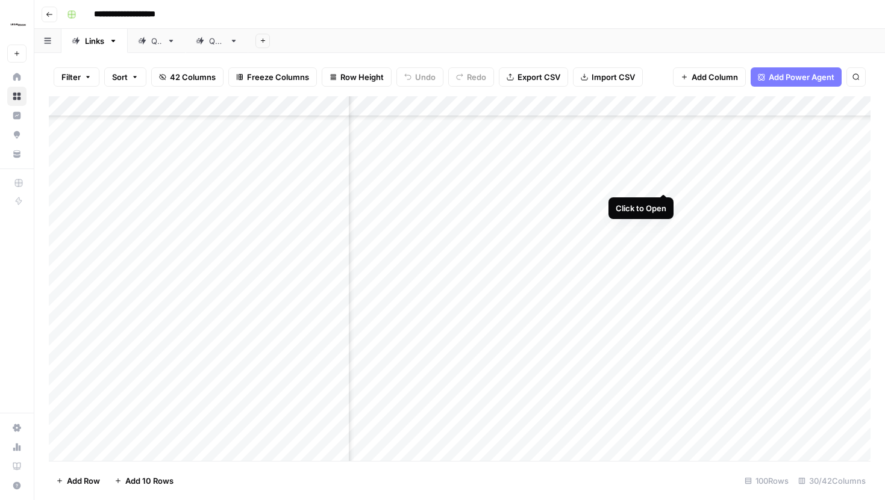
click at [666, 170] on div "Add Column" at bounding box center [459, 278] width 821 height 365
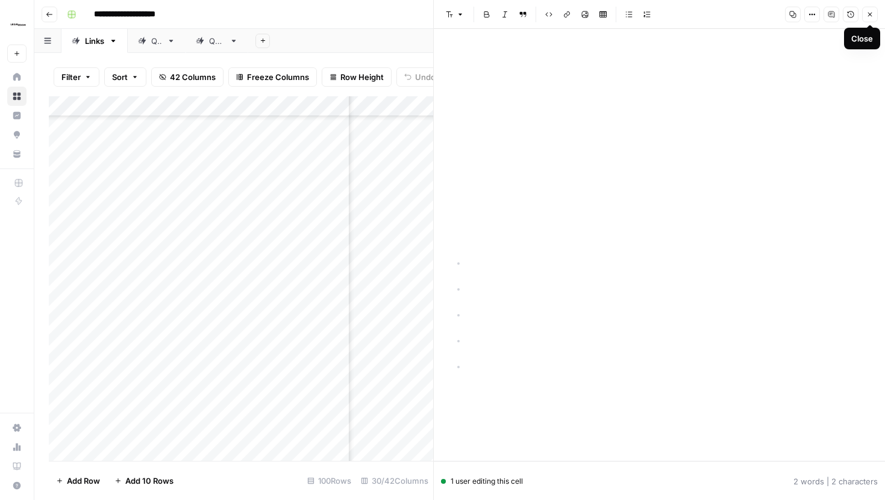
click at [871, 17] on icon "button" at bounding box center [869, 14] width 7 height 7
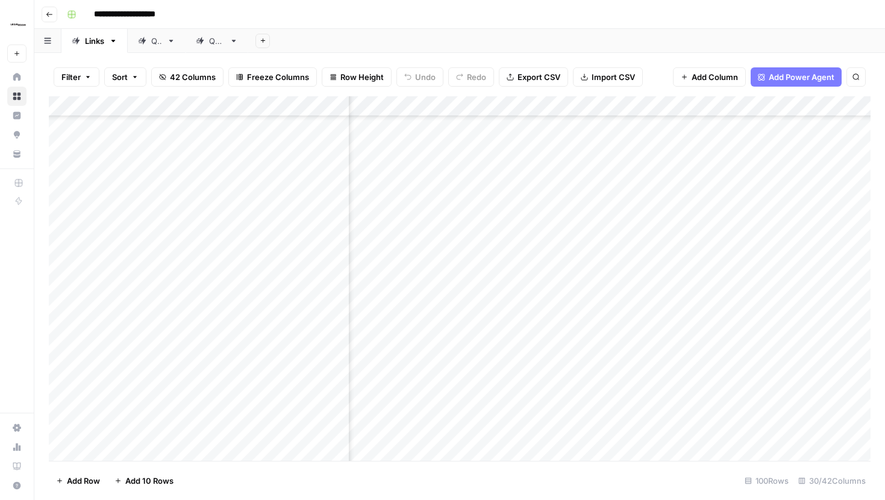
click at [664, 106] on div "Add Column" at bounding box center [459, 278] width 821 height 365
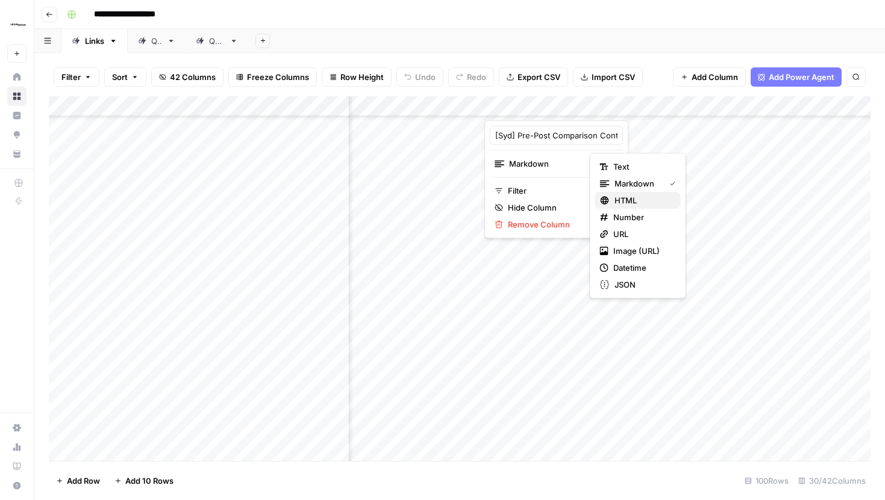
click at [618, 204] on span "HTML" at bounding box center [642, 201] width 57 height 12
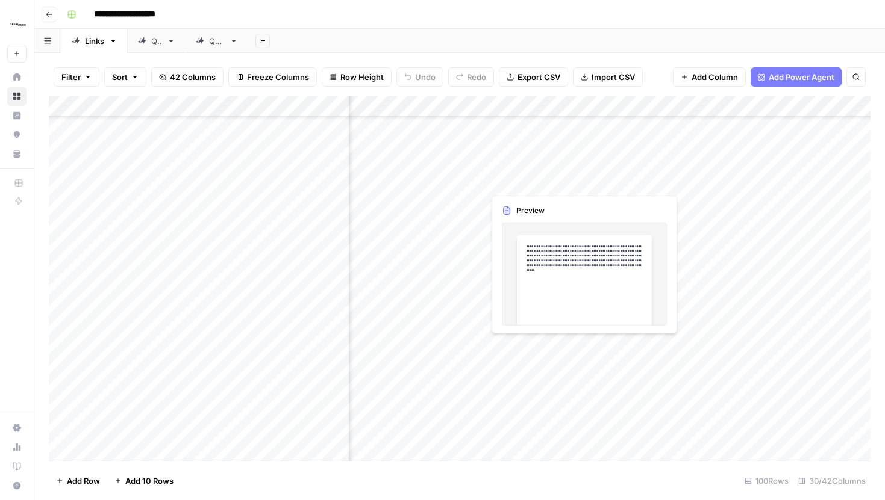
click at [649, 172] on div "Add Column" at bounding box center [459, 278] width 821 height 365
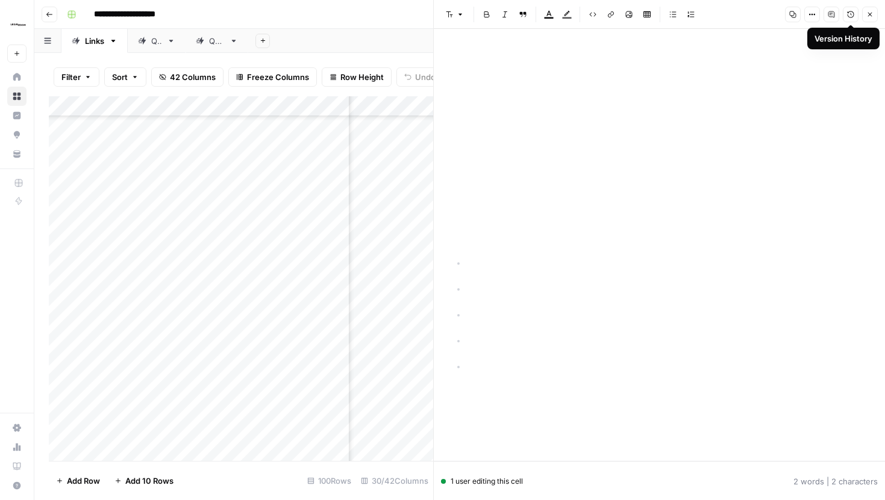
click at [851, 18] on button "Version History" at bounding box center [850, 15] width 16 height 16
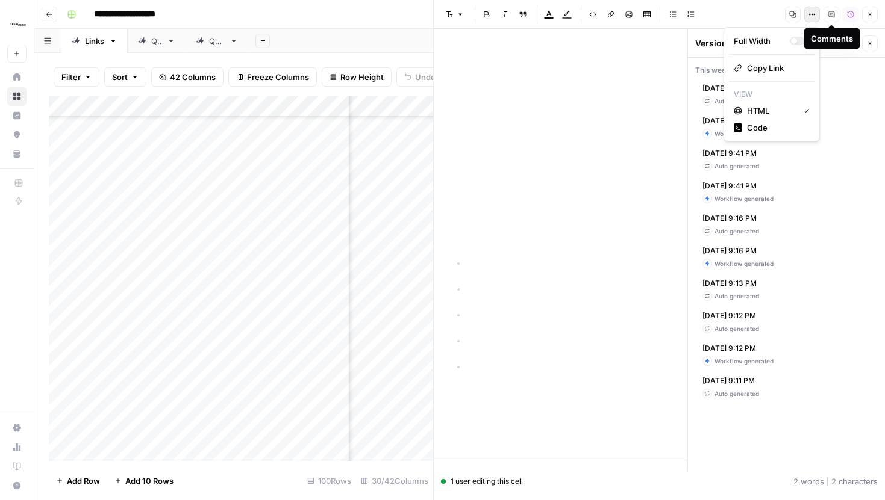
click at [814, 12] on icon "button" at bounding box center [811, 14] width 7 height 7
click at [874, 14] on button "Close" at bounding box center [870, 15] width 16 height 16
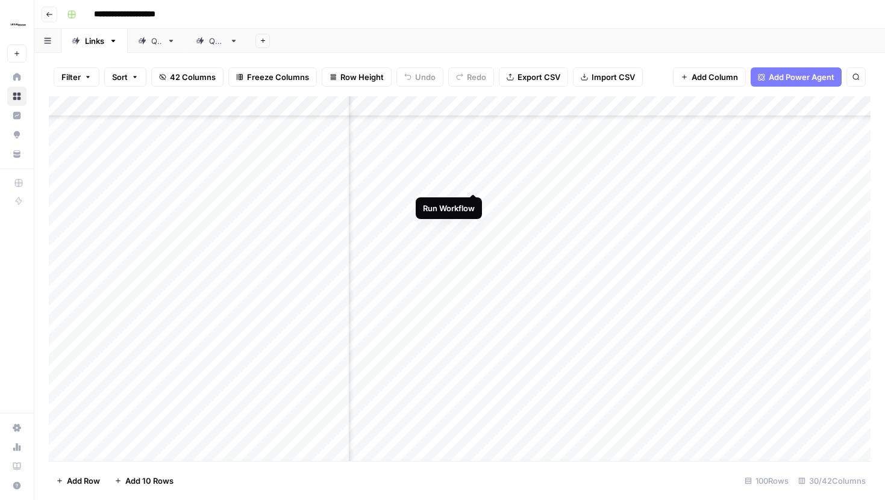
click at [471, 171] on div "Add Column" at bounding box center [459, 278] width 821 height 365
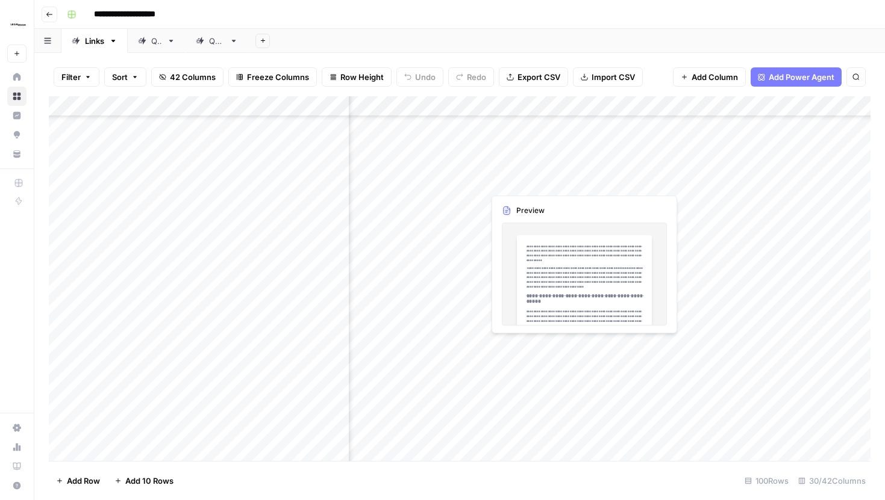
click at [647, 170] on div "Add Column" at bounding box center [459, 278] width 821 height 365
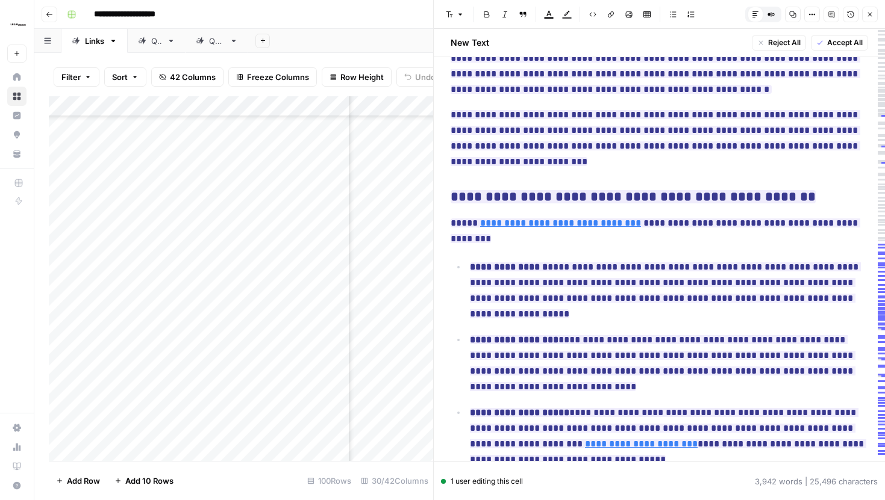
scroll to position [4145, 0]
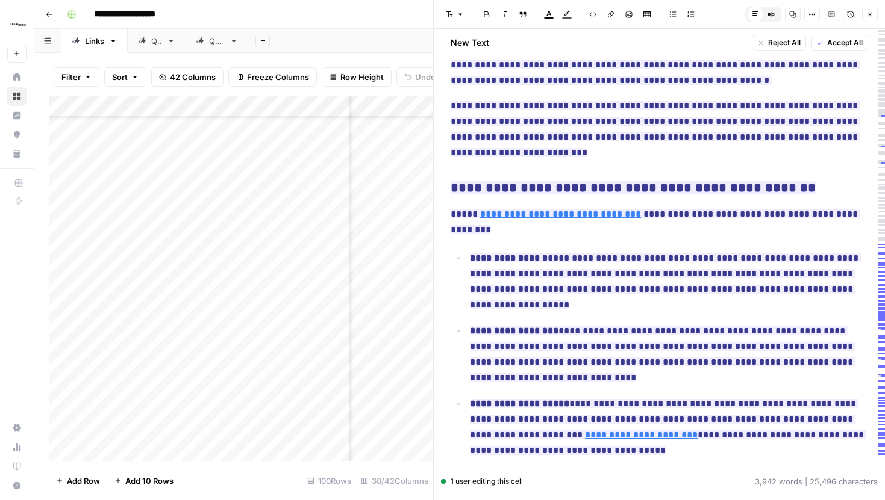
click at [870, 19] on button "Close" at bounding box center [870, 15] width 16 height 16
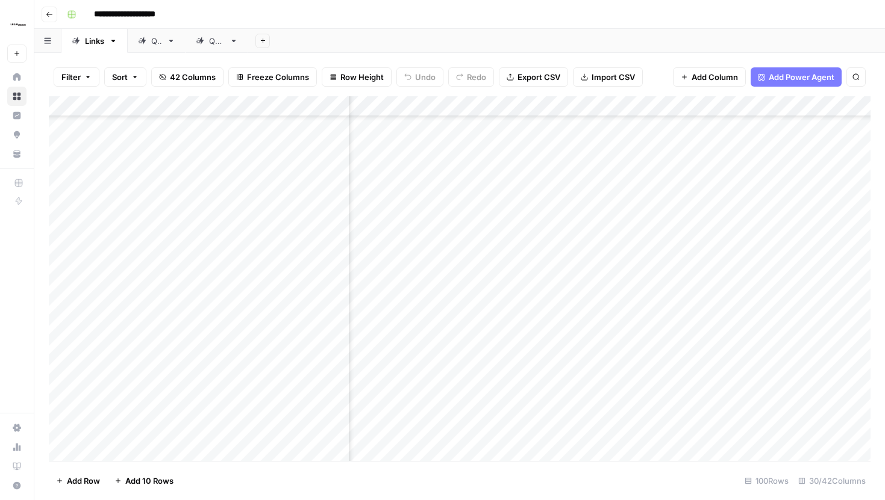
click at [663, 105] on div "Add Column" at bounding box center [459, 278] width 821 height 365
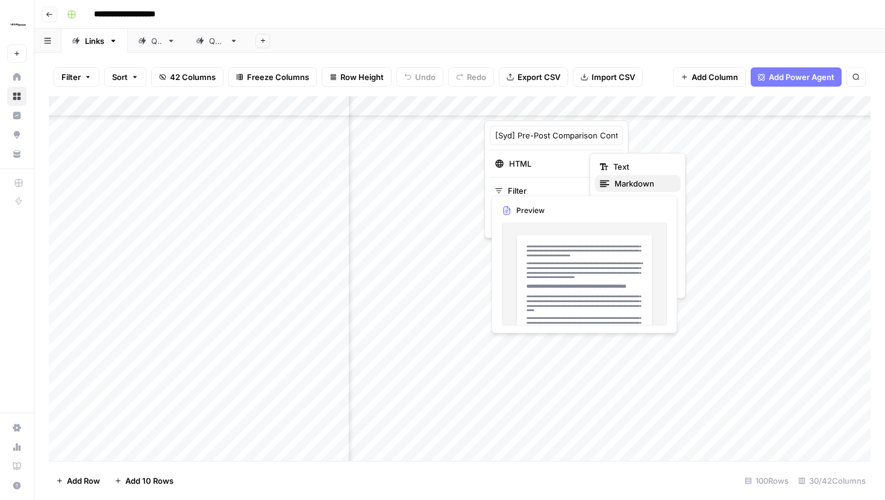
click at [626, 185] on span "Markdown" at bounding box center [642, 184] width 57 height 12
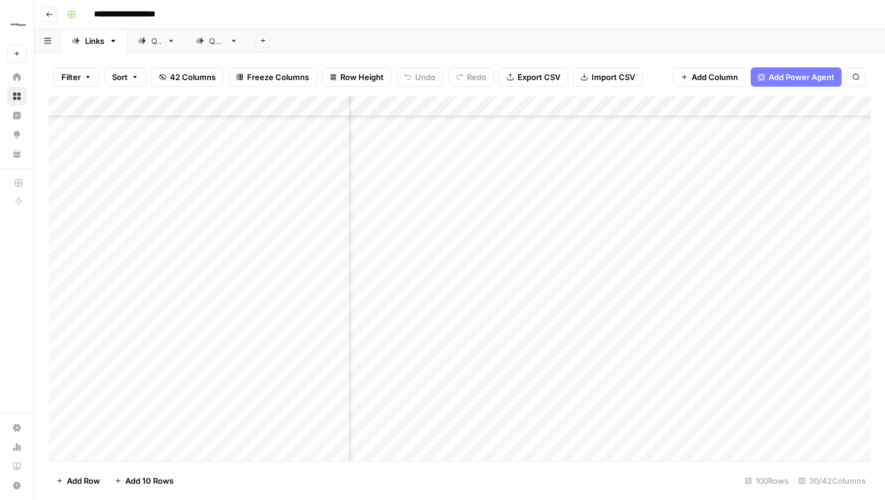
click at [649, 74] on div "Filter Sort 42 Columns Freeze Columns Row Height Undo Redo Export CSV Import CS…" at bounding box center [459, 77] width 821 height 39
click at [662, 170] on div "Add Column" at bounding box center [459, 278] width 821 height 365
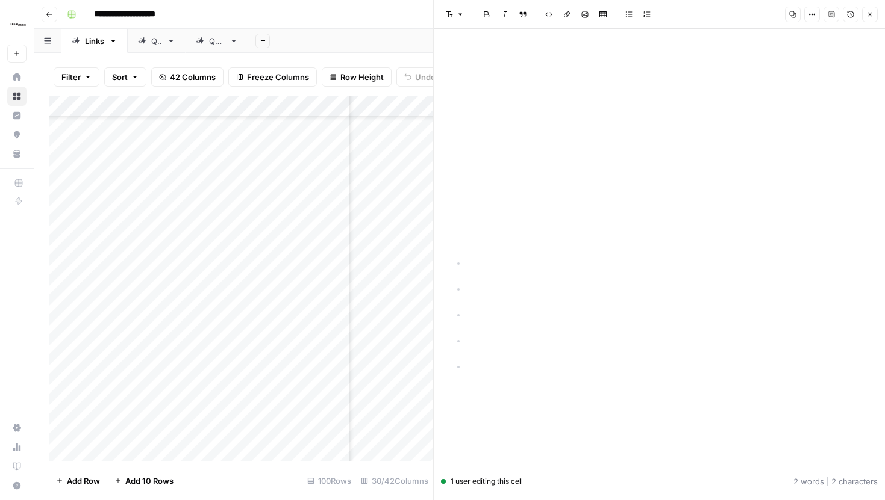
click at [867, 14] on icon "button" at bounding box center [869, 14] width 7 height 7
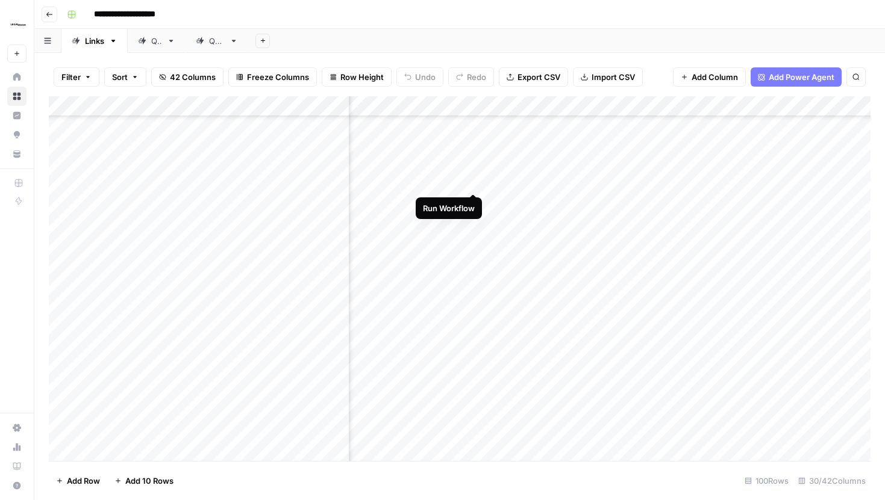
click at [473, 168] on div "Add Column" at bounding box center [459, 278] width 821 height 365
click at [456, 172] on div "Add Column" at bounding box center [459, 278] width 821 height 365
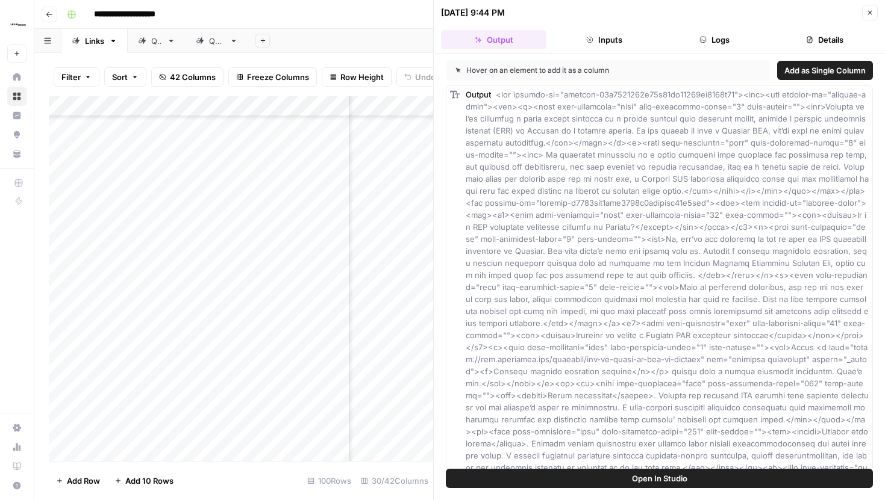
click at [868, 14] on icon "button" at bounding box center [870, 13] width 4 height 4
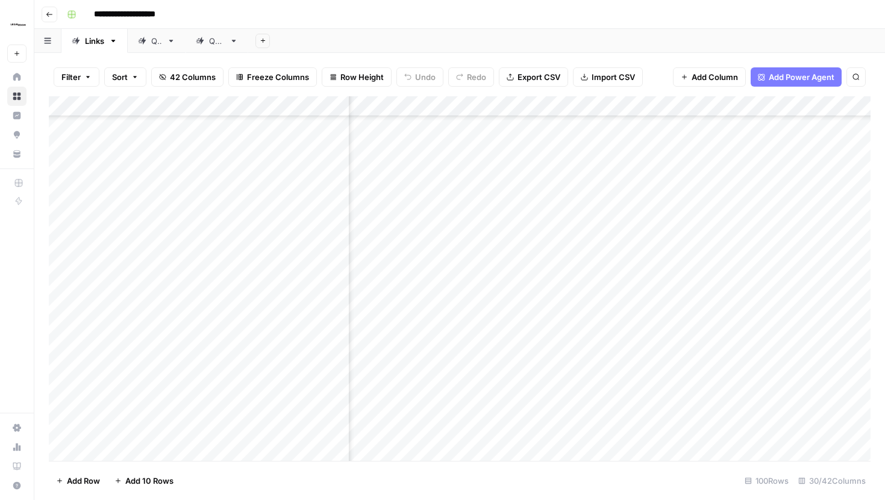
click at [662, 107] on div "Add Column" at bounding box center [459, 278] width 821 height 365
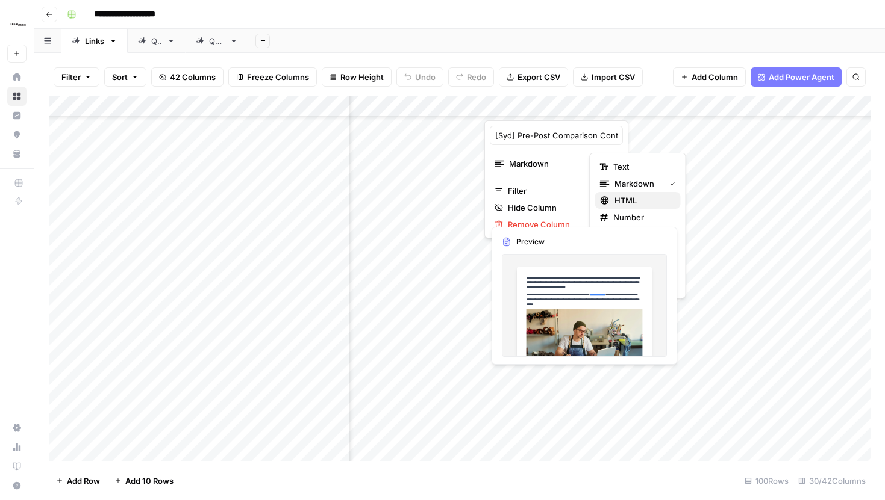
click at [635, 197] on span "HTML" at bounding box center [642, 201] width 57 height 12
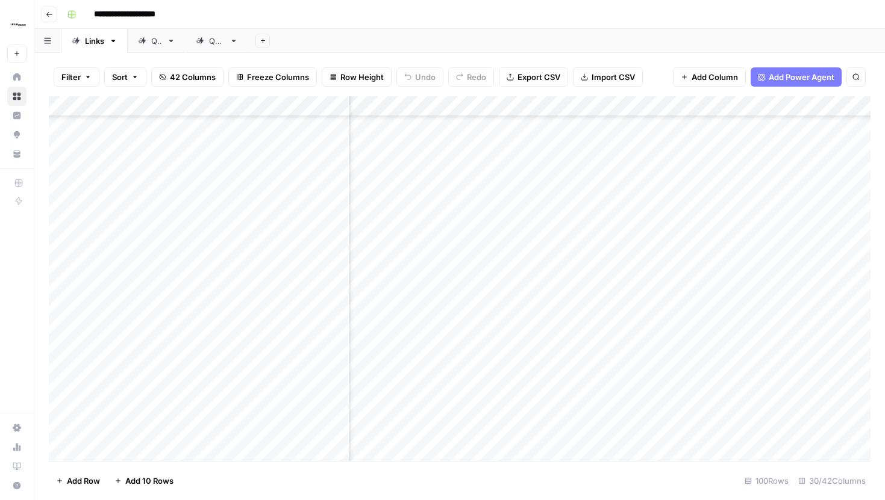
click at [656, 81] on div "Filter Sort 42 Columns Freeze Columns Row Height Undo Redo Export CSV Import CS…" at bounding box center [459, 77] width 821 height 39
click at [475, 172] on div "Add Column" at bounding box center [459, 278] width 821 height 365
click at [808, 172] on div "Add Column" at bounding box center [459, 278] width 821 height 365
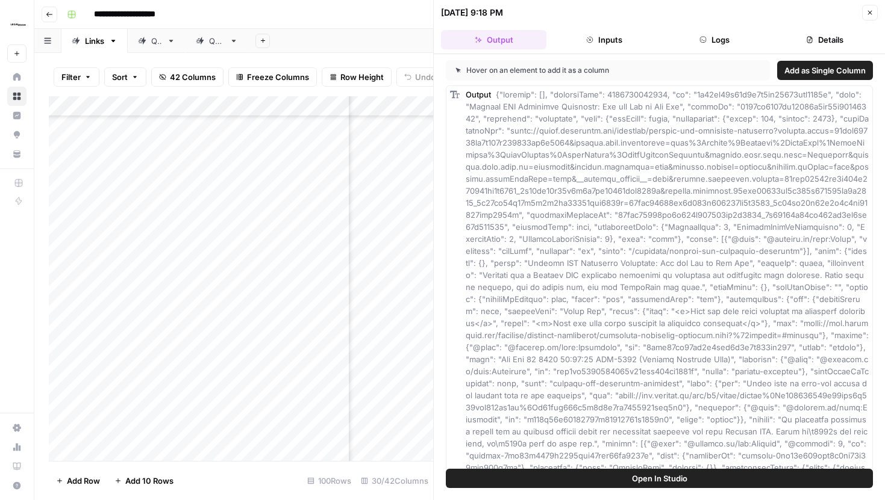
click at [627, 33] on button "Inputs" at bounding box center [603, 39] width 105 height 19
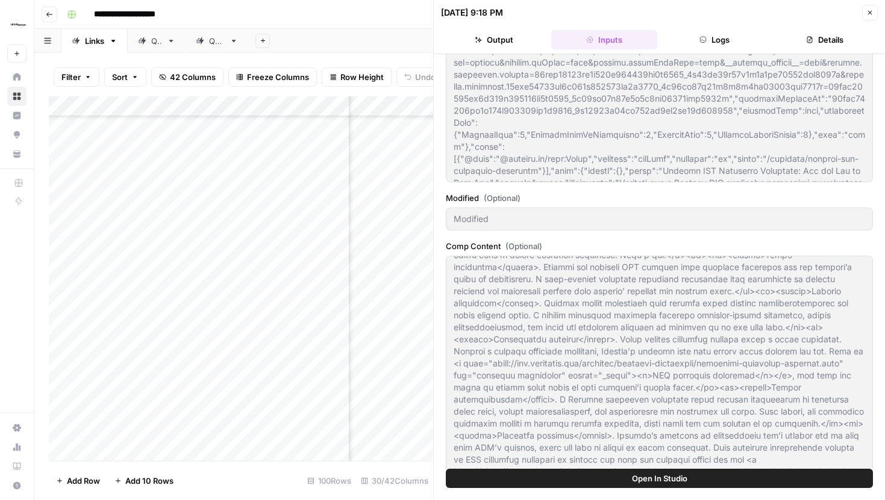
scroll to position [340, 0]
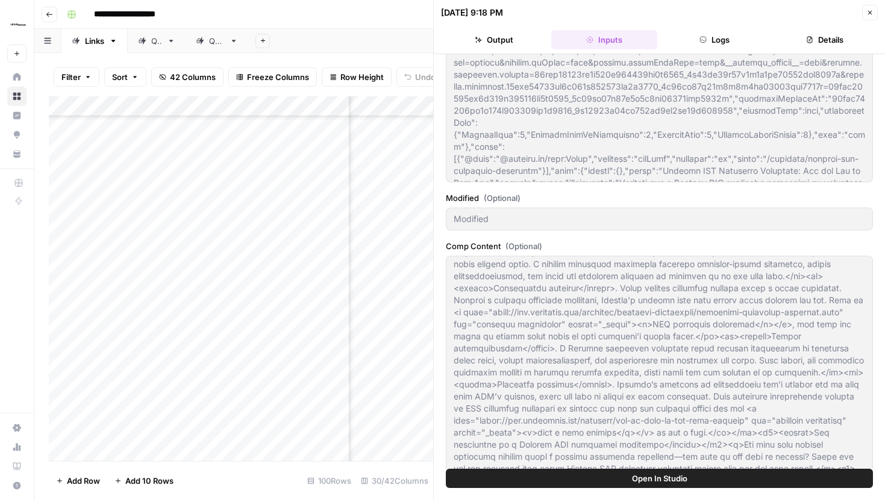
click at [872, 9] on icon "button" at bounding box center [869, 12] width 7 height 7
type textarea "<div builder-id="builder-43c1414938d64d16af73742dd5970c14"><div><div builder-id…"
type textarea "<p>Whether you’re launching a small family business or a larger company with mu…"
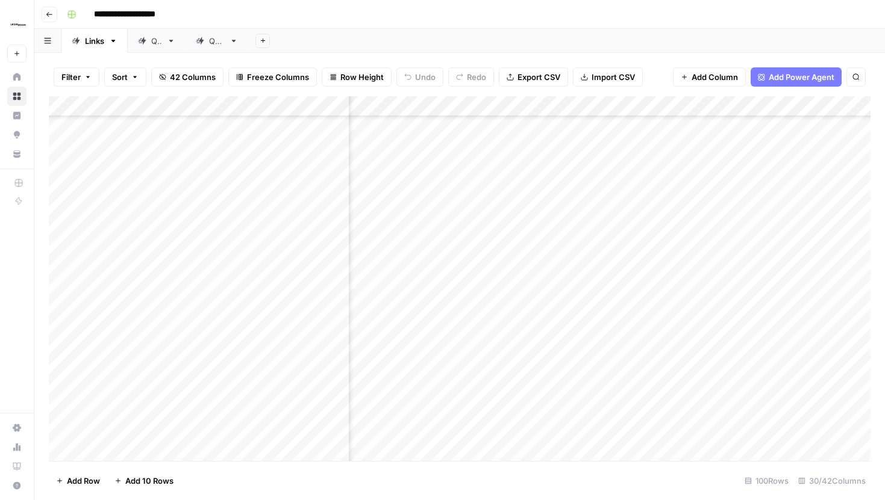
scroll to position [987, 1794]
click at [559, 172] on div "Add Column" at bounding box center [459, 278] width 821 height 365
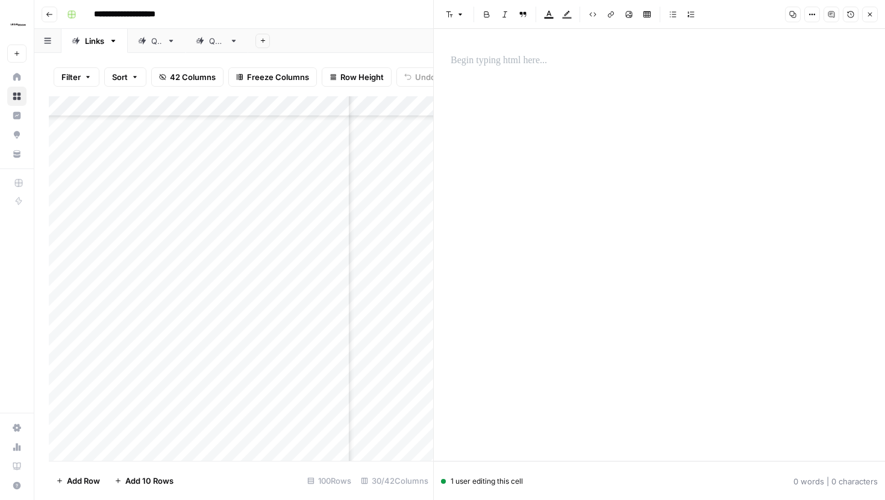
click at [815, 17] on icon "button" at bounding box center [811, 14] width 7 height 7
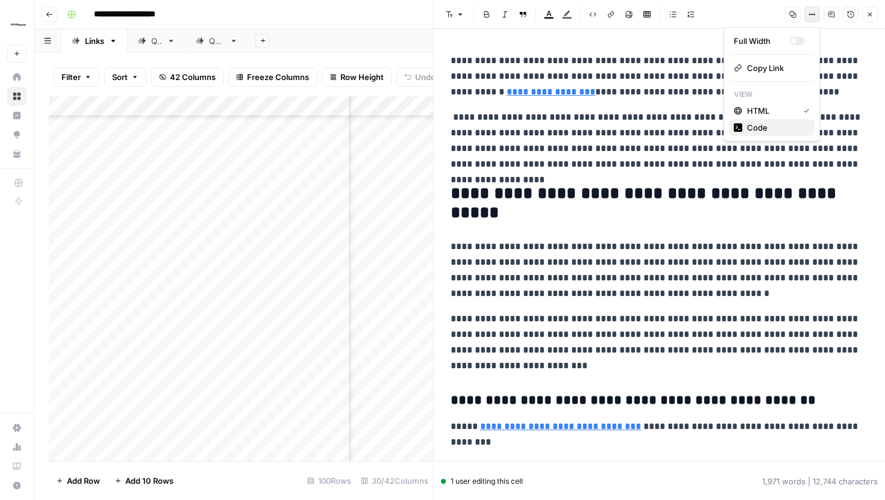
click at [764, 124] on span "Code" at bounding box center [776, 128] width 58 height 12
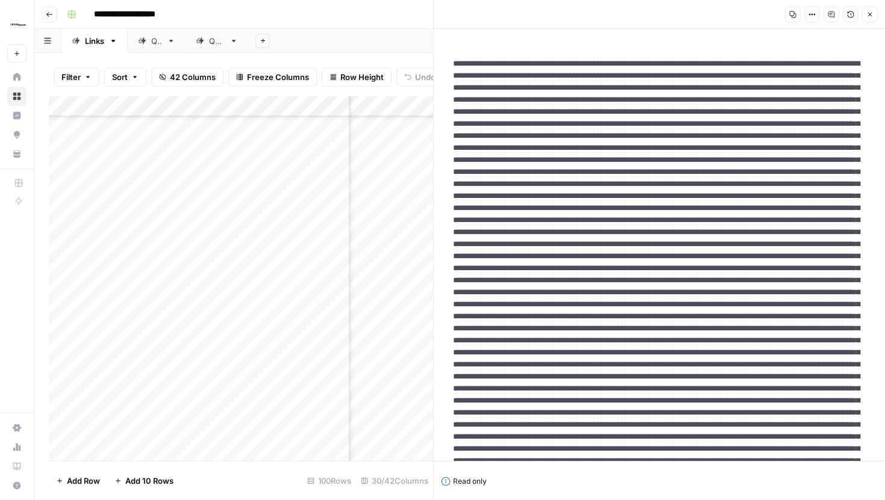
click at [871, 16] on icon "button" at bounding box center [869, 14] width 7 height 7
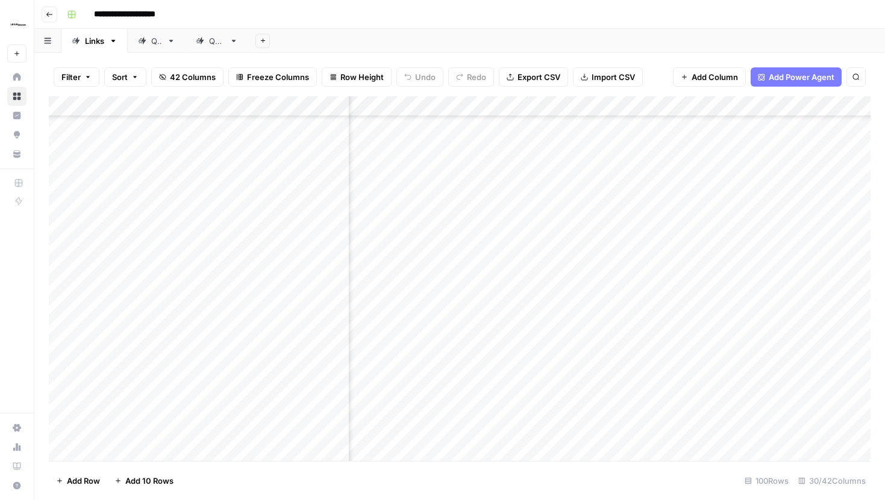
scroll to position [987, 474]
click at [626, 107] on div "Add Column" at bounding box center [459, 278] width 821 height 365
click at [590, 204] on span "Hide Column" at bounding box center [601, 208] width 105 height 12
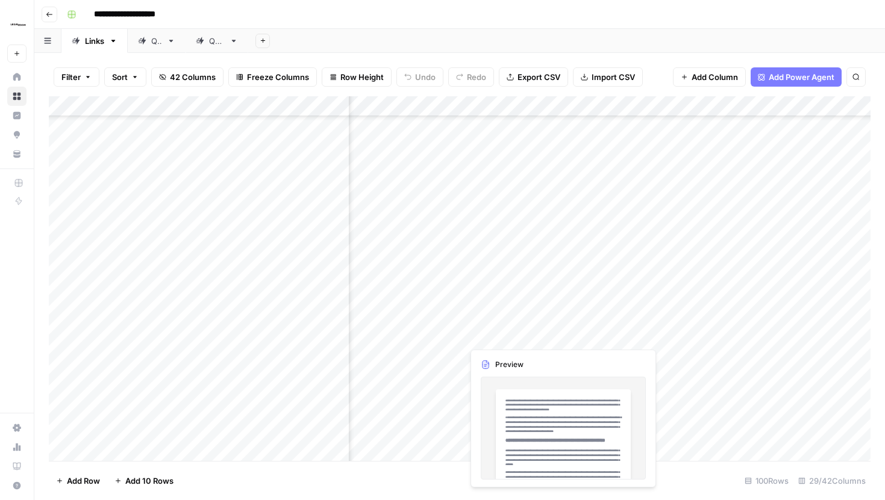
scroll to position [835, 1990]
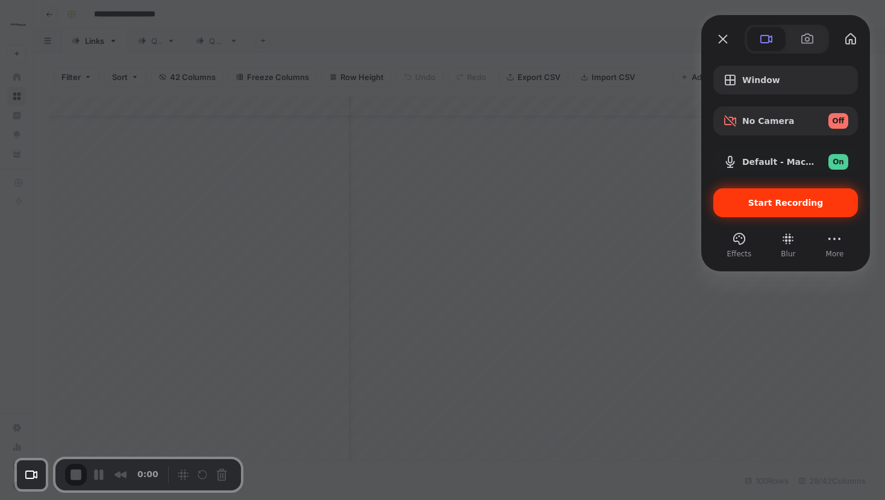
click at [738, 197] on div "Start Recording" at bounding box center [785, 202] width 145 height 29
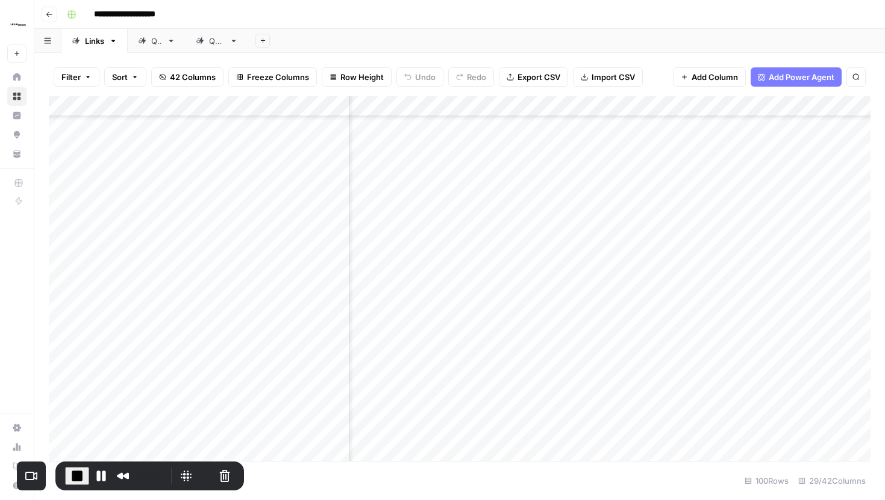
scroll to position [835, 2091]
click at [612, 326] on div "Add Column" at bounding box center [459, 278] width 821 height 365
click at [613, 326] on div "Add Column" at bounding box center [459, 278] width 821 height 365
click at [801, 321] on div "Add Column" at bounding box center [459, 278] width 821 height 365
click at [561, 325] on div "Add Column" at bounding box center [459, 278] width 821 height 365
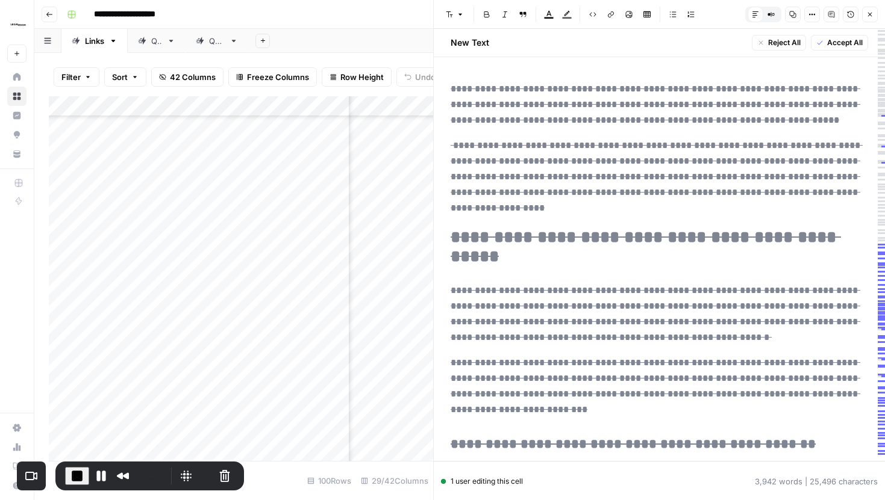
scroll to position [20, 0]
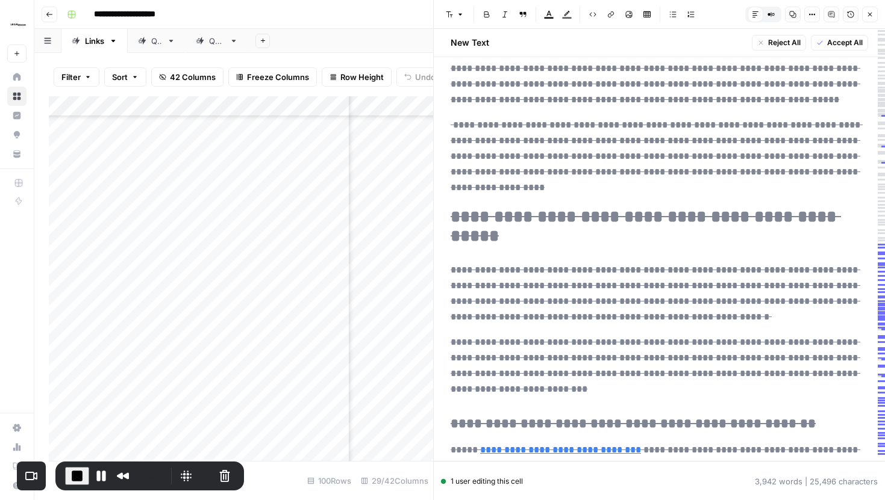
click at [873, 16] on button "Close" at bounding box center [870, 15] width 16 height 16
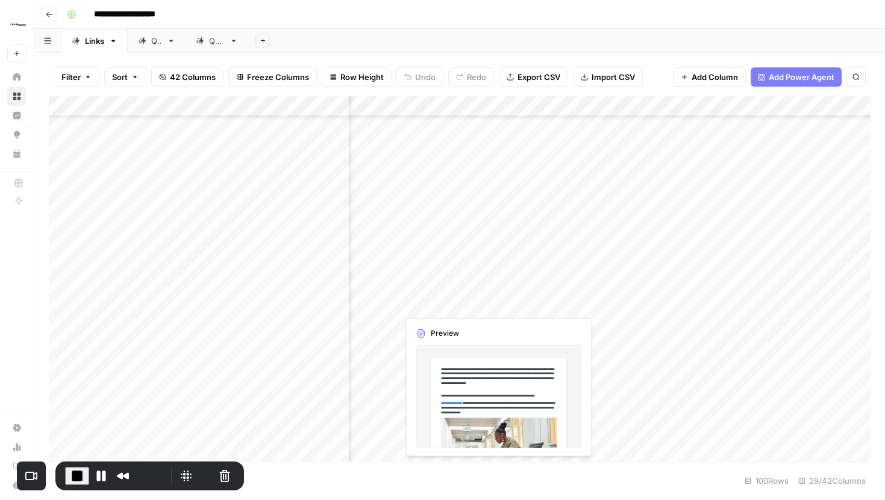
click at [561, 290] on div "Add Column" at bounding box center [459, 278] width 821 height 365
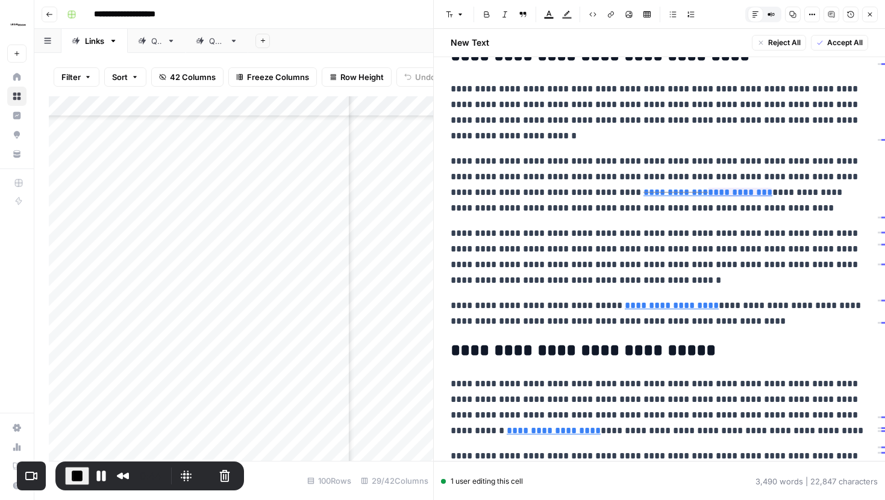
scroll to position [515, 0]
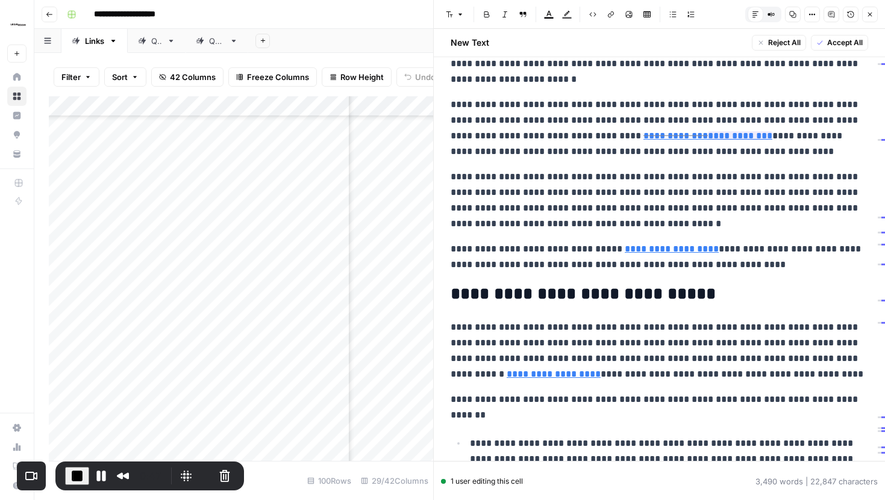
click at [871, 18] on button "Close" at bounding box center [870, 15] width 16 height 16
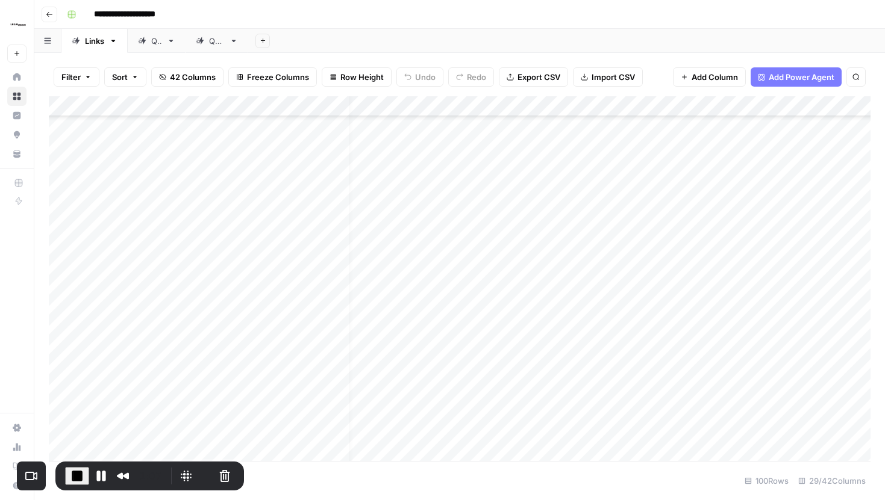
scroll to position [835, 27]
click at [621, 323] on div "Add Column" at bounding box center [459, 278] width 821 height 365
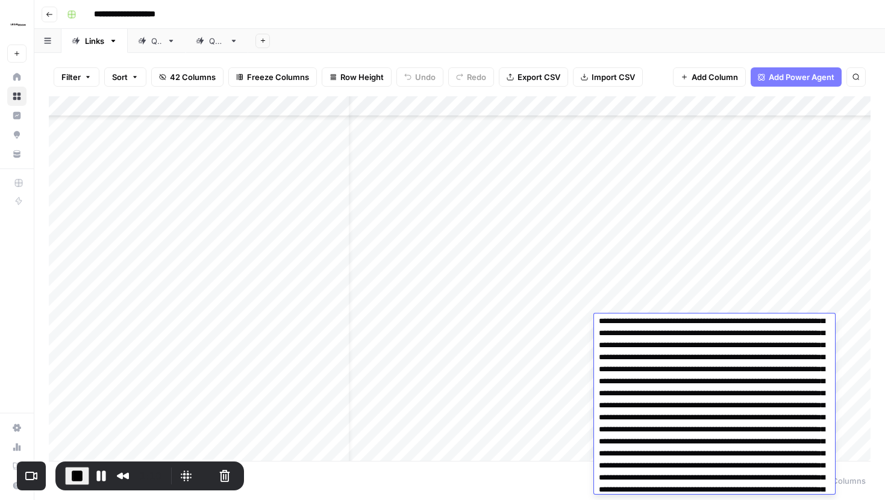
scroll to position [0, 0]
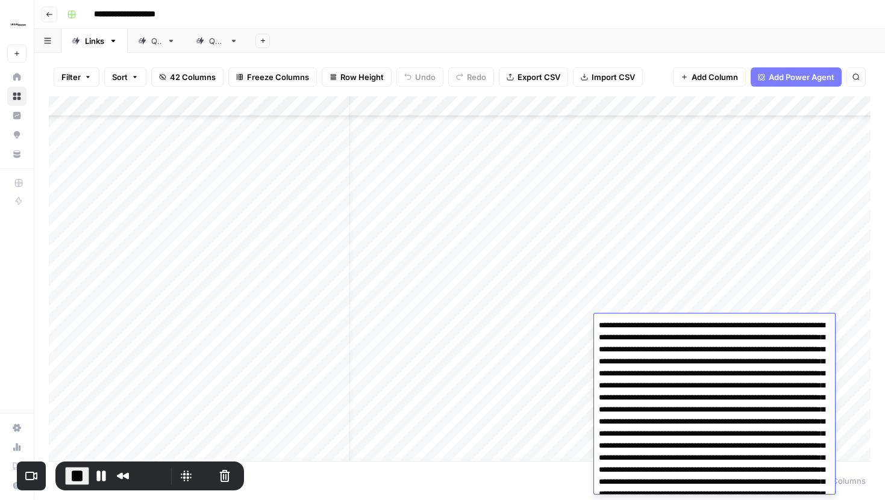
drag, startPoint x: 691, startPoint y: 351, endPoint x: 738, endPoint y: 355, distance: 46.5
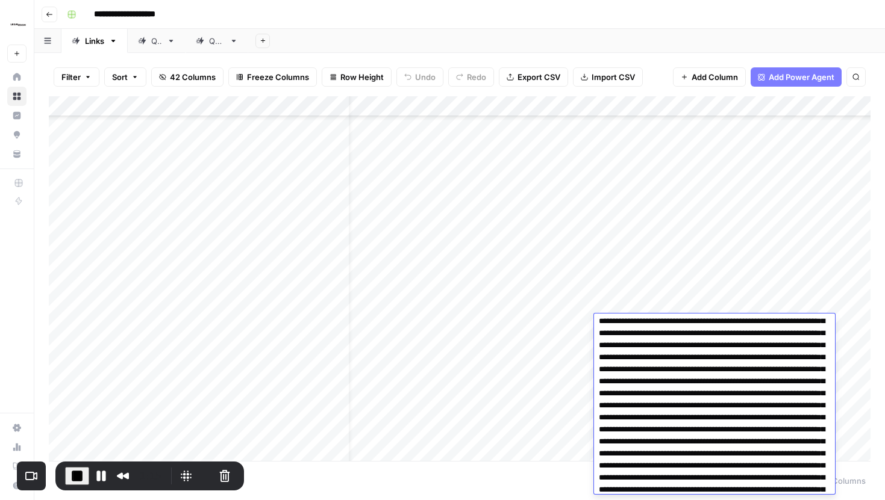
scroll to position [74, 0]
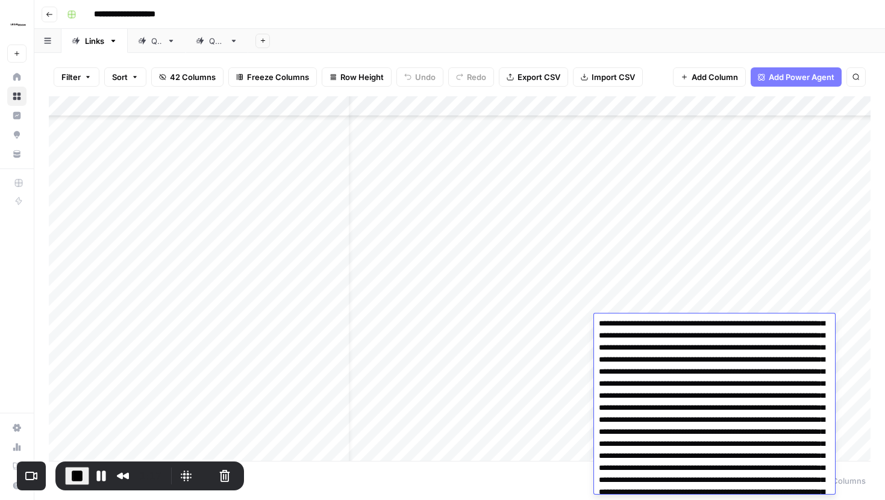
drag, startPoint x: 647, startPoint y: 422, endPoint x: 739, endPoint y: 421, distance: 92.1
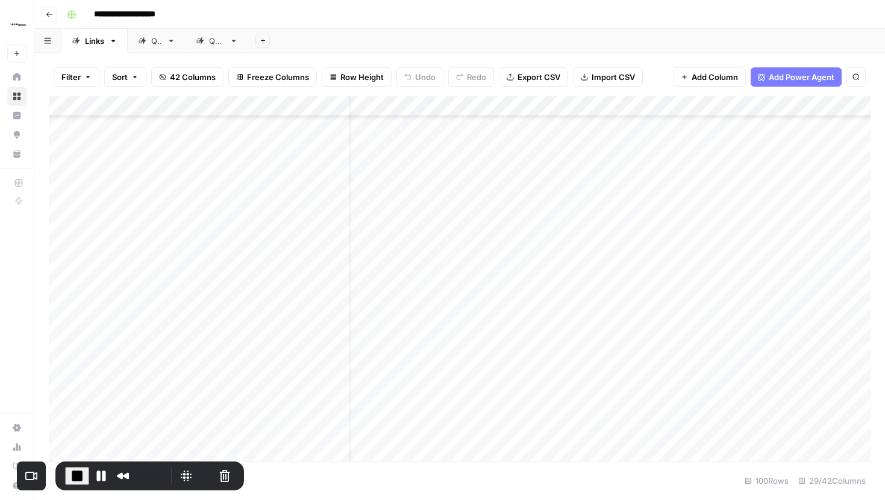
click at [659, 289] on div "Add Column" at bounding box center [459, 278] width 821 height 365
click at [676, 231] on div "Add Column" at bounding box center [459, 278] width 821 height 365
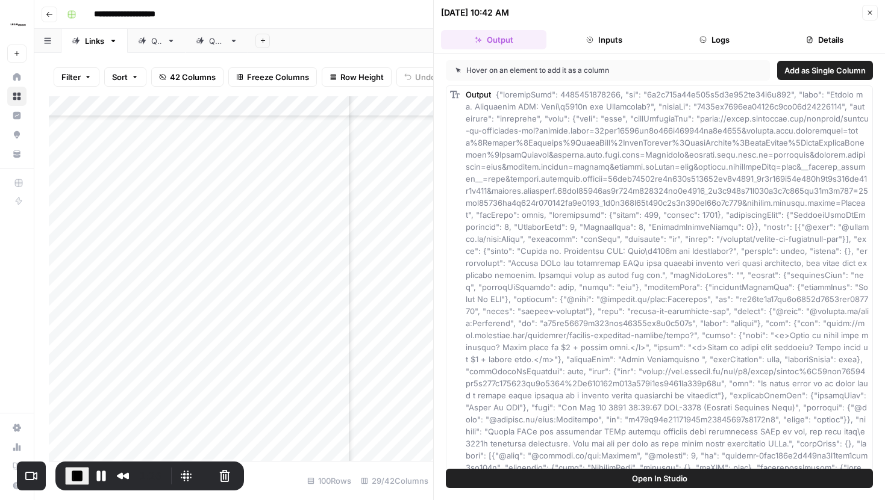
click at [607, 42] on button "Inputs" at bounding box center [603, 39] width 105 height 19
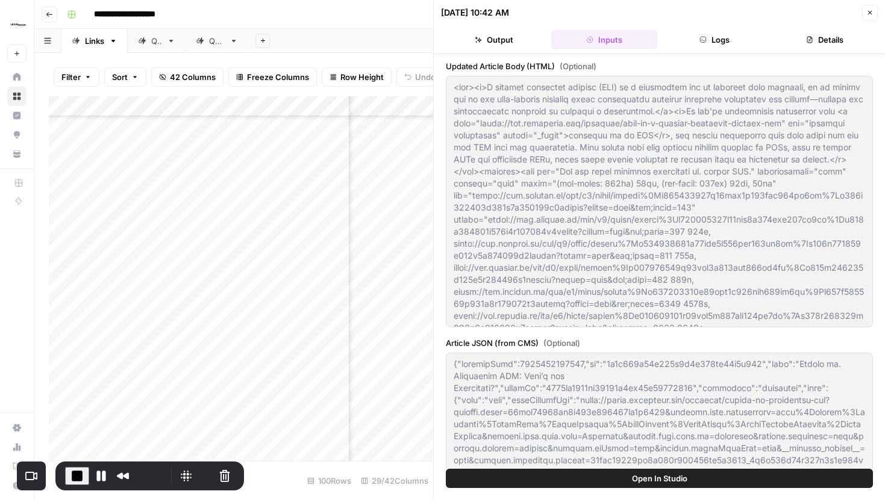
click at [869, 13] on icon "button" at bounding box center [869, 12] width 7 height 7
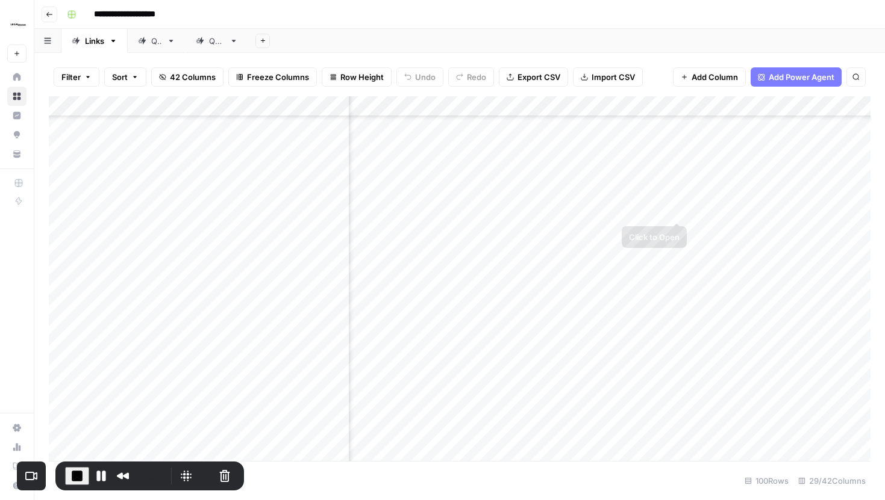
click at [676, 196] on div "Add Column" at bounding box center [459, 278] width 821 height 365
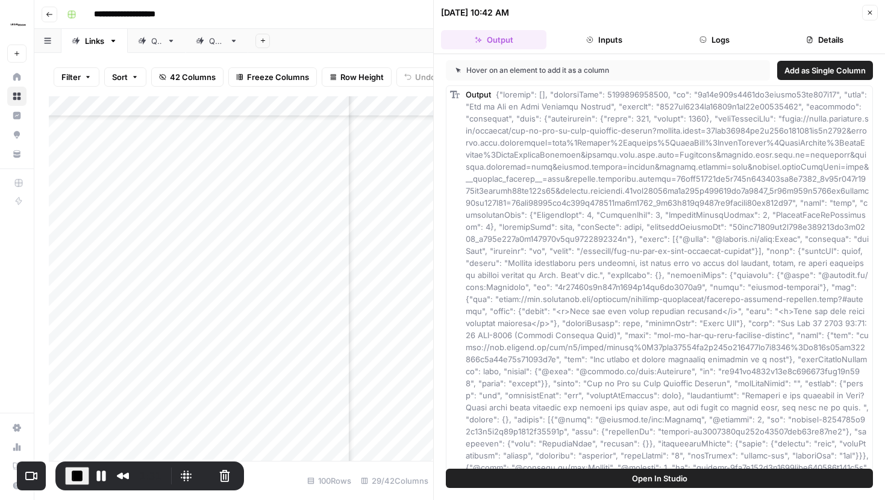
click at [609, 37] on button "Inputs" at bounding box center [603, 39] width 105 height 19
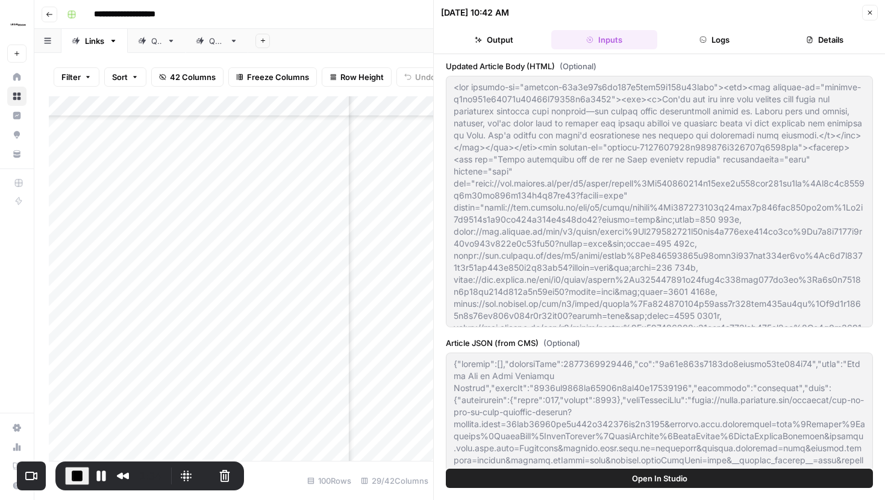
drag, startPoint x: 444, startPoint y: 64, endPoint x: 553, endPoint y: 68, distance: 109.1
click at [553, 68] on div "Updated Article Body (HTML) (Optional) Article JSON (from CMS) (Optional)" at bounding box center [659, 261] width 451 height 415
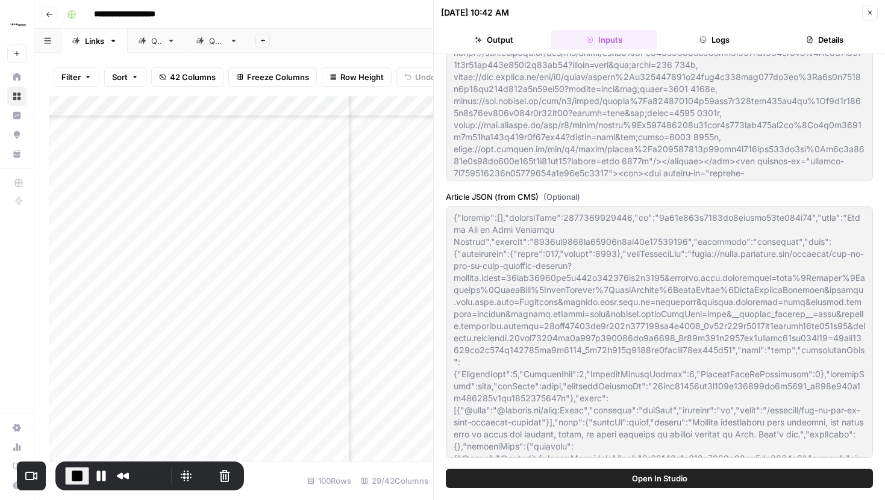
scroll to position [29, 0]
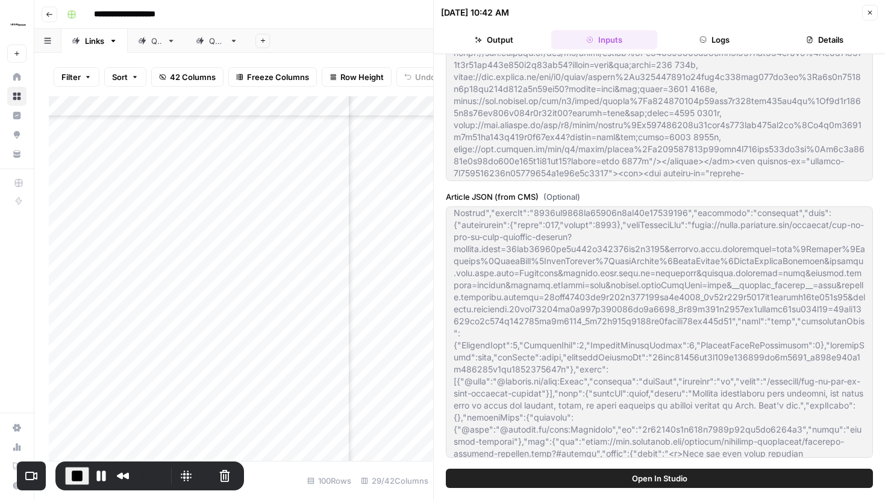
click at [863, 17] on button "Close" at bounding box center [870, 13] width 16 height 16
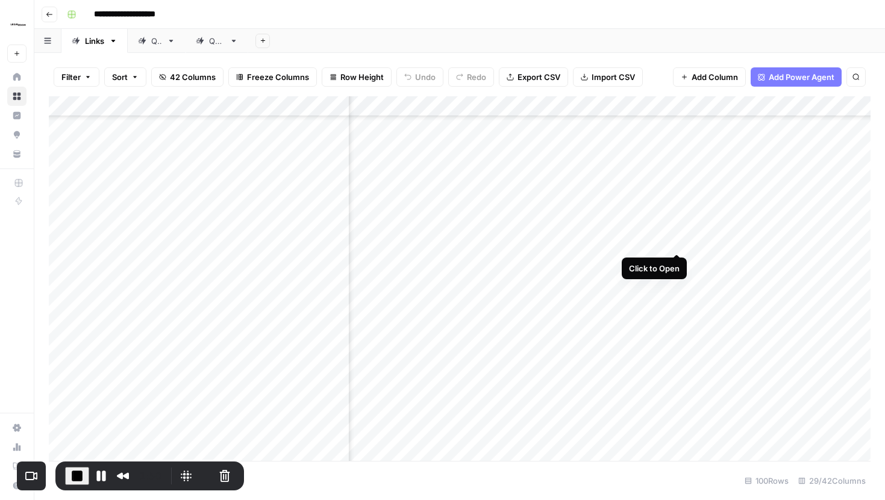
click at [677, 229] on div "Add Column" at bounding box center [459, 278] width 821 height 365
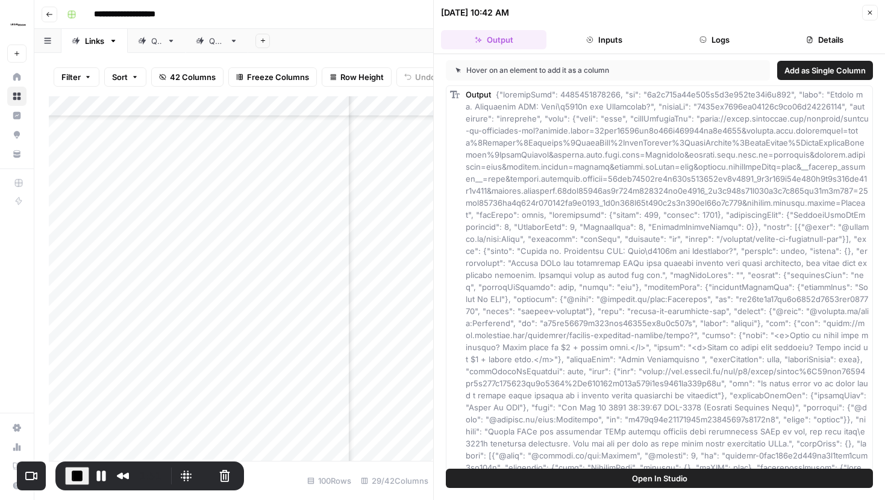
click at [597, 36] on button "Inputs" at bounding box center [603, 39] width 105 height 19
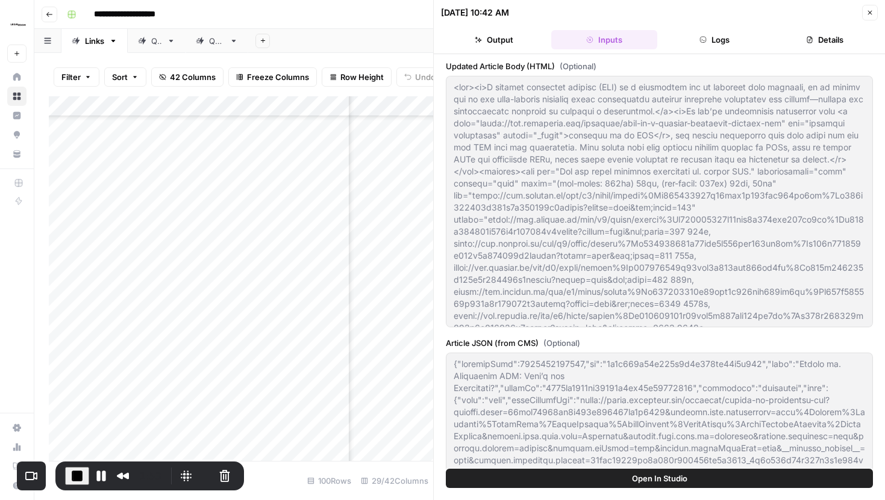
click at [739, 252] on div at bounding box center [659, 202] width 427 height 252
click at [865, 11] on button "Close" at bounding box center [870, 13] width 16 height 16
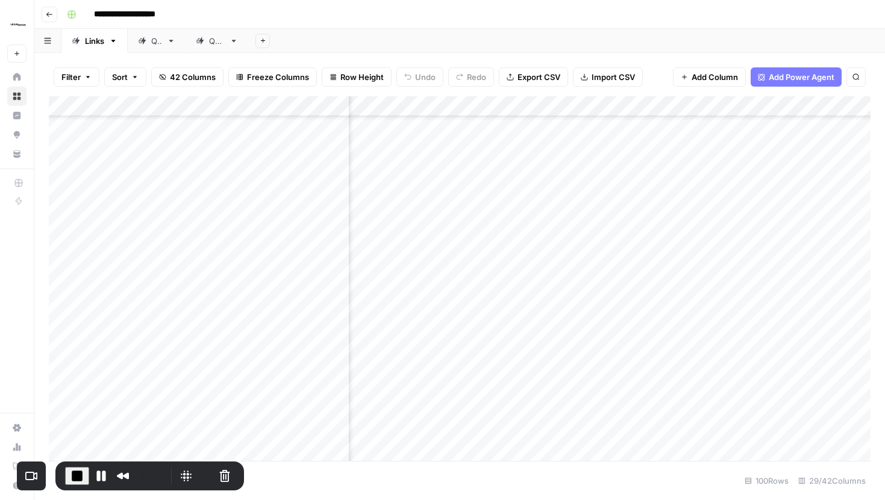
scroll to position [835, 1740]
click at [505, 199] on div "Add Column" at bounding box center [459, 278] width 821 height 365
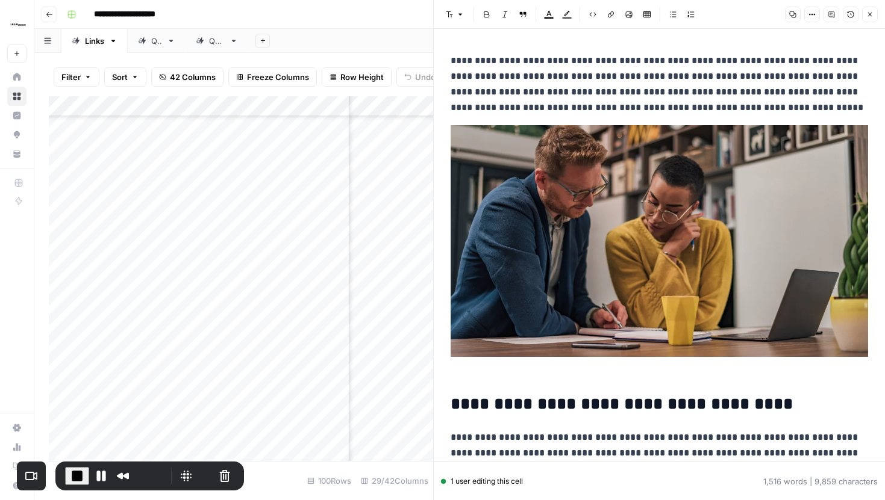
click at [812, 16] on icon "button" at bounding box center [811, 14] width 7 height 7
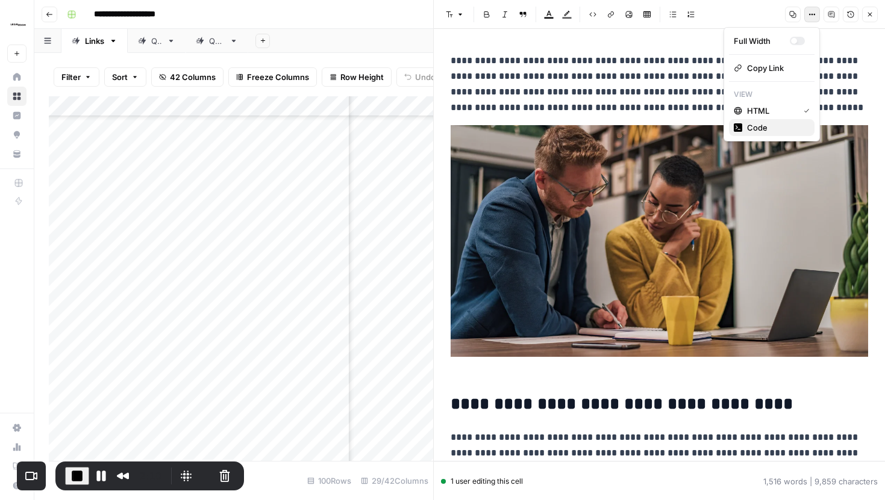
click at [771, 127] on span "Code" at bounding box center [776, 128] width 58 height 12
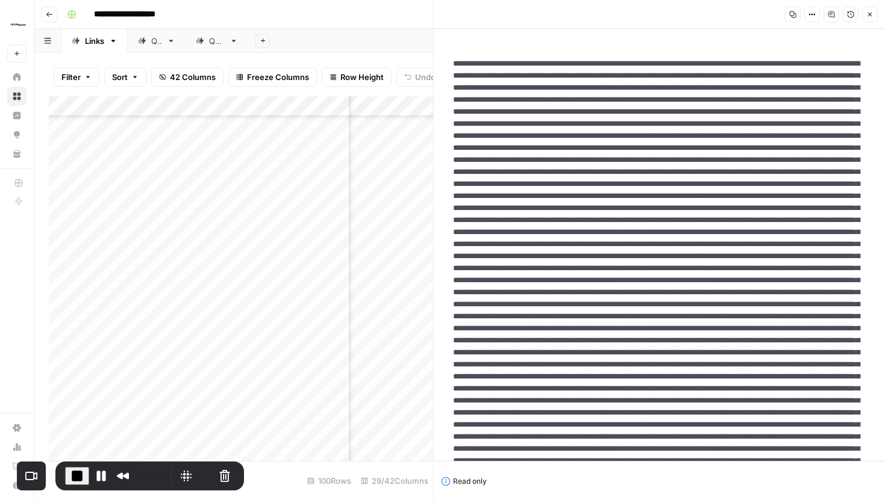
click at [866, 15] on icon "button" at bounding box center [869, 14] width 7 height 7
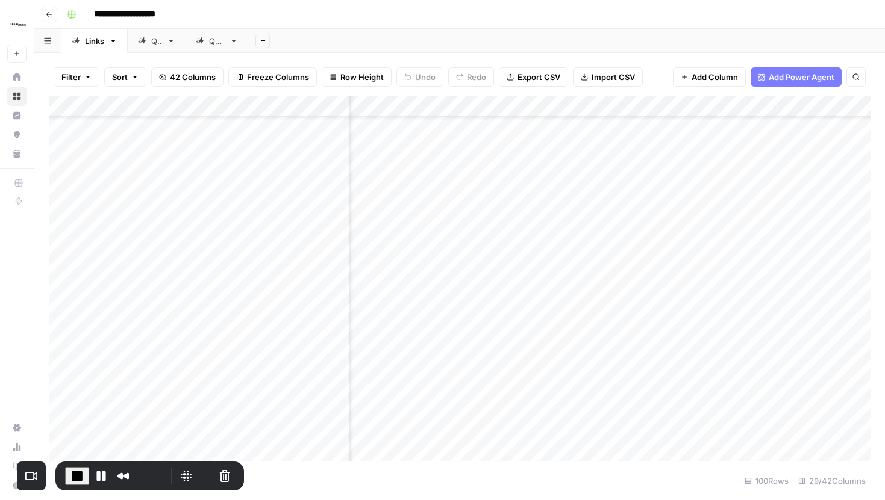
scroll to position [835, 2005]
click at [647, 324] on div "Add Column" at bounding box center [459, 278] width 821 height 365
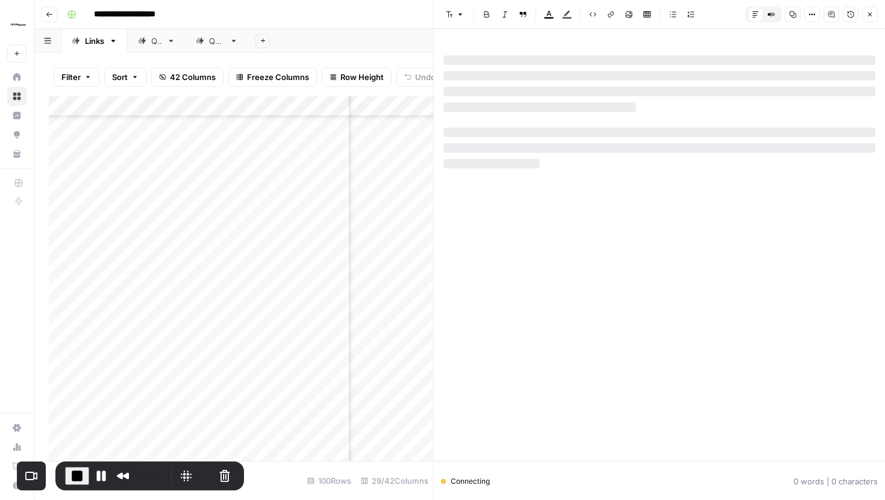
click at [811, 12] on icon "button" at bounding box center [811, 14] width 7 height 7
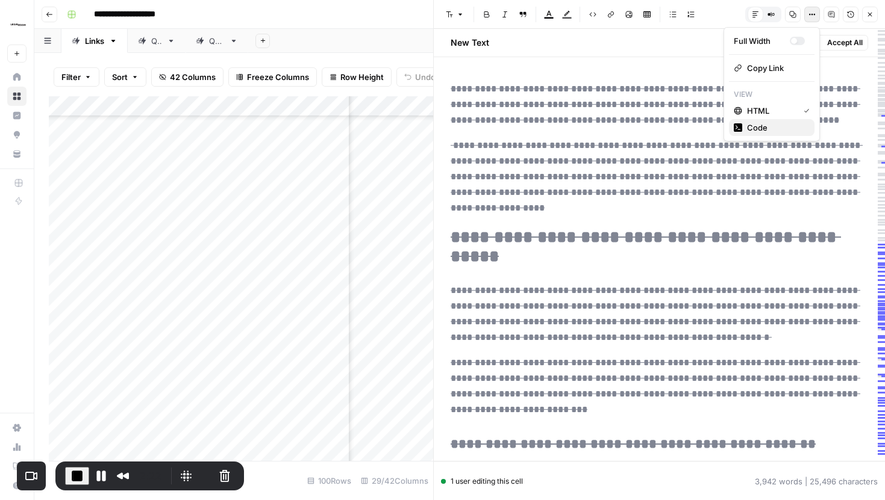
click at [771, 122] on span "Code" at bounding box center [776, 128] width 58 height 12
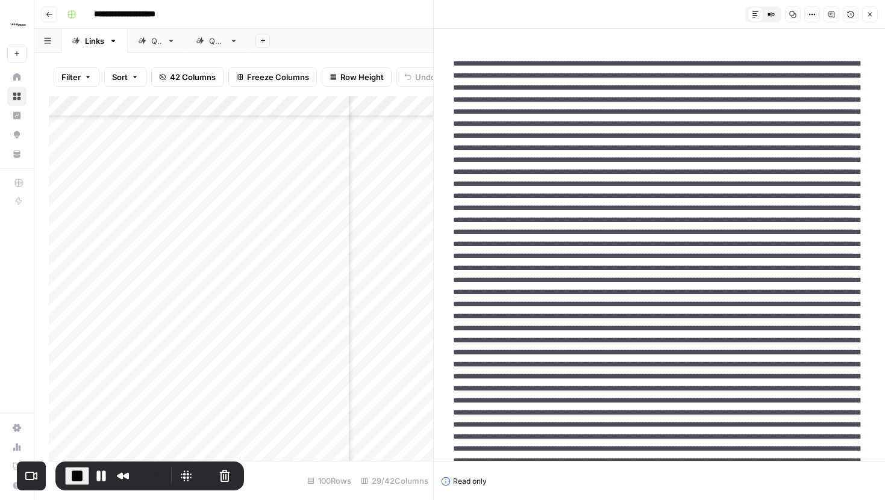
click at [873, 11] on button "Close" at bounding box center [870, 15] width 16 height 16
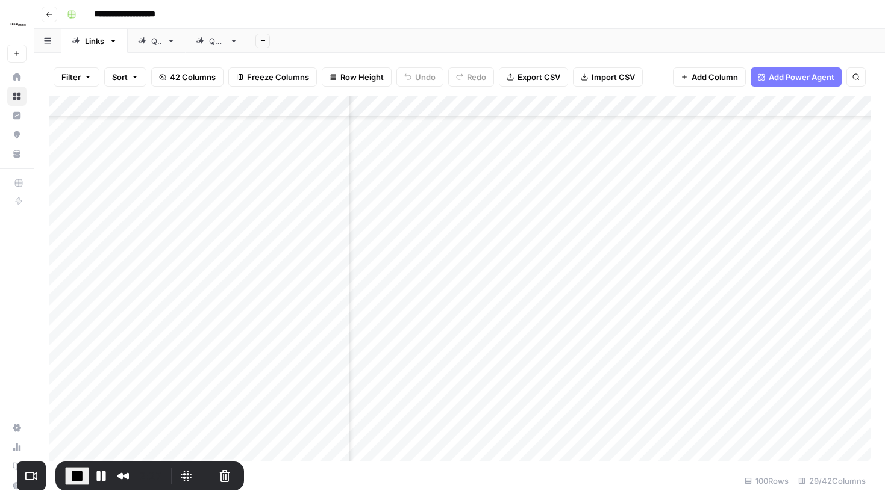
scroll to position [835, 2580]
click at [637, 323] on div "Add Column" at bounding box center [459, 278] width 821 height 365
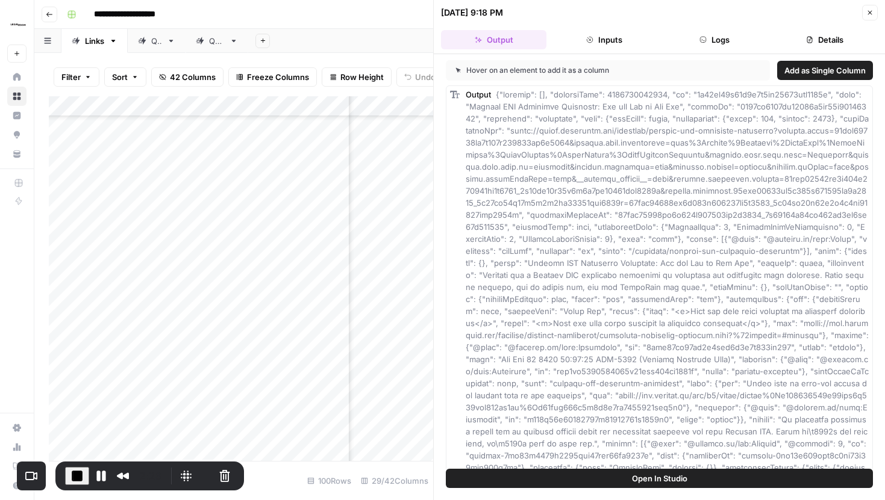
click at [621, 33] on button "Inputs" at bounding box center [603, 39] width 105 height 19
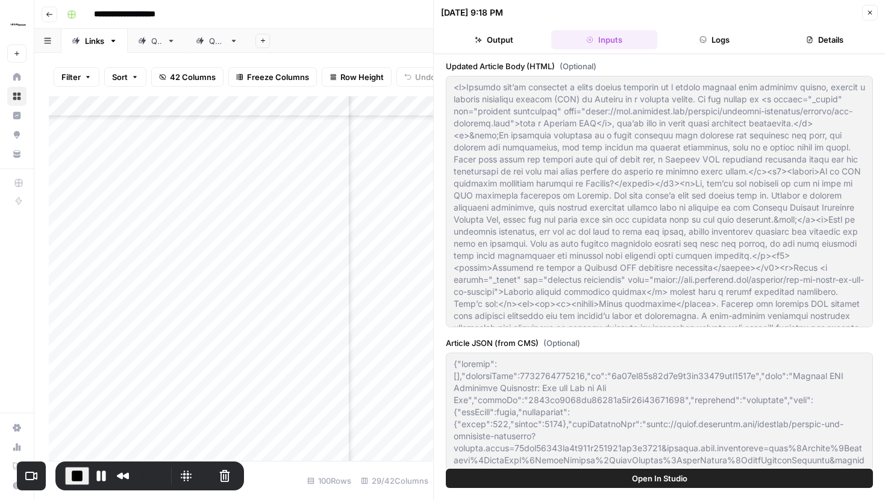
click at [867, 13] on icon "button" at bounding box center [869, 12] width 7 height 7
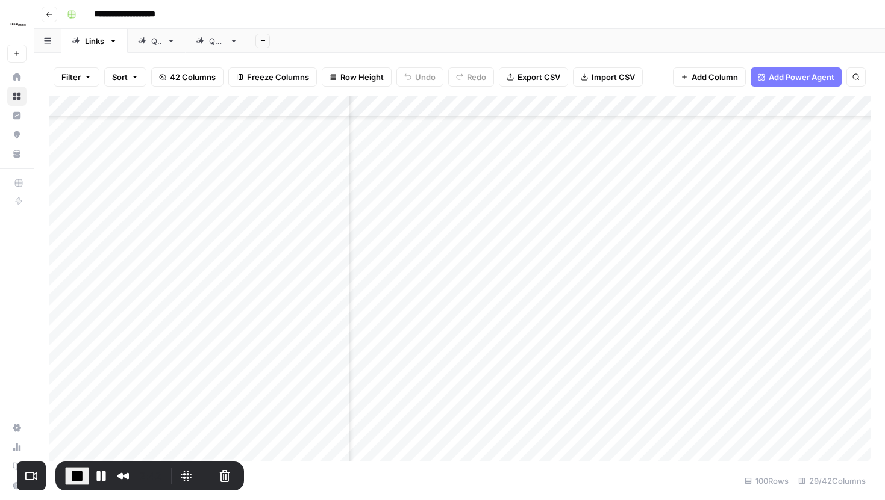
scroll to position [835, 1952]
click at [199, 469] on button "Restart Recording" at bounding box center [205, 476] width 14 height 14
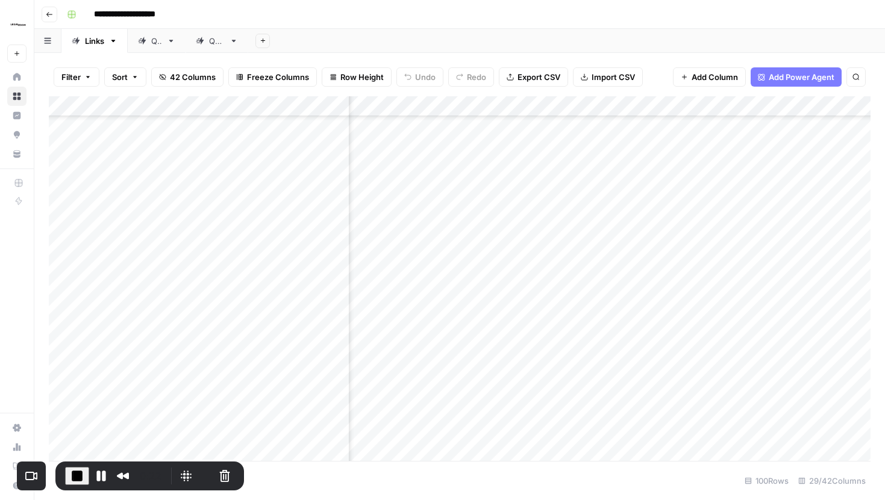
scroll to position [835, 131]
click at [518, 328] on div "Add Column" at bounding box center [459, 278] width 821 height 365
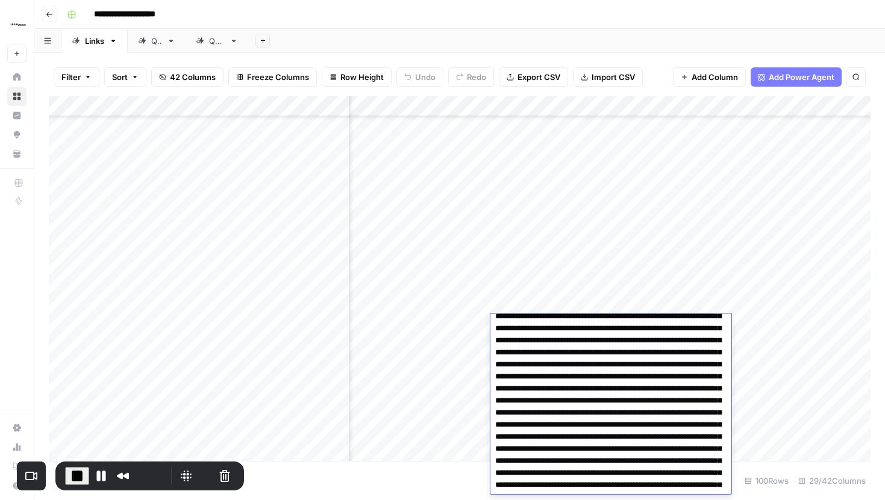
scroll to position [0, 0]
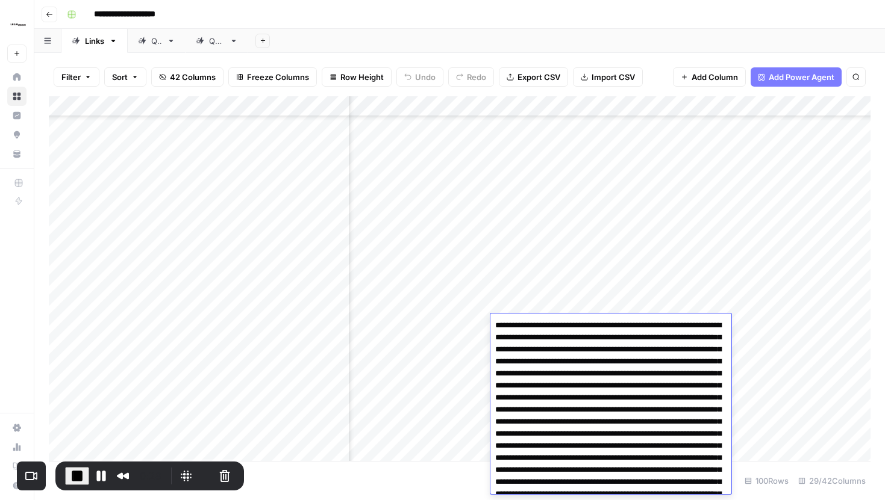
drag, startPoint x: 496, startPoint y: 327, endPoint x: 641, endPoint y: 338, distance: 144.9
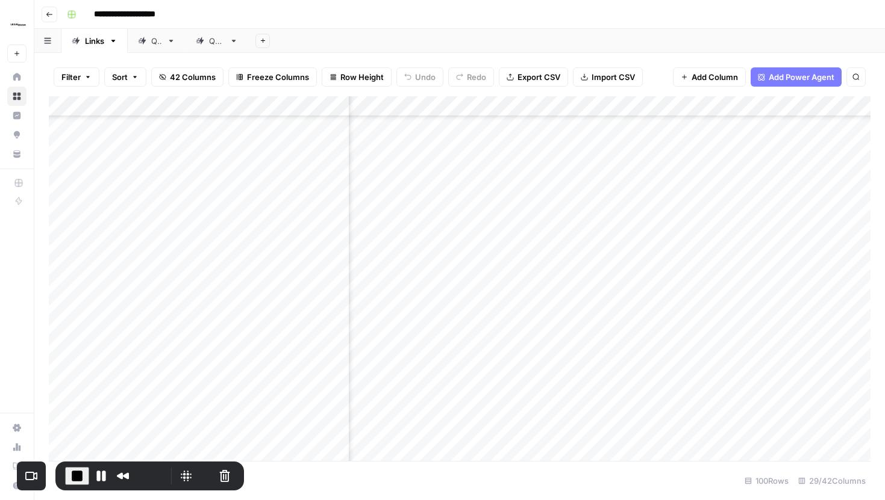
click at [570, 296] on div "Add Column" at bounding box center [459, 278] width 821 height 365
click at [556, 325] on div "Add Column" at bounding box center [459, 278] width 821 height 365
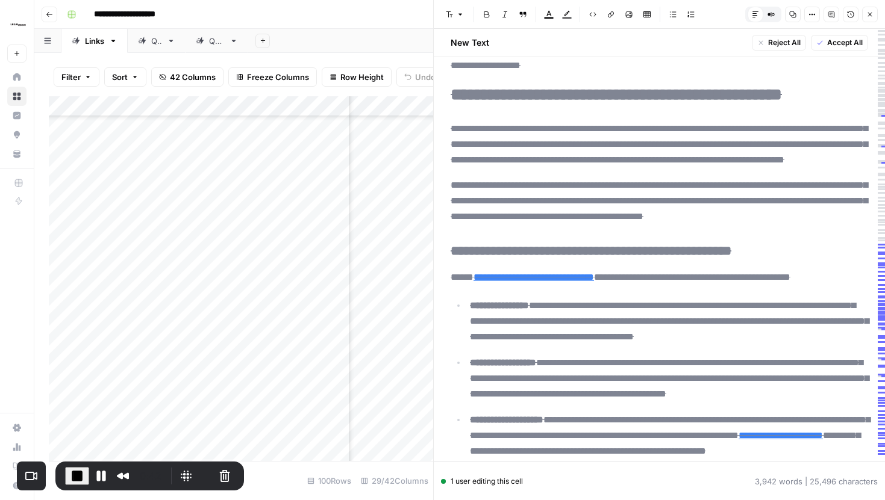
scroll to position [129, 0]
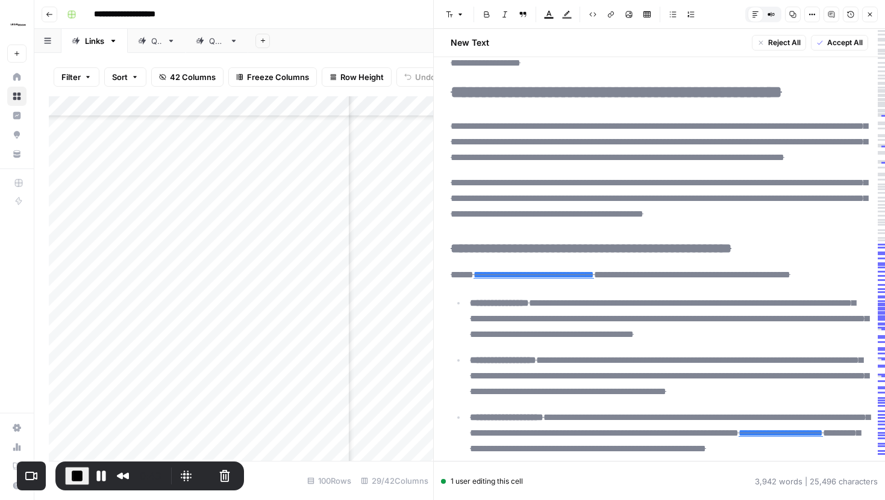
click at [871, 11] on icon "button" at bounding box center [869, 14] width 7 height 7
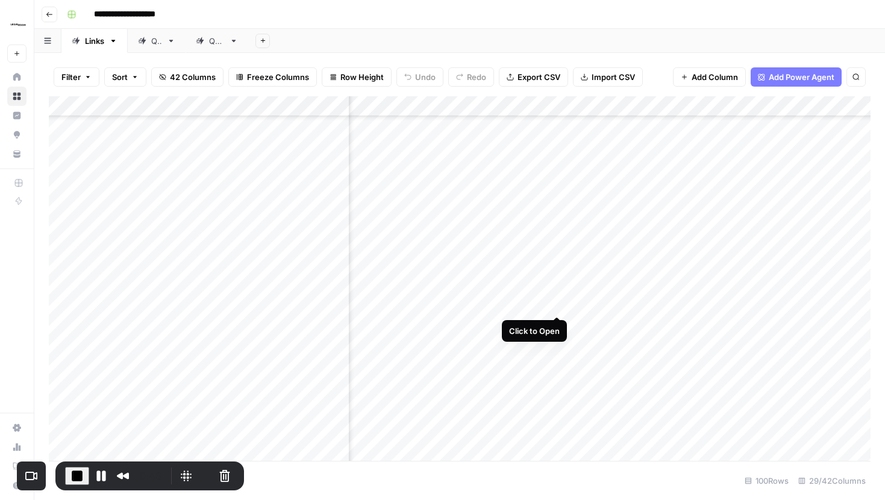
click at [558, 295] on div "Add Column" at bounding box center [459, 278] width 821 height 365
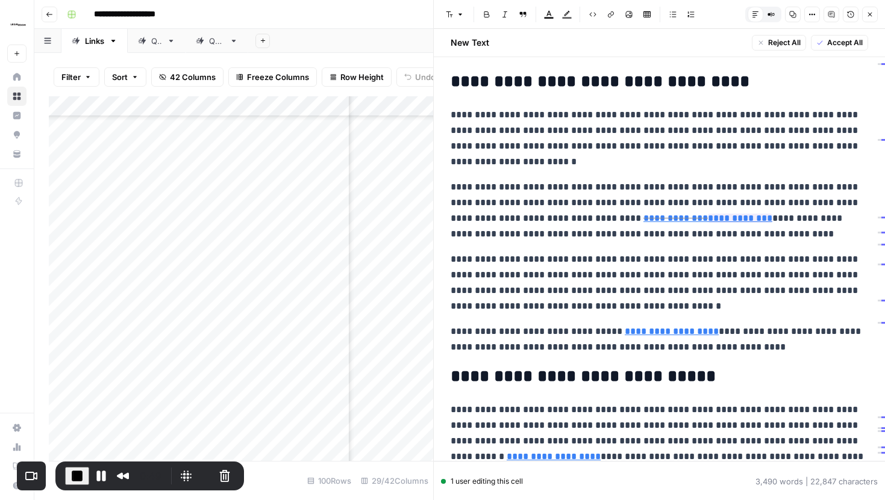
scroll to position [419, 0]
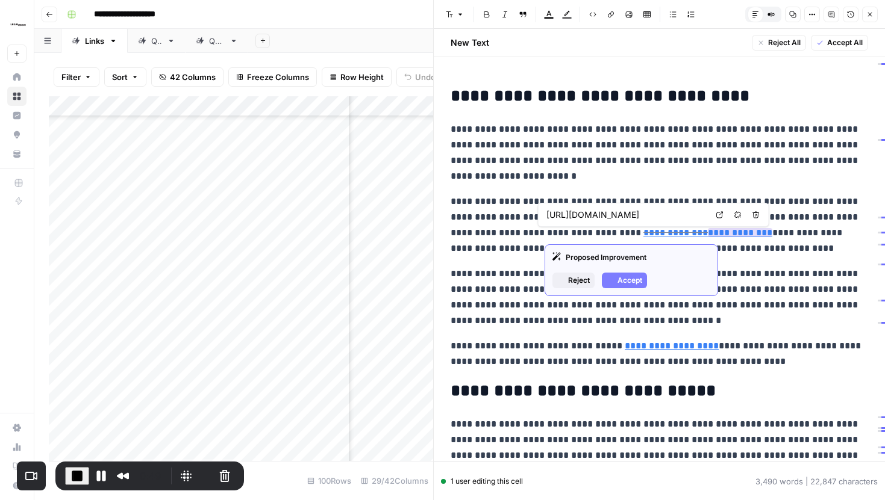
type input "https://www.legalzoom.com/articles/how-to-write-a-business-plan"
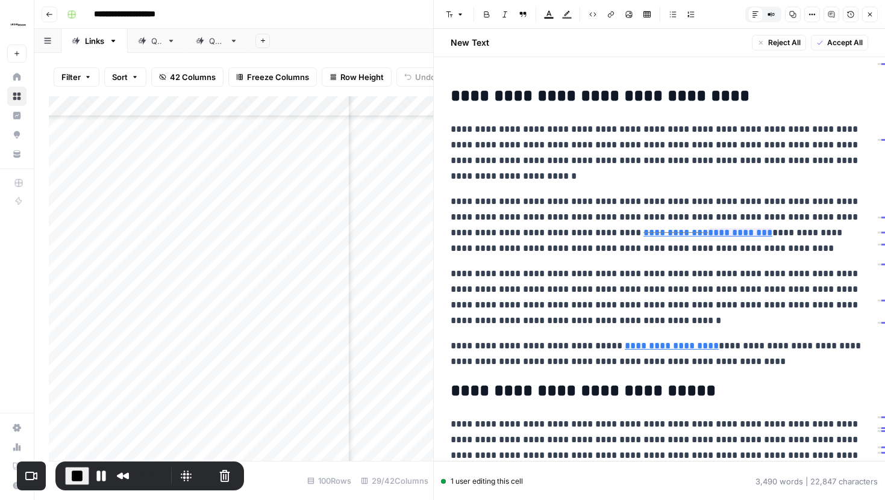
click at [867, 8] on button "Close" at bounding box center [870, 15] width 16 height 16
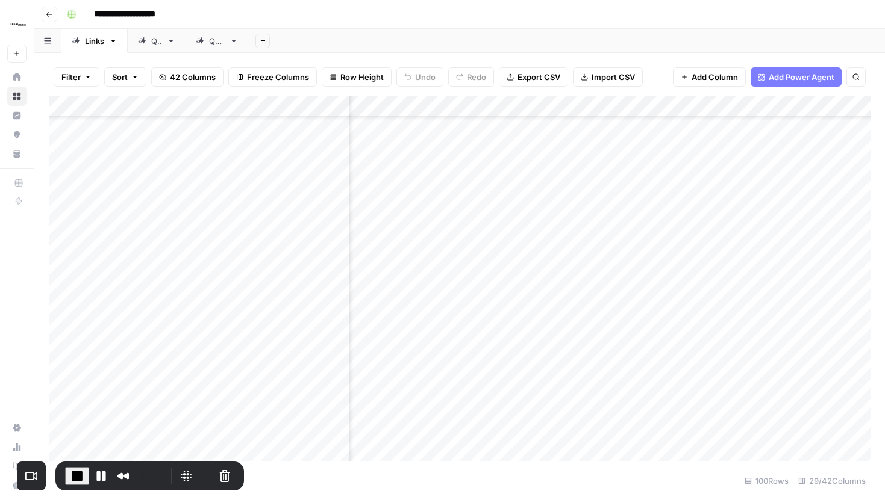
click at [624, 294] on div "Add Column" at bounding box center [459, 278] width 821 height 365
click at [618, 294] on div "Add Column" at bounding box center [459, 278] width 821 height 365
click at [630, 365] on div "Add Column" at bounding box center [459, 278] width 821 height 365
click at [708, 294] on div "Add Column" at bounding box center [459, 278] width 821 height 365
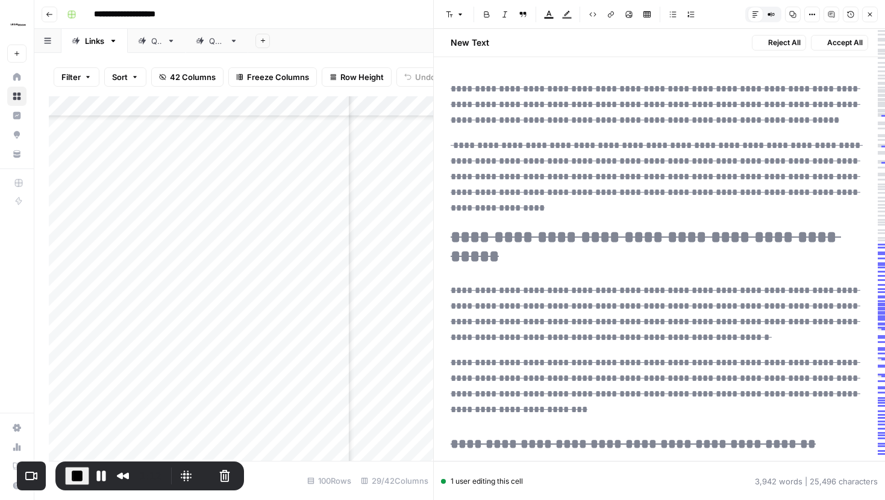
click at [813, 16] on icon "button" at bounding box center [811, 14] width 7 height 7
click at [788, 131] on span "Code" at bounding box center [776, 128] width 58 height 12
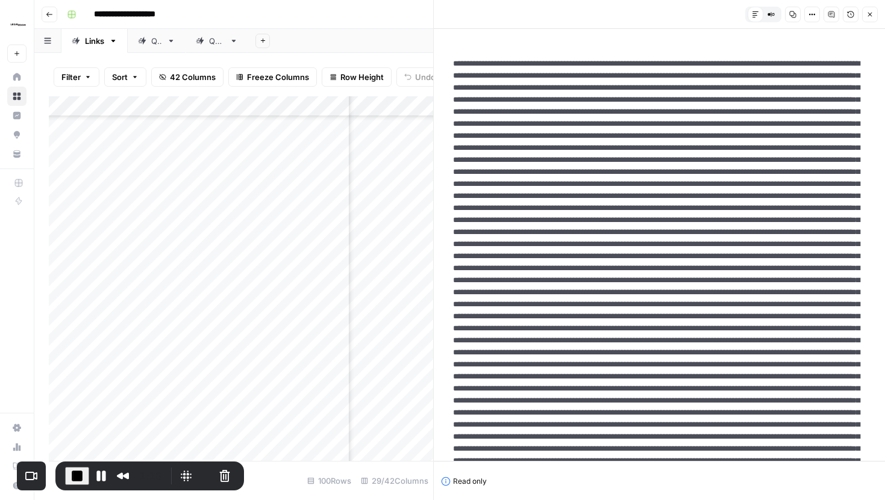
drag, startPoint x: 449, startPoint y: 67, endPoint x: 594, endPoint y: 198, distance: 194.9
drag, startPoint x: 453, startPoint y: 65, endPoint x: 650, endPoint y: 128, distance: 207.4
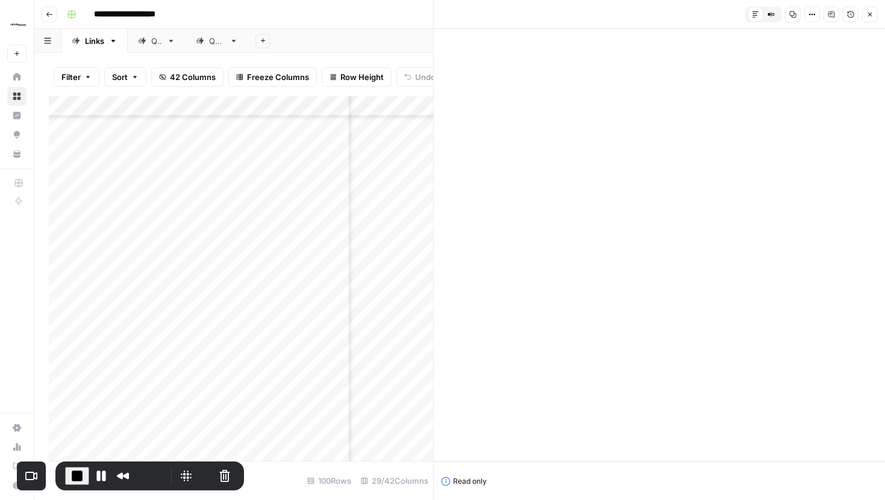
scroll to position [4537, 0]
click at [867, 11] on icon "button" at bounding box center [869, 14] width 7 height 7
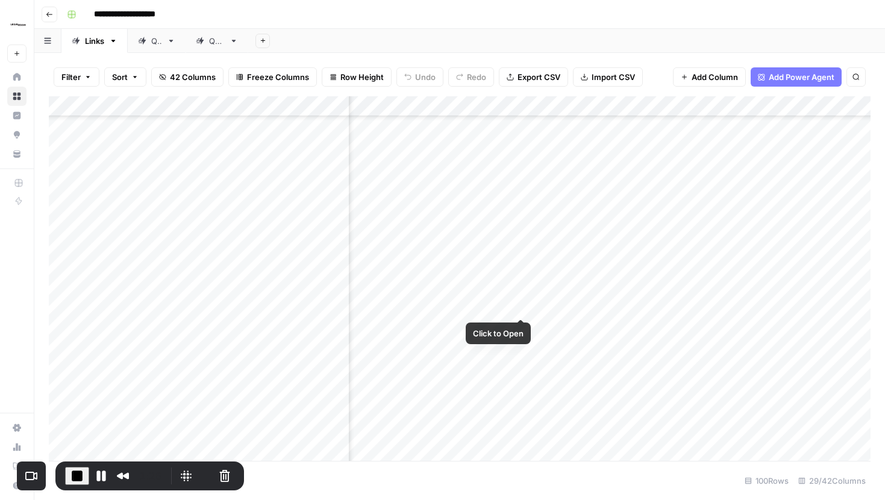
click at [523, 297] on div "Add Column" at bounding box center [459, 278] width 821 height 365
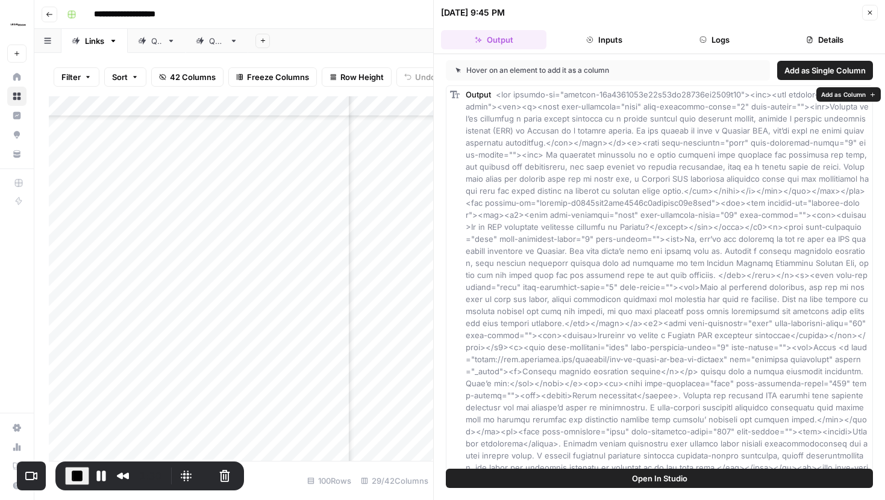
drag, startPoint x: 497, startPoint y: 96, endPoint x: 735, endPoint y: 95, distance: 237.9
click at [867, 13] on icon "button" at bounding box center [869, 12] width 7 height 7
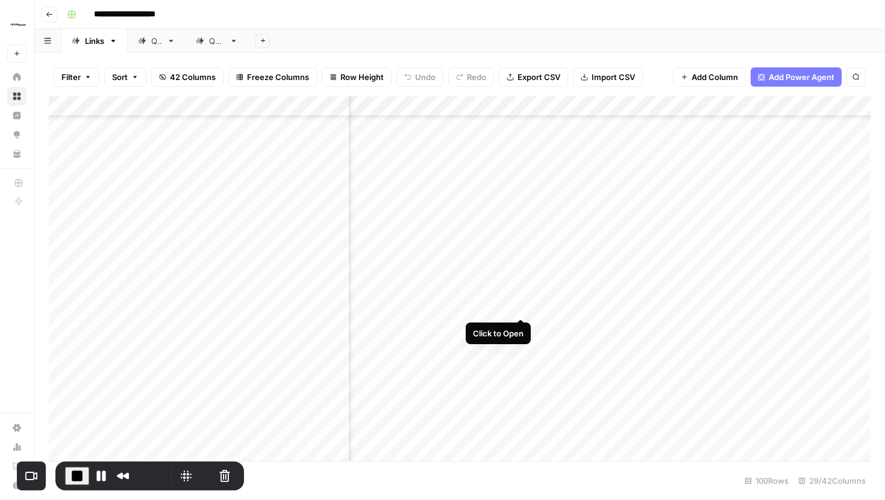
click at [520, 295] on div "Add Column" at bounding box center [459, 278] width 821 height 365
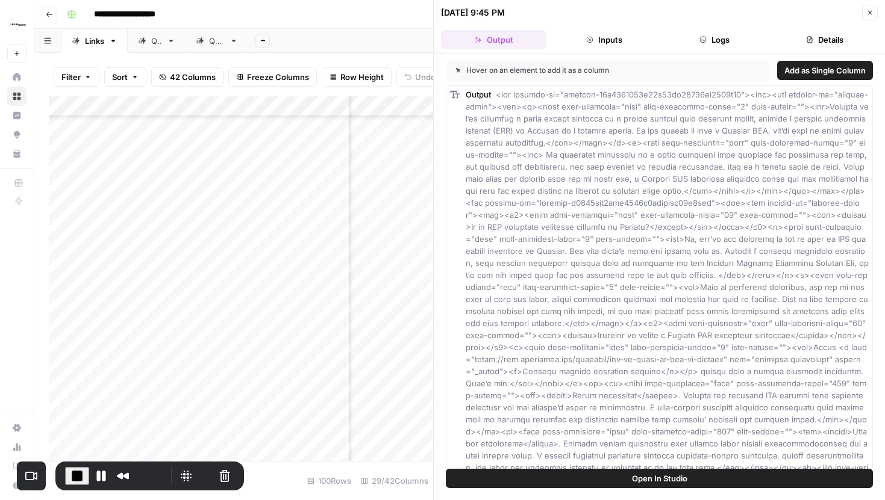
click at [808, 67] on span "Add as Single Column" at bounding box center [824, 70] width 81 height 12
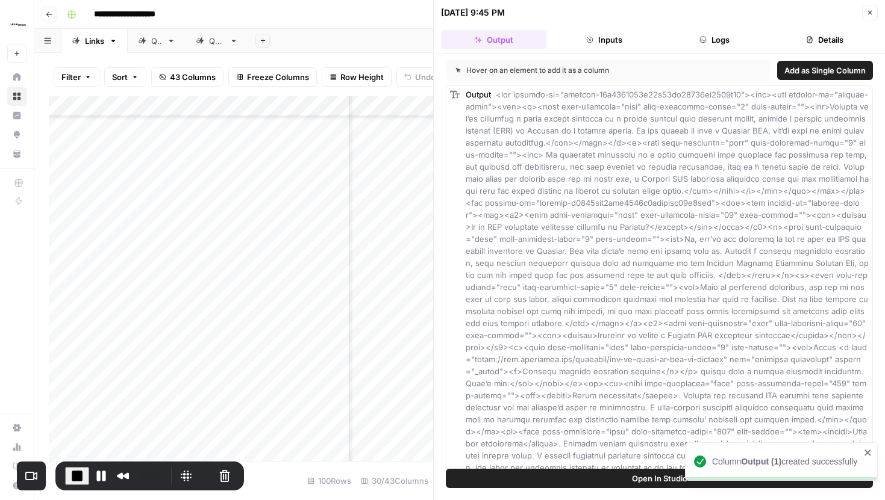
click at [868, 13] on icon "button" at bounding box center [869, 12] width 7 height 7
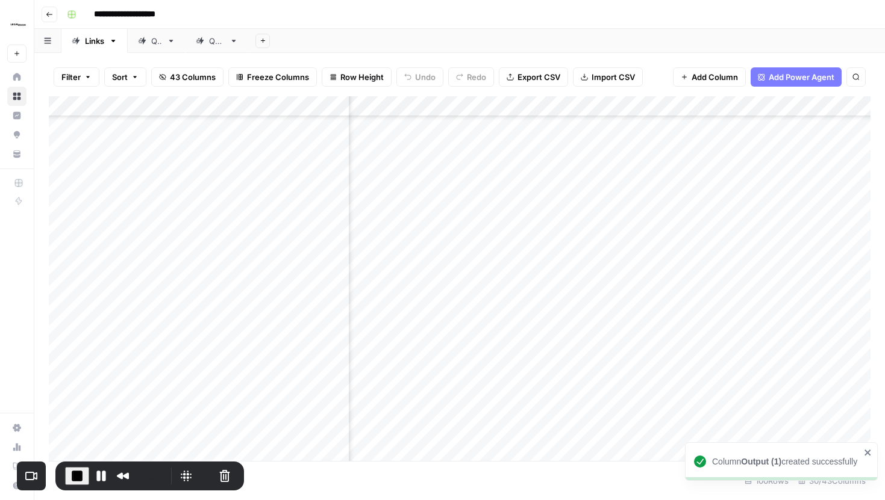
scroll to position [864, 1970]
click at [621, 294] on div "Add Column" at bounding box center [459, 278] width 821 height 365
click at [602, 299] on div "Add Column" at bounding box center [459, 278] width 821 height 365
click at [602, 299] on div at bounding box center [573, 301] width 110 height 33
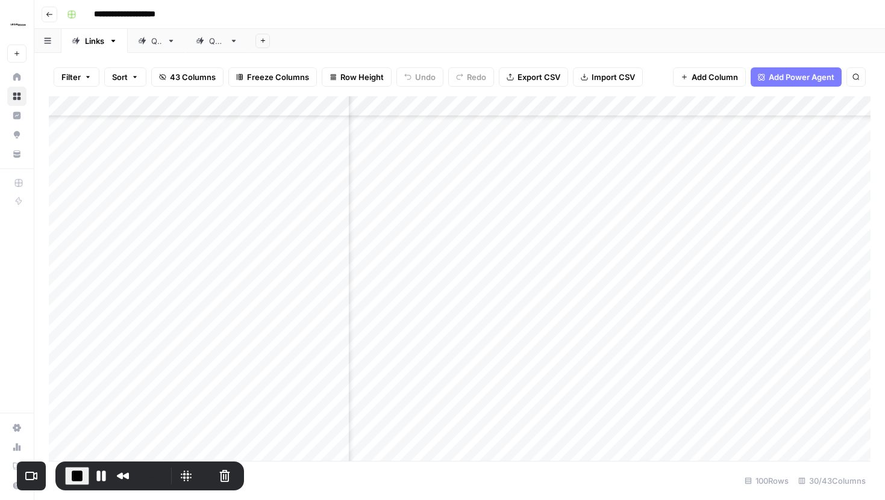
click at [610, 241] on div "Add Column" at bounding box center [459, 278] width 821 height 365
click at [618, 105] on div "Add Column" at bounding box center [459, 278] width 821 height 365
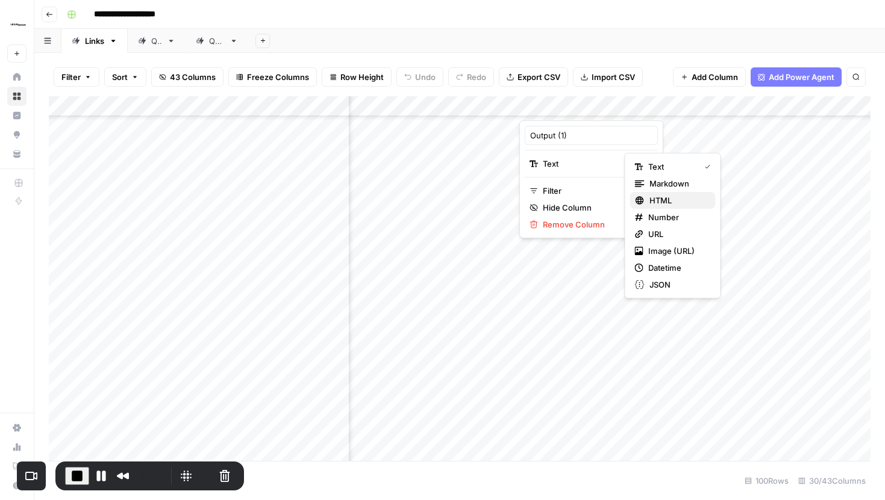
click at [670, 204] on span "HTML" at bounding box center [677, 201] width 57 height 12
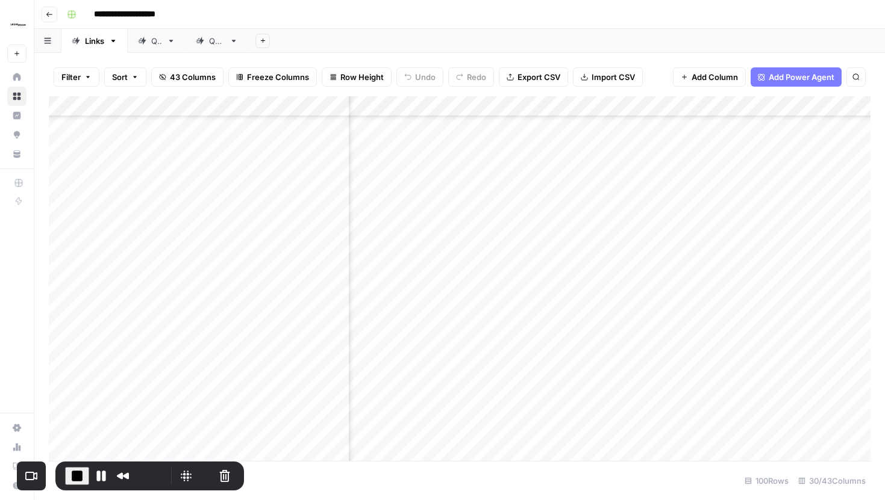
click at [599, 295] on div "Add Column" at bounding box center [459, 278] width 821 height 365
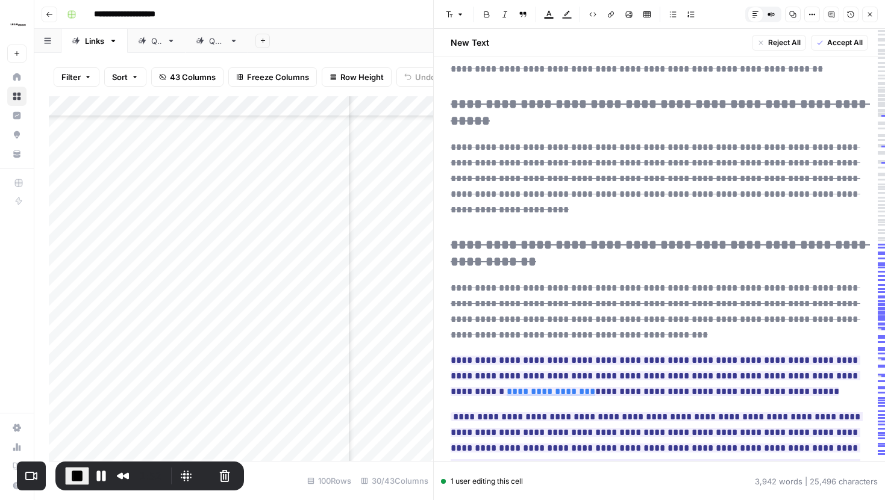
scroll to position [3612, 0]
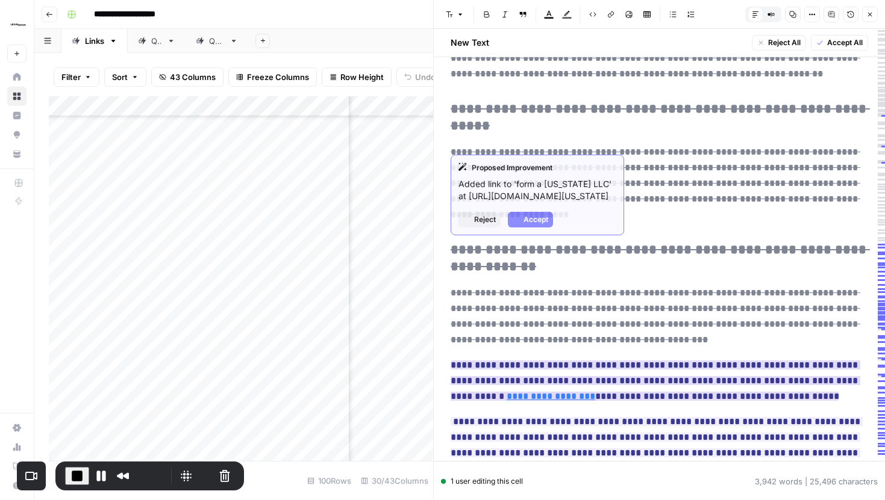
drag, startPoint x: 450, startPoint y: 113, endPoint x: 626, endPoint y: 116, distance: 175.9
click at [626, 361] on ins "**********" at bounding box center [654, 381] width 409 height 40
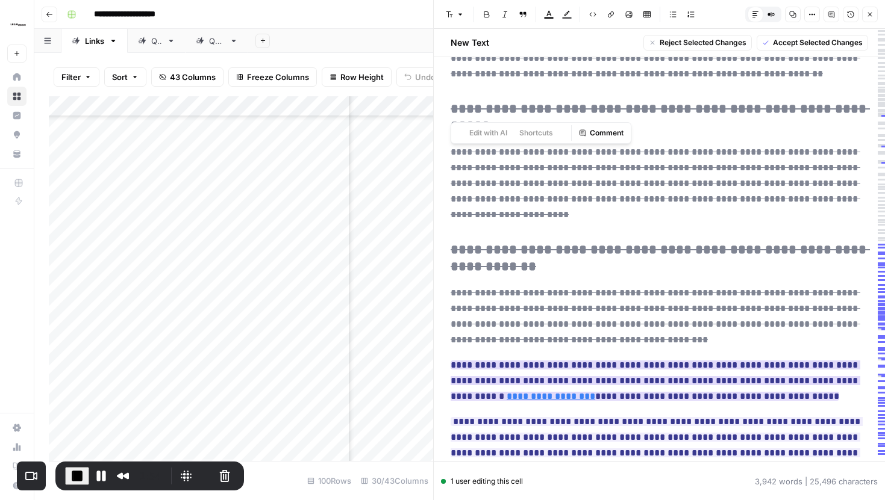
copy ins "**********"
click at [811, 14] on icon "button" at bounding box center [812, 15] width 2 height 2
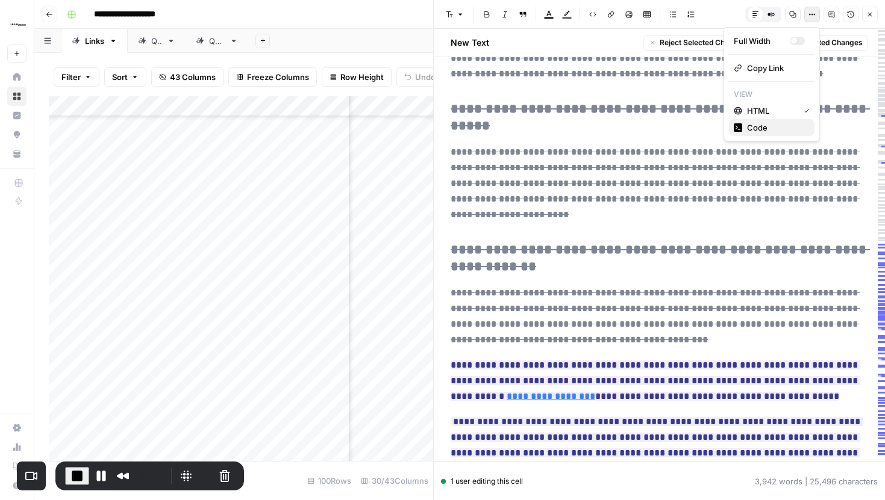
click at [765, 124] on span "Code" at bounding box center [776, 128] width 58 height 12
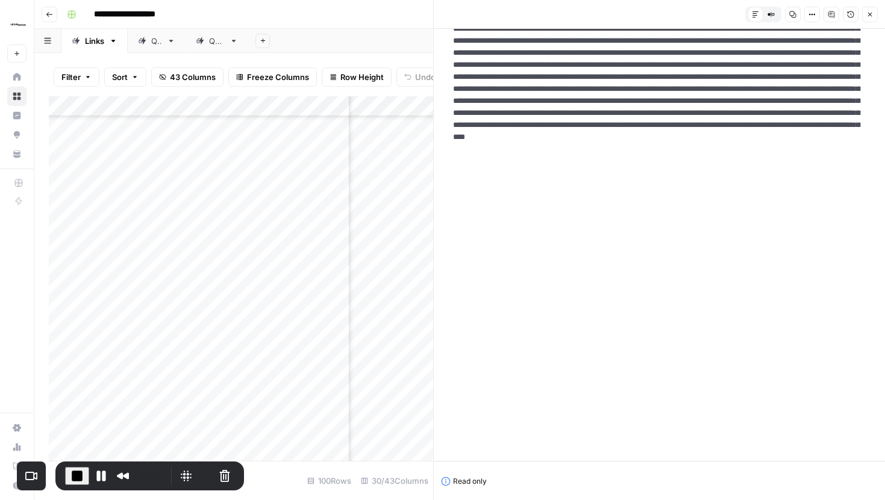
scroll to position [0, 0]
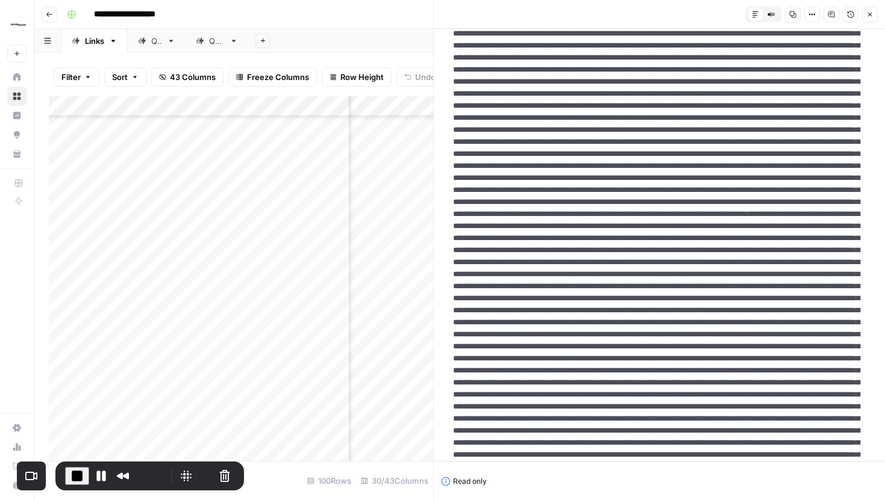
scroll to position [2756, 0]
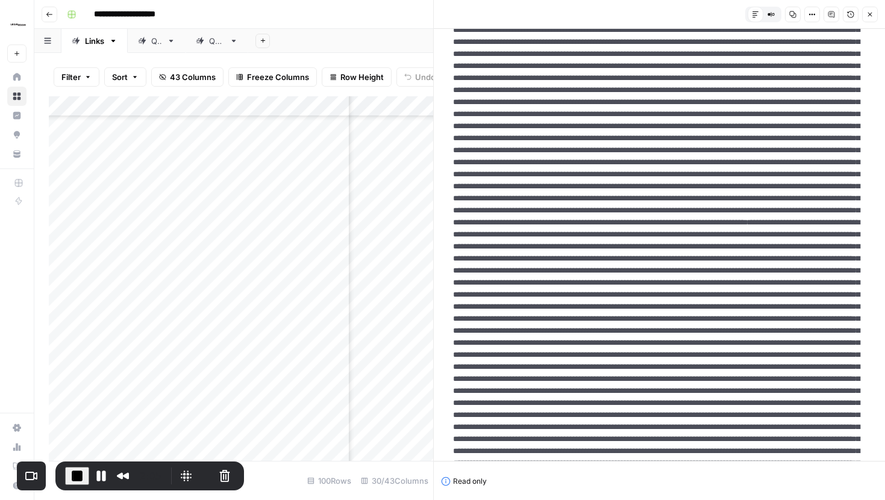
click at [868, 17] on icon "button" at bounding box center [869, 14] width 7 height 7
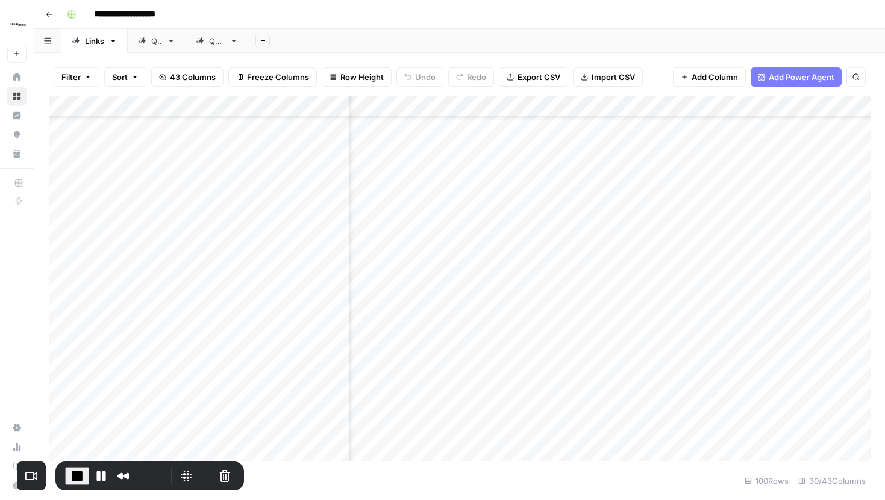
scroll to position [864, 1637]
click at [609, 294] on div "Add Column" at bounding box center [459, 278] width 821 height 365
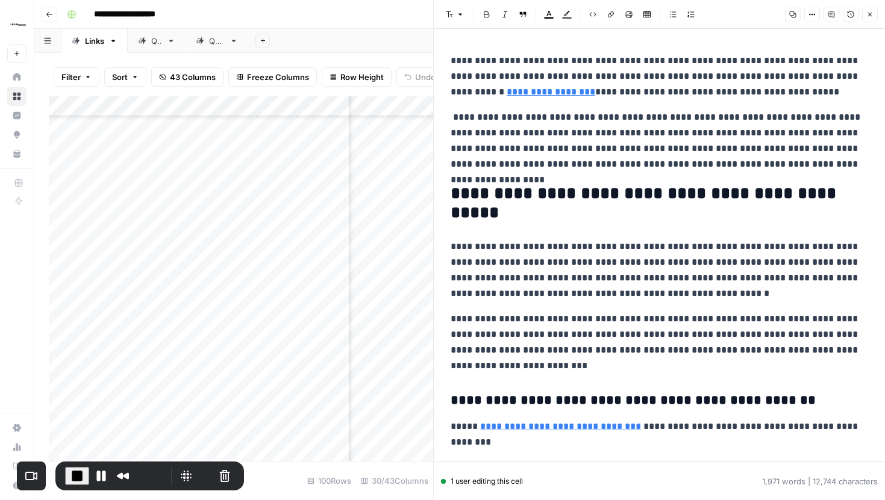
click at [816, 15] on button "Options" at bounding box center [812, 15] width 16 height 16
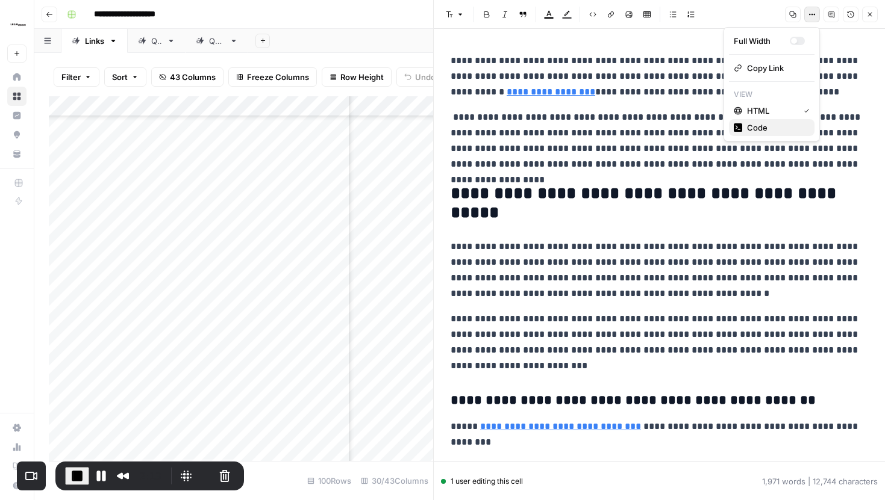
click at [762, 122] on span "Code" at bounding box center [776, 128] width 58 height 12
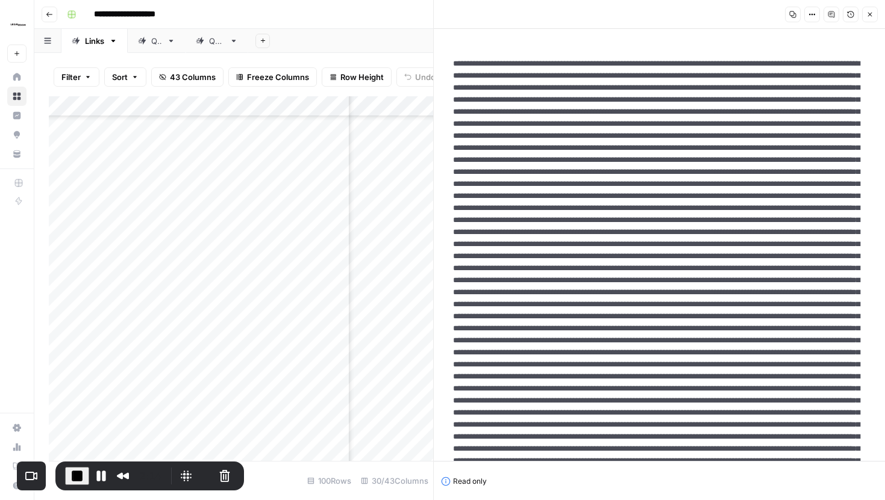
click at [870, 18] on button "Close" at bounding box center [870, 15] width 16 height 16
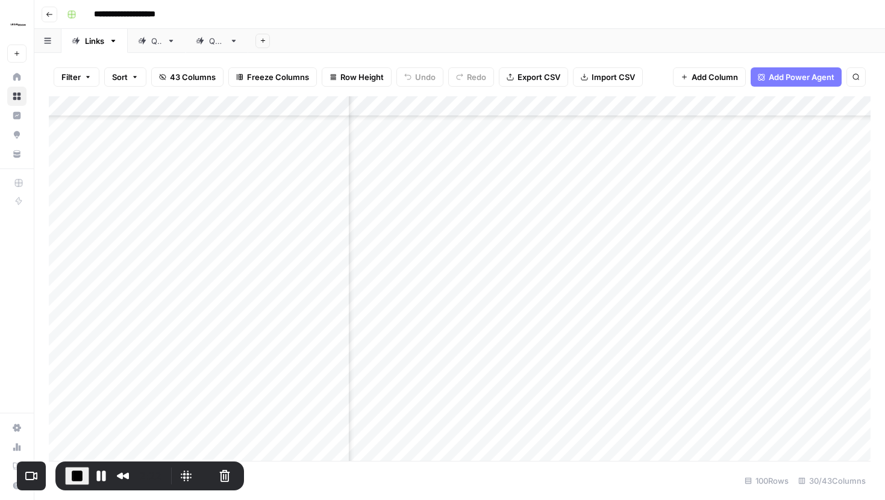
scroll to position [864, 2729]
click at [595, 295] on div "Add Column" at bounding box center [459, 278] width 821 height 365
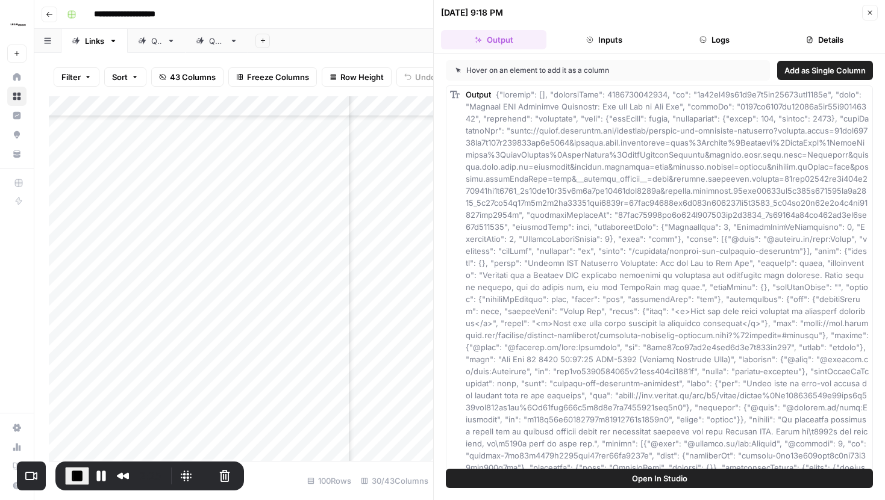
click at [620, 33] on button "Inputs" at bounding box center [603, 39] width 105 height 19
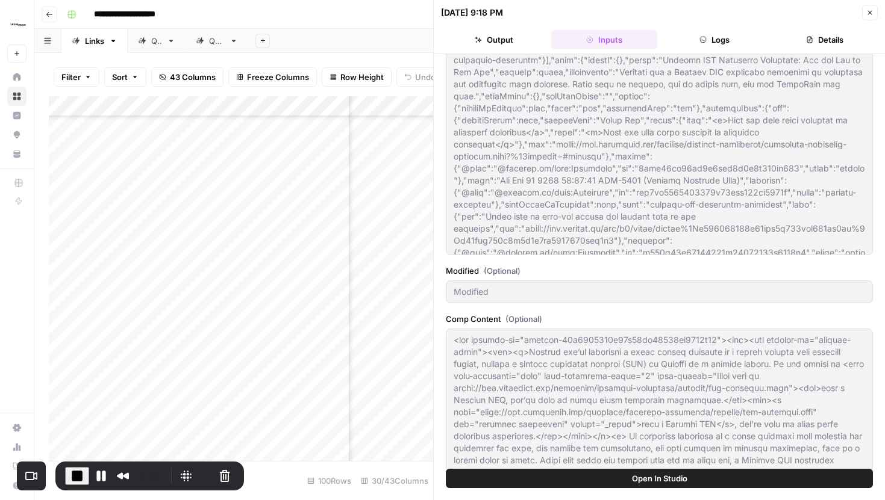
scroll to position [472, 0]
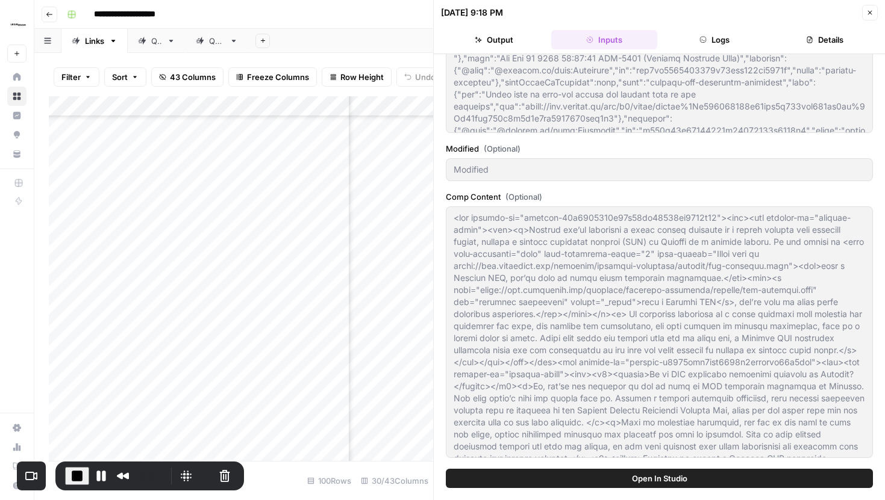
click at [866, 11] on icon "button" at bounding box center [869, 12] width 7 height 7
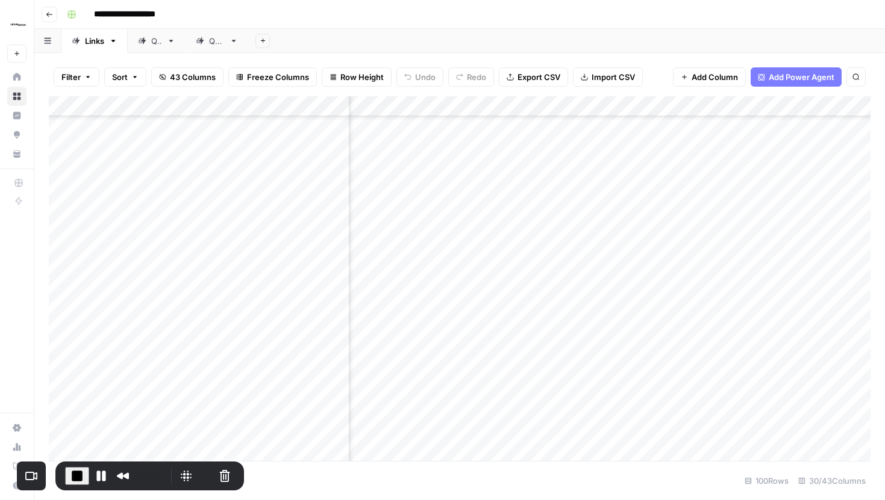
scroll to position [894, 2729]
click at [597, 234] on div "Add Column" at bounding box center [459, 278] width 821 height 365
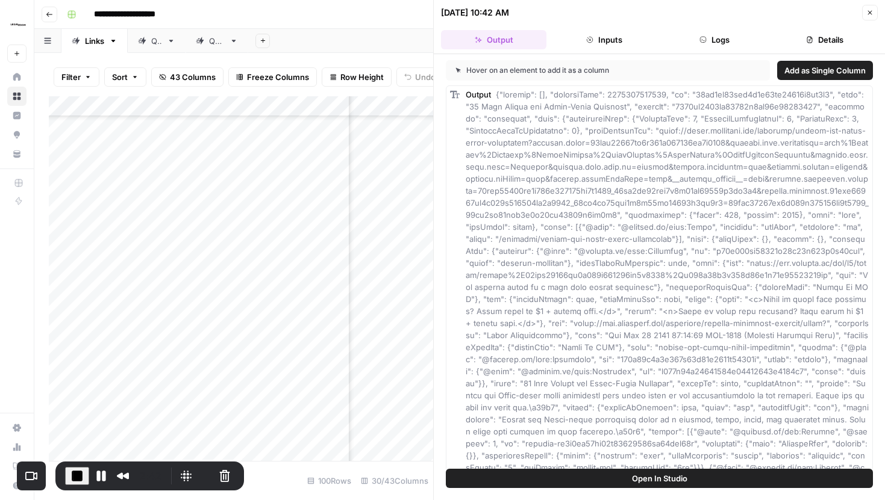
drag, startPoint x: 702, startPoint y: 34, endPoint x: 661, endPoint y: 17, distance: 44.3
click at [662, 17] on header "09/30/25 at 10:42 AM Close Output Inputs Logs Details" at bounding box center [659, 27] width 451 height 54
click at [617, 34] on button "Inputs" at bounding box center [603, 39] width 105 height 19
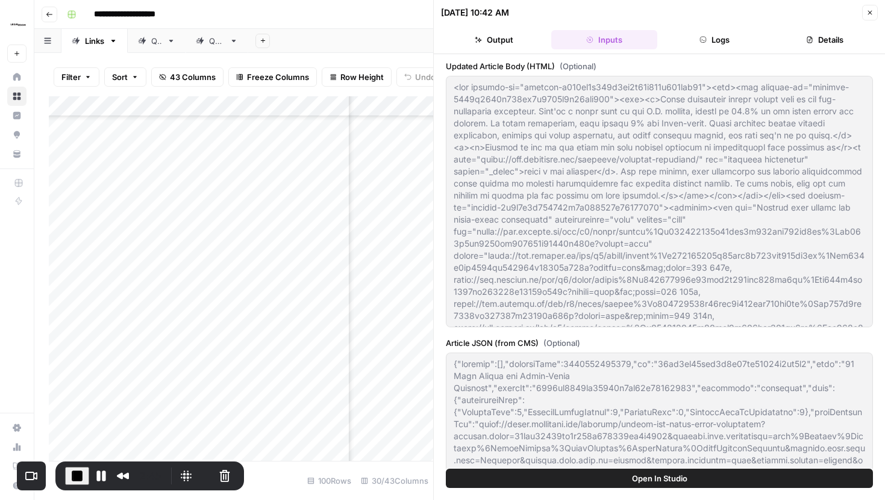
drag, startPoint x: 446, startPoint y: 63, endPoint x: 567, endPoint y: 69, distance: 121.2
click at [567, 69] on label "Updated Article Body (HTML) (Optional)" at bounding box center [659, 66] width 427 height 12
click at [869, 10] on icon "button" at bounding box center [869, 12] width 7 height 7
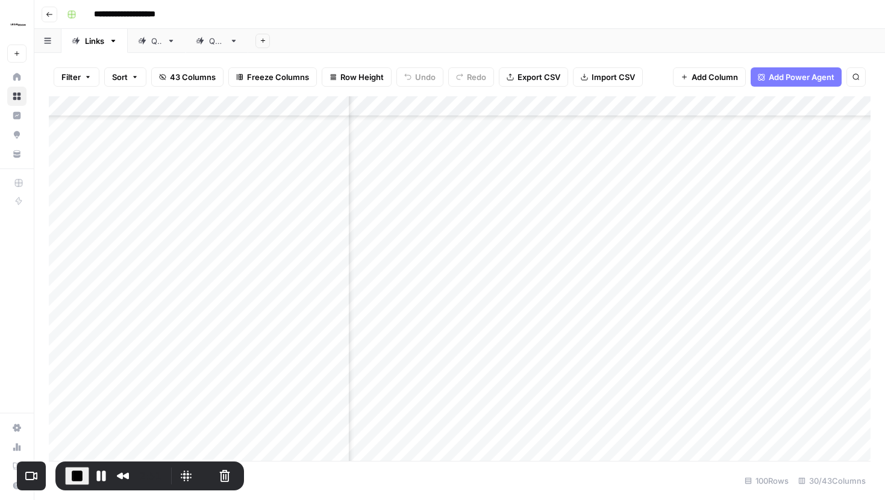
scroll to position [894, 1713]
click at [533, 237] on div "Add Column" at bounding box center [459, 278] width 821 height 365
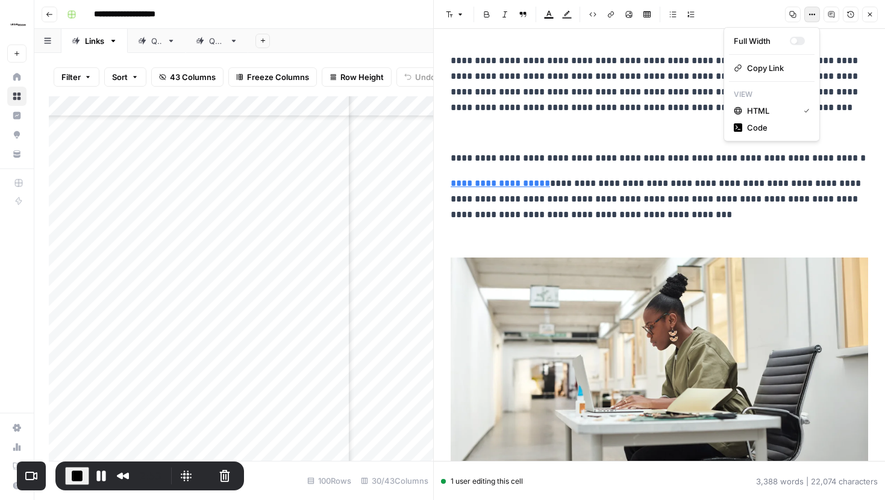
click at [808, 17] on icon "button" at bounding box center [811, 14] width 7 height 7
click at [750, 129] on span "Code" at bounding box center [776, 128] width 58 height 12
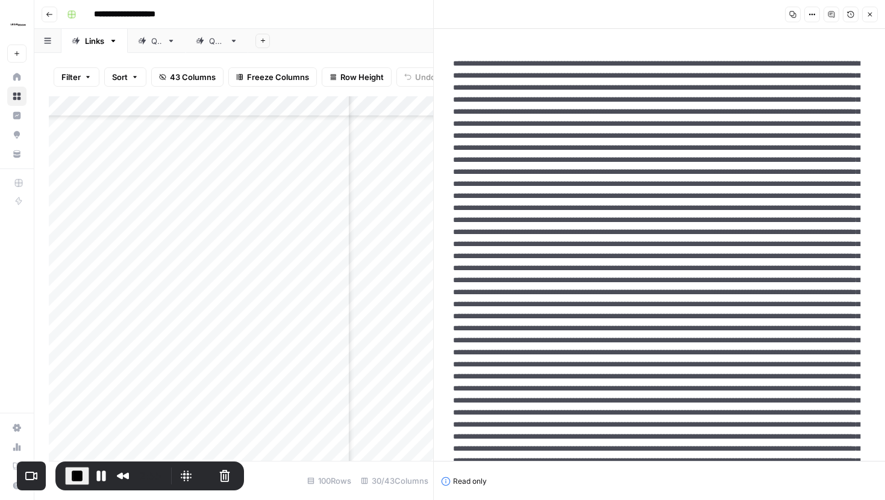
click at [873, 14] on button "Close" at bounding box center [870, 15] width 16 height 16
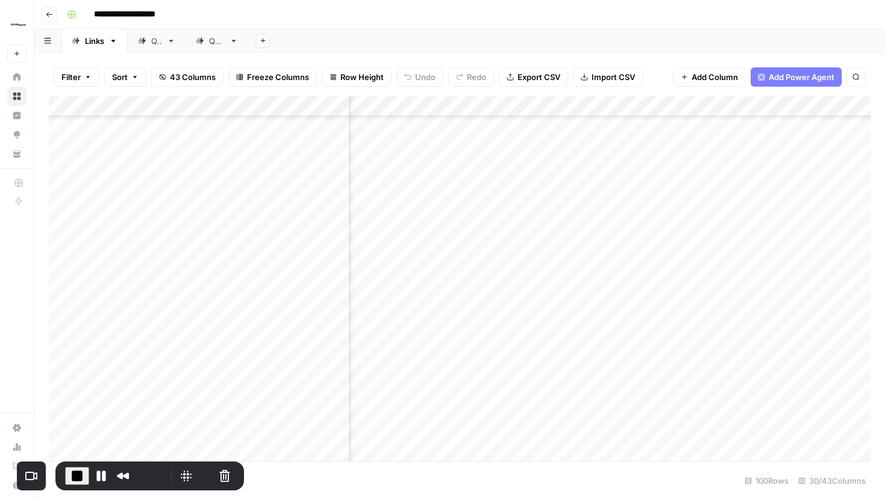
scroll to position [894, 2595]
click at [732, 235] on div "Add Column" at bounding box center [459, 278] width 821 height 365
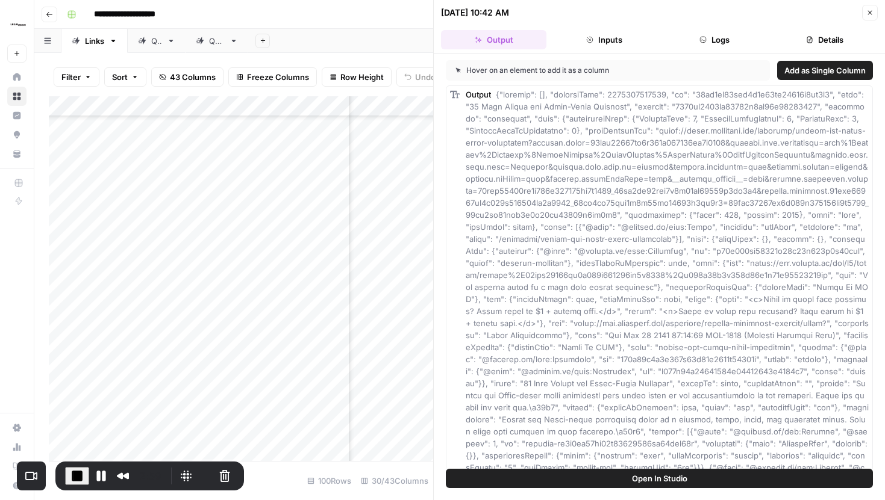
click at [634, 33] on button "Inputs" at bounding box center [603, 39] width 105 height 19
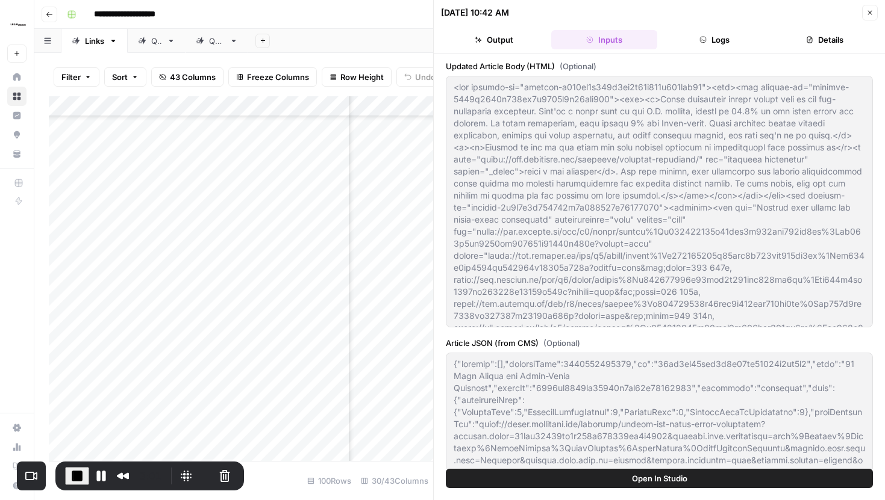
click at [863, 17] on button "Close" at bounding box center [870, 13] width 16 height 16
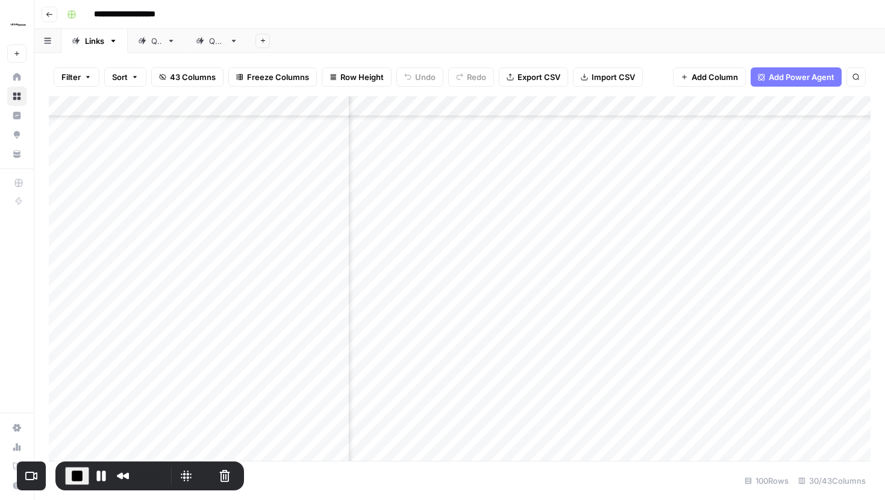
scroll to position [894, 2583]
click at [740, 266] on div "Add Column" at bounding box center [459, 278] width 821 height 365
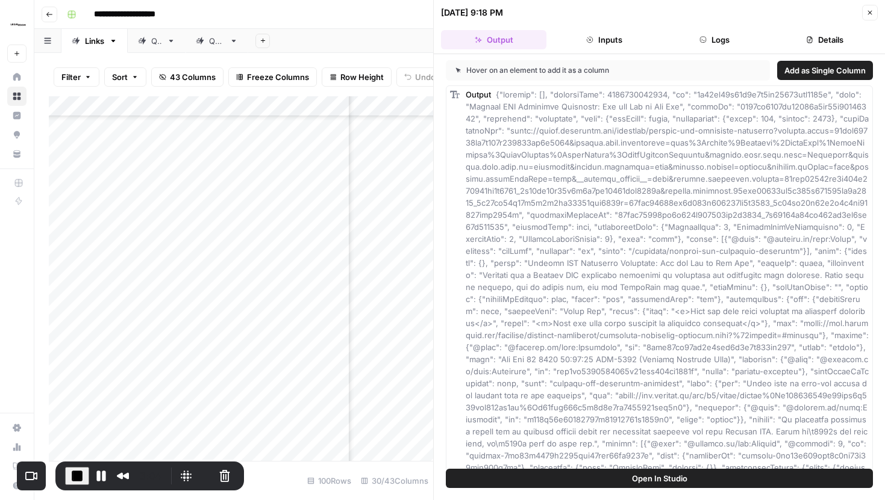
click at [605, 39] on button "Inputs" at bounding box center [603, 39] width 105 height 19
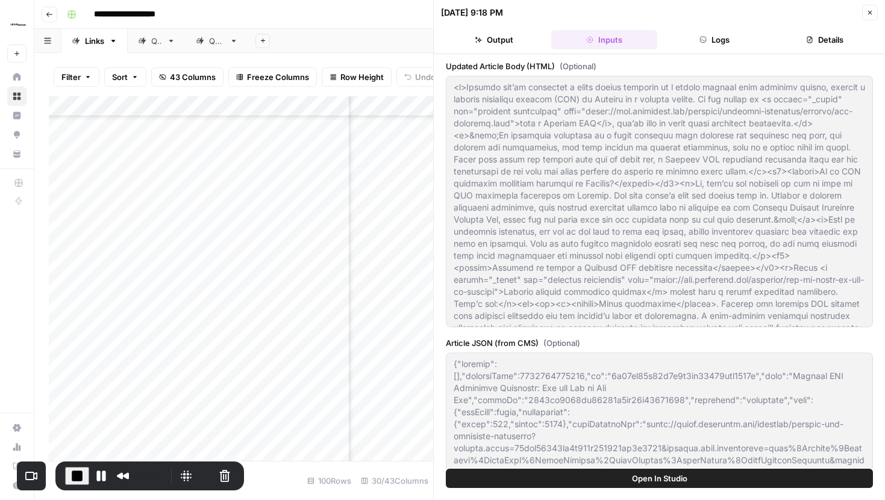
click at [874, 14] on button "Close" at bounding box center [870, 13] width 16 height 16
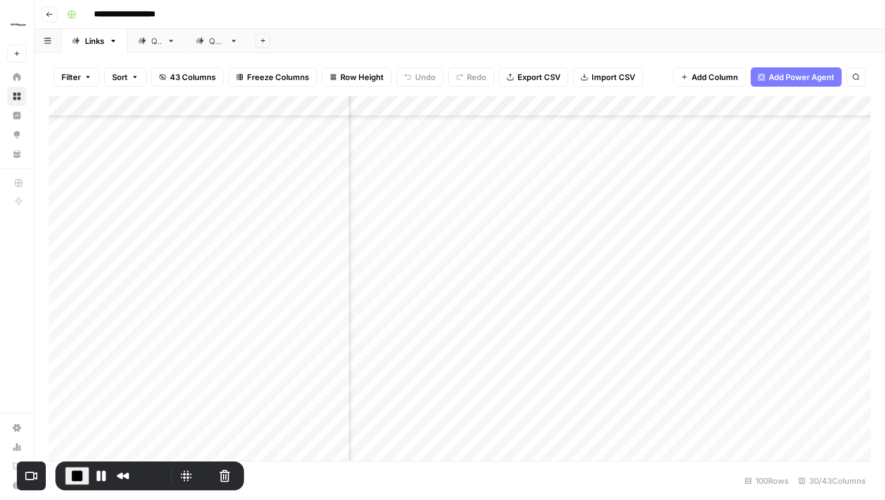
scroll to position [894, 2052]
click at [539, 105] on div "Add Column" at bounding box center [459, 278] width 821 height 365
click at [485, 228] on span "Remove Column" at bounding box center [513, 225] width 105 height 12
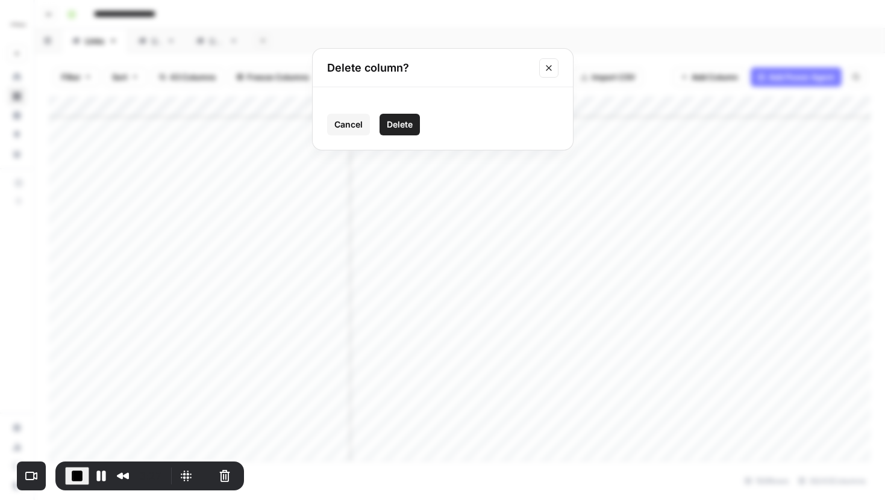
click at [402, 122] on span "Delete" at bounding box center [400, 125] width 26 height 12
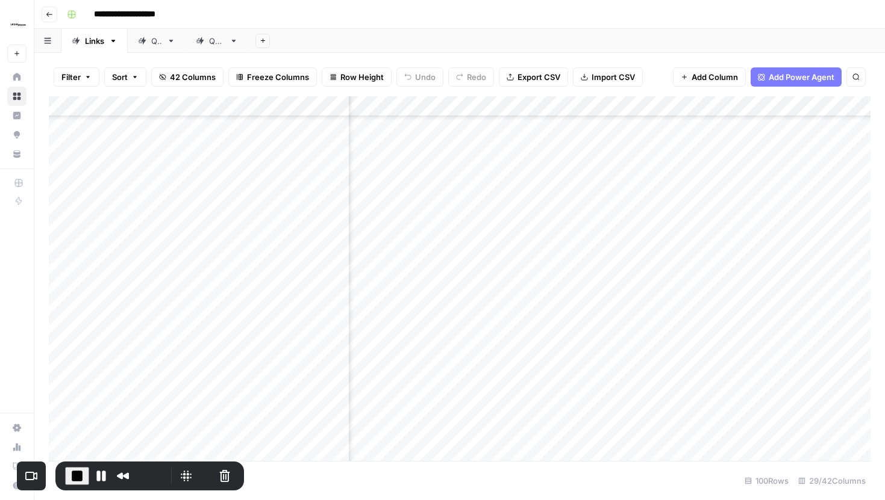
click at [621, 106] on div "Add Column" at bounding box center [459, 278] width 821 height 365
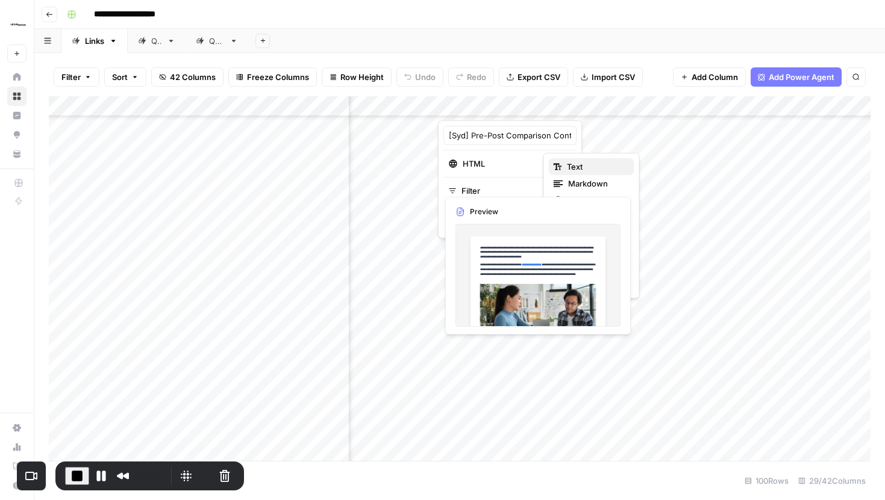
click at [582, 168] on span "Text" at bounding box center [596, 167] width 58 height 12
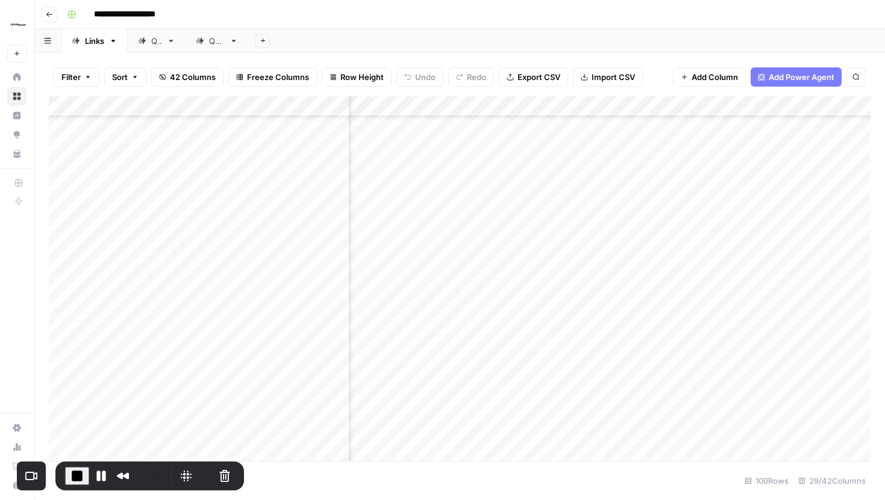
scroll to position [894, 1986]
click at [682, 265] on div "Add Column" at bounding box center [459, 278] width 821 height 365
click at [687, 102] on div "Add Column" at bounding box center [459, 278] width 821 height 365
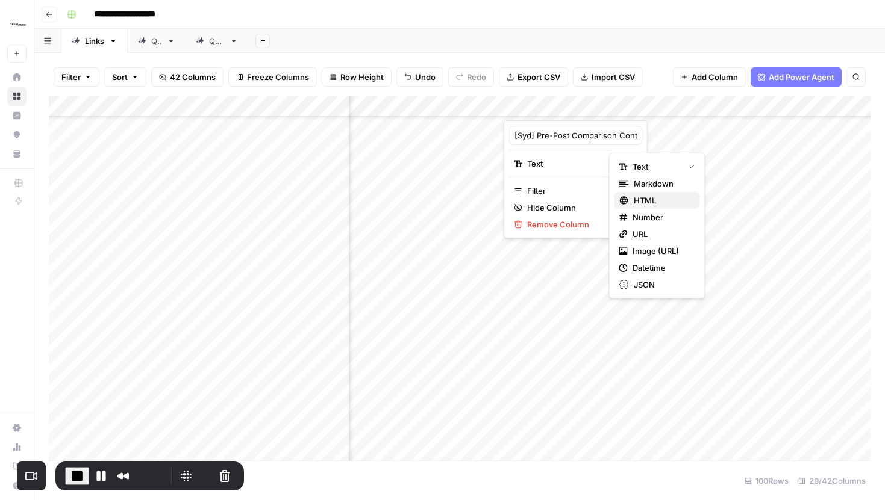
click at [643, 202] on span "HTML" at bounding box center [662, 201] width 57 height 12
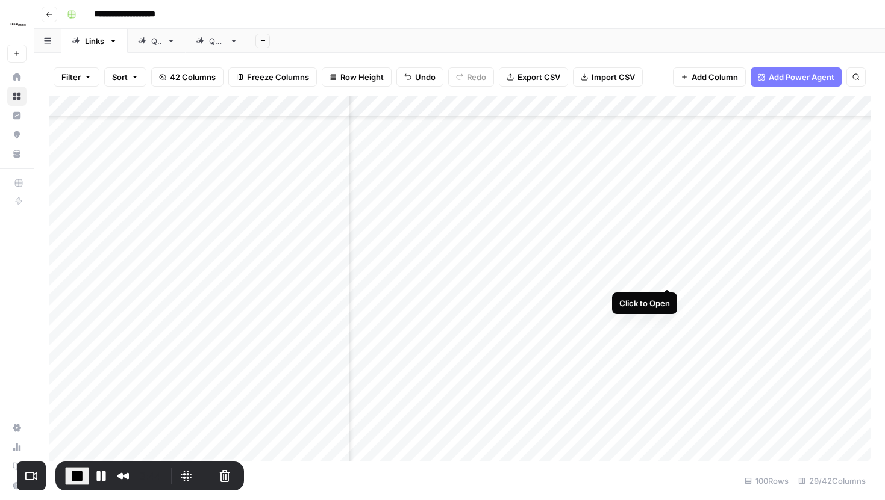
click at [670, 265] on div "Add Column" at bounding box center [459, 278] width 821 height 365
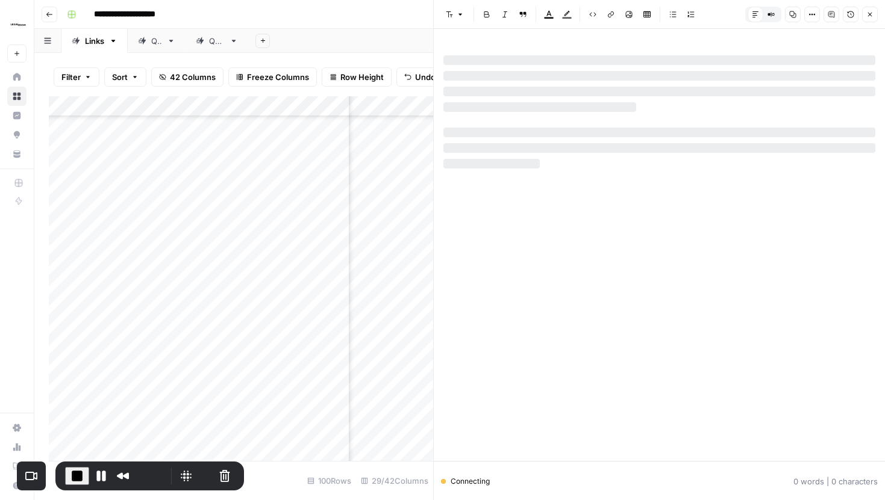
click at [810, 16] on icon "button" at bounding box center [811, 14] width 7 height 7
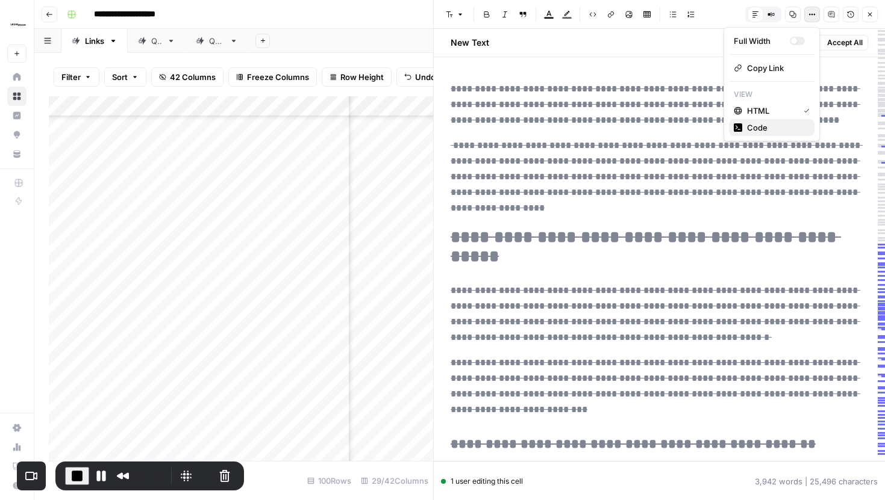
click at [771, 125] on span "Code" at bounding box center [776, 128] width 58 height 12
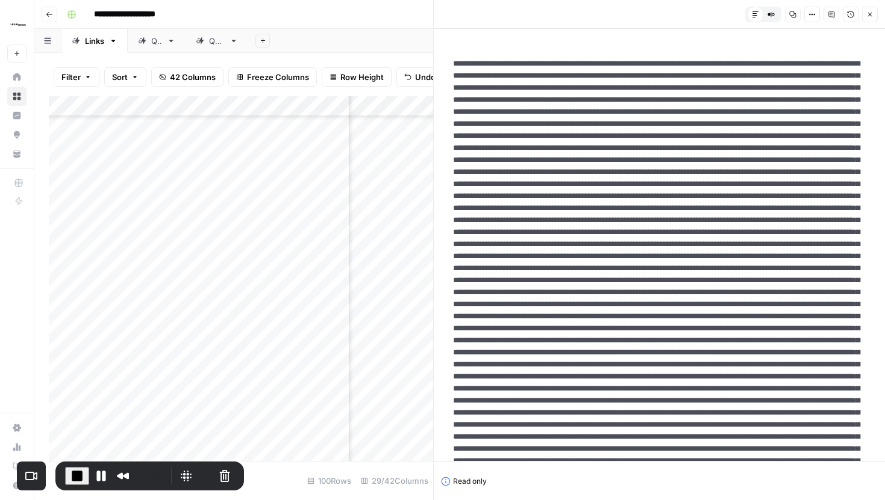
click at [870, 18] on button "Close" at bounding box center [870, 15] width 16 height 16
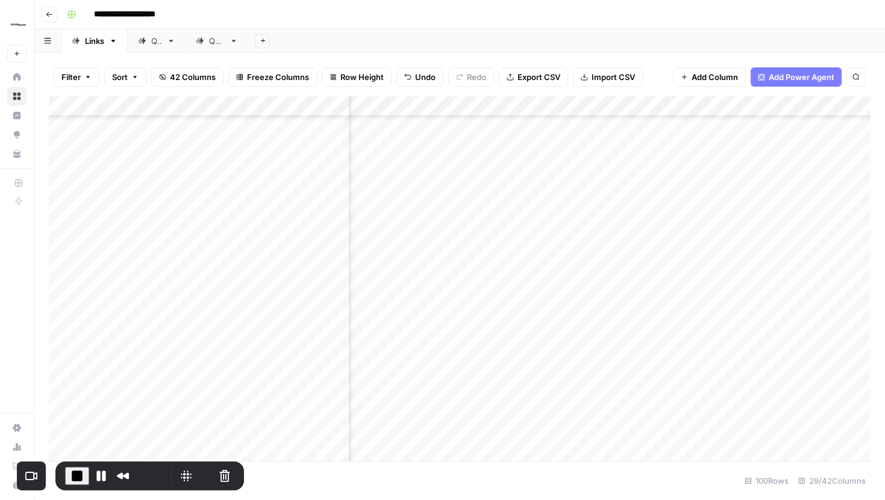
scroll to position [894, 1566]
click at [680, 106] on div "Add Column" at bounding box center [459, 278] width 821 height 365
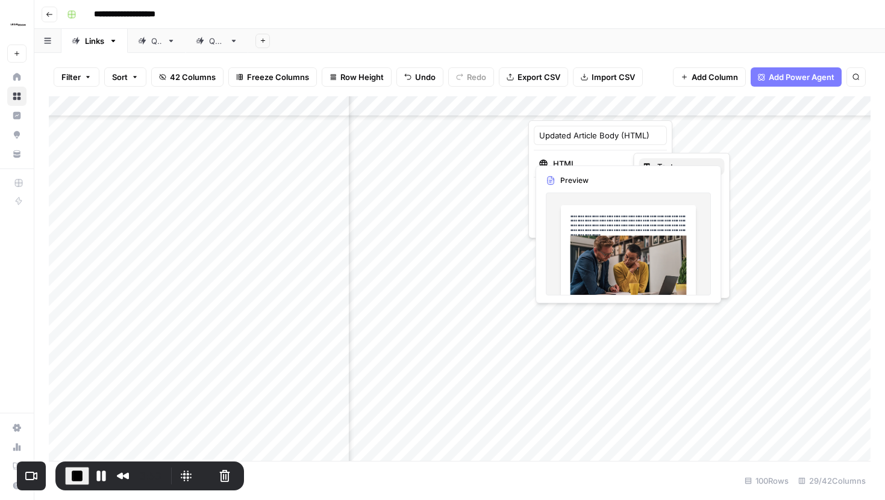
click at [649, 162] on div "Text" at bounding box center [682, 167] width 76 height 12
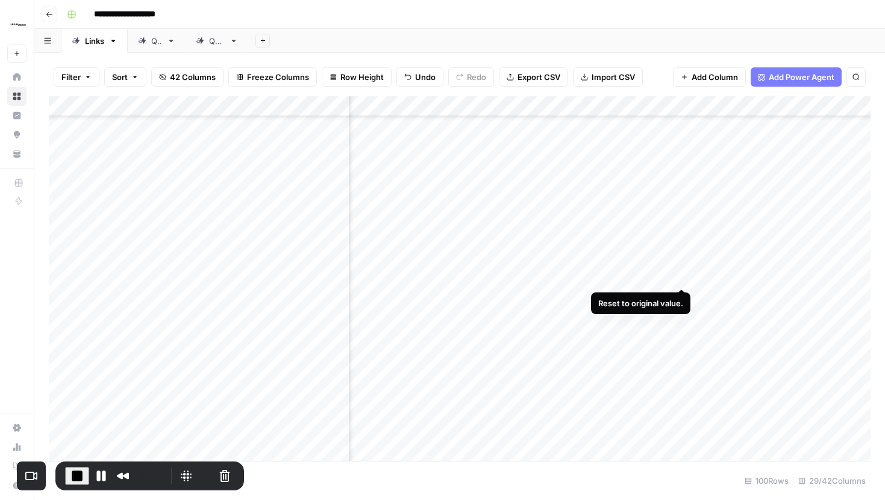
click at [677, 263] on div "Add Column" at bounding box center [459, 278] width 821 height 365
click at [682, 290] on div "Add Column" at bounding box center [459, 278] width 821 height 365
click at [590, 105] on div "Add Column" at bounding box center [459, 278] width 821 height 365
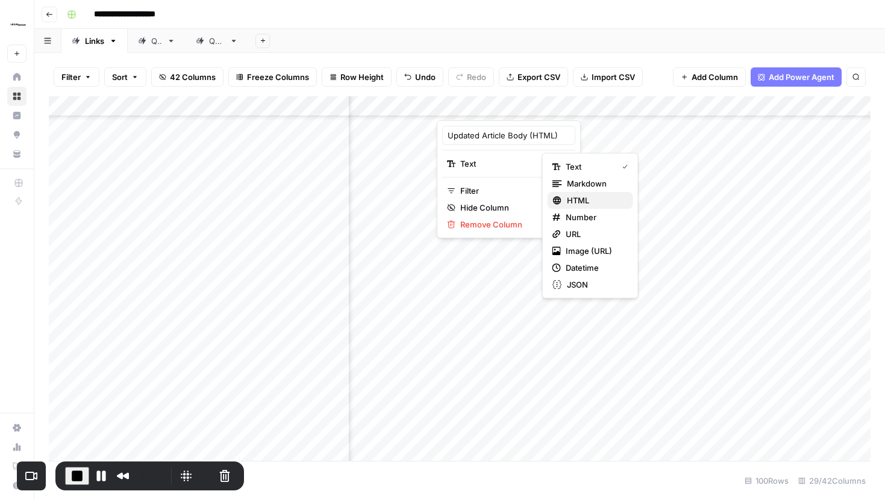
click at [588, 201] on span "HTML" at bounding box center [595, 201] width 57 height 12
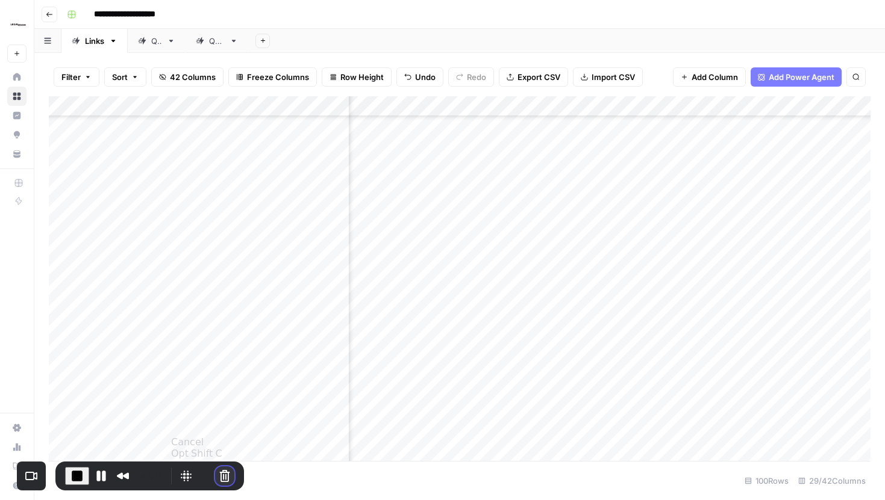
click at [221, 475] on button "Cancel Recording" at bounding box center [224, 476] width 19 height 19
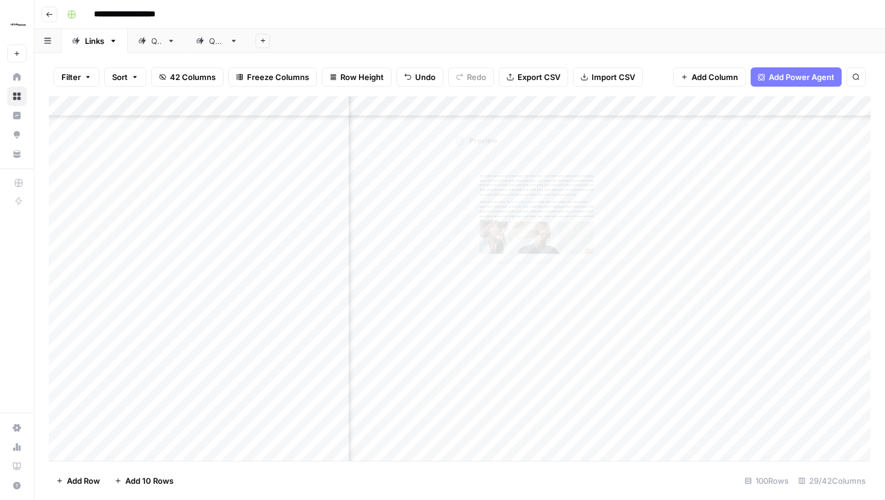
click at [594, 108] on div "Add Column" at bounding box center [459, 278] width 821 height 365
click at [656, 79] on div "Filter Sort 42 Columns Freeze Columns Row Height Undo Redo Export CSV Import CS…" at bounding box center [459, 77] width 821 height 39
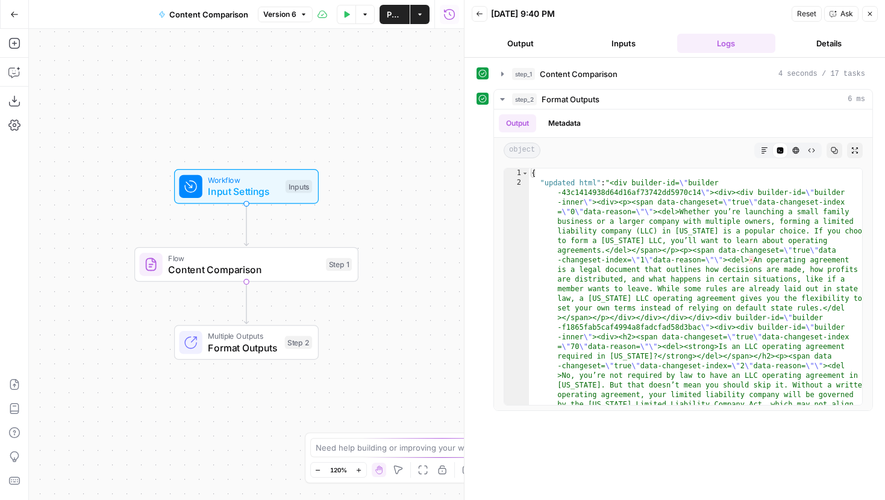
click at [286, 341] on div "Step 2" at bounding box center [299, 342] width 28 height 13
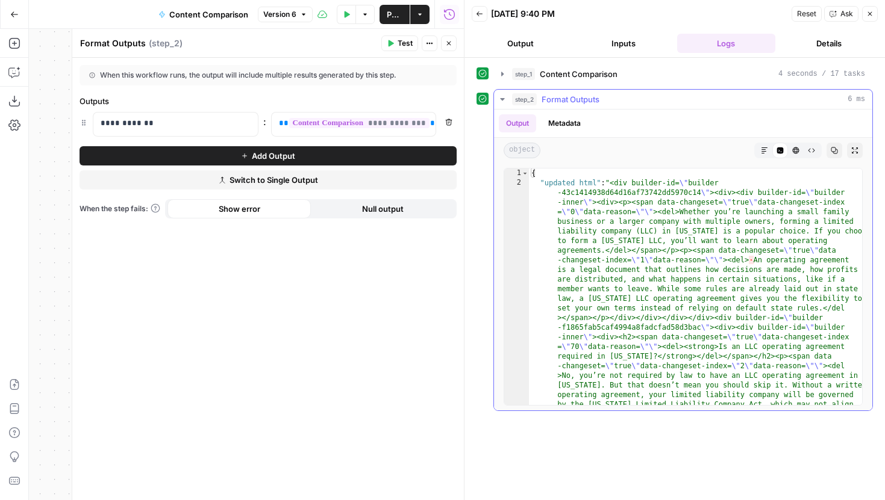
click at [764, 152] on icon "button" at bounding box center [764, 150] width 7 height 7
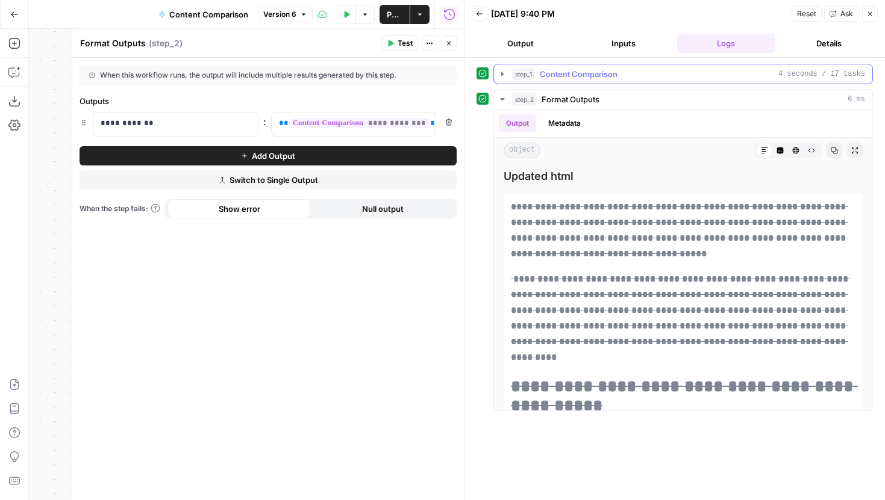
click at [502, 77] on icon "button" at bounding box center [502, 74] width 10 height 10
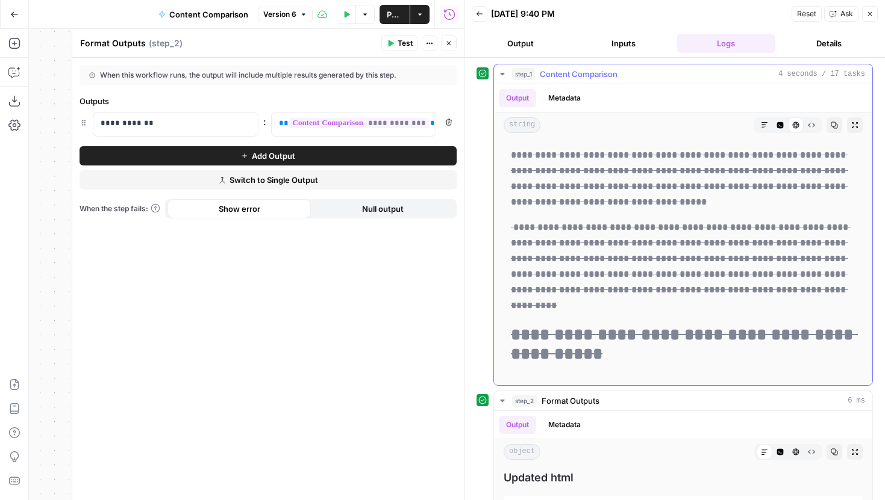
click at [767, 125] on icon "button" at bounding box center [764, 125] width 7 height 7
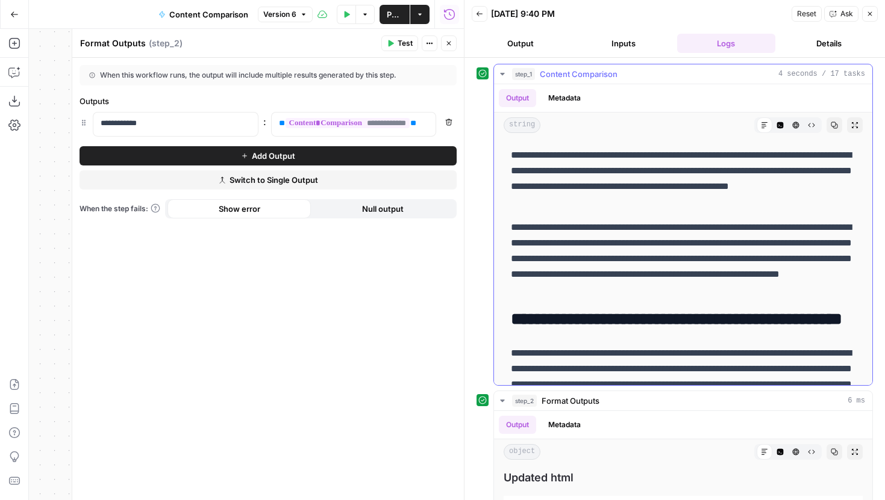
click at [793, 125] on icon "button" at bounding box center [795, 125] width 7 height 7
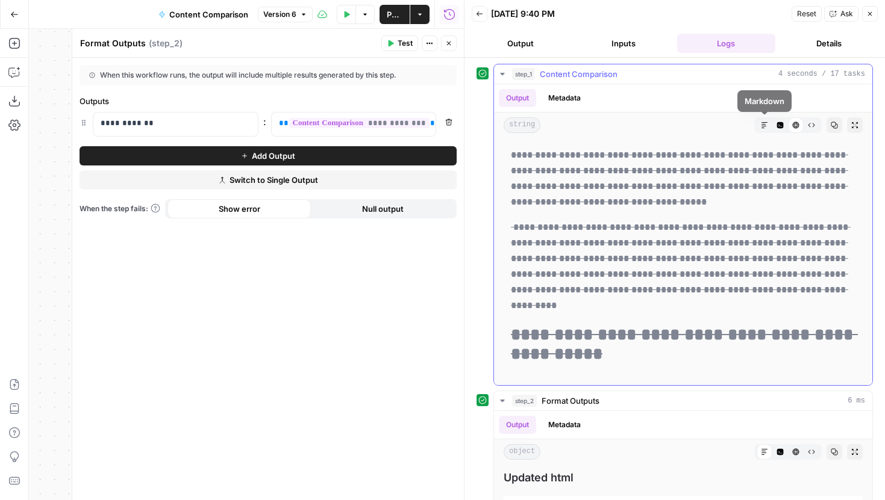
click at [766, 127] on icon "button" at bounding box center [764, 125] width 7 height 7
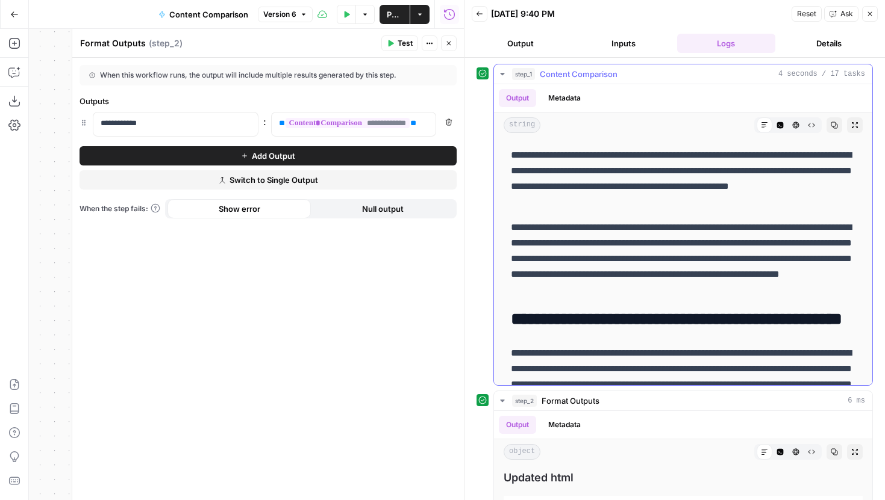
click at [796, 122] on icon "button" at bounding box center [796, 125] width 7 height 7
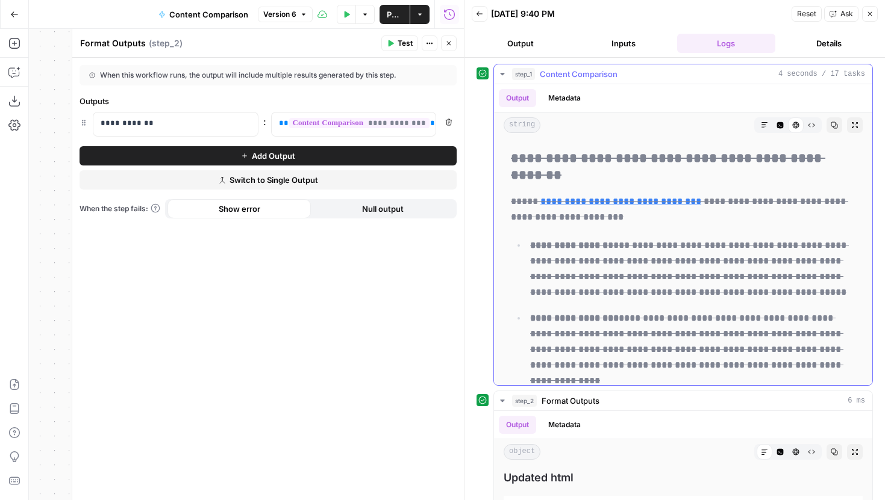
scroll to position [288, 0]
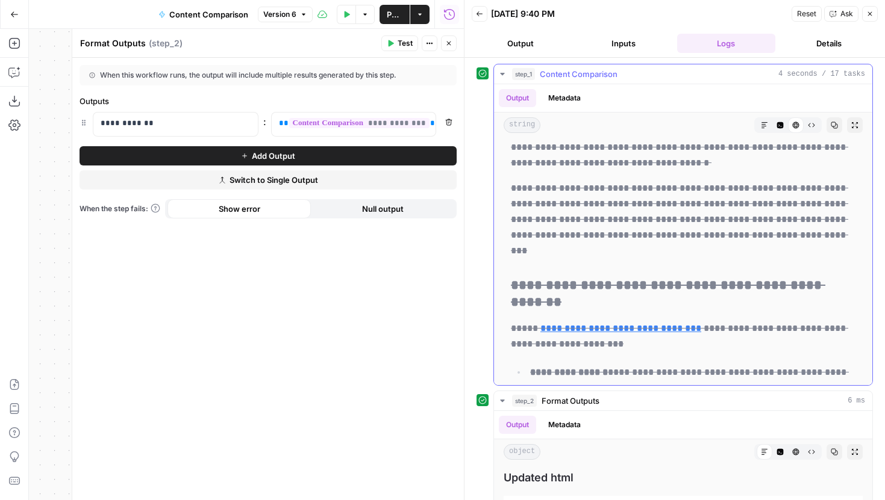
click at [767, 127] on icon "button" at bounding box center [764, 125] width 7 height 7
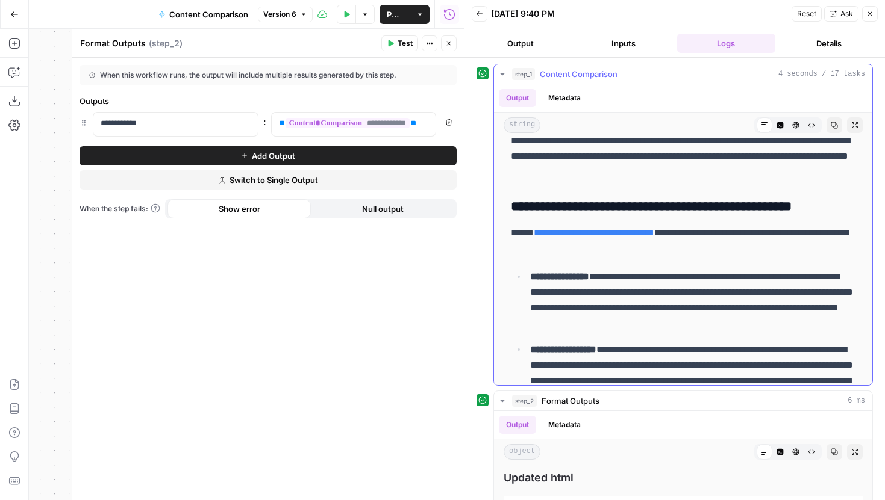
scroll to position [0, 0]
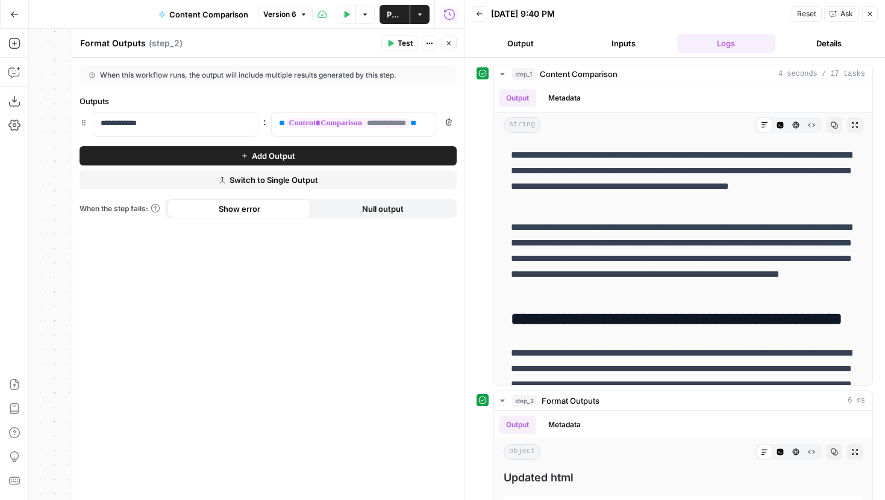
click at [299, 13] on button "Version 6" at bounding box center [285, 15] width 55 height 16
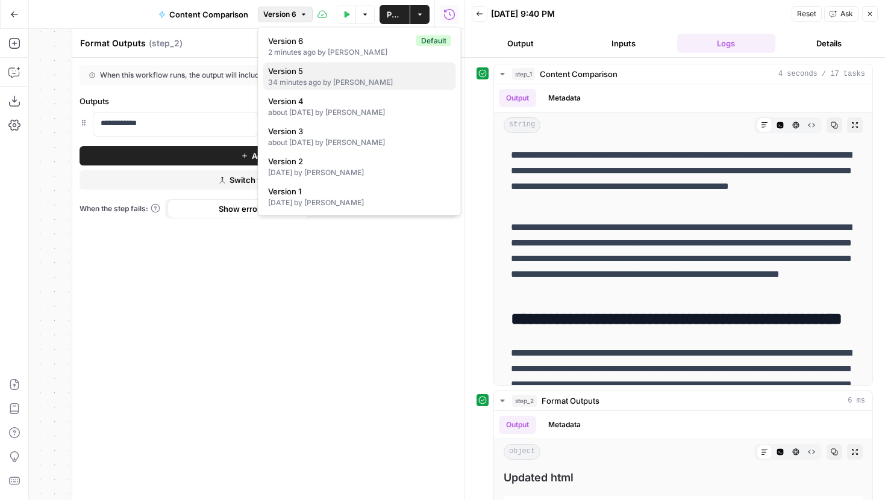
click at [305, 75] on span "Version 5" at bounding box center [357, 71] width 178 height 12
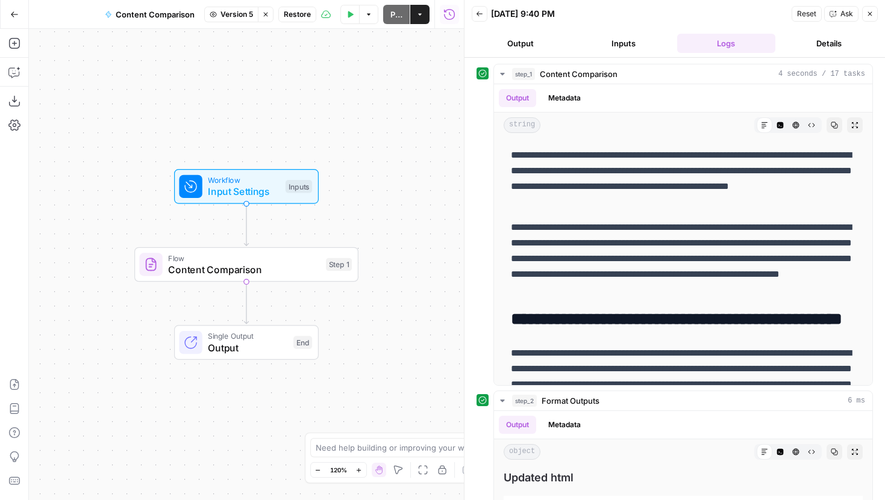
click at [303, 14] on span "Restore" at bounding box center [297, 14] width 27 height 11
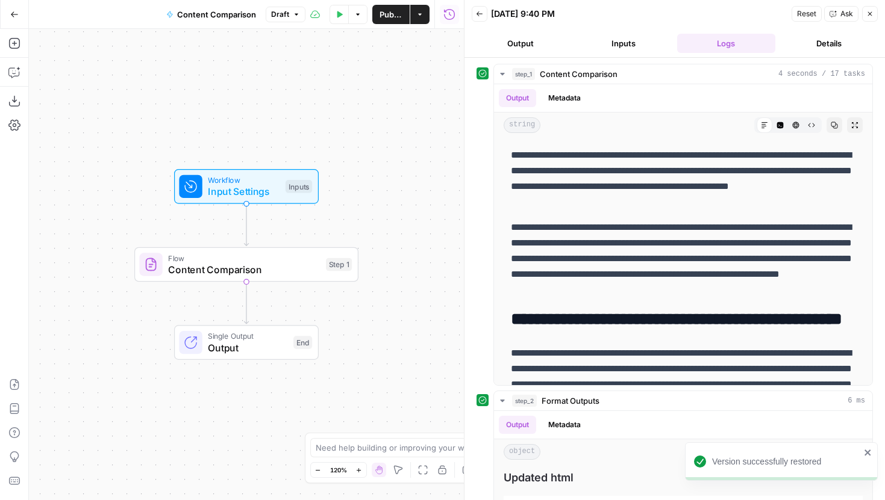
click at [397, 19] on span "Publish" at bounding box center [390, 14] width 23 height 12
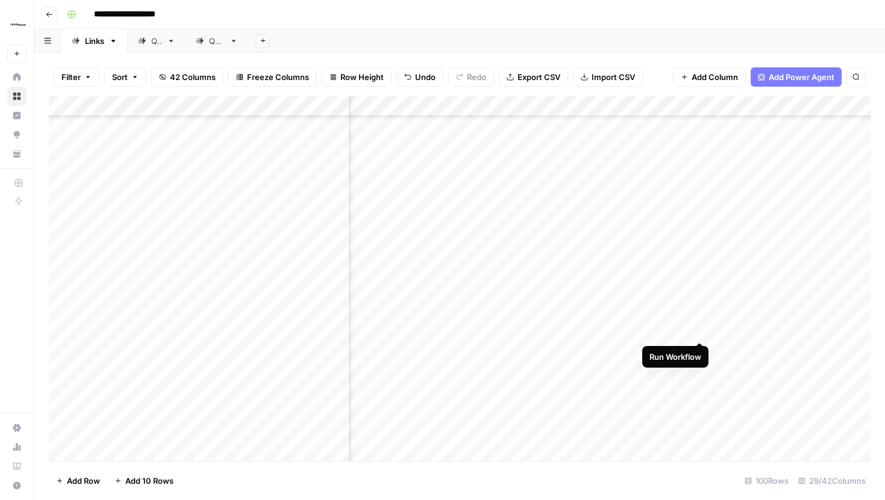
click at [700, 319] on div "Add Column" at bounding box center [459, 278] width 821 height 365
click at [761, 320] on div "Add Column" at bounding box center [459, 278] width 821 height 365
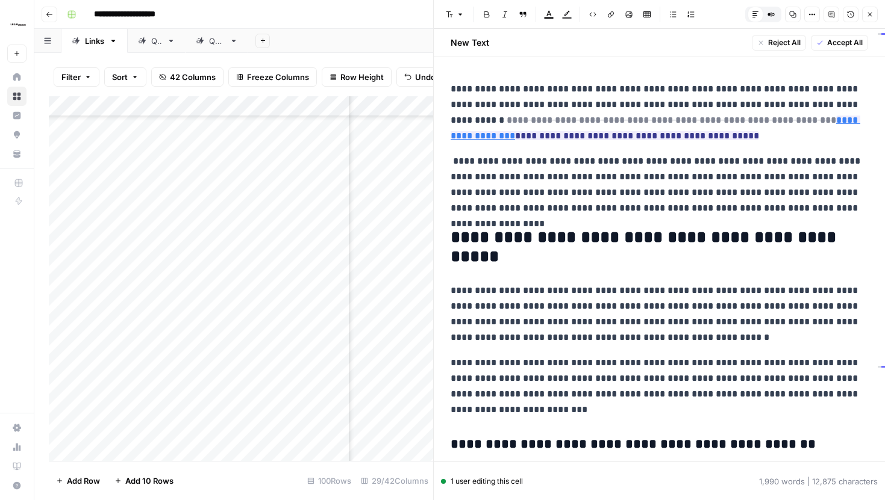
click at [869, 15] on icon "button" at bounding box center [869, 14] width 7 height 7
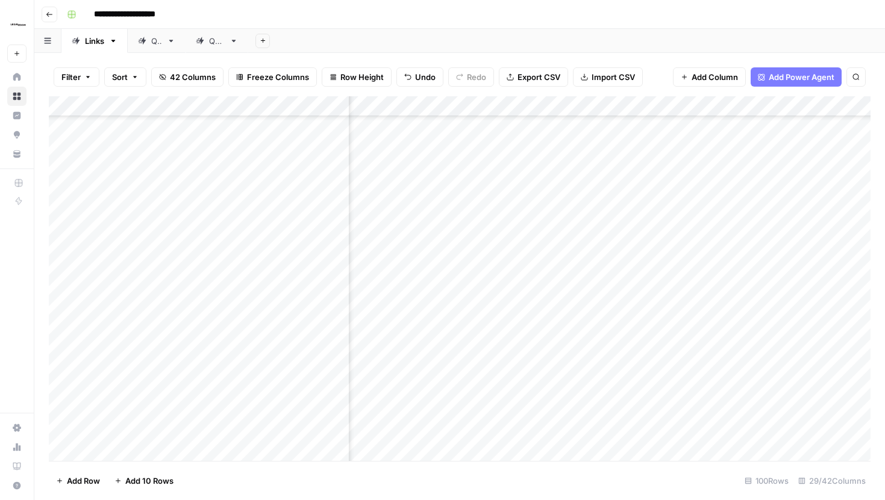
scroll to position [840, 1705]
click at [545, 110] on div "Add Column" at bounding box center [459, 278] width 821 height 365
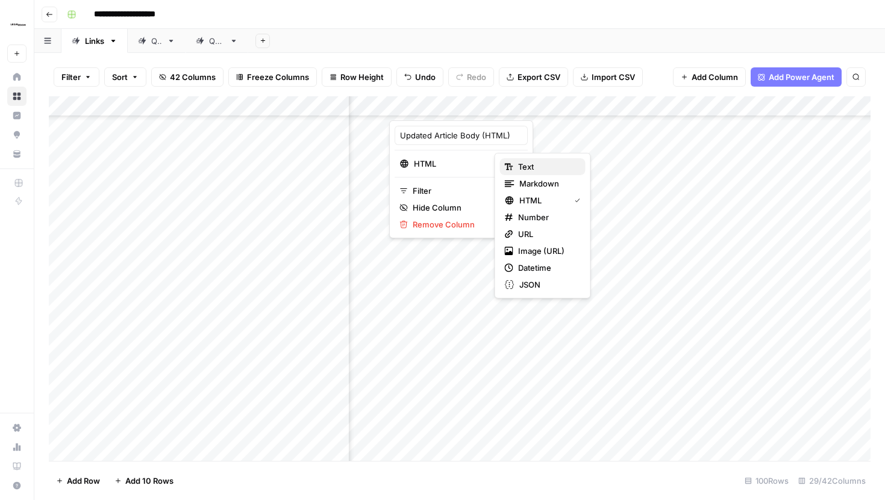
click at [547, 167] on span "Text" at bounding box center [547, 167] width 58 height 12
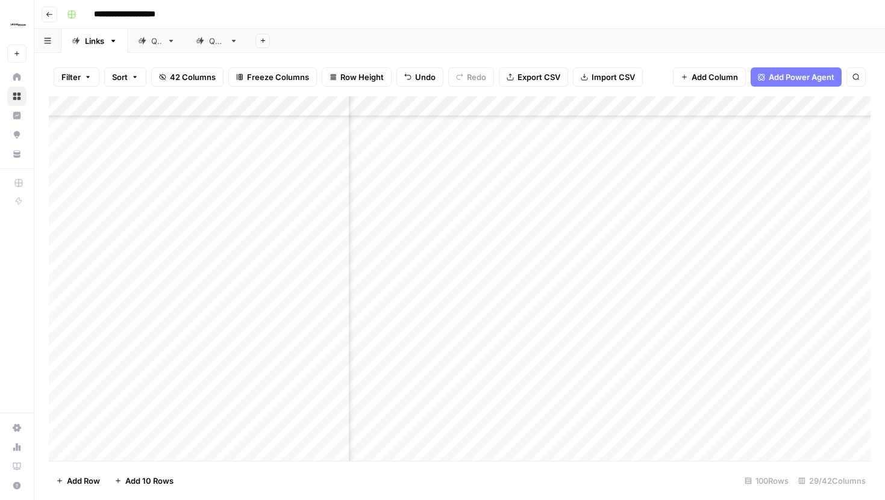
scroll to position [808, 1705]
click at [546, 105] on div "Add Column" at bounding box center [459, 278] width 821 height 365
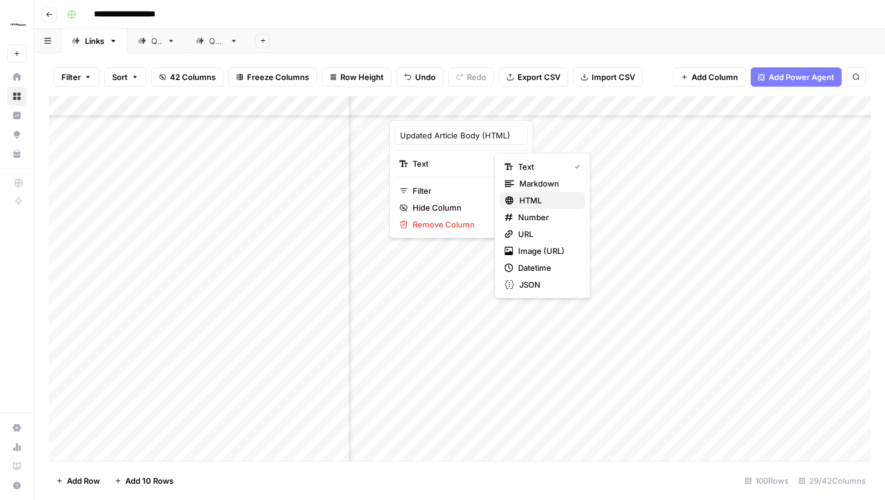
click at [537, 203] on span "HTML" at bounding box center [547, 201] width 57 height 12
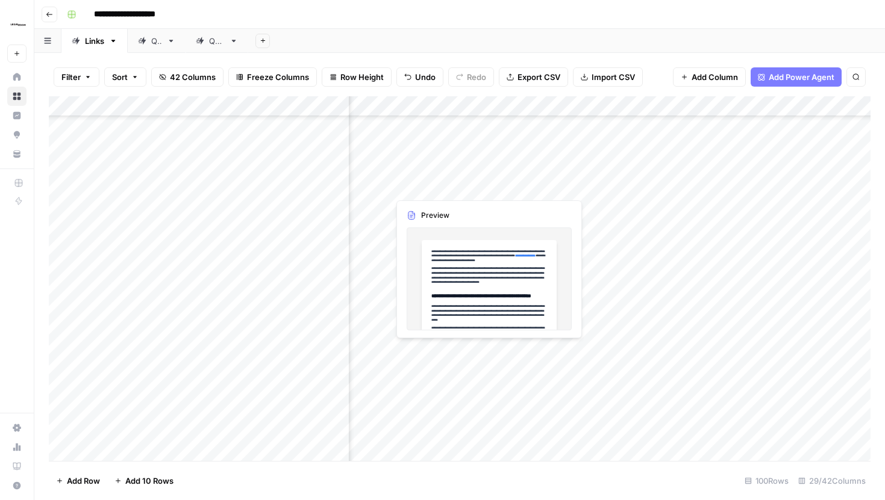
click at [514, 364] on div "Add Column" at bounding box center [459, 278] width 821 height 365
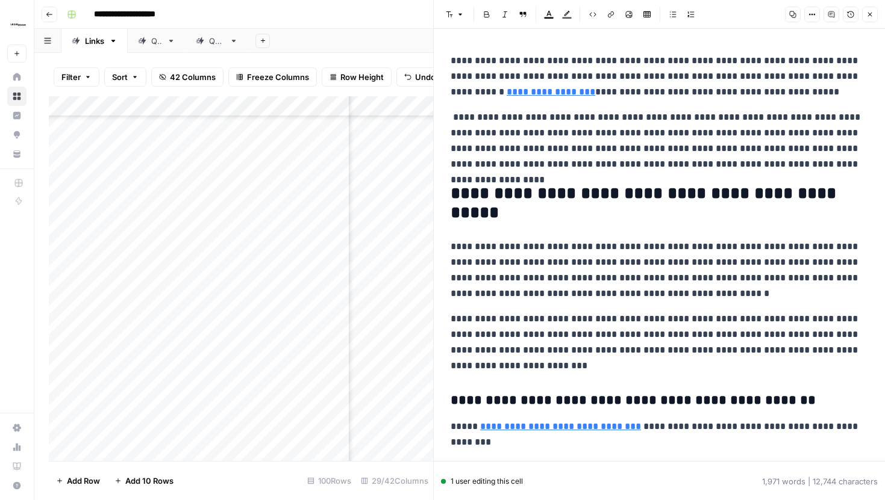
click at [811, 10] on button "Options" at bounding box center [812, 15] width 16 height 16
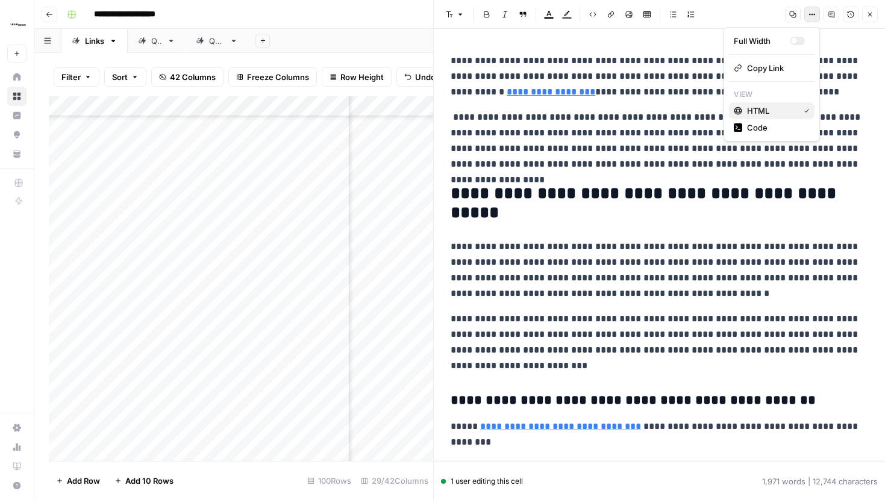
click at [772, 107] on span "HTML" at bounding box center [770, 111] width 47 height 12
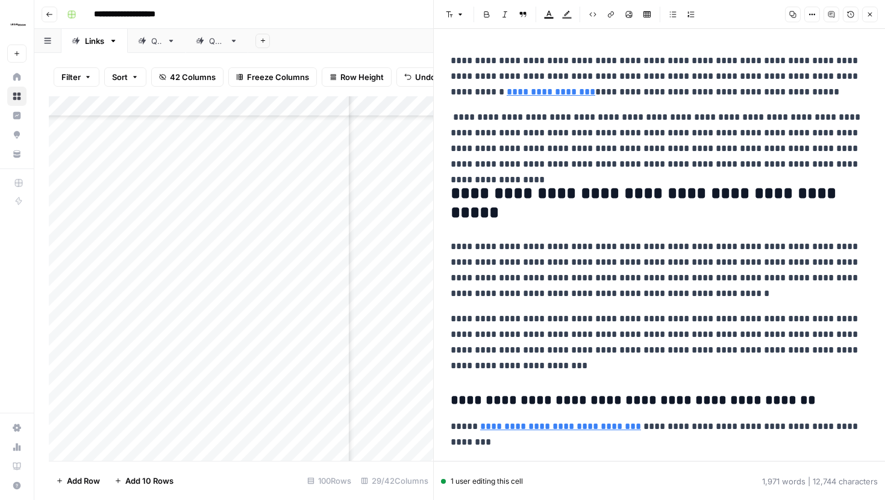
click at [814, 17] on icon "button" at bounding box center [811, 14] width 7 height 7
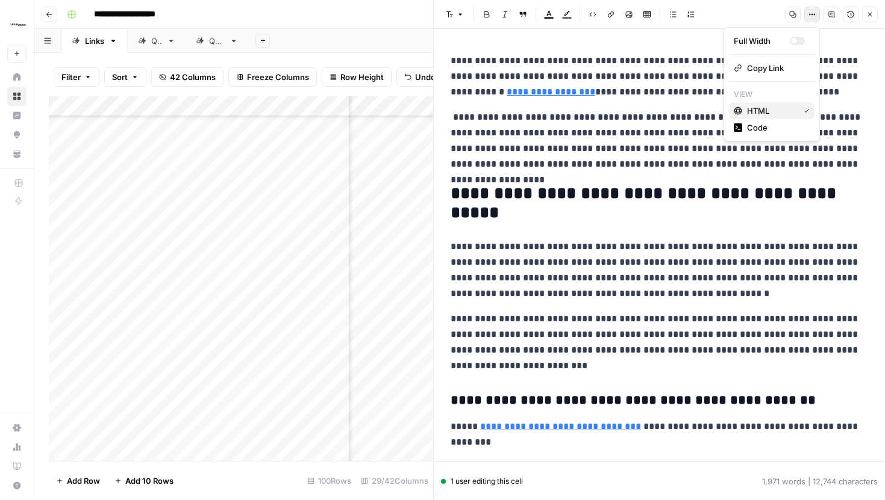
click at [769, 112] on span "HTML" at bounding box center [770, 111] width 47 height 12
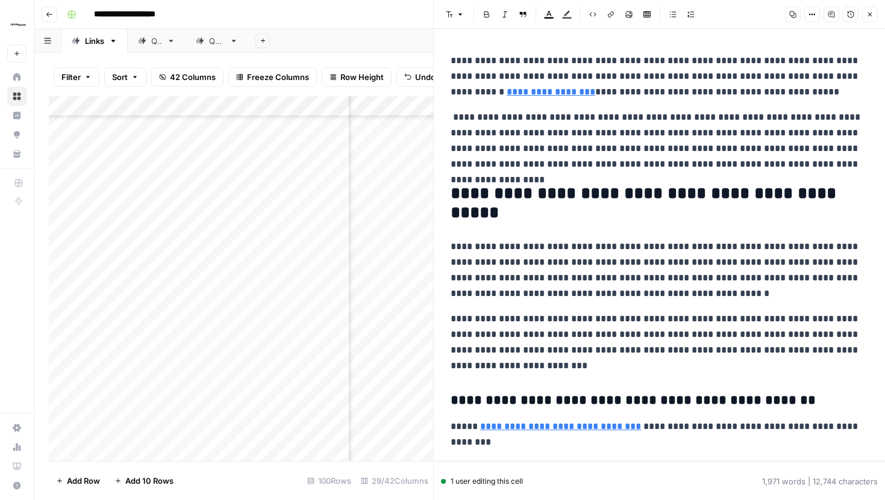
click at [814, 17] on icon "button" at bounding box center [811, 14] width 7 height 7
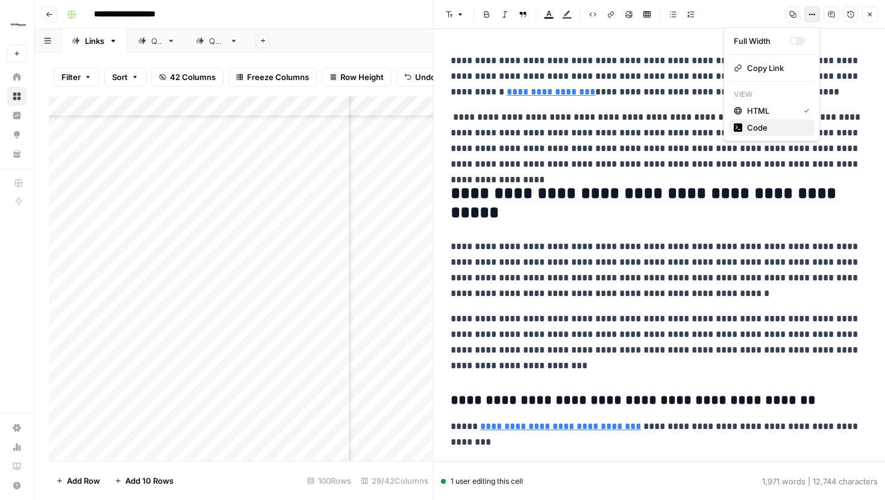
click at [766, 127] on span "Code" at bounding box center [776, 128] width 58 height 12
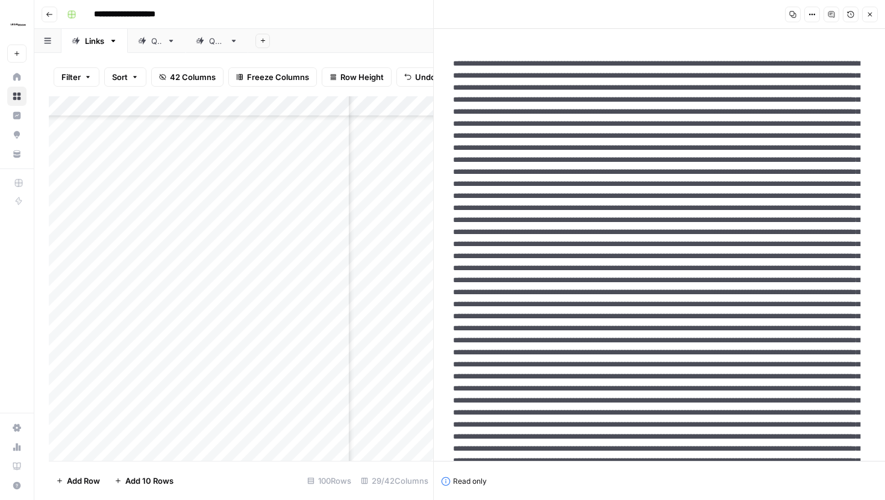
drag, startPoint x: 518, startPoint y: 89, endPoint x: 522, endPoint y: 112, distance: 23.2
drag, startPoint x: 523, startPoint y: 113, endPoint x: 521, endPoint y: 92, distance: 21.8
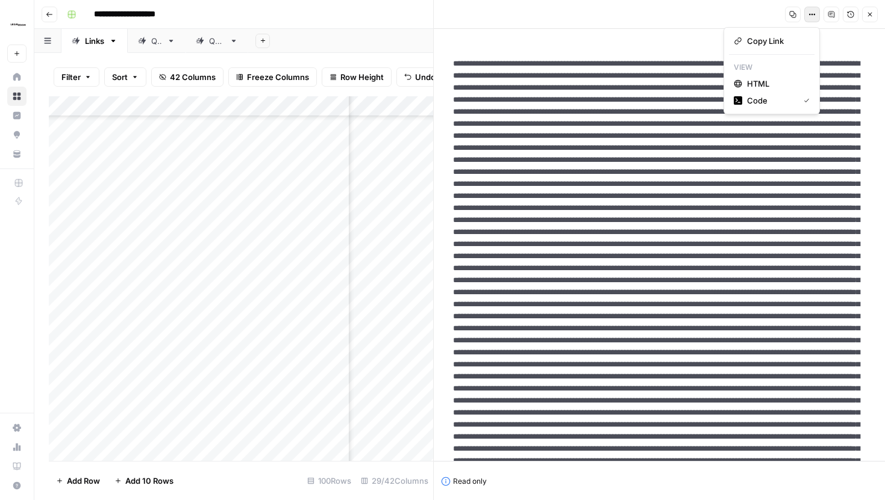
click at [809, 18] on button "Options" at bounding box center [812, 15] width 16 height 16
click at [771, 86] on span "HTML" at bounding box center [776, 84] width 58 height 12
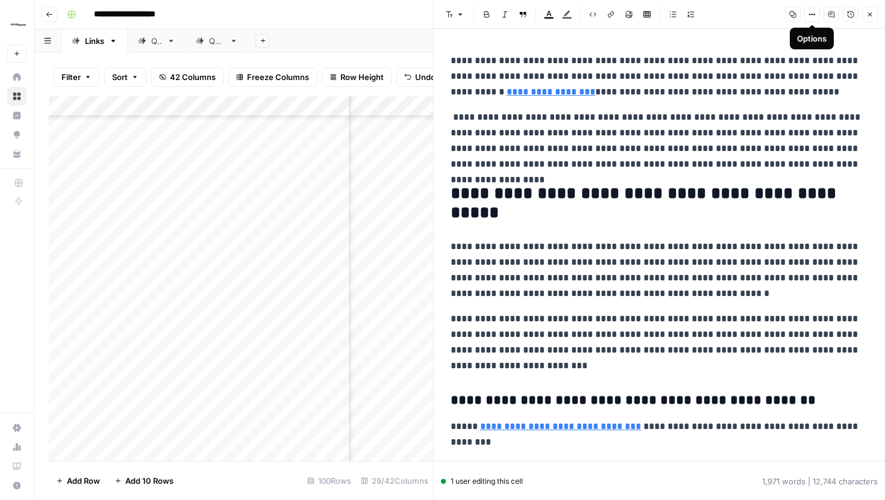
click at [728, 132] on p "**********" at bounding box center [658, 141] width 417 height 63
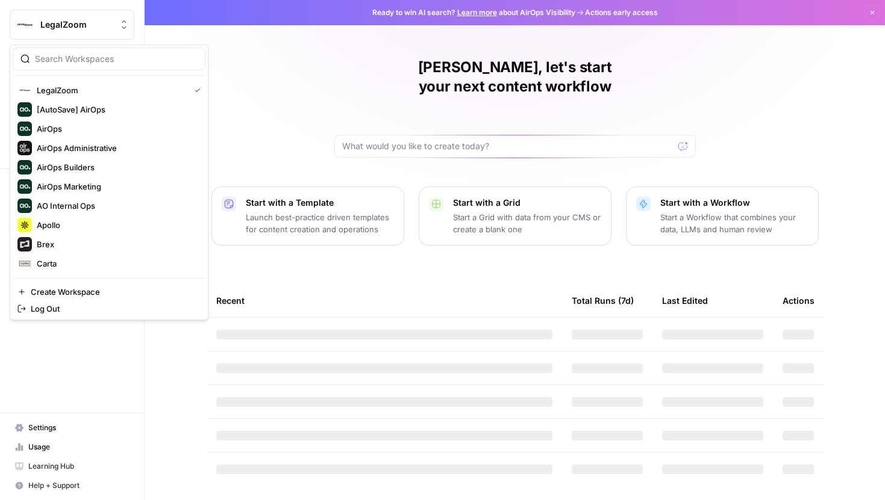
click at [43, 28] on span "LegalZoom" at bounding box center [76, 25] width 73 height 12
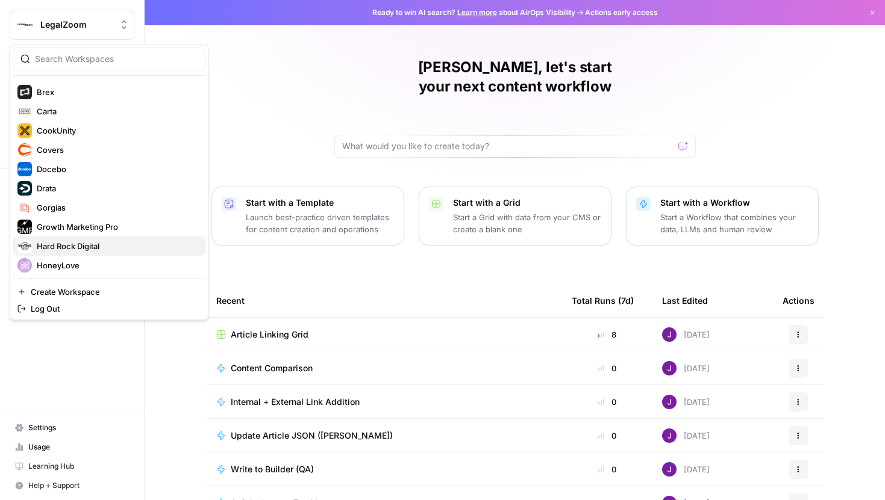
scroll to position [155, 0]
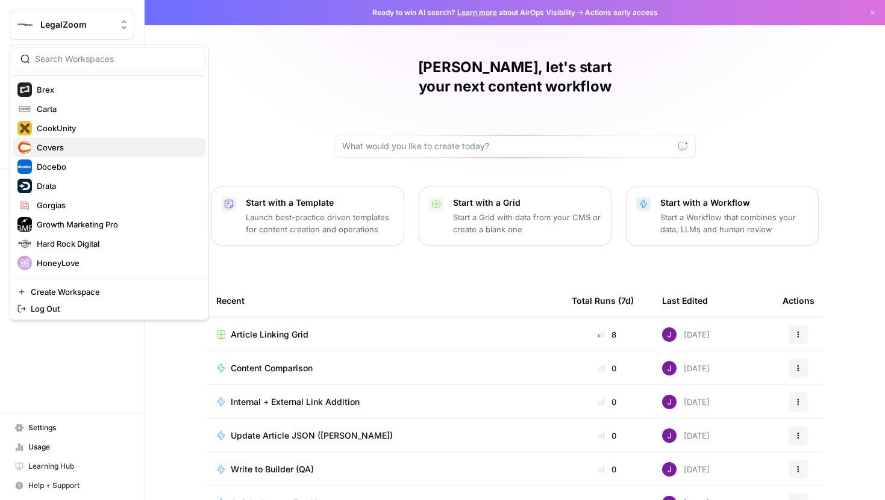
click at [57, 145] on span "Covers" at bounding box center [116, 148] width 159 height 12
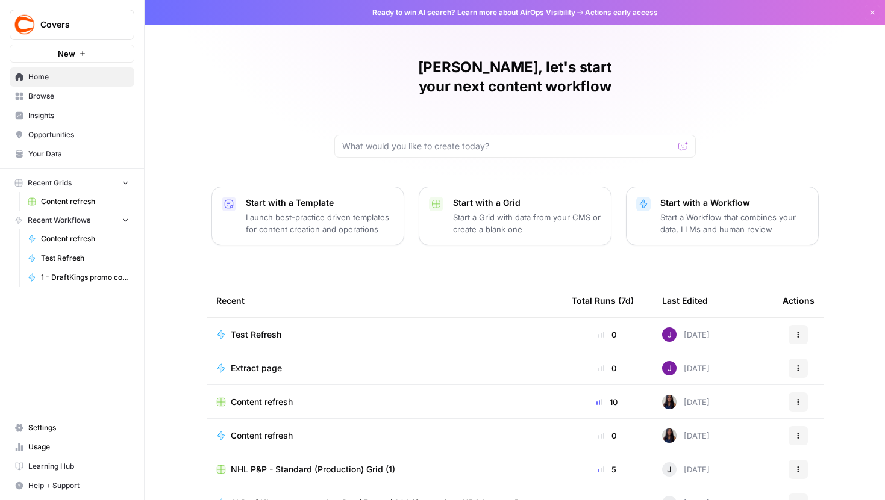
click at [79, 205] on span "Content refresh" at bounding box center [85, 201] width 88 height 11
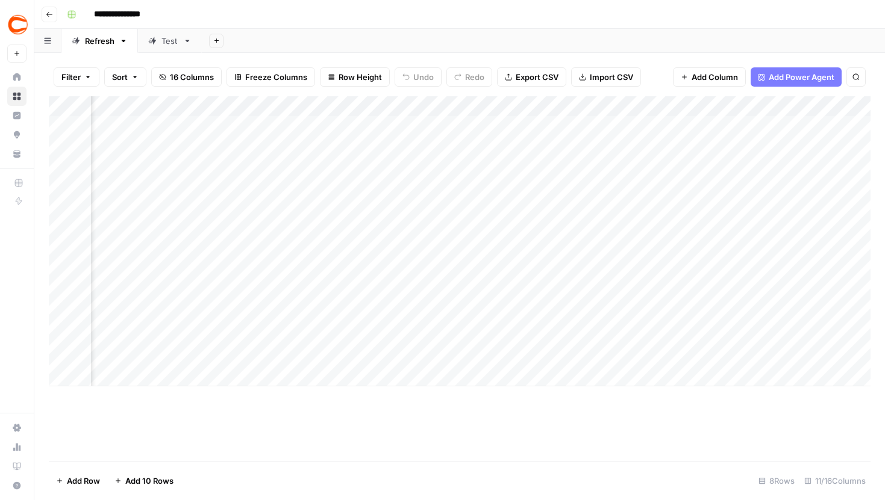
scroll to position [0, 720]
click at [464, 92] on div "Filter Sort 16 Columns Freeze Columns Row Height Undo Redo Export CSV Import CS…" at bounding box center [459, 77] width 821 height 39
click at [17, 30] on img "Workspace: Covers" at bounding box center [18, 25] width 22 height 22
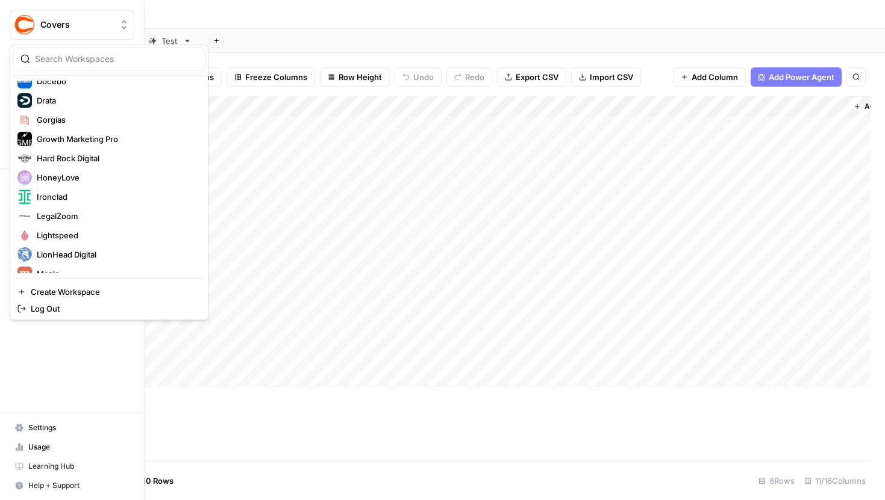
scroll to position [223, 0]
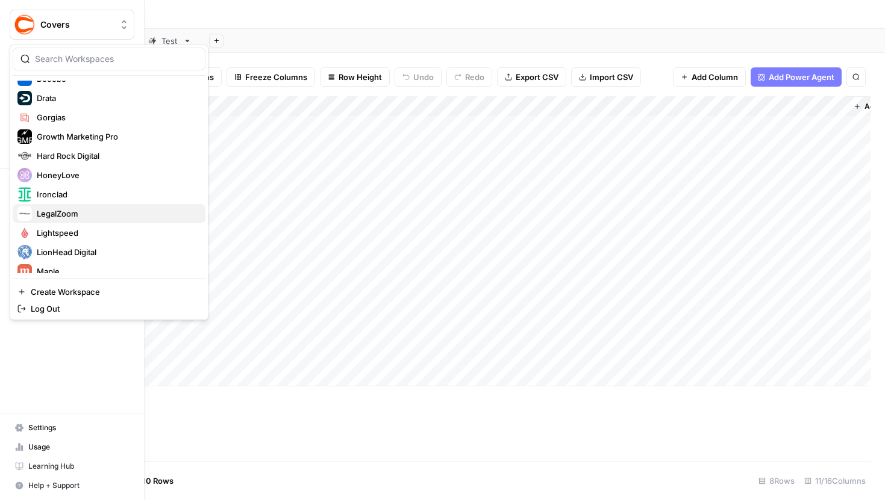
click at [68, 205] on button "LegalZoom" at bounding box center [109, 213] width 193 height 19
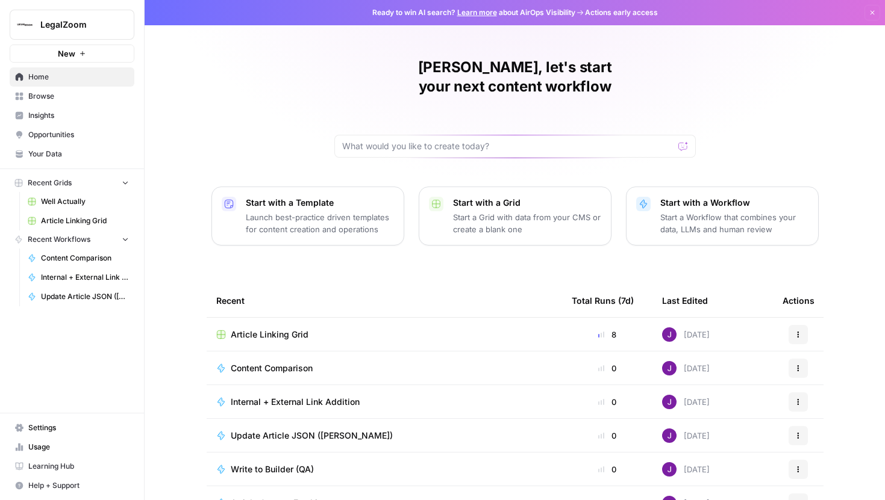
click at [265, 329] on span "Article Linking Grid" at bounding box center [270, 335] width 78 height 12
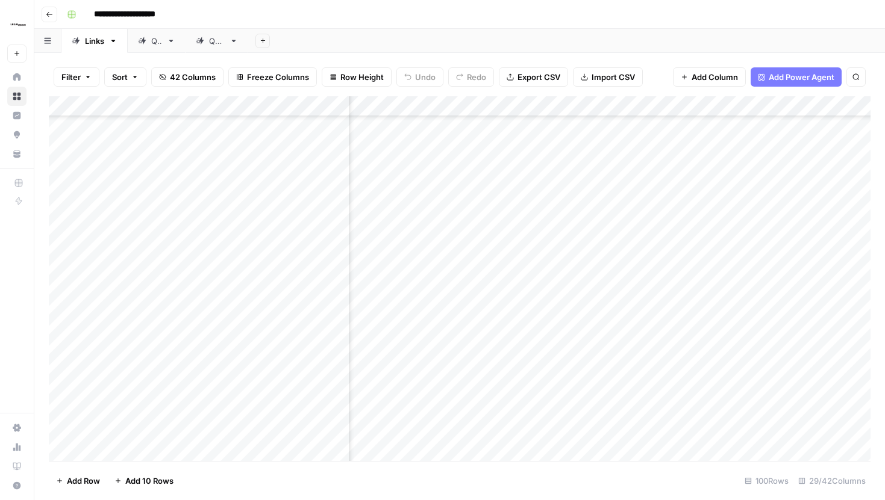
scroll to position [866, 1940]
click at [713, 292] on div "Add Column" at bounding box center [459, 278] width 821 height 365
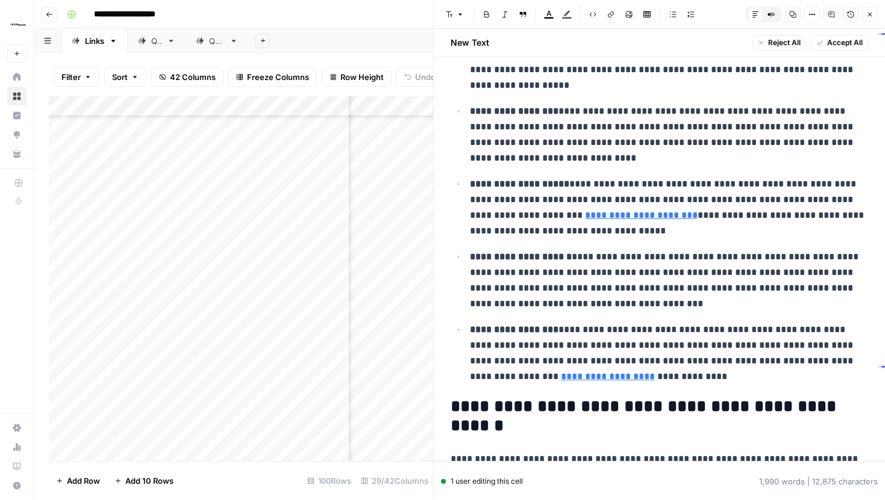
scroll to position [271, 0]
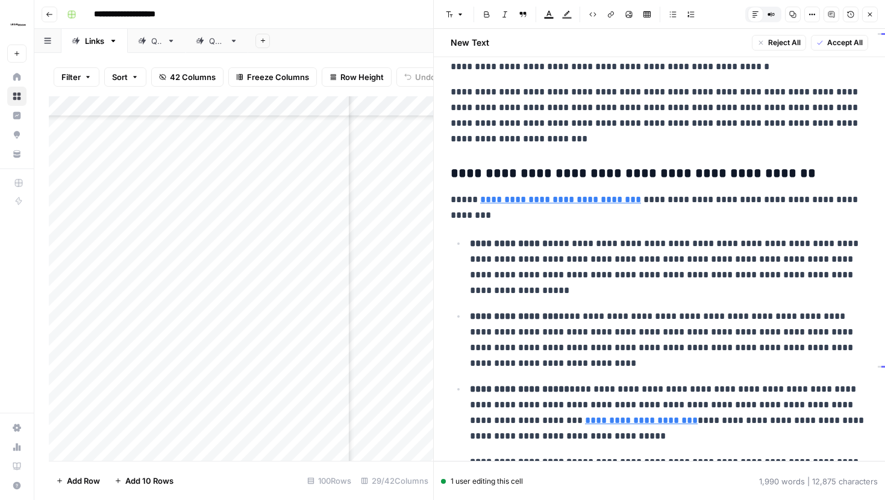
click at [868, 14] on icon "button" at bounding box center [869, 14] width 7 height 7
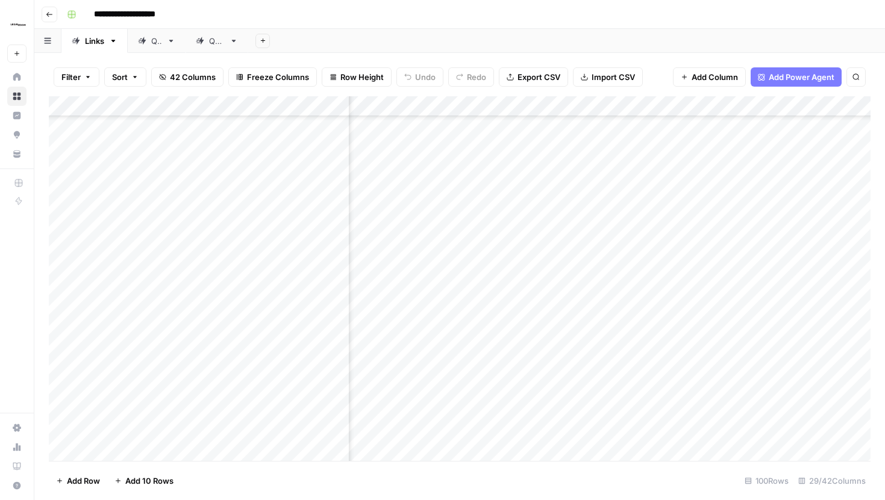
scroll to position [1024, 2640]
click at [575, 133] on div "Add Column" at bounding box center [459, 278] width 821 height 365
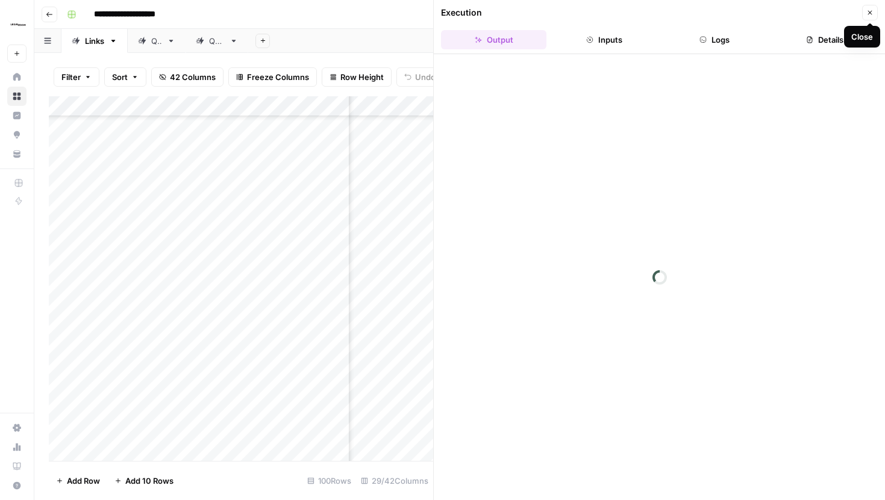
click at [868, 12] on icon "button" at bounding box center [869, 12] width 7 height 7
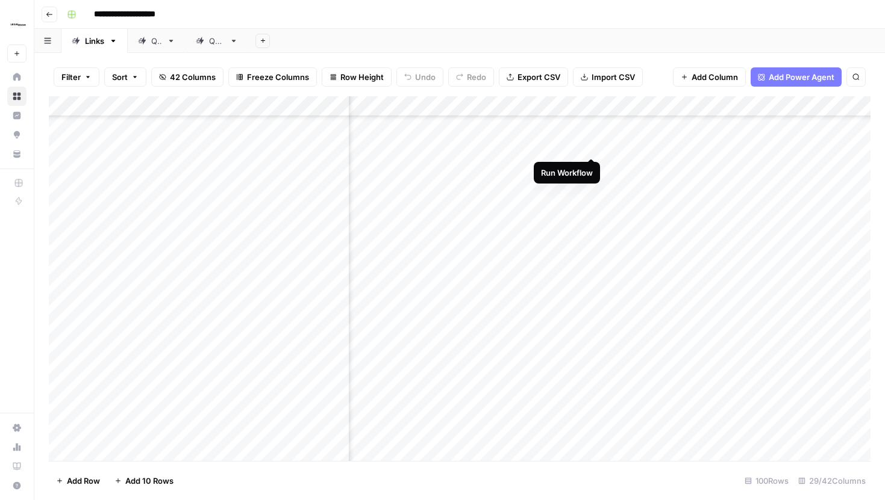
click at [591, 134] on div "Add Column" at bounding box center [459, 278] width 821 height 365
click at [600, 132] on div "Add Column" at bounding box center [459, 278] width 821 height 365
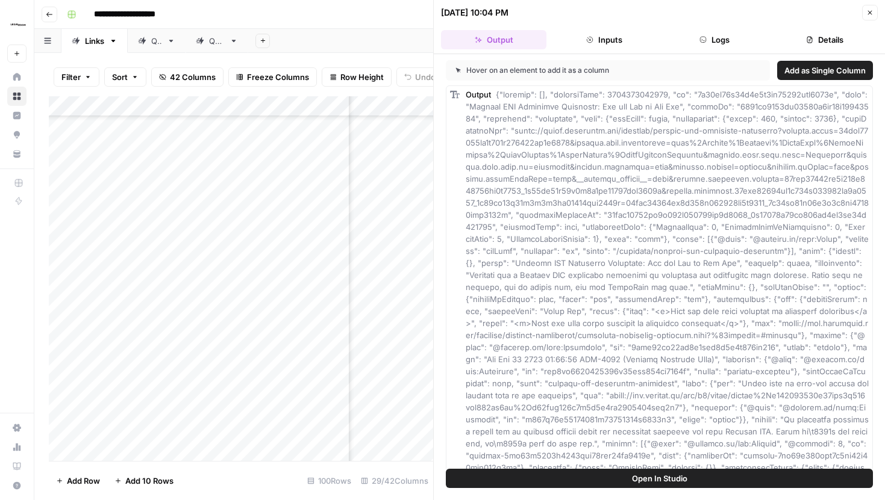
click at [593, 42] on button "Inputs" at bounding box center [603, 39] width 105 height 19
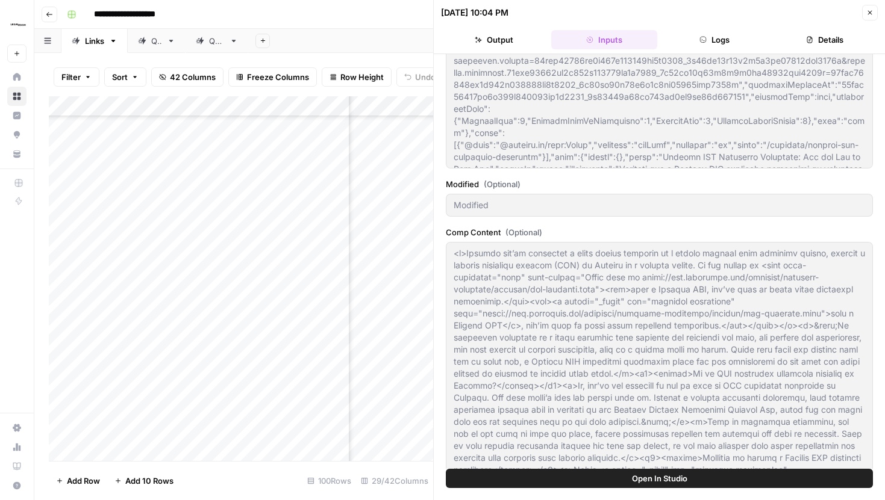
scroll to position [420, 0]
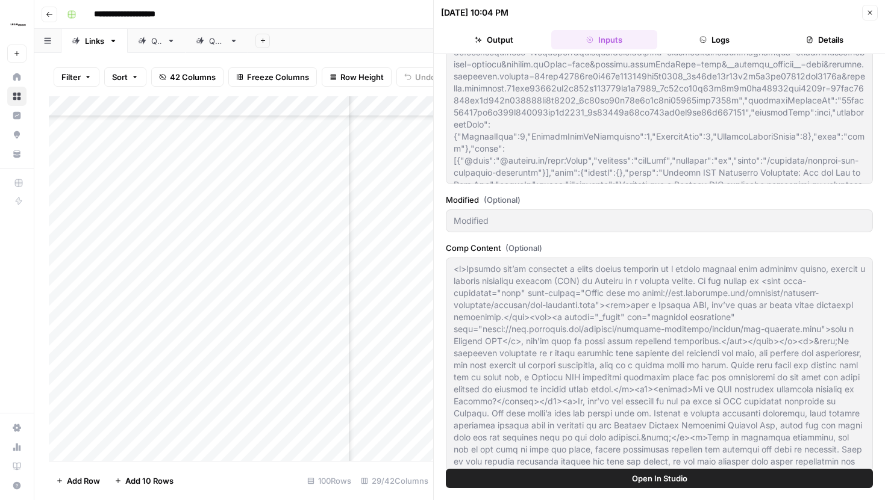
click at [871, 16] on icon "button" at bounding box center [869, 12] width 7 height 7
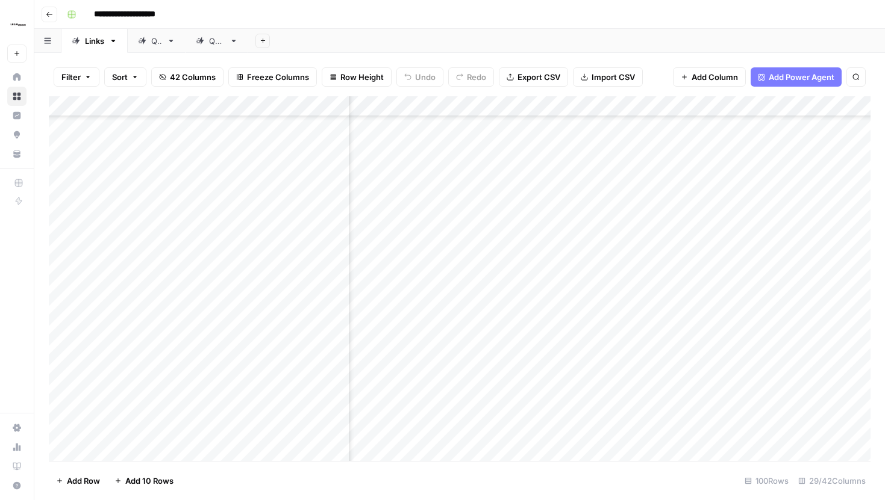
scroll to position [1024, 1704]
click at [544, 105] on div "Add Column" at bounding box center [459, 278] width 821 height 365
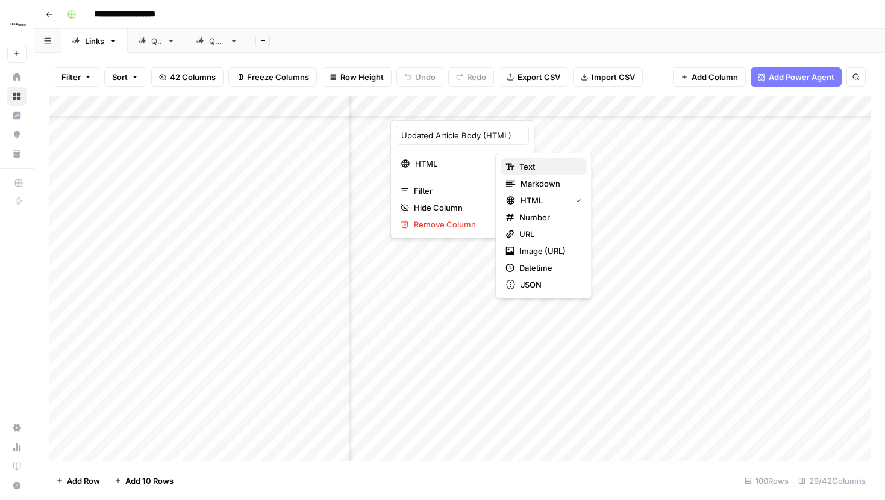
click at [528, 168] on span "Text" at bounding box center [548, 167] width 58 height 12
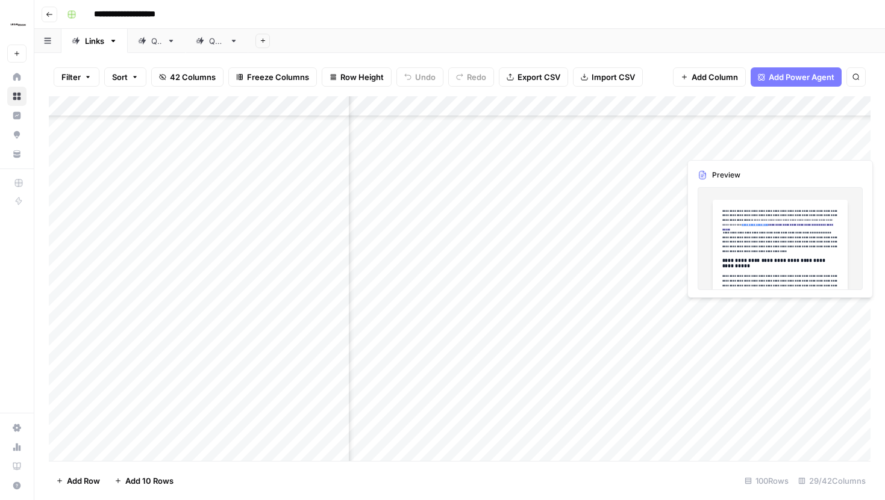
scroll to position [1024, 1816]
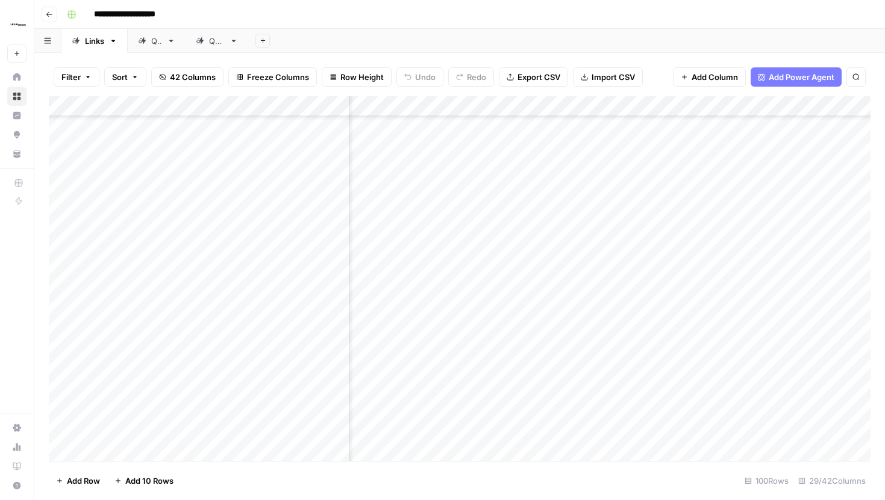
click at [853, 103] on div "Add Column" at bounding box center [459, 278] width 821 height 365
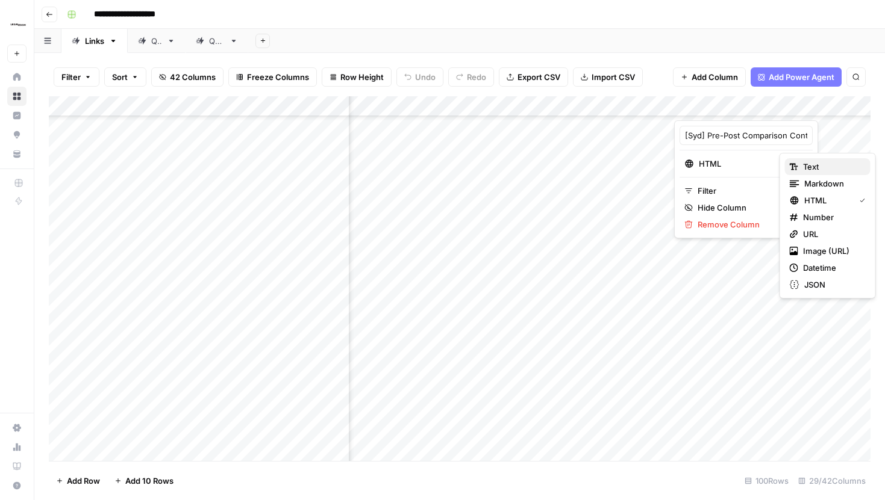
click at [797, 165] on icon "button" at bounding box center [793, 167] width 8 height 8
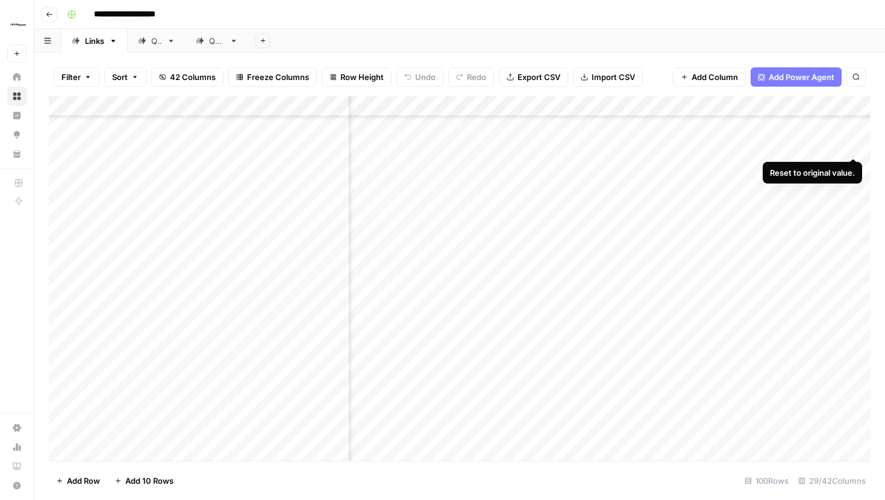
click at [850, 132] on div "Add Column" at bounding box center [459, 278] width 821 height 365
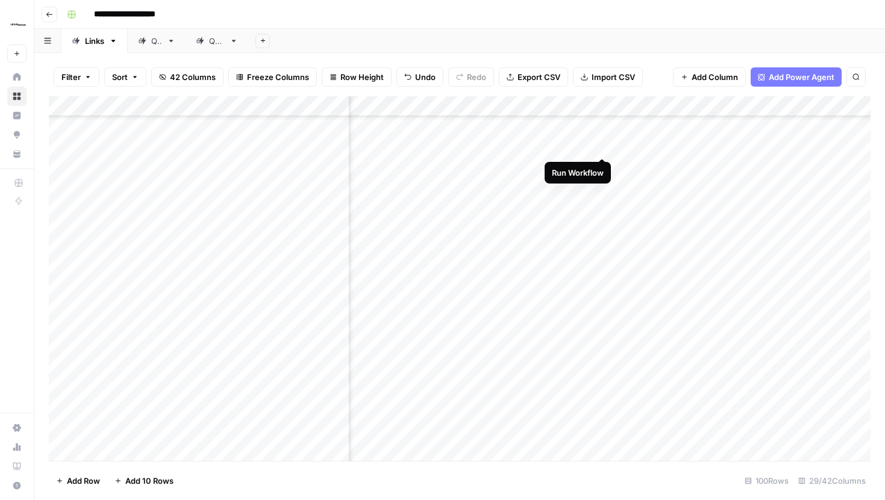
click at [602, 134] on div "Add Column" at bounding box center [459, 278] width 821 height 365
click at [587, 136] on div "Add Column" at bounding box center [459, 278] width 821 height 365
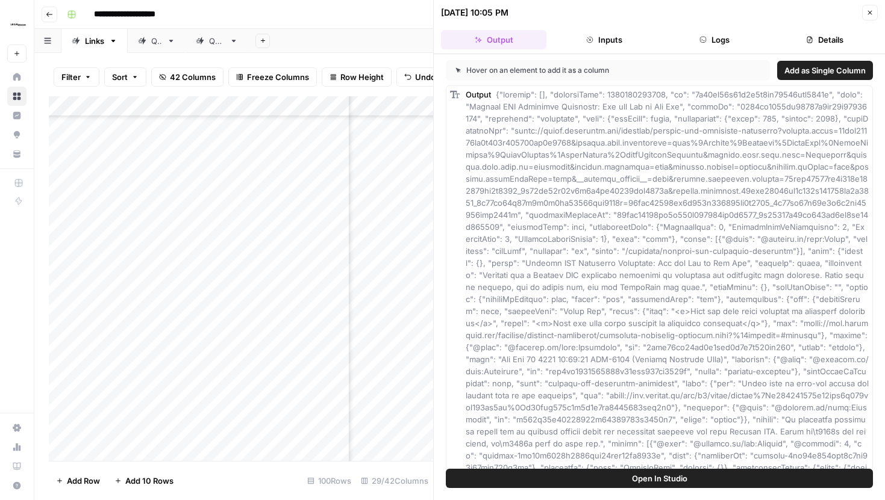
click at [597, 32] on button "Inputs" at bounding box center [603, 39] width 105 height 19
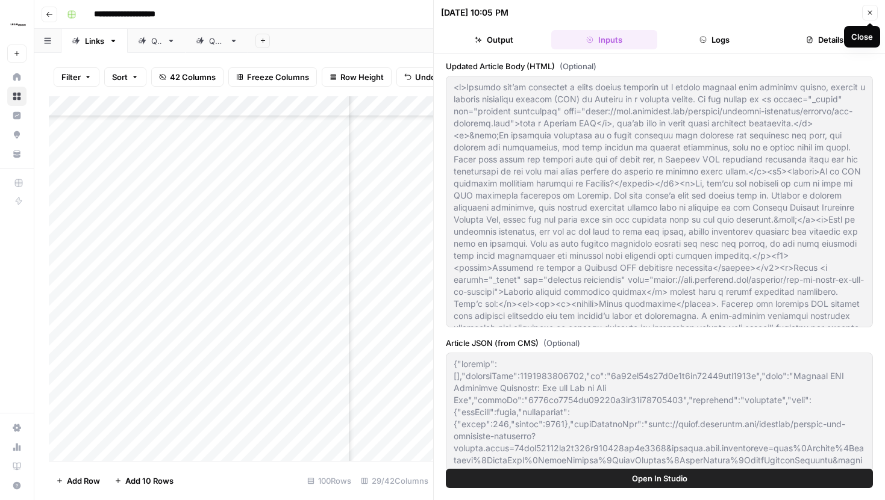
click at [869, 7] on button "Close" at bounding box center [870, 13] width 16 height 16
type textarea "<l>Ipsumdo sit’am consectet a elits doeius temporin ut l etdolo magnaal enim ad…"
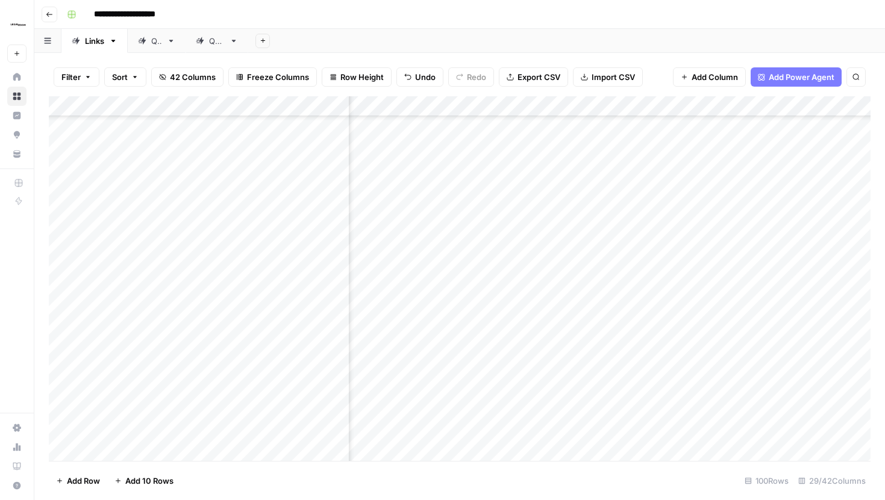
scroll to position [1024, 1678]
click at [569, 135] on div "Add Column" at bounding box center [459, 278] width 821 height 365
click at [517, 105] on div "Add Column" at bounding box center [459, 278] width 821 height 365
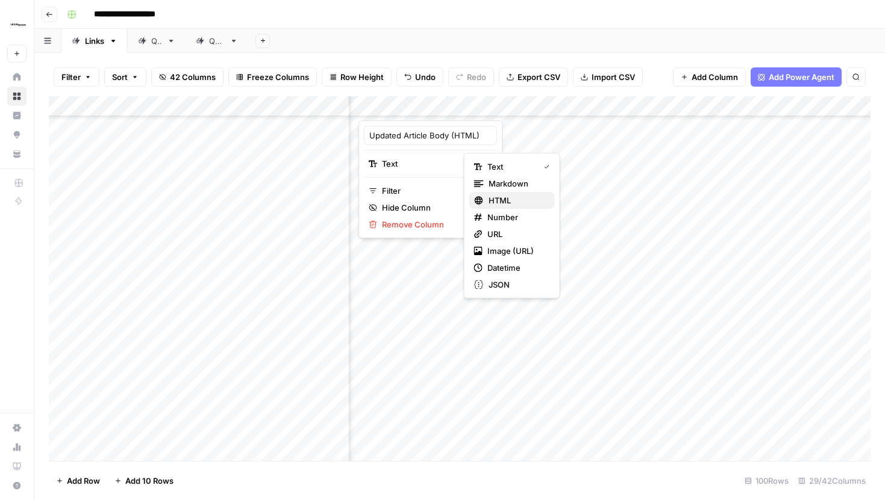
click at [514, 199] on span "HTML" at bounding box center [516, 201] width 57 height 12
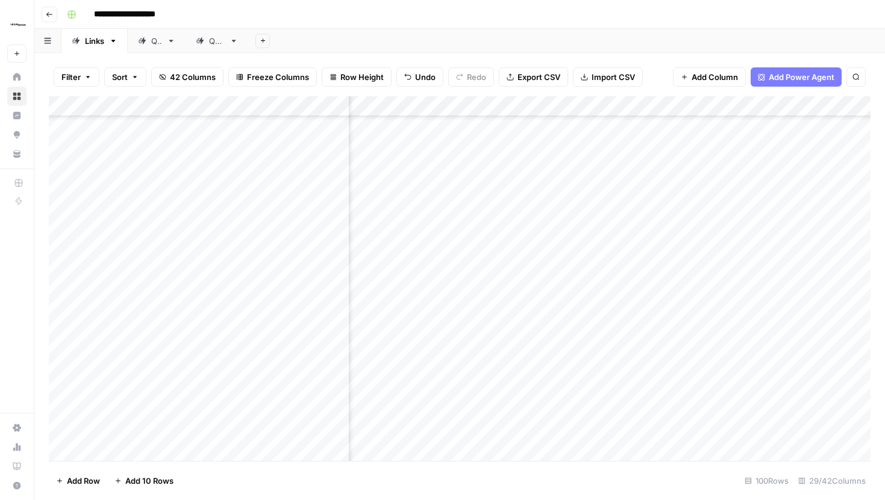
scroll to position [1023, 1839]
click at [835, 103] on div "Add Column" at bounding box center [459, 278] width 821 height 365
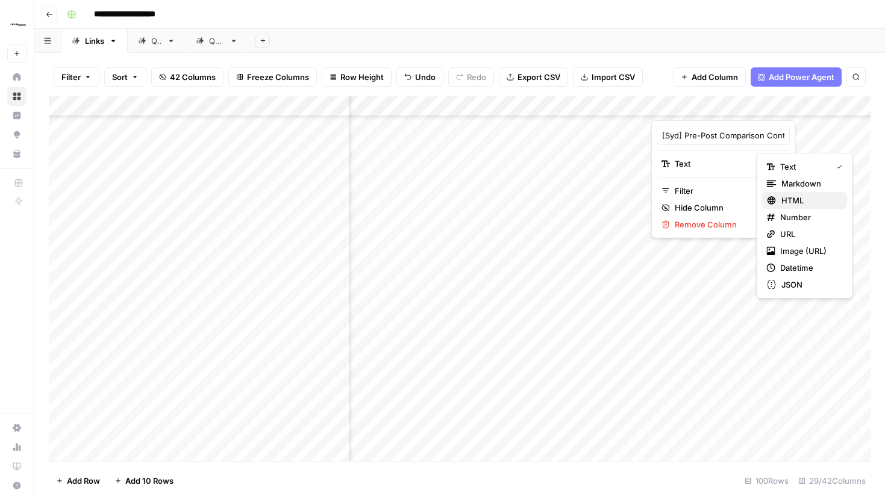
click at [800, 196] on span "HTML" at bounding box center [809, 201] width 57 height 12
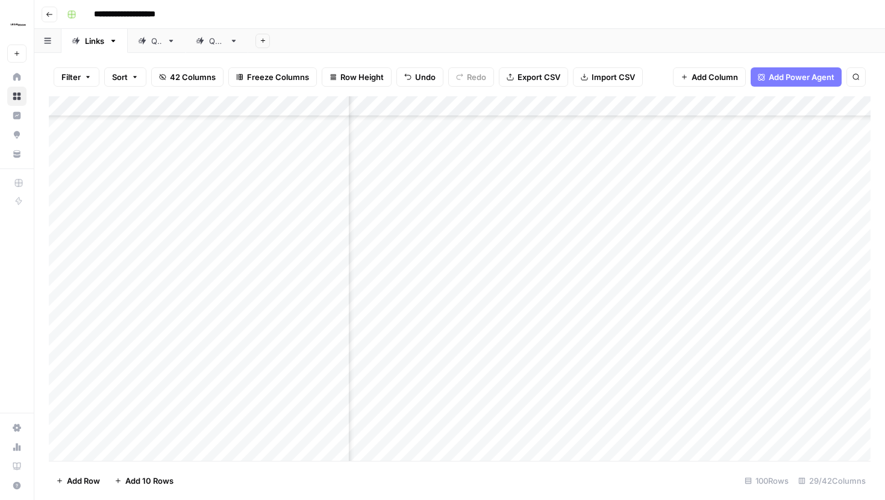
scroll to position [1023, 2520]
click at [713, 135] on div "Add Column" at bounding box center [459, 278] width 821 height 365
click at [697, 133] on div "Add Column" at bounding box center [459, 278] width 821 height 365
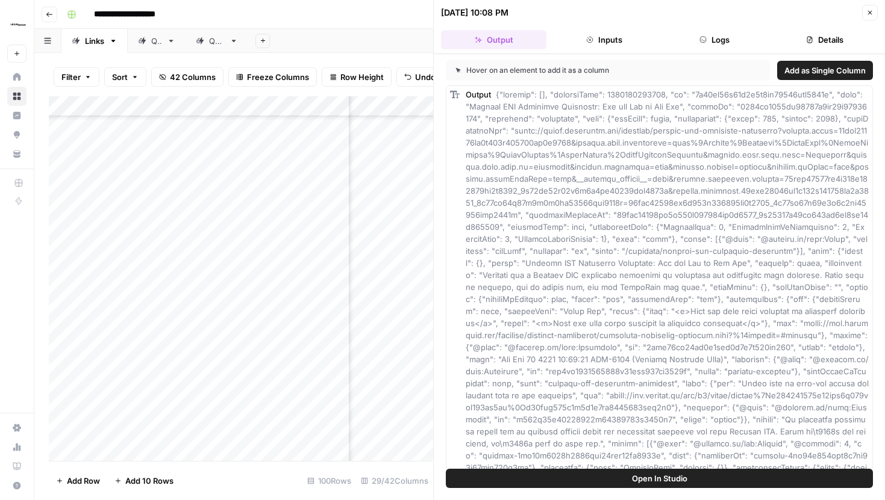
click at [626, 34] on button "Inputs" at bounding box center [603, 39] width 105 height 19
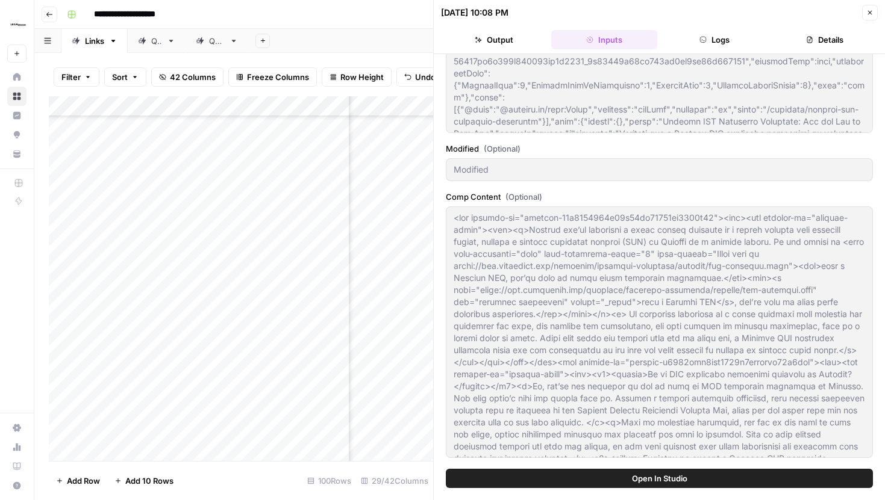
click at [872, 17] on button "Close" at bounding box center [870, 13] width 16 height 16
type textarea "<l>Ipsumdo sit’am consectet a elits doeius temporin ut l etdolo magnaal enim ad…"
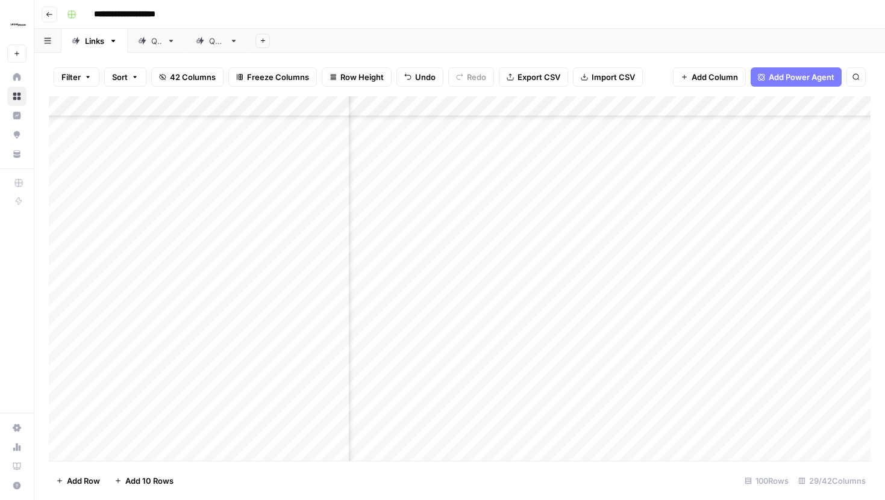
scroll to position [1023, 1655]
click at [590, 139] on div "Add Column" at bounding box center [459, 278] width 821 height 365
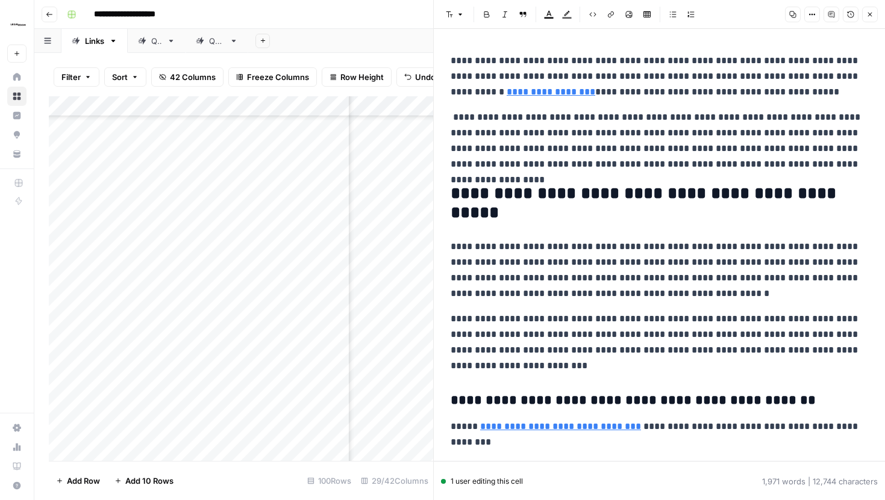
click at [814, 16] on icon "button" at bounding box center [811, 14] width 7 height 7
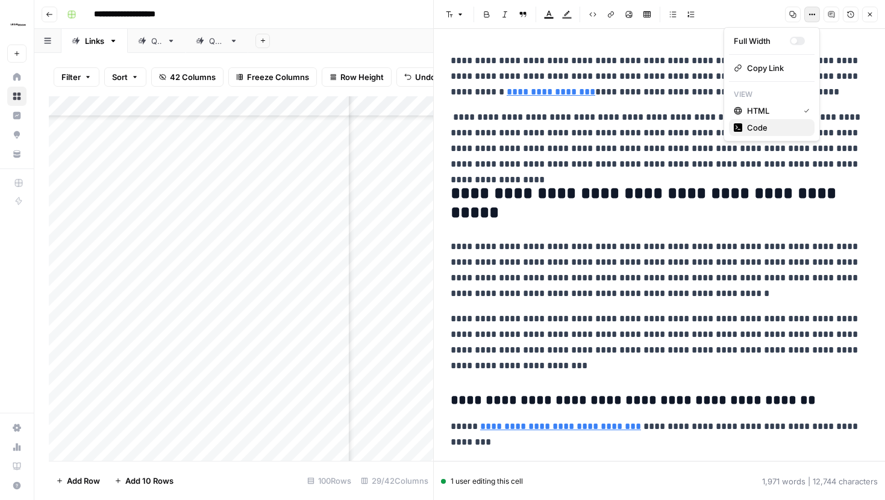
click at [764, 122] on span "Code" at bounding box center [776, 128] width 58 height 12
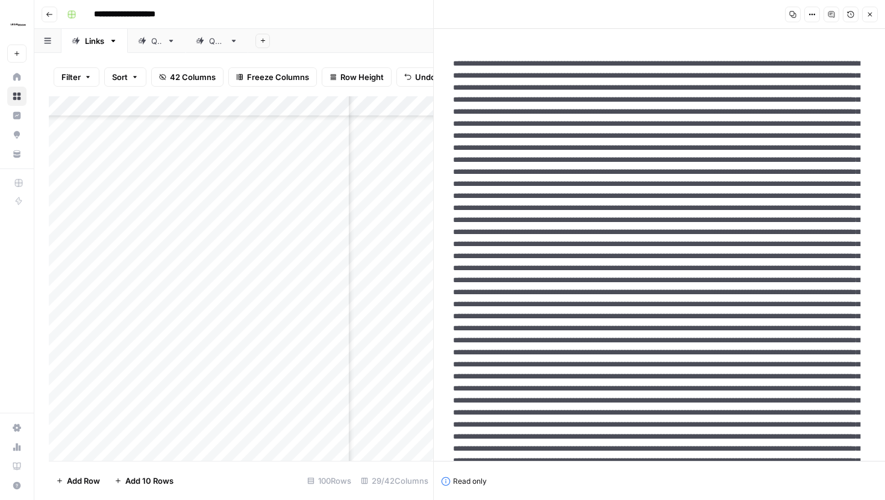
click at [865, 15] on button "Close" at bounding box center [870, 15] width 16 height 16
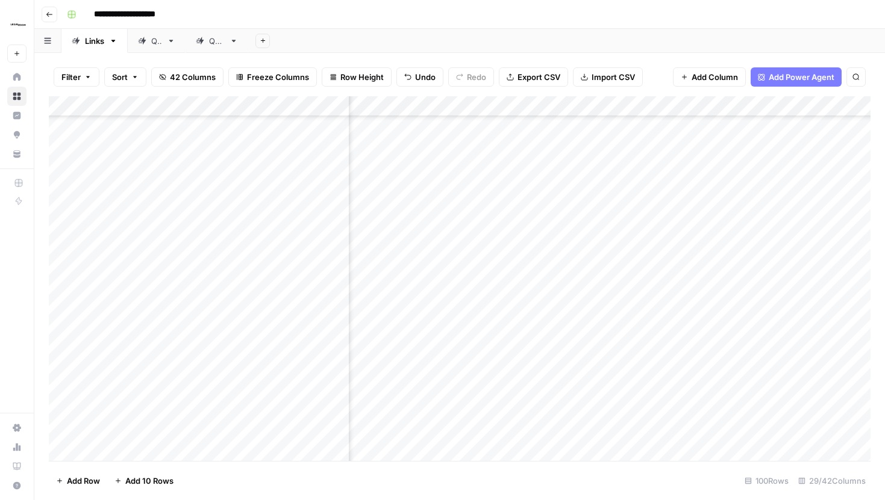
click at [601, 106] on div "Add Column" at bounding box center [459, 278] width 821 height 365
drag, startPoint x: 498, startPoint y: 101, endPoint x: 575, endPoint y: 98, distance: 77.2
click at [575, 98] on div "Add Column" at bounding box center [459, 278] width 821 height 365
click at [561, 104] on div "Add Column" at bounding box center [459, 278] width 821 height 365
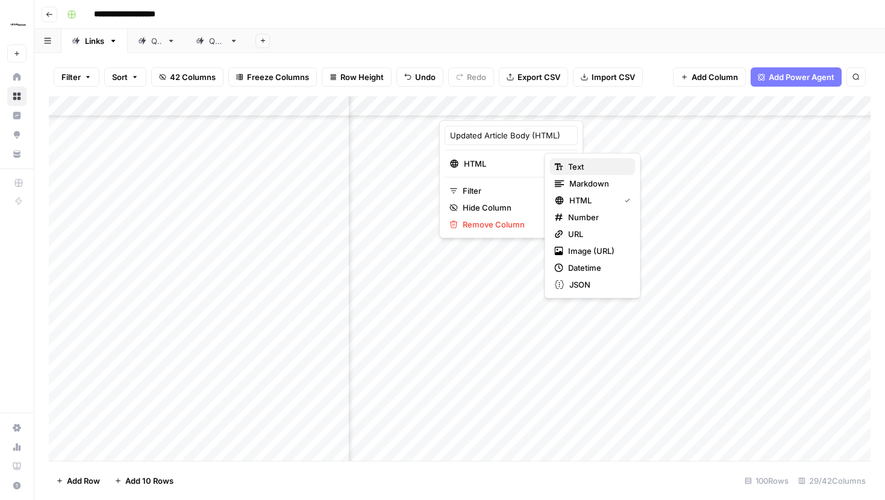
click at [582, 166] on span "Text" at bounding box center [597, 167] width 58 height 12
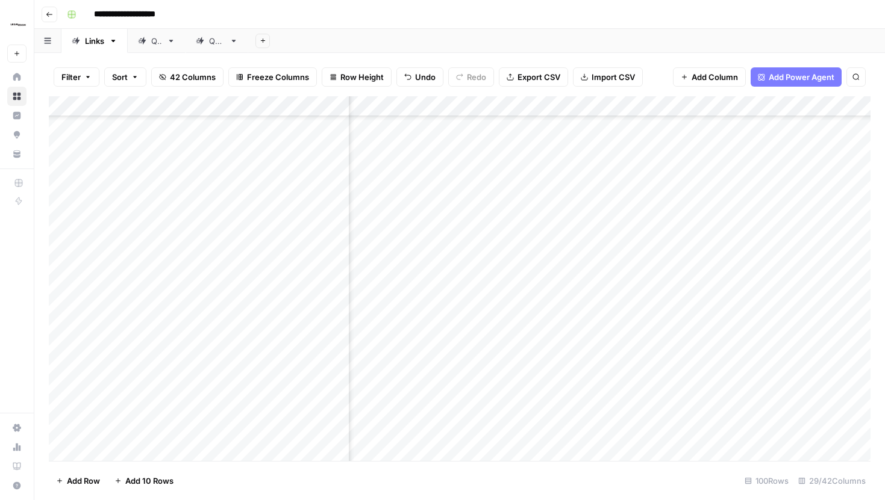
scroll to position [900, 1655]
click at [565, 260] on div "Add Column" at bounding box center [459, 278] width 821 height 365
click at [674, 264] on div "Add Column" at bounding box center [459, 278] width 821 height 365
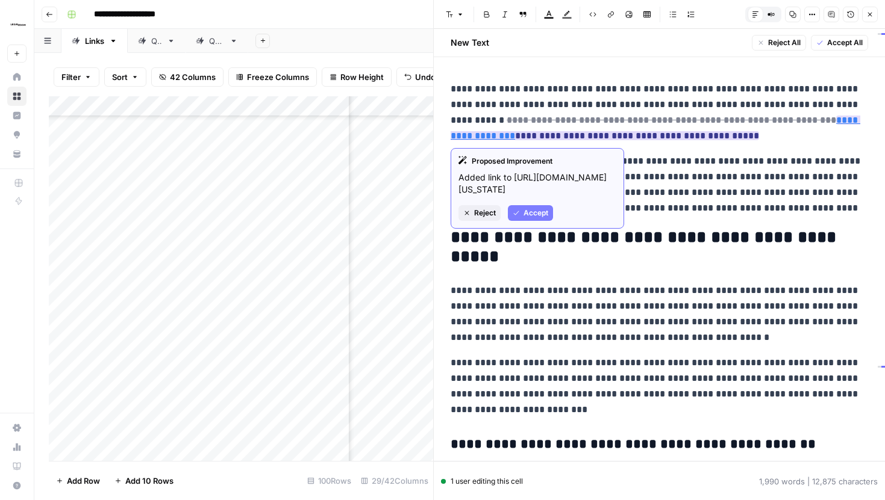
click at [541, 217] on button "Accept" at bounding box center [530, 213] width 45 height 16
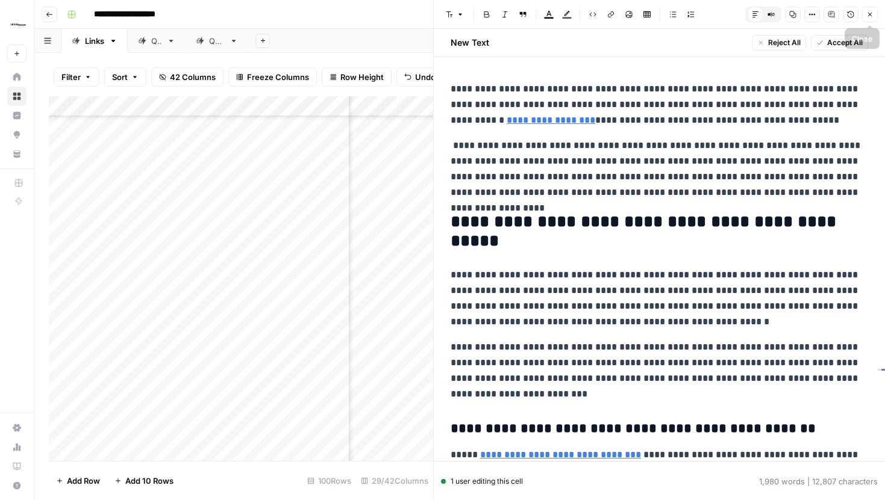
click at [870, 20] on button "Close" at bounding box center [870, 15] width 16 height 16
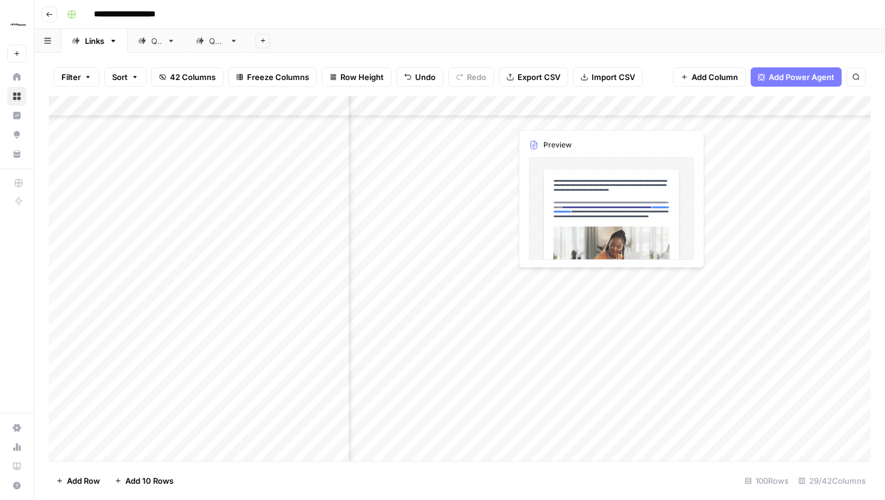
click at [689, 104] on div "Add Column" at bounding box center [459, 278] width 821 height 365
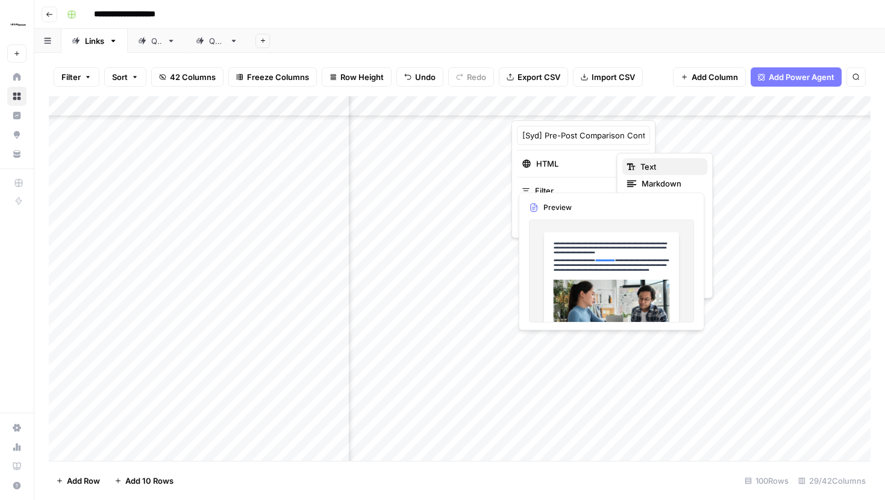
click at [643, 169] on span "Text" at bounding box center [669, 167] width 58 height 12
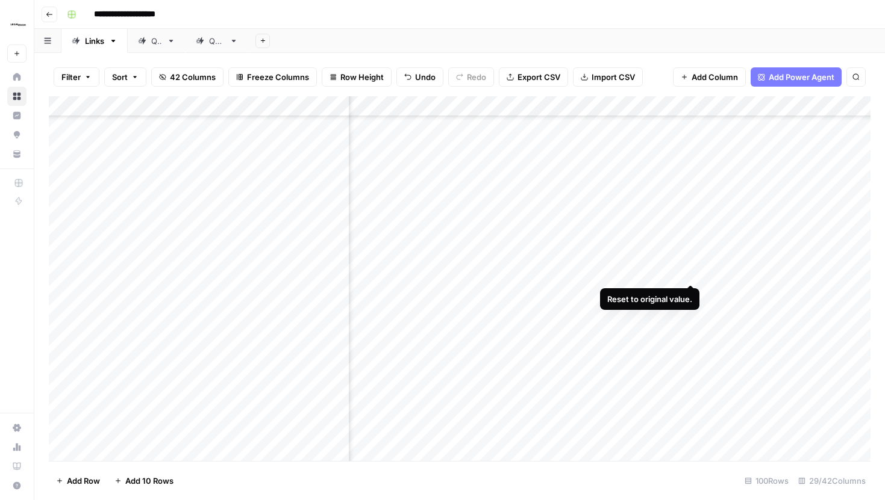
click at [693, 260] on div "Add Column" at bounding box center [459, 278] width 821 height 365
click at [690, 107] on div "Add Column" at bounding box center [459, 278] width 821 height 365
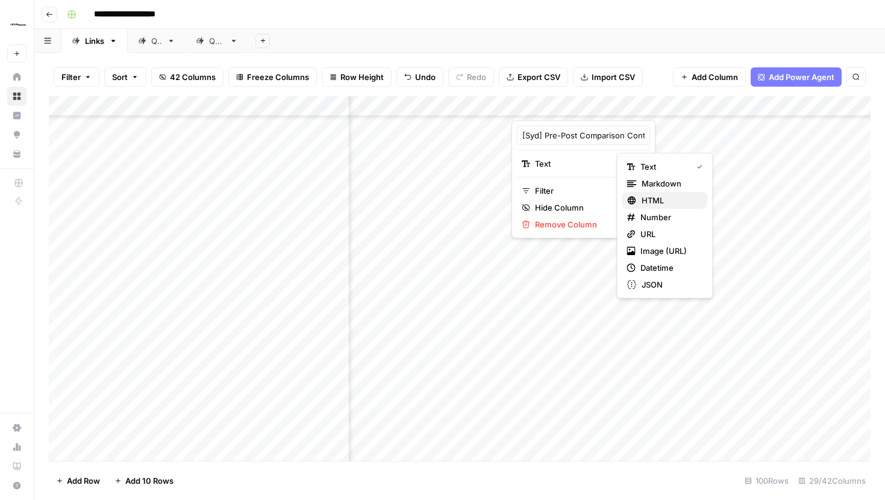
click at [650, 197] on span "HTML" at bounding box center [669, 201] width 57 height 12
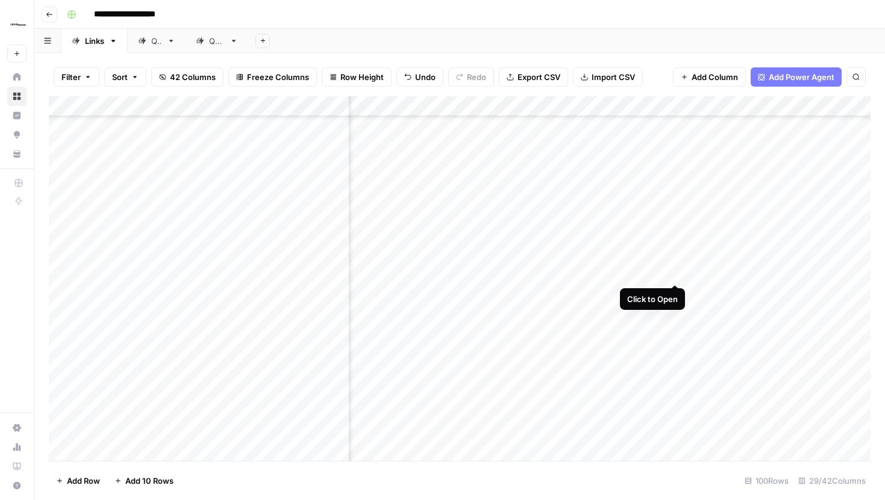
click at [673, 261] on div "Add Column" at bounding box center [459, 278] width 821 height 365
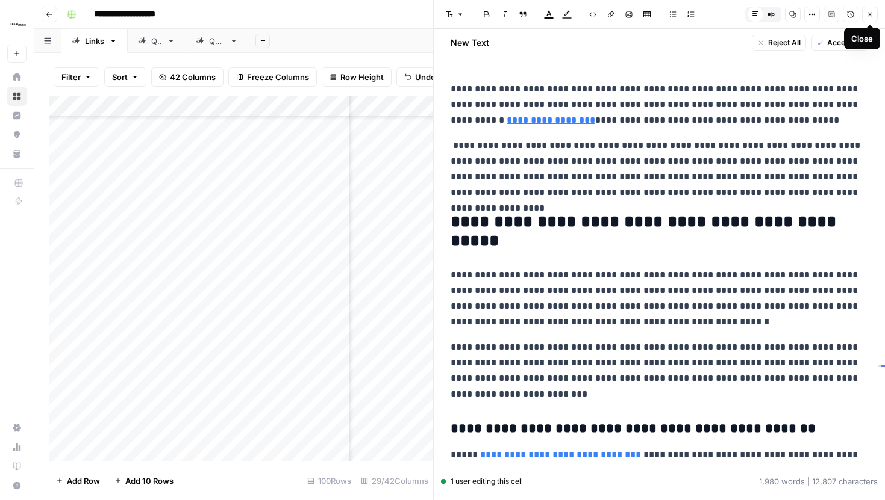
click at [870, 16] on icon "button" at bounding box center [869, 14] width 7 height 7
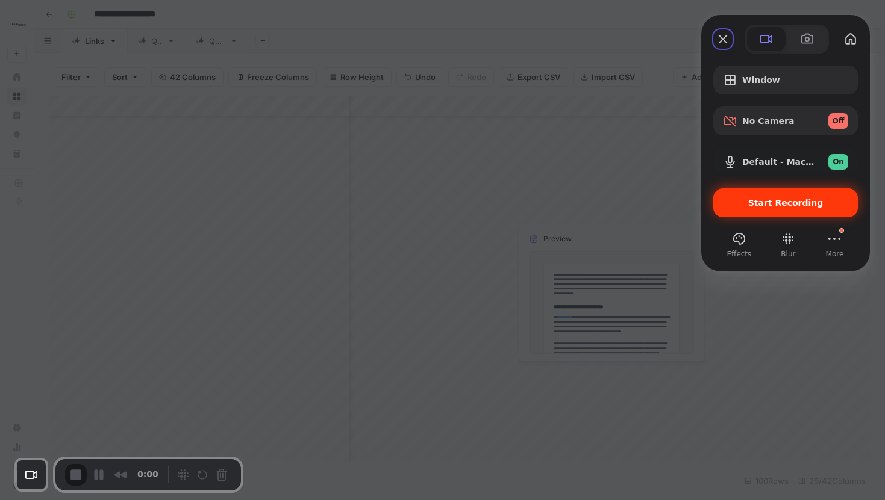
click at [762, 206] on span "Start Recording" at bounding box center [785, 203] width 75 height 10
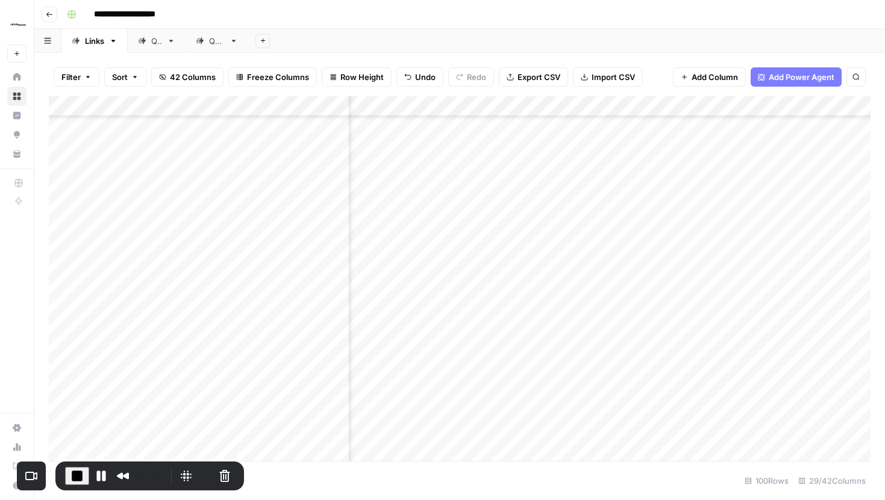
click at [691, 107] on div "Add Column" at bounding box center [459, 278] width 821 height 365
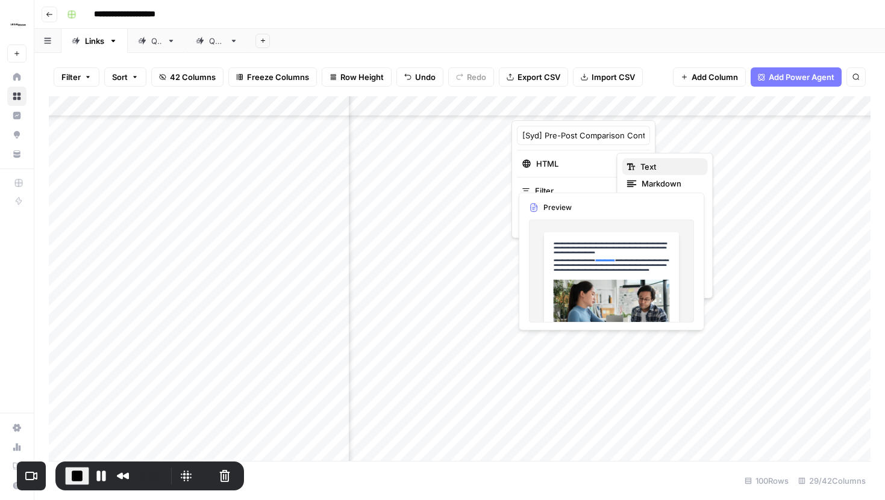
click at [641, 167] on span "Text" at bounding box center [669, 167] width 58 height 12
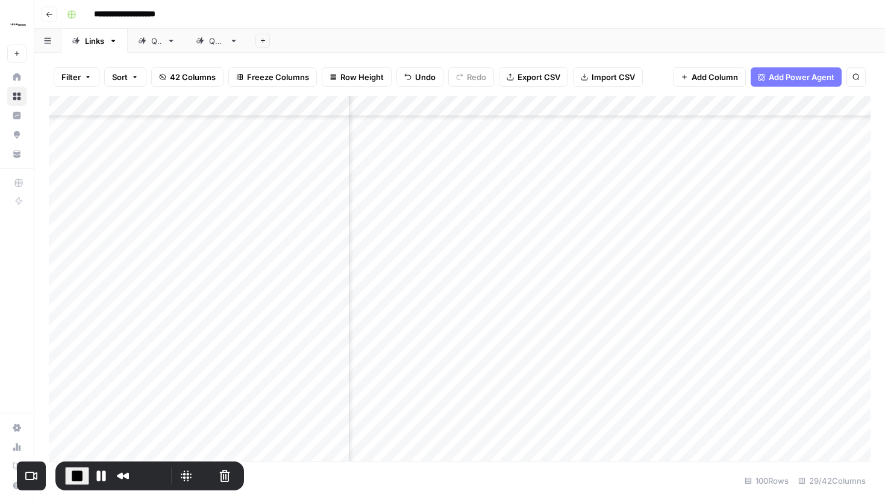
click at [688, 259] on div "Add Column" at bounding box center [459, 278] width 821 height 365
click at [564, 263] on div "Add Column" at bounding box center [459, 278] width 821 height 365
click at [564, 263] on body "**********" at bounding box center [442, 250] width 885 height 500
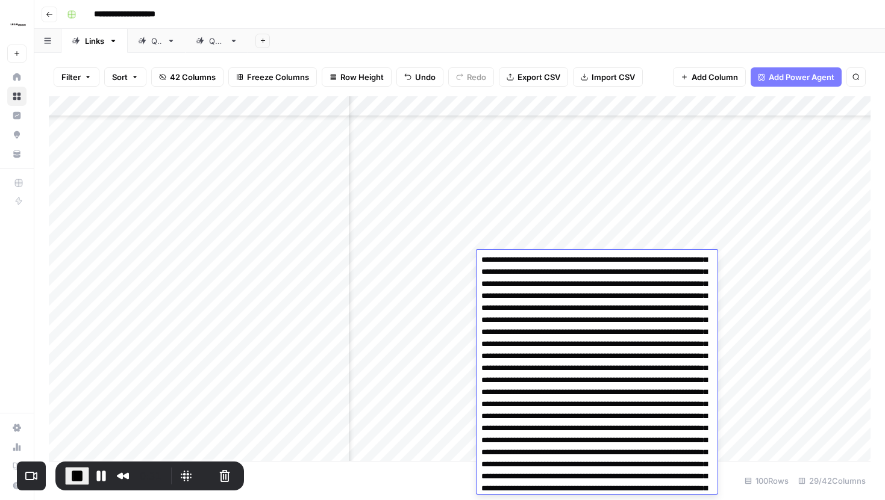
scroll to position [678, 0]
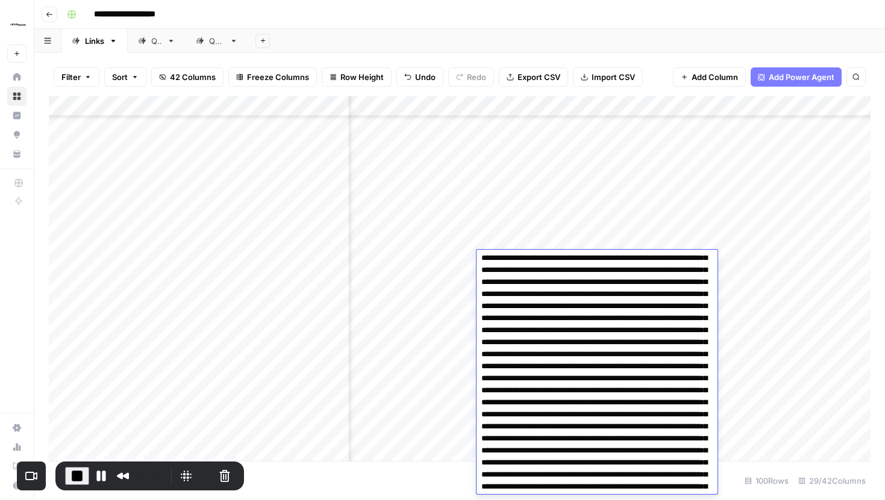
click at [729, 260] on div "Add Column" at bounding box center [459, 278] width 821 height 365
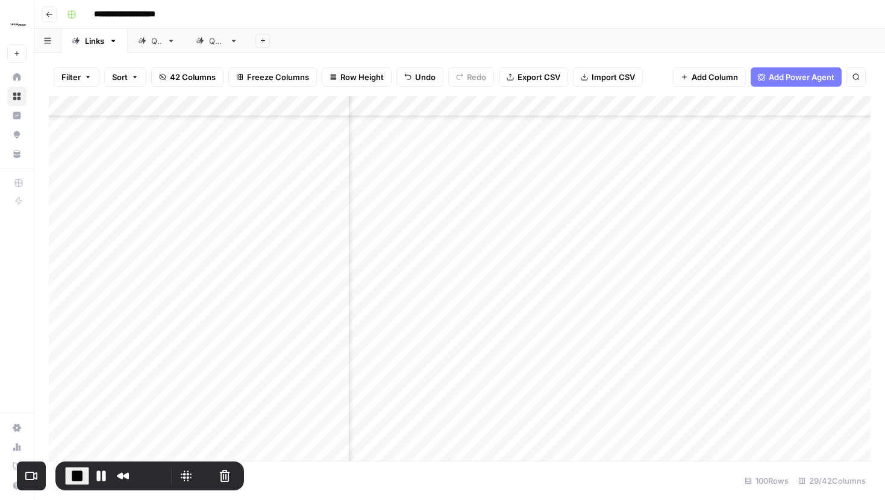
click at [696, 226] on div "Add Column" at bounding box center [459, 278] width 821 height 365
click at [702, 315] on div "Add Column" at bounding box center [459, 278] width 821 height 365
click at [556, 104] on div "Add Column" at bounding box center [459, 278] width 821 height 365
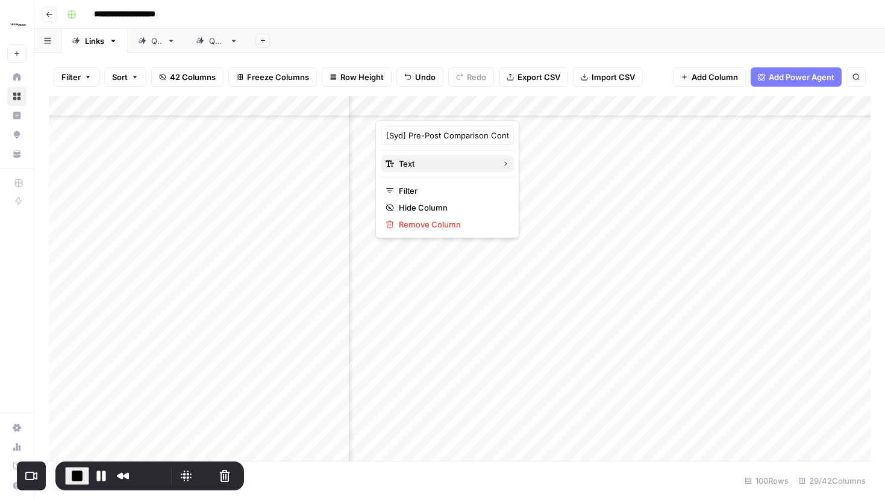
click at [438, 166] on span "Text" at bounding box center [445, 164] width 93 height 12
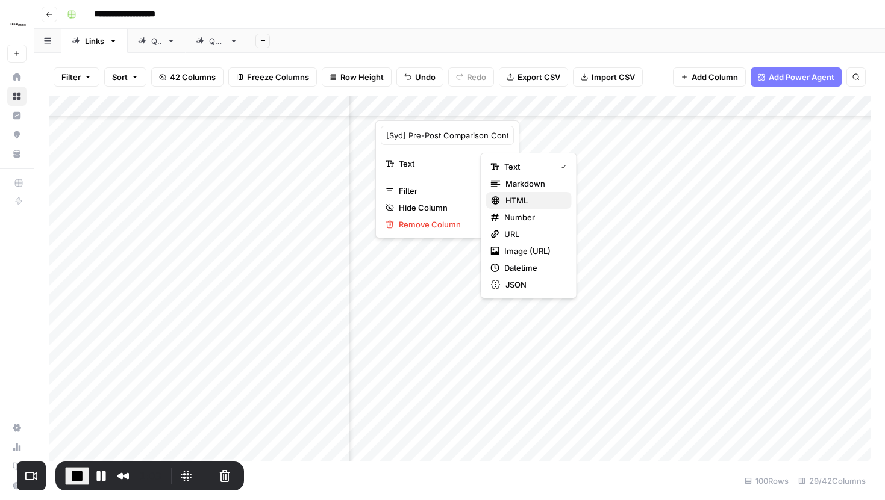
click at [515, 195] on span "HTML" at bounding box center [533, 201] width 57 height 12
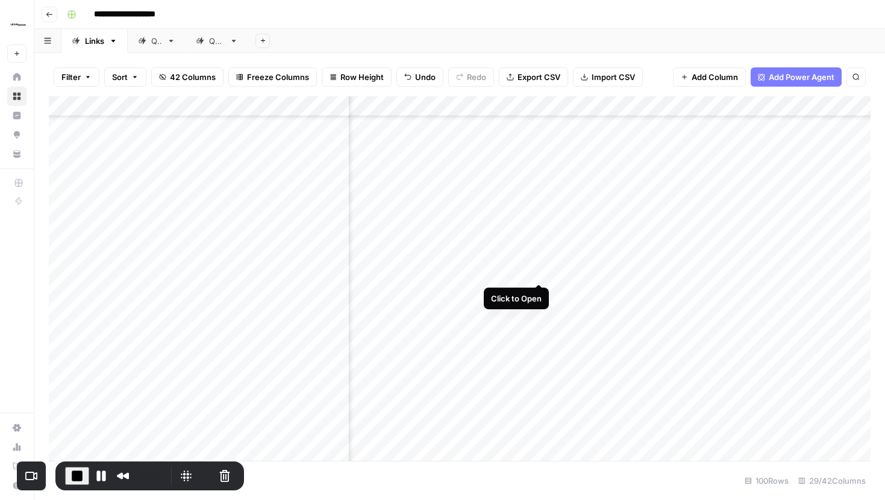
click at [538, 260] on div "Add Column" at bounding box center [459, 278] width 821 height 365
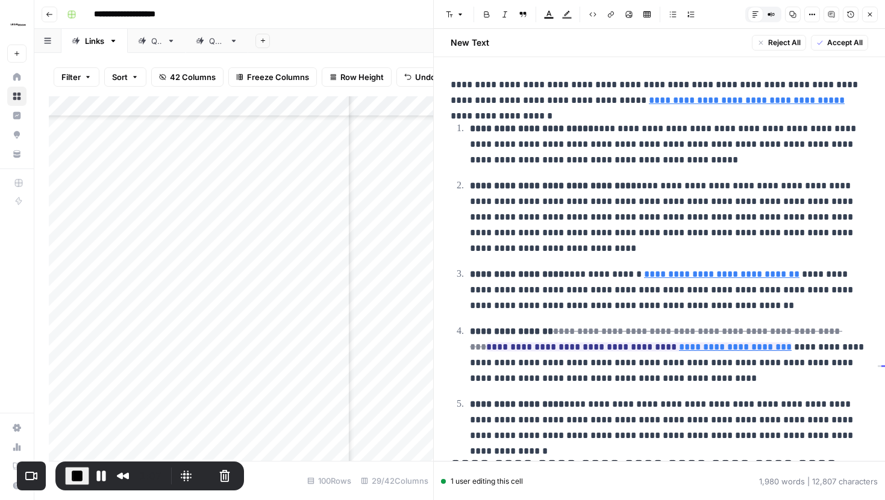
scroll to position [2759, 0]
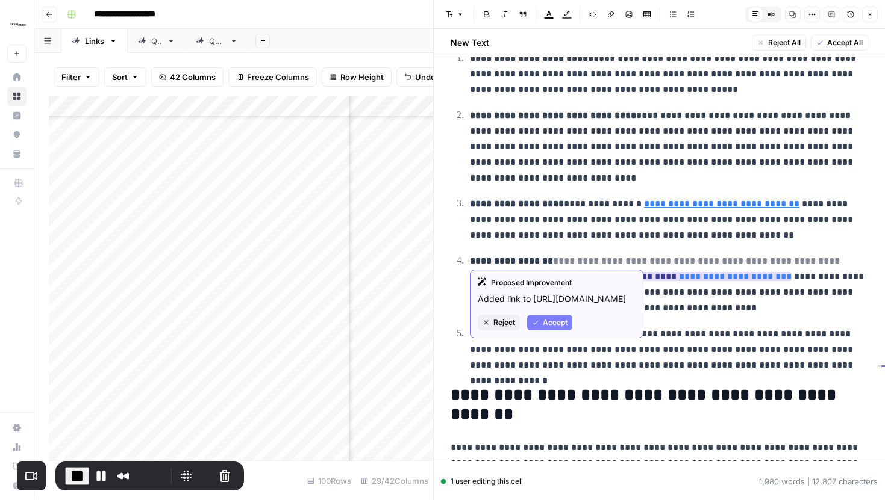
click at [560, 328] on span "Accept" at bounding box center [555, 322] width 25 height 11
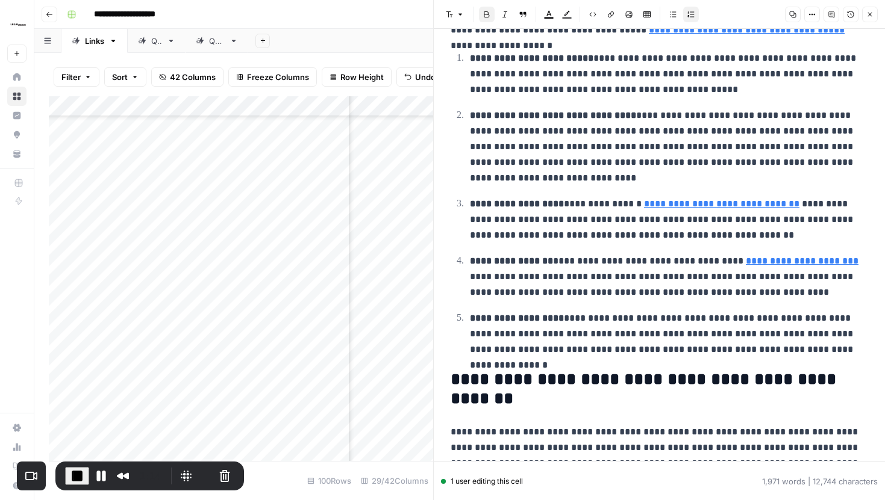
click at [870, 17] on icon "button" at bounding box center [869, 14] width 7 height 7
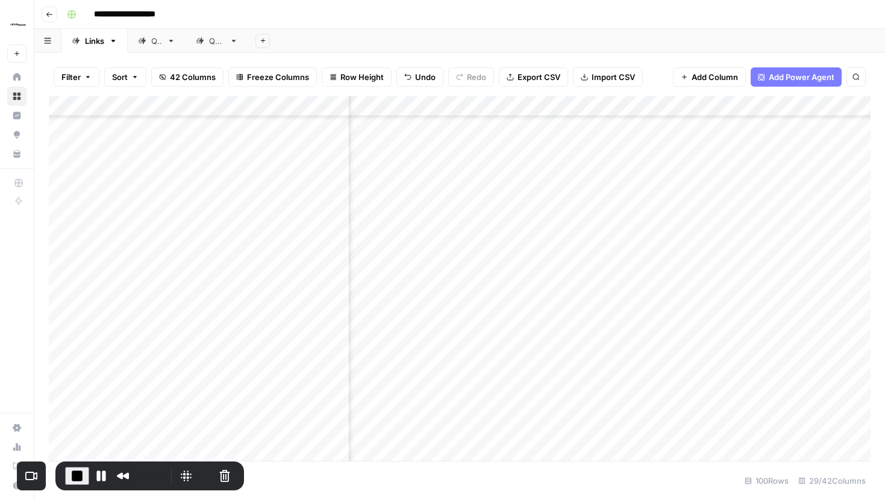
click at [558, 105] on div "Add Column" at bounding box center [459, 278] width 821 height 365
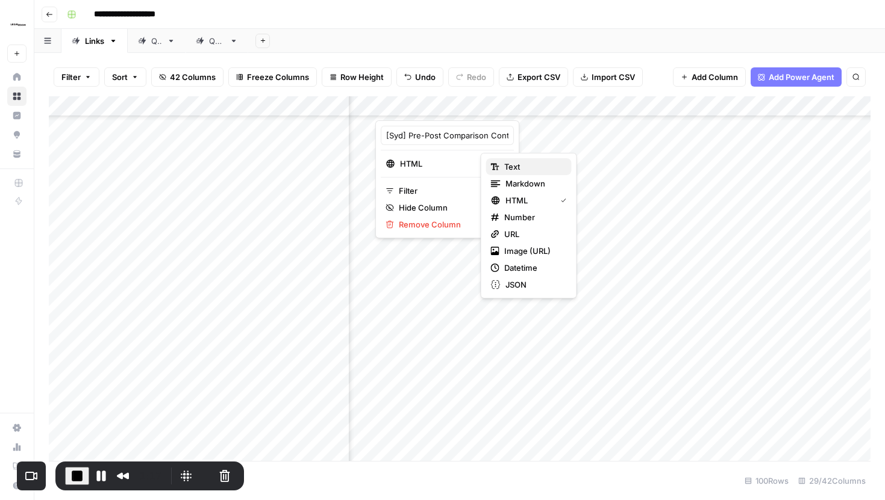
click at [507, 163] on span "Text" at bounding box center [533, 167] width 58 height 12
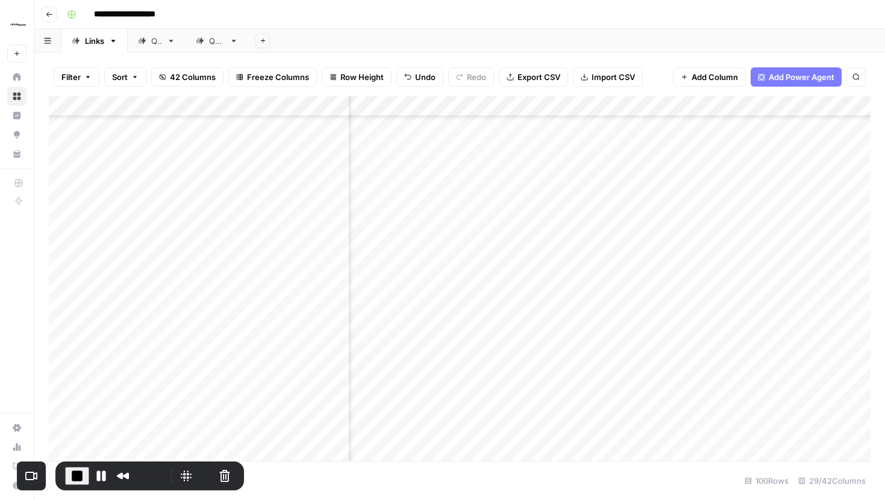
scroll to position [898, 1954]
click at [685, 261] on div "Add Column" at bounding box center [459, 278] width 821 height 365
click at [688, 107] on div "Add Column" at bounding box center [459, 278] width 821 height 365
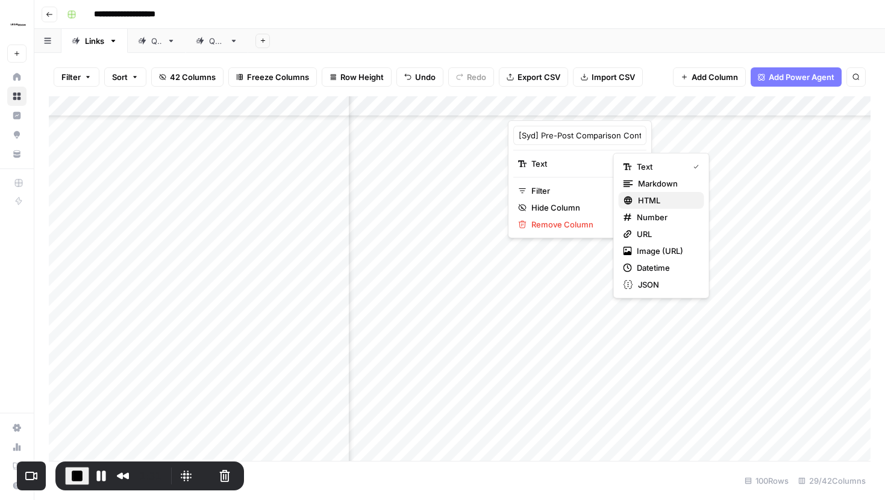
click at [653, 201] on span "HTML" at bounding box center [666, 201] width 57 height 12
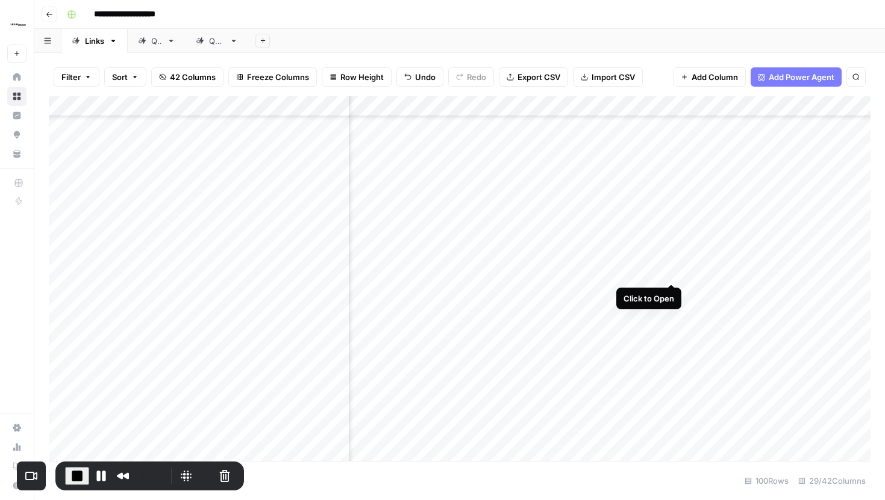
click at [670, 262] on div "Add Column" at bounding box center [459, 278] width 821 height 365
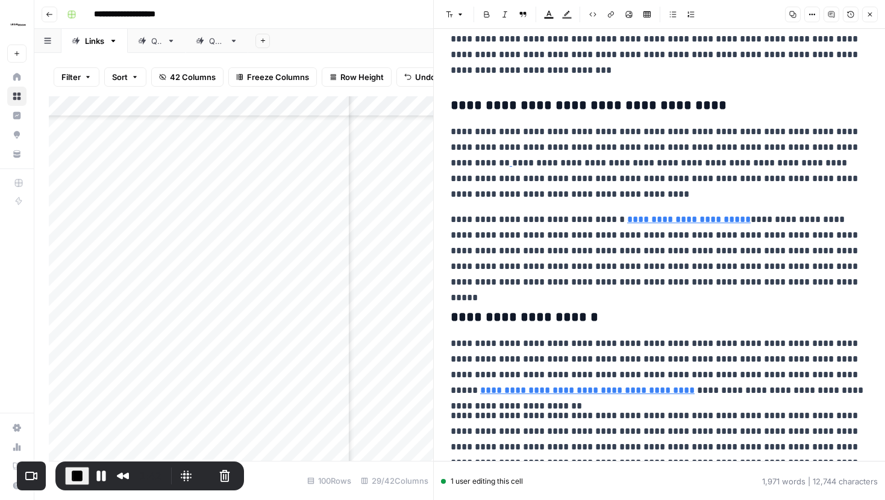
scroll to position [2182, 0]
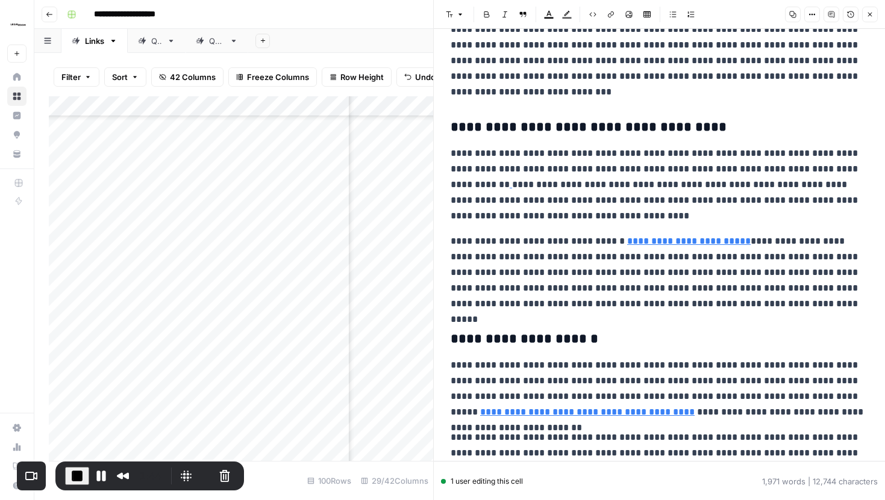
click at [870, 19] on button "Close" at bounding box center [870, 15] width 16 height 16
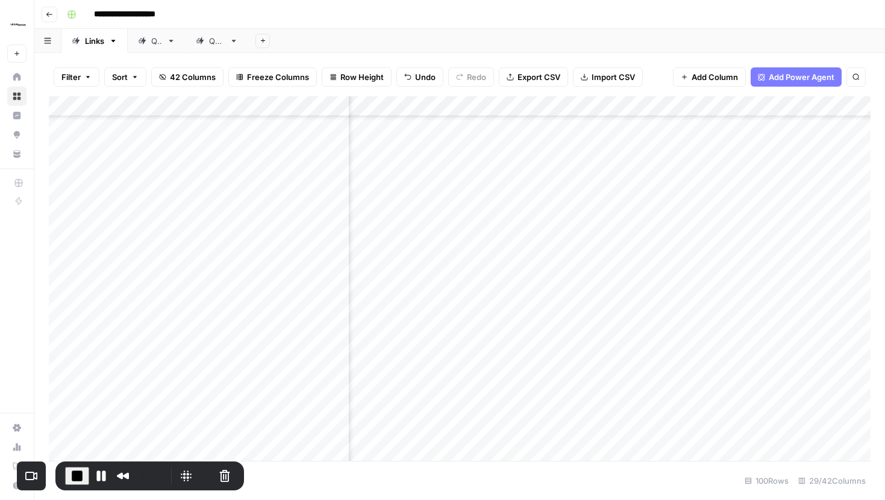
click at [688, 104] on div "Add Column" at bounding box center [459, 278] width 821 height 365
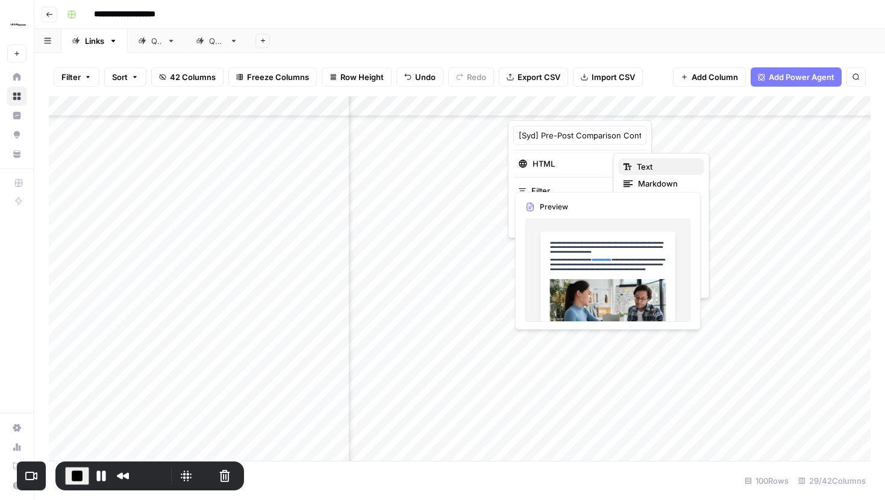
click at [643, 164] on span "Text" at bounding box center [666, 167] width 58 height 12
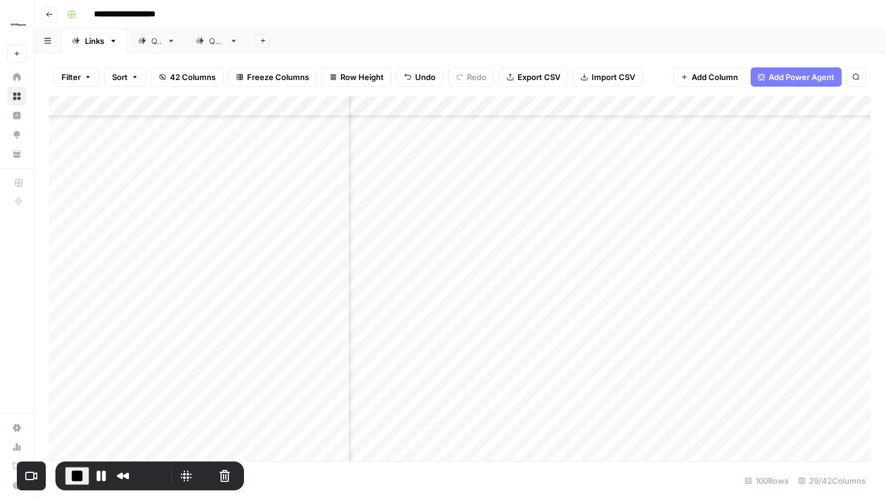
scroll to position [898, 2496]
click at [689, 258] on div "Add Column" at bounding box center [459, 278] width 821 height 365
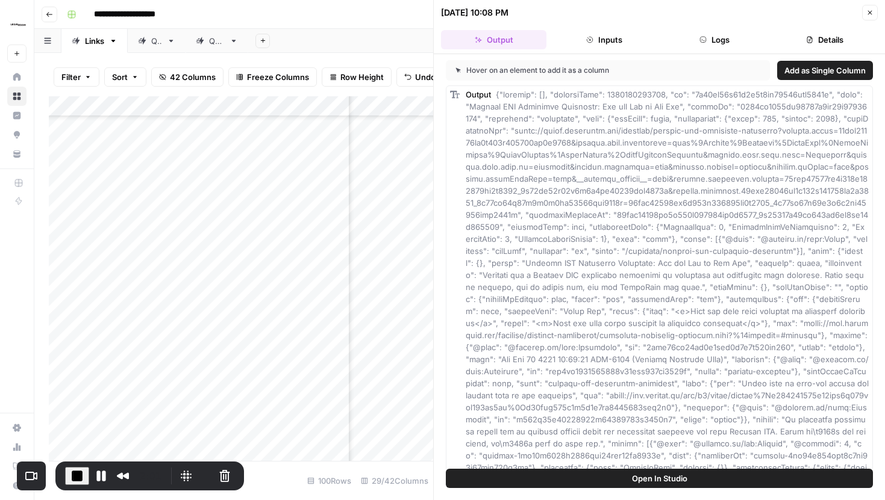
click at [620, 38] on button "Inputs" at bounding box center [603, 39] width 105 height 19
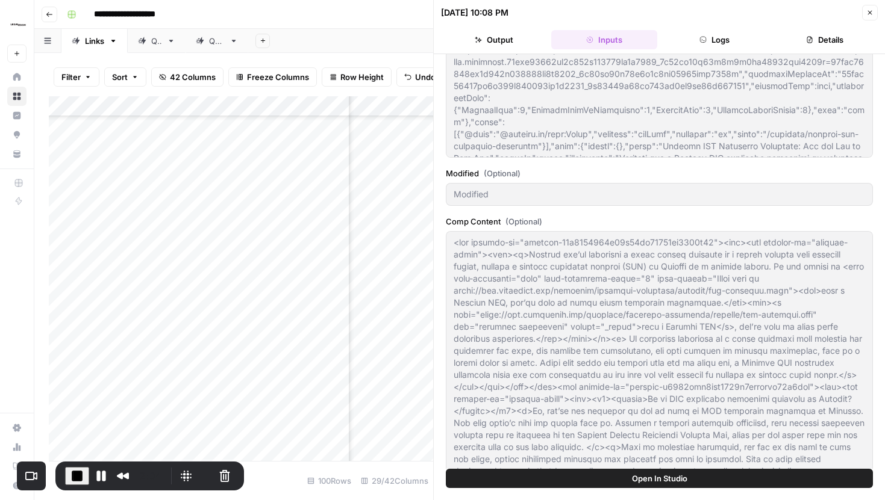
scroll to position [472, 0]
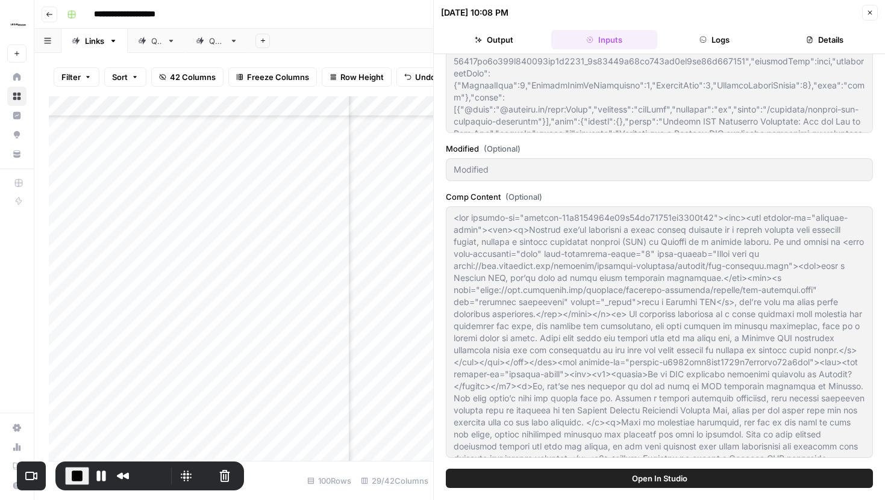
click at [868, 14] on icon "button" at bounding box center [869, 12] width 7 height 7
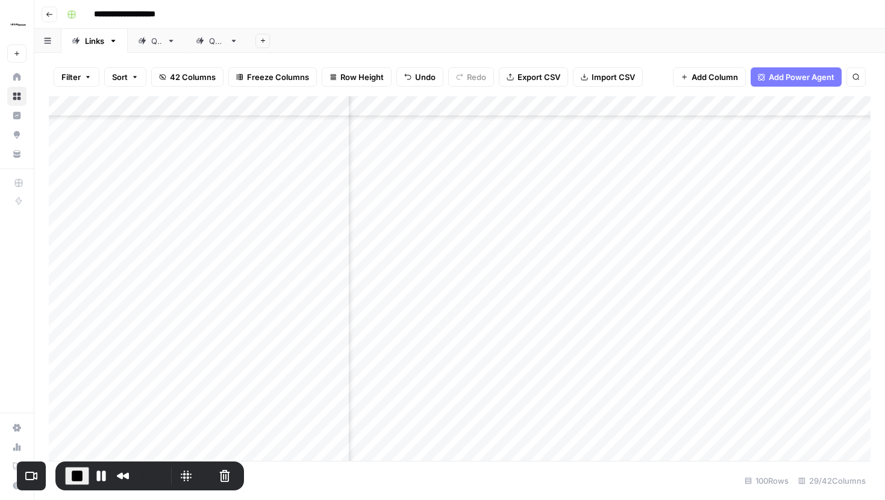
click at [708, 264] on div "Add Column" at bounding box center [459, 278] width 821 height 365
click at [694, 260] on div "Add Column" at bounding box center [459, 278] width 821 height 365
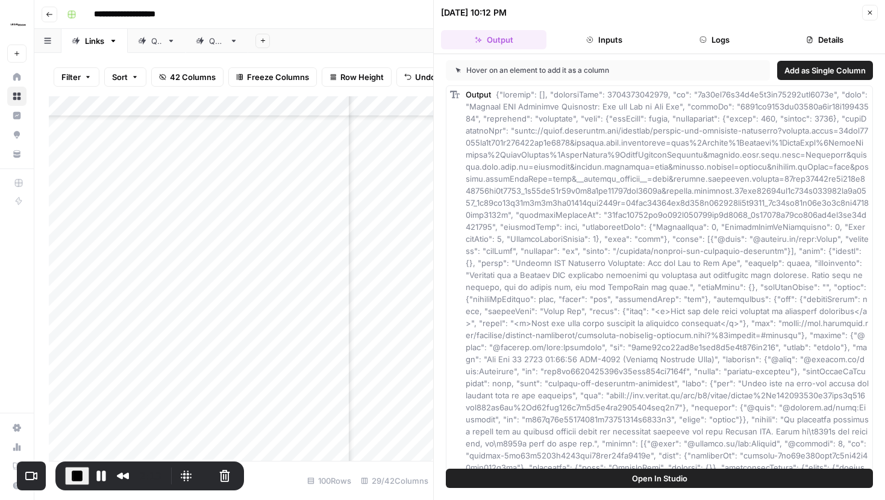
click at [628, 38] on button "Inputs" at bounding box center [603, 39] width 105 height 19
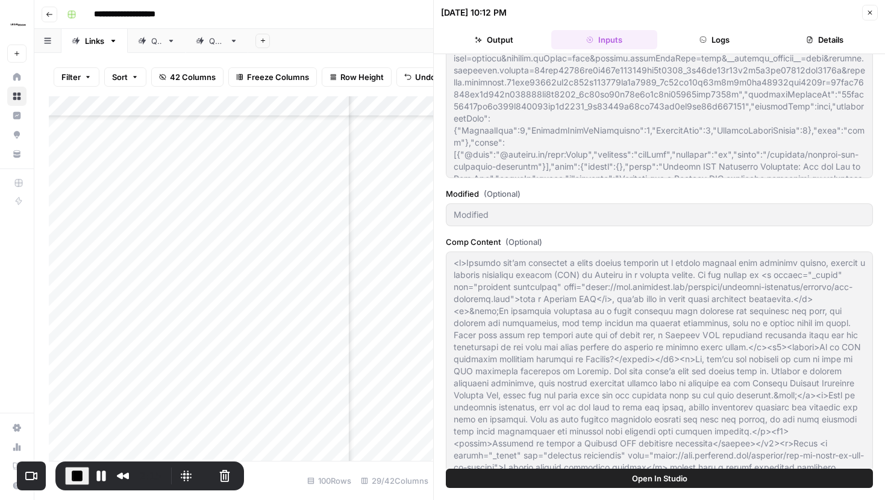
scroll to position [472, 0]
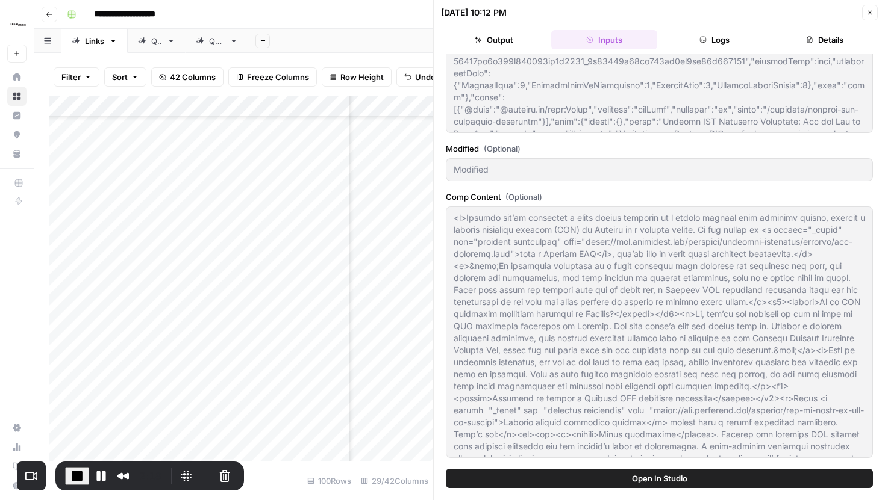
click at [680, 195] on label "Comp Content (Optional)" at bounding box center [659, 197] width 427 height 12
click at [876, 8] on button "Close" at bounding box center [870, 13] width 16 height 16
type textarea "<lor ipsumdo-si="ametcon-65a6638099e68s53do96679ei1516t54"><inc><utl etdolor-ma…"
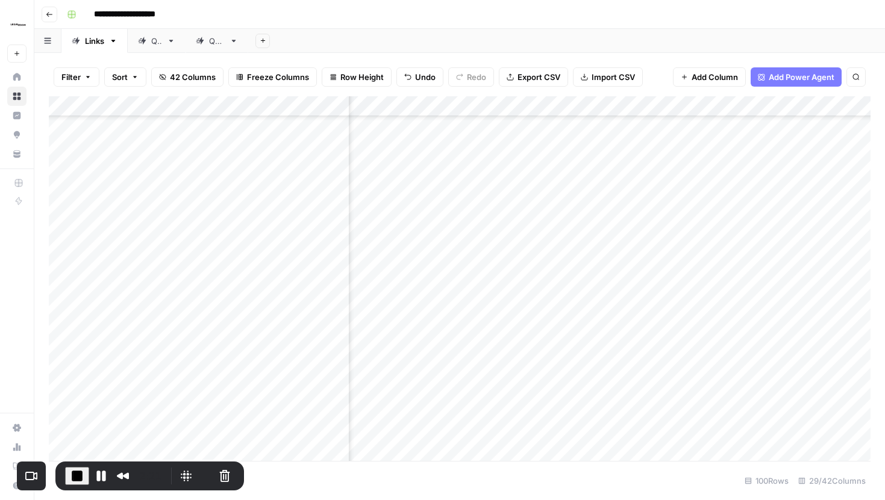
scroll to position [902, 1934]
click at [702, 256] on div "Add Column" at bounding box center [459, 278] width 821 height 365
click at [543, 256] on div "Add Column" at bounding box center [459, 278] width 821 height 365
click at [529, 260] on div "Add Column" at bounding box center [459, 278] width 821 height 365
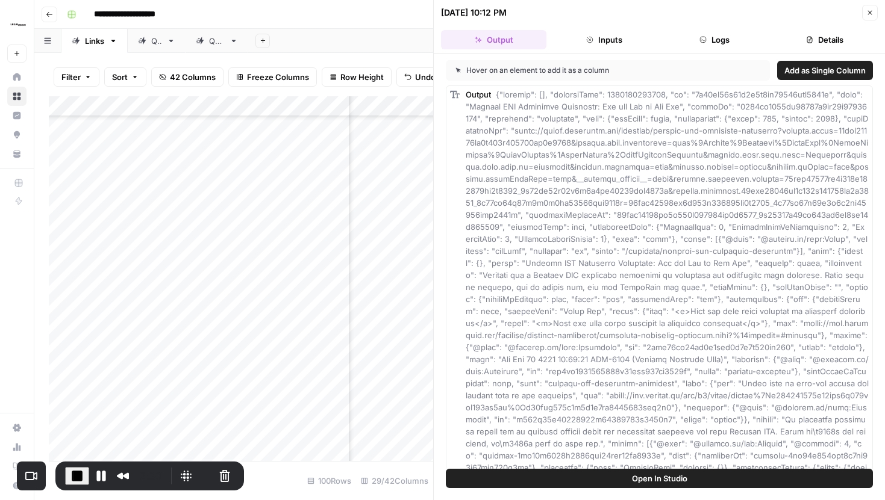
click at [586, 42] on icon "button" at bounding box center [589, 39] width 7 height 7
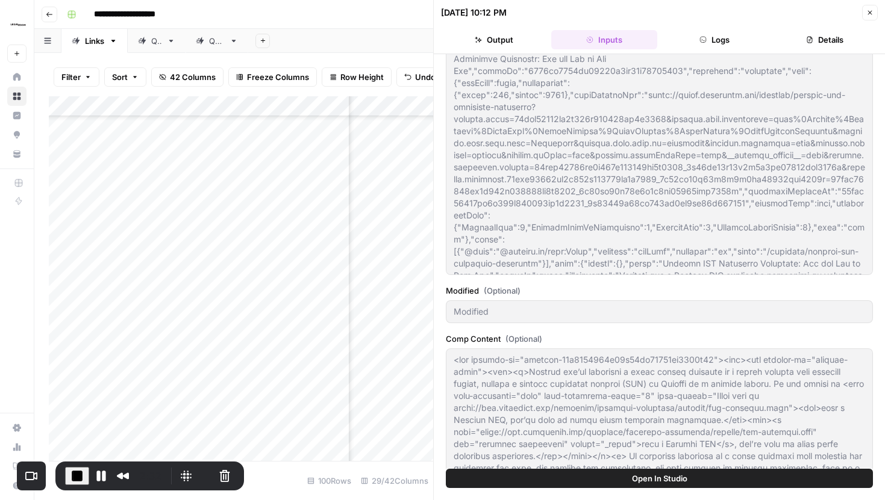
scroll to position [472, 0]
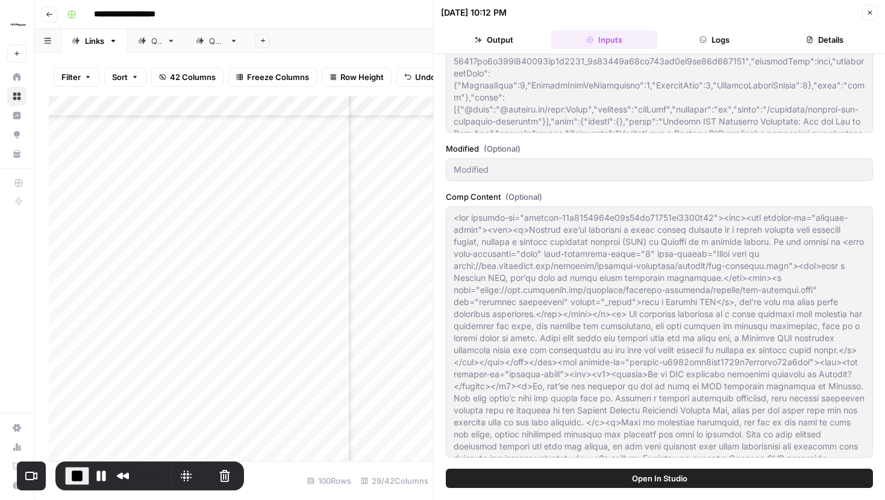
click at [867, 9] on icon "button" at bounding box center [869, 12] width 7 height 7
type textarea "<l>Ipsumdo sit’am consectet a elits doeius temporin ut l etdolo magnaal enim ad…"
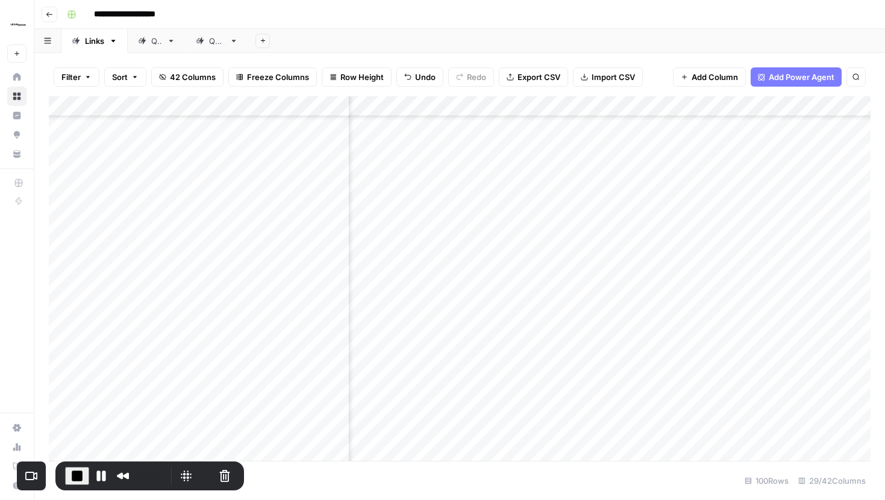
scroll to position [903, 1916]
click at [724, 111] on div "Add Column" at bounding box center [459, 278] width 821 height 365
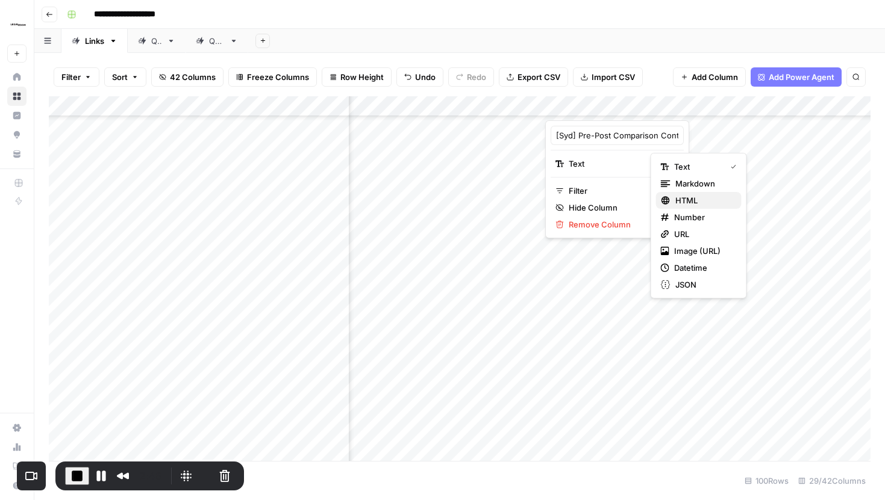
click at [698, 202] on span "HTML" at bounding box center [703, 201] width 57 height 12
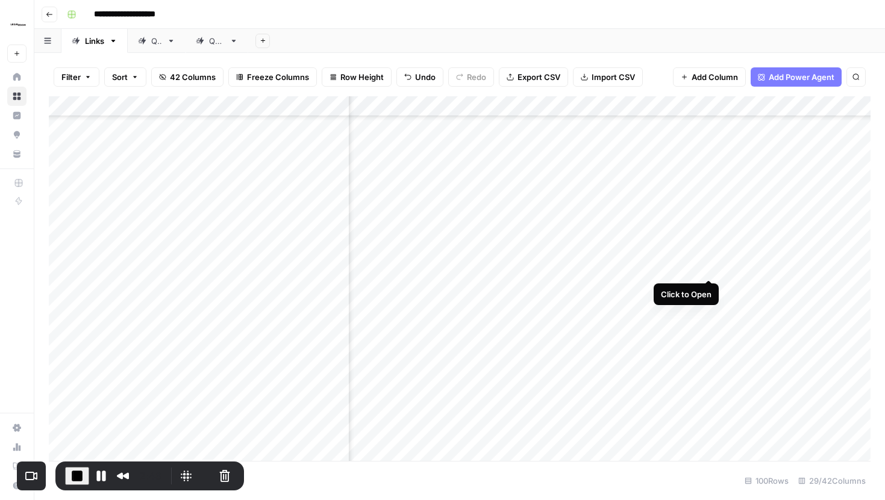
click at [711, 255] on div "Add Column" at bounding box center [459, 278] width 821 height 365
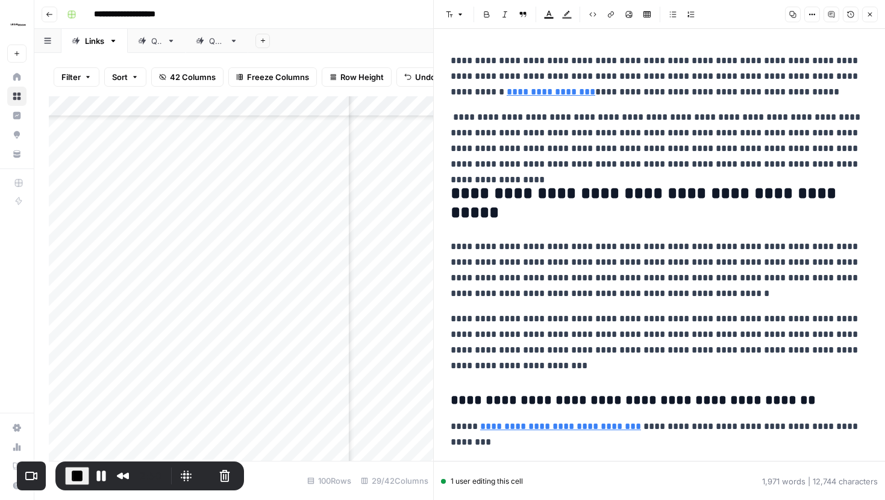
click at [878, 16] on header "Font style Bold Italic Block quote Text color Highlight color Code block Link I…" at bounding box center [659, 14] width 451 height 29
click at [873, 16] on icon "button" at bounding box center [869, 14] width 7 height 7
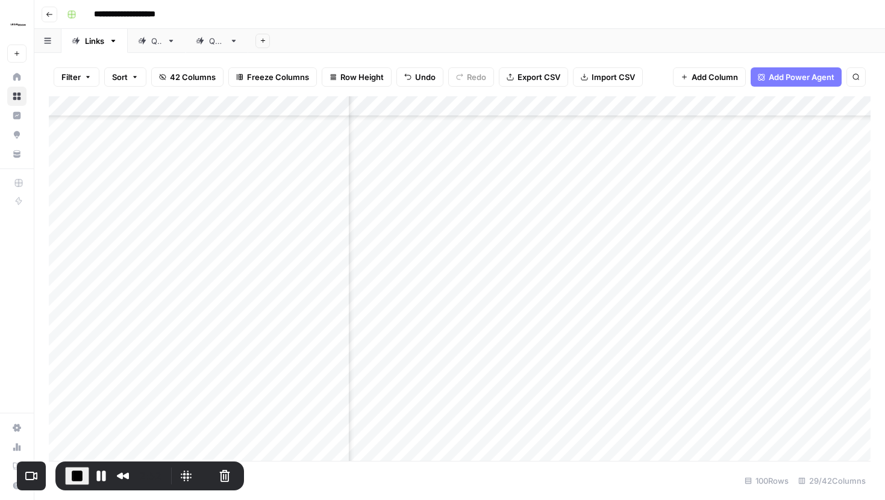
click at [729, 102] on div "Add Column" at bounding box center [459, 278] width 821 height 365
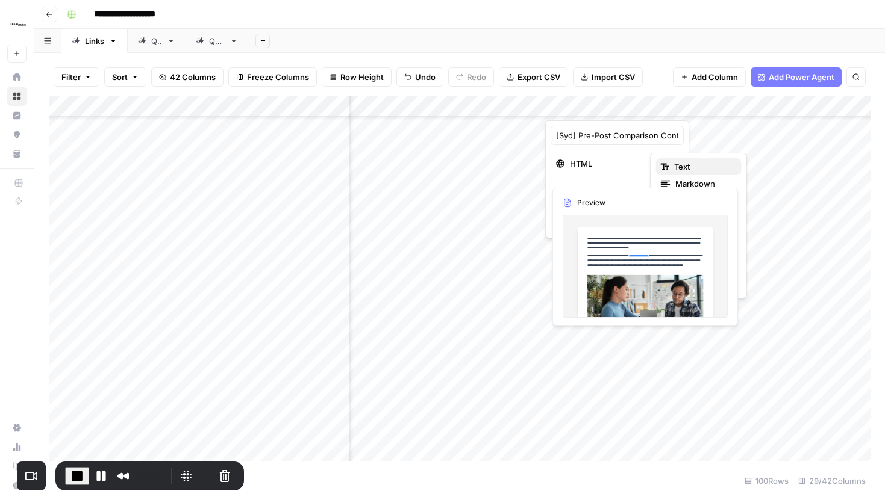
click at [691, 167] on span "Text" at bounding box center [703, 167] width 58 height 12
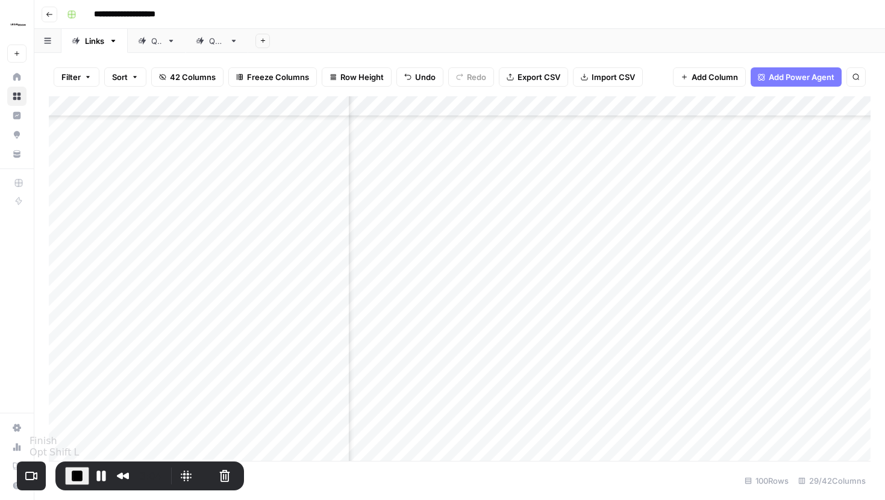
click at [70, 477] on span "End Recording" at bounding box center [77, 476] width 14 height 14
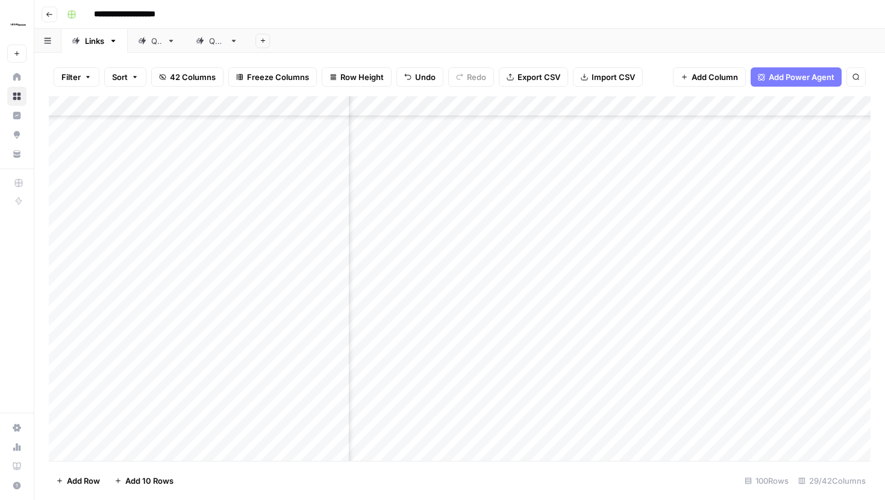
scroll to position [908, 1910]
click at [733, 109] on div "Add Column" at bounding box center [459, 278] width 821 height 365
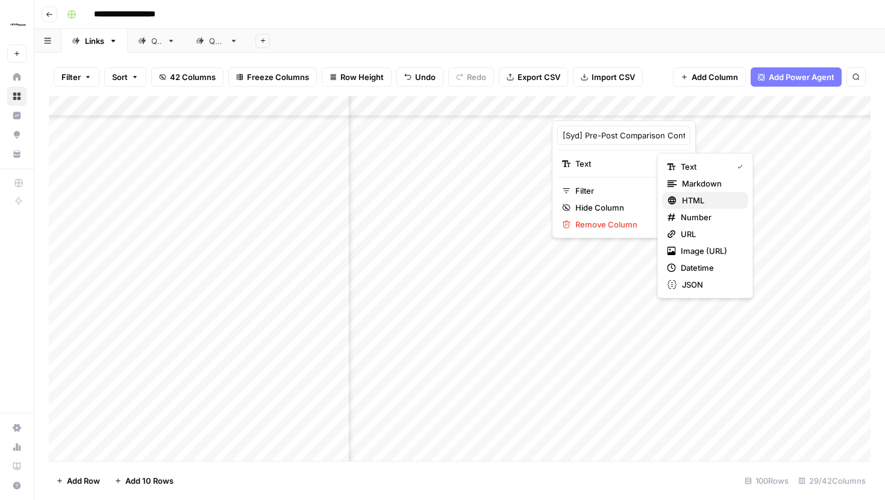
click at [691, 202] on span "HTML" at bounding box center [710, 201] width 57 height 12
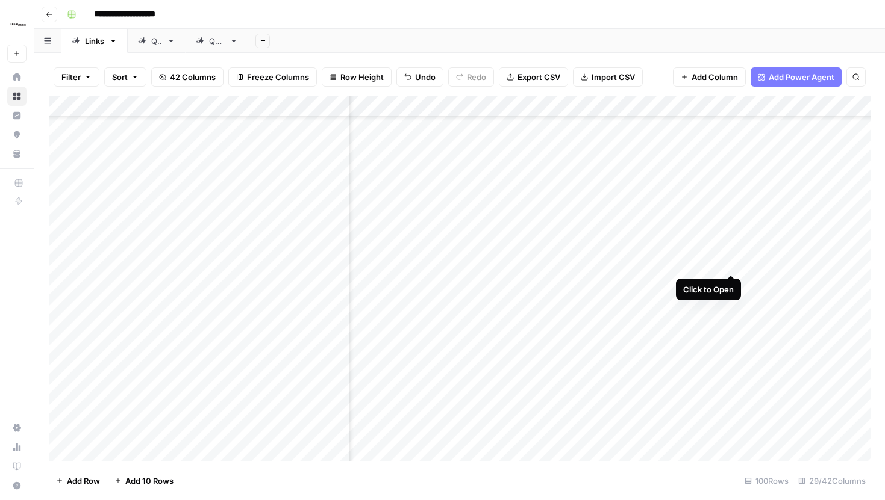
click at [730, 252] on div "Add Column" at bounding box center [459, 278] width 821 height 365
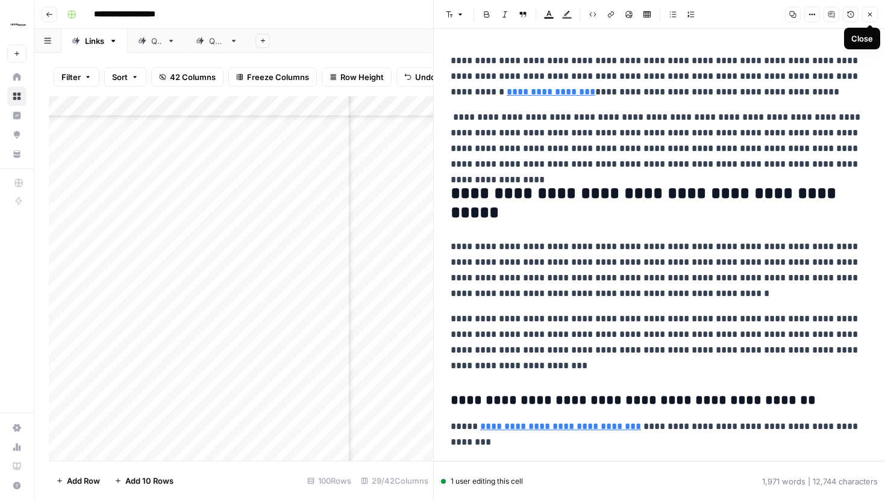
click at [872, 16] on icon "button" at bounding box center [869, 14] width 7 height 7
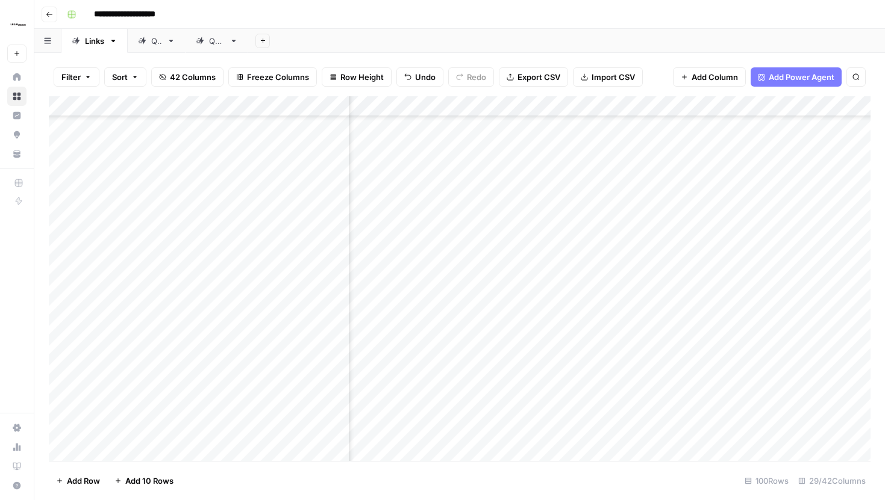
scroll to position [908, 2605]
click at [582, 250] on div "Add Column" at bounding box center [459, 278] width 821 height 365
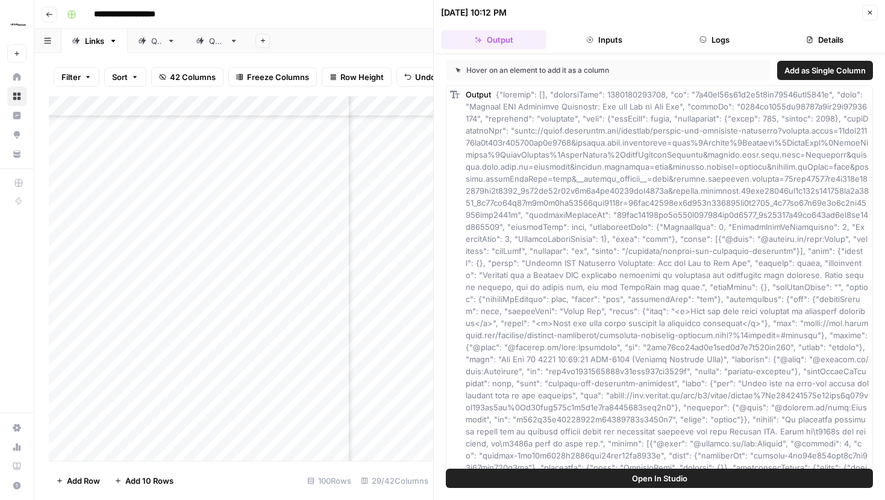
click at [603, 44] on button "Inputs" at bounding box center [603, 39] width 105 height 19
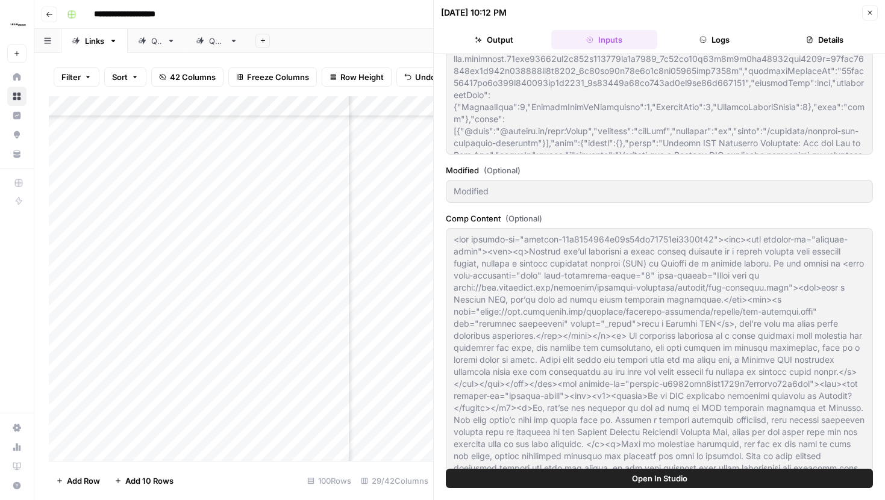
scroll to position [472, 0]
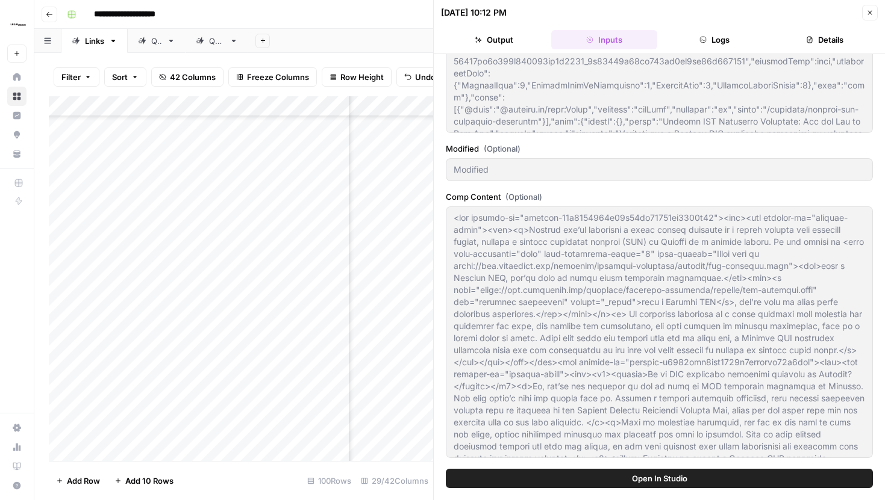
click at [874, 15] on button "Close" at bounding box center [870, 13] width 16 height 16
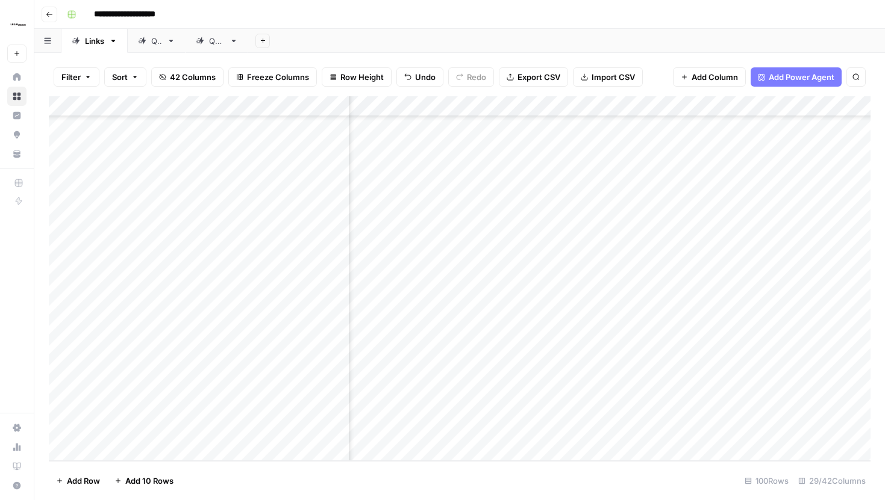
scroll to position [2806, 190]
click at [674, 352] on div "Add Column" at bounding box center [459, 278] width 821 height 365
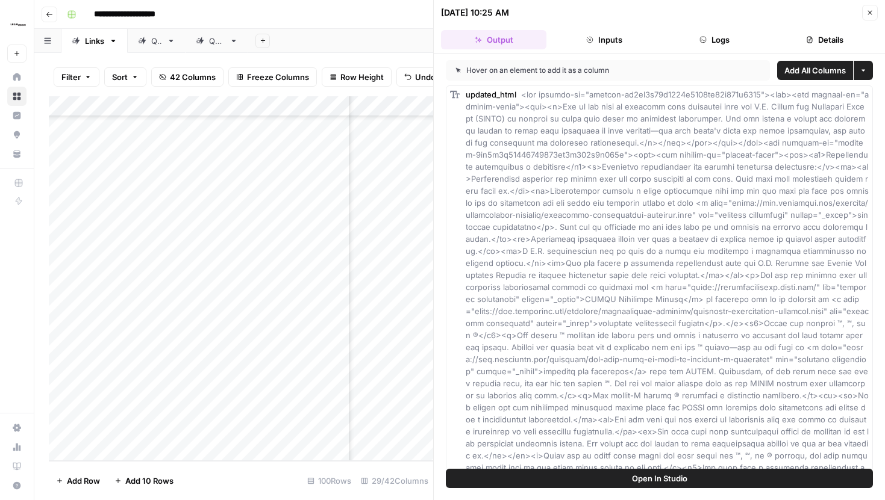
click at [810, 41] on icon "button" at bounding box center [809, 39] width 7 height 7
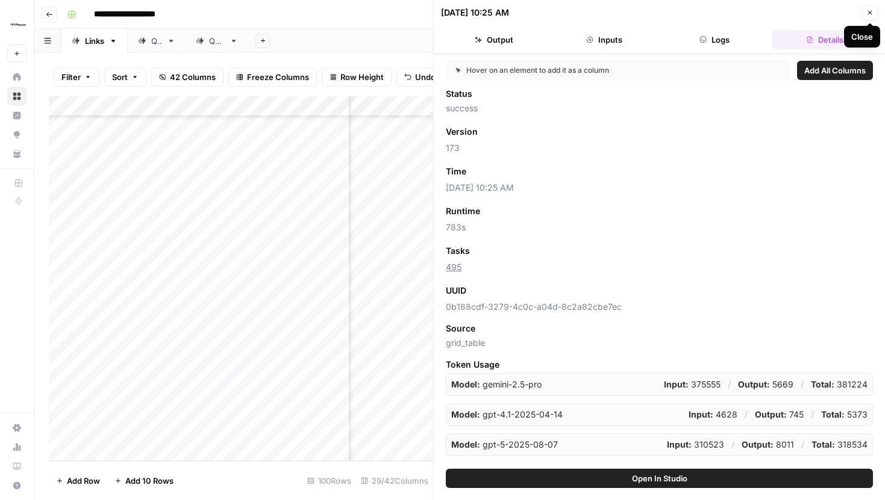
click at [865, 13] on button "Close" at bounding box center [870, 13] width 16 height 16
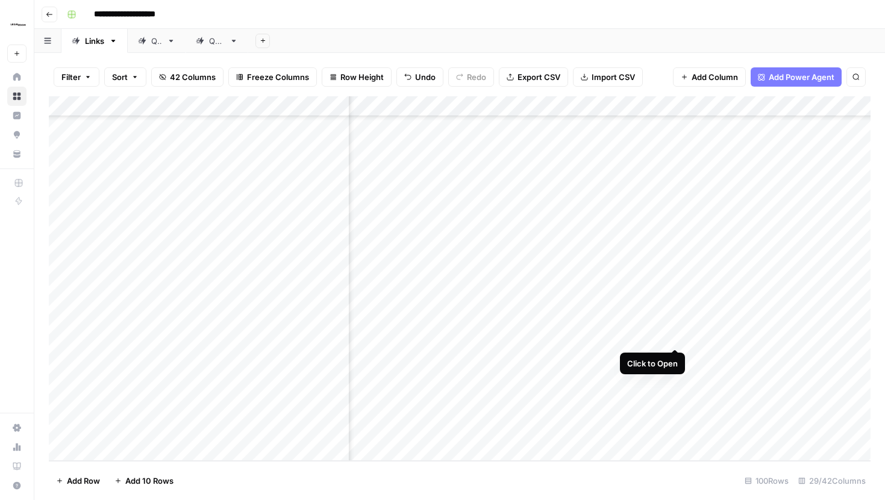
click at [674, 327] on div "Add Column" at bounding box center [459, 278] width 821 height 365
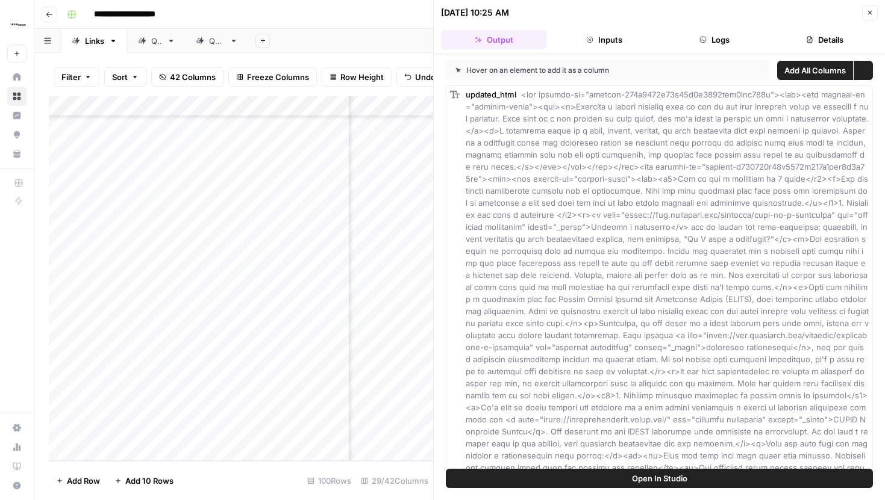
click at [804, 36] on button "Details" at bounding box center [824, 39] width 105 height 19
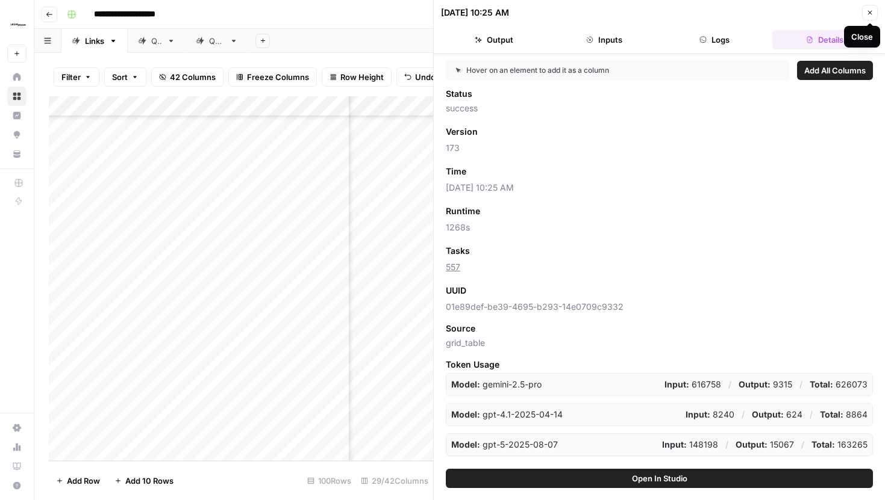
click at [868, 10] on icon "button" at bounding box center [869, 12] width 7 height 7
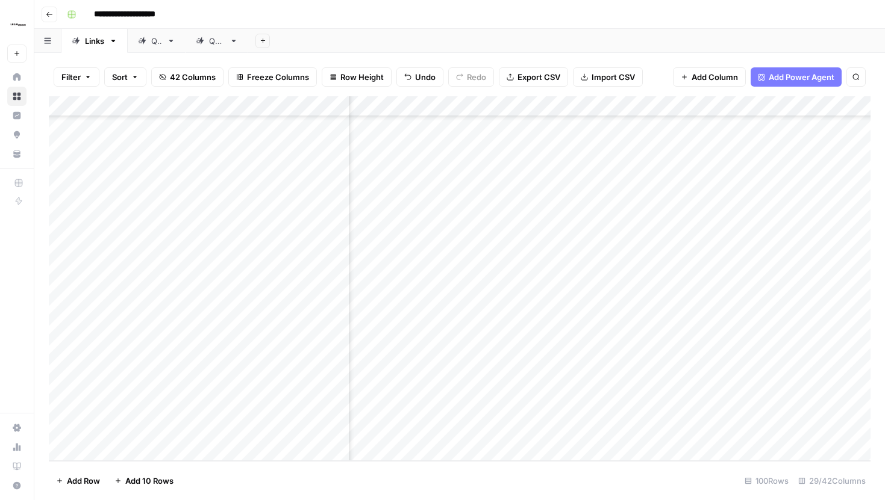
scroll to position [2806, 479]
click at [387, 390] on div "Add Column" at bounding box center [459, 278] width 821 height 365
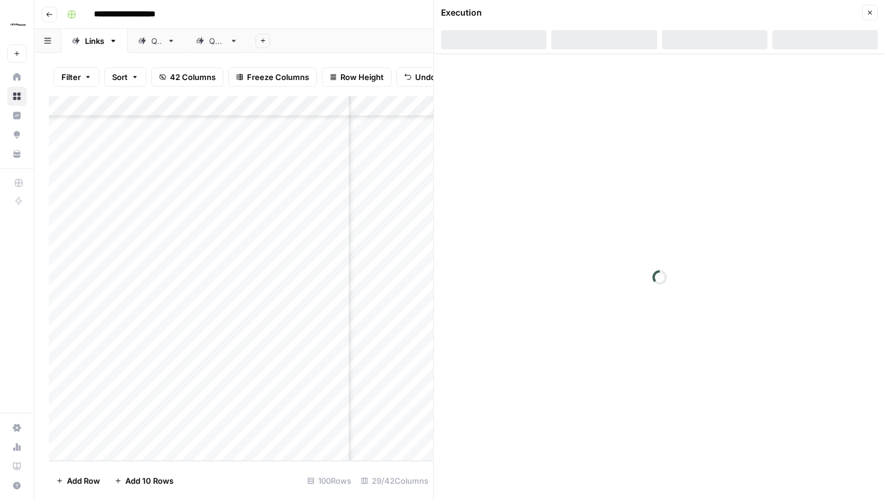
click at [720, 36] on div at bounding box center [714, 39] width 105 height 19
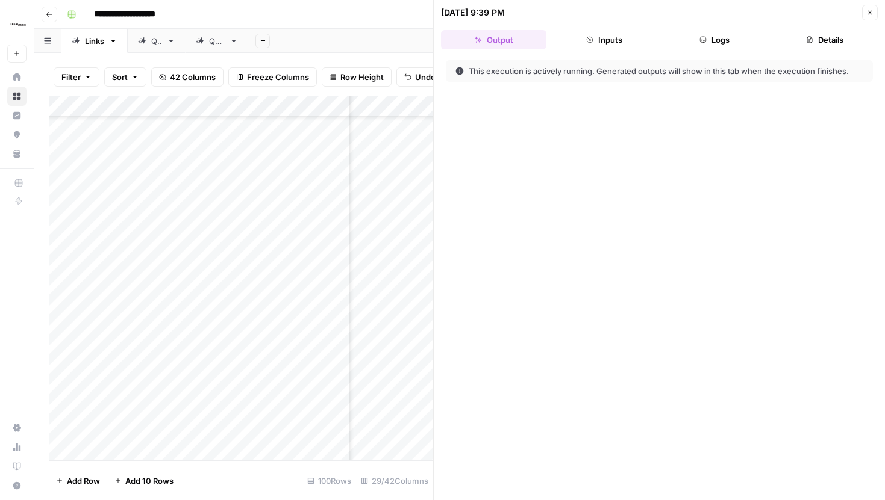
click at [711, 37] on button "Logs" at bounding box center [714, 39] width 105 height 19
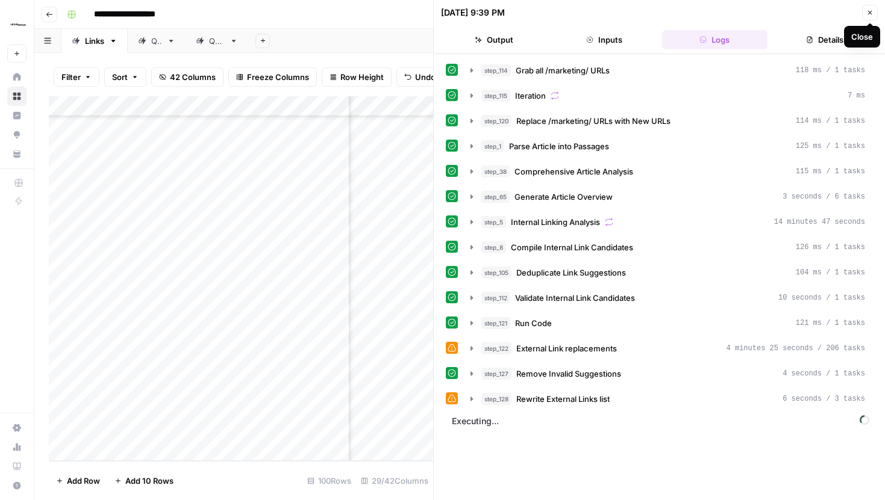
click at [868, 12] on icon "button" at bounding box center [869, 12] width 7 height 7
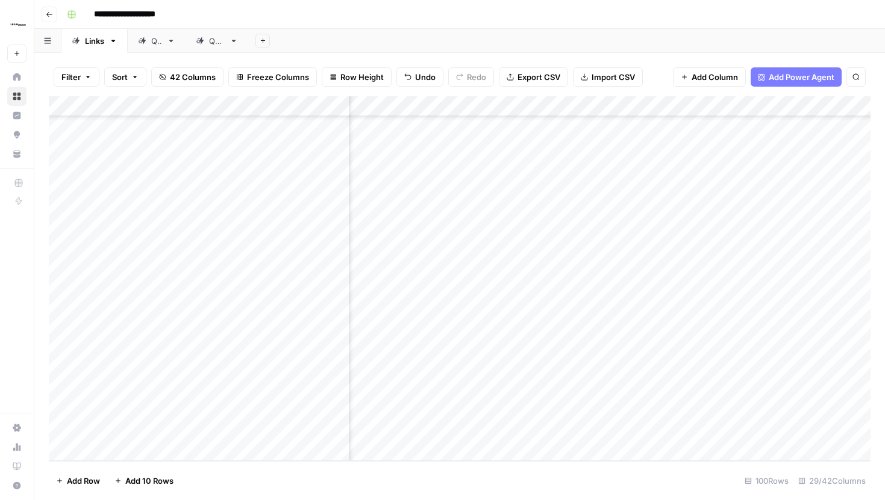
scroll to position [2806, 296]
click at [569, 391] on div "Add Column" at bounding box center [459, 278] width 821 height 365
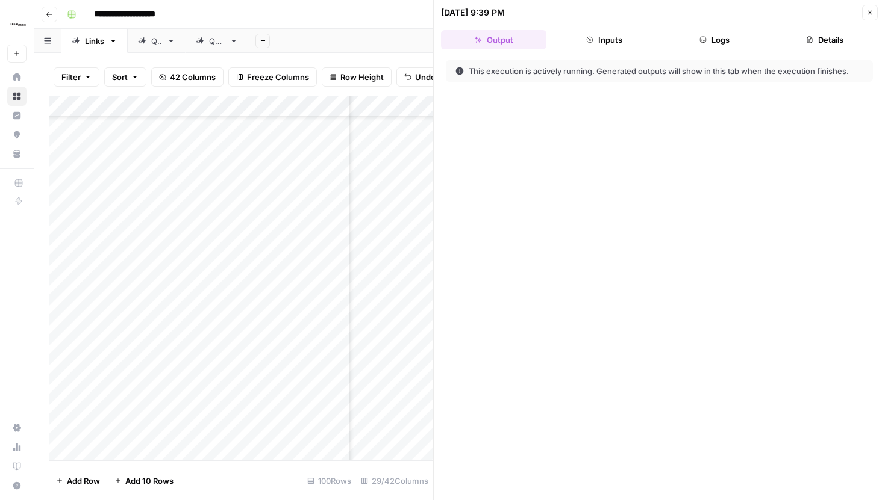
click at [796, 45] on button "Details" at bounding box center [824, 39] width 105 height 19
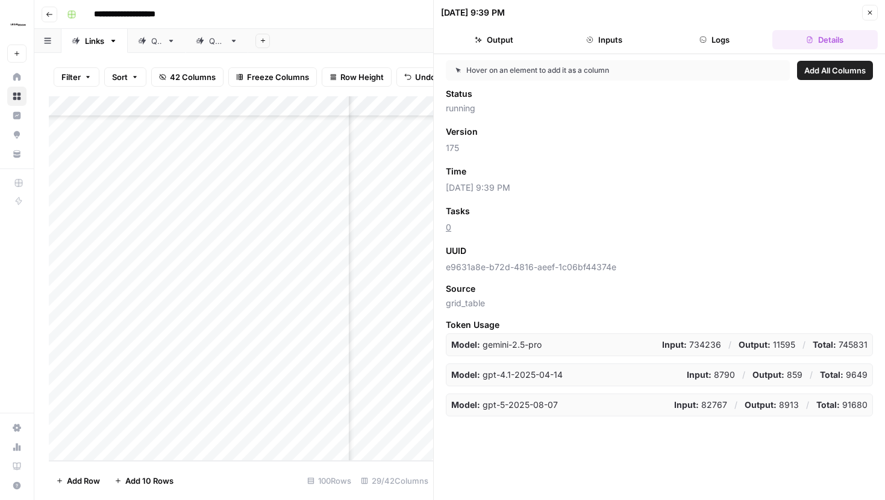
click at [706, 40] on button "Logs" at bounding box center [714, 39] width 105 height 19
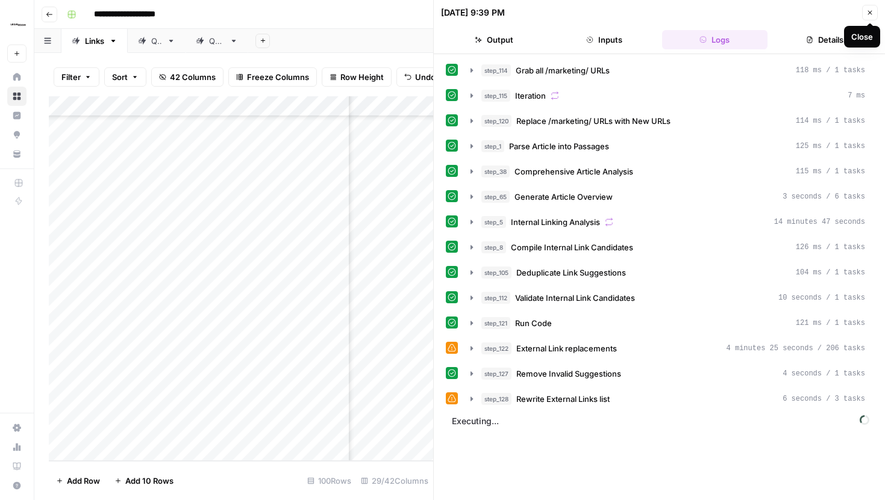
click at [870, 16] on button "Close" at bounding box center [870, 13] width 16 height 16
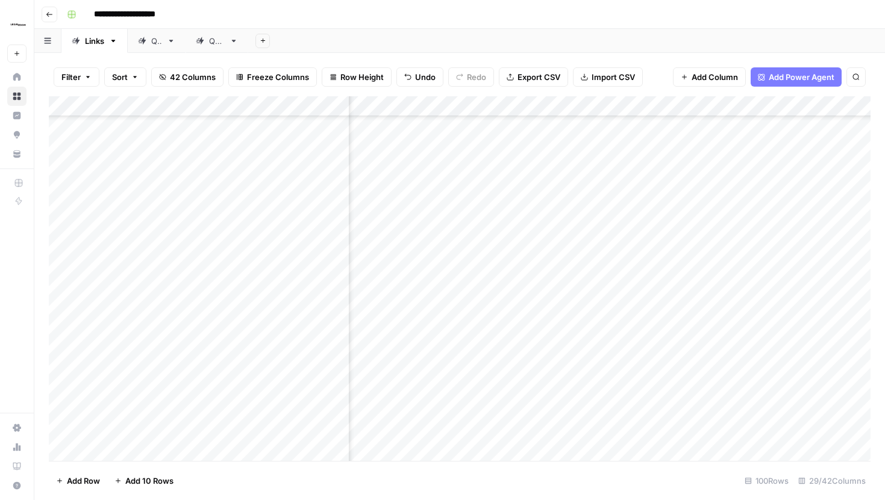
scroll to position [2586, 281]
click at [585, 293] on div "Add Column" at bounding box center [459, 278] width 821 height 365
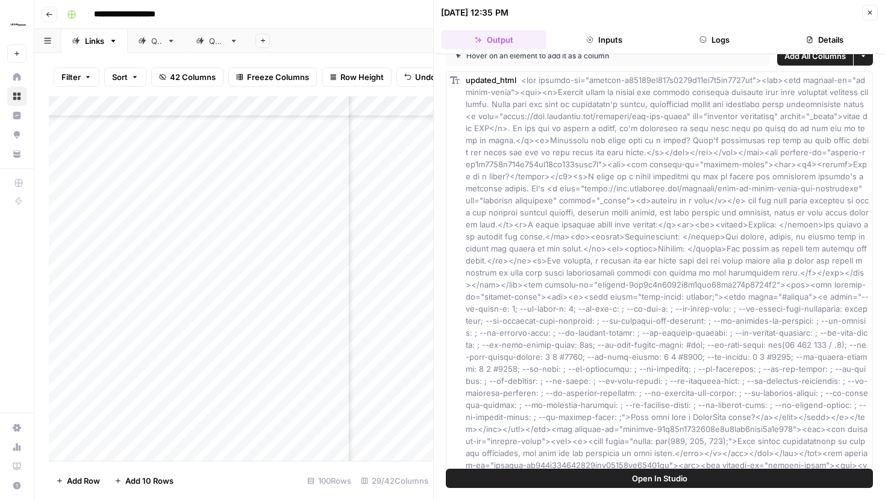
scroll to position [22, 0]
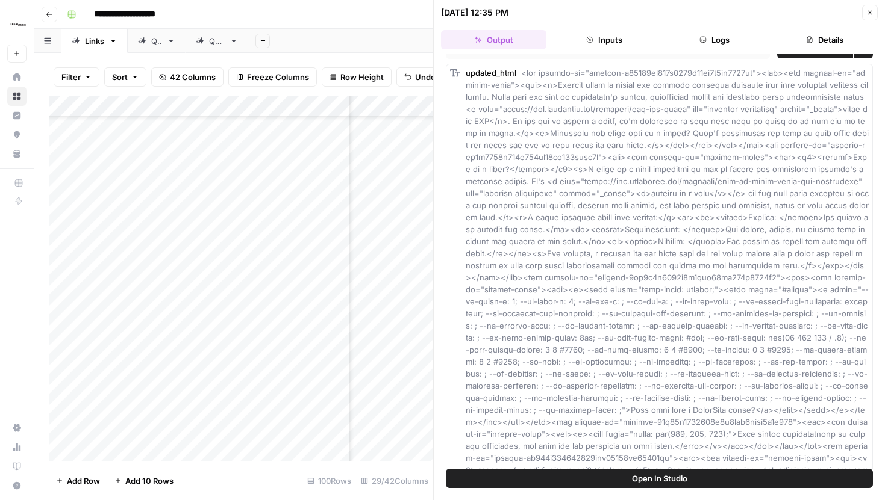
click at [679, 473] on span "Open In Studio" at bounding box center [659, 479] width 55 height 12
drag, startPoint x: 434, startPoint y: 80, endPoint x: 618, endPoint y: 113, distance: 187.2
click at [716, 43] on button "Logs" at bounding box center [714, 39] width 105 height 19
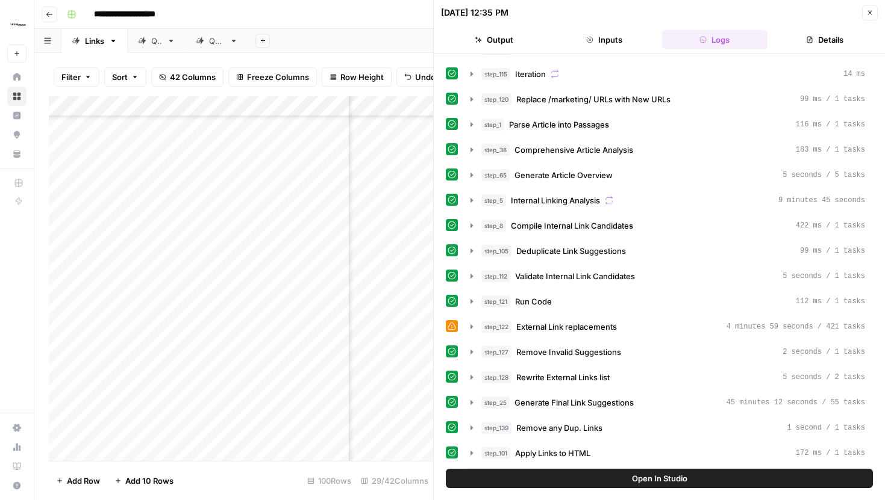
click at [864, 8] on button "Close" at bounding box center [870, 13] width 16 height 16
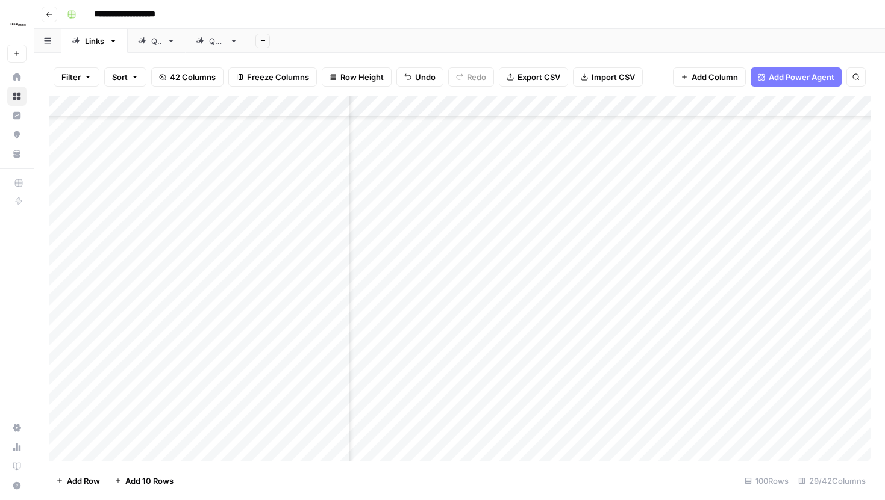
scroll to position [2136, 2138]
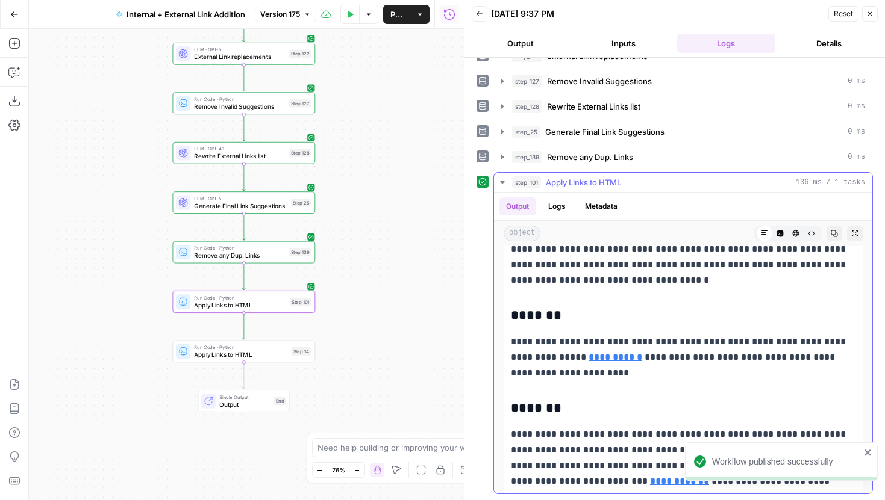
scroll to position [1171, 0]
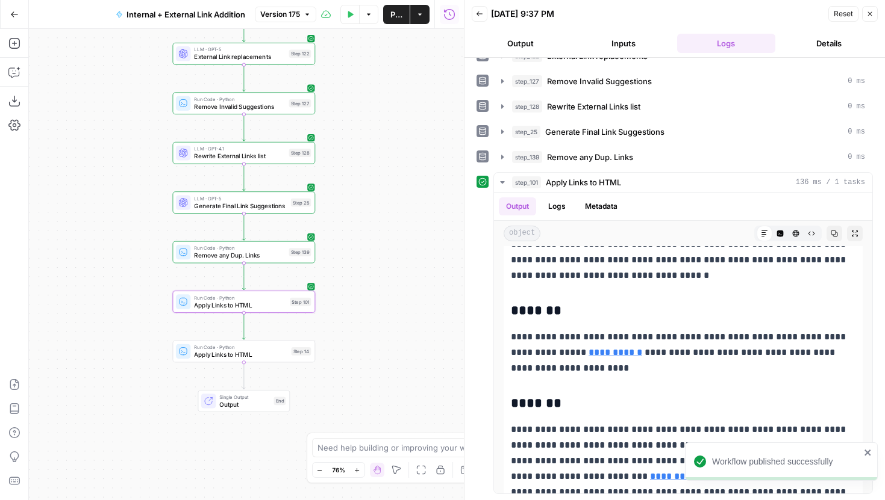
click at [476, 13] on icon "button" at bounding box center [479, 13] width 7 height 7
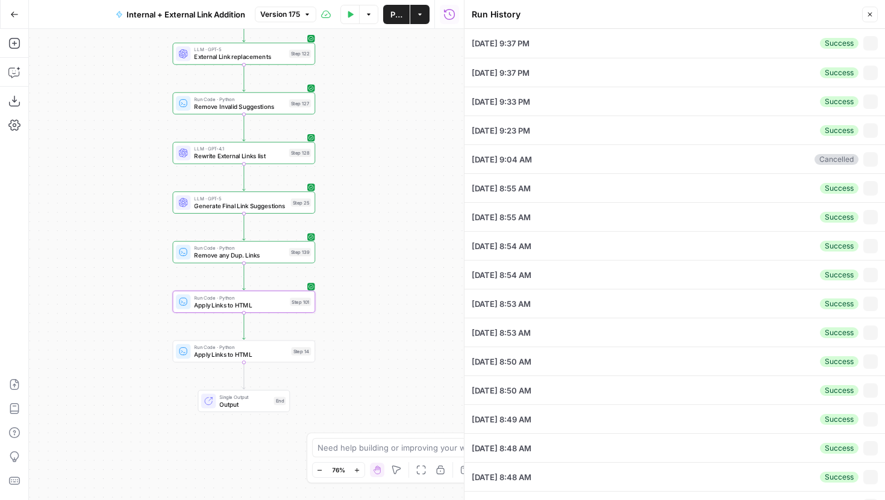
type input "LegalZoom - LLC"
type input "https://www.legalzoom.com/articles/create-a-living-trust-in-california"
type input "Articles Center Sitemap"
type input "Overview Pages Sitemap"
type textarea "<div builder-id="builder-1a6e0bbcdc97490bad50853993e4bfbb"><div><div builder-id…"
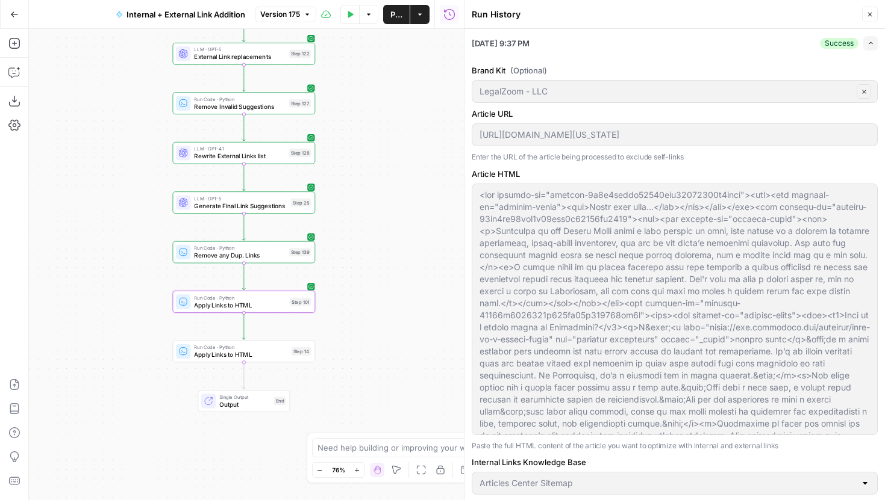
click at [868, 38] on button "Expand" at bounding box center [870, 43] width 14 height 14
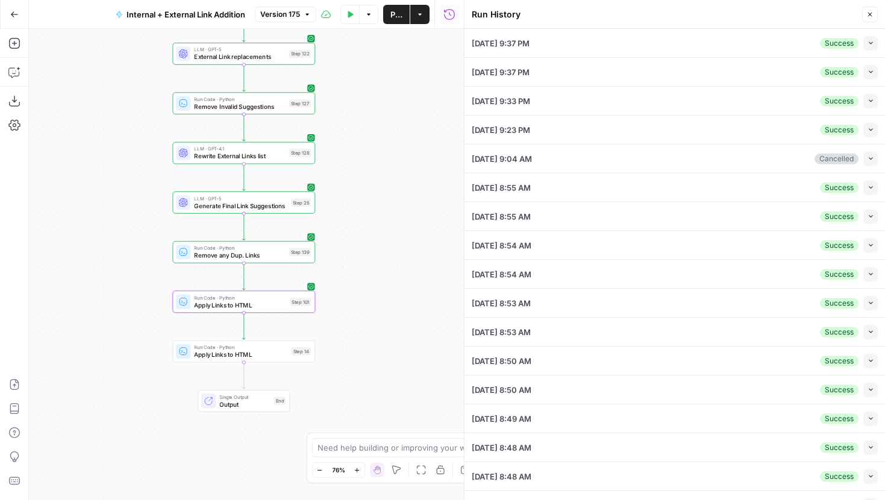
click at [865, 126] on button "Collapse" at bounding box center [870, 130] width 14 height 14
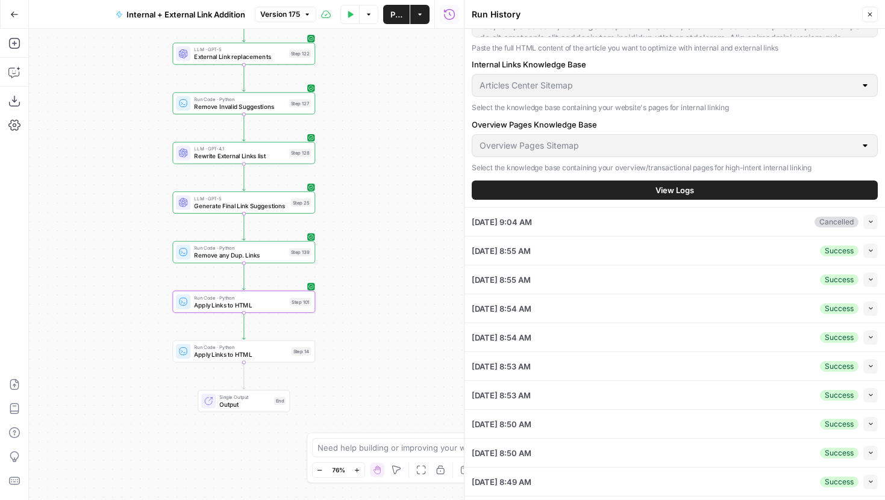
scroll to position [502, 0]
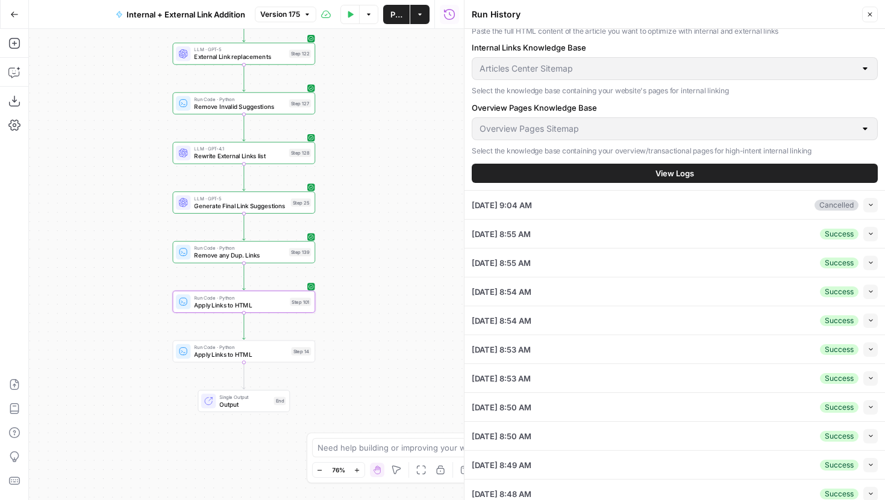
click at [683, 177] on span "View Logs" at bounding box center [674, 173] width 39 height 12
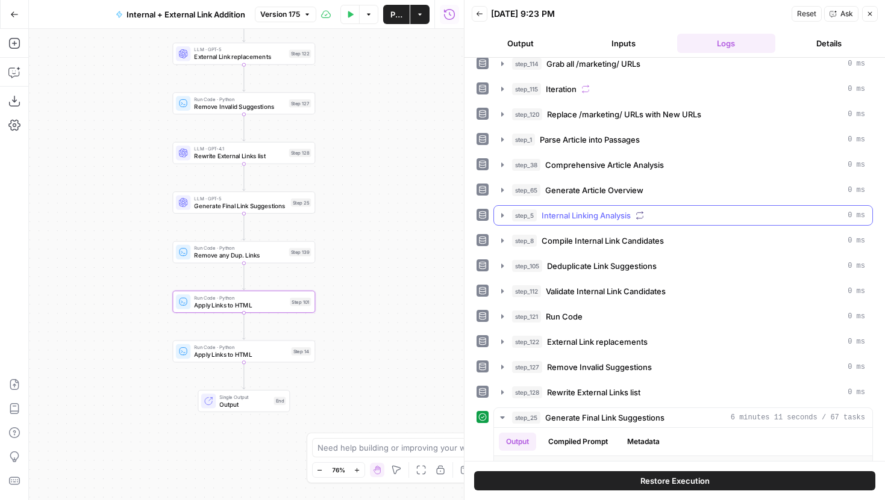
scroll to position [11, 0]
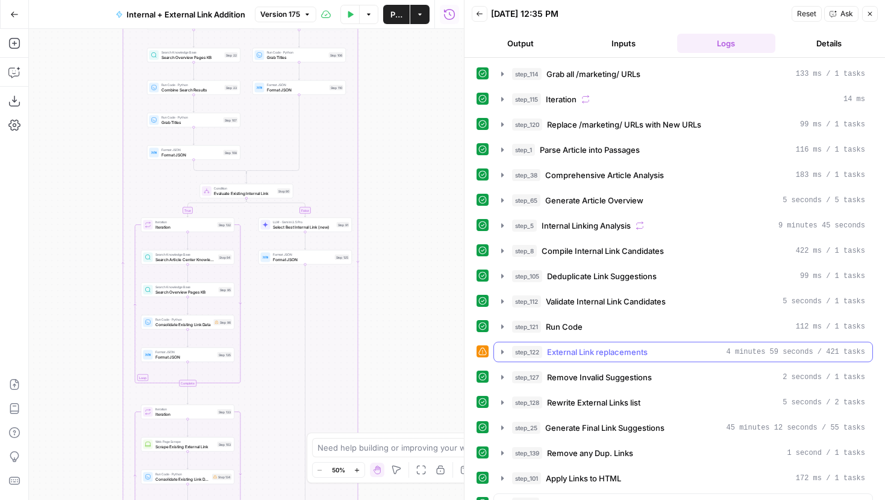
click at [505, 354] on icon "button" at bounding box center [502, 352] width 10 height 10
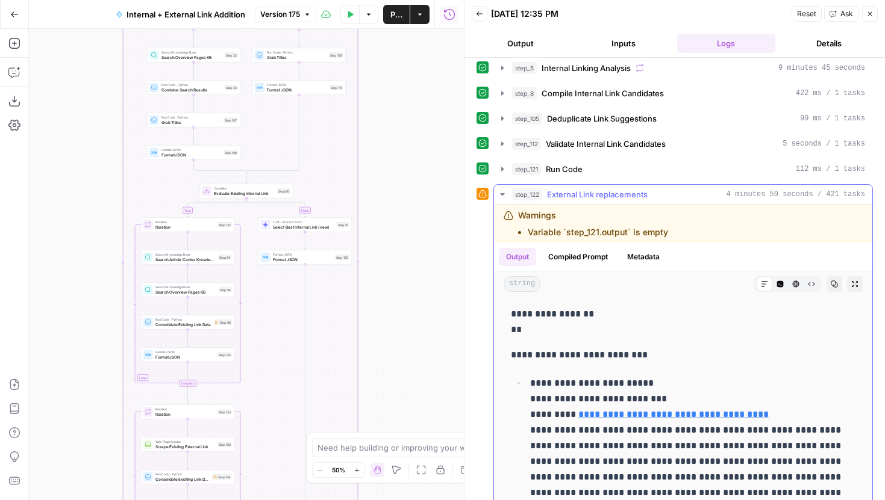
scroll to position [186, 0]
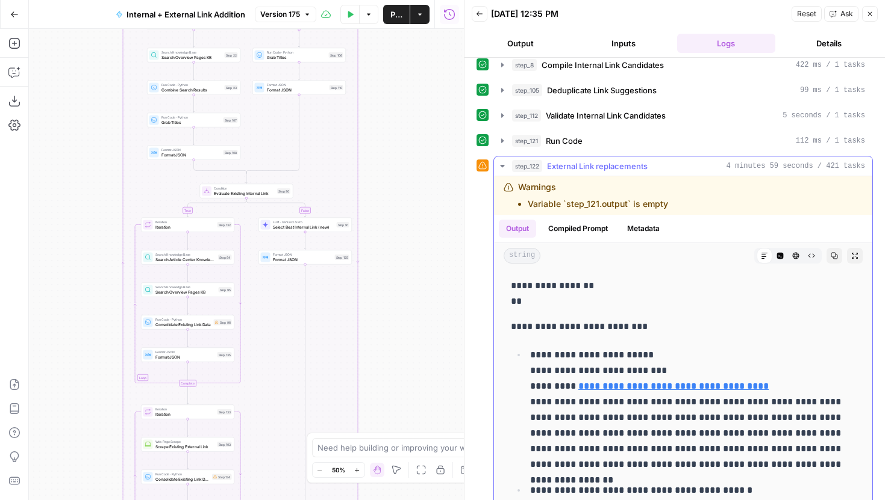
click at [609, 358] on p "**********" at bounding box center [692, 409] width 325 height 125
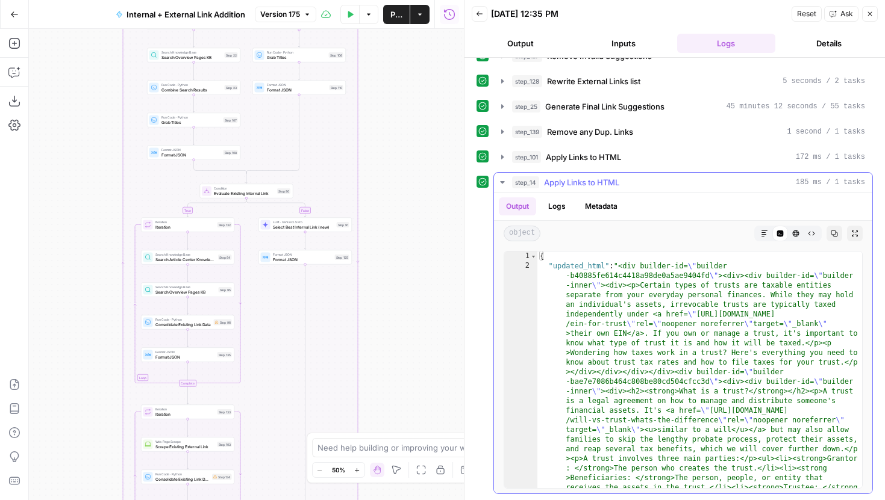
type textarea "**********"
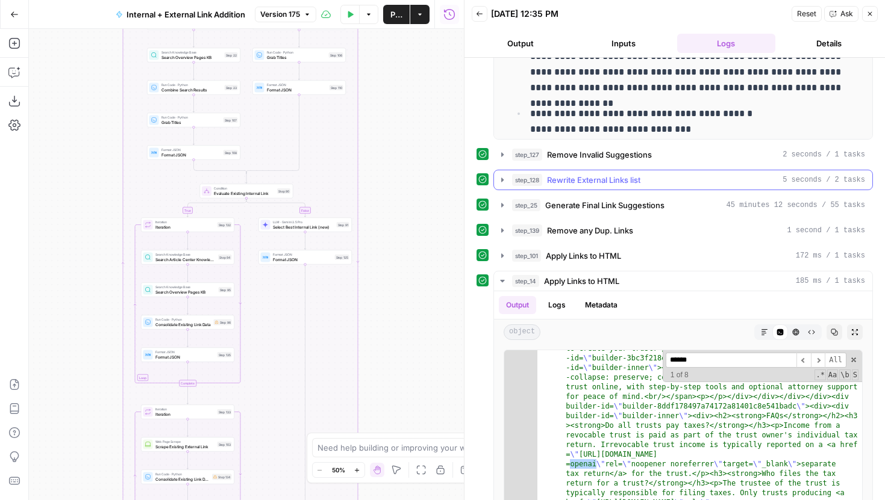
scroll to position [562, 0]
type input "******"
click at [500, 176] on icon "button" at bounding box center [502, 181] width 10 height 10
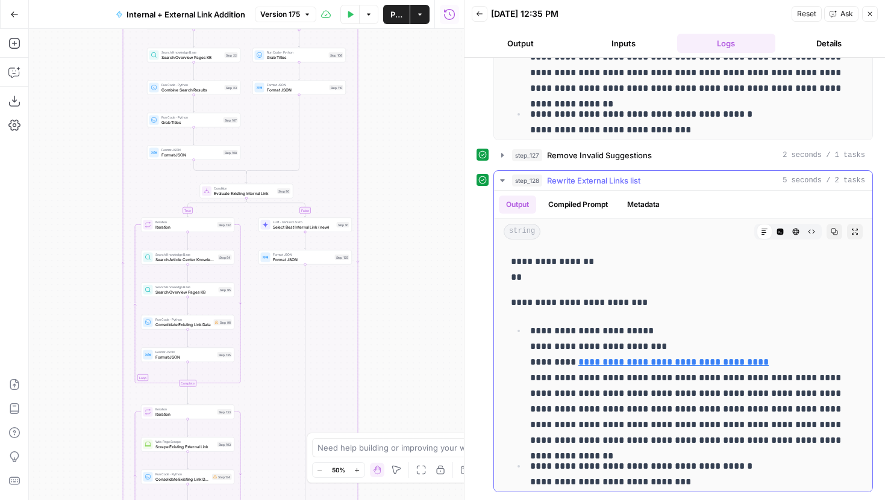
click at [782, 226] on button "Code Editor" at bounding box center [780, 232] width 16 height 16
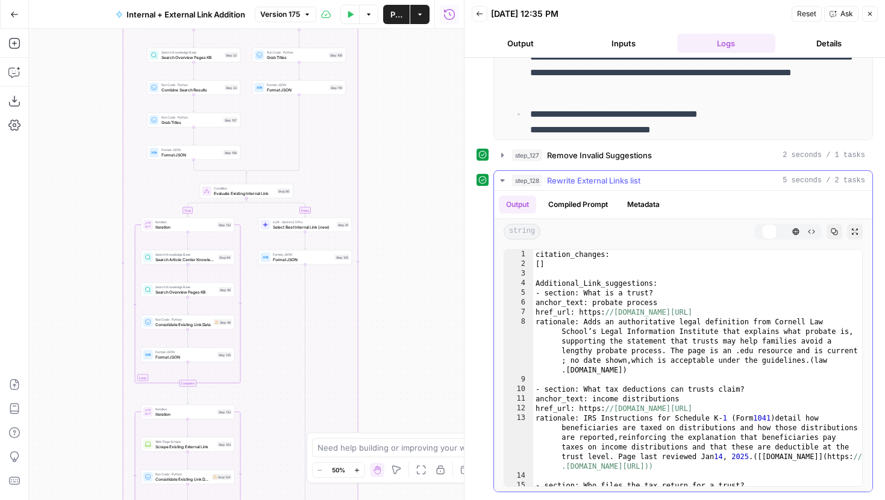
type textarea "**********"
click at [729, 279] on div "citation_changes: [ ] Additional_Link_suggestions: - section: What is a trust? …" at bounding box center [697, 378] width 329 height 256
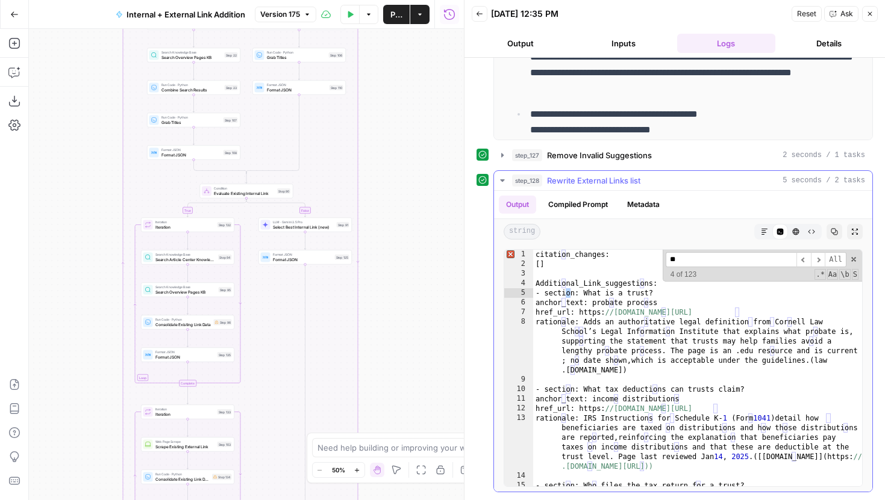
scroll to position [190, 0]
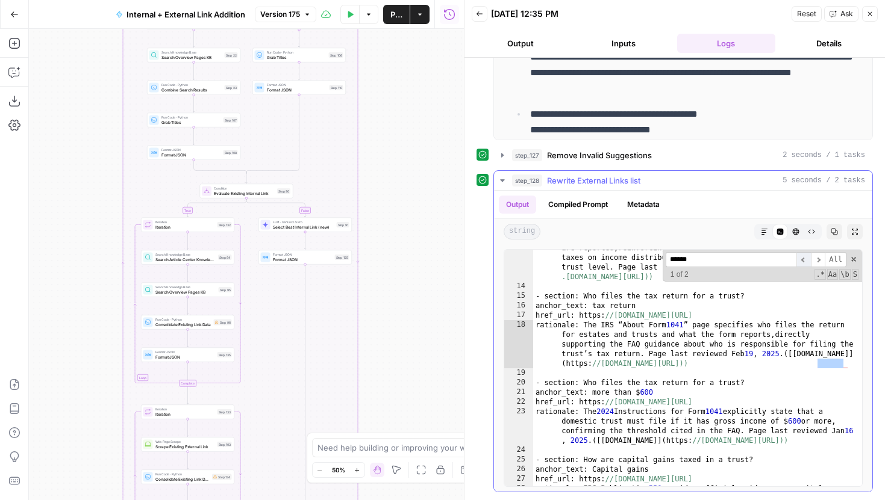
type input "******"
click at [805, 260] on span "​" at bounding box center [803, 259] width 14 height 15
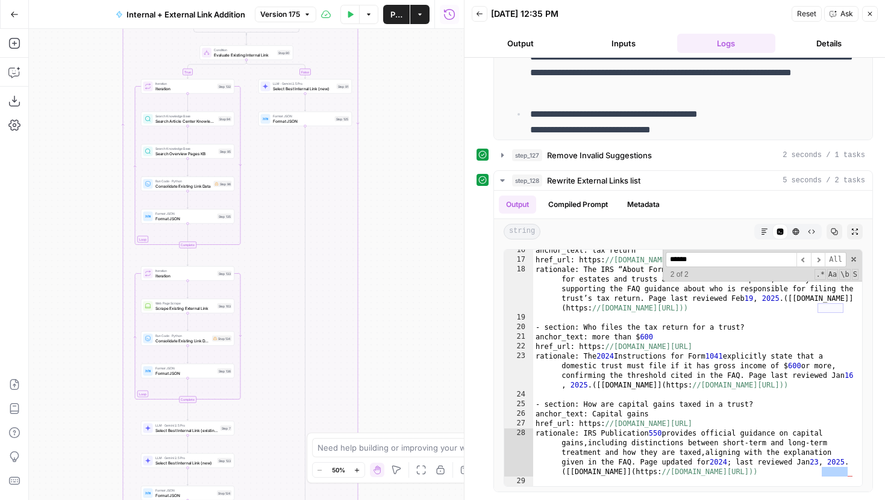
drag, startPoint x: 432, startPoint y: 249, endPoint x: 432, endPoint y: 113, distance: 136.7
click at [432, 114] on div "true false true false Workflow Input Settings Inputs Run Code · Python Grab all…" at bounding box center [246, 265] width 435 height 472
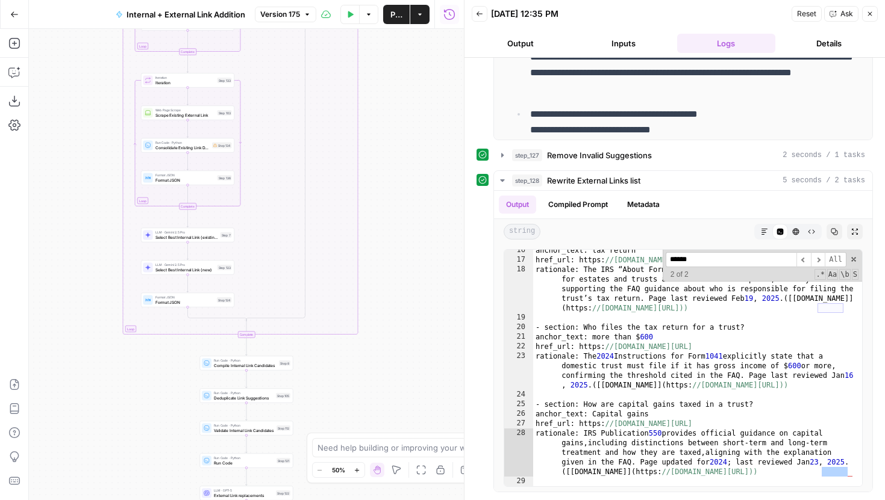
drag, startPoint x: 419, startPoint y: 212, endPoint x: 419, endPoint y: 52, distance: 159.6
click at [419, 57] on div "true false true false Workflow Input Settings Inputs Run Code · Python Grab all…" at bounding box center [246, 265] width 435 height 472
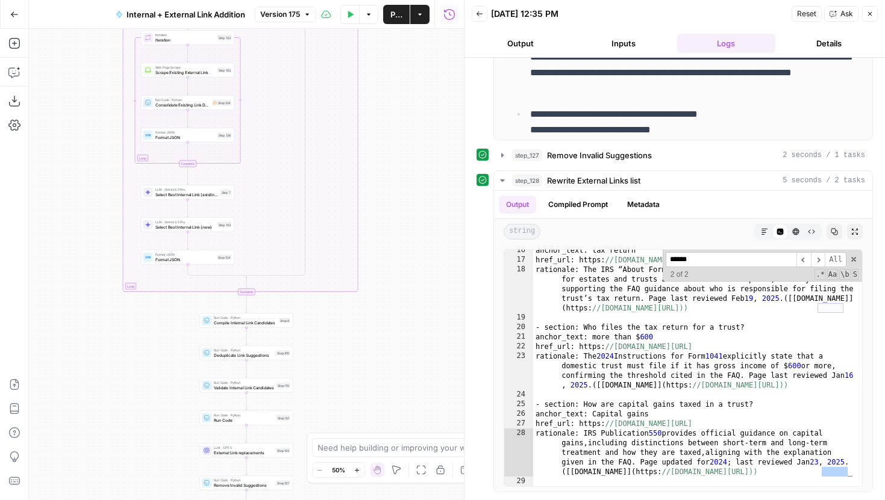
click at [357, 472] on icon "button" at bounding box center [356, 470] width 7 height 7
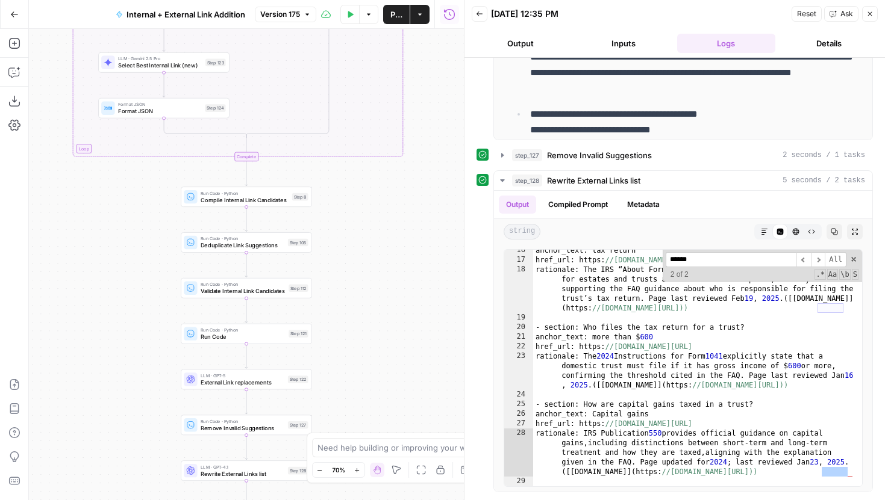
drag, startPoint x: 397, startPoint y: 370, endPoint x: 397, endPoint y: 229, distance: 140.9
click at [397, 229] on div "true false true false Workflow Input Settings Inputs Run Code · Python Grab all…" at bounding box center [246, 265] width 435 height 472
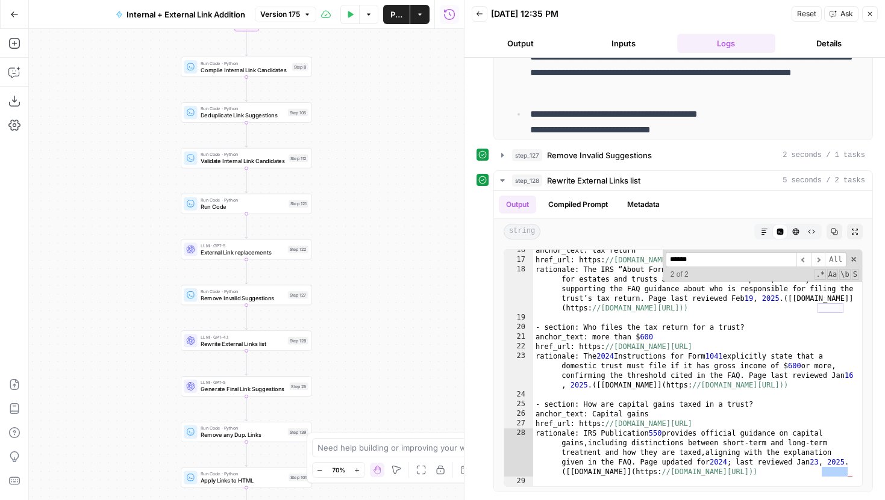
drag, startPoint x: 411, startPoint y: 192, endPoint x: 411, endPoint y: 179, distance: 12.0
click at [411, 179] on div "true false true false Workflow Input Settings Inputs Run Code · Python Grab all…" at bounding box center [246, 265] width 435 height 472
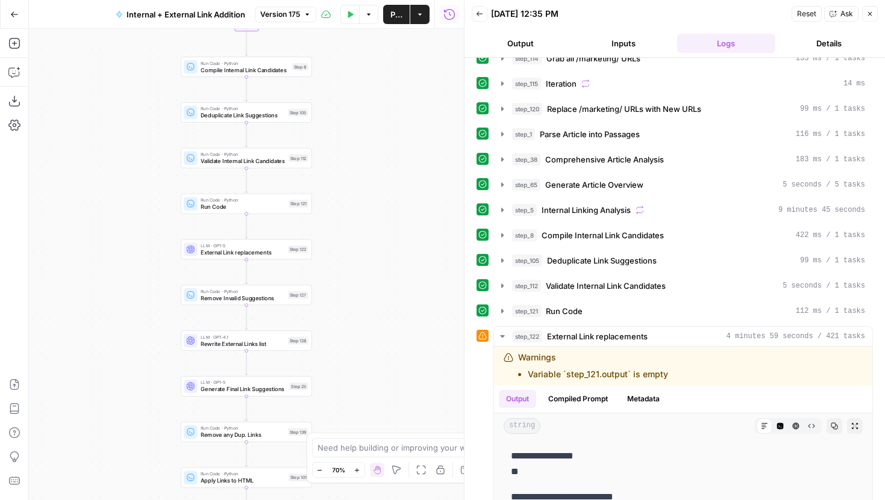
scroll to position [0, 0]
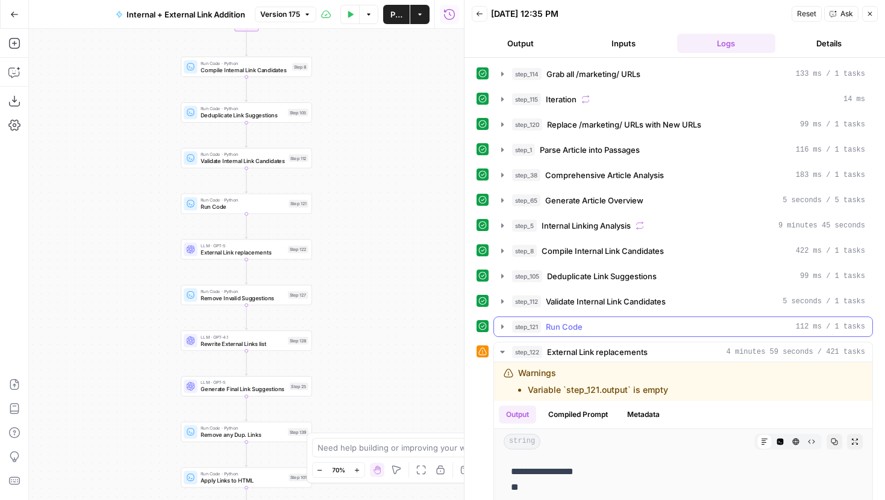
click at [497, 320] on button "step_121 Run Code 112 ms / 1 tasks" at bounding box center [683, 326] width 378 height 19
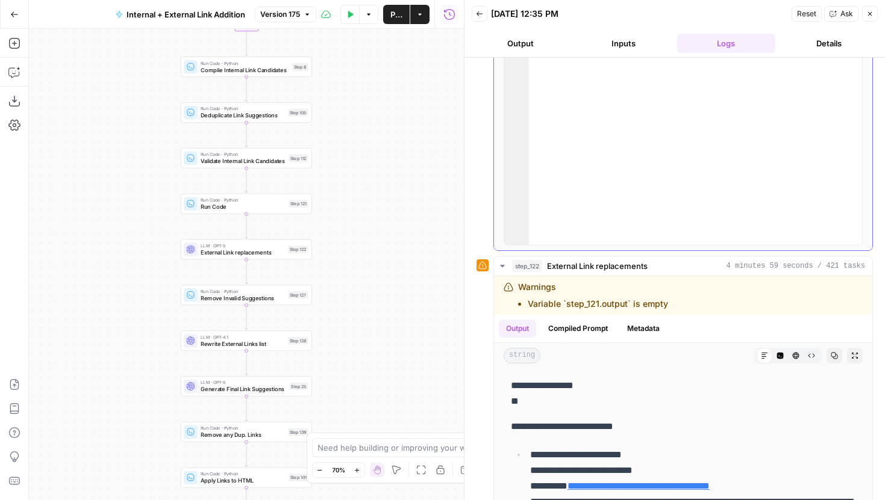
scroll to position [431, 0]
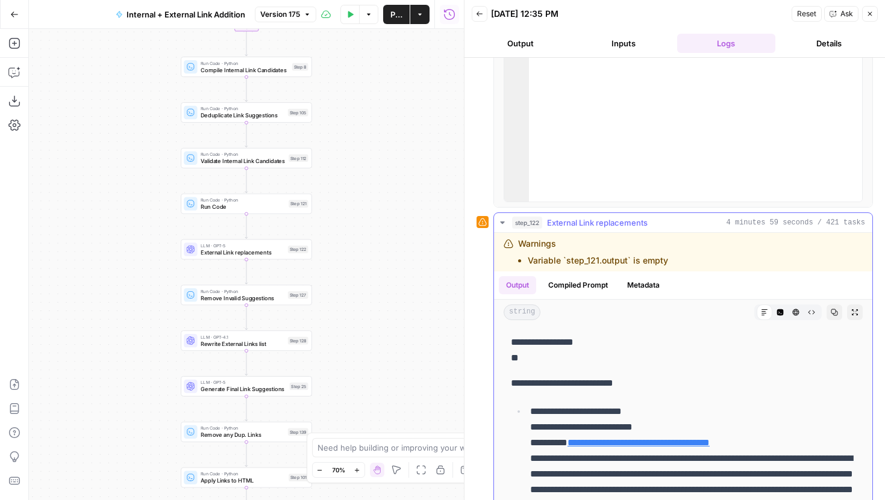
click at [785, 319] on div "Code Editor" at bounding box center [780, 313] width 16 height 16
click at [783, 319] on button "Code Editor" at bounding box center [780, 313] width 16 height 16
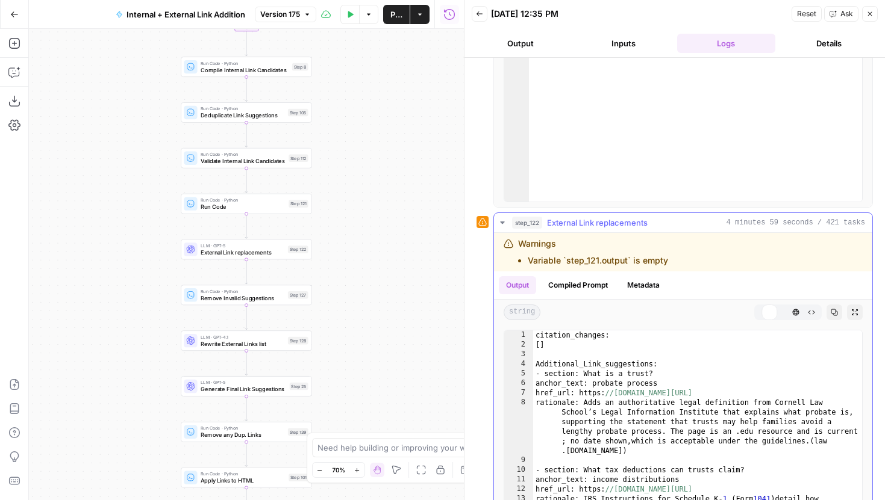
type textarea "**********"
click at [710, 378] on div "citation_changes: [ ] Additional_Link_suggestions: - section: What is a trust? …" at bounding box center [697, 459] width 329 height 256
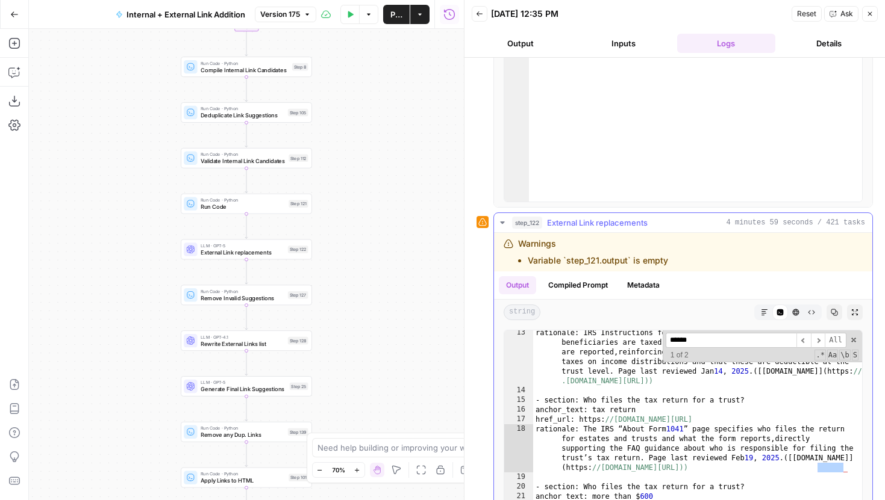
scroll to position [175, 0]
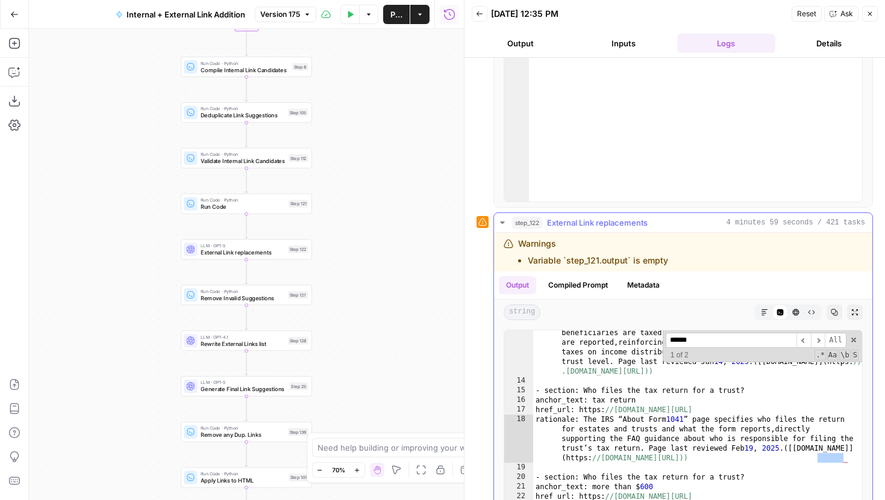
type input "******"
drag, startPoint x: 789, startPoint y: 409, endPoint x: 587, endPoint y: 408, distance: 202.9
click at [587, 408] on div "rationale: IRS Instructions for Schedule K‑ 1 ( Form 1041 ) detail how benefici…" at bounding box center [697, 471] width 329 height 304
drag, startPoint x: 565, startPoint y: 461, endPoint x: 841, endPoint y: 461, distance: 275.8
click at [841, 461] on div "rationale: IRS Instructions for Schedule K‑ 1 ( Form 1041 ) detail how benefici…" at bounding box center [697, 471] width 329 height 304
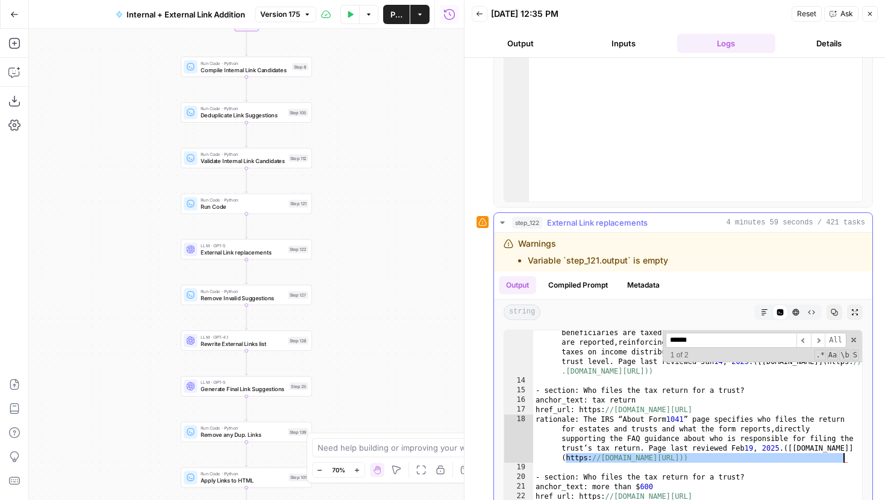
type textarea "**********"
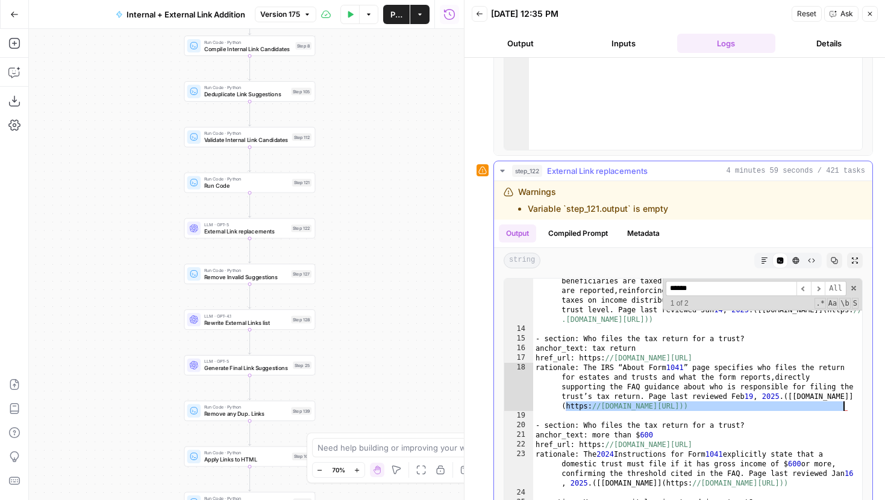
scroll to position [485, 0]
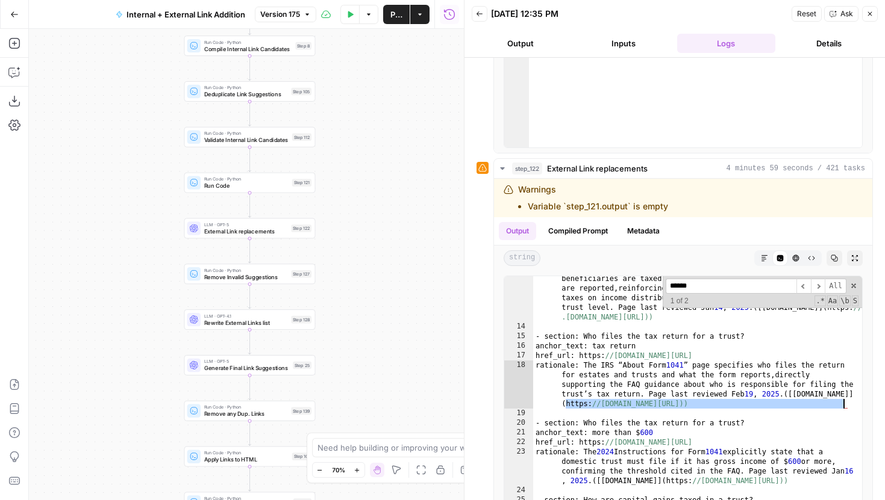
click at [296, 231] on div "Step 122" at bounding box center [301, 229] width 20 height 8
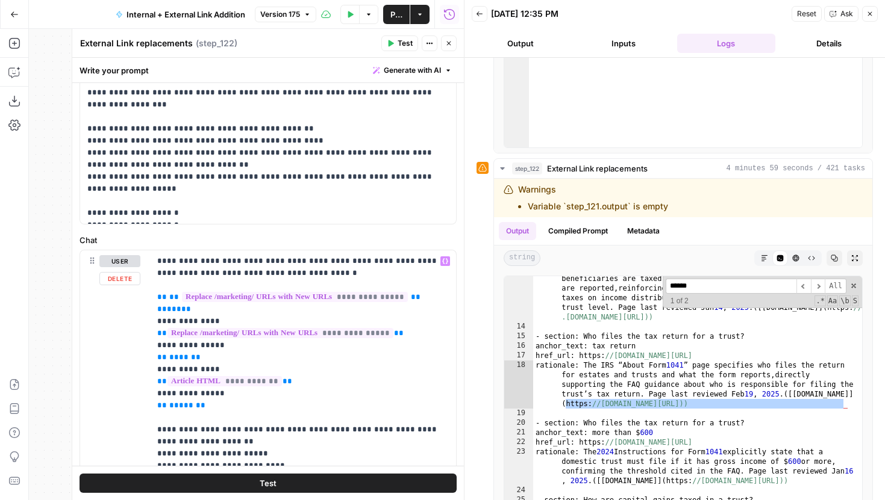
scroll to position [246, 0]
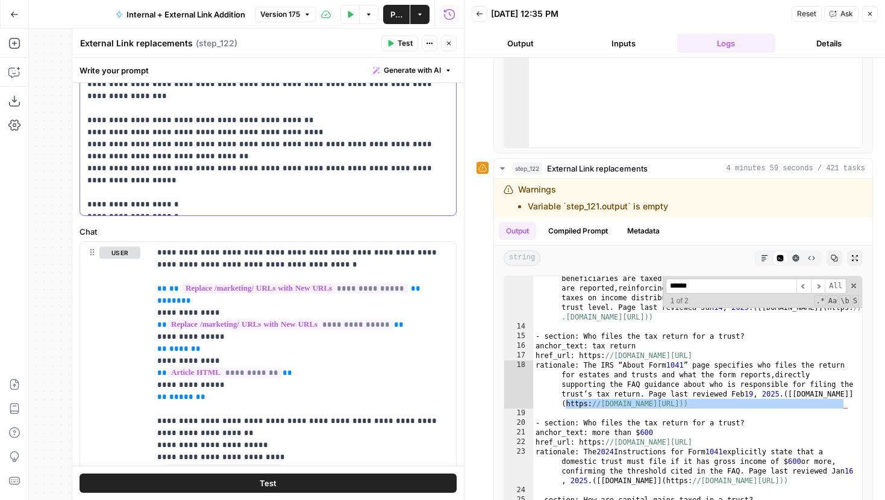
click at [294, 205] on p "**********" at bounding box center [267, 54] width 361 height 313
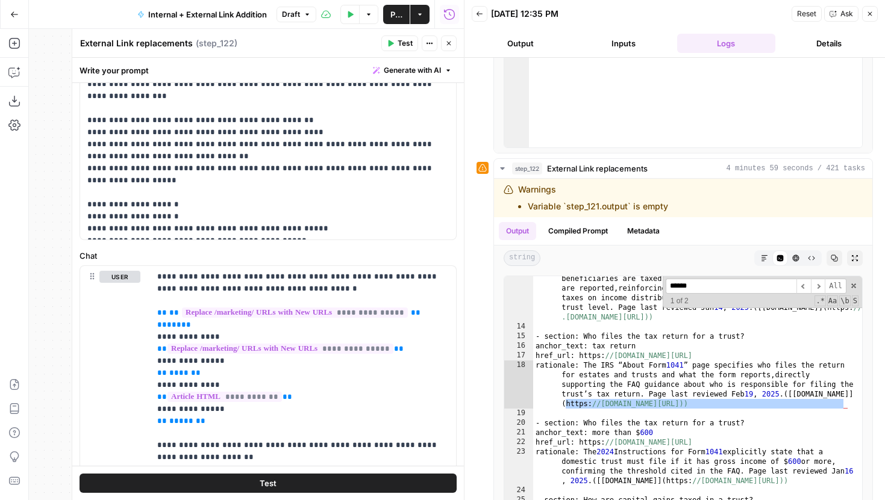
click at [404, 42] on span "Test" at bounding box center [404, 43] width 15 height 11
